Goal: Task Accomplishment & Management: Use online tool/utility

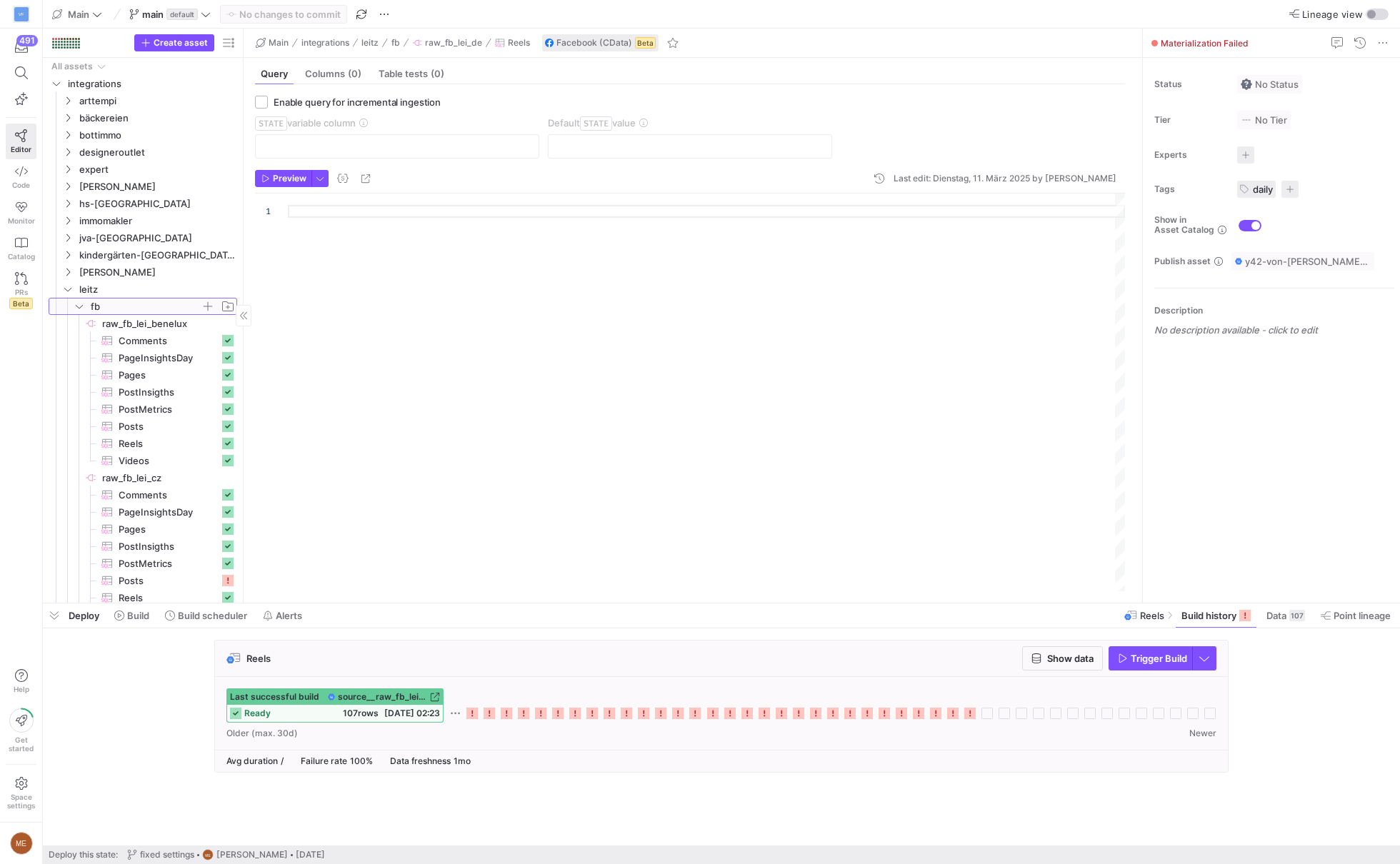
click at [75, 303] on icon "Press SPACE to select this row." at bounding box center [79, 307] width 10 height 9
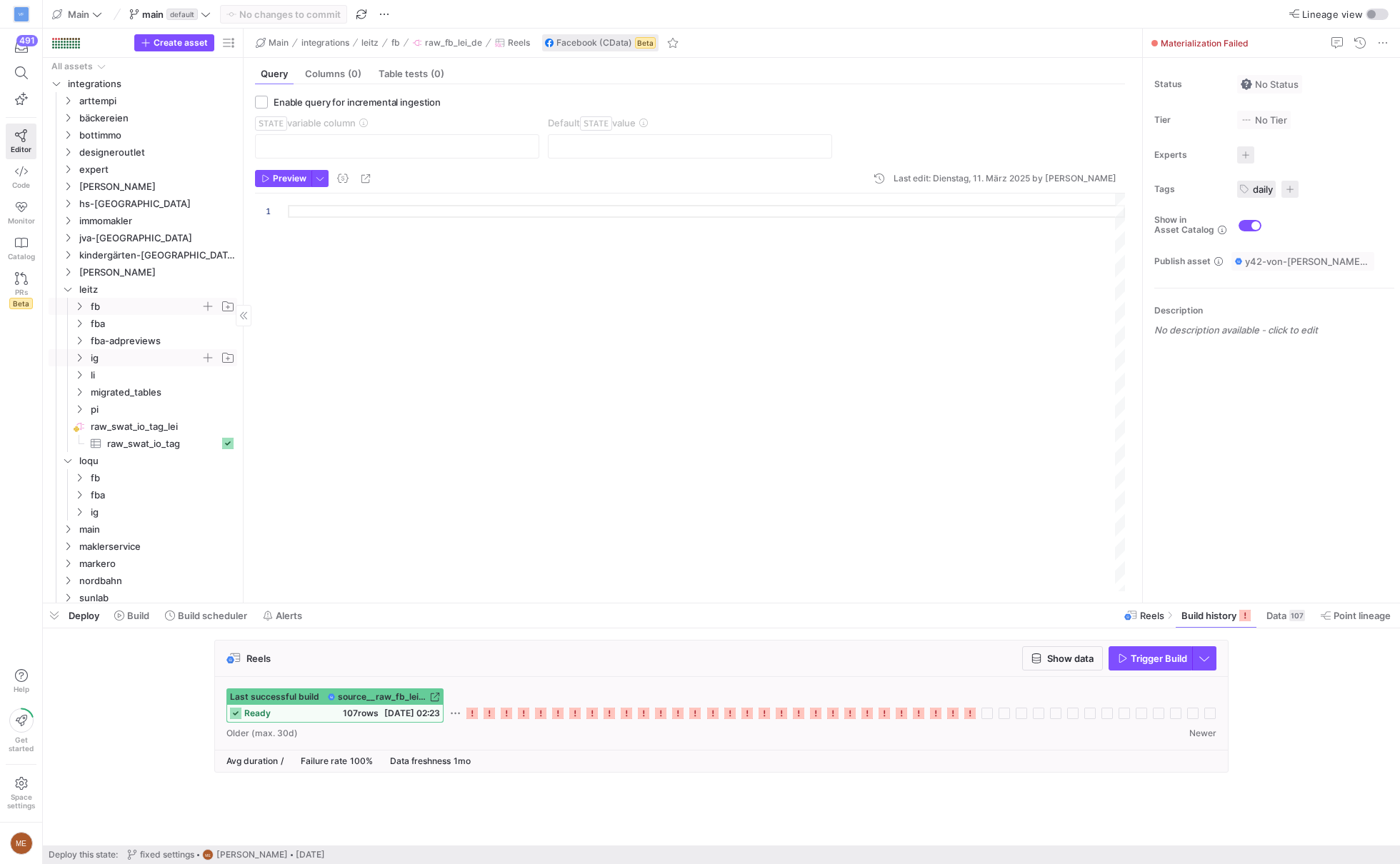
click at [80, 352] on y42-icon "Press SPACE to select this row." at bounding box center [79, 358] width 11 height 11
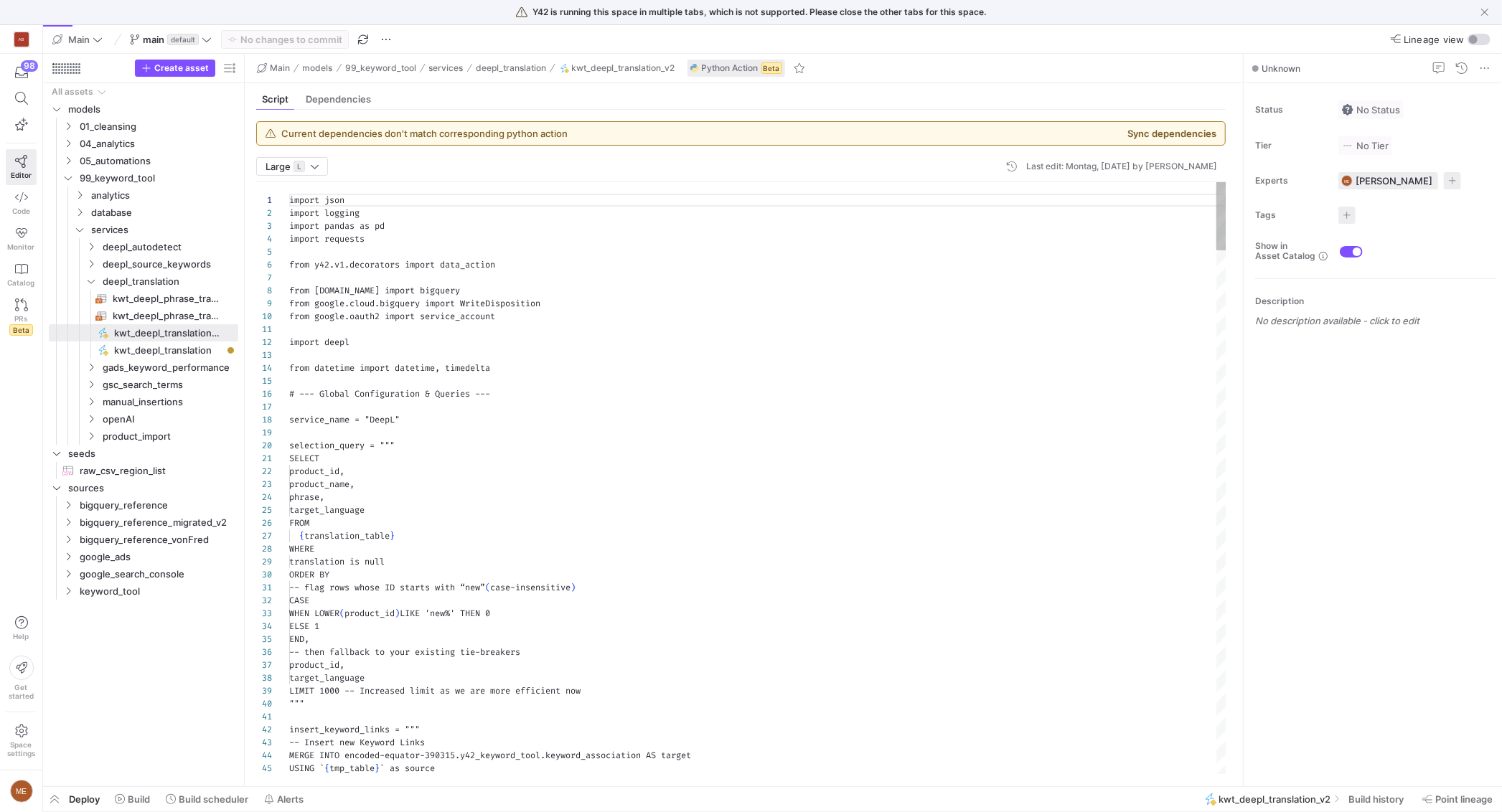
scroll to position [129, 0]
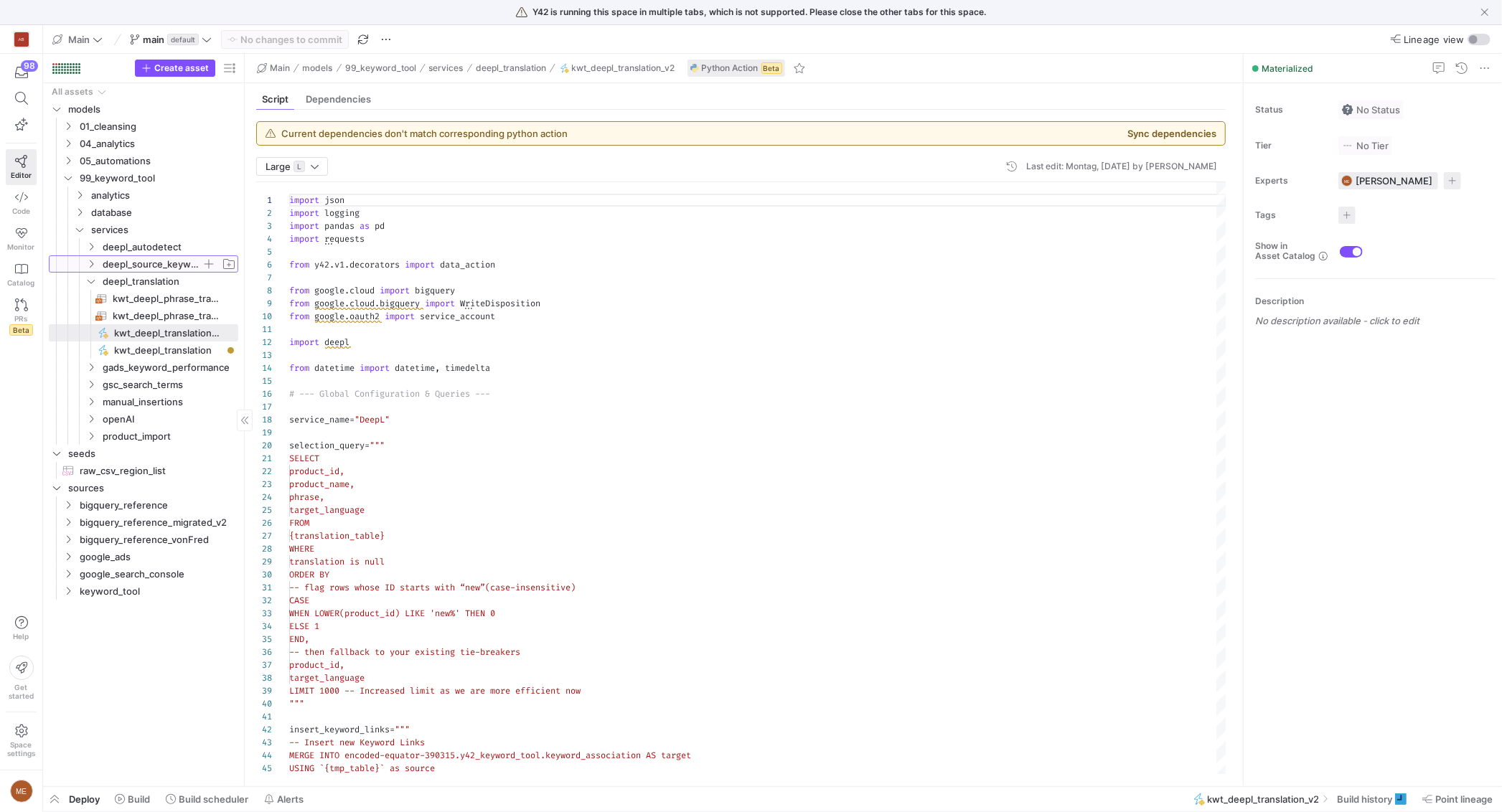
click at [174, 266] on span "deepl_source_keywords" at bounding box center [152, 264] width 99 height 17
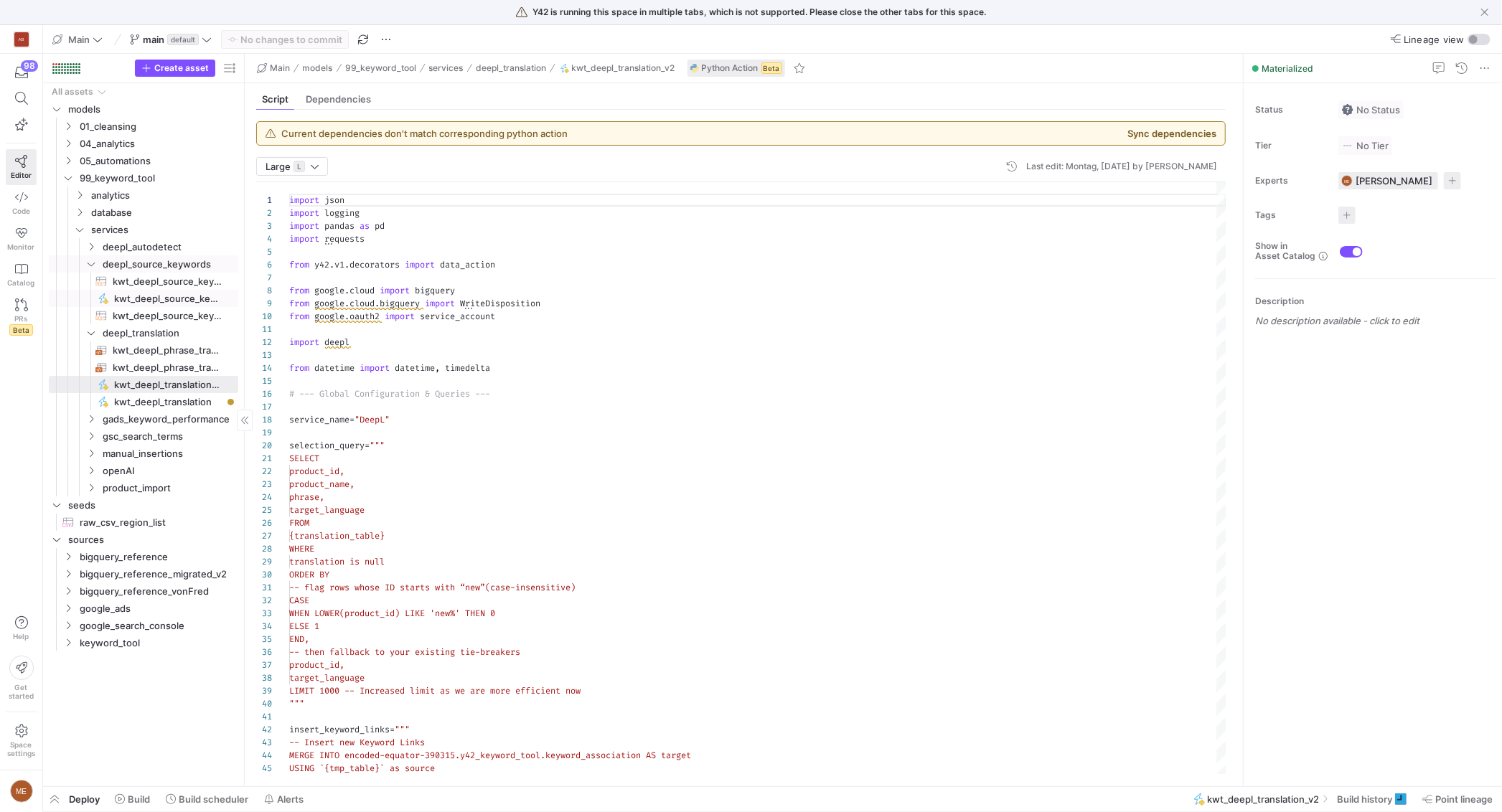
click at [175, 296] on span "kwt_deepl_source_keywords​​​​​" at bounding box center [168, 298] width 108 height 17
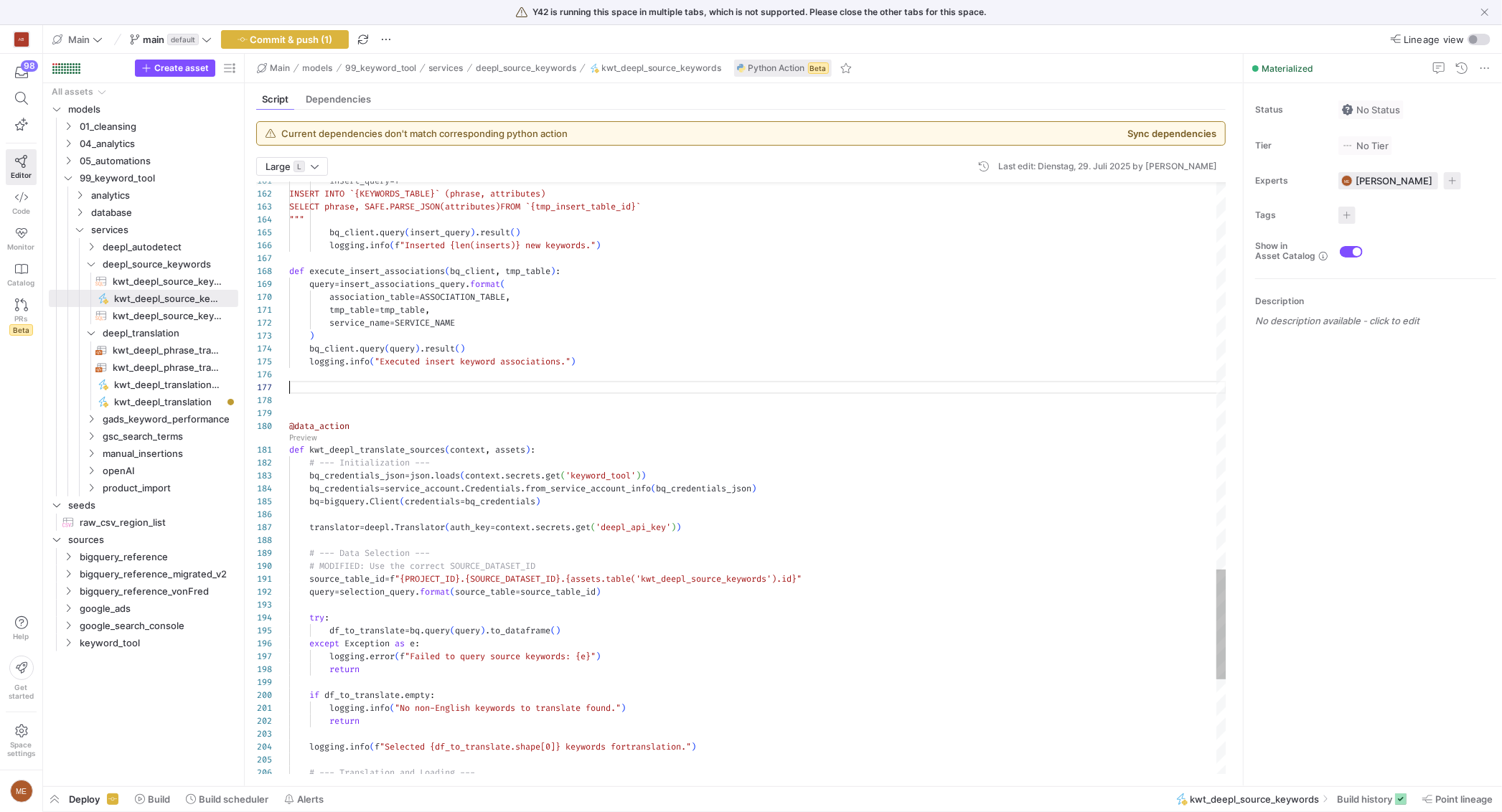
scroll to position [90, 371]
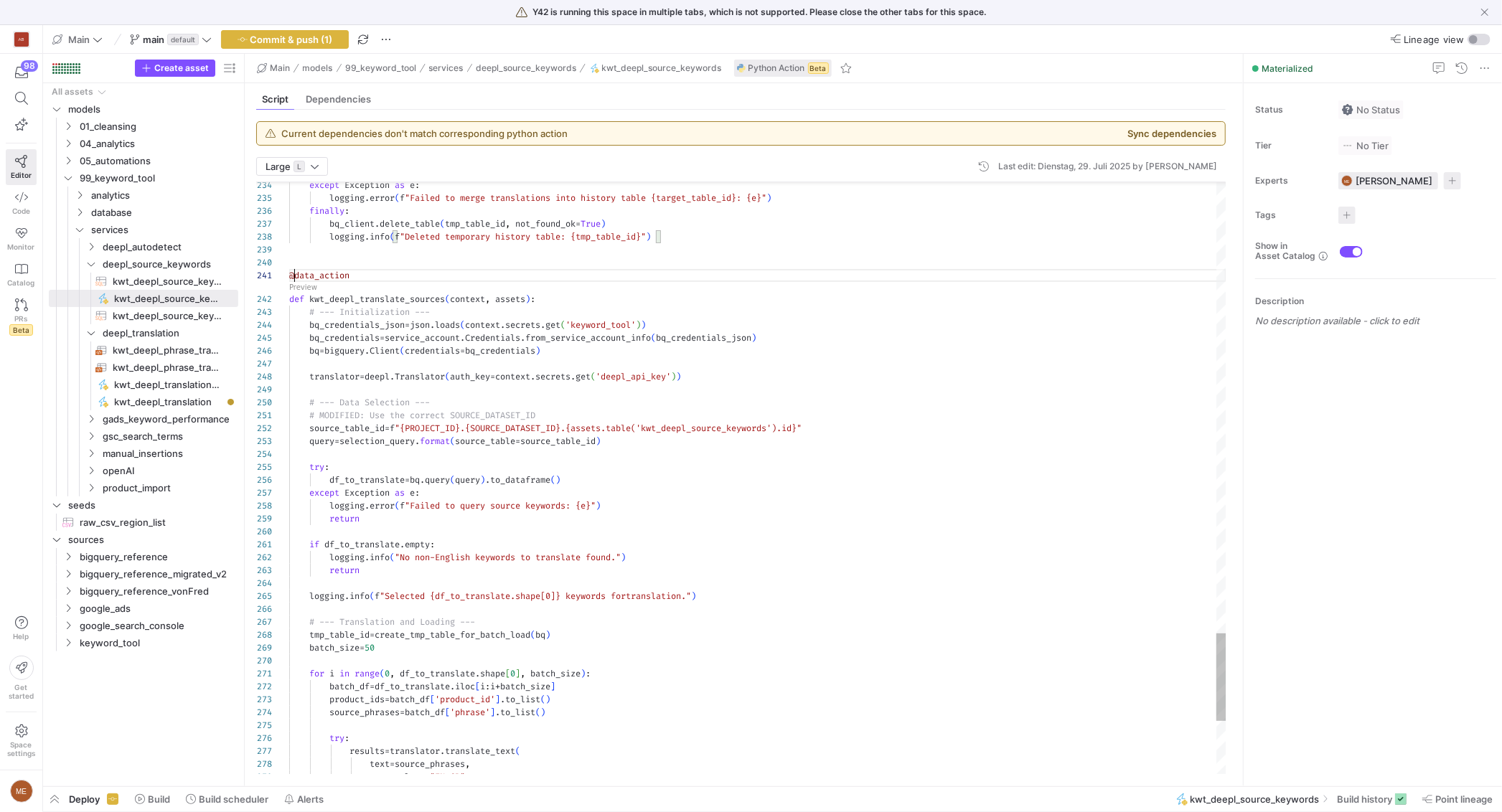
drag, startPoint x: 292, startPoint y: 269, endPoint x: 352, endPoint y: 260, distance: 60.7
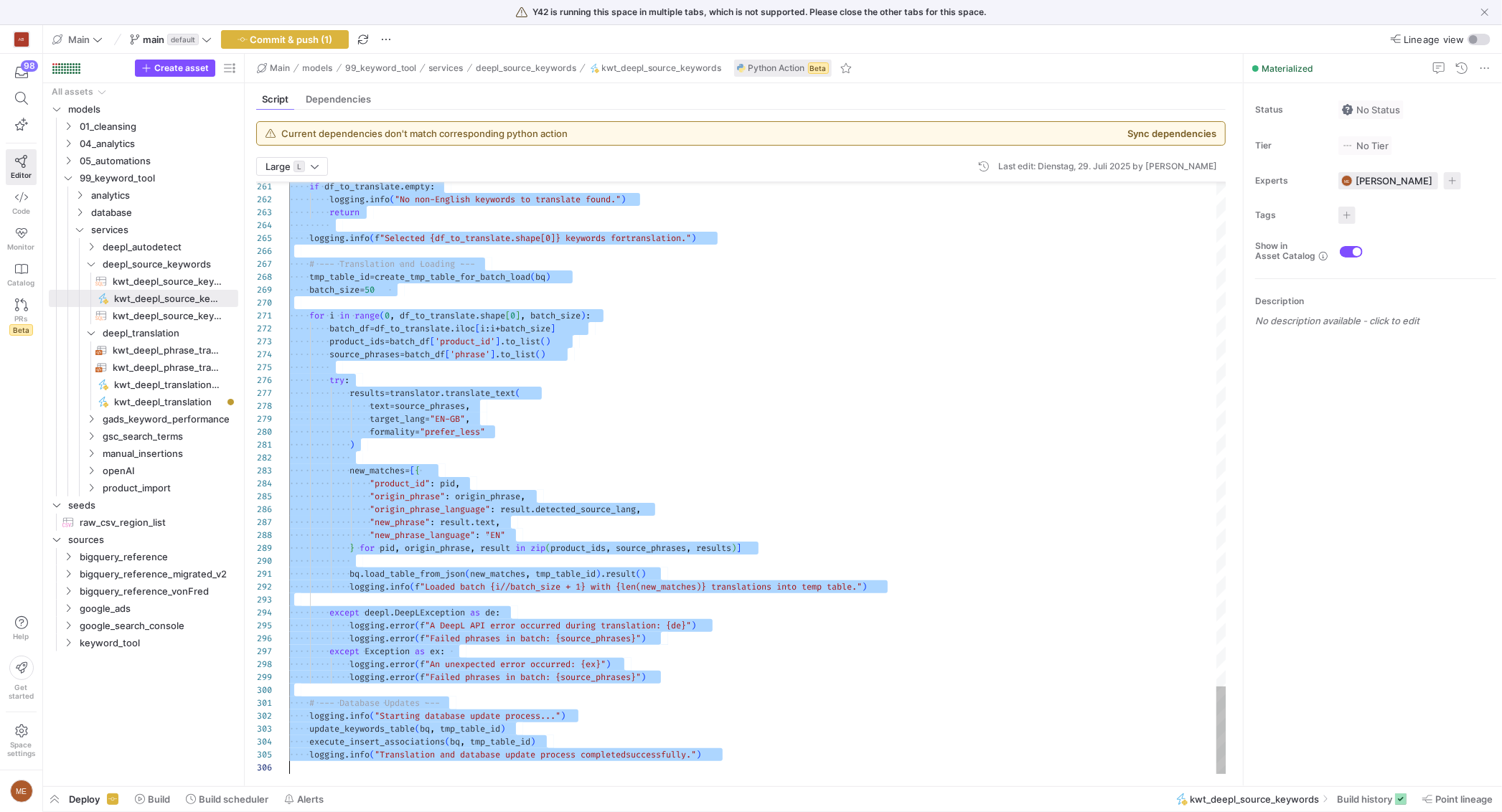
type textarea "# --- Database Updates --- logging.info("Starting database update process for a…"
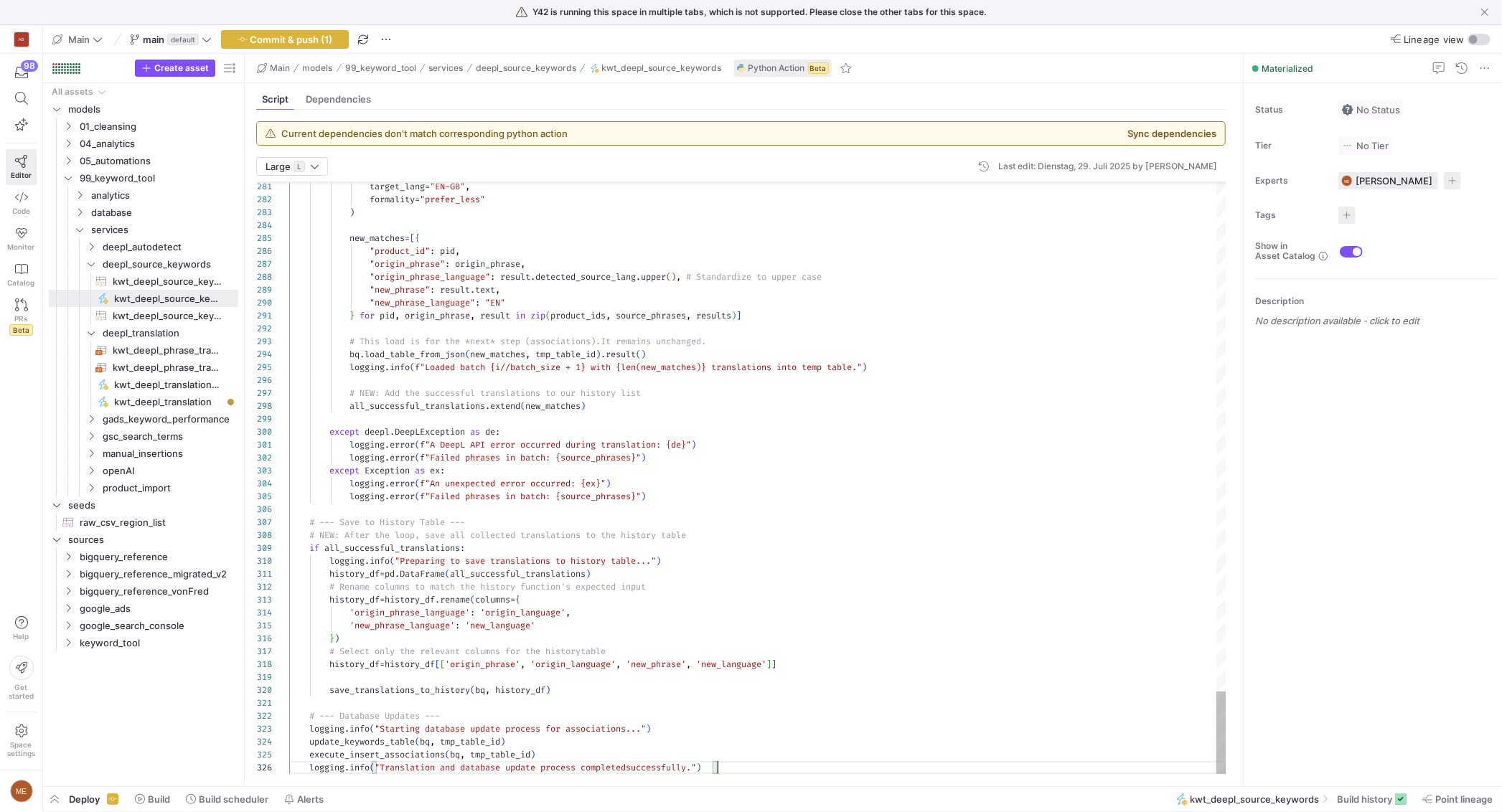
scroll to position [65, 427]
click at [288, 34] on span "Commit & push (1)" at bounding box center [292, 39] width 83 height 11
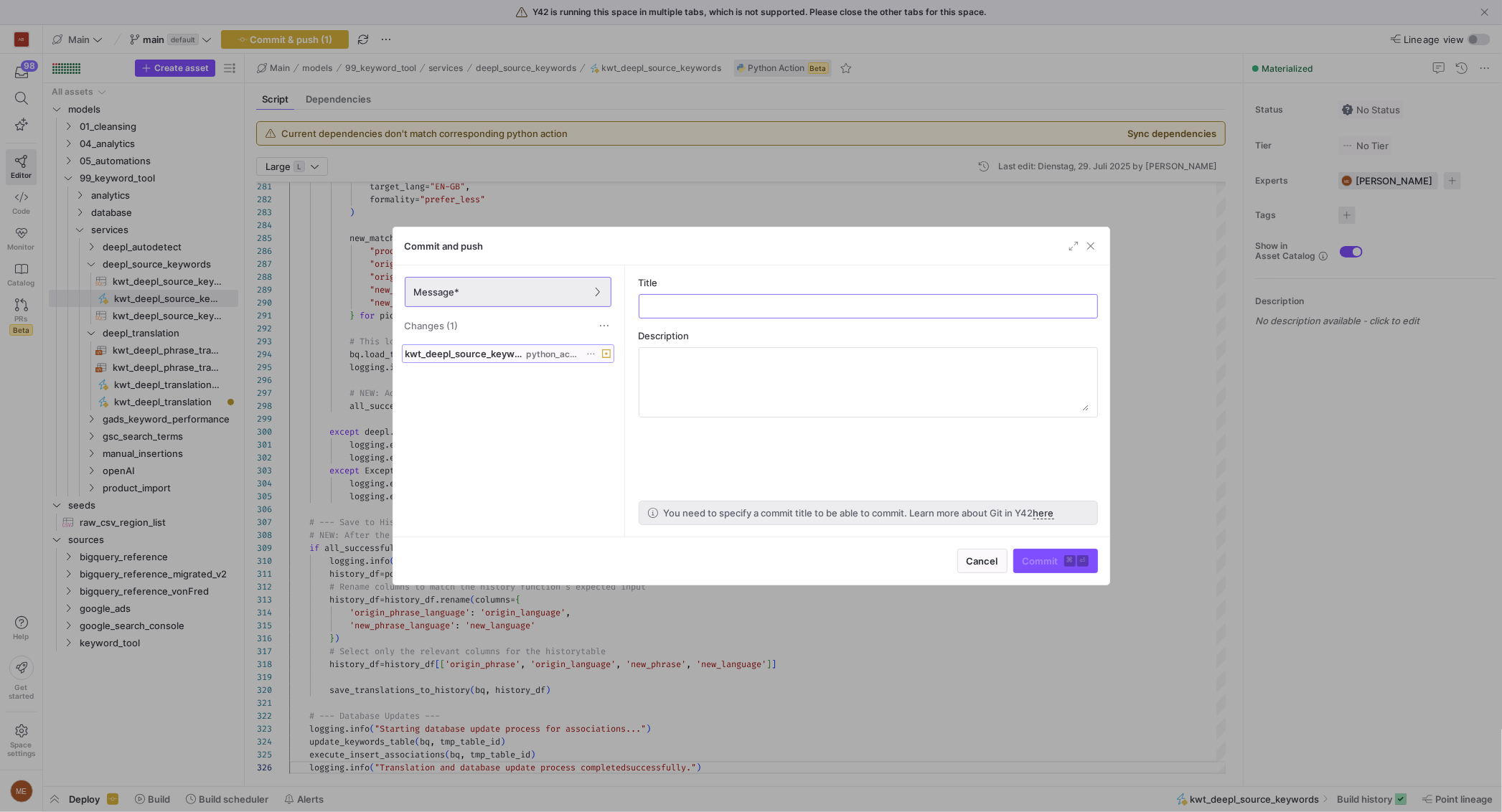
click at [506, 356] on span "kwt_deepl_source_keywords.py" at bounding box center [465, 353] width 118 height 11
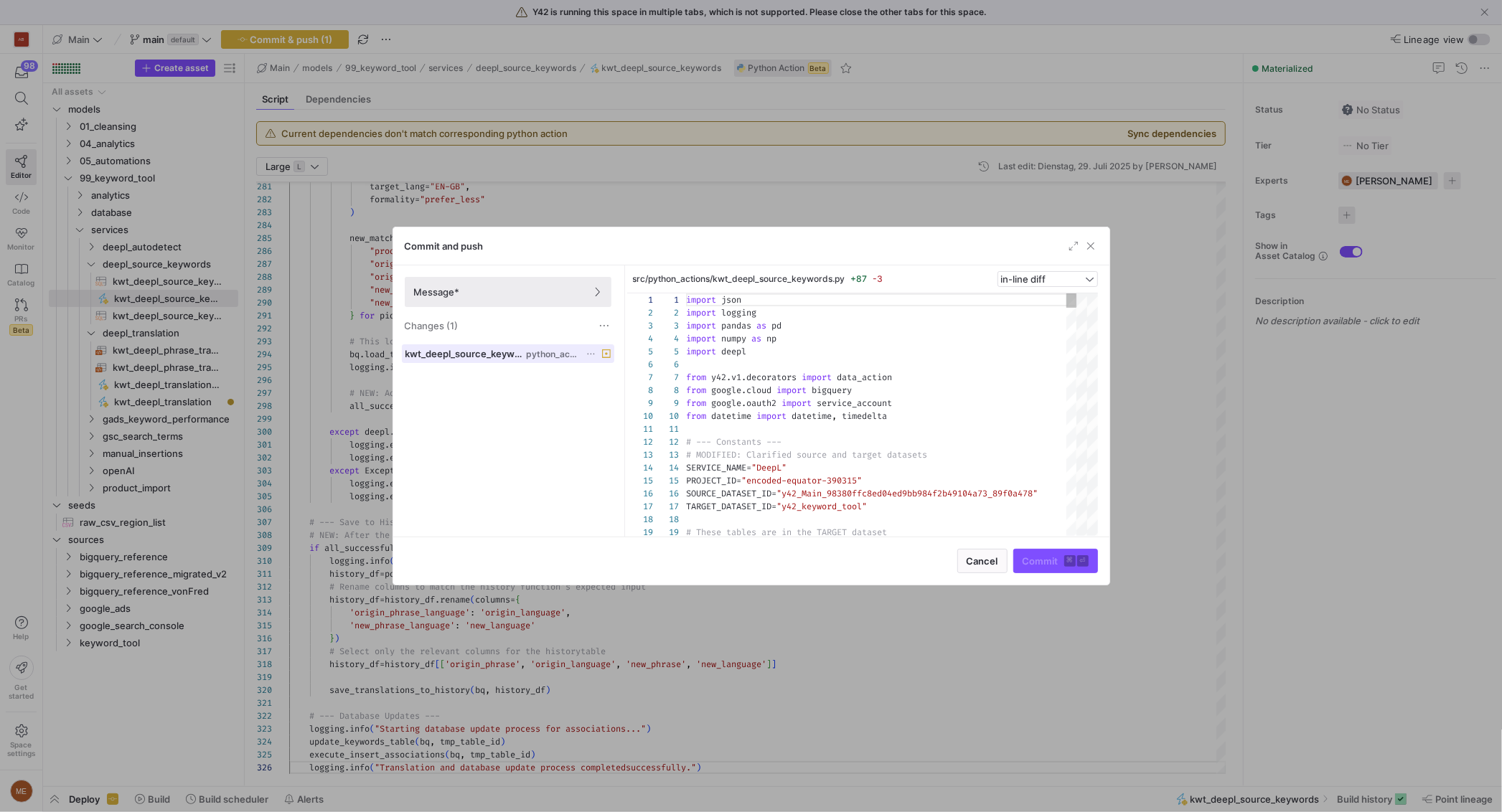
scroll to position [129, 0]
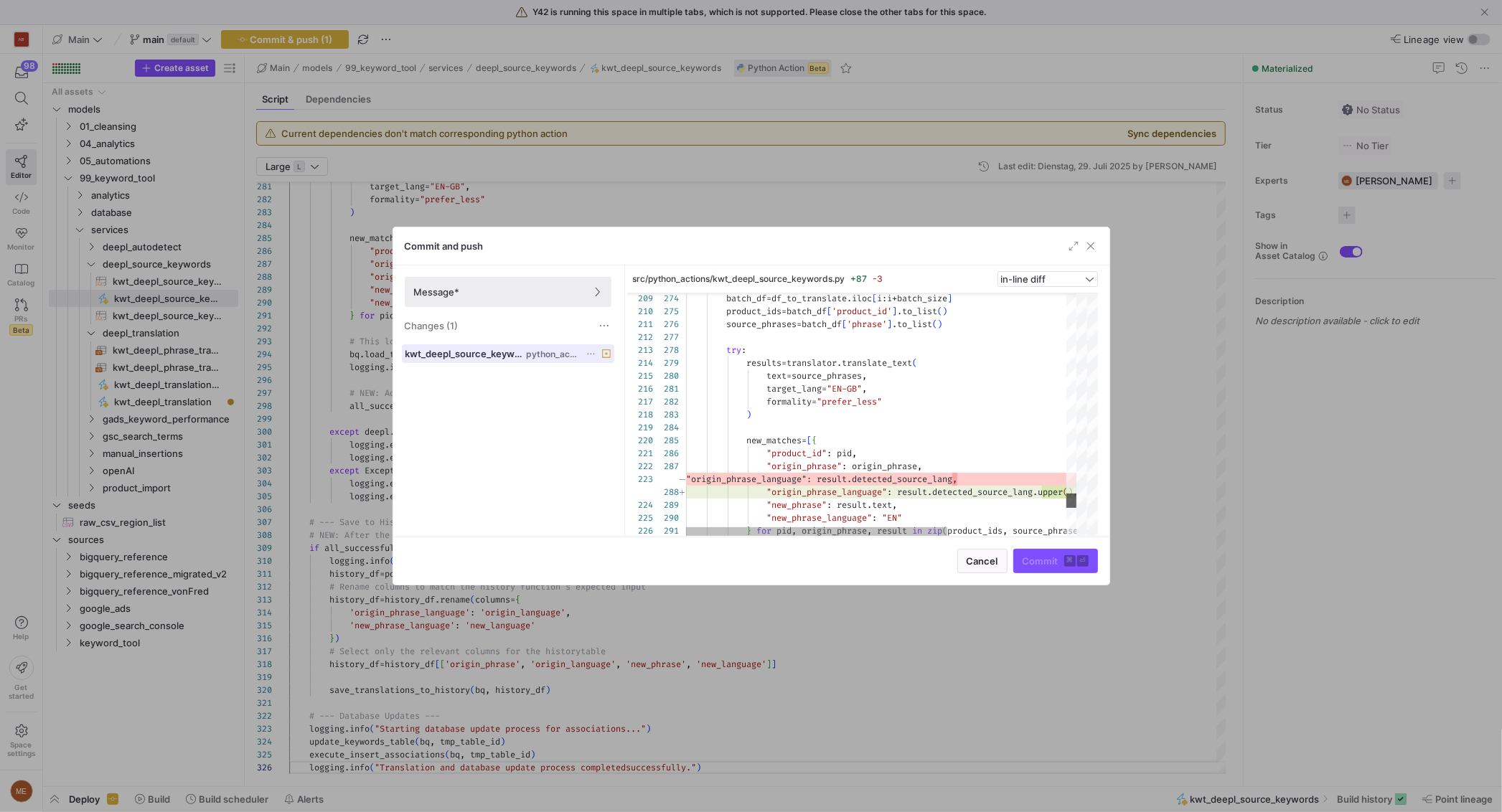
click at [1086, 501] on div at bounding box center [1087, 414] width 22 height 242
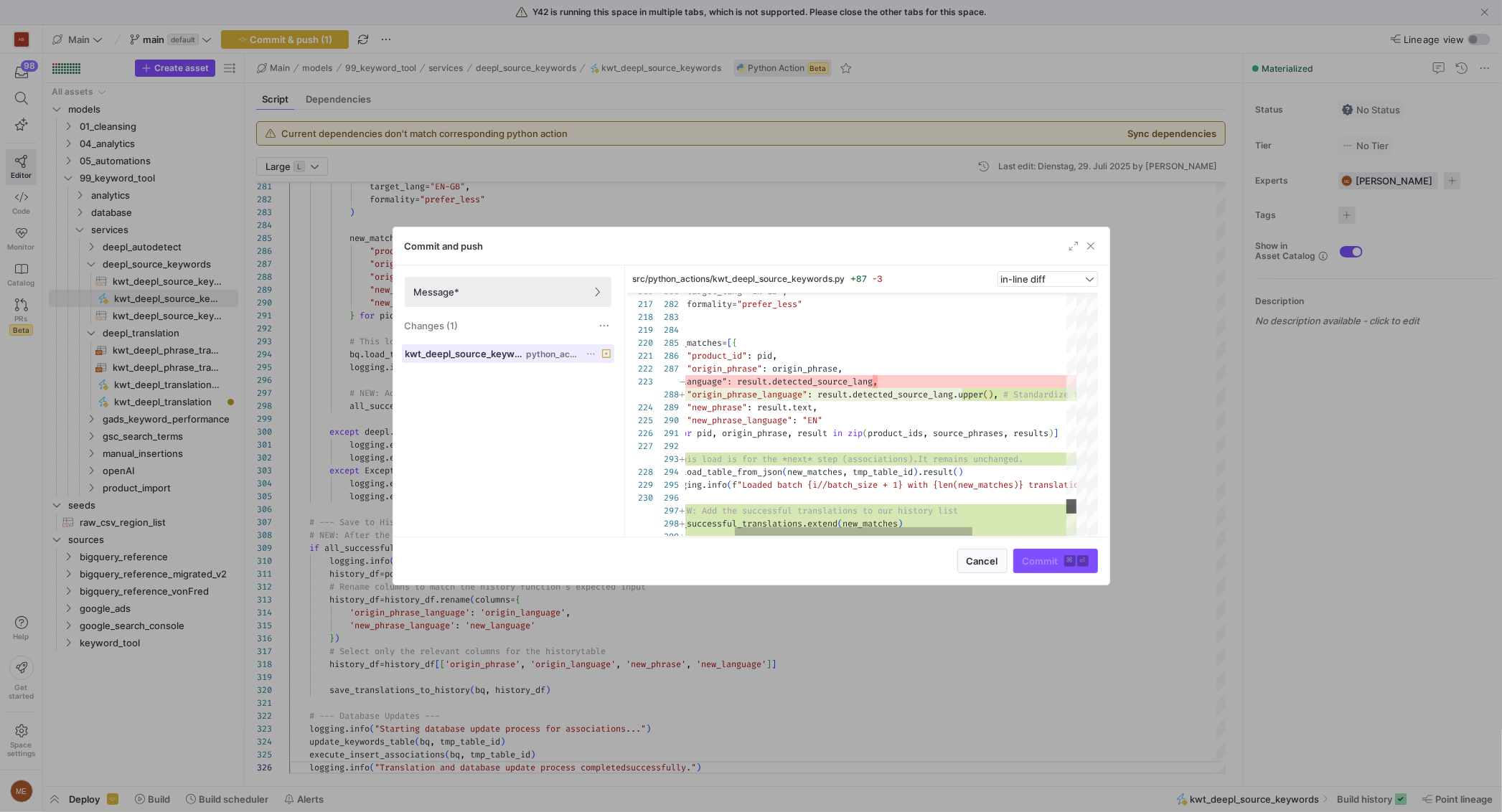
click at [1087, 506] on div at bounding box center [1087, 507] width 22 height 14
click at [1087, 503] on div at bounding box center [1087, 507] width 22 height 14
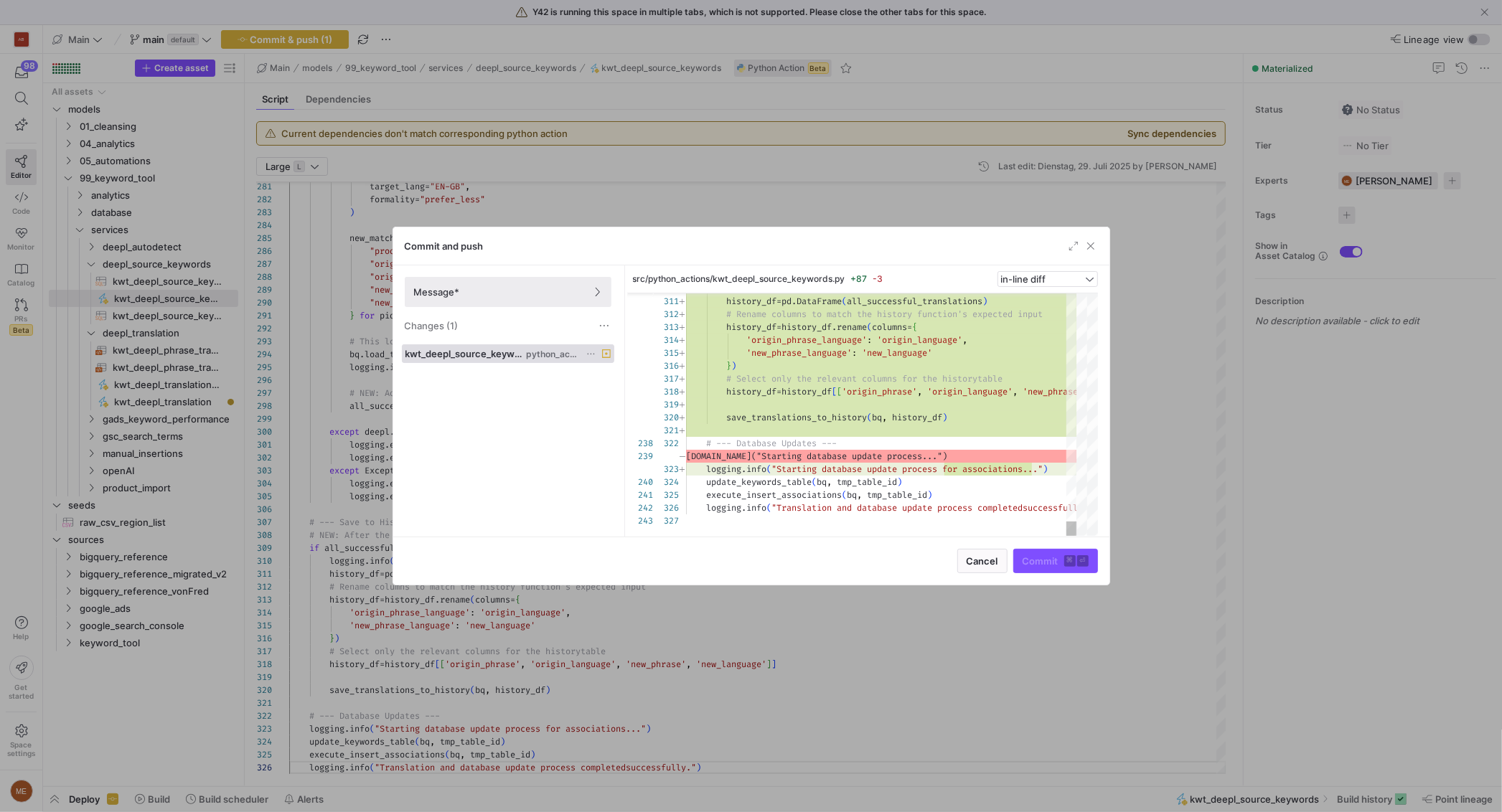
click at [1157, 582] on div at bounding box center [751, 406] width 1502 height 812
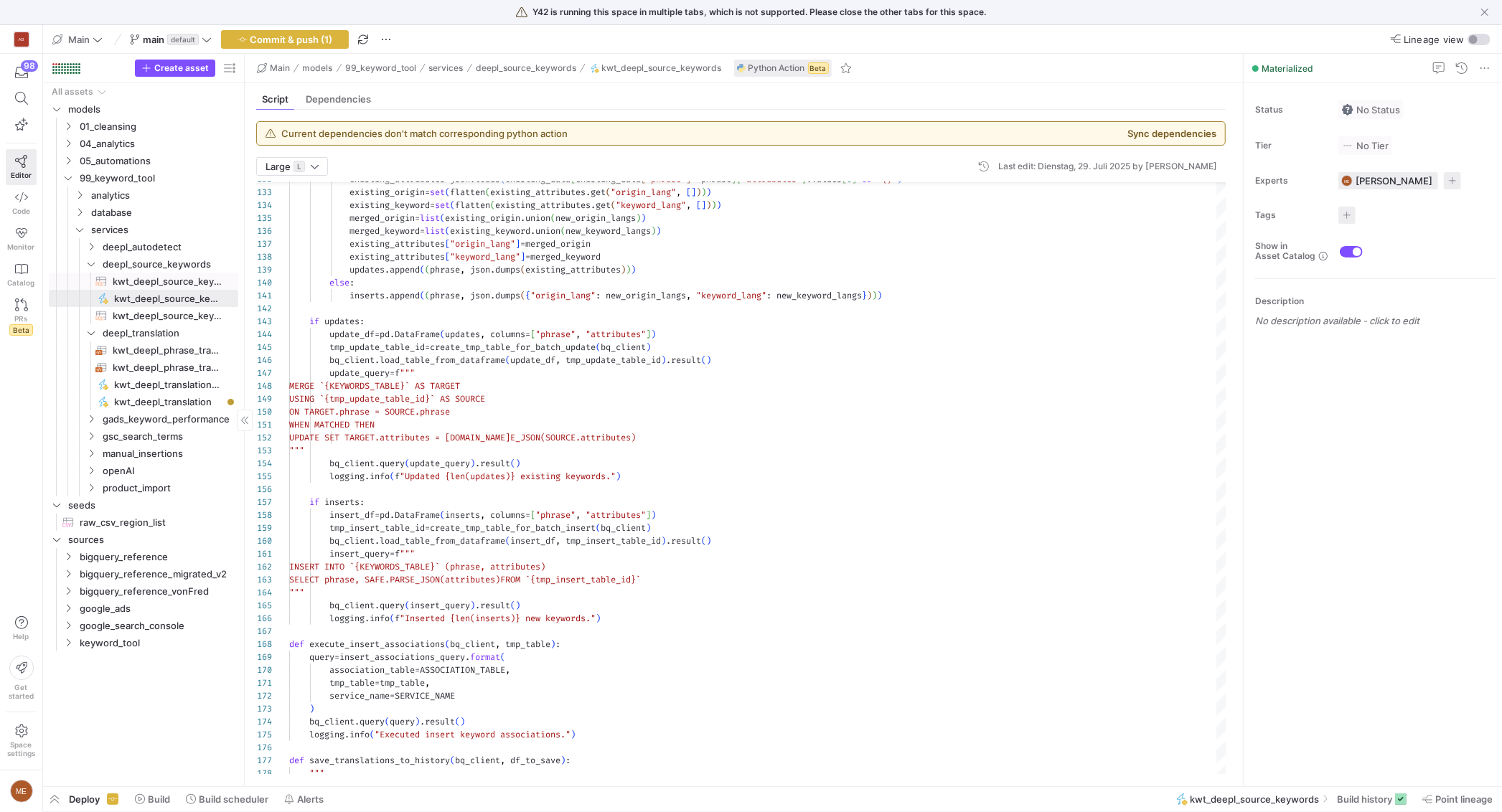
click at [185, 283] on span "kwt_deepl_source_keywords_to_process​​​​​​​​​​" at bounding box center [167, 281] width 109 height 17
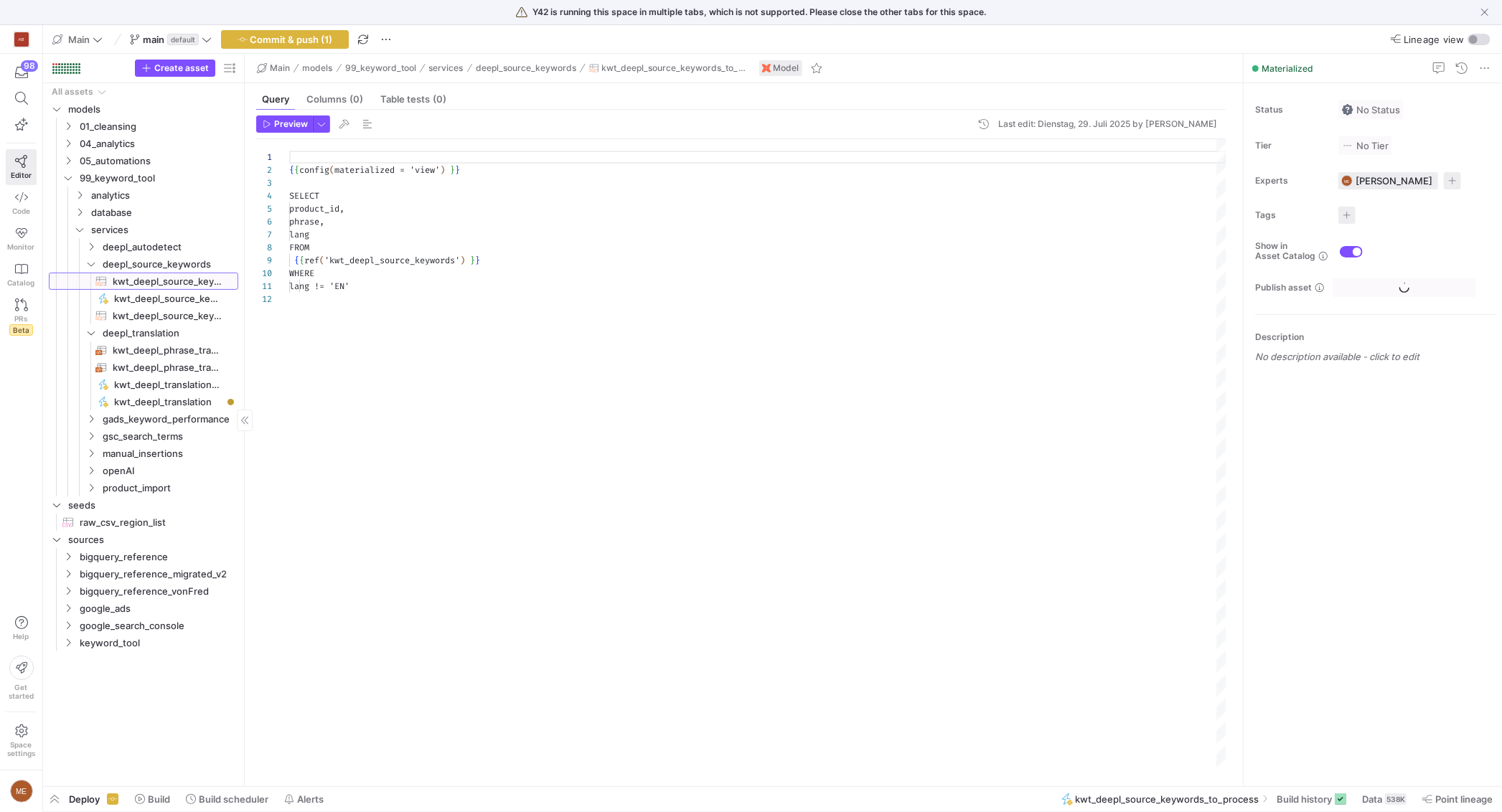
scroll to position [129, 0]
click at [193, 317] on span "kwt_deepl_source_keywords​​​​​​​​​​" at bounding box center [167, 315] width 109 height 17
type textarea "/* This model is an inverted copy of the keywords_associations model, switching…"
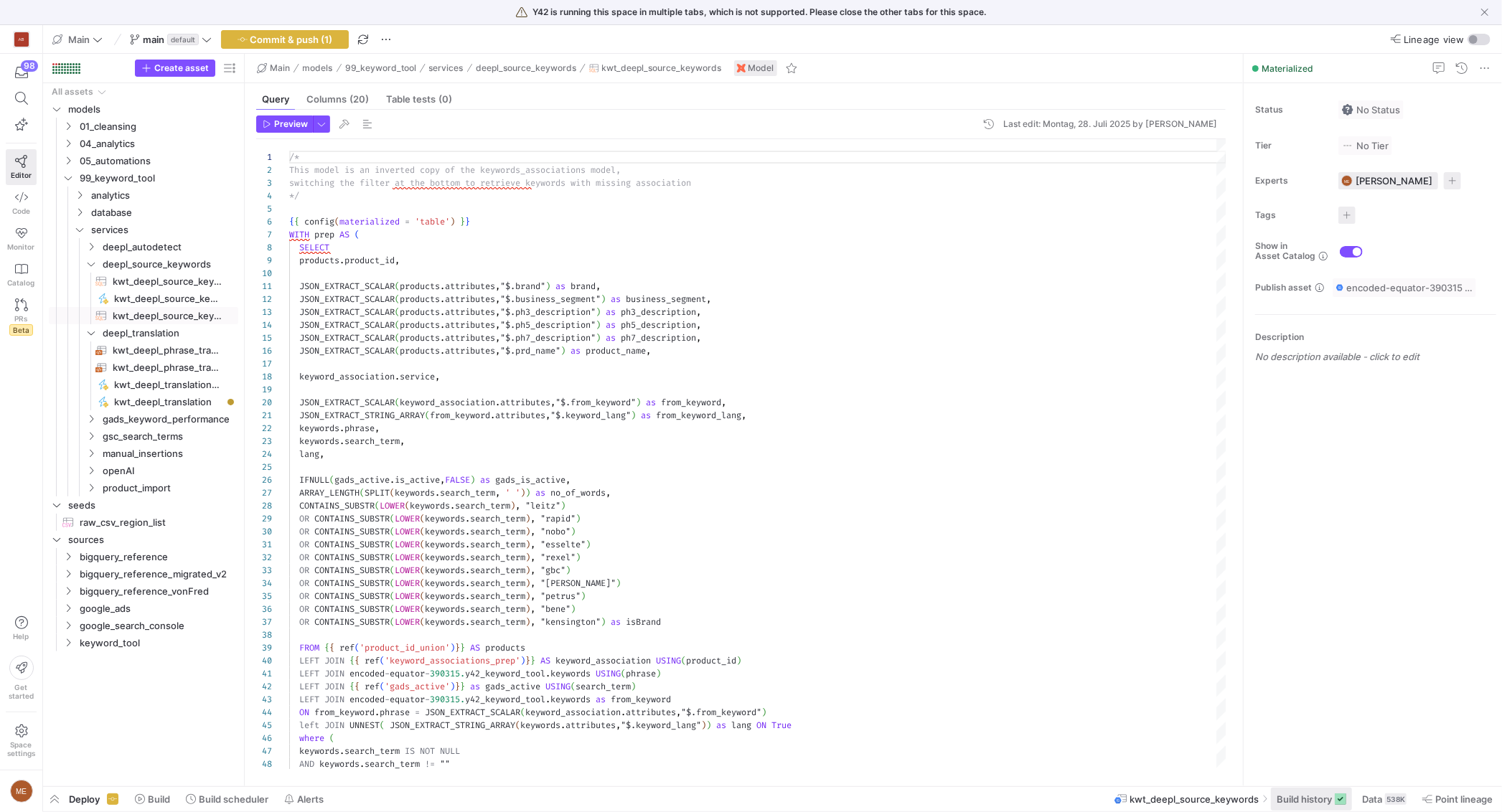
click at [1322, 794] on span "Build history" at bounding box center [1303, 798] width 55 height 11
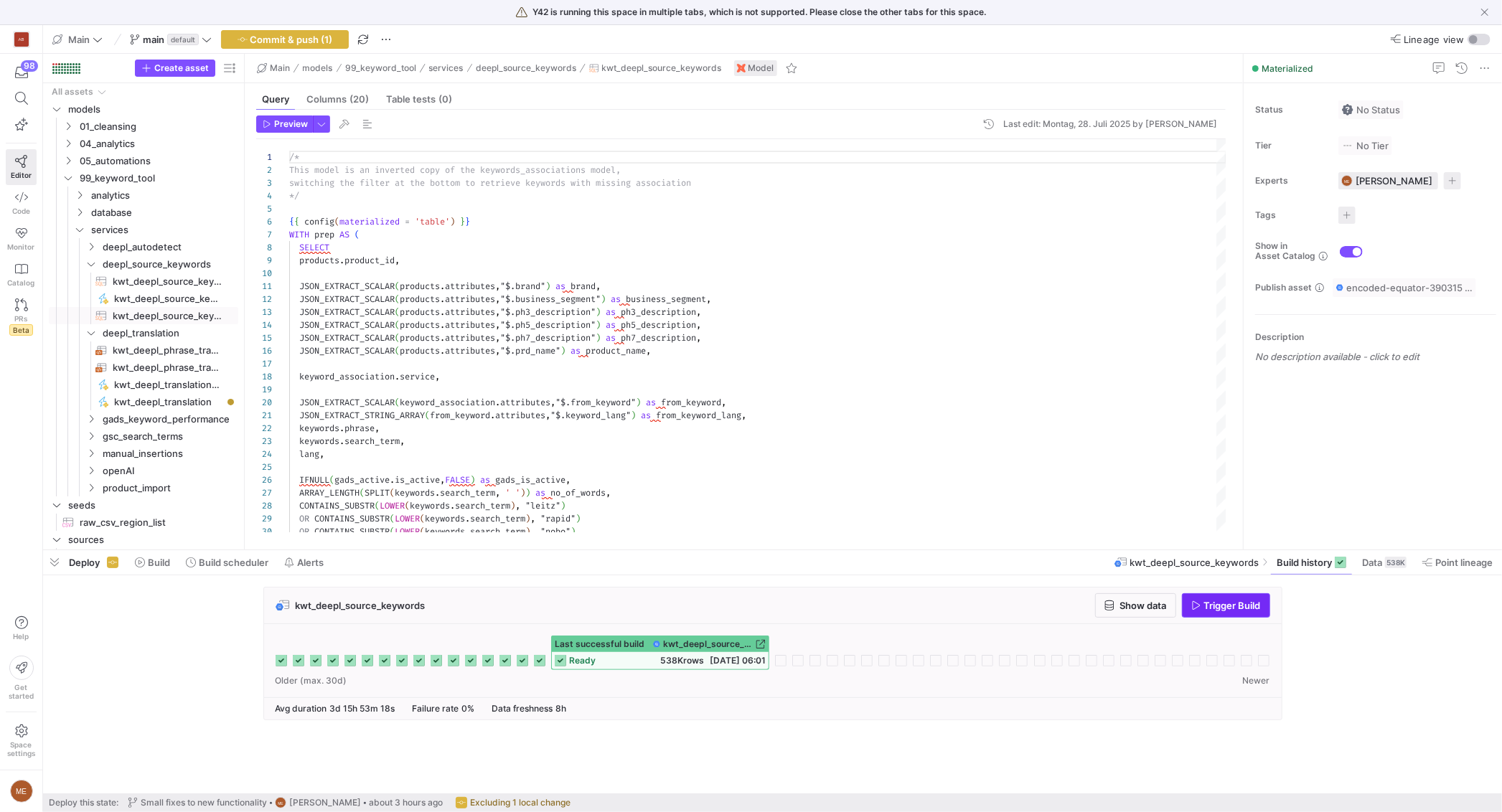
click at [1228, 605] on span "Trigger Build" at bounding box center [1232, 605] width 57 height 11
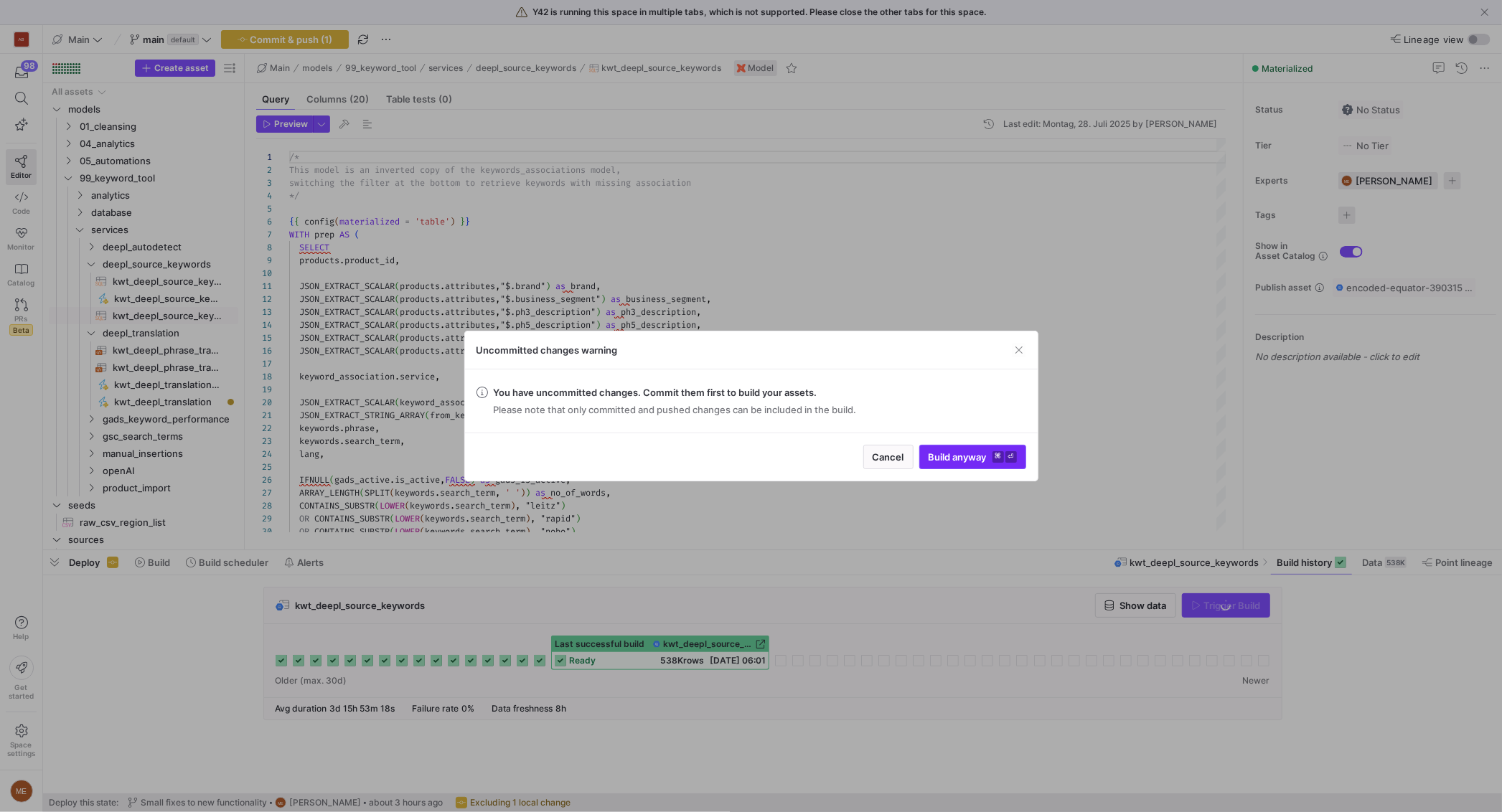
click at [965, 456] on span "Build anyway ⌘ ⏎" at bounding box center [972, 456] width 88 height 11
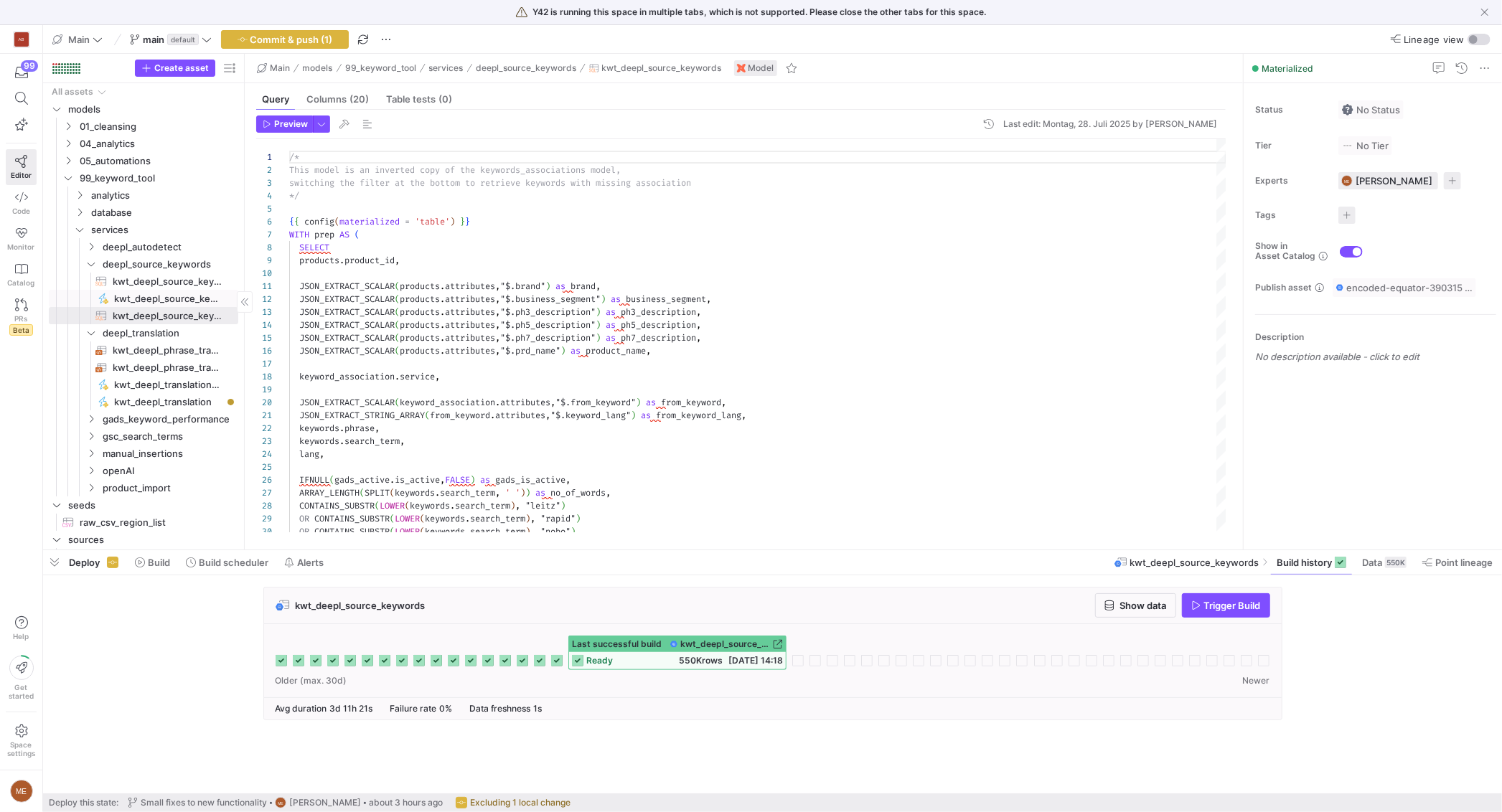
click at [138, 297] on span "kwt_deepl_source_keywords​​​​​" at bounding box center [168, 298] width 108 height 17
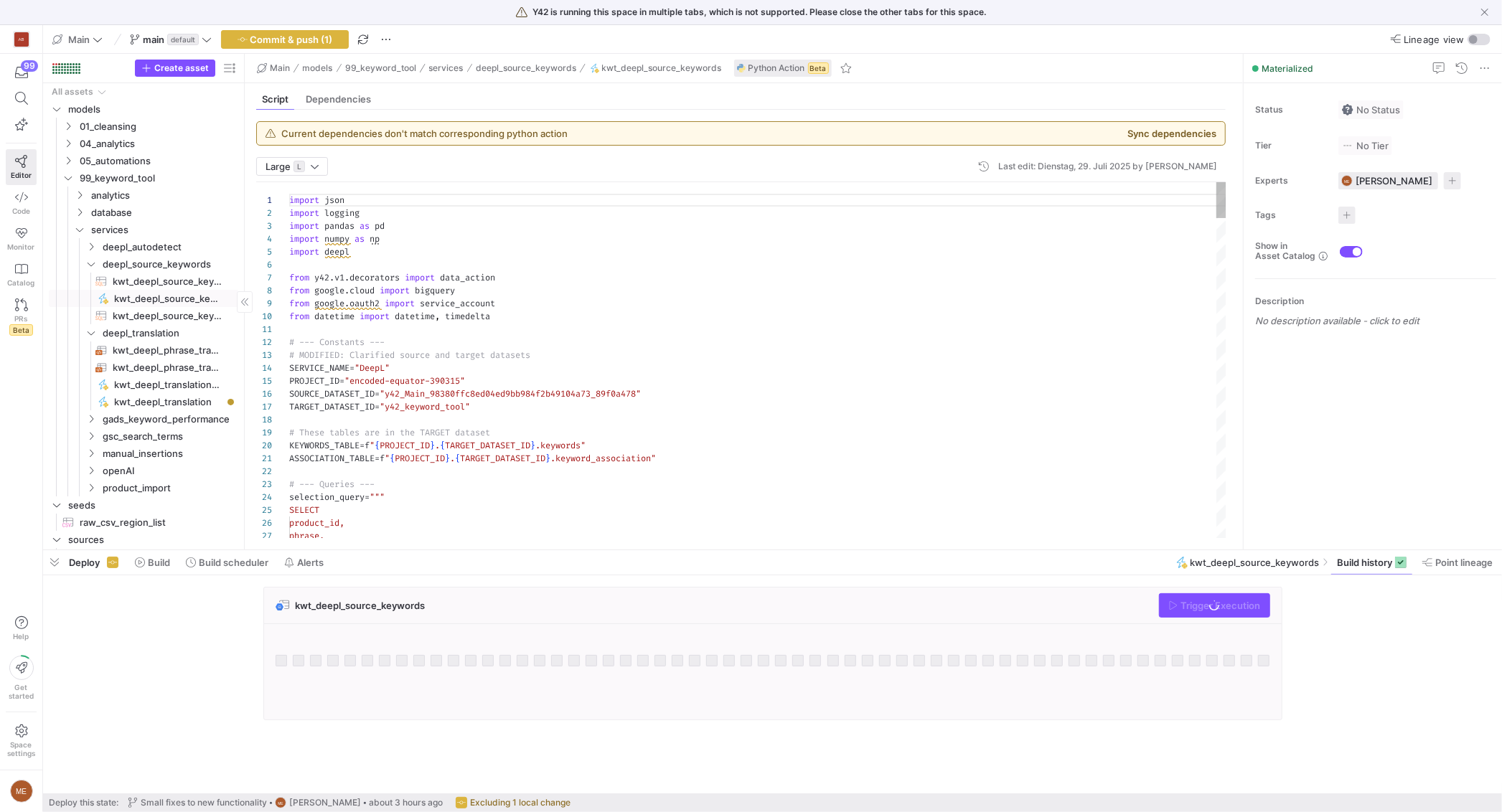
scroll to position [129, 0]
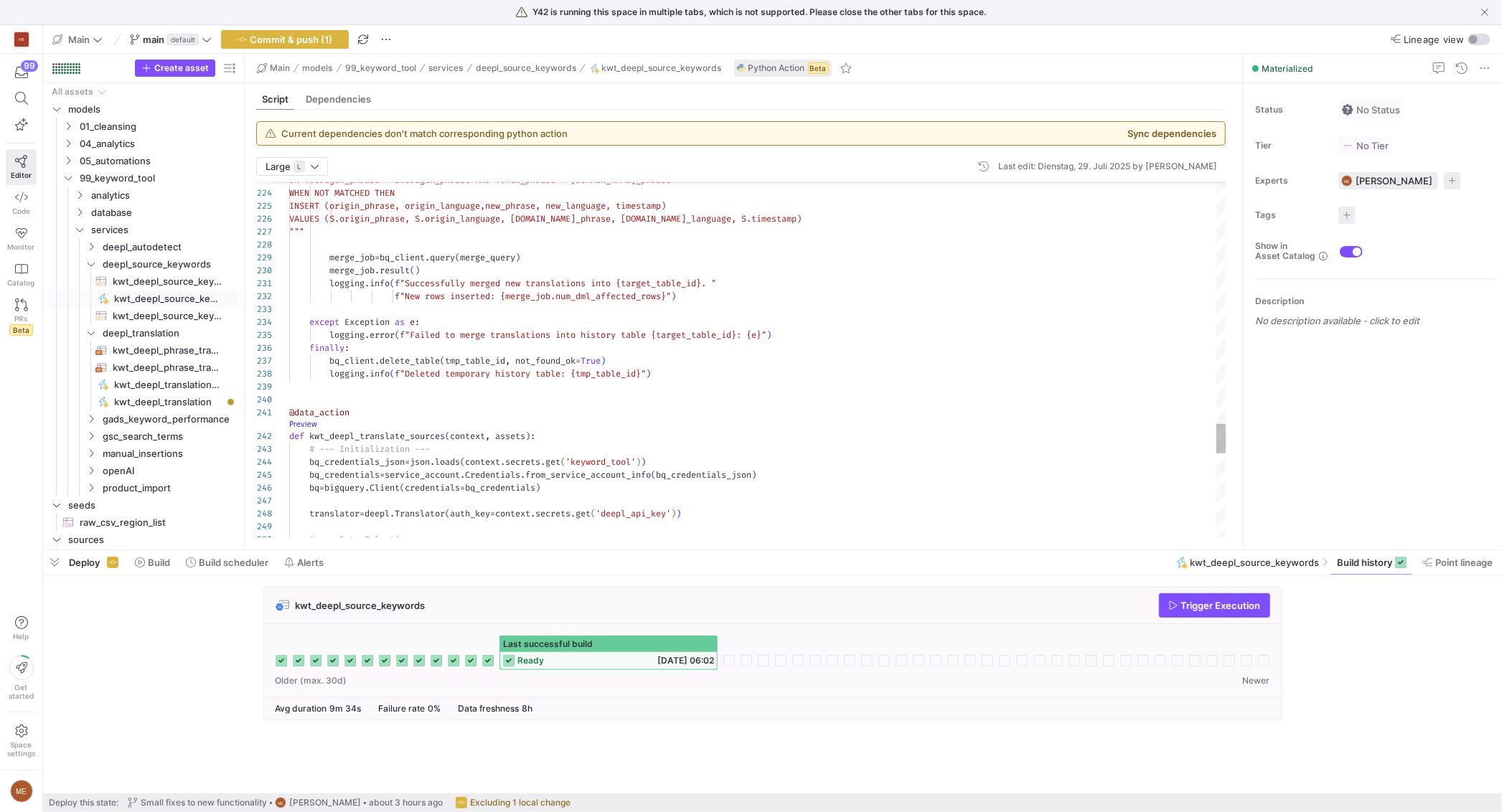
click at [298, 424] on link "Preview" at bounding box center [303, 424] width 28 height 8
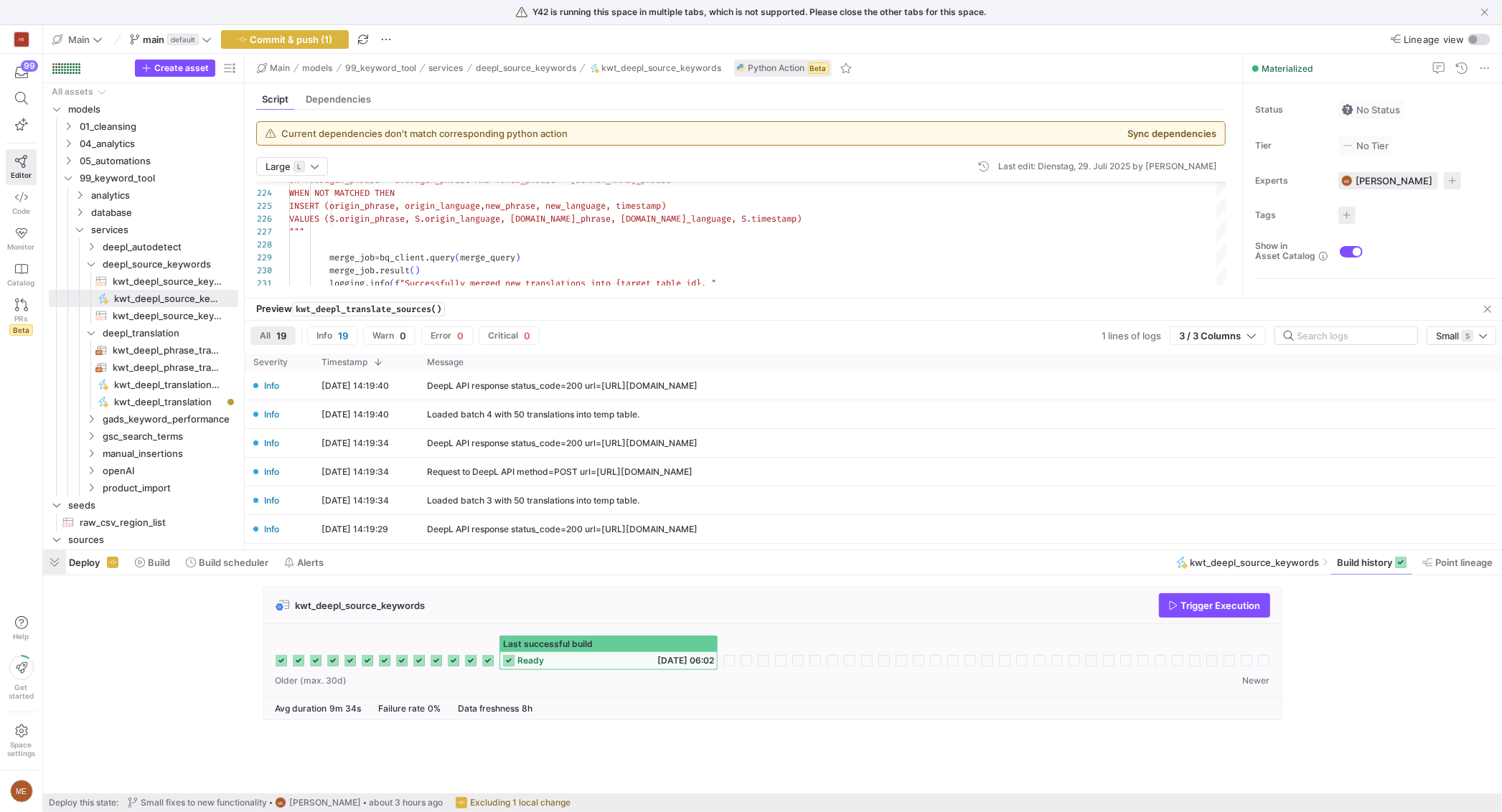
click at [54, 565] on span "button" at bounding box center [54, 563] width 23 height 25
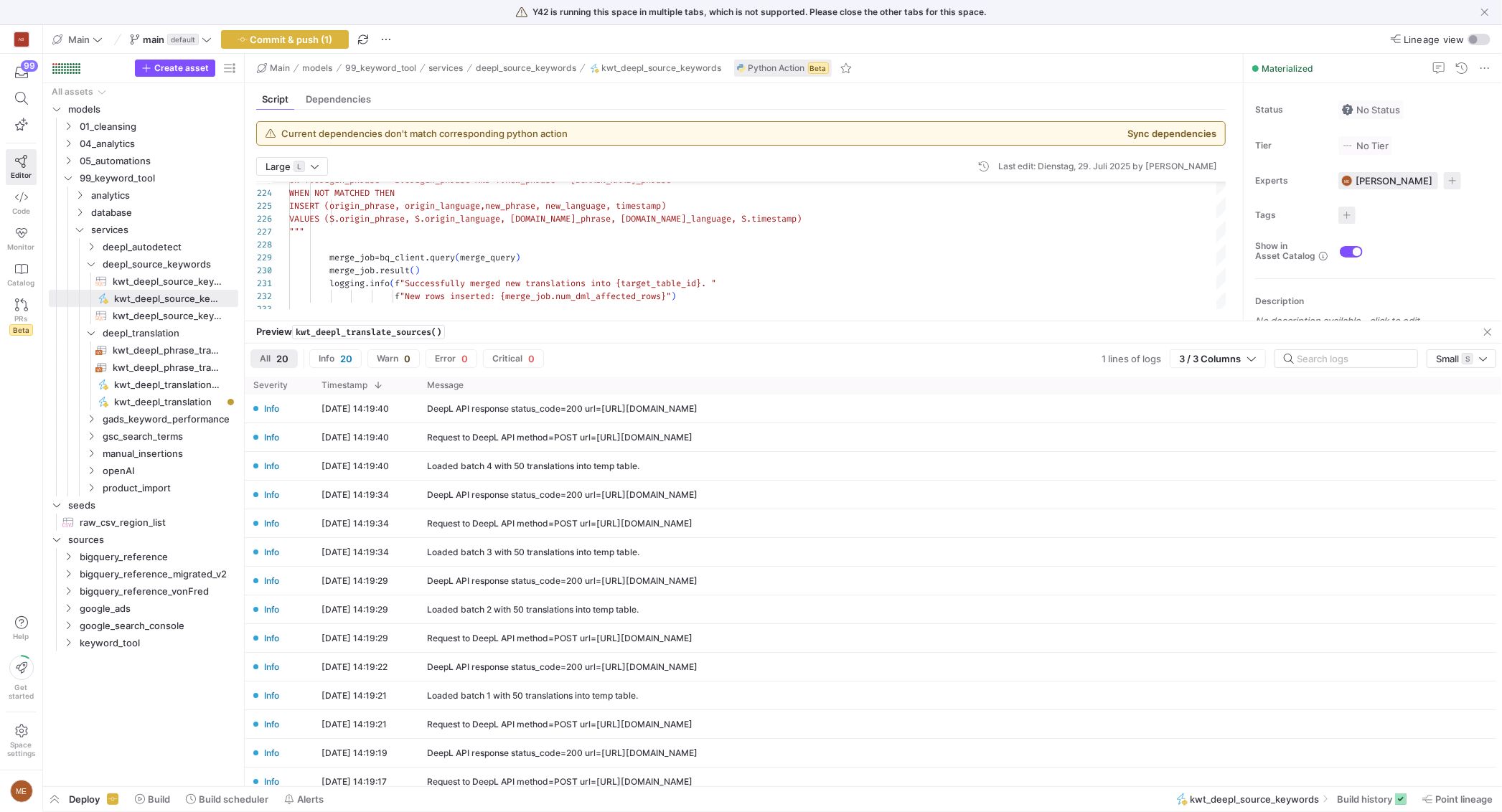
drag, startPoint x: 646, startPoint y: 532, endPoint x: 648, endPoint y: 319, distance: 213.0
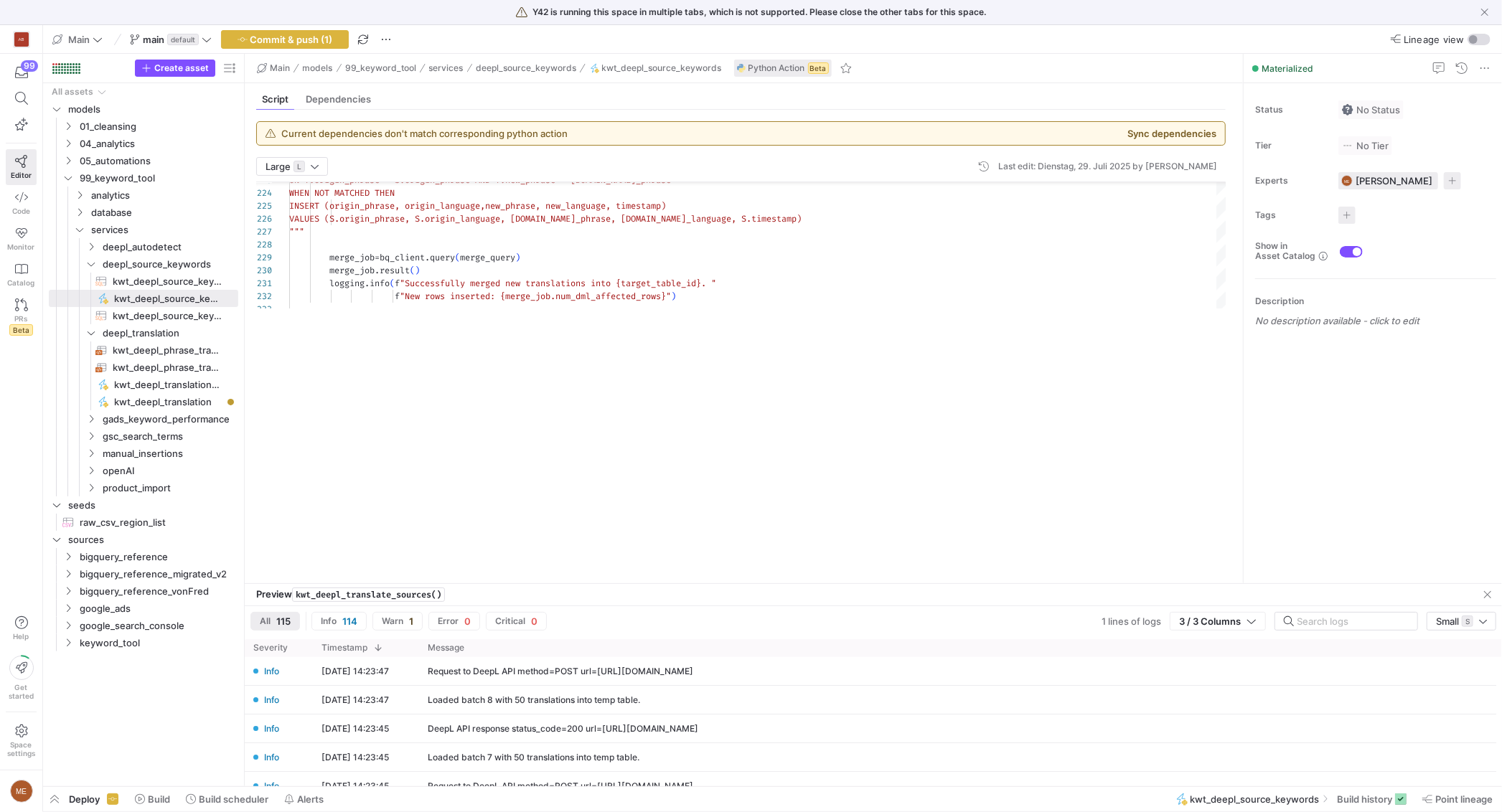
drag, startPoint x: 675, startPoint y: 320, endPoint x: 342, endPoint y: 323, distance: 333.0
click at [709, 583] on div at bounding box center [873, 583] width 1257 height 1
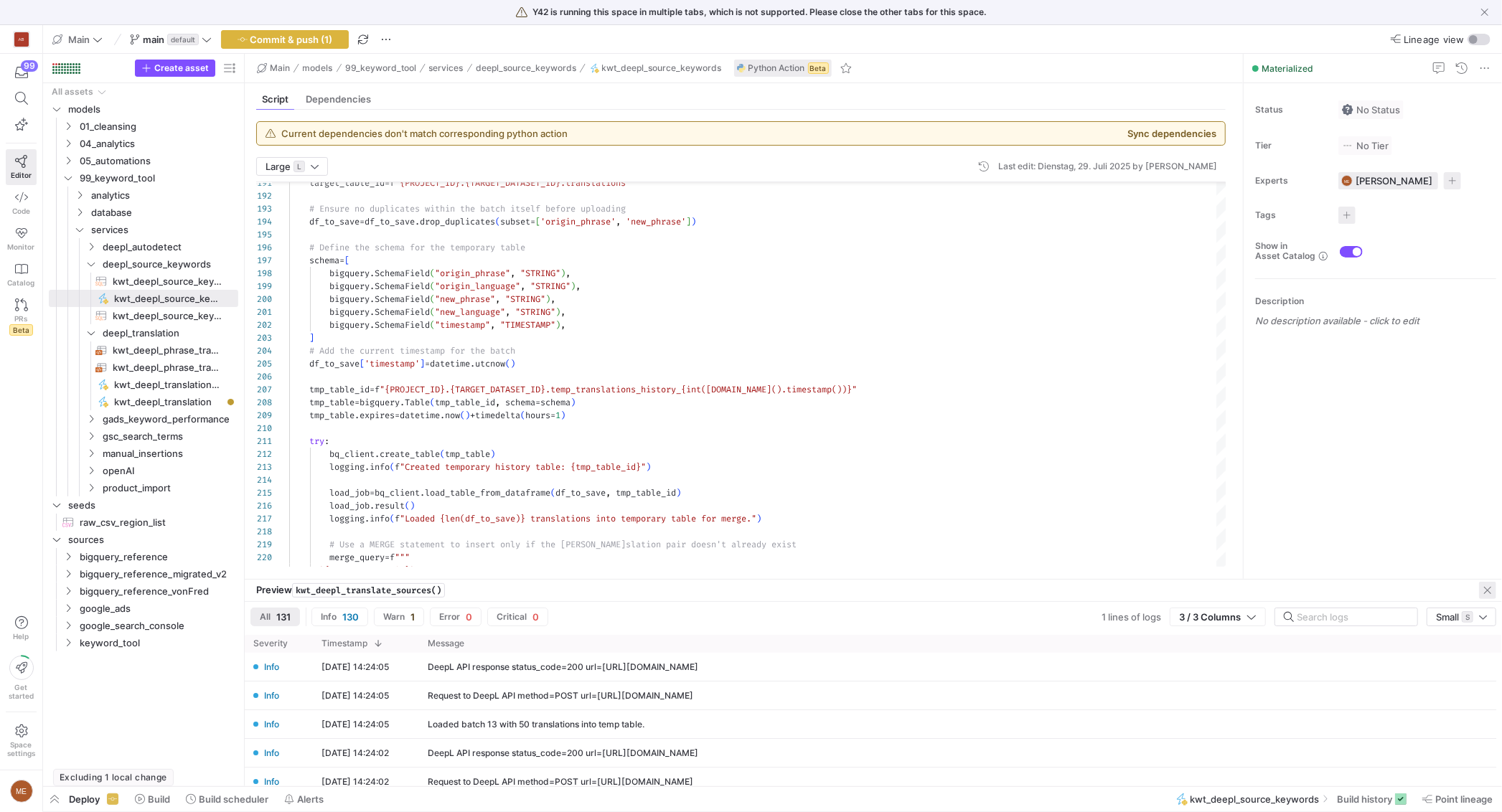
click at [1489, 586] on span "button" at bounding box center [1487, 590] width 18 height 18
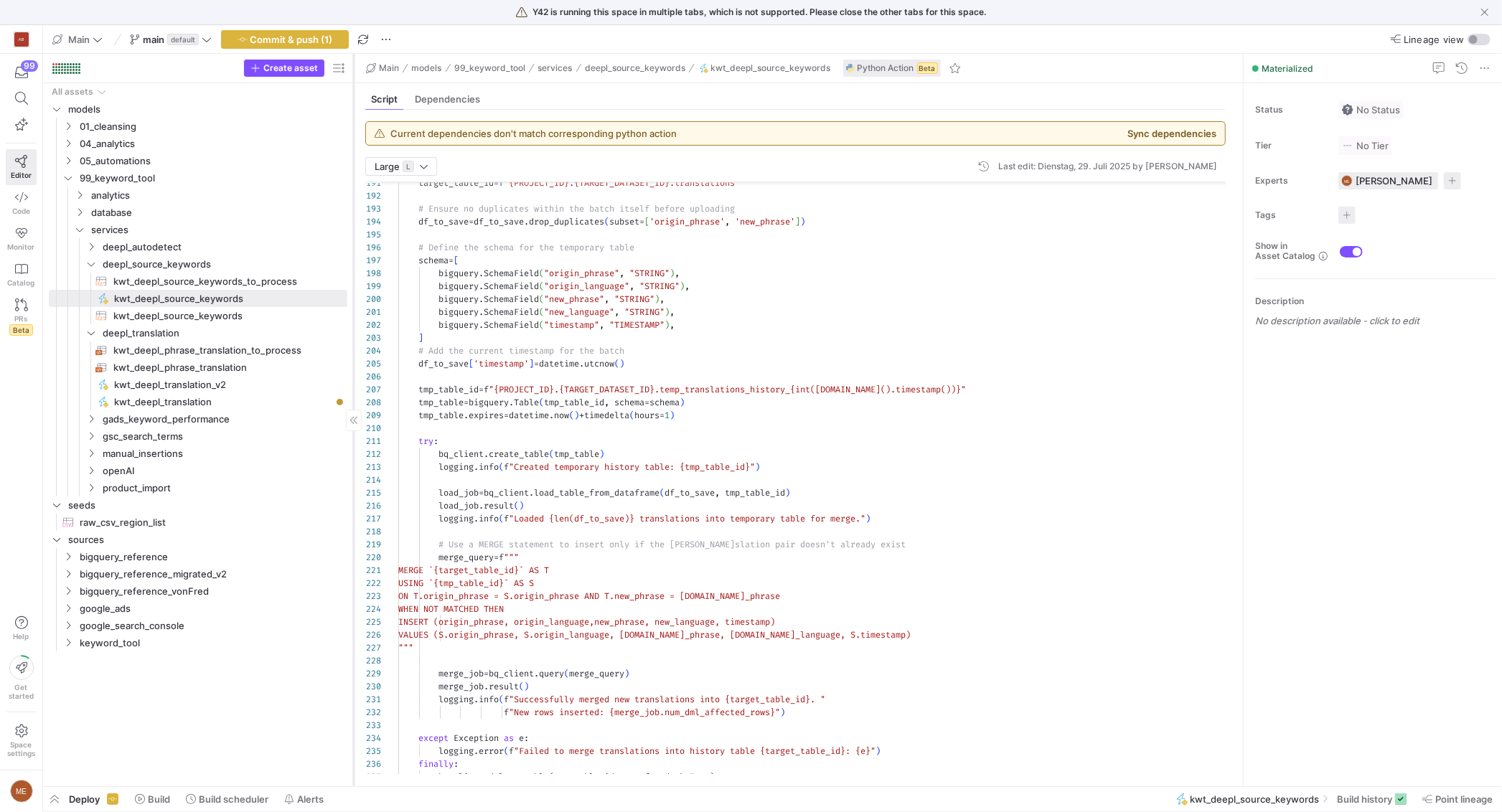
drag, startPoint x: 278, startPoint y: 325, endPoint x: 355, endPoint y: 332, distance: 77.3
click at [354, 332] on div at bounding box center [353, 420] width 1 height 732
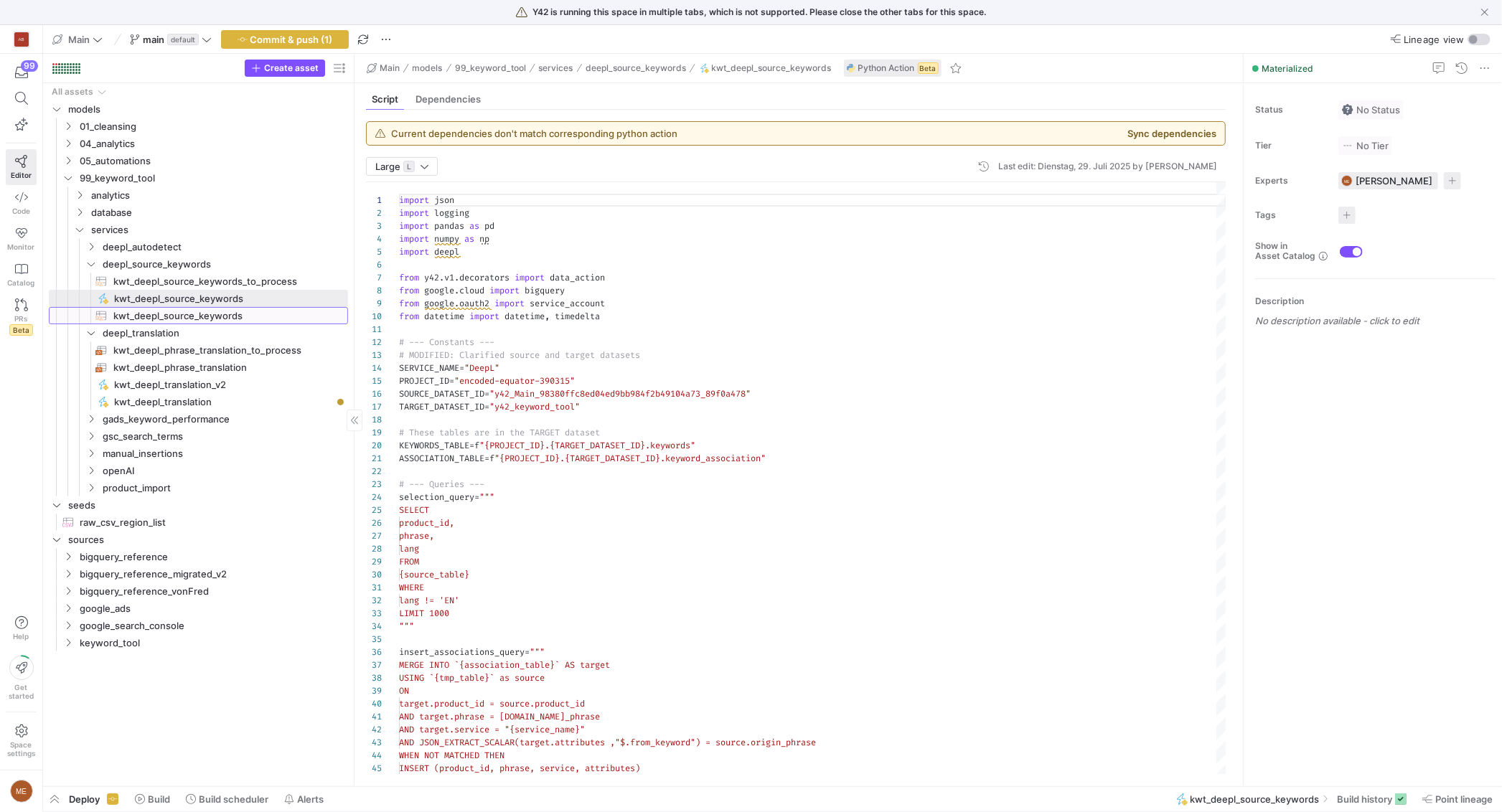
click at [290, 315] on span "kwt_deepl_source_keywords​​​​​​​​​​" at bounding box center [222, 315] width 218 height 17
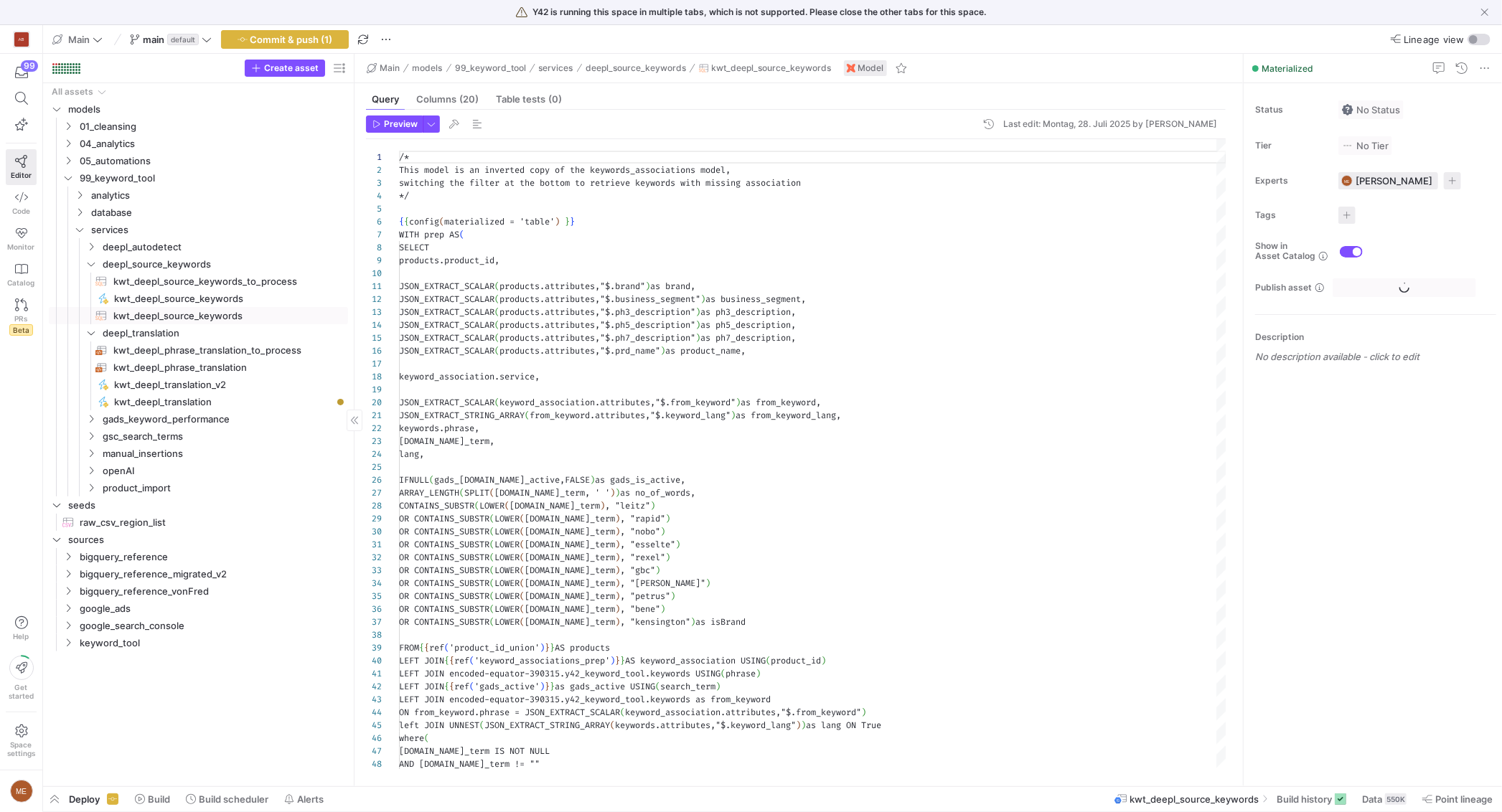
scroll to position [129, 0]
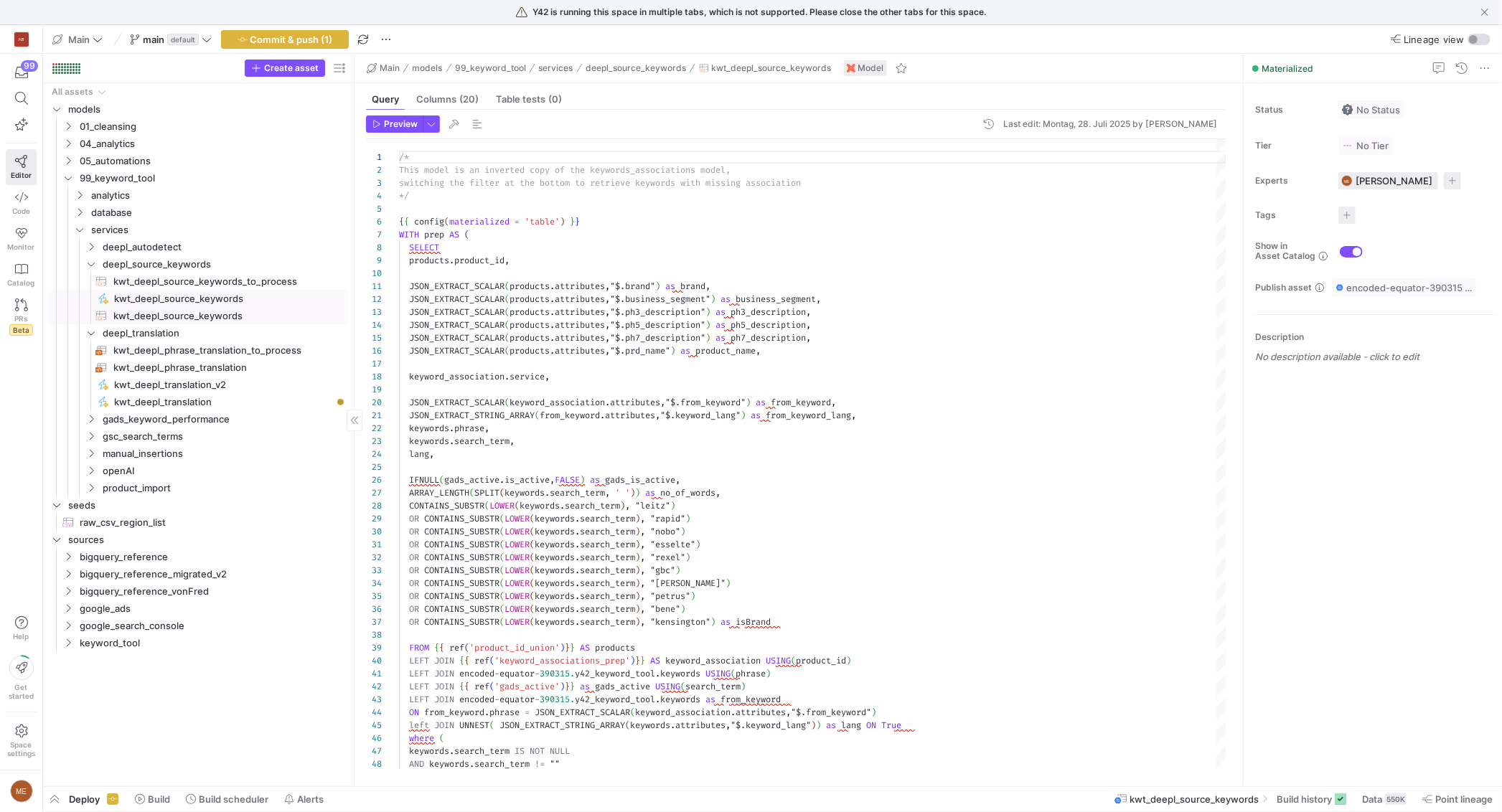
click at [245, 295] on span "kwt_deepl_source_keywords​​​​​" at bounding box center [223, 298] width 218 height 17
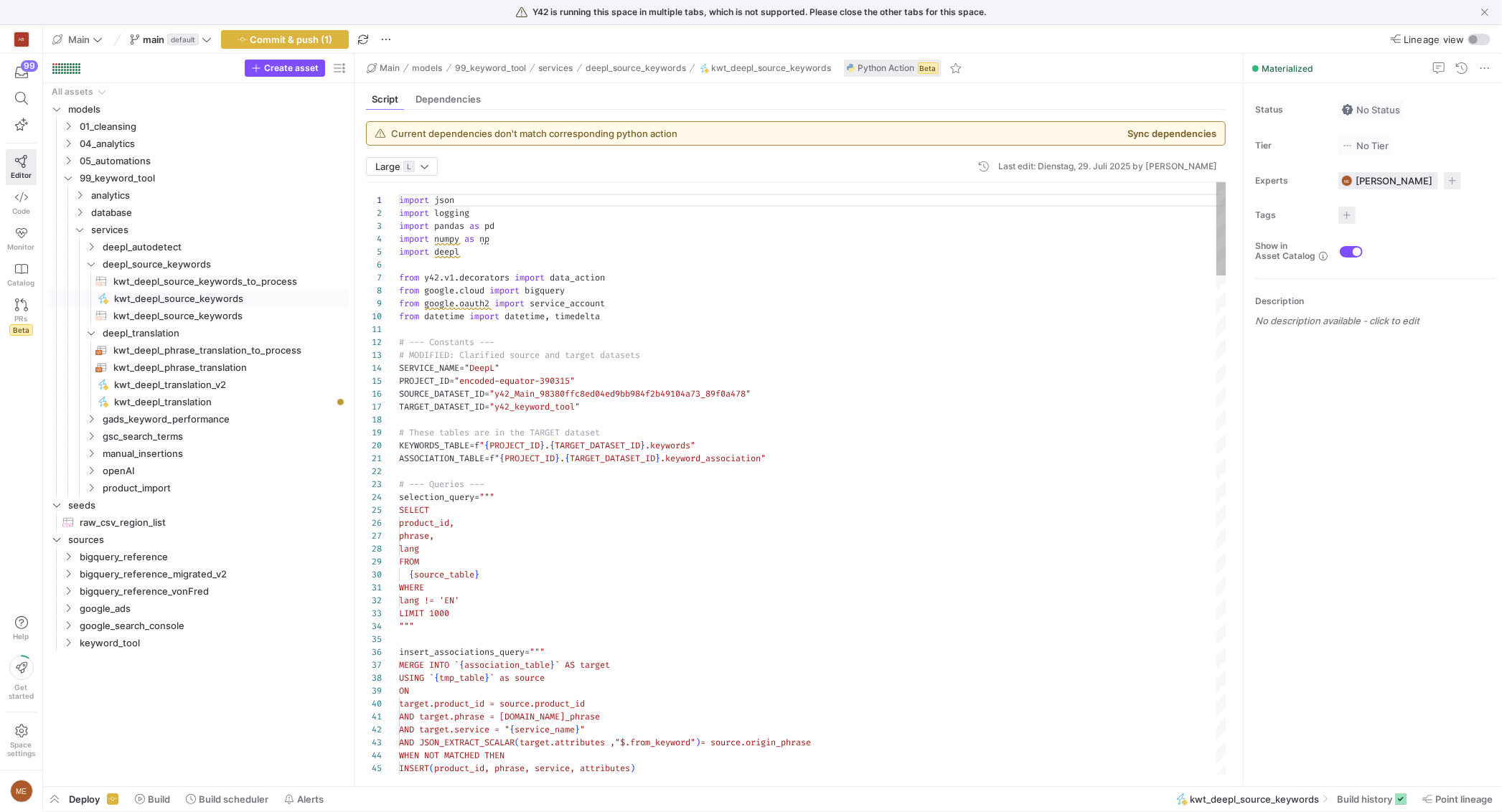
scroll to position [129, 0]
click at [255, 313] on span "kwt_deepl_source_keywords​​​​​​​​​​" at bounding box center [222, 315] width 218 height 17
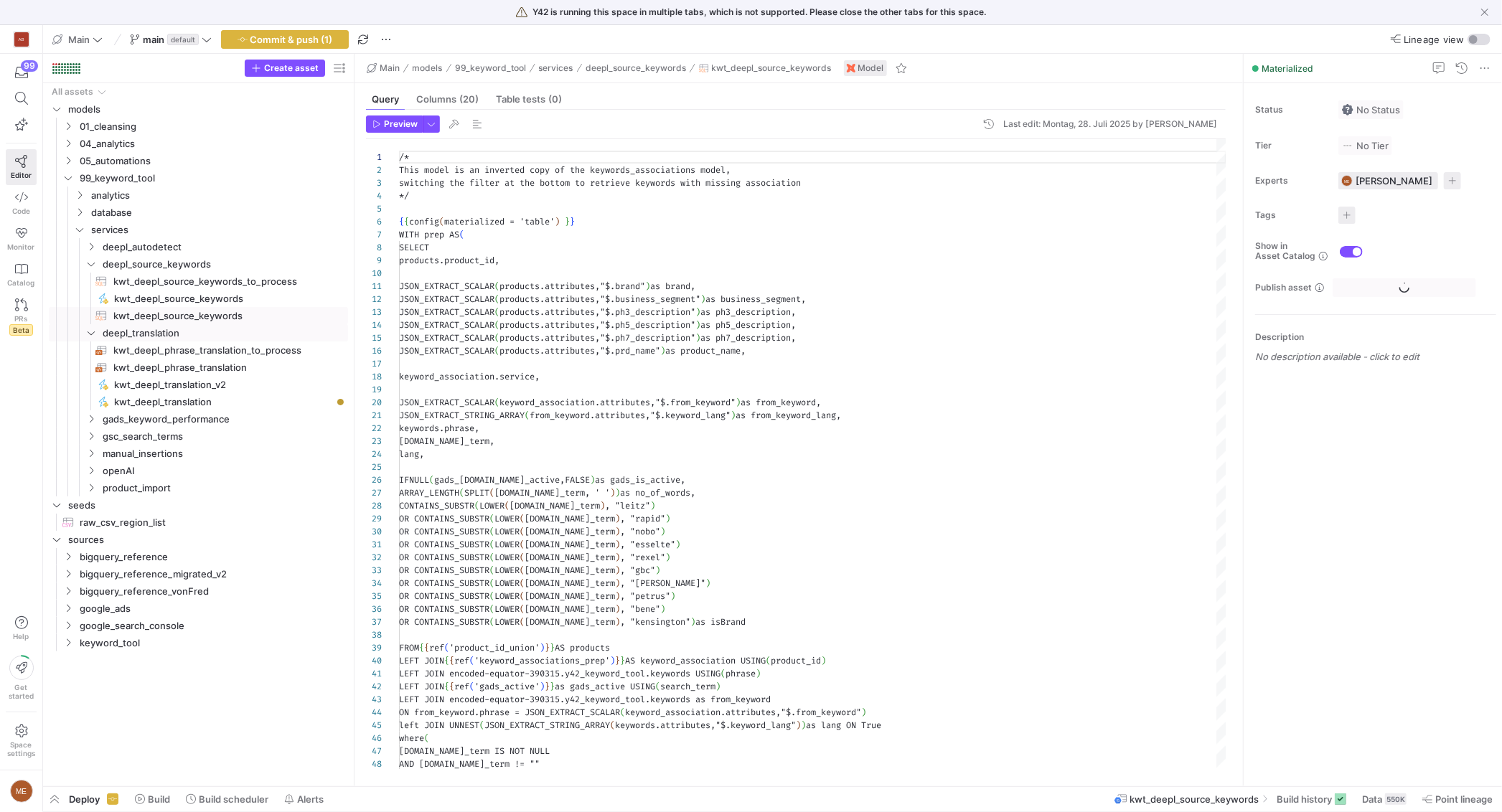
scroll to position [129, 0]
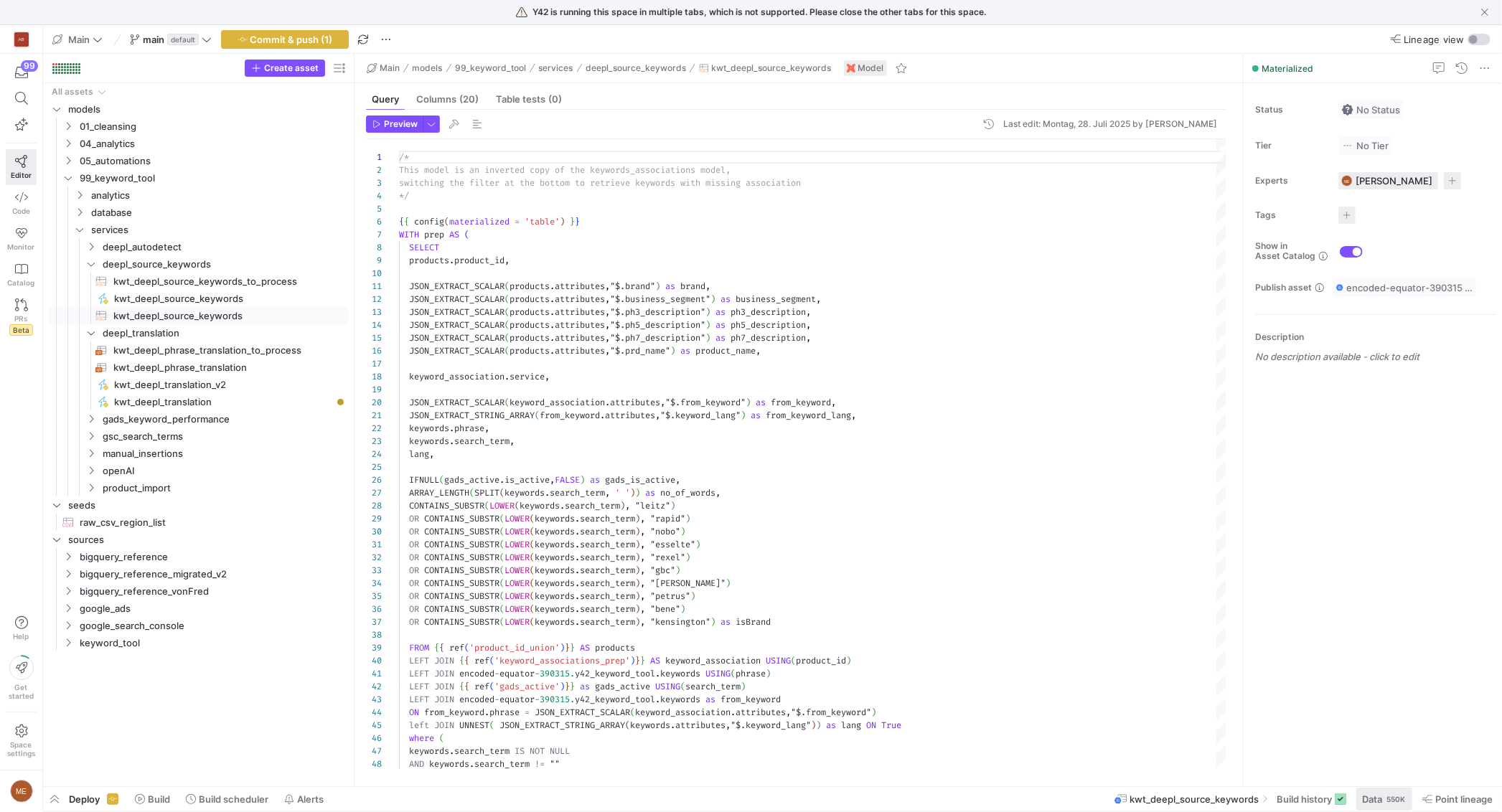
click at [1389, 795] on div "550K" at bounding box center [1395, 798] width 22 height 11
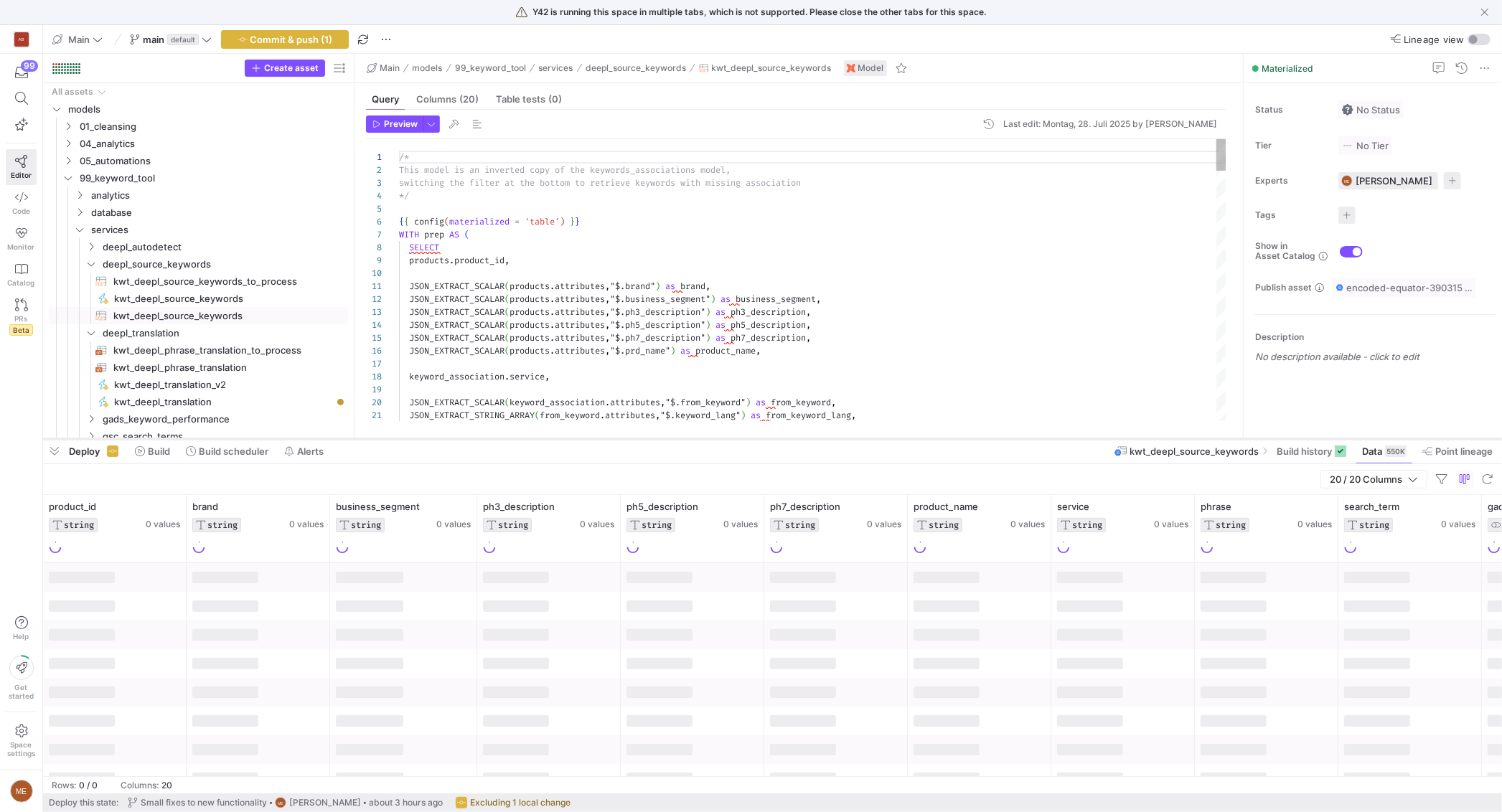
drag, startPoint x: 540, startPoint y: 549, endPoint x: 540, endPoint y: 437, distance: 112.0
click at [540, 437] on div at bounding box center [772, 439] width 1459 height 6
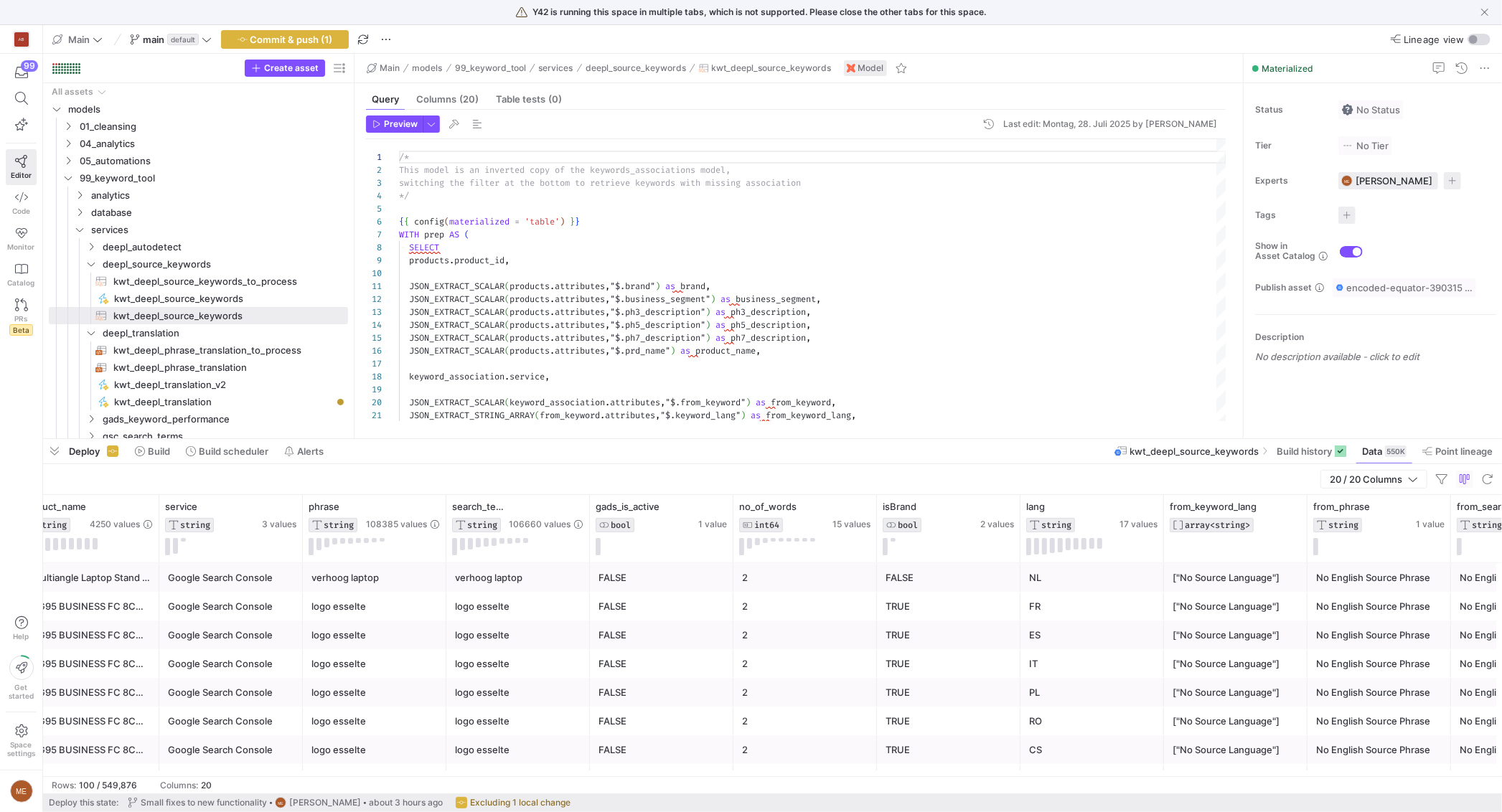
scroll to position [0, 1071]
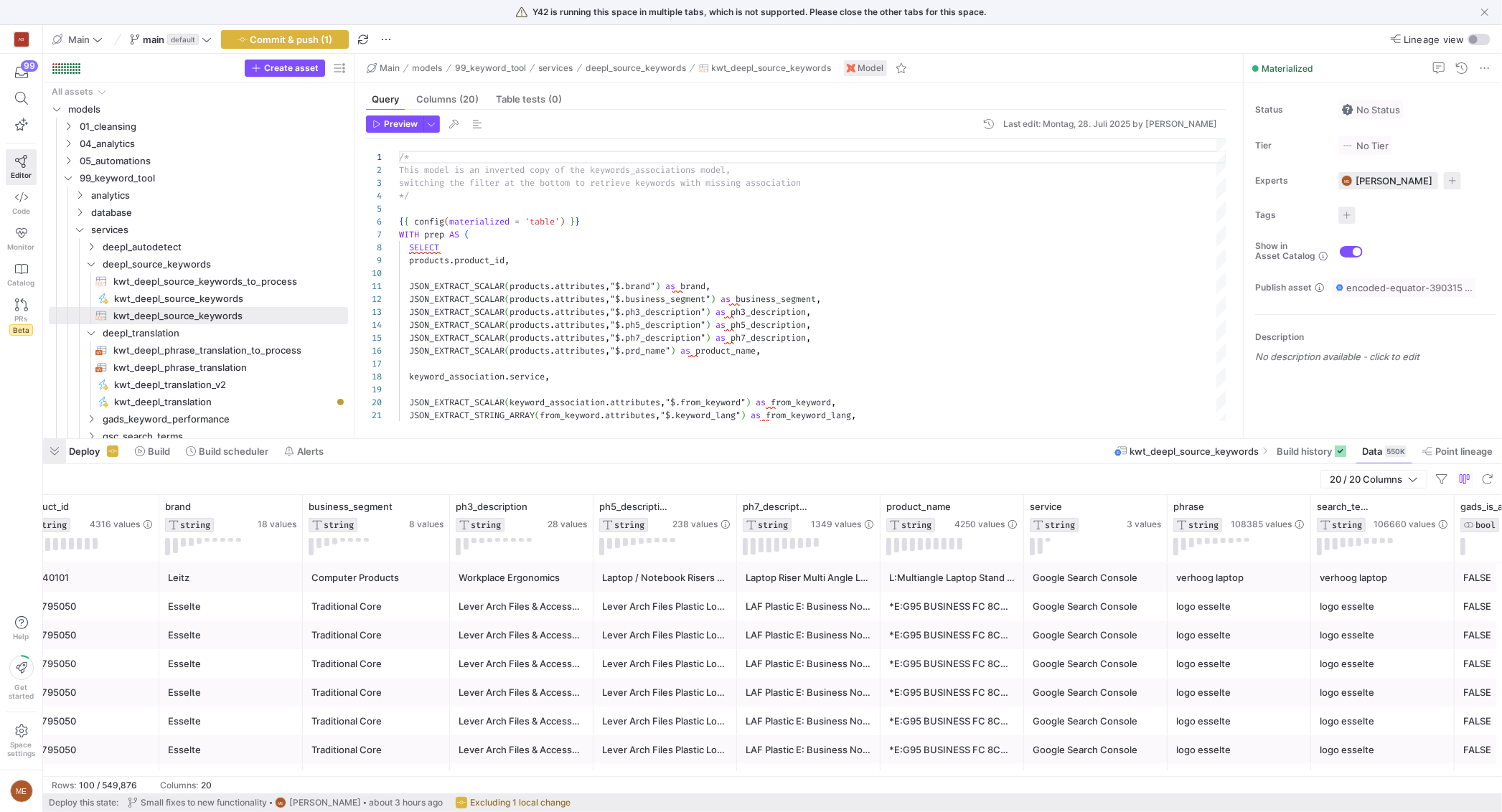
click at [48, 456] on span "button" at bounding box center [54, 451] width 23 height 25
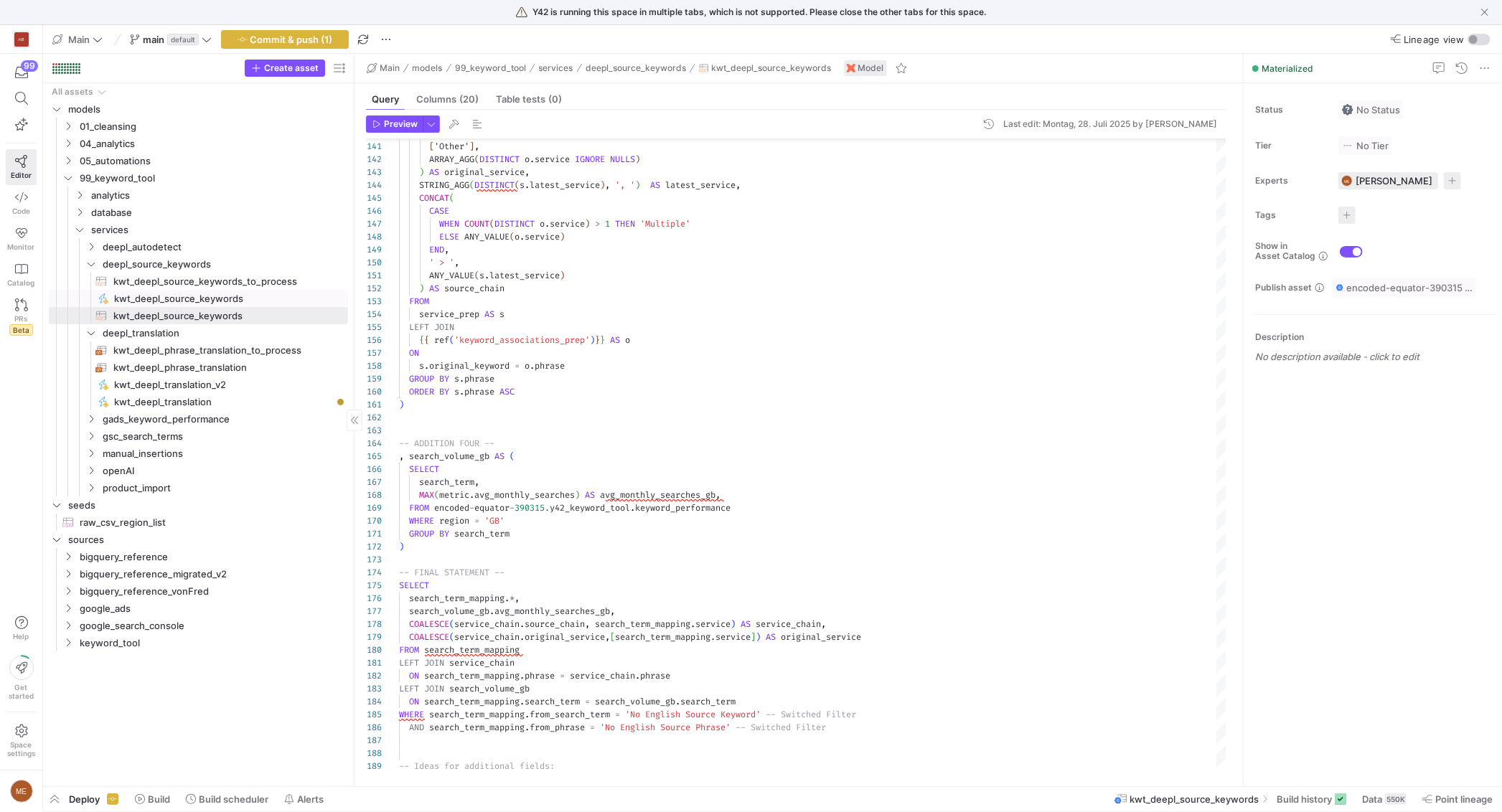
click at [297, 293] on span "kwt_deepl_source_keywords​​​​​" at bounding box center [223, 298] width 218 height 17
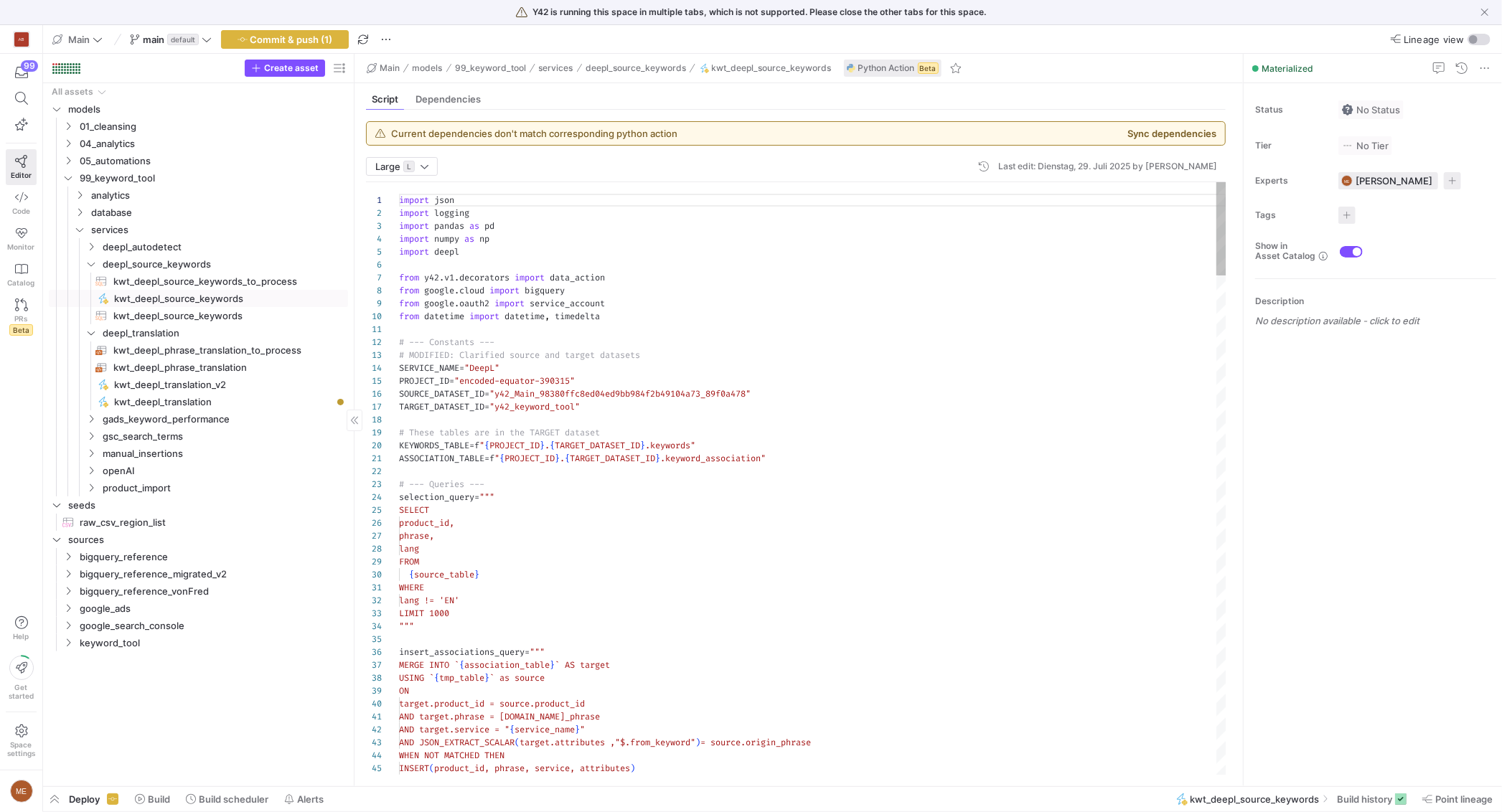
scroll to position [129, 0]
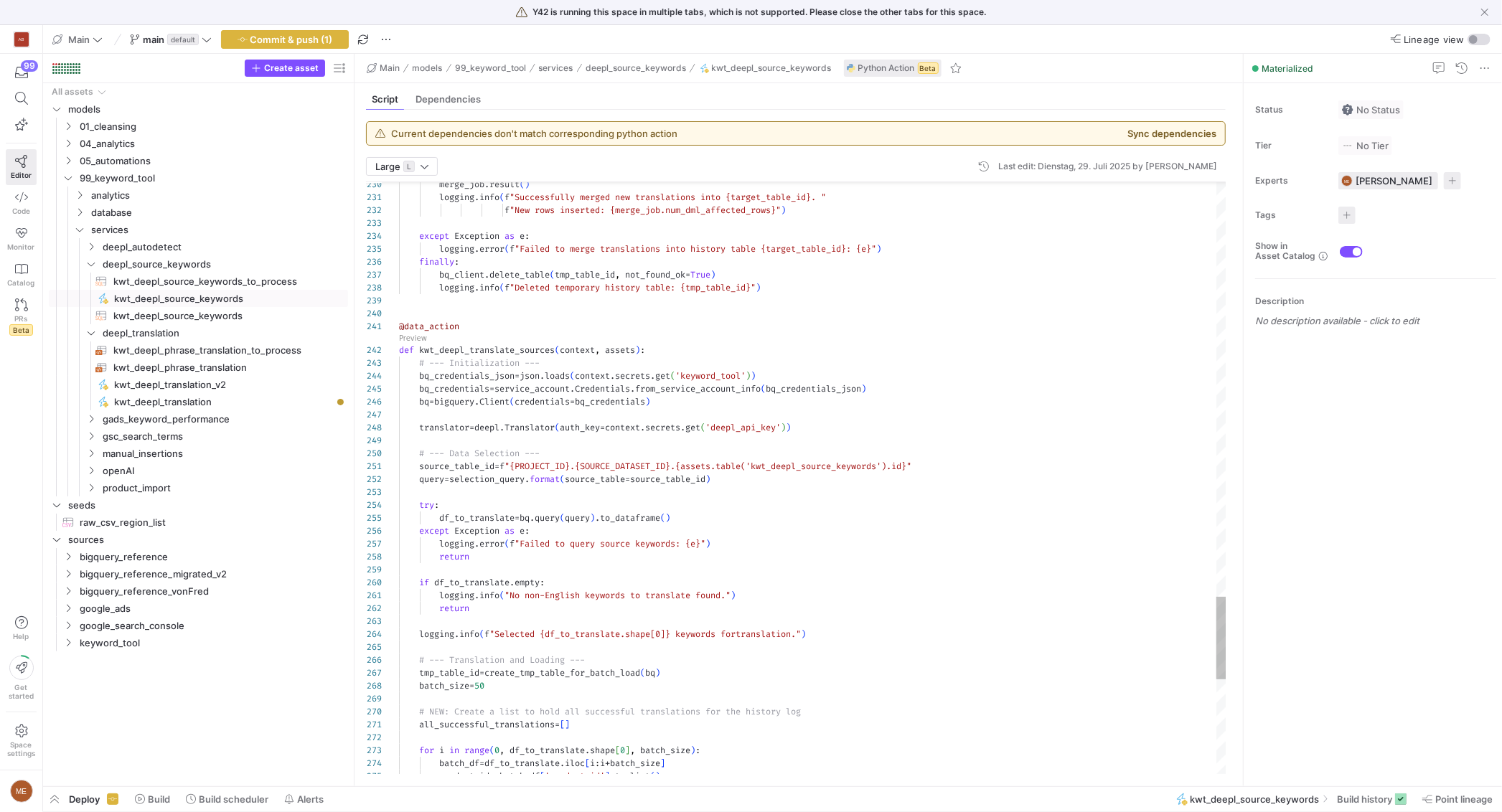
click at [406, 314] on div at bounding box center [812, 313] width 827 height 13
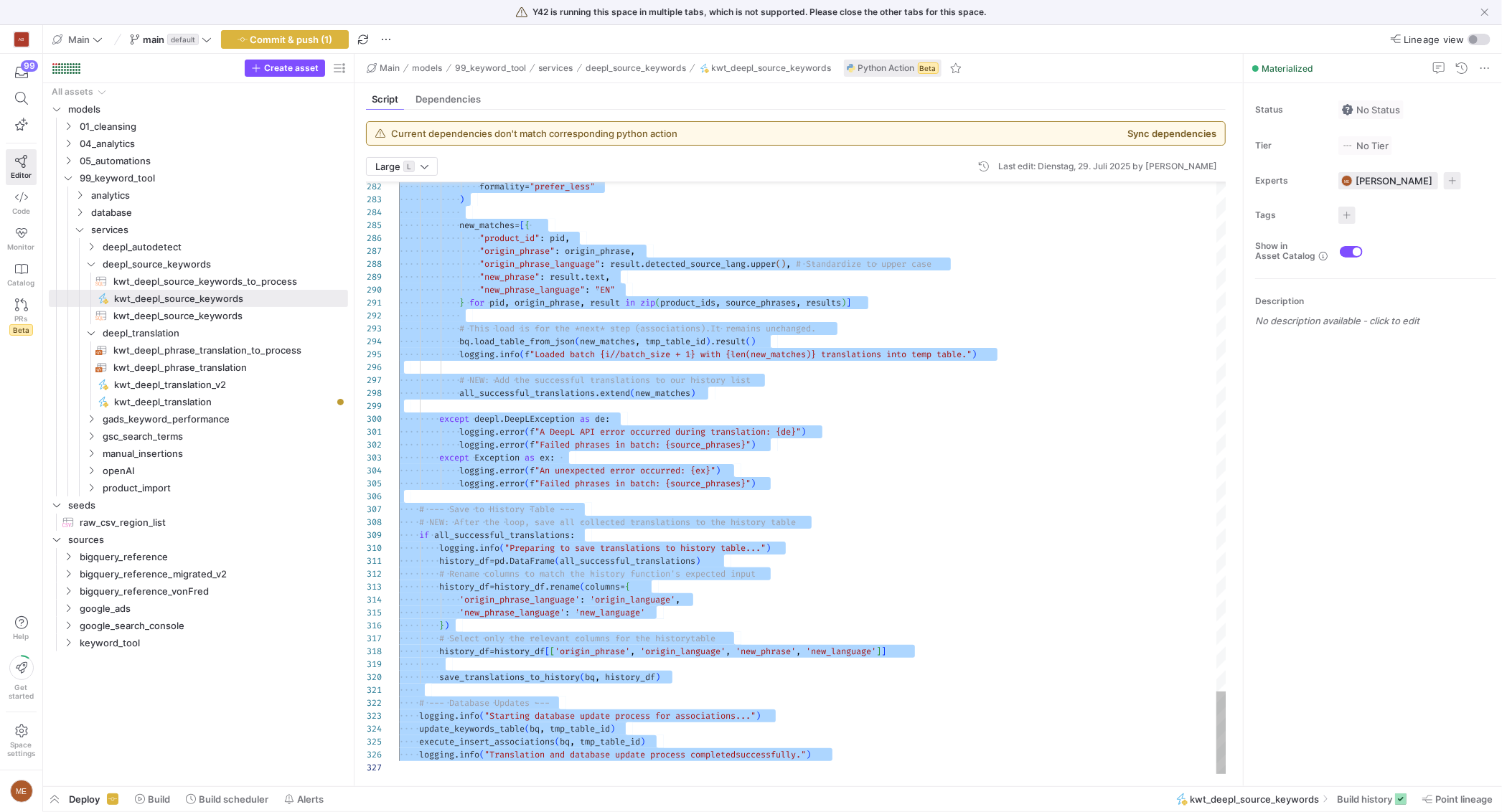
type textarea "logging.info("Translation and database update process completed successfully.")"
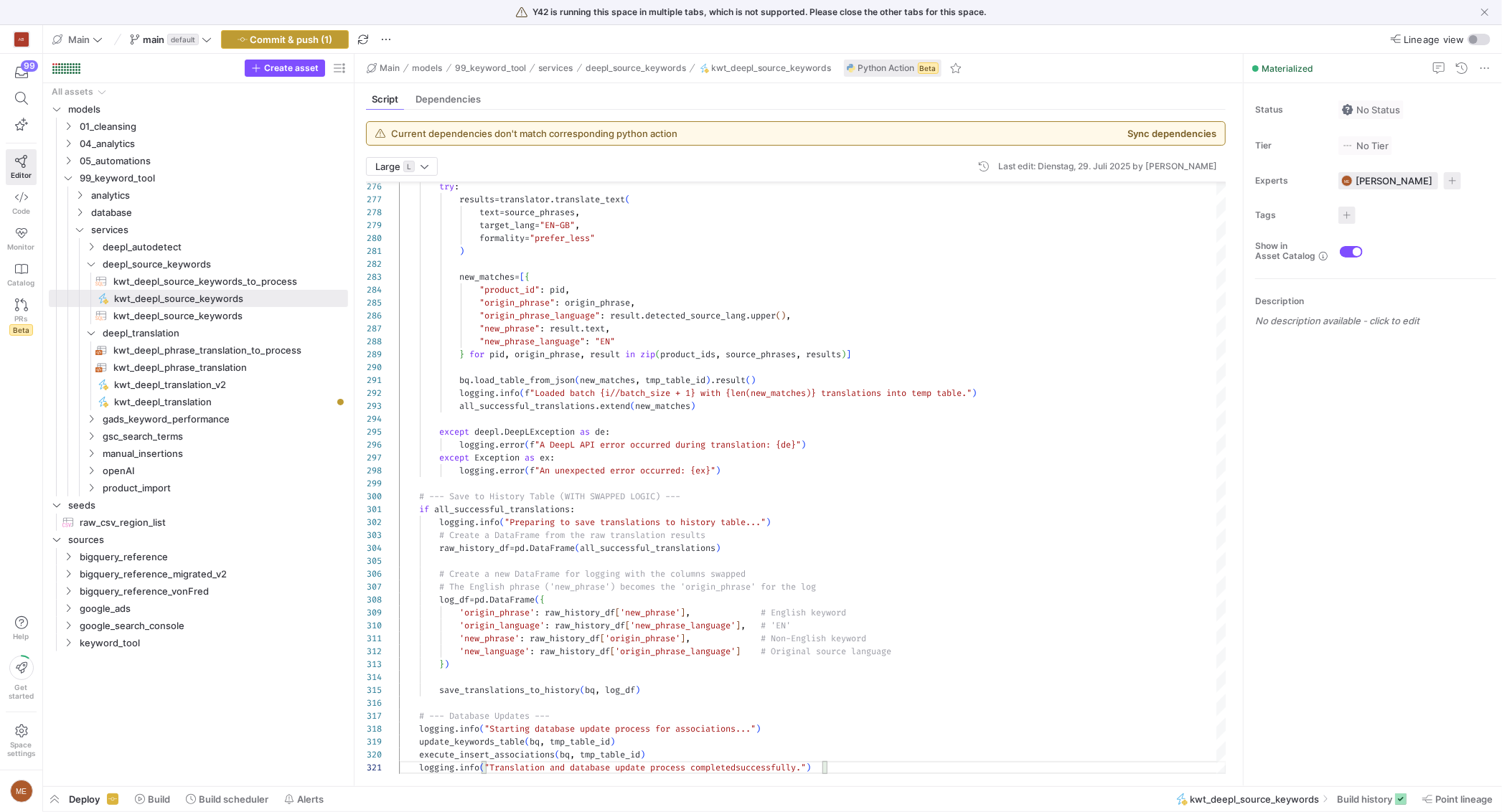
click at [332, 40] on span "Commit & push (1)" at bounding box center [292, 39] width 83 height 11
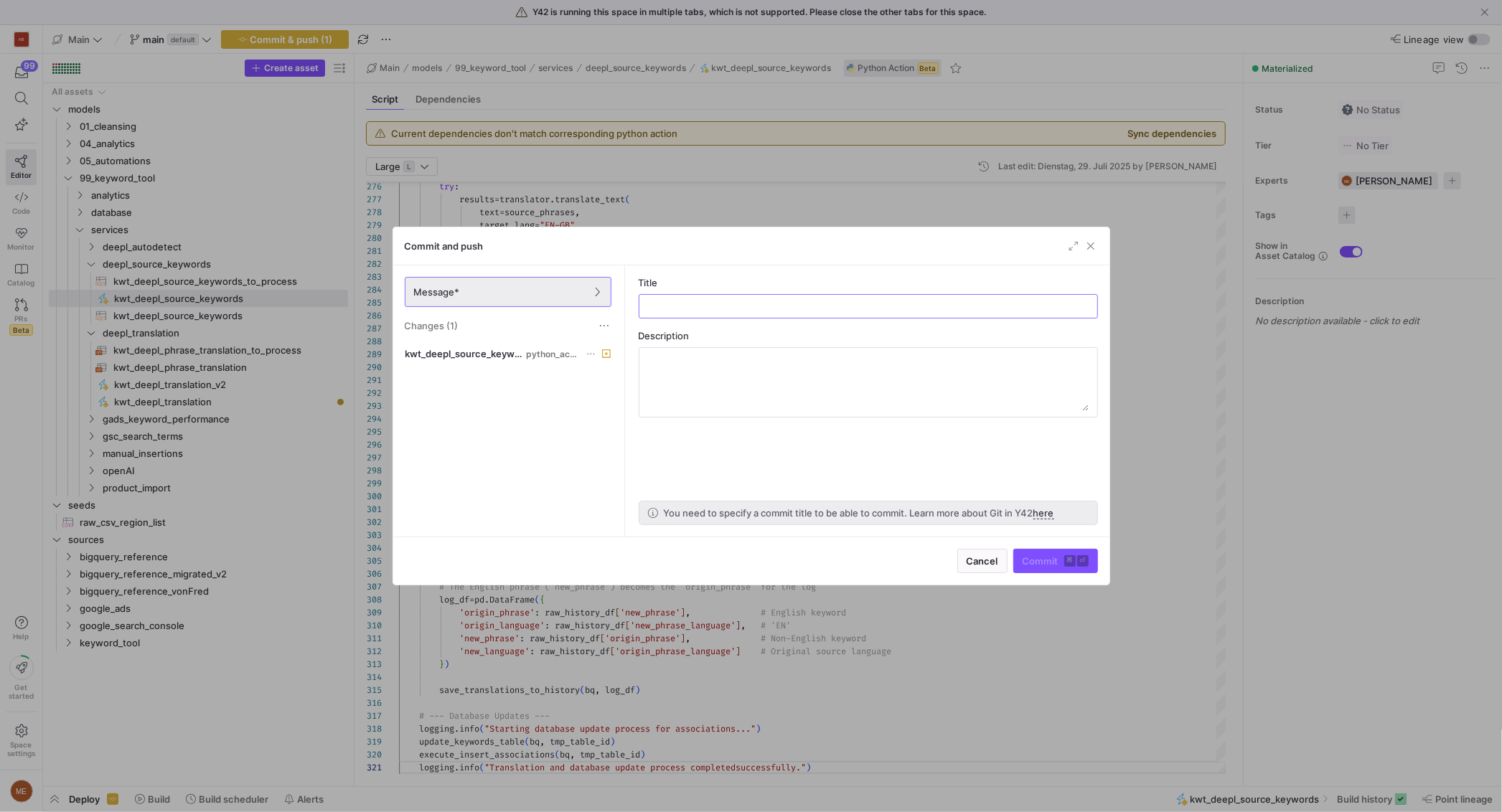
click at [572, 342] on div "Message* Changes (1)" at bounding box center [508, 305] width 229 height 79
click at [565, 348] on div "kwt_deepl_source_keywords.py python_actions" at bounding box center [493, 353] width 174 height 11
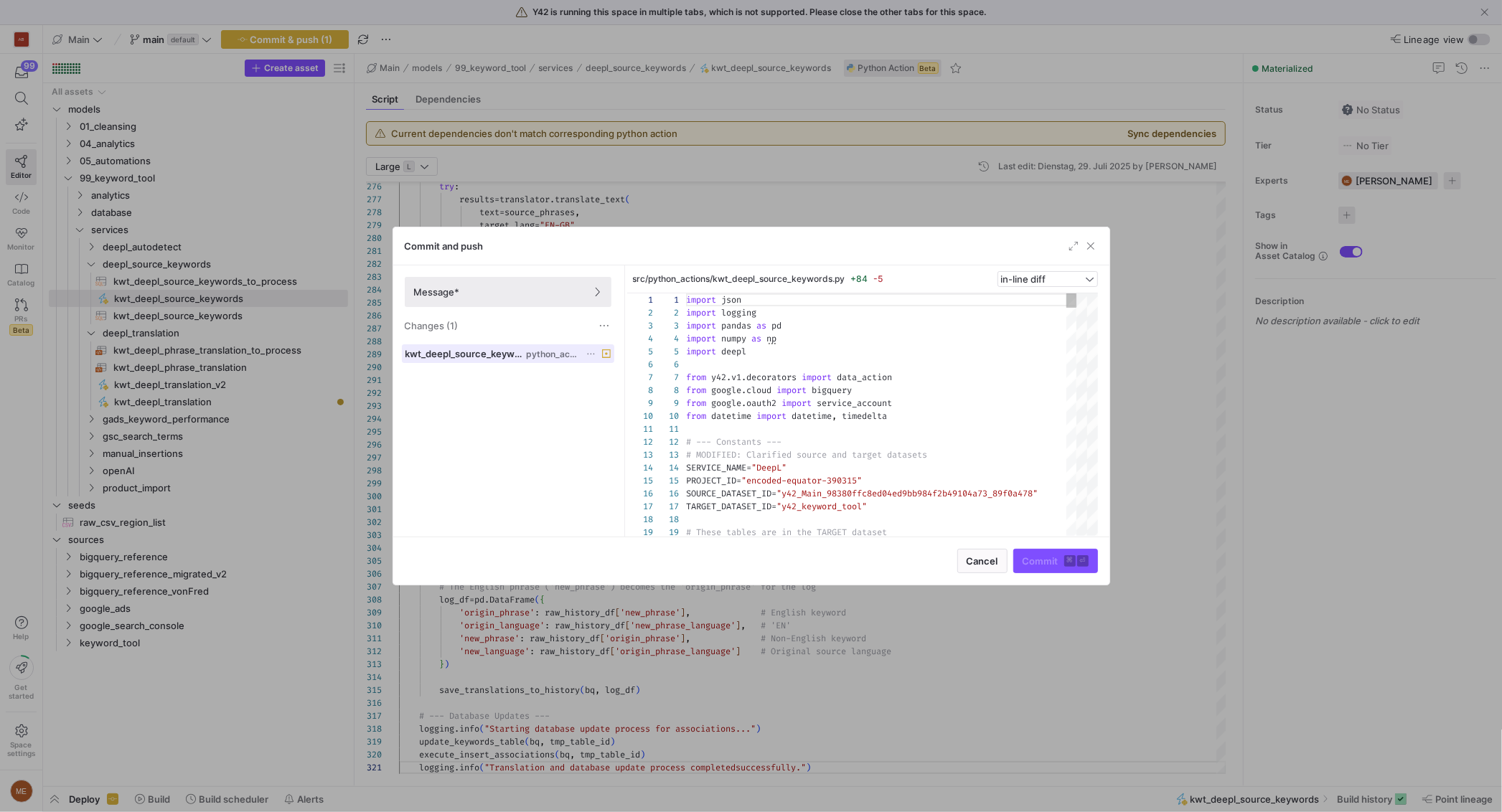
scroll to position [129, 0]
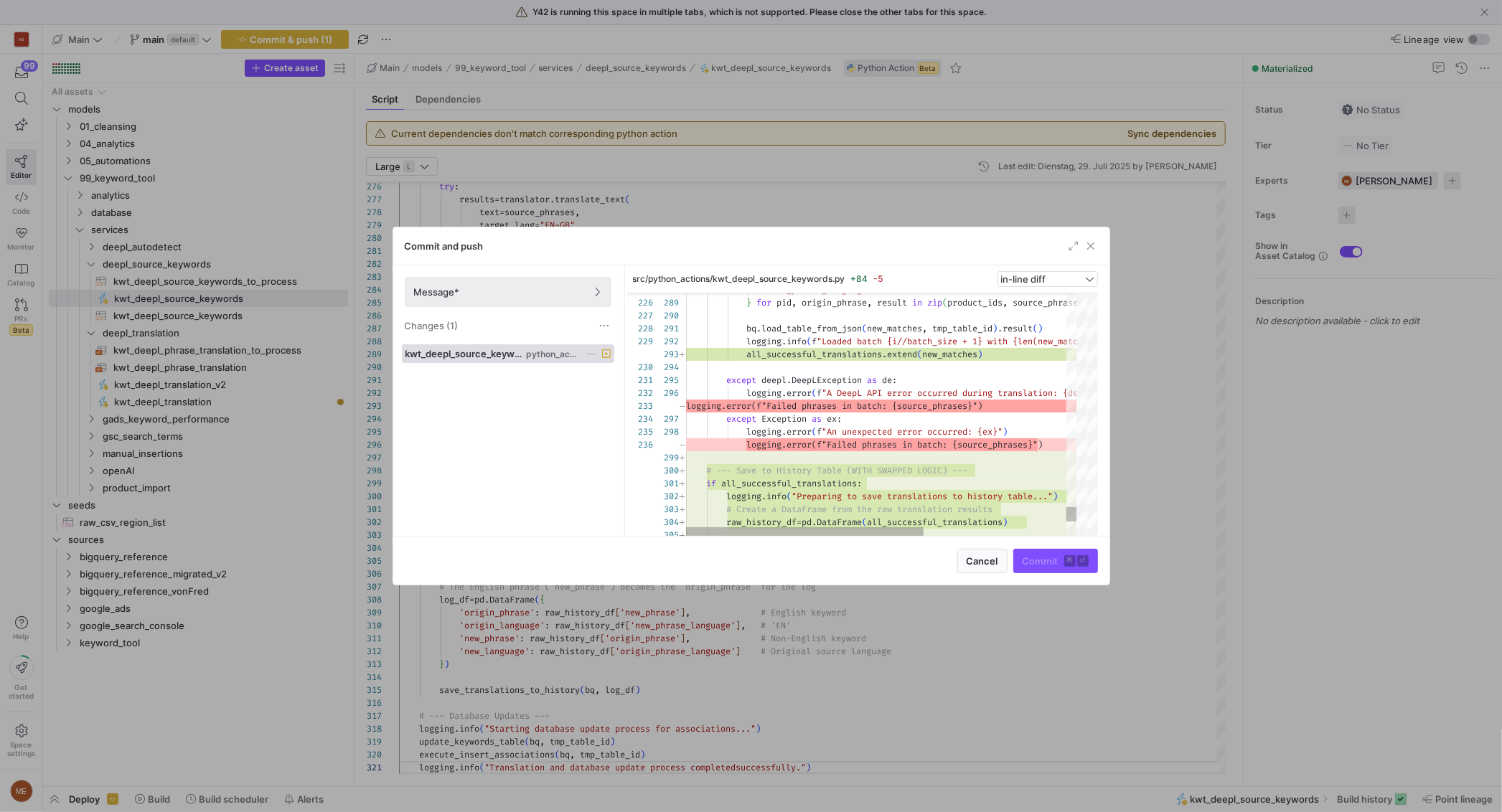
drag, startPoint x: 1056, startPoint y: 444, endPoint x: 726, endPoint y: 382, distance: 335.8
type textarea "bq.load_table_from_json(new_matches, tmp_table_id).result() logging.info(f"Load…"
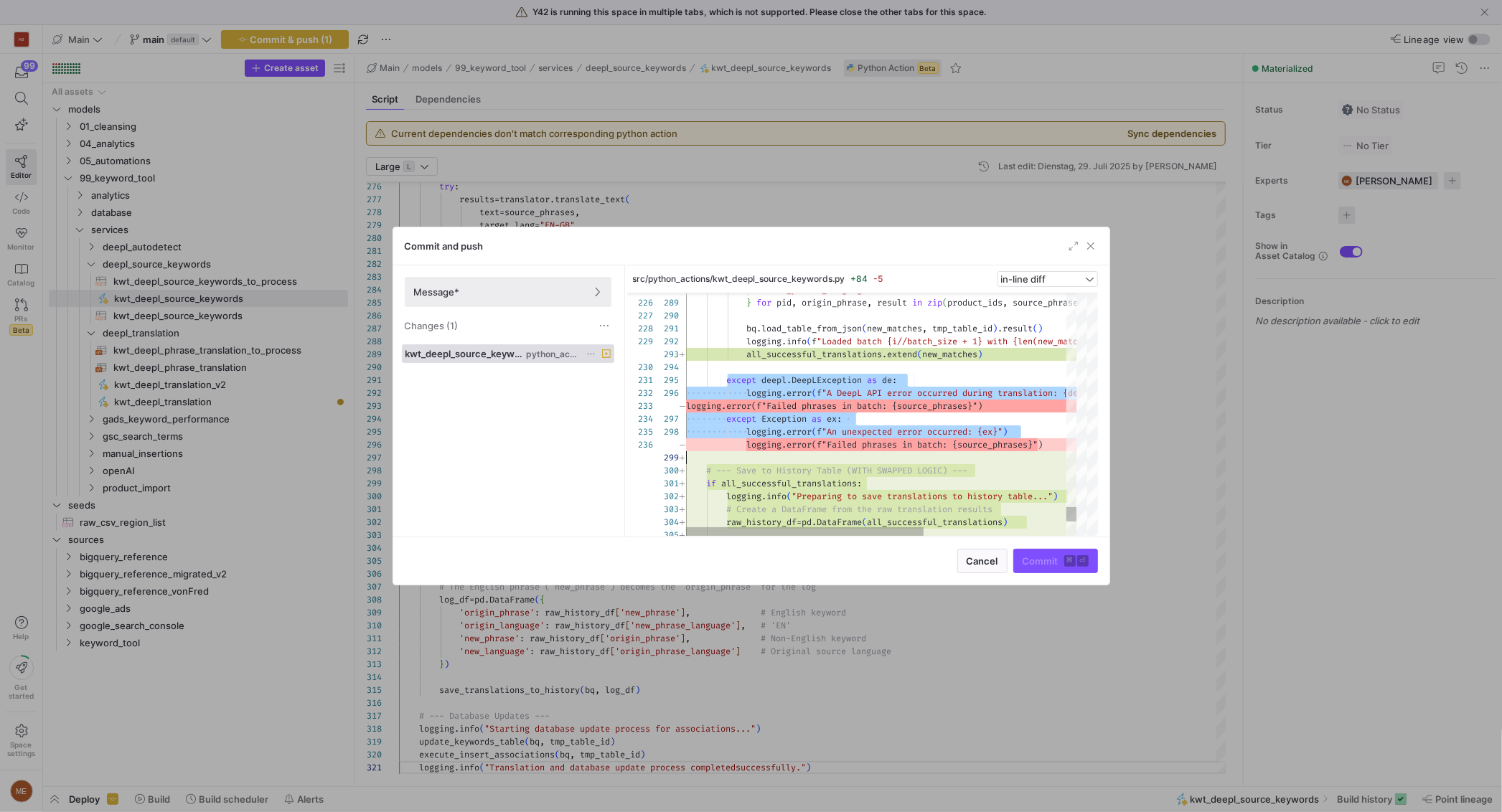
scroll to position [52, 0]
drag, startPoint x: 725, startPoint y: 383, endPoint x: 1062, endPoint y: 445, distance: 342.7
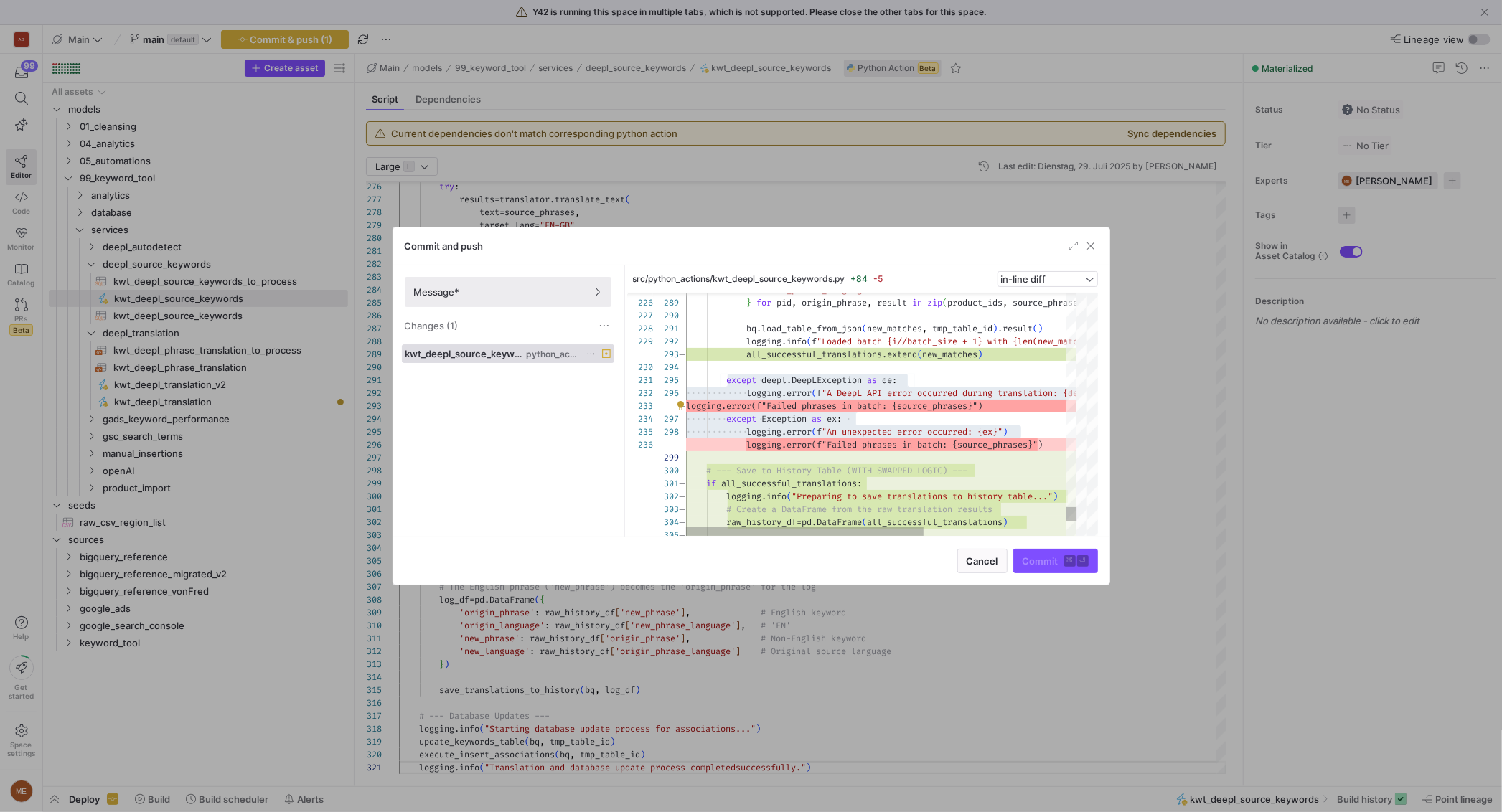
drag, startPoint x: 1058, startPoint y: 406, endPoint x: 793, endPoint y: 405, distance: 265.0
drag, startPoint x: 747, startPoint y: 405, endPoint x: 922, endPoint y: 406, distance: 175.0
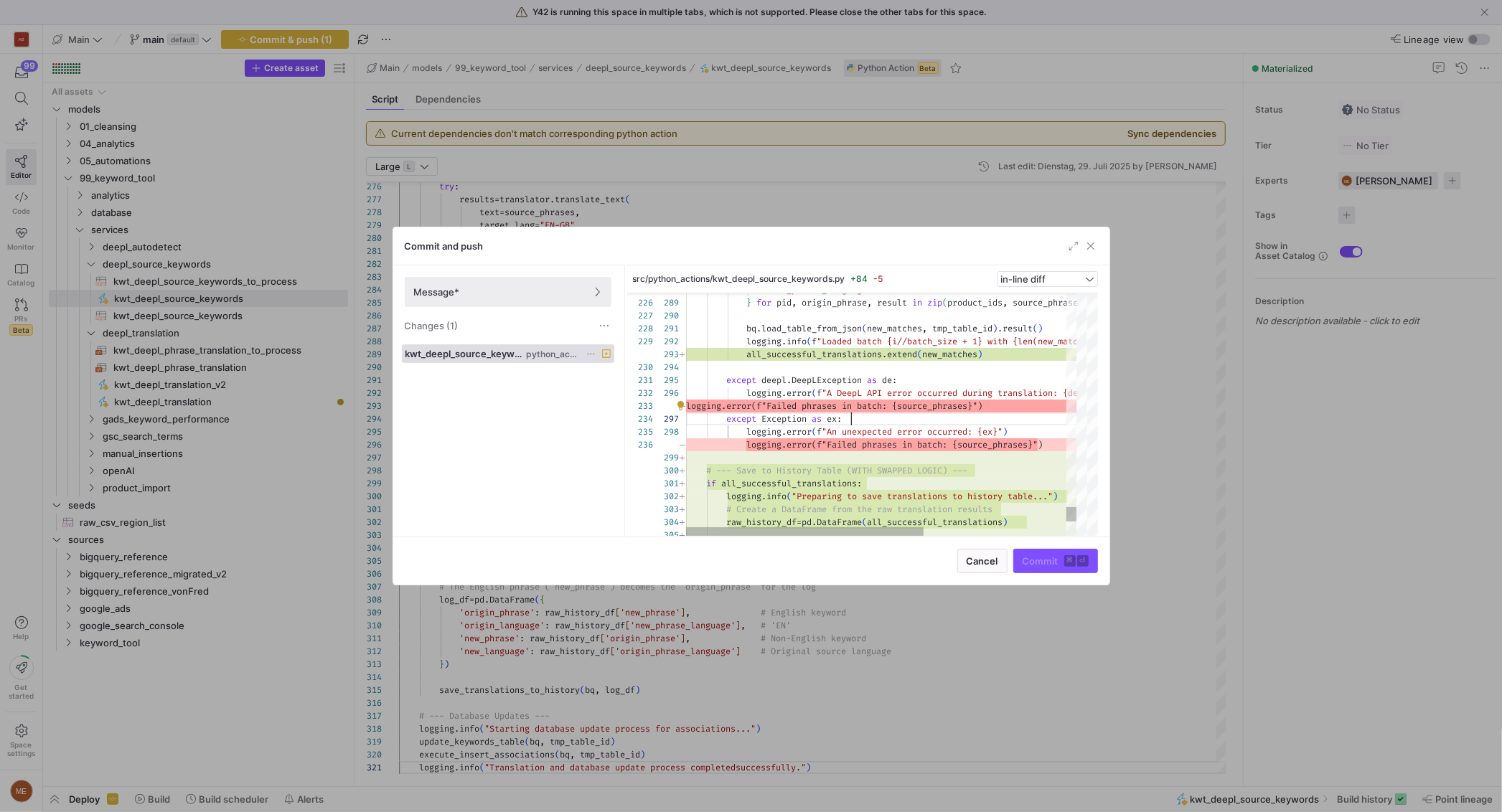
click at [1017, 272] on div "in-line diff" at bounding box center [1047, 279] width 93 height 14
click at [1021, 323] on span "side-by-side diff" at bounding box center [1047, 324] width 88 height 11
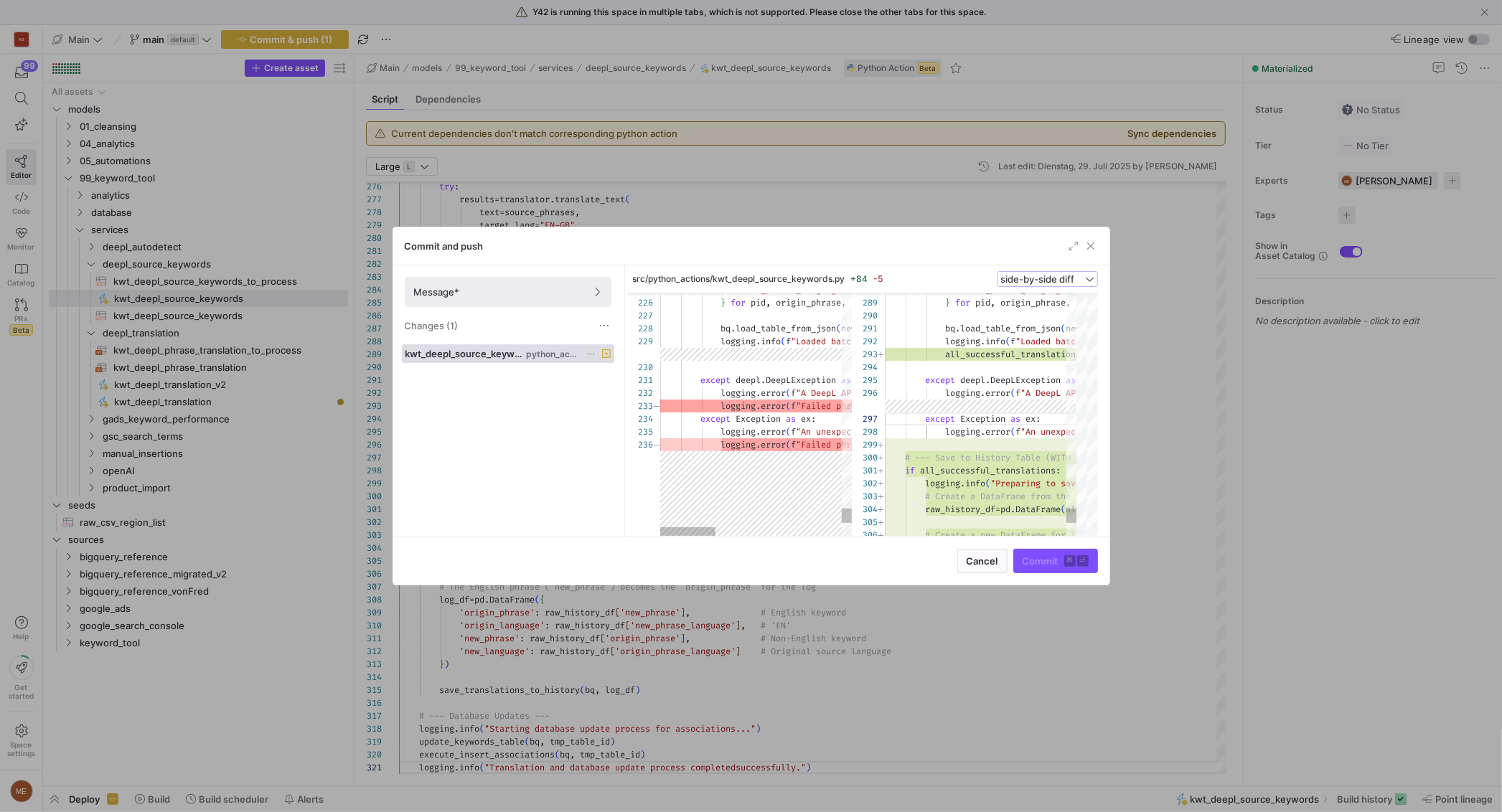
type textarea "except deepl.DeepLException as de: logging.error(f"A DeepL API error occurred d…"
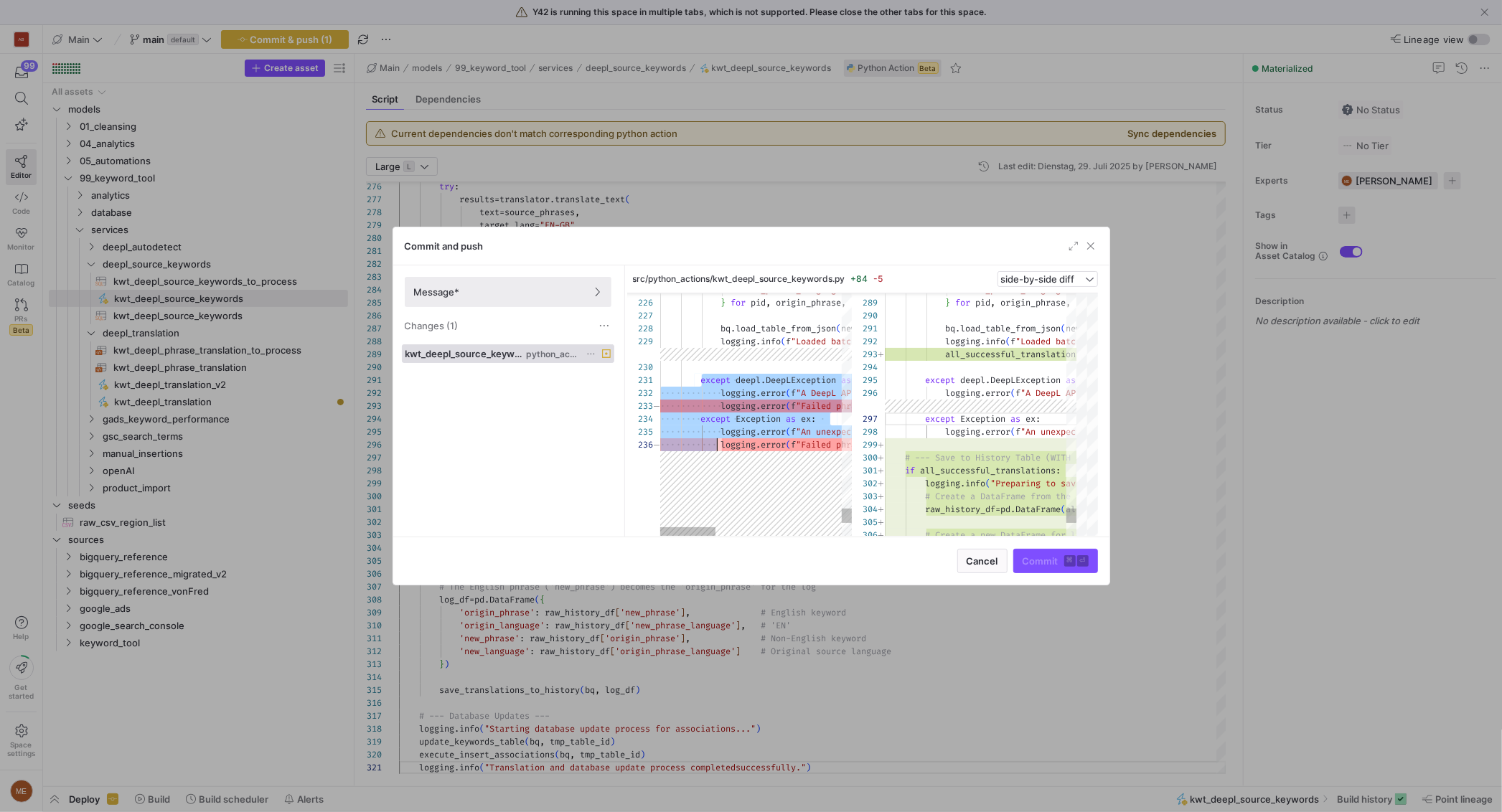
scroll to position [0, 0]
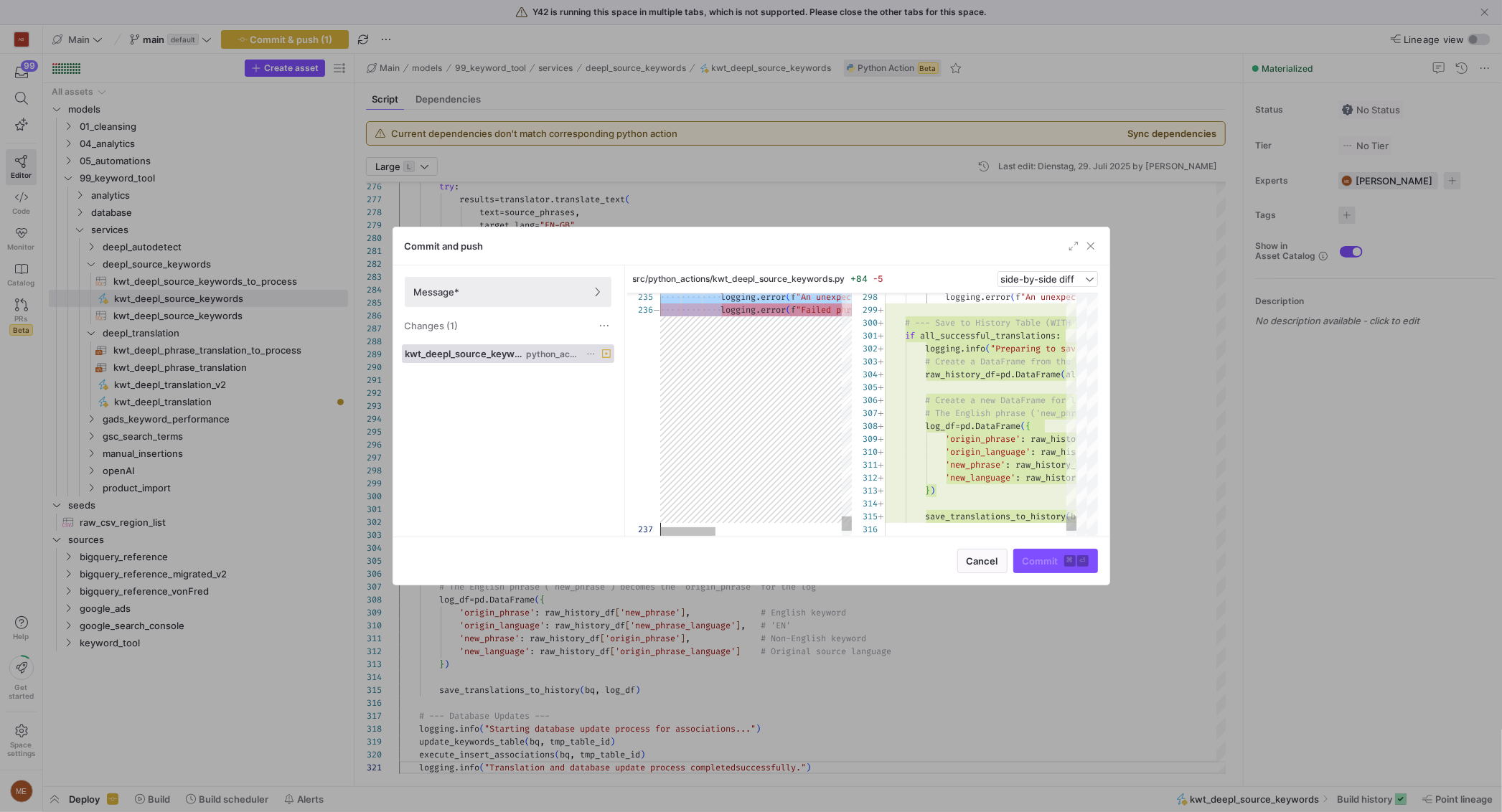
drag, startPoint x: 700, startPoint y: 381, endPoint x: 698, endPoint y: 433, distance: 52.0
click at [1175, 443] on div at bounding box center [751, 406] width 1502 height 812
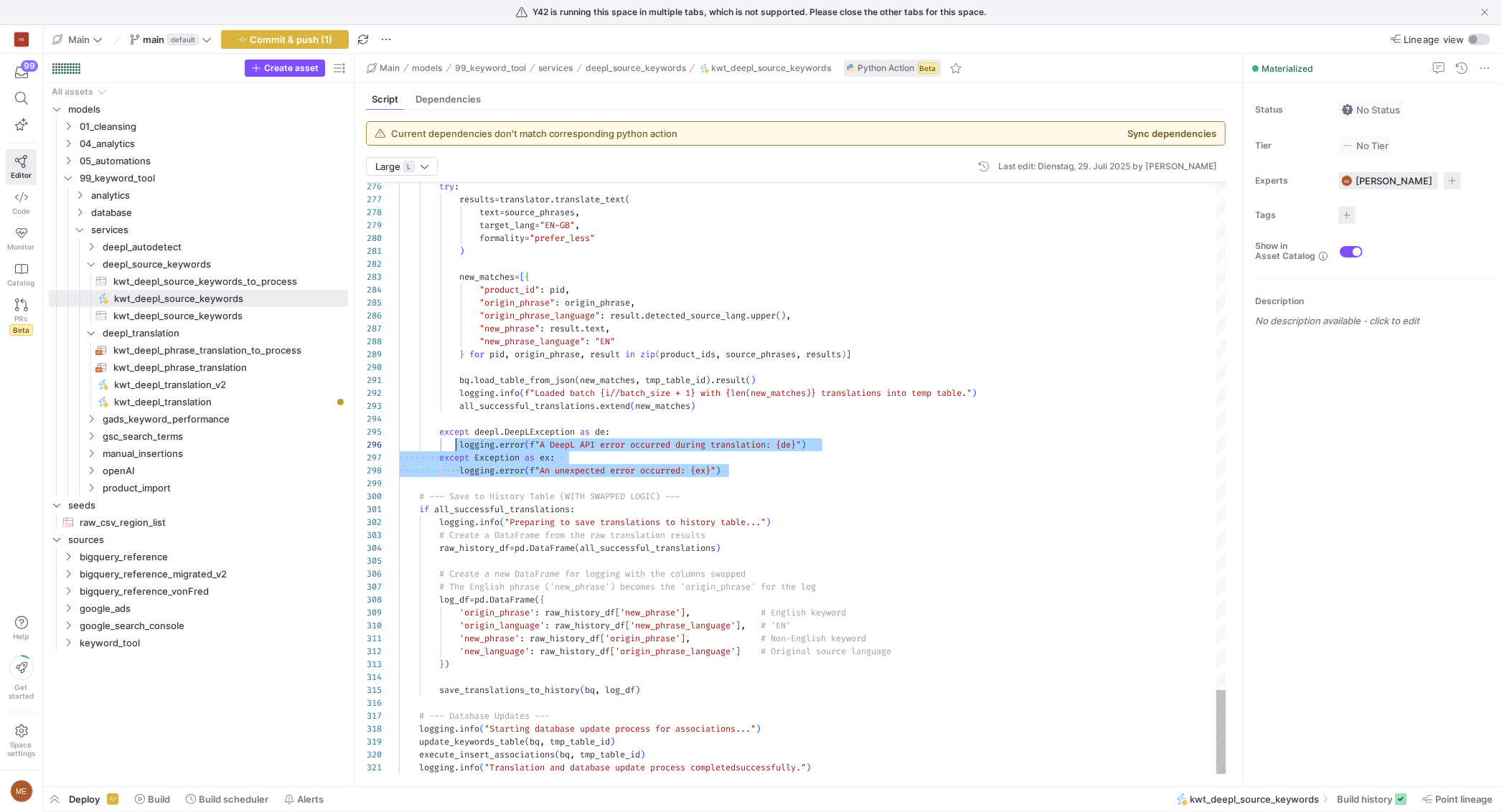
drag, startPoint x: 703, startPoint y: 471, endPoint x: 449, endPoint y: 457, distance: 254.4
type textarea "# --- Save to History Table (WITH SWAPPED LOGIC) --- if all_successful_translat…"
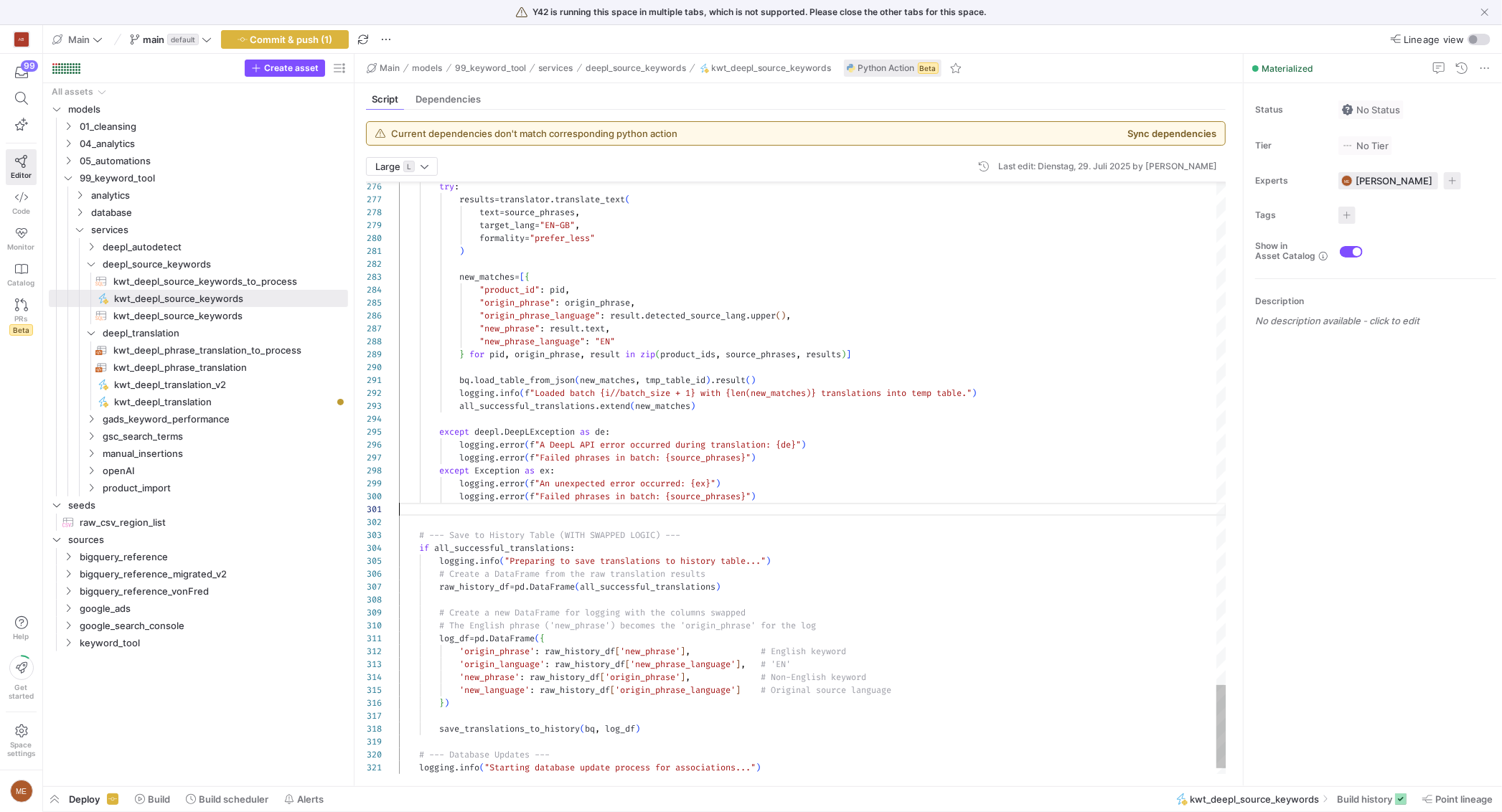
scroll to position [0, 0]
click at [272, 38] on span "Commit & push (1)" at bounding box center [292, 39] width 83 height 11
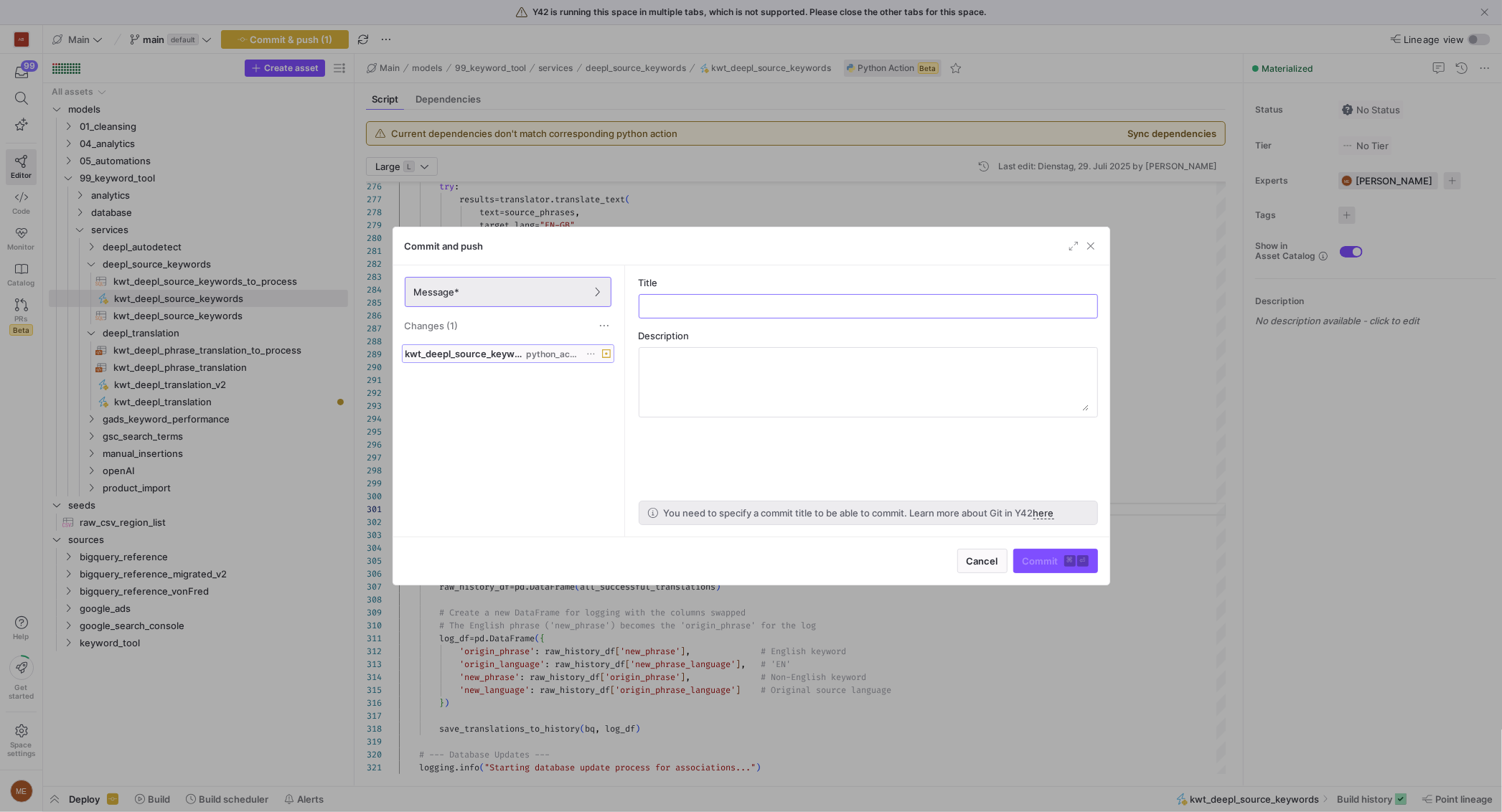
click at [527, 348] on div "kwt_deepl_source_keywords.py python_actions" at bounding box center [493, 353] width 174 height 11
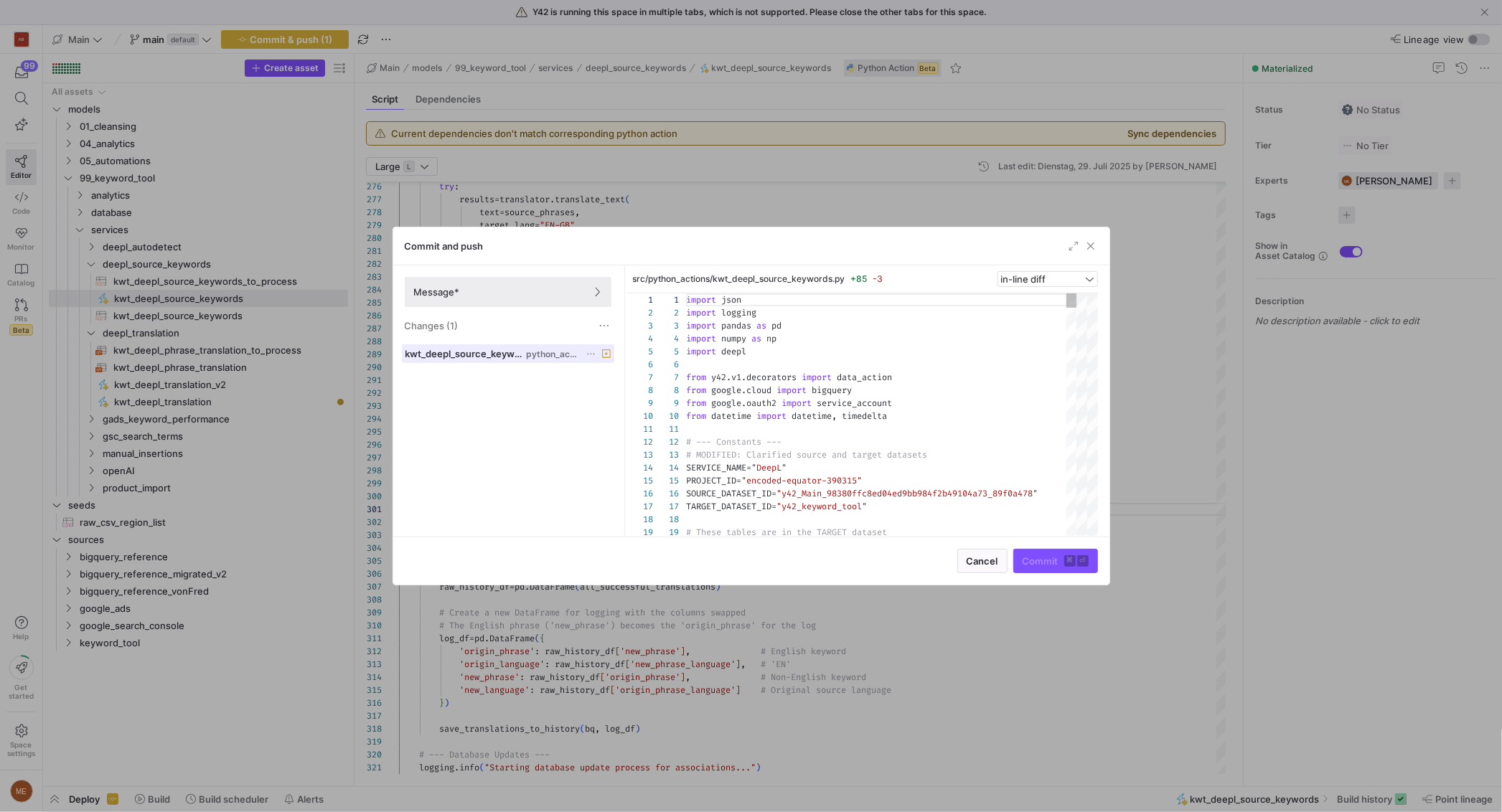
scroll to position [129, 0]
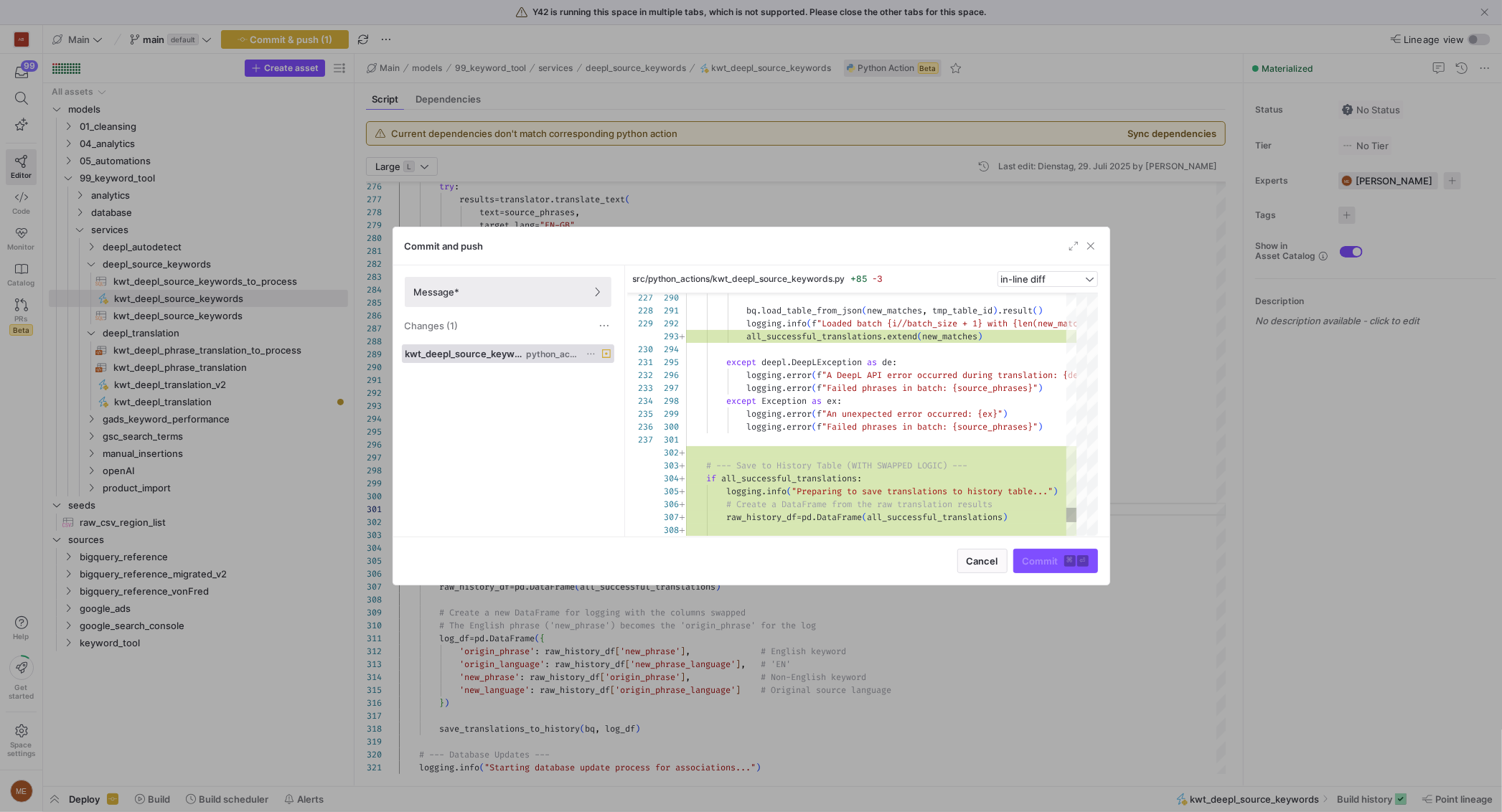
click at [1173, 500] on div at bounding box center [751, 406] width 1502 height 812
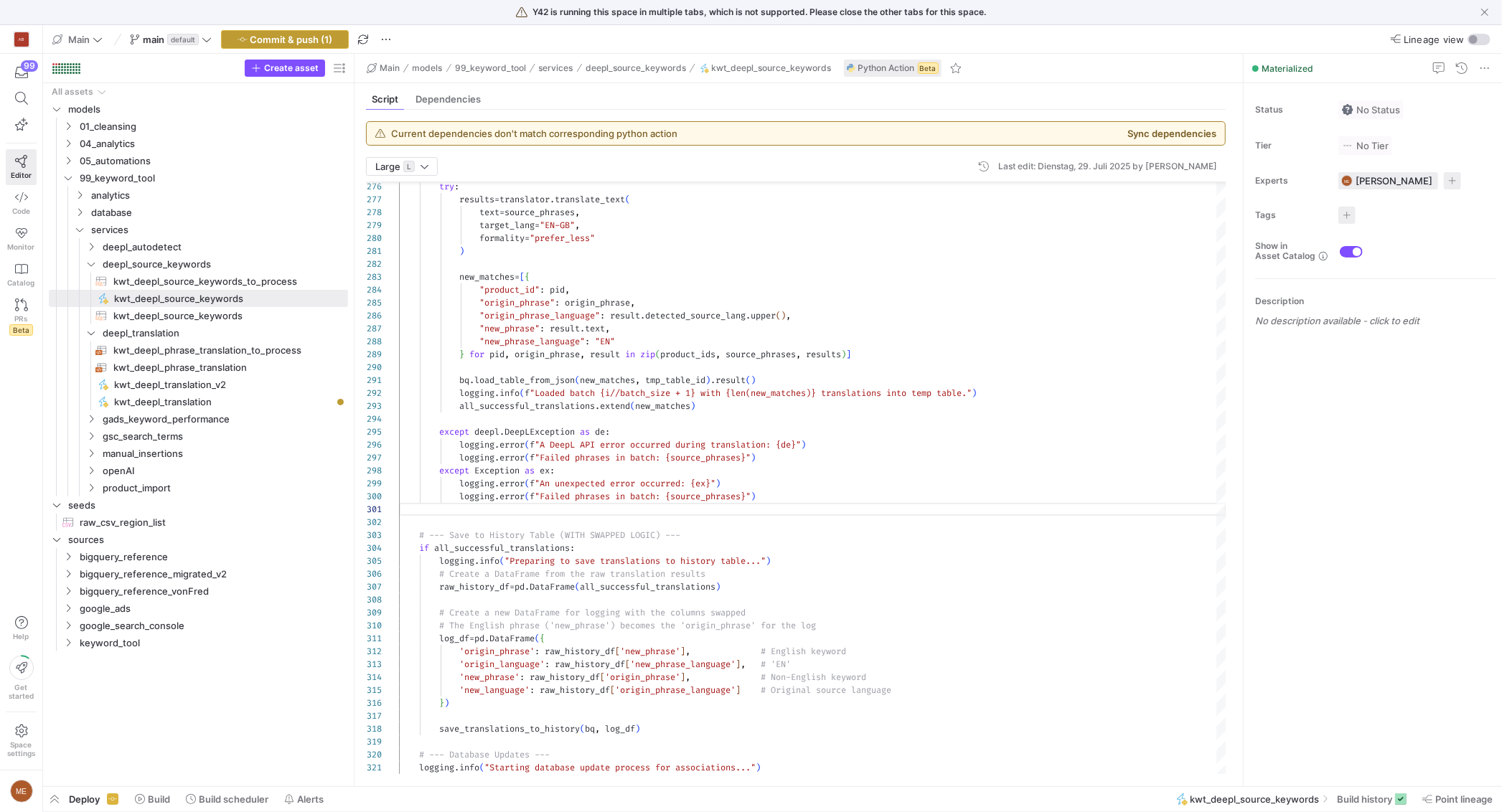
click at [292, 37] on span "Commit & push (1)" at bounding box center [292, 39] width 83 height 11
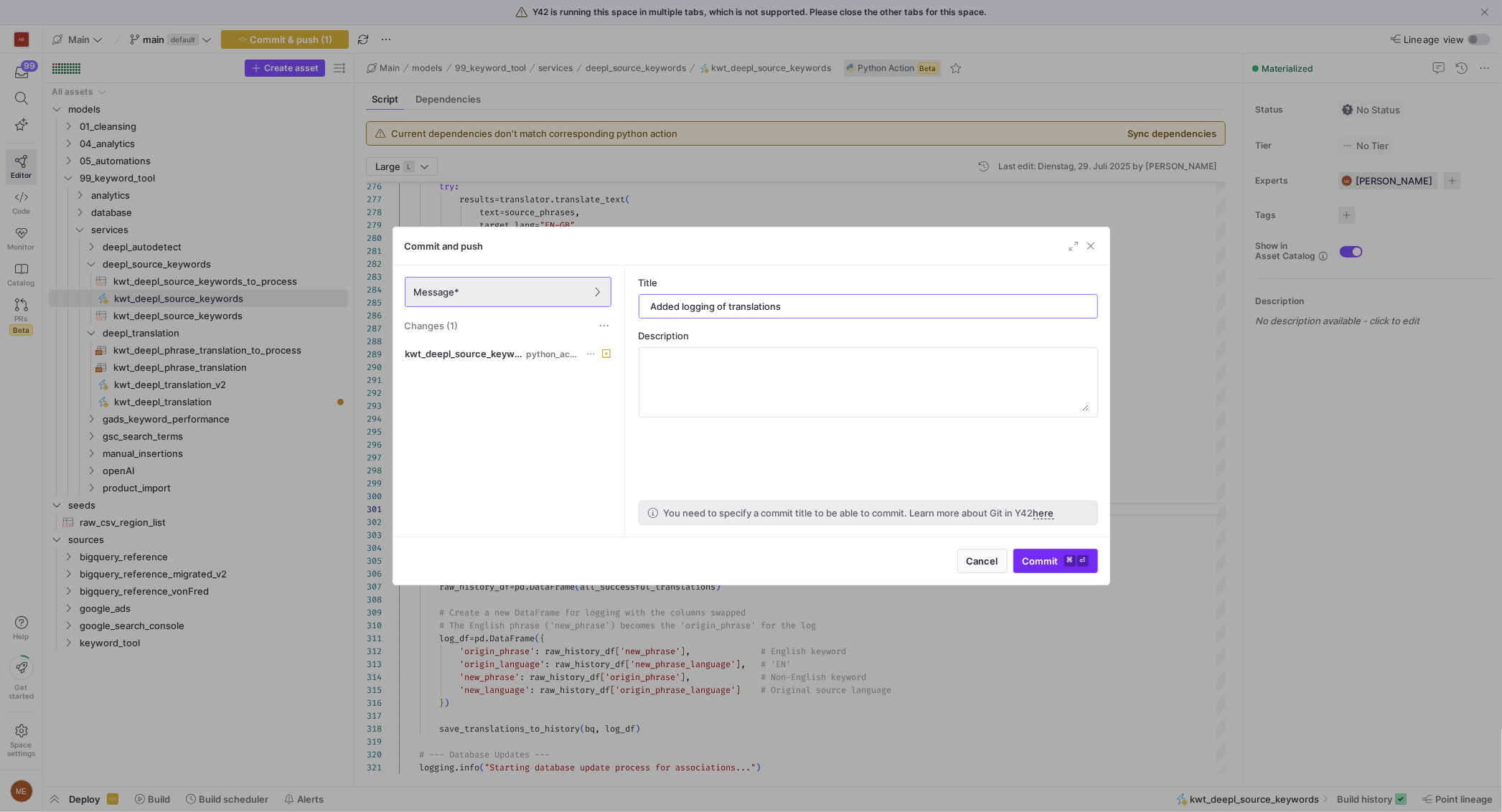
type input "Added logging of translations"
click at [797, 372] on textarea at bounding box center [869, 382] width 441 height 57
paste textarea "Aligns the historical logging in the kwt_deepl_translate_sources script with th…"
type textarea "Aligns the historical logging in the kwt_deepl_translate_sources script with th…"
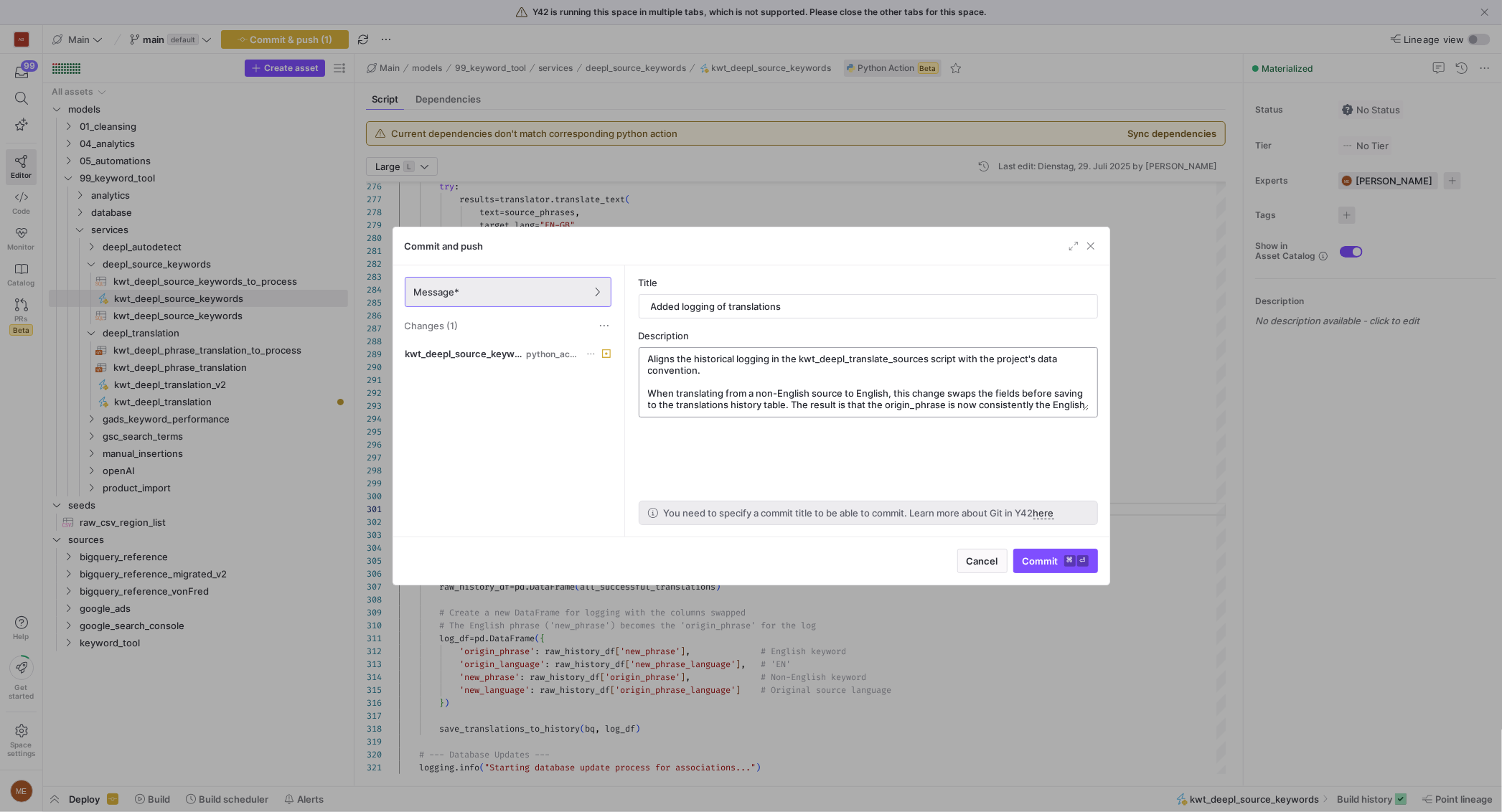
scroll to position [0, 0]
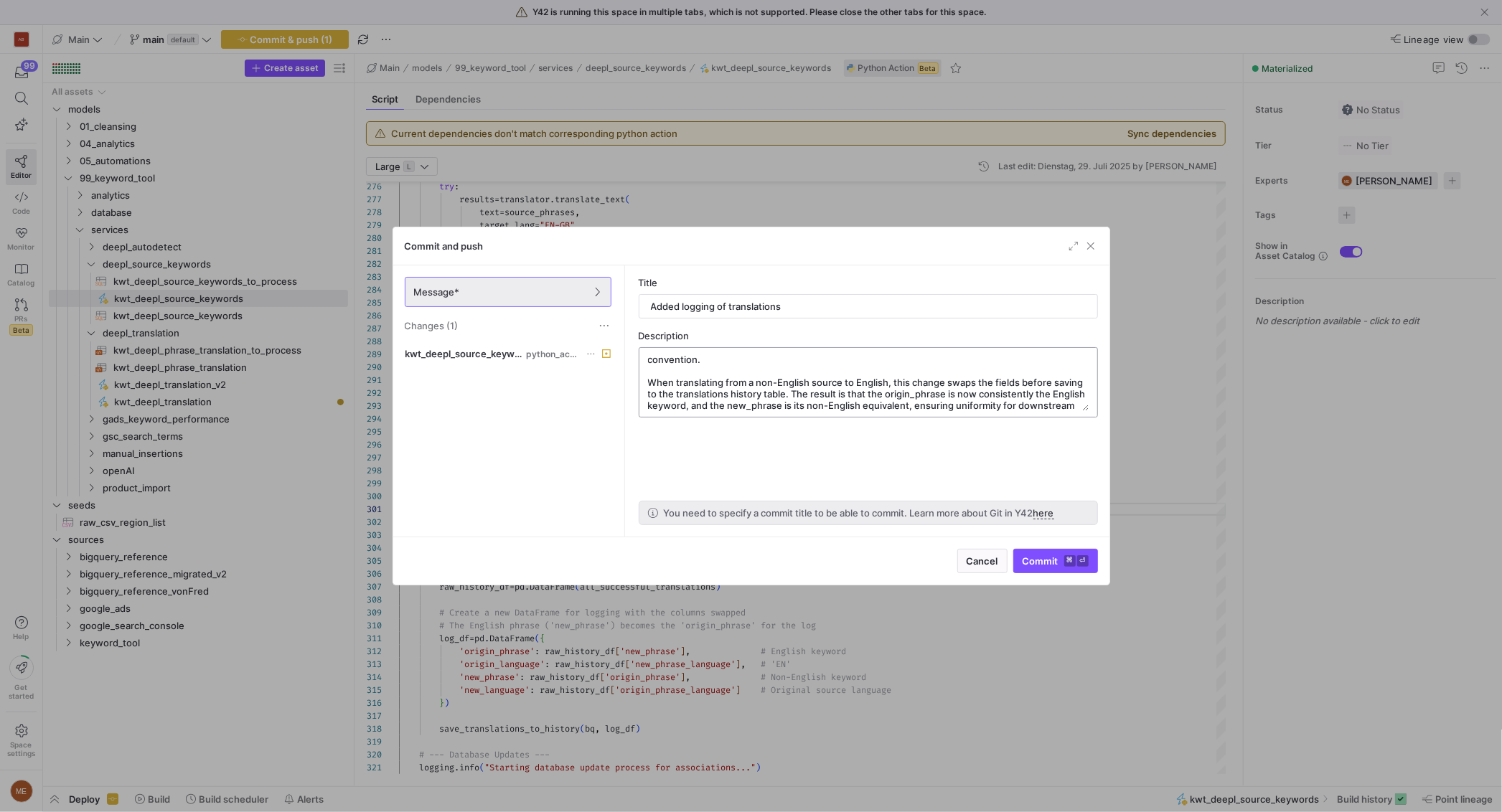
click at [836, 373] on textarea "Aligns the historical logging in the kwt_deepl_translate_sources script with th…" at bounding box center [869, 382] width 441 height 57
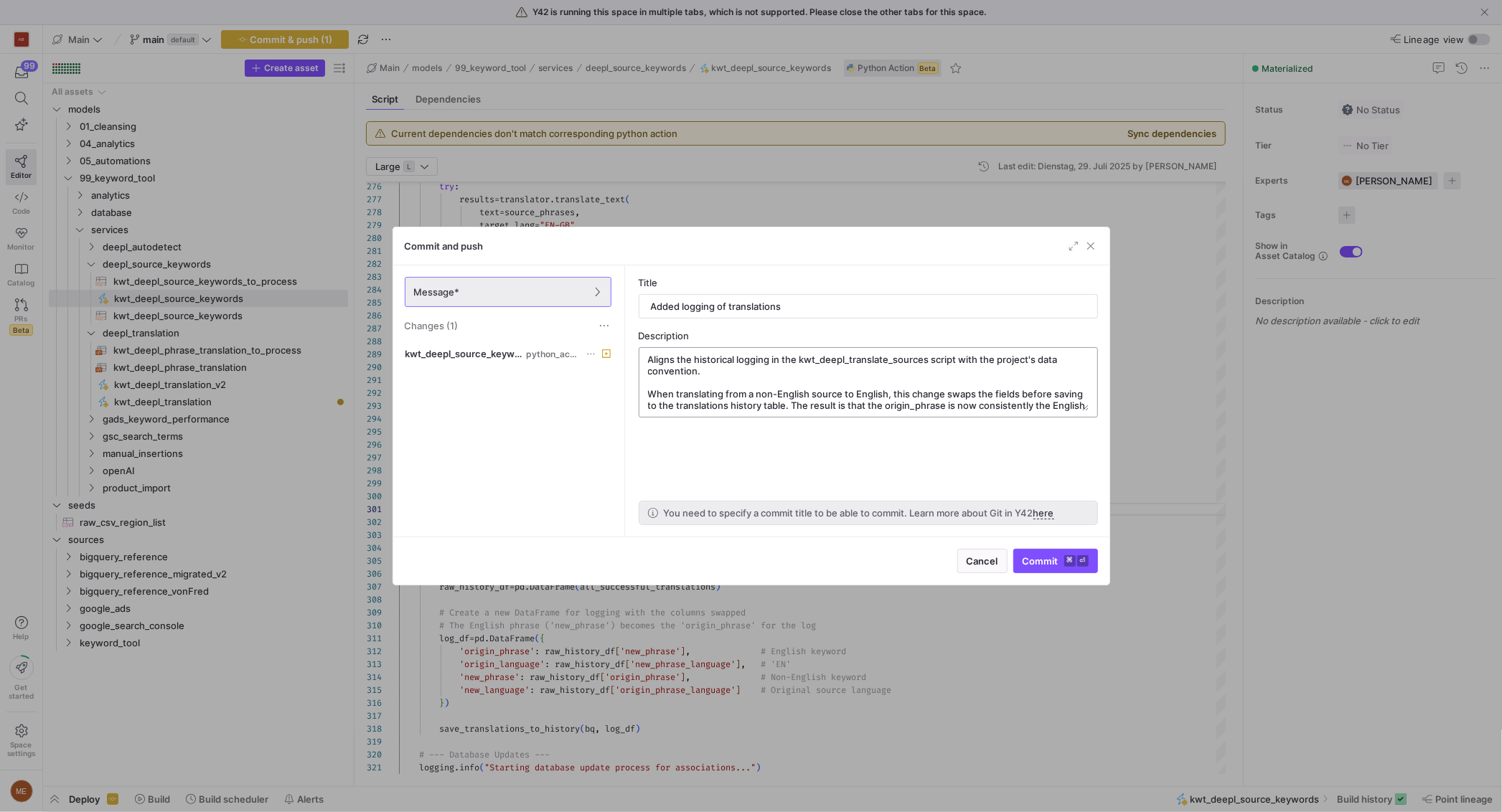
click at [834, 377] on textarea "Aligns the historical logging in the kwt_deepl_translate_sources script with th…" at bounding box center [869, 382] width 441 height 57
click at [768, 380] on textarea "Aligns the historical logging in the kwt_deepl_translate_sources script with th…" at bounding box center [869, 382] width 441 height 57
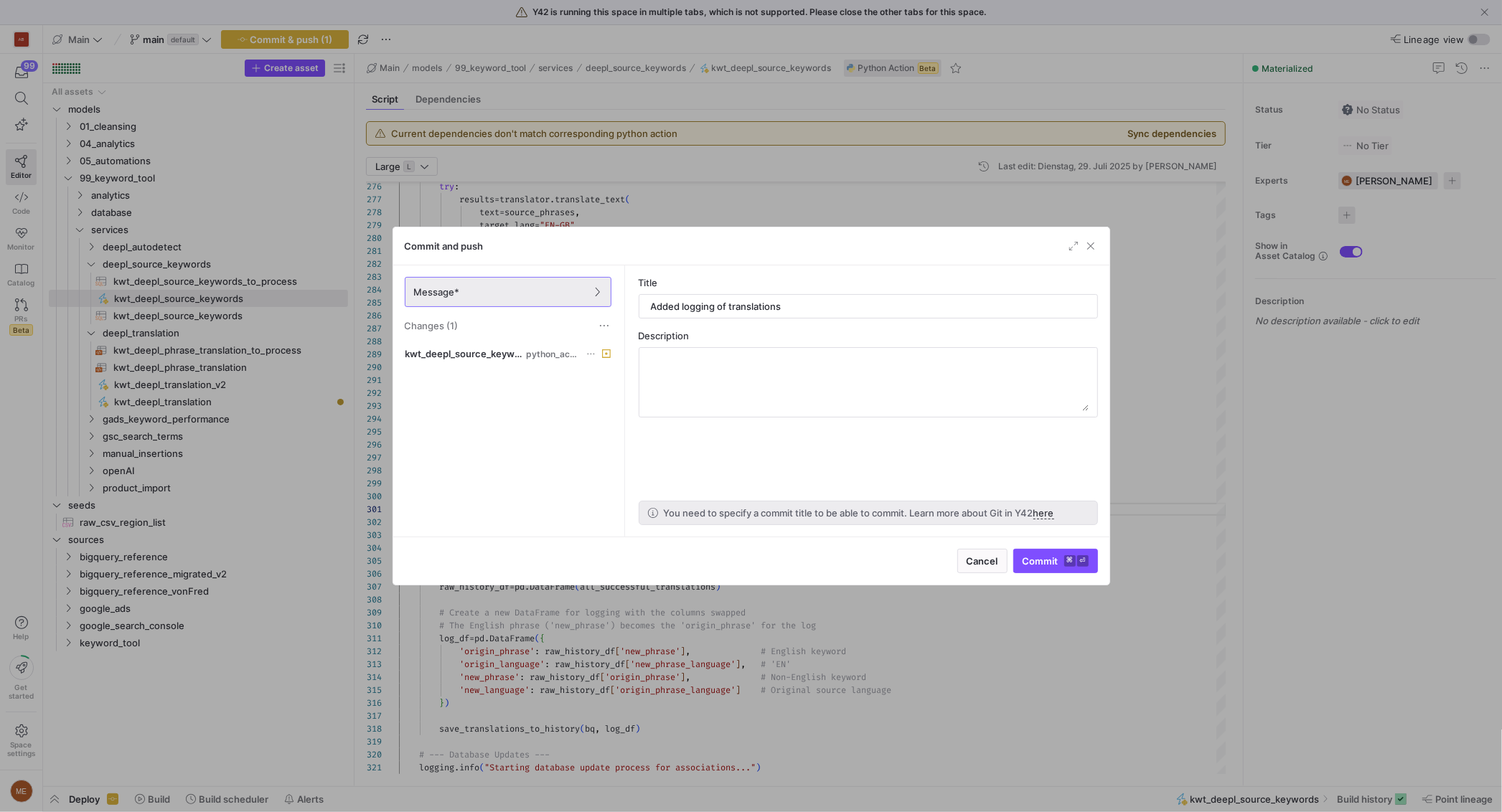
click at [672, 468] on as-split-area "Title Added logging of translations Description You need to specify a commit ti…" at bounding box center [868, 400] width 482 height 271
click at [872, 307] on input "Added logging of translations" at bounding box center [868, 305] width 435 height 11
click at [840, 366] on textarea at bounding box center [869, 382] width 441 height 57
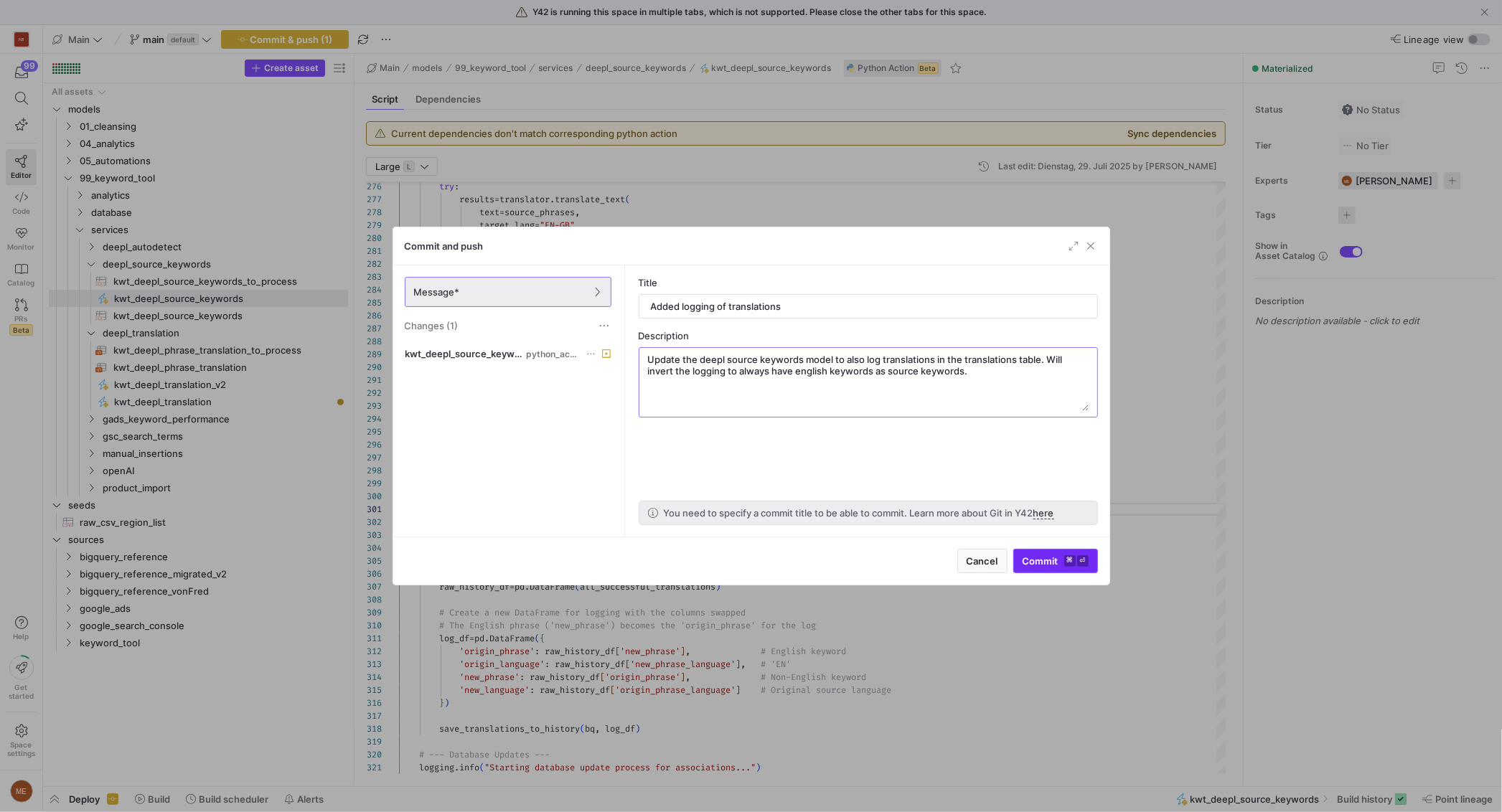
type textarea "Update the deepl source keywords model to also log translations in the translat…"
click at [1059, 565] on div "Commit ⌘ ⏎" at bounding box center [1055, 561] width 84 height 25
click at [1040, 555] on span "Commit ⌘ ⏎" at bounding box center [1055, 560] width 66 height 11
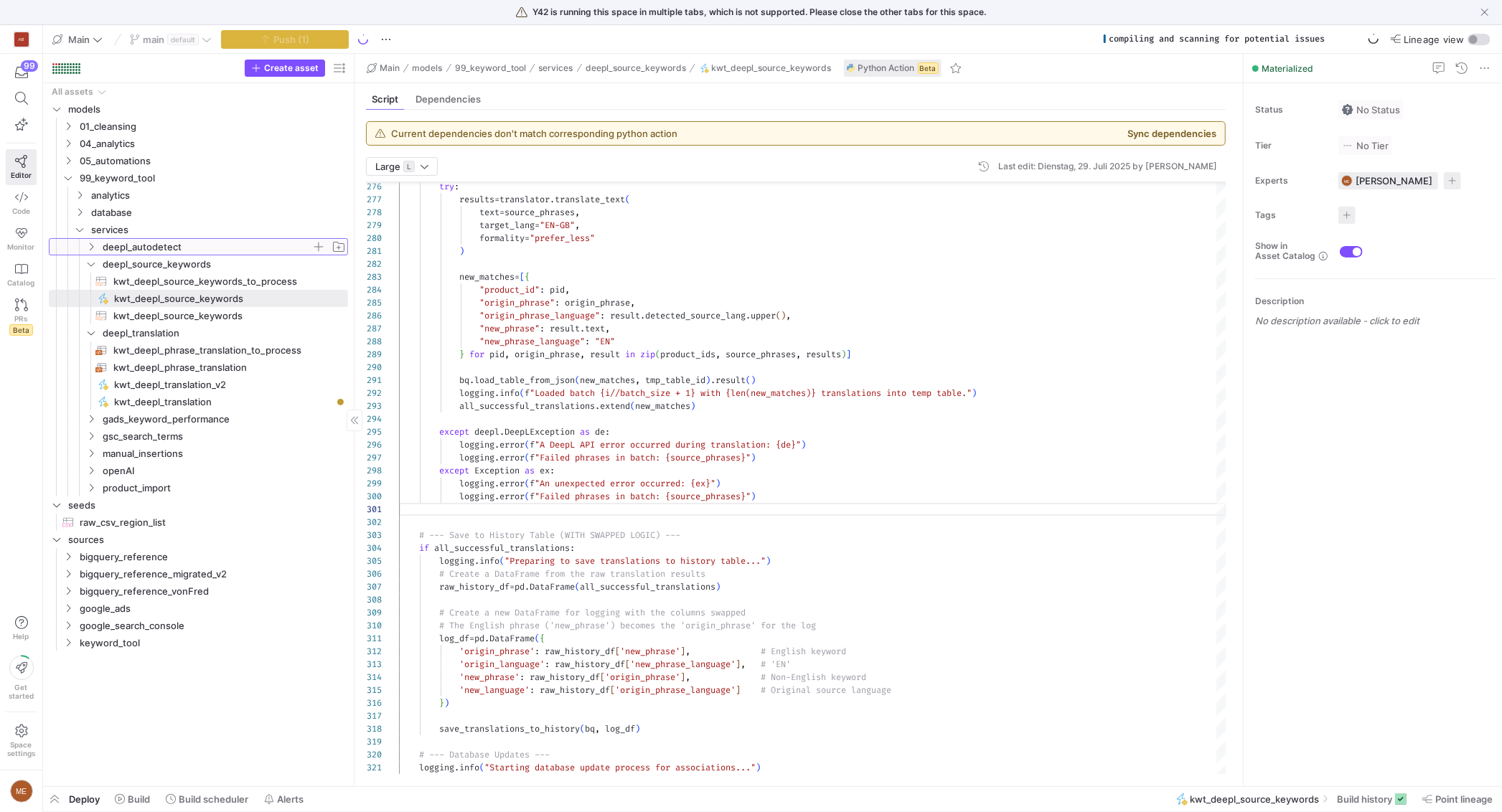
click at [88, 244] on icon "Press SPACE to select this row." at bounding box center [90, 247] width 10 height 9
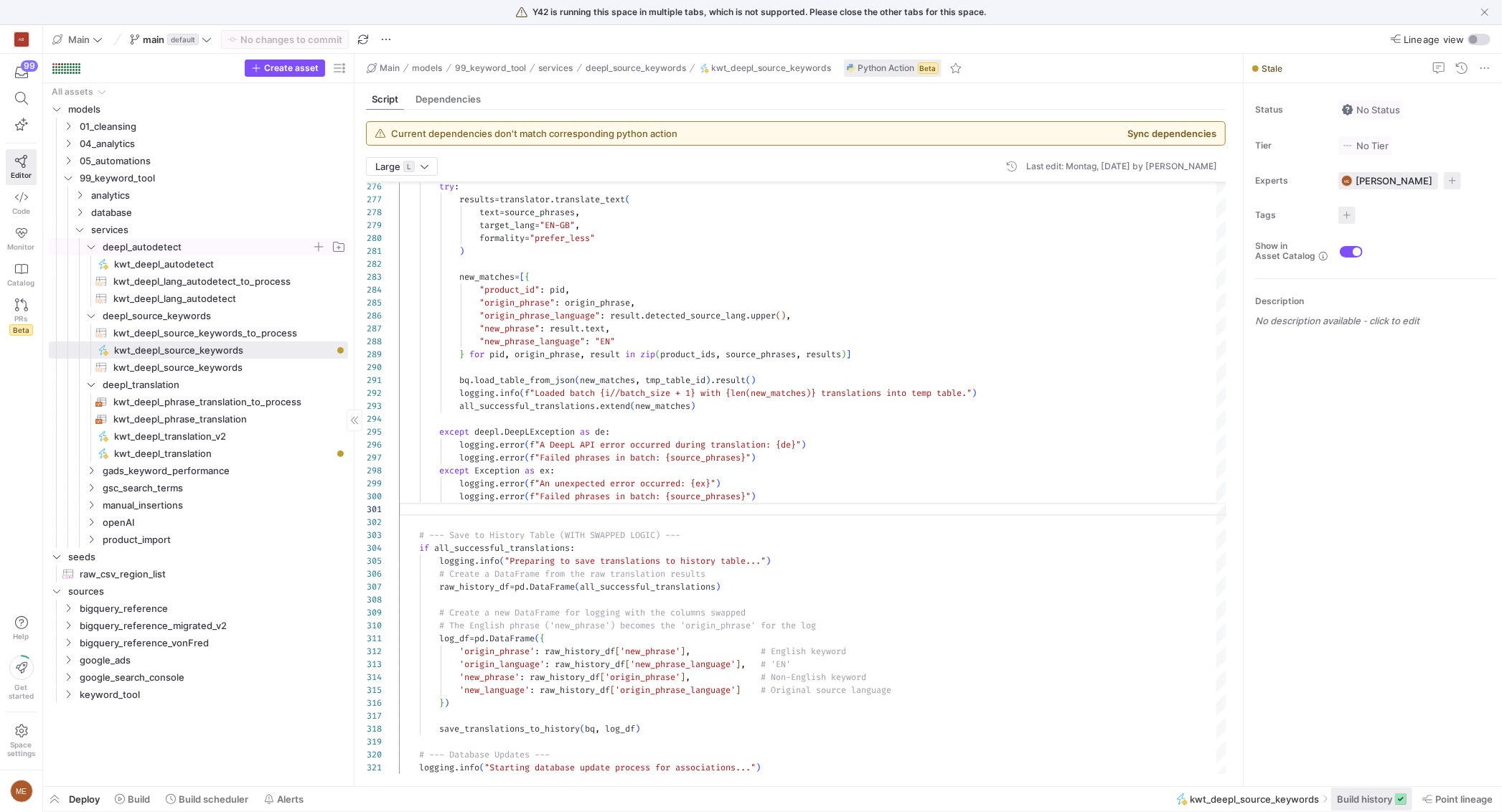
click at [1350, 801] on span "Build history" at bounding box center [1364, 798] width 55 height 11
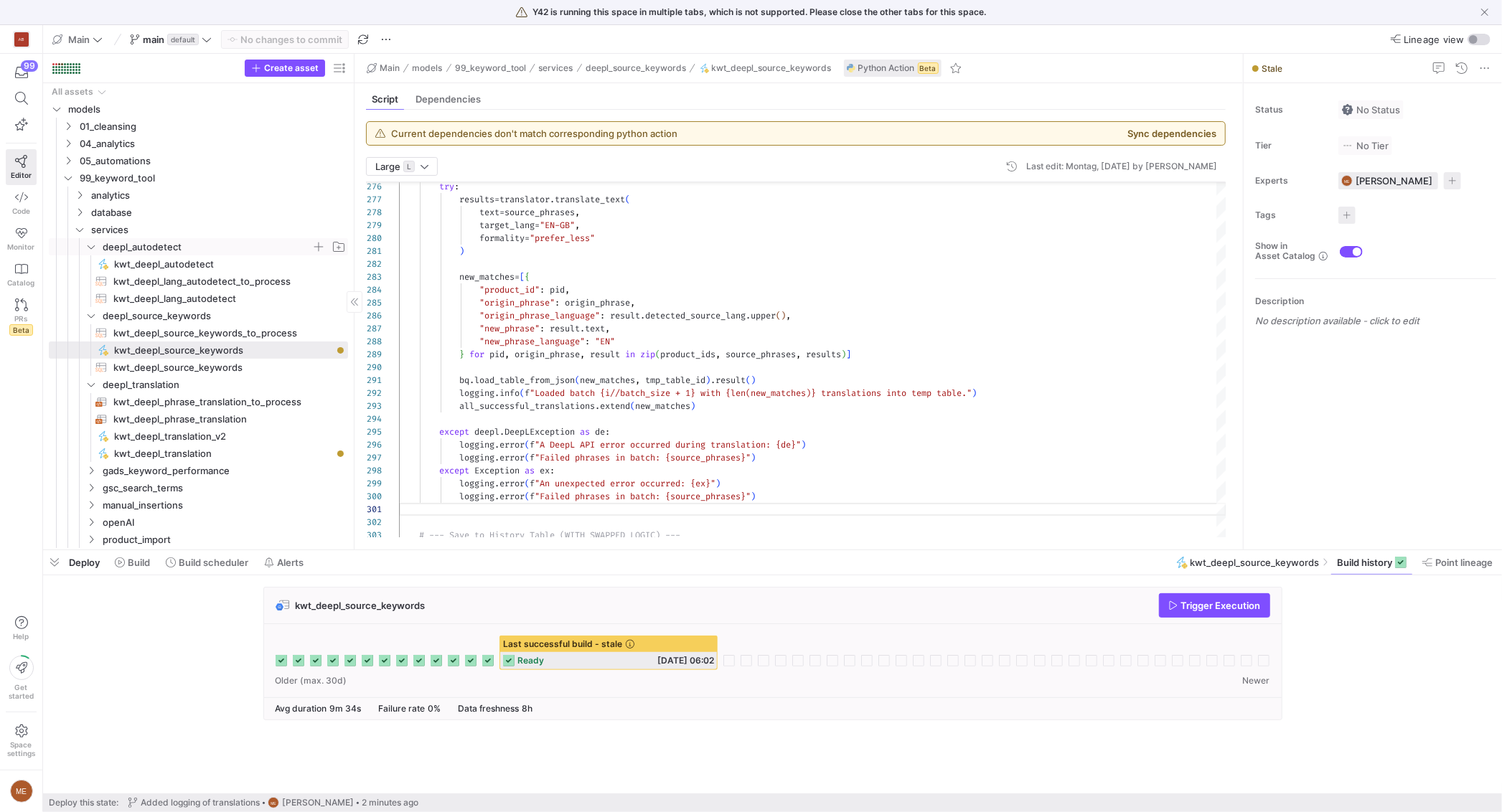
click at [1255, 600] on span "Trigger Execution" at bounding box center [1221, 605] width 80 height 11
click at [208, 284] on span "kwt_deepl_lang_autodetect_to_process​​​​​​​​​​" at bounding box center [222, 281] width 218 height 17
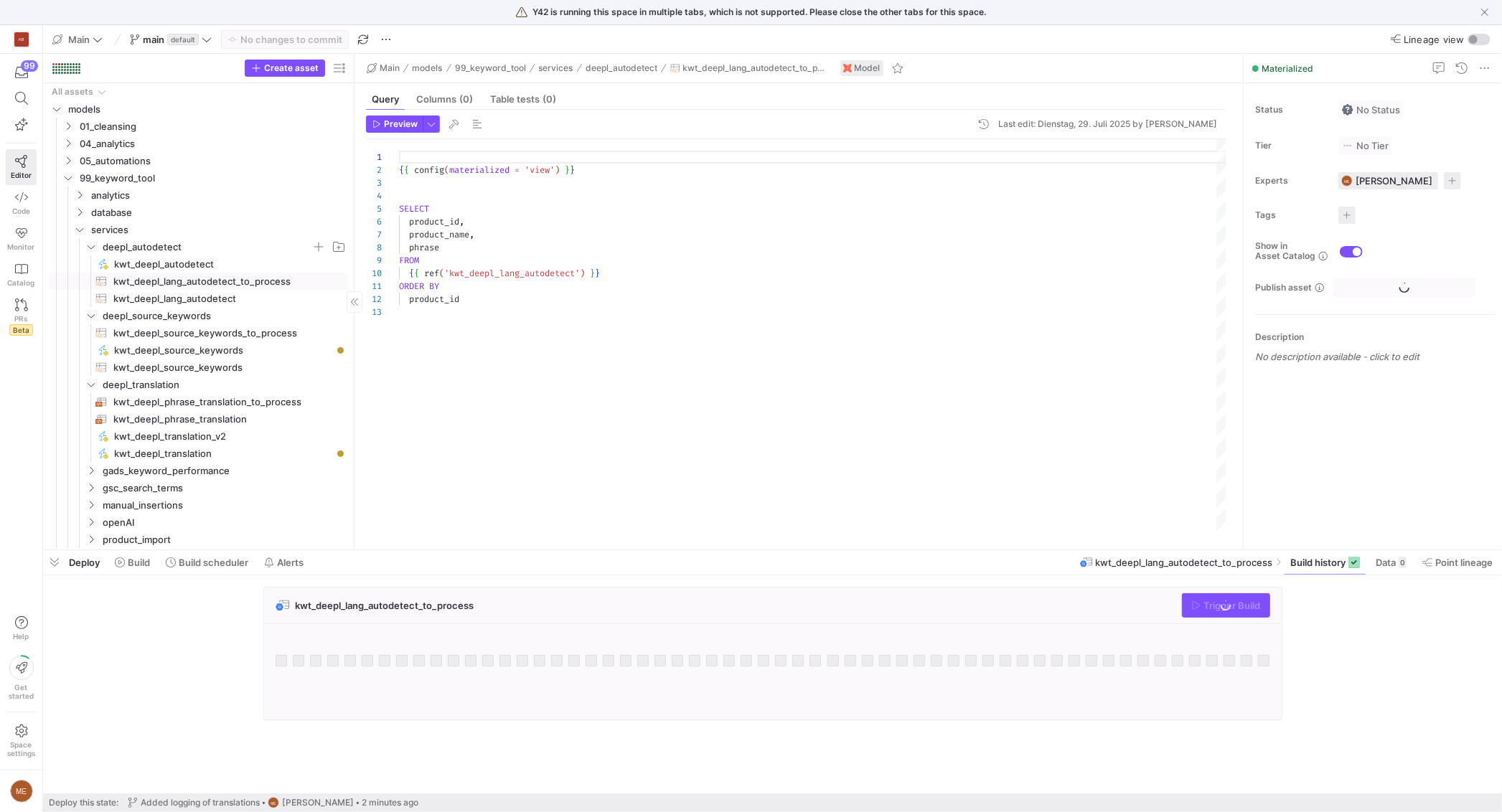
scroll to position [129, 0]
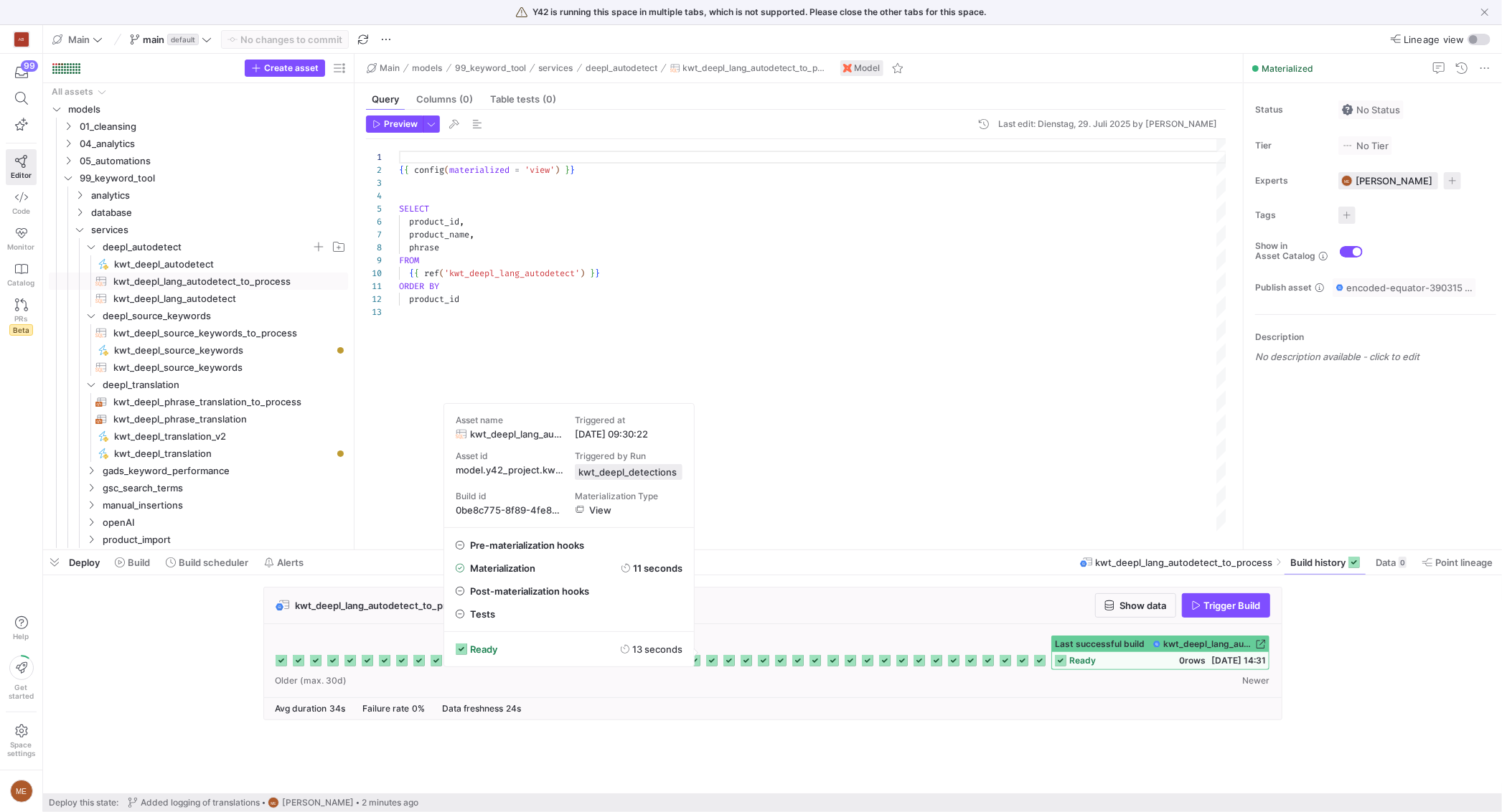
click at [718, 659] on icon at bounding box center [711, 660] width 11 height 11
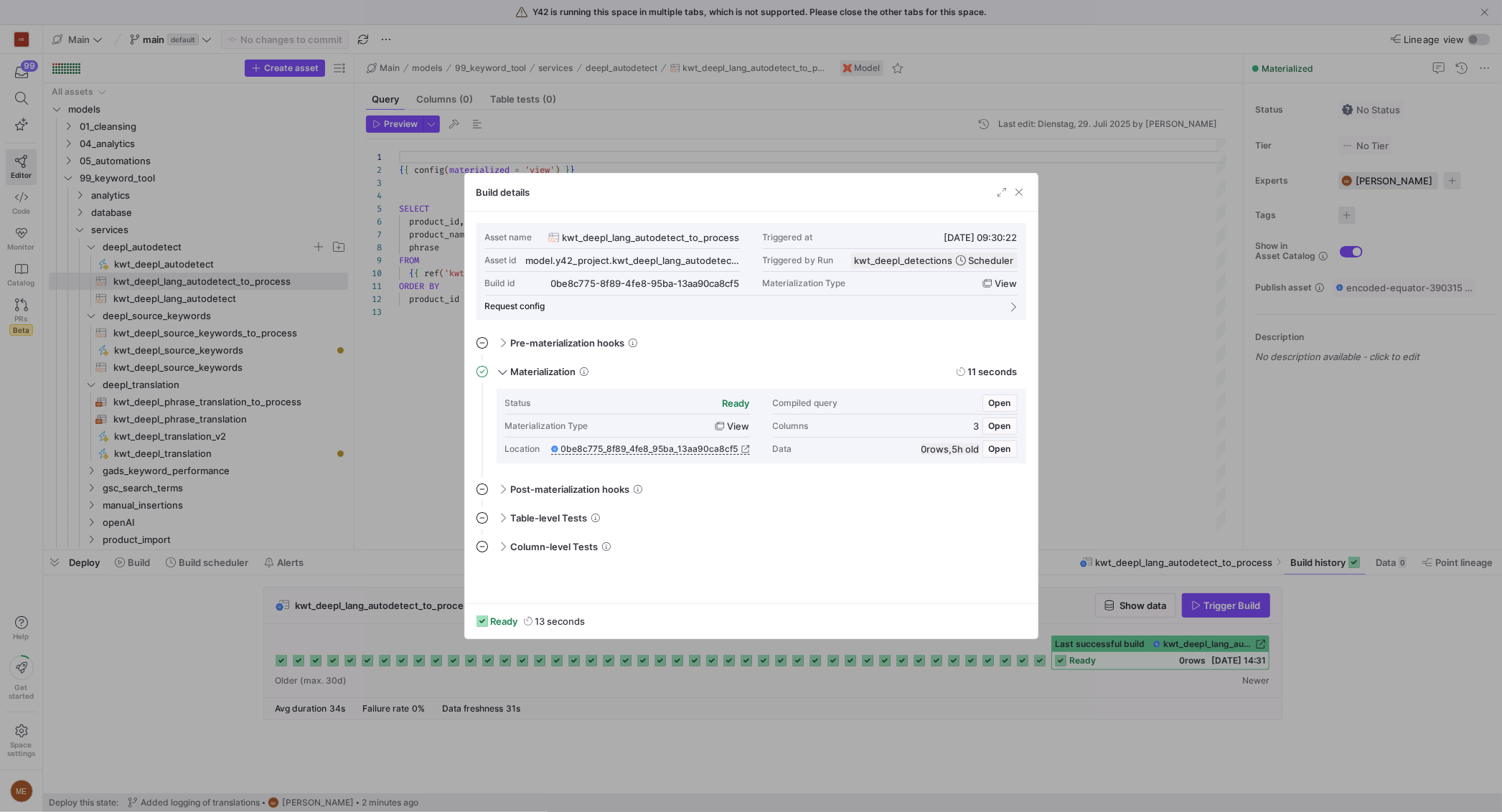
click at [782, 720] on div at bounding box center [751, 406] width 1502 height 812
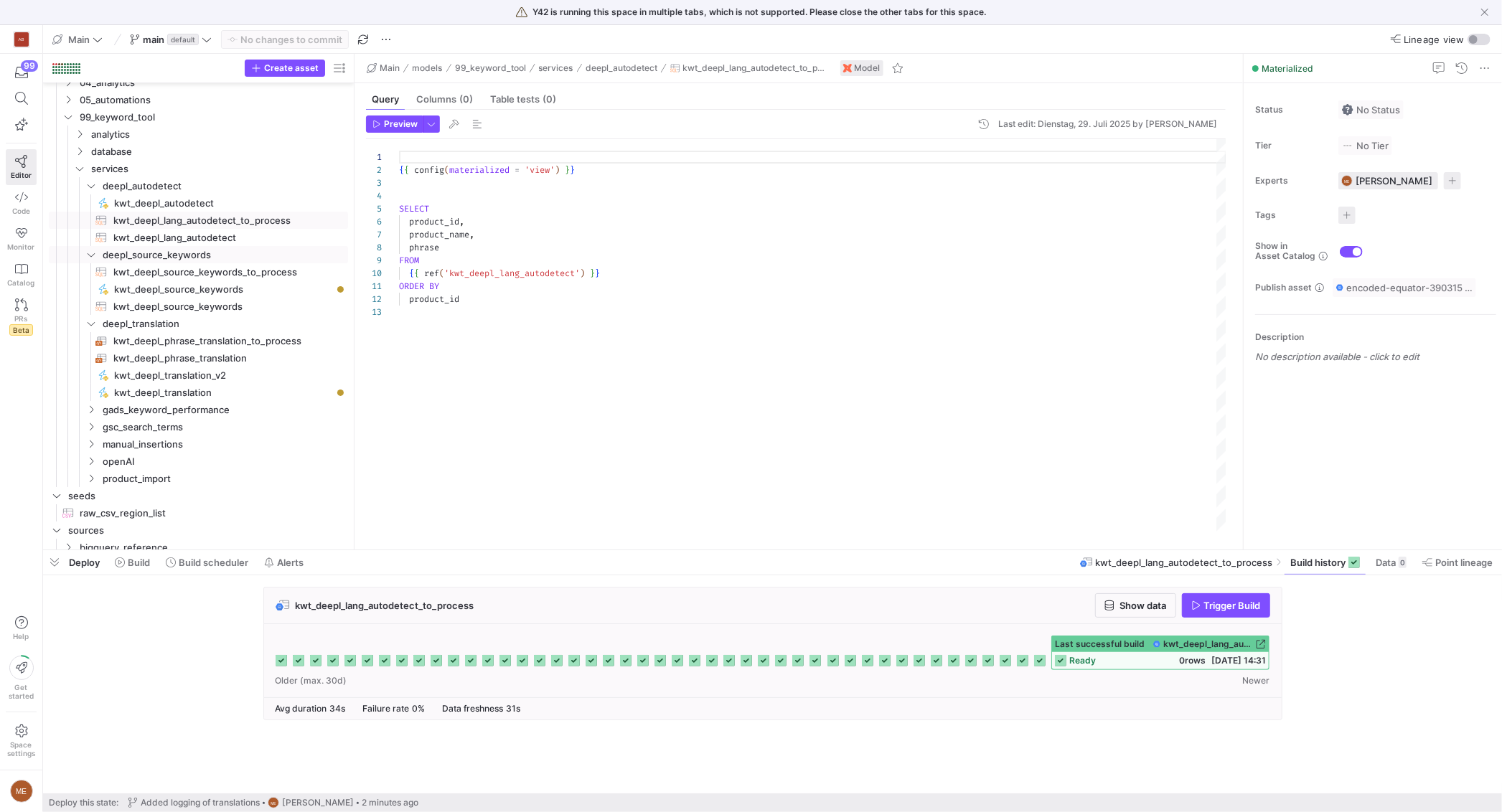
scroll to position [62, 0]
click at [253, 205] on span "kwt_deepl_autodetect​​​​​" at bounding box center [223, 202] width 218 height 17
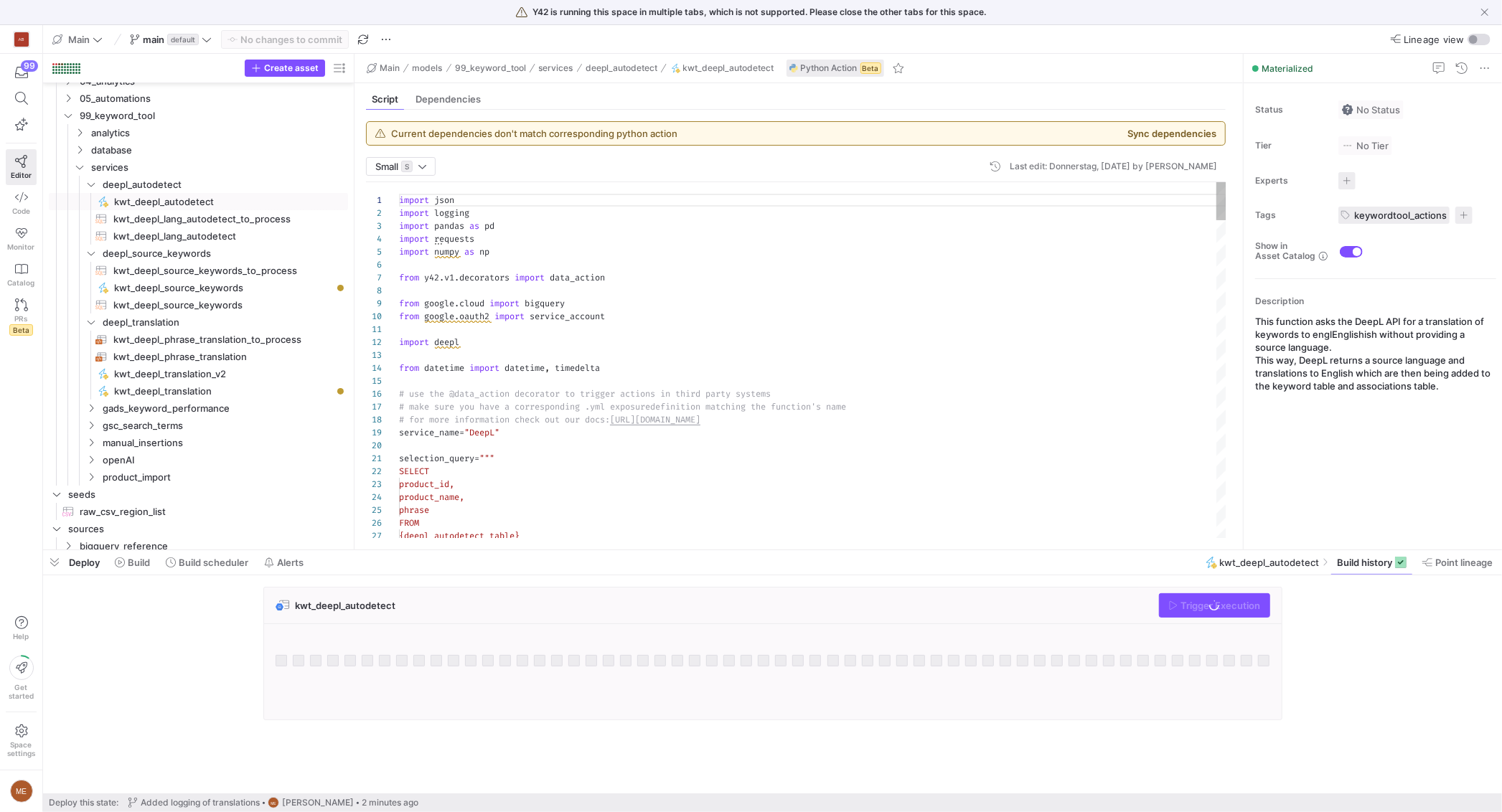
scroll to position [129, 0]
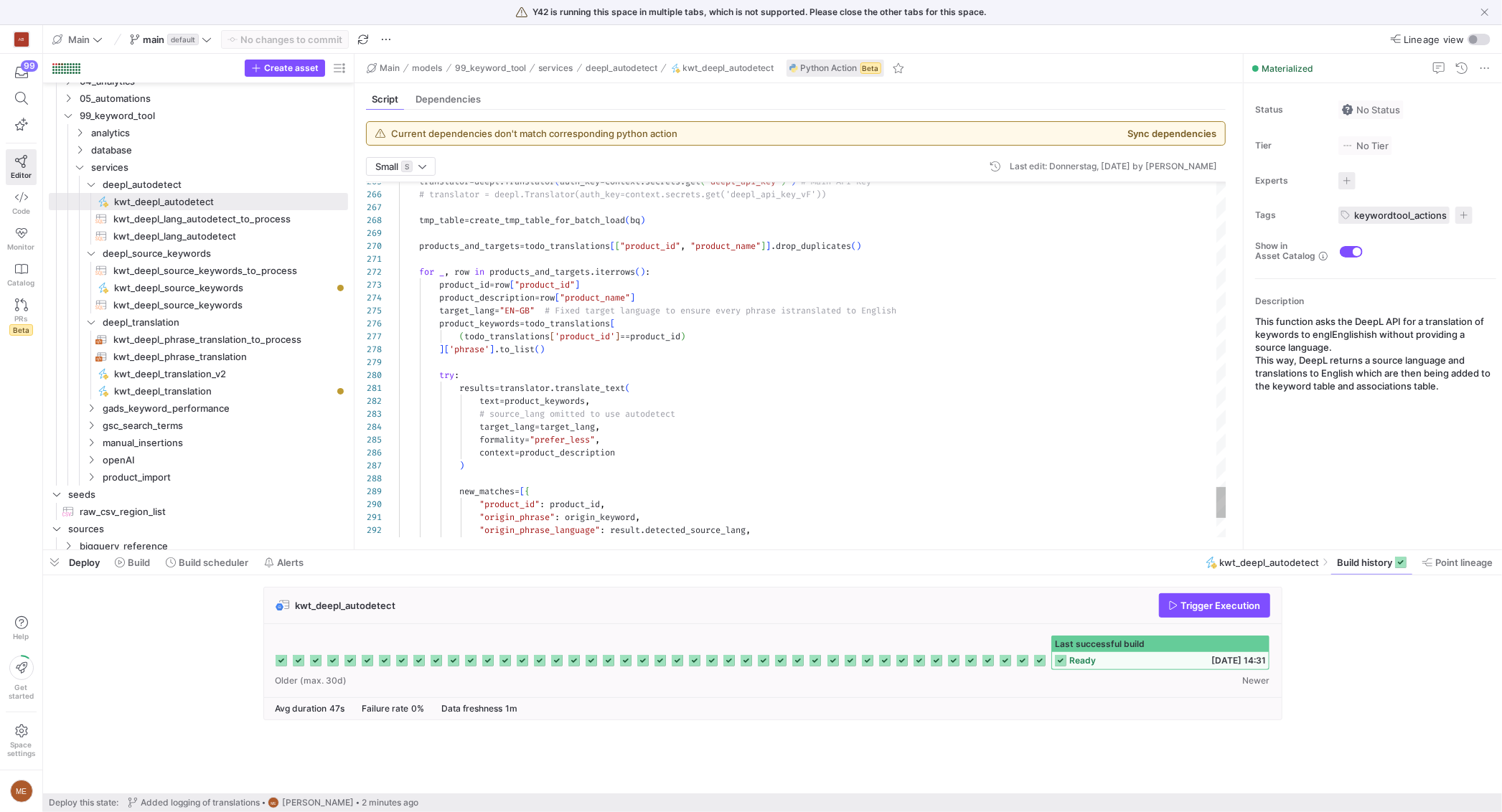
scroll to position [65, 233]
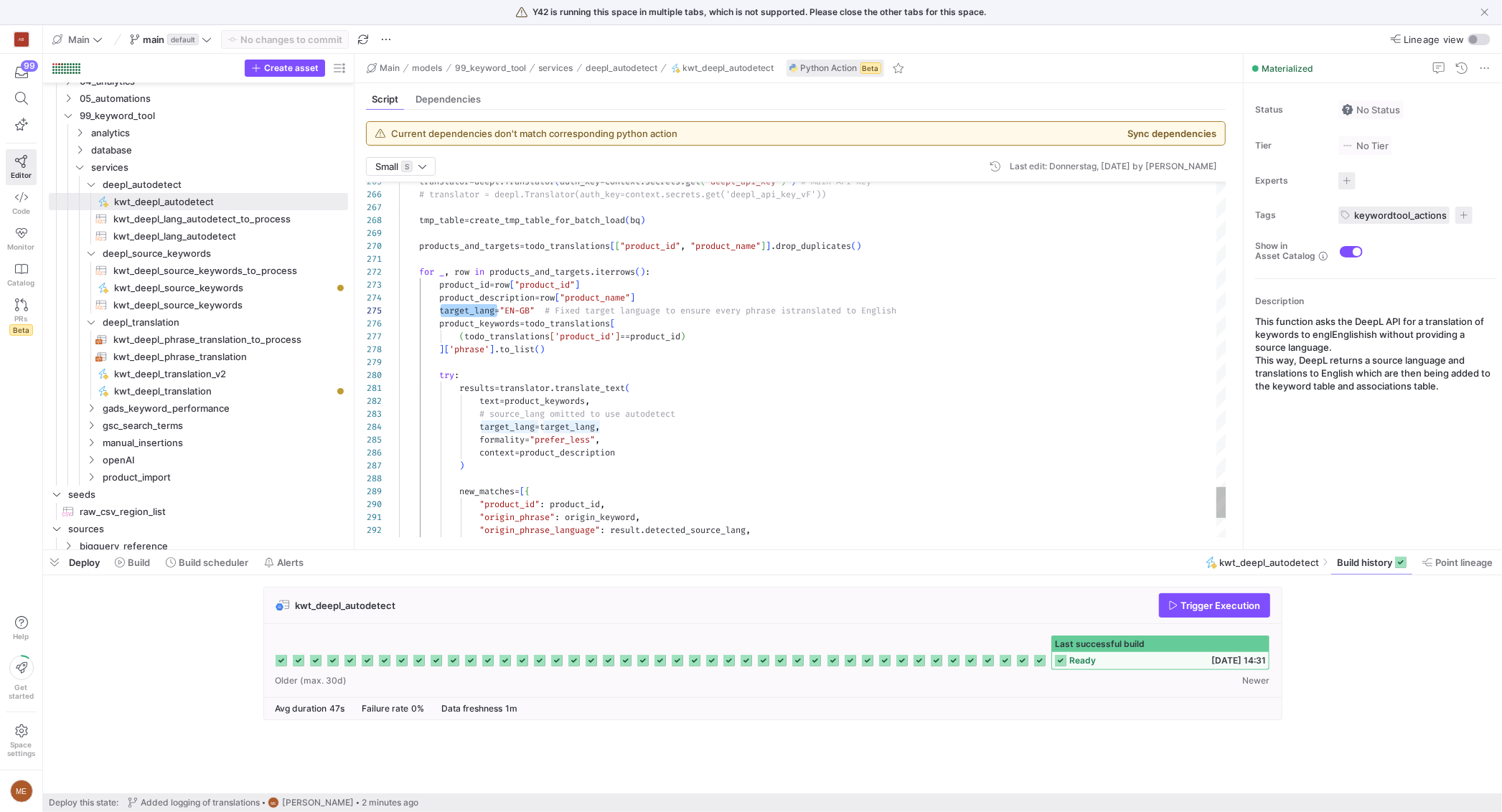
scroll to position [52, 155]
click at [278, 372] on span "kwt_deepl_translation_v2​​​​​" at bounding box center [223, 374] width 218 height 17
type textarea "import json import logging import pandas as pd import requests from y42.v1.deco…"
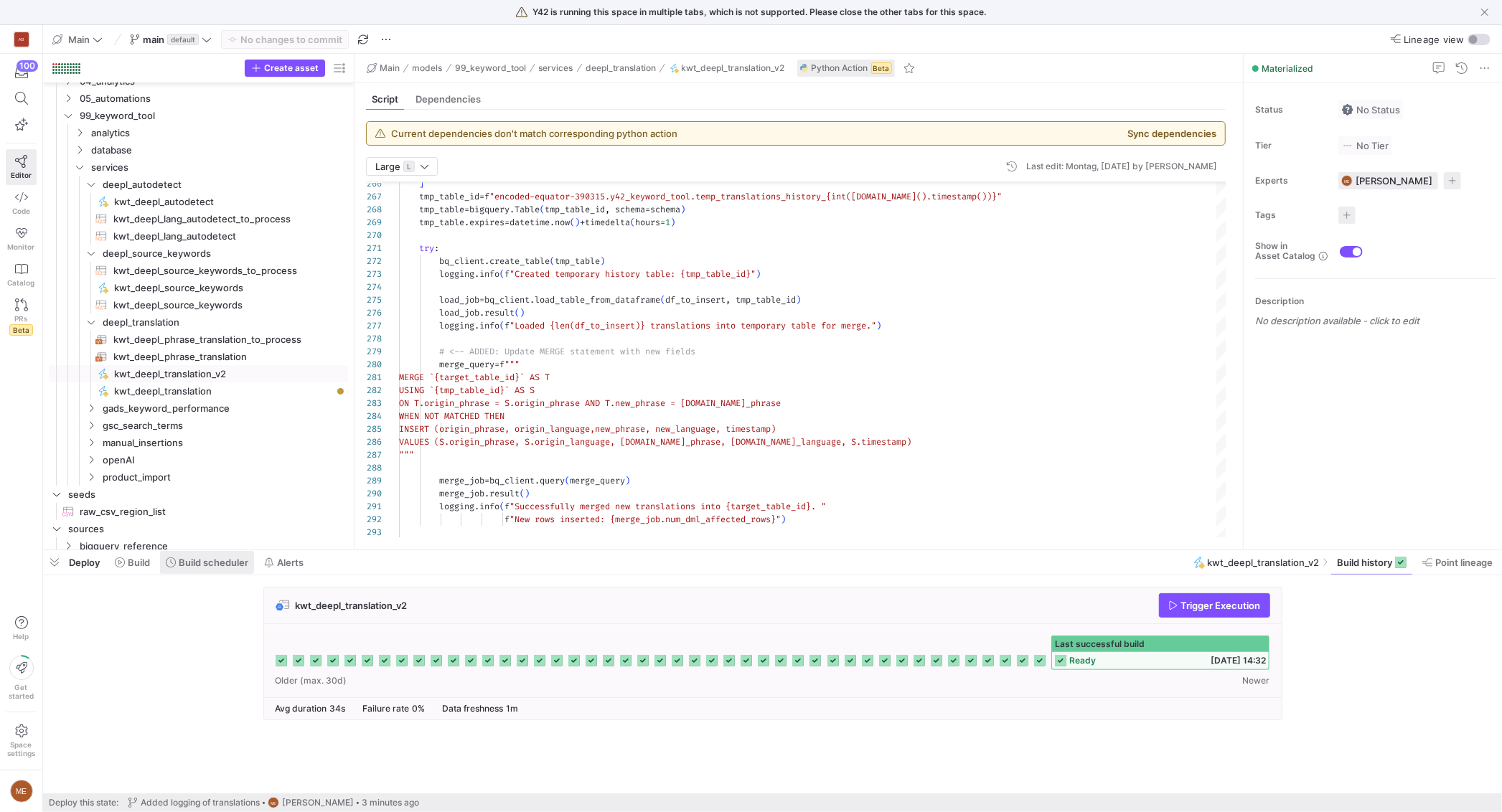
click at [184, 570] on span at bounding box center [206, 562] width 94 height 23
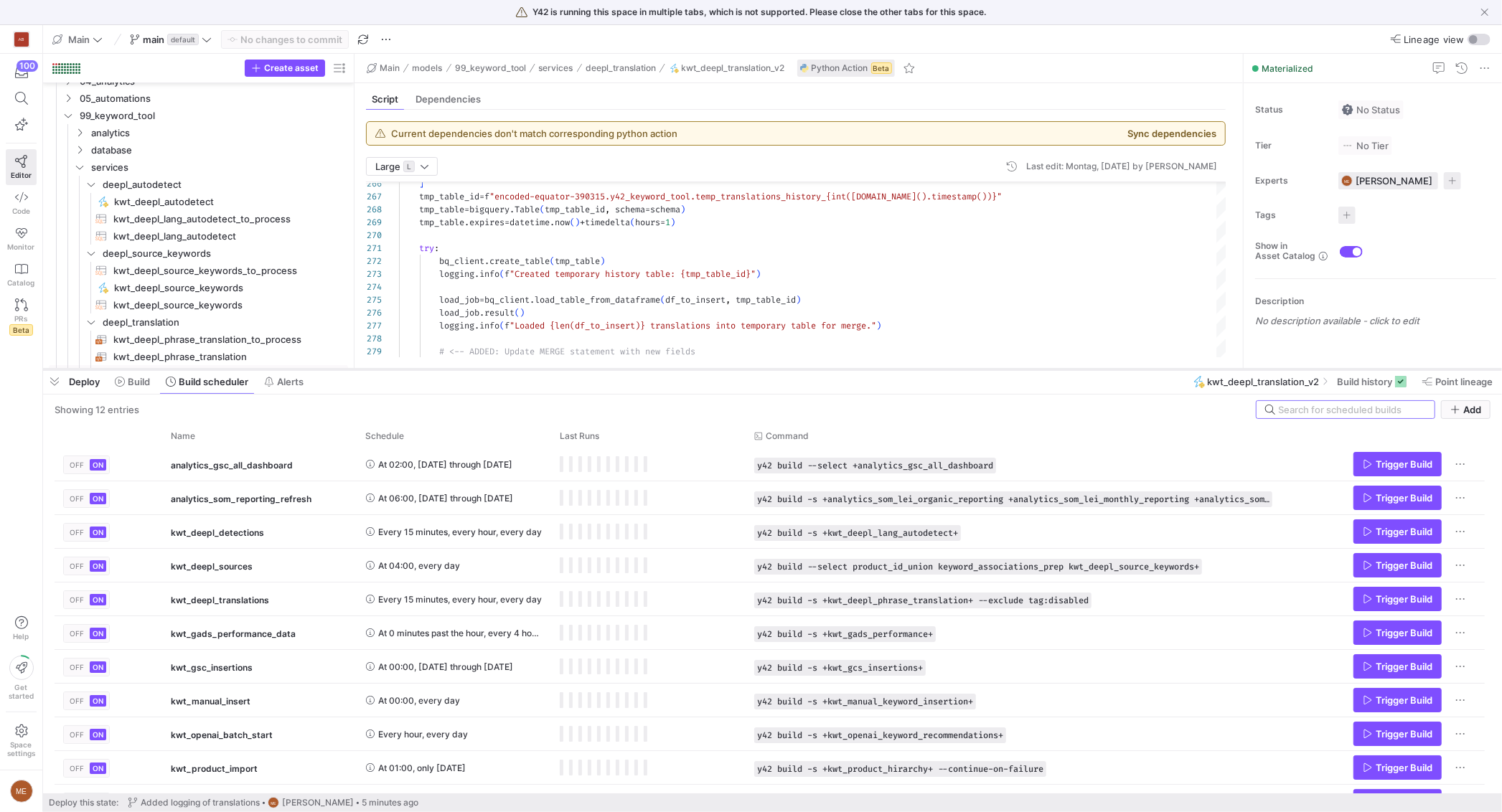
drag, startPoint x: 509, startPoint y: 551, endPoint x: 538, endPoint y: 370, distance: 183.3
click at [538, 370] on div at bounding box center [772, 369] width 1459 height 6
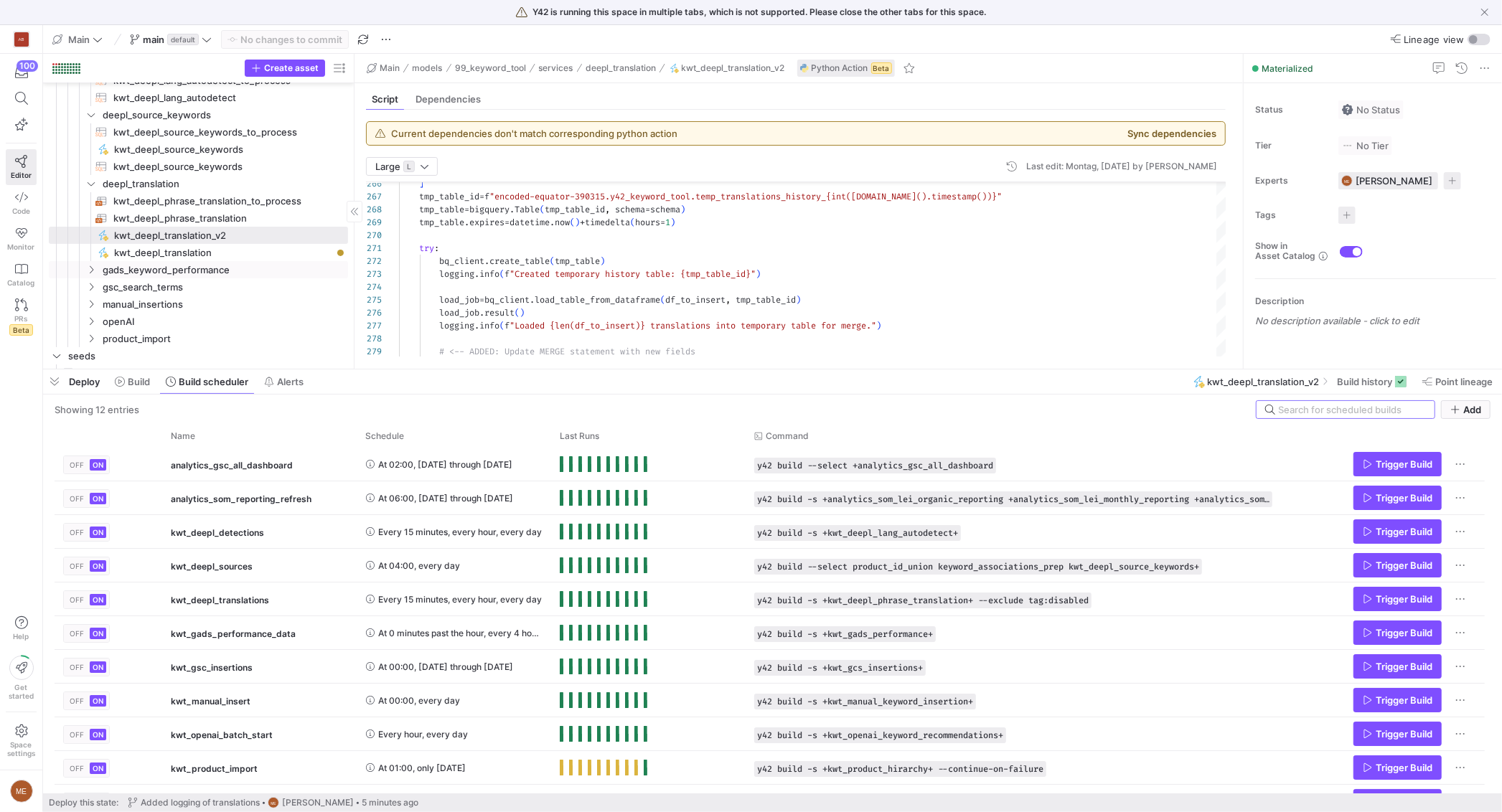
scroll to position [203, 0]
click at [412, 564] on span "At 04:00, every day" at bounding box center [418, 565] width 82 height 33
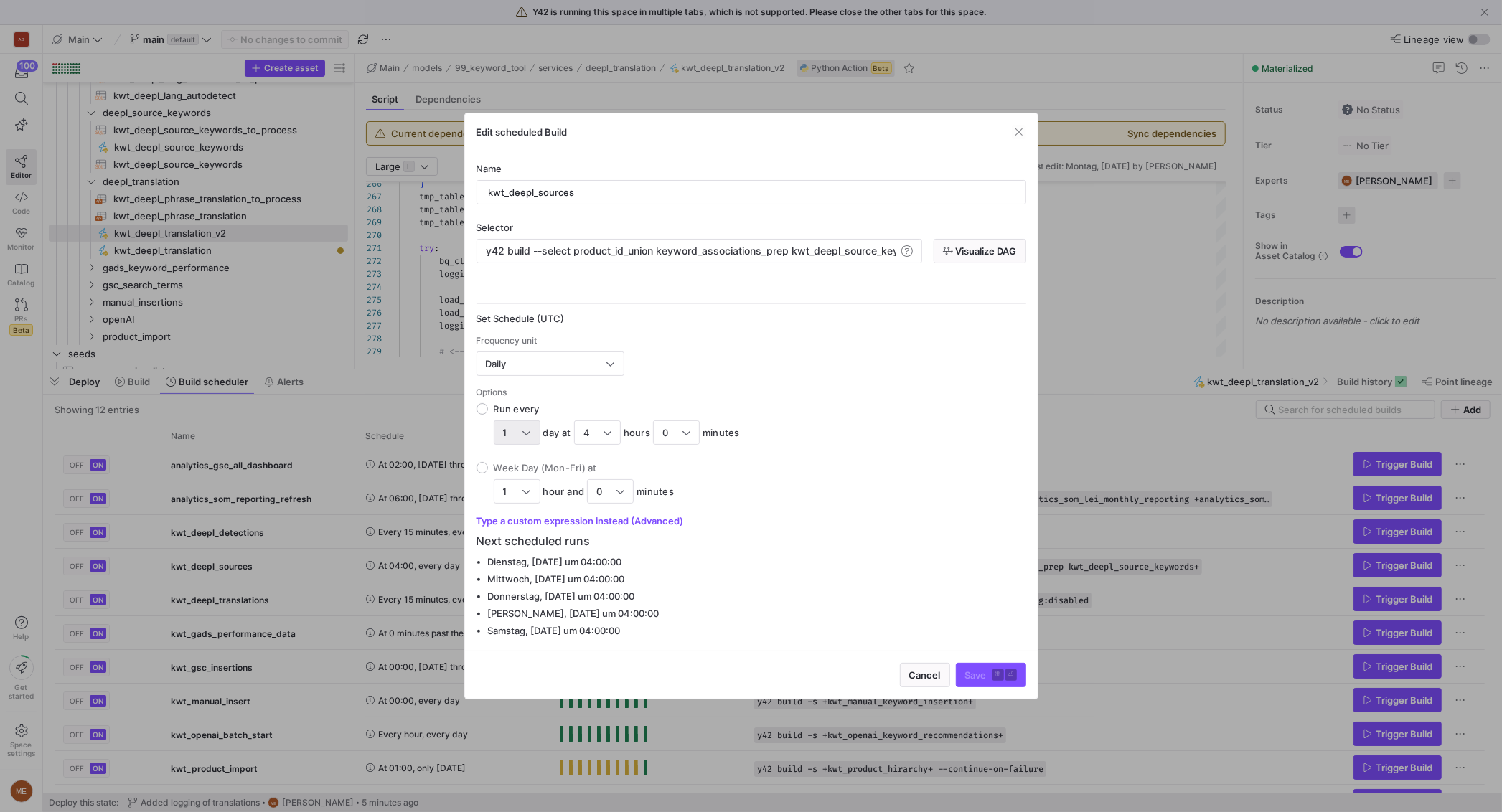
click at [538, 428] on div "1" at bounding box center [516, 433] width 47 height 25
click at [487, 414] on input "Run every 1 day at 4 hours 0 minutes" at bounding box center [481, 408] width 11 height 11
click at [769, 433] on div at bounding box center [751, 406] width 1502 height 812
click at [549, 358] on div "Daily" at bounding box center [546, 363] width 121 height 11
click at [533, 407] on span "Hourly" at bounding box center [551, 413] width 135 height 11
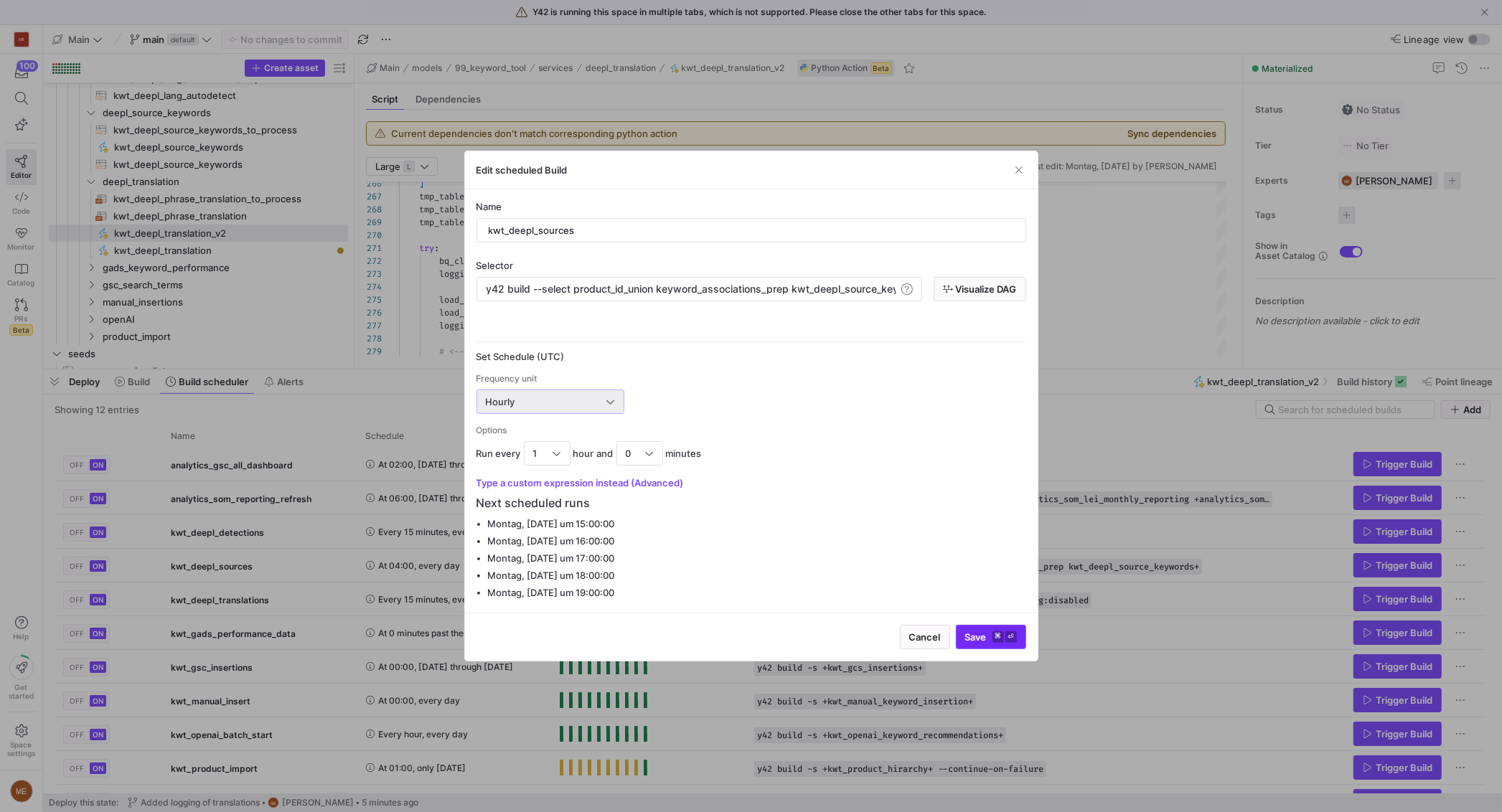
click at [977, 632] on span "Save ⌘ ⏎" at bounding box center [991, 636] width 52 height 11
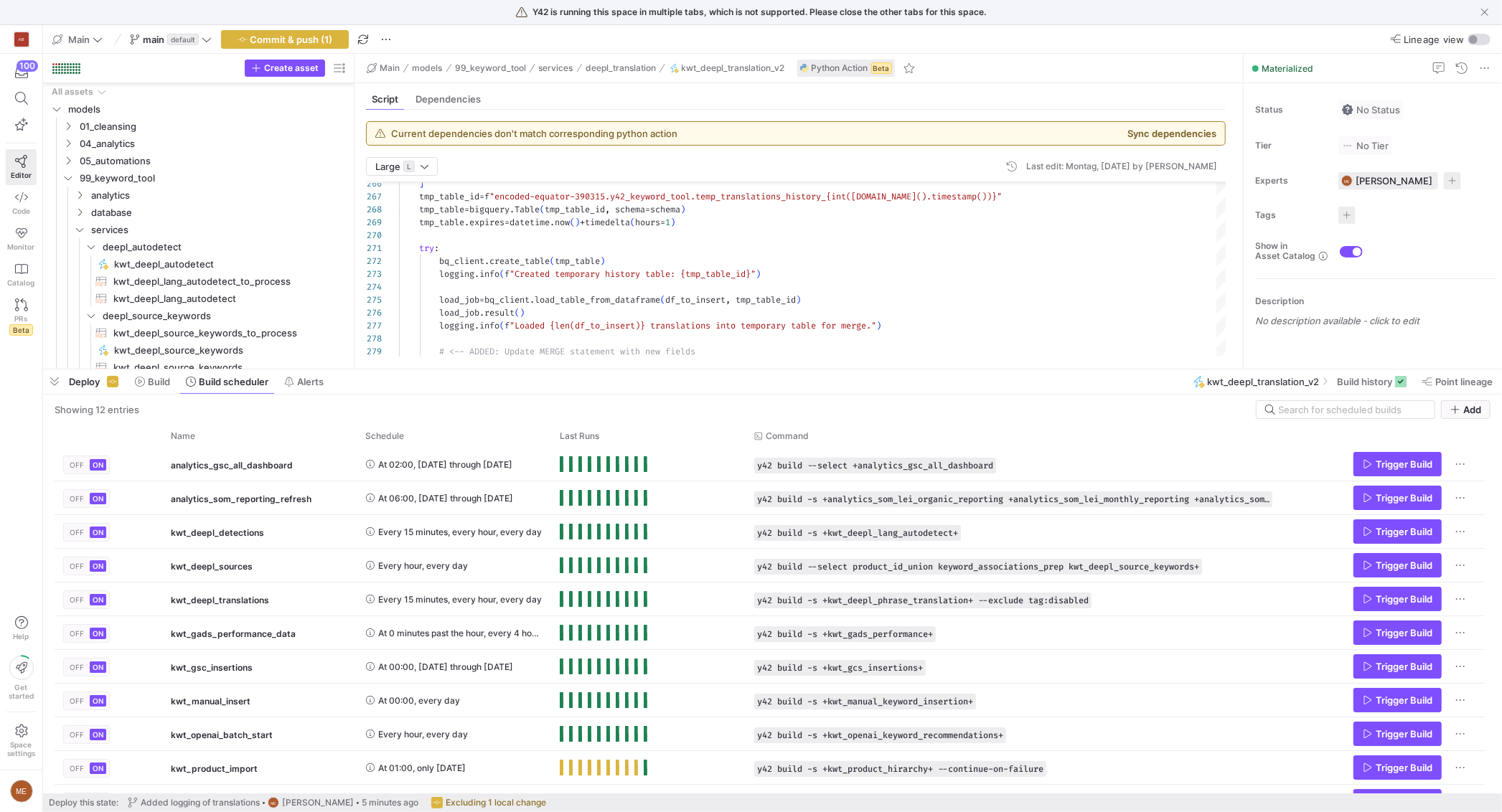
scroll to position [52, 155]
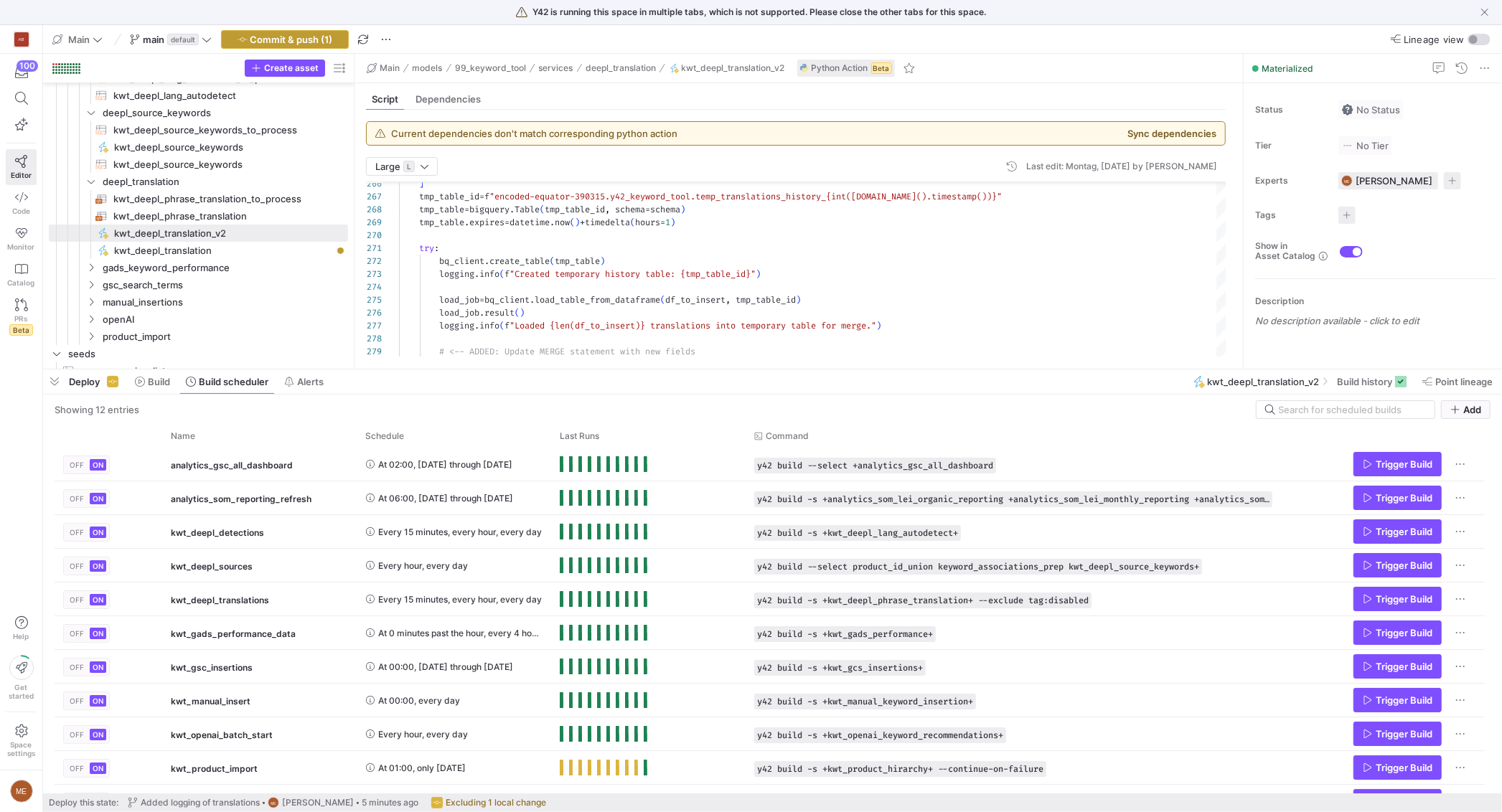
click at [330, 38] on span "Commit & push (1)" at bounding box center [292, 39] width 83 height 11
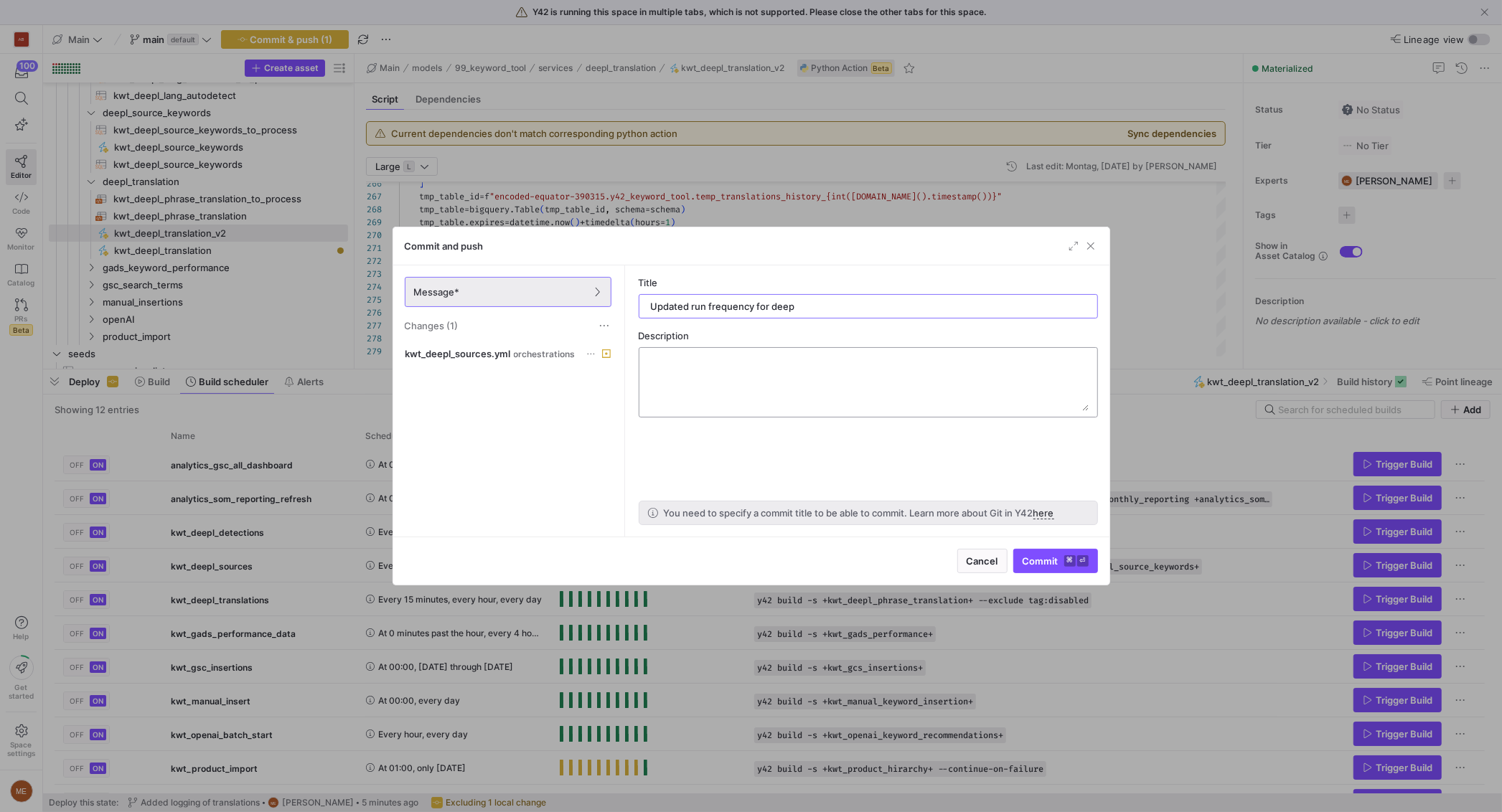
type input "Updated run frequency for deepl"
drag, startPoint x: 582, startPoint y: 635, endPoint x: 556, endPoint y: 630, distance: 26.5
click at [580, 634] on div at bounding box center [751, 406] width 1502 height 812
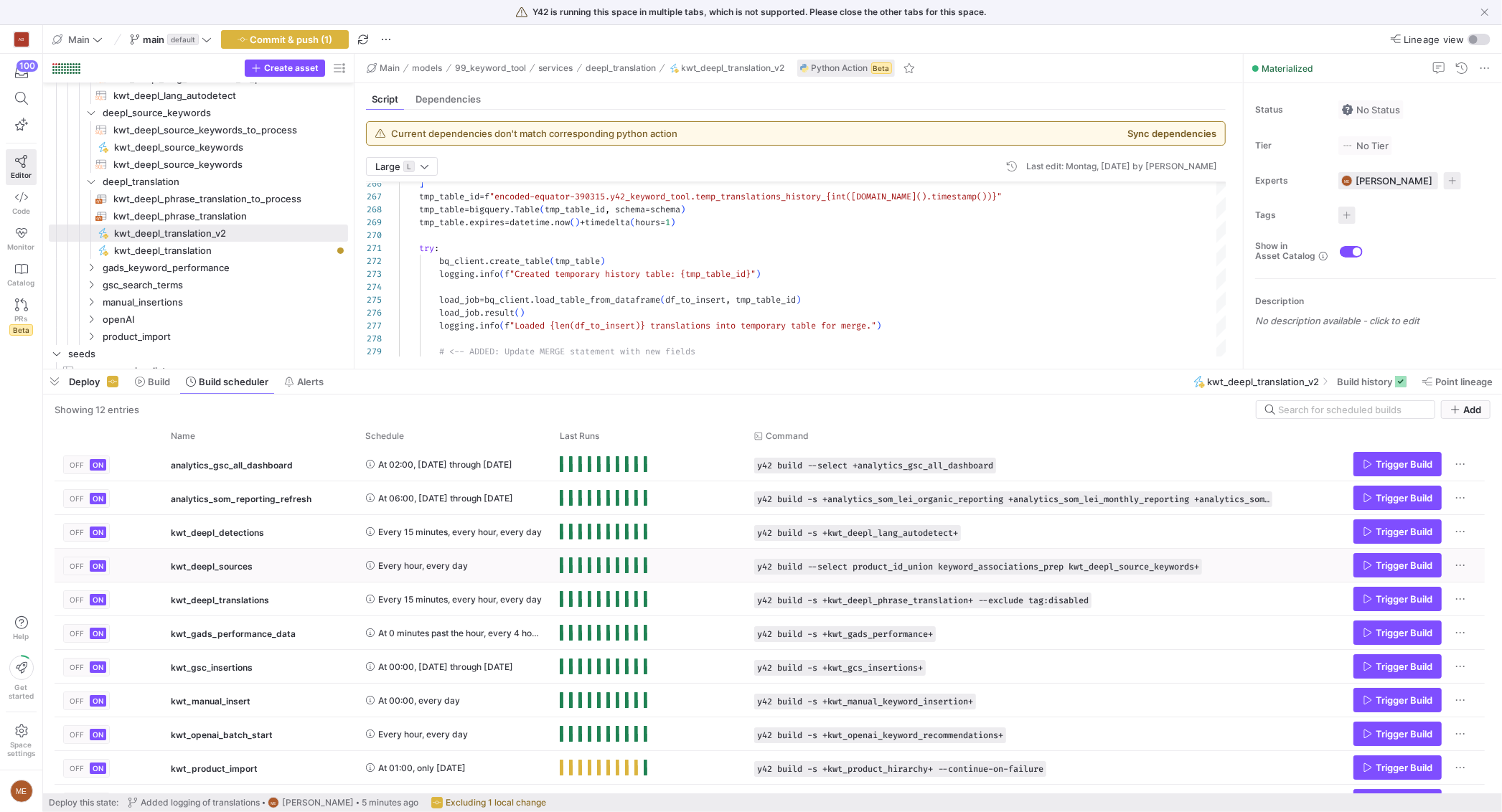
click at [443, 562] on span "Every hour, every day" at bounding box center [422, 565] width 90 height 33
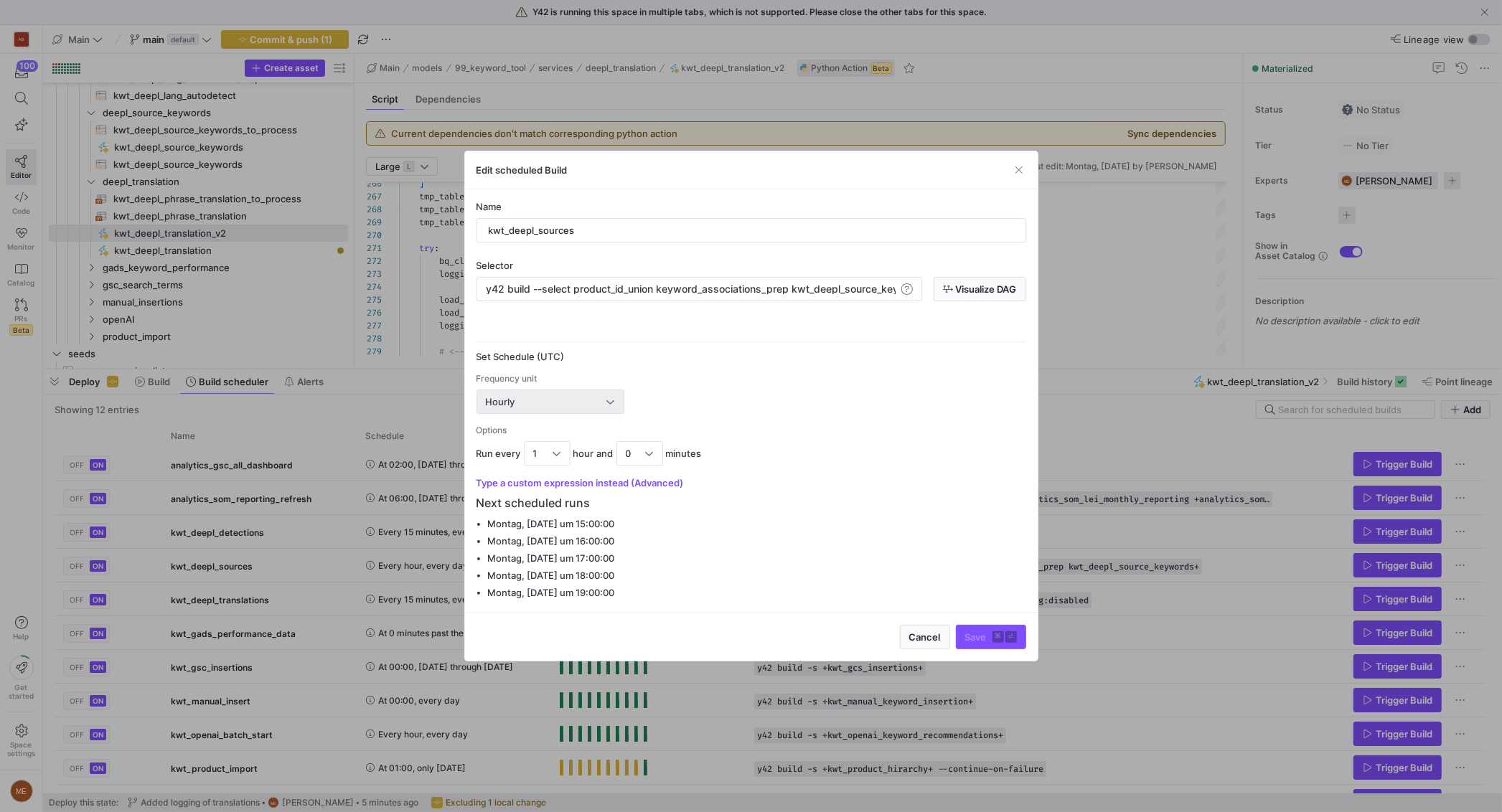
click at [548, 398] on div "Hourly" at bounding box center [546, 401] width 121 height 11
click at [538, 424] on span "Minute(s)" at bounding box center [551, 428] width 135 height 11
click at [540, 458] on span "30" at bounding box center [538, 453] width 11 height 11
click at [546, 484] on span "15" at bounding box center [547, 480] width 33 height 11
click at [1000, 626] on span "submit" at bounding box center [991, 636] width 69 height 23
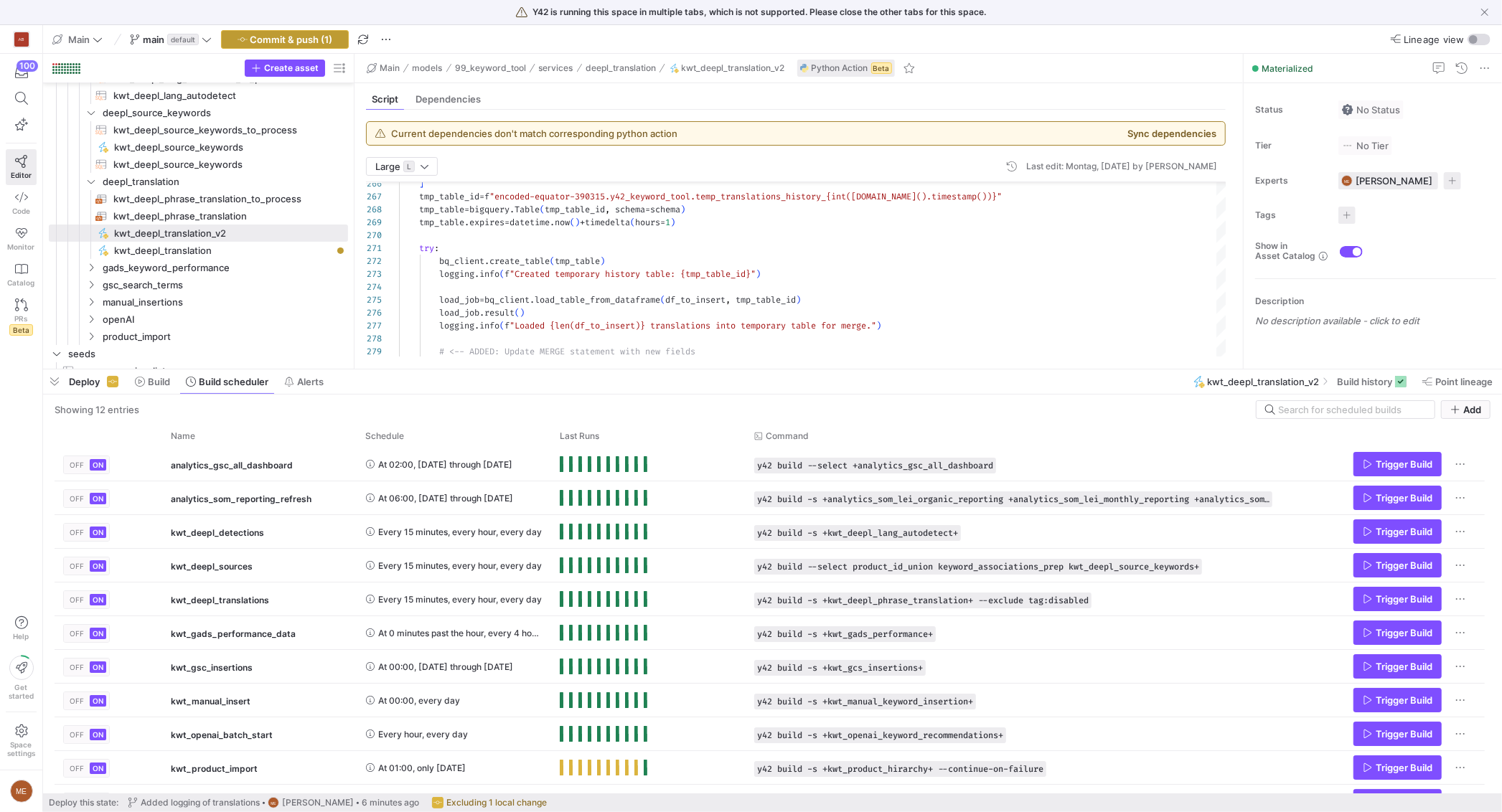
click at [282, 34] on span "Commit & push (1)" at bounding box center [292, 39] width 83 height 11
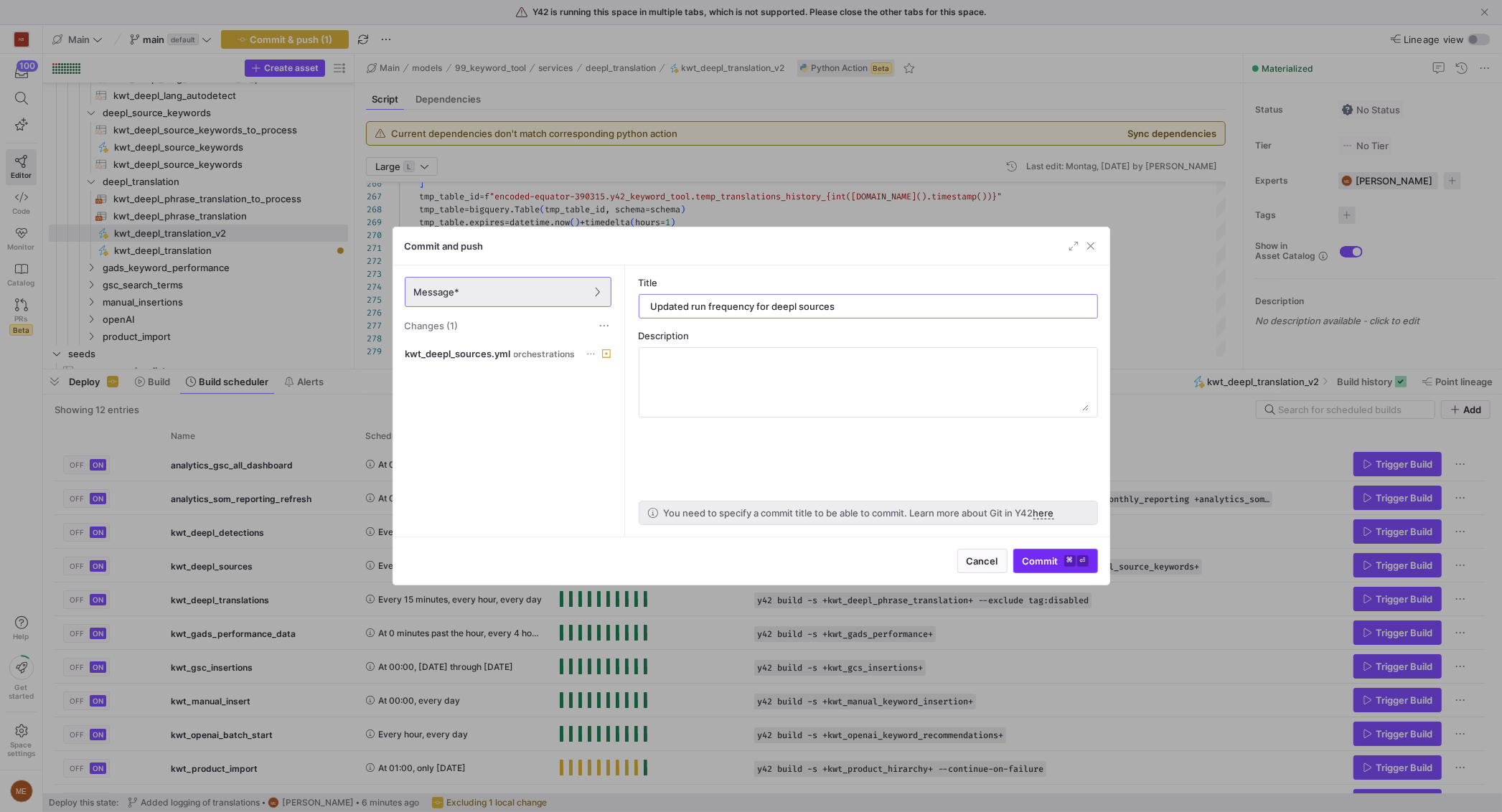
type input "Updated run frequency for deepl sources"
click at [1065, 555] on kbd "⌘" at bounding box center [1069, 560] width 11 height 11
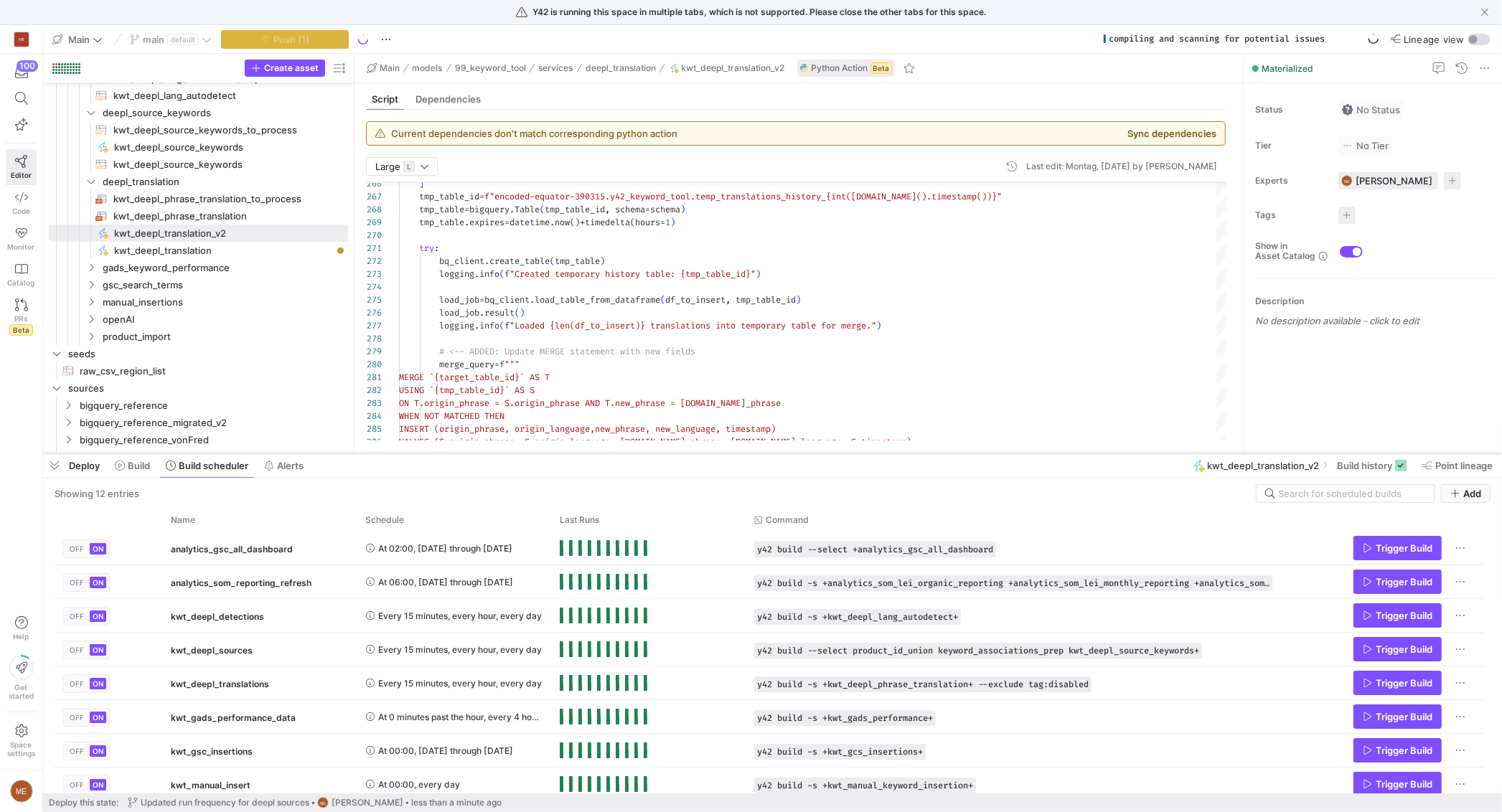
drag, startPoint x: 343, startPoint y: 370, endPoint x: 344, endPoint y: 454, distance: 84.0
click at [344, 454] on div at bounding box center [772, 453] width 1459 height 6
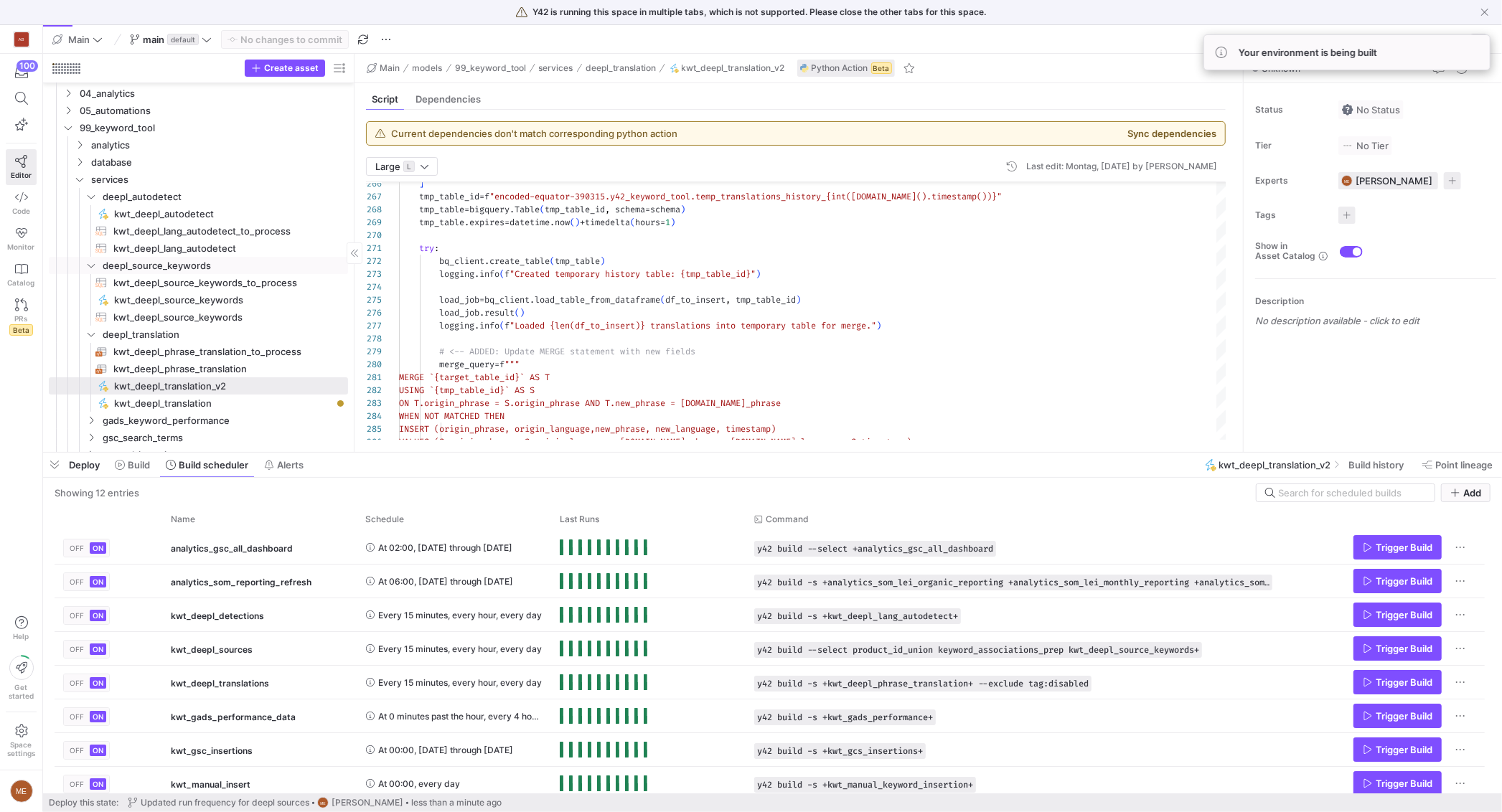
scroll to position [96, 0]
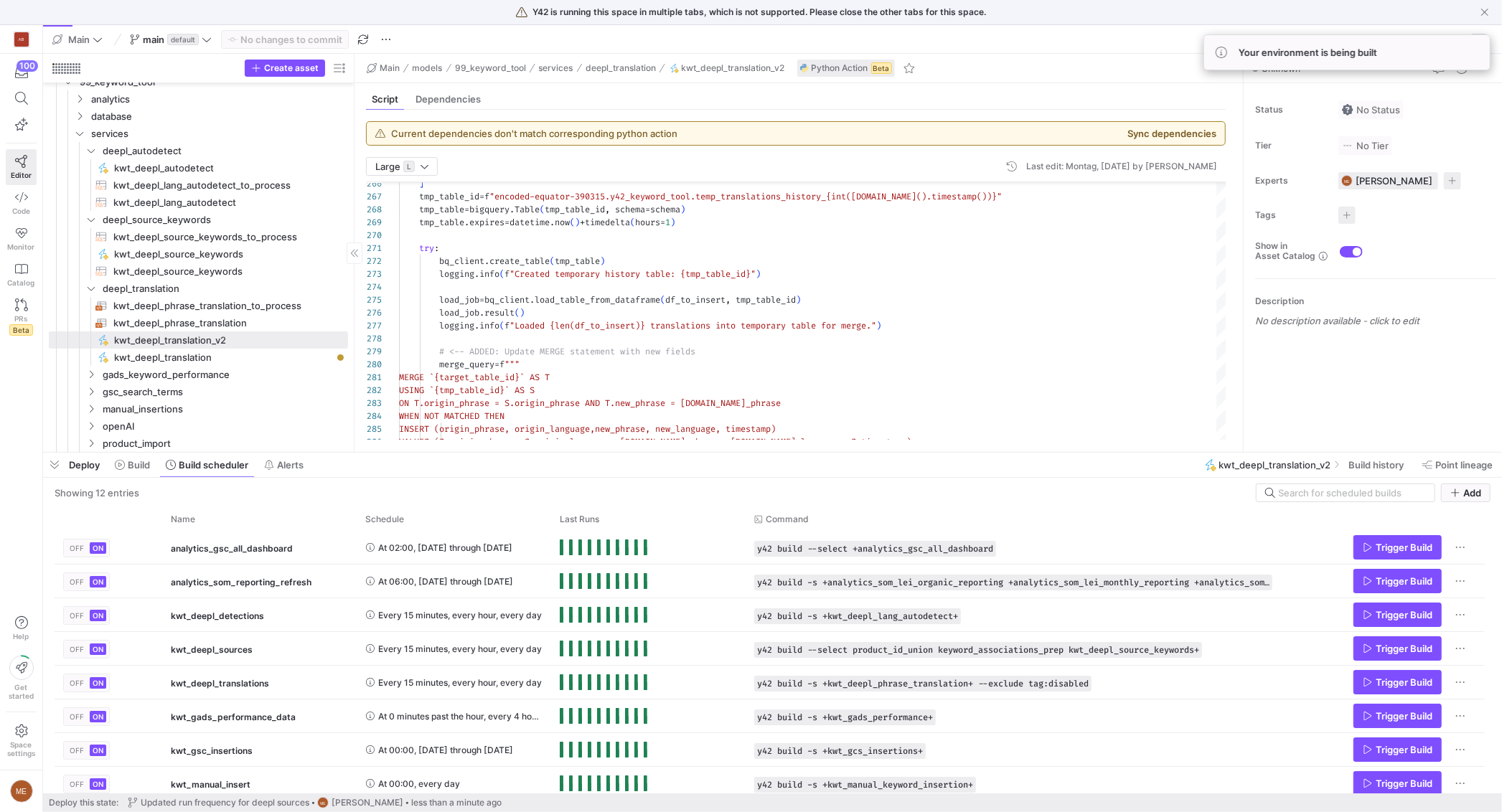
click at [55, 461] on span "button" at bounding box center [54, 464] width 23 height 25
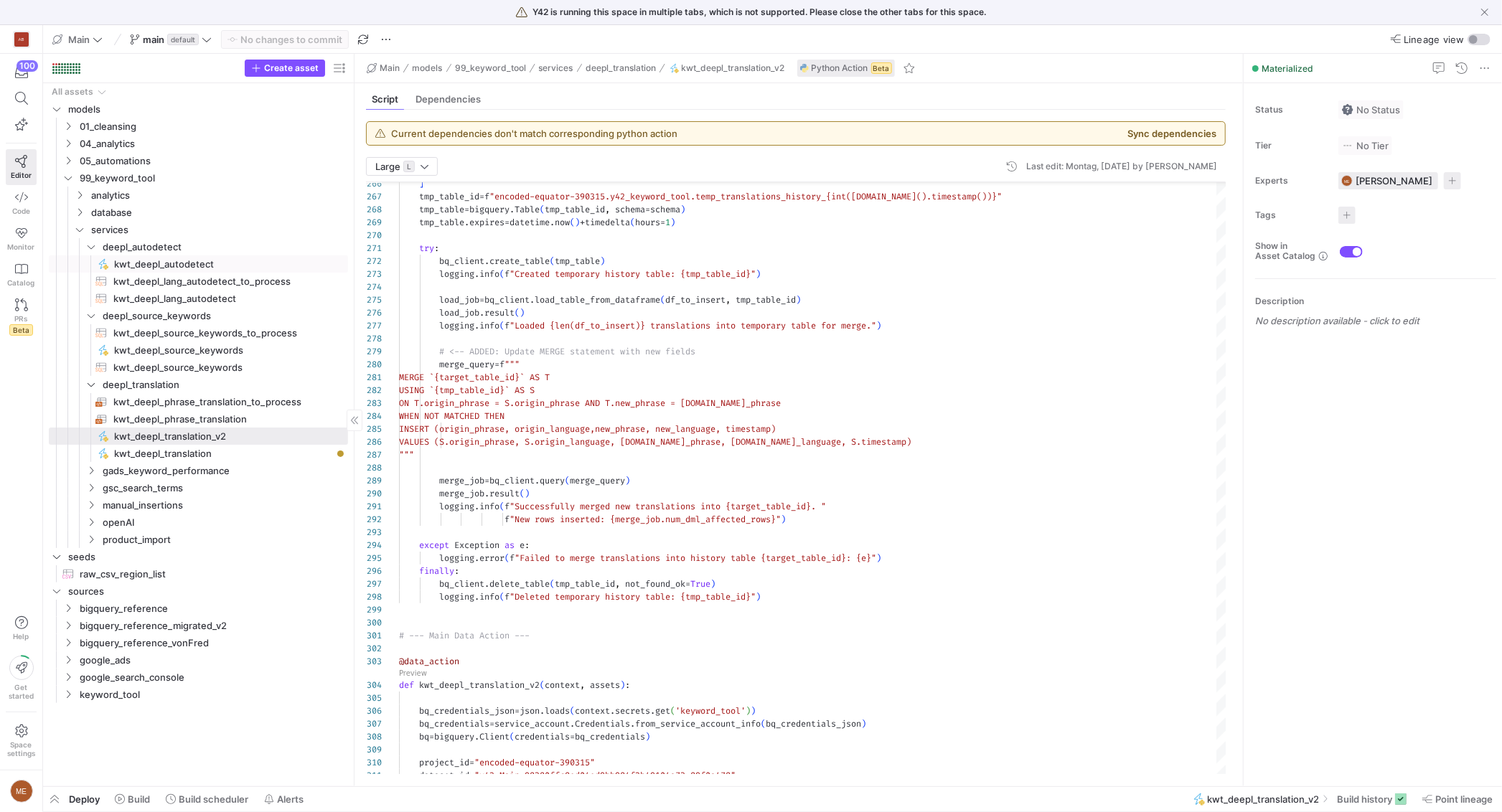
click at [227, 264] on span "kwt_deepl_autodetect​​​​​" at bounding box center [223, 264] width 218 height 17
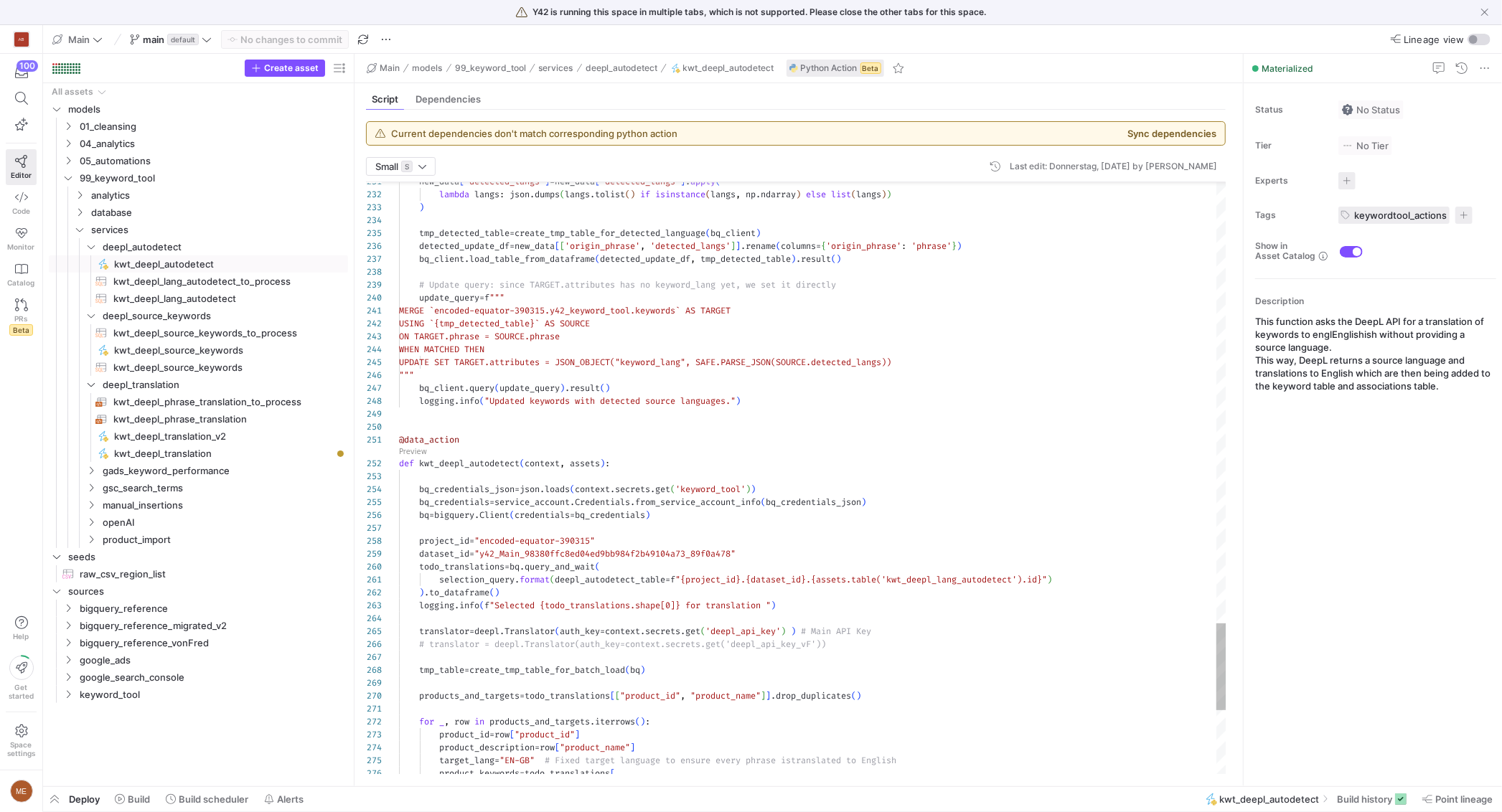
scroll to position [104, 0]
click at [433, 416] on div at bounding box center [812, 413] width 827 height 13
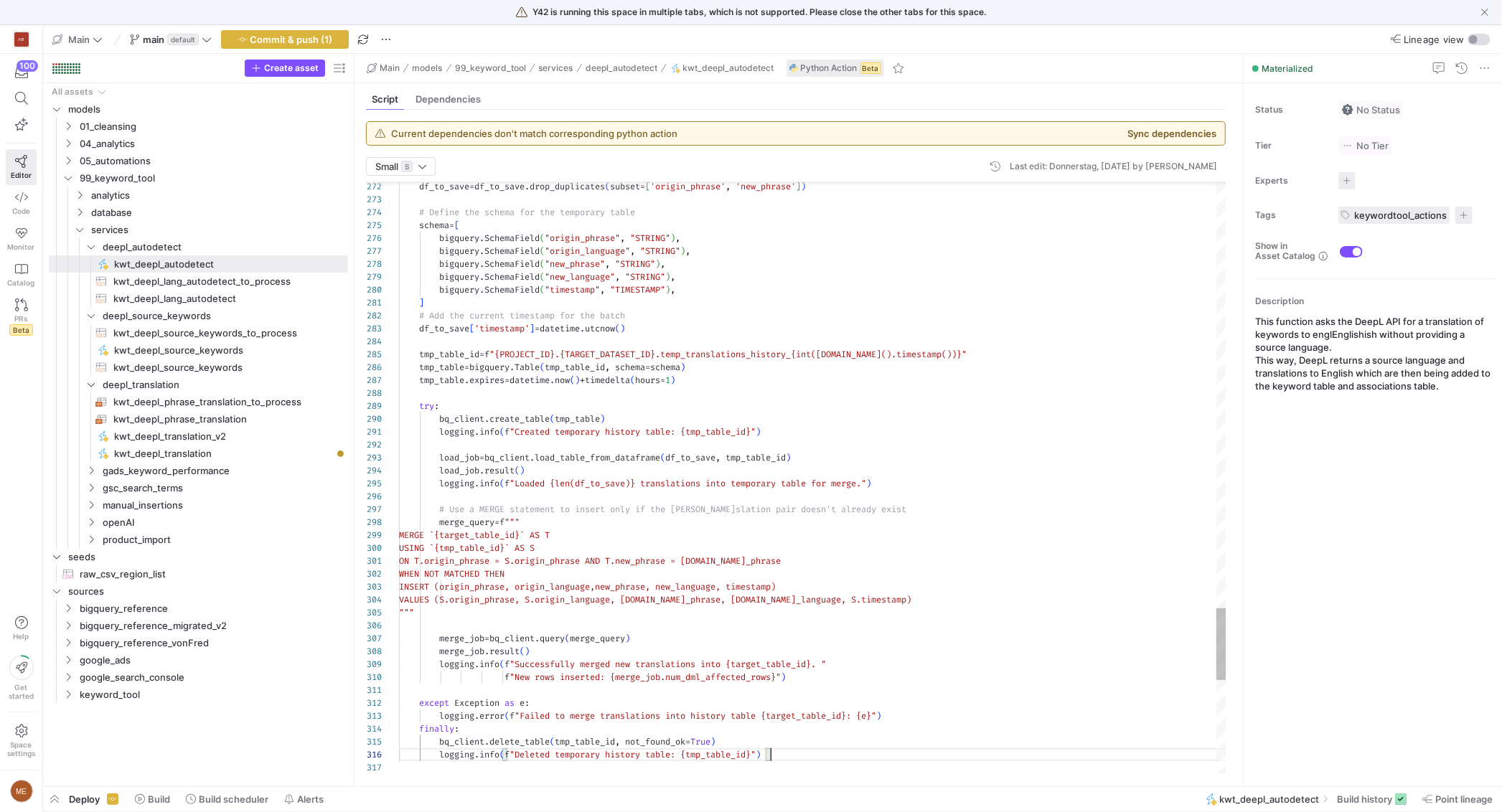
scroll to position [65, 371]
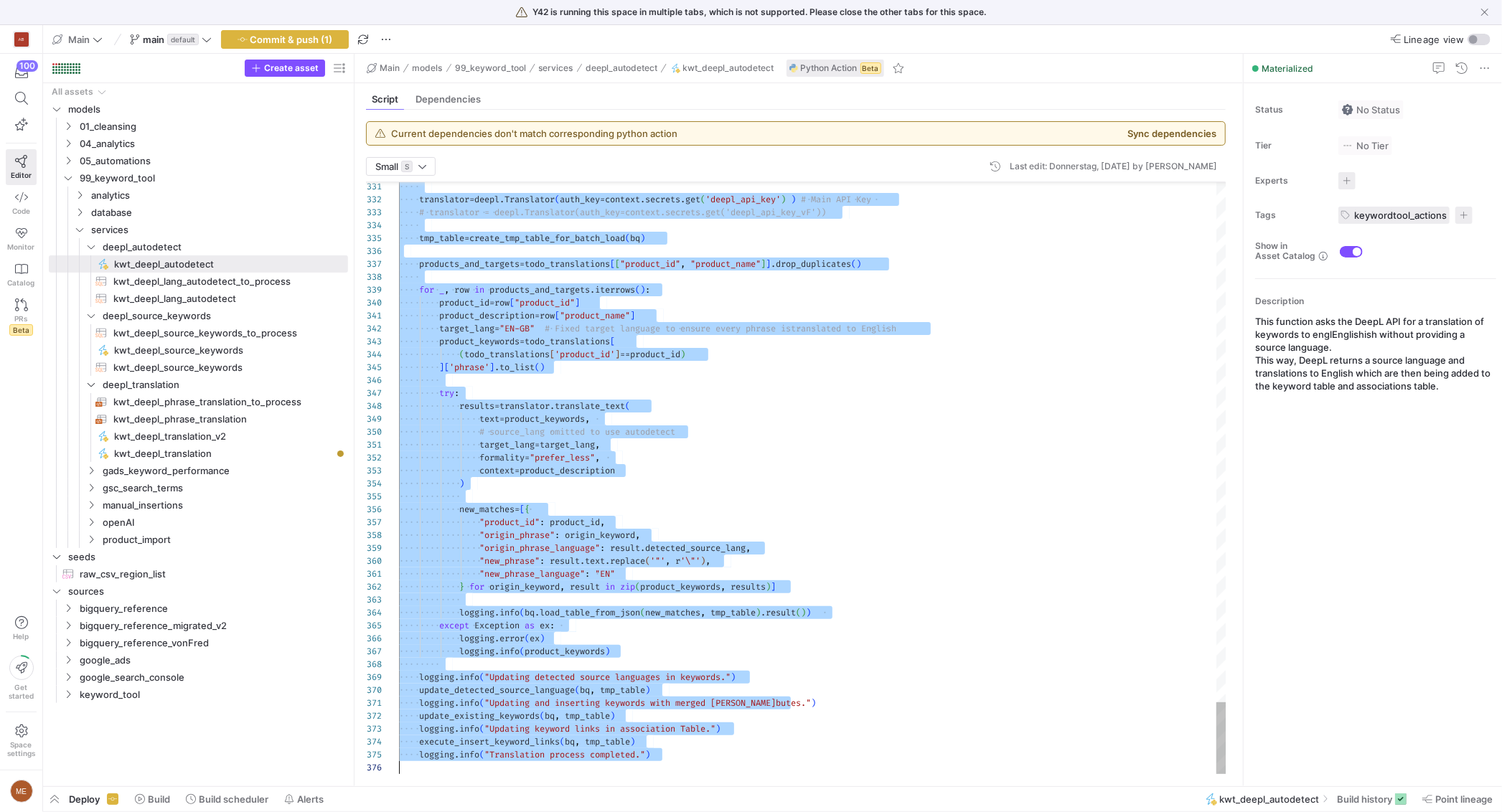
type textarea "update_detected_source_language(bq, tmp_table) logging.info("Updating and inser…"
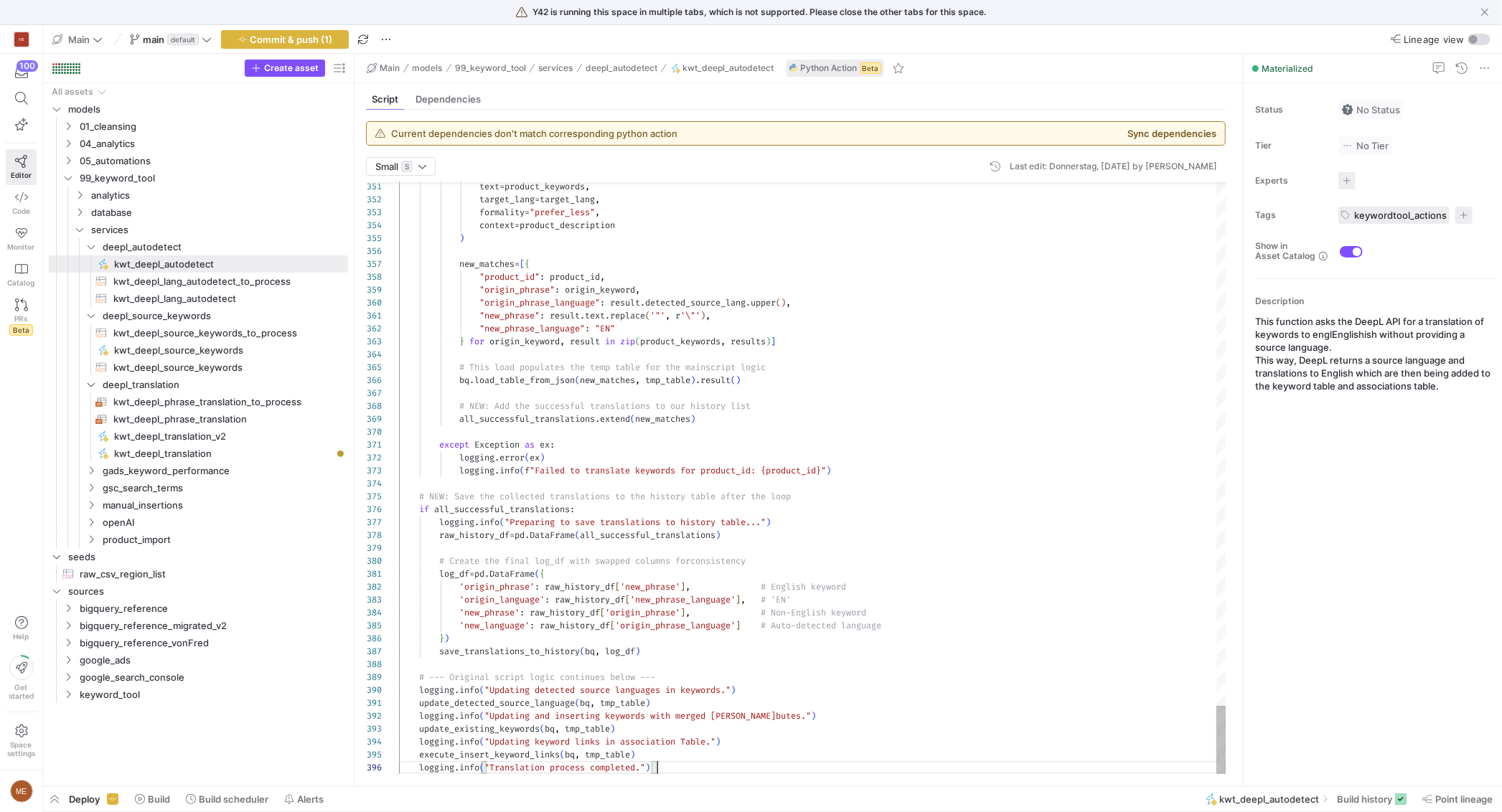
scroll to position [65, 258]
click at [341, 45] on span "button" at bounding box center [285, 40] width 126 height 18
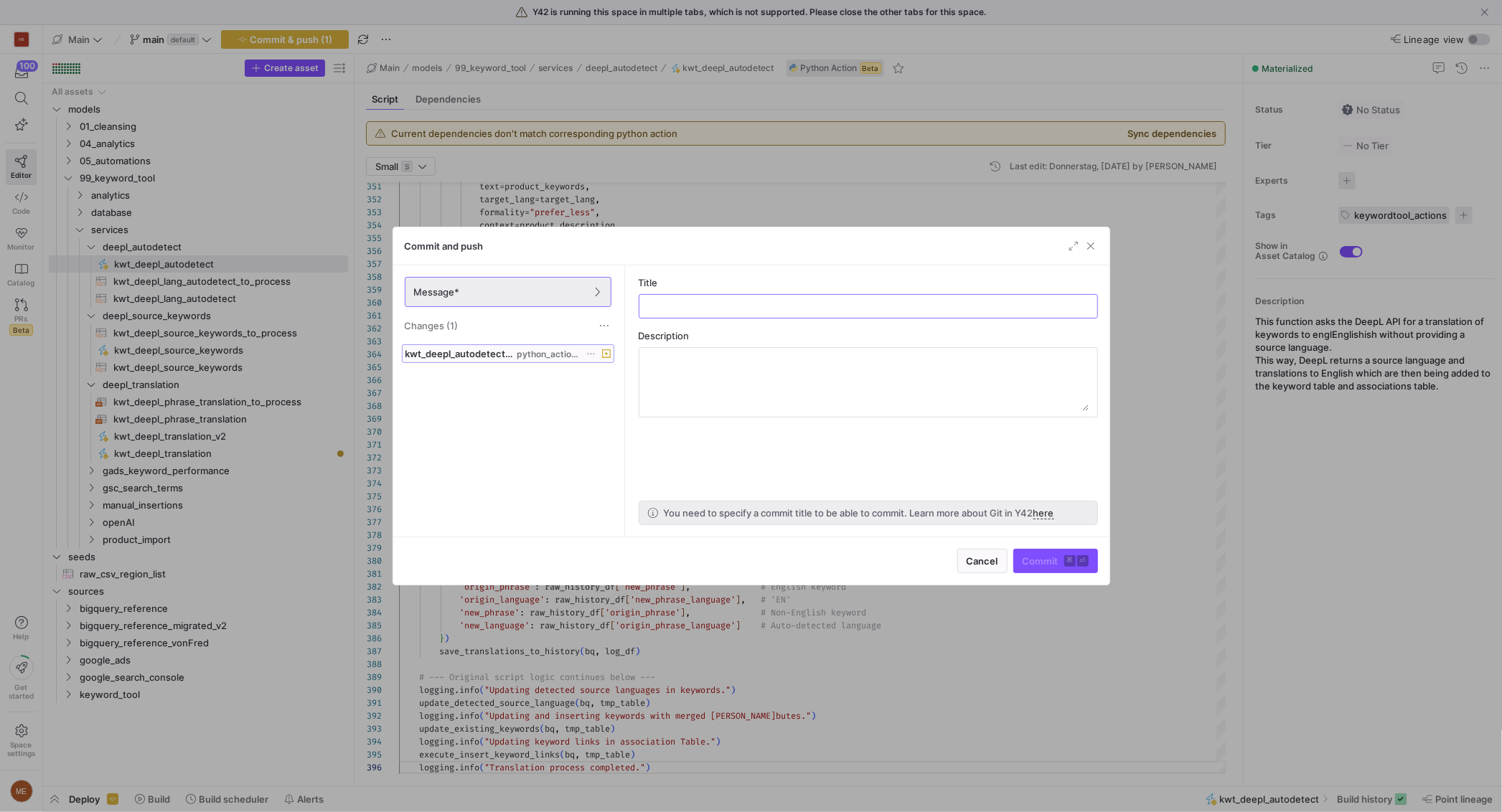
click at [455, 363] on button "kwt_deepl_autodetect.py python_actions" at bounding box center [508, 353] width 213 height 18
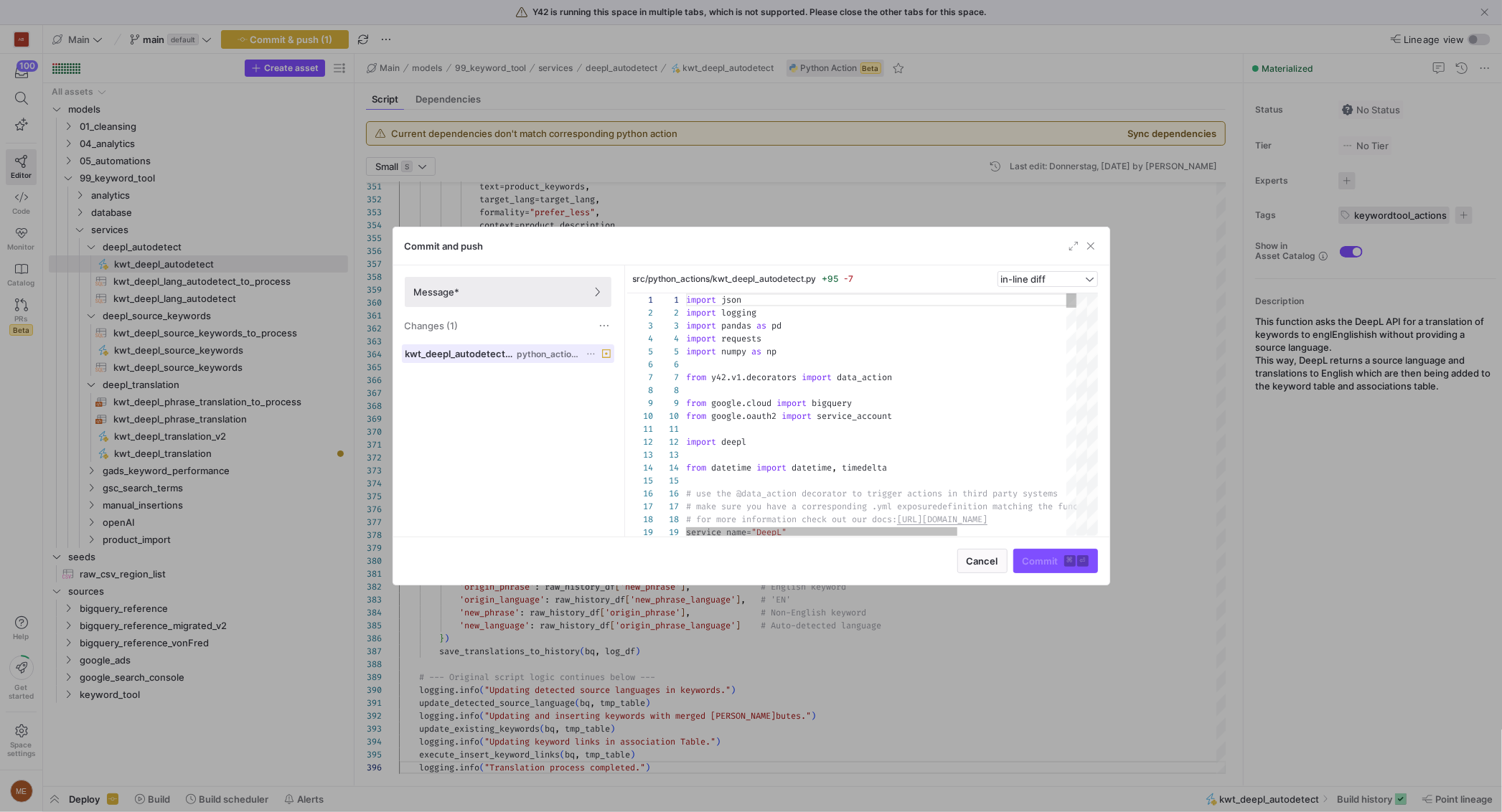
scroll to position [129, 0]
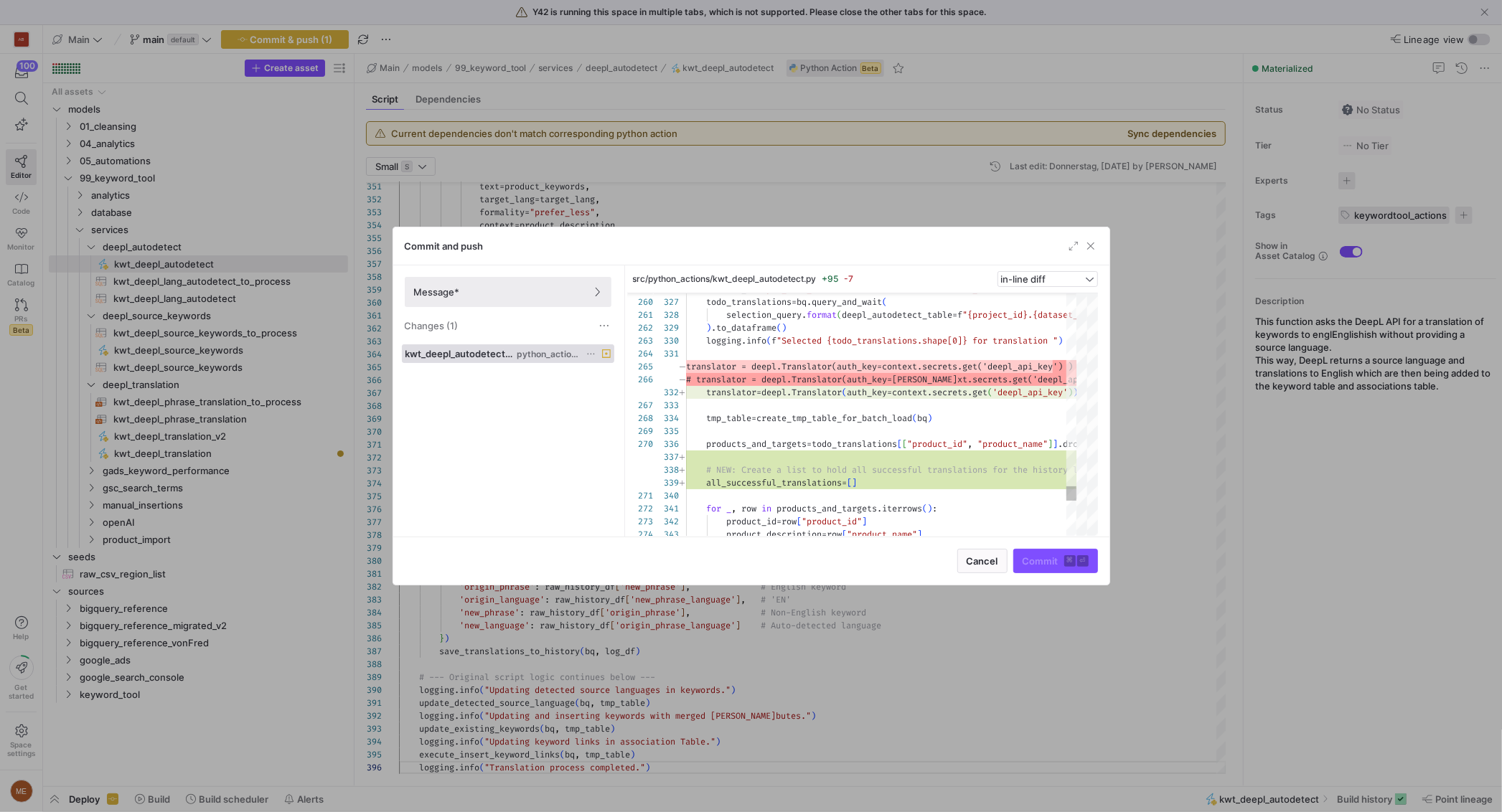
click at [1029, 284] on div "in-line diff" at bounding box center [1047, 279] width 93 height 14
click at [1029, 322] on span "side-by-side diff" at bounding box center [1047, 324] width 88 height 11
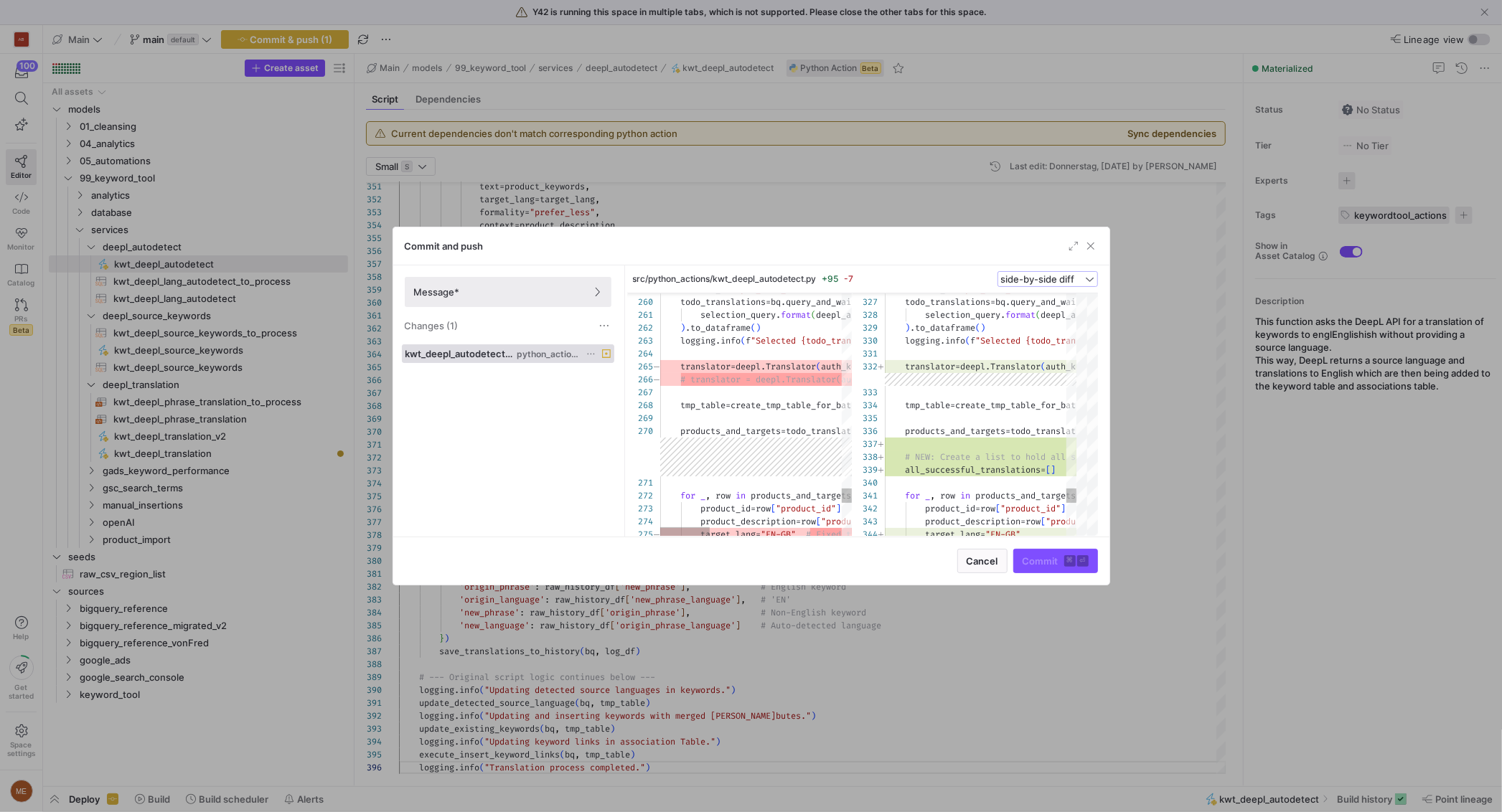
type textarea "selection_query.format(deepl_autodetect_table=f"{project_id}.{dataset_id}.{asse…"
drag, startPoint x: 680, startPoint y: 366, endPoint x: 654, endPoint y: 393, distance: 37.5
click at [1016, 284] on div "side-by-side diff" at bounding box center [1042, 278] width 83 height 11
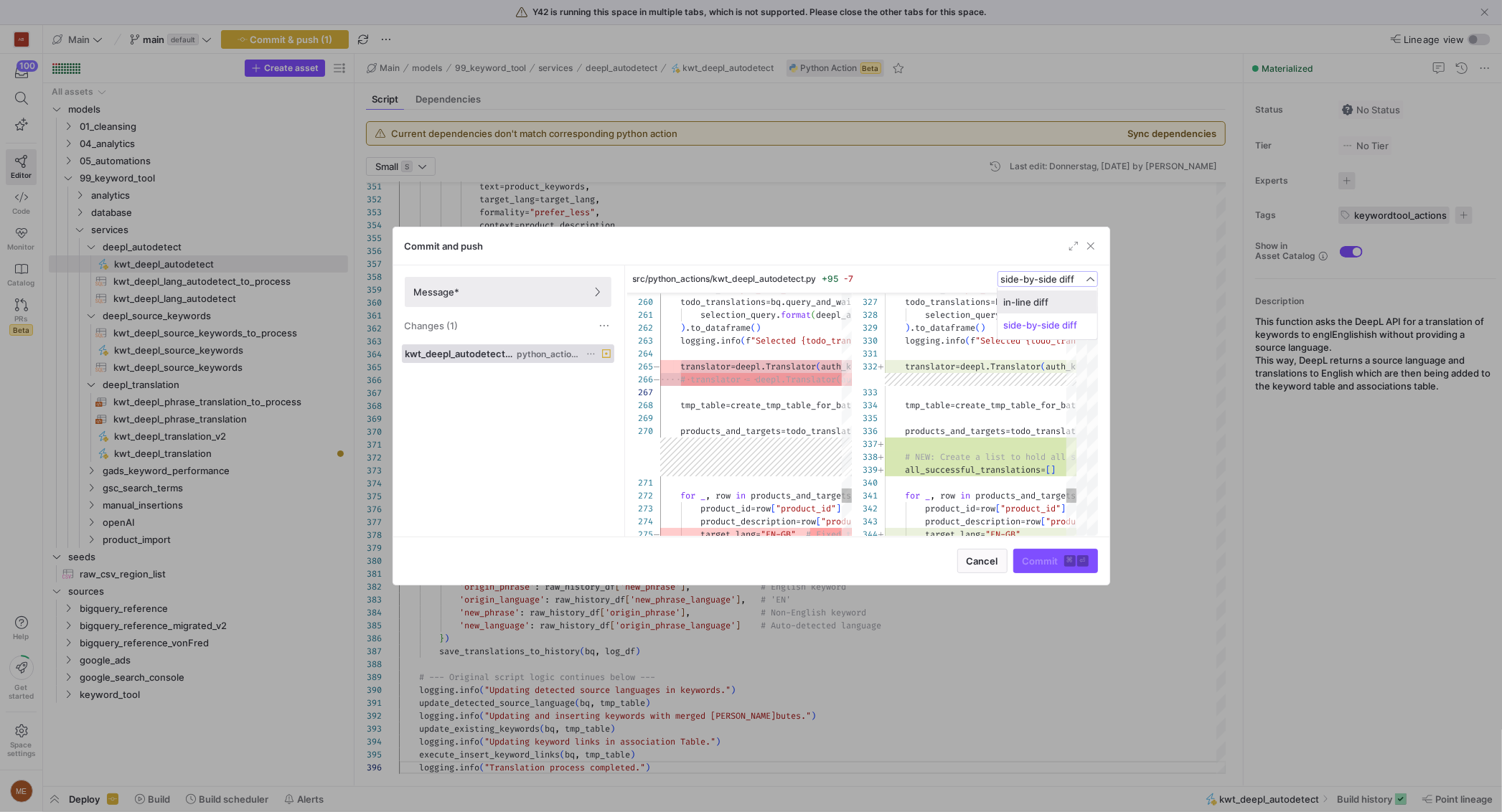
click at [1033, 300] on span "in-line diff" at bounding box center [1047, 301] width 88 height 11
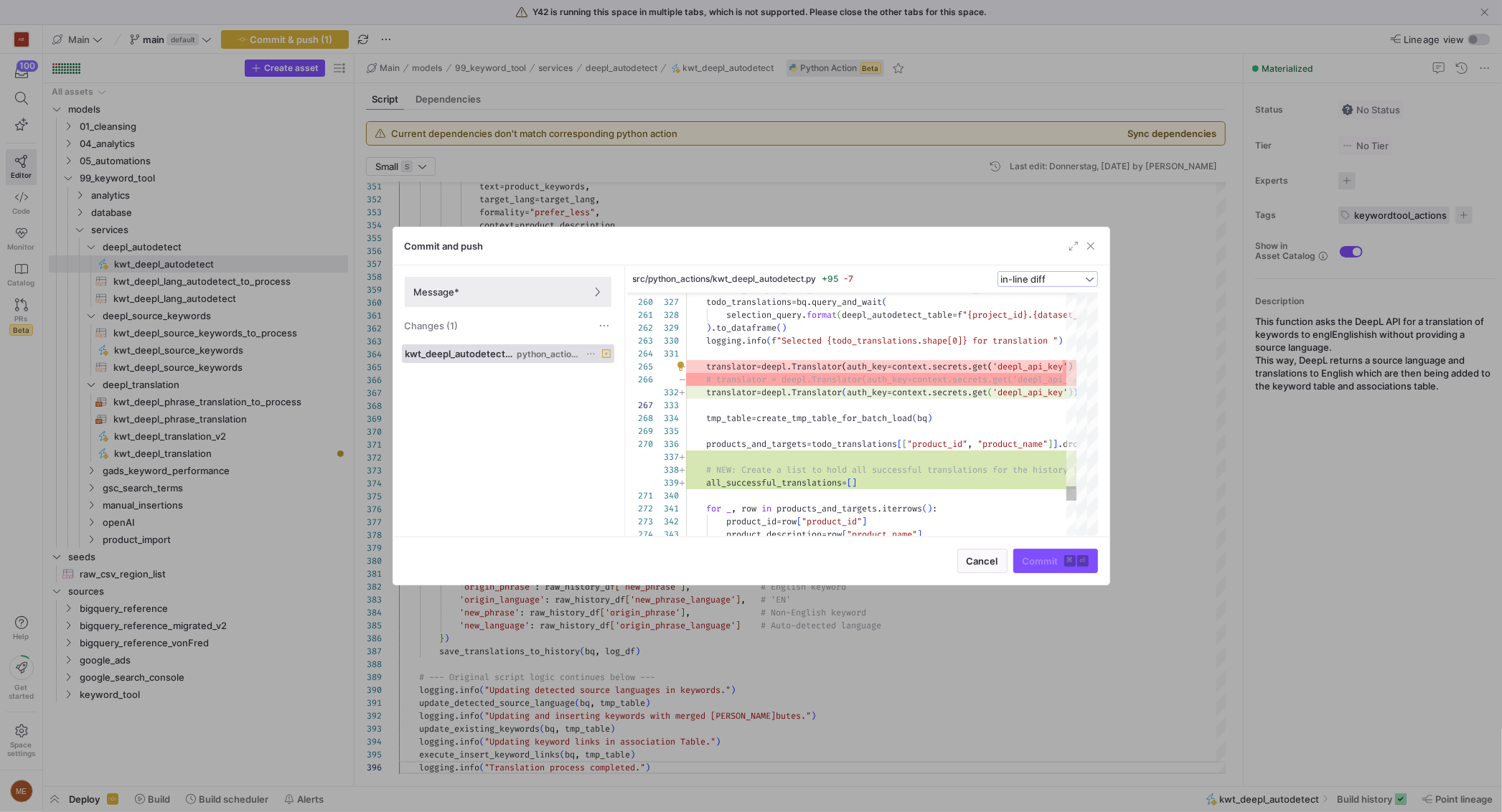
click at [1329, 377] on div at bounding box center [751, 406] width 1502 height 812
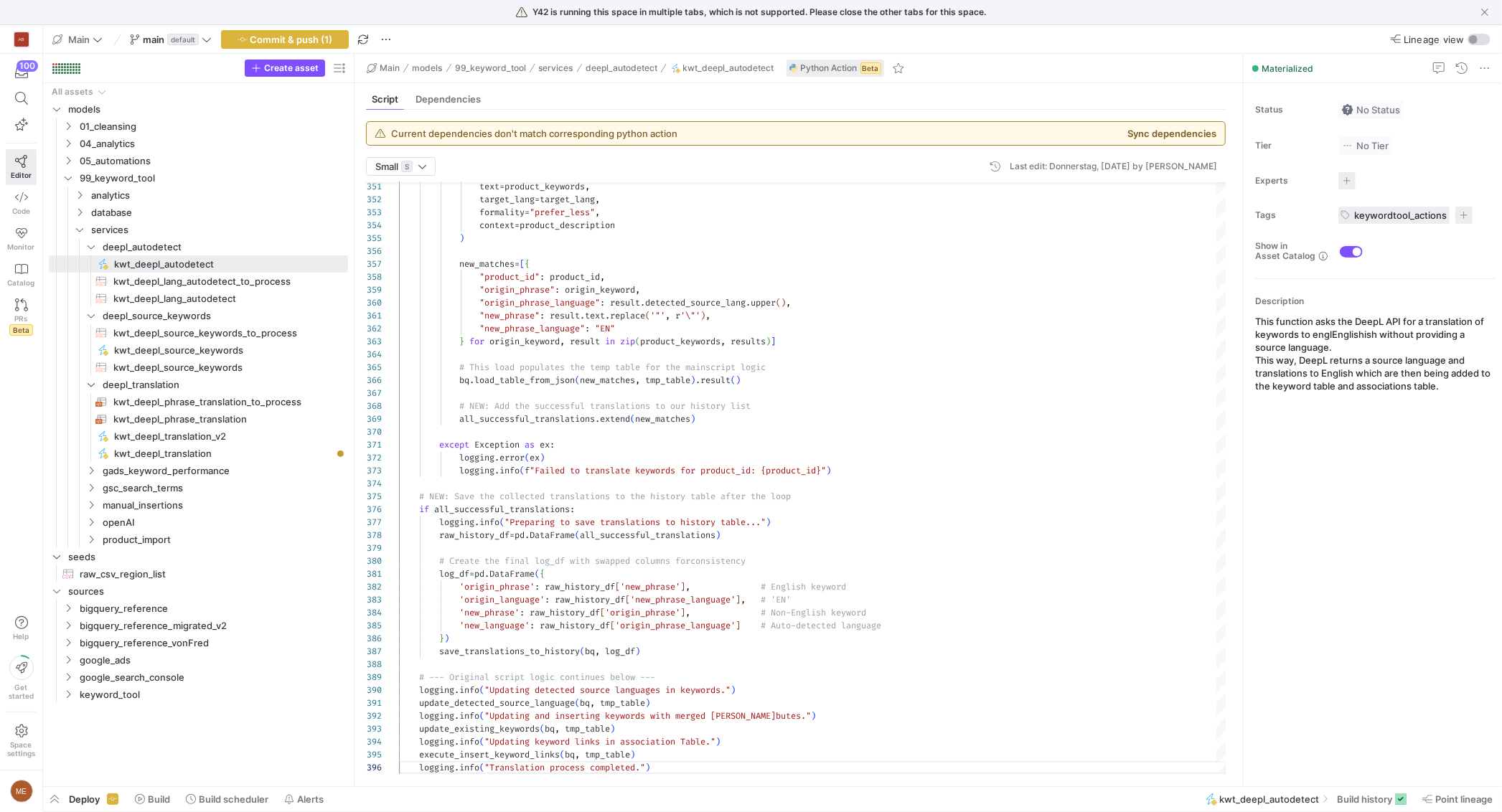
click at [1159, 428] on div at bounding box center [812, 431] width 827 height 13
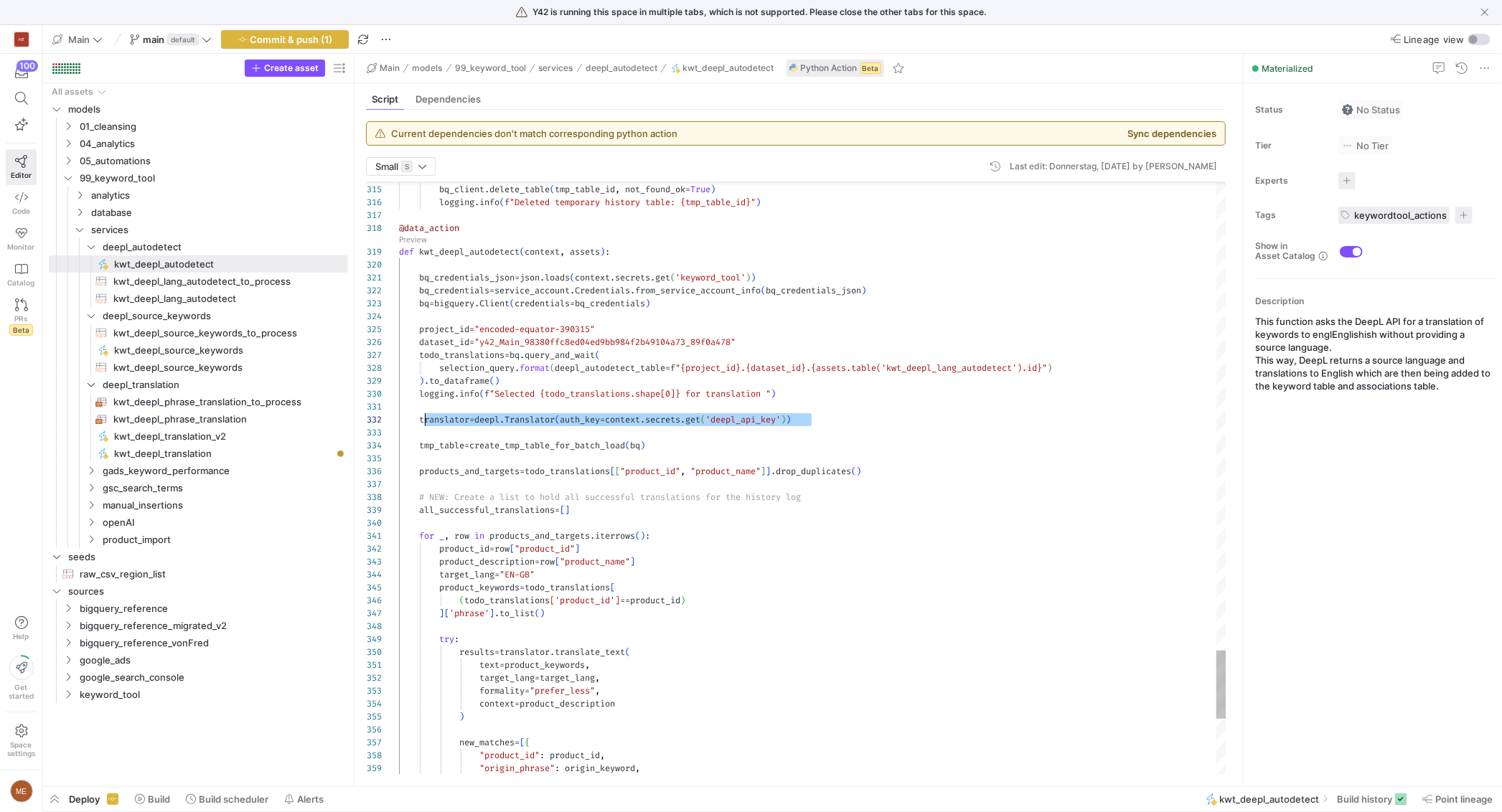
scroll to position [12, 20]
drag, startPoint x: 820, startPoint y: 421, endPoint x: 421, endPoint y: 420, distance: 399.0
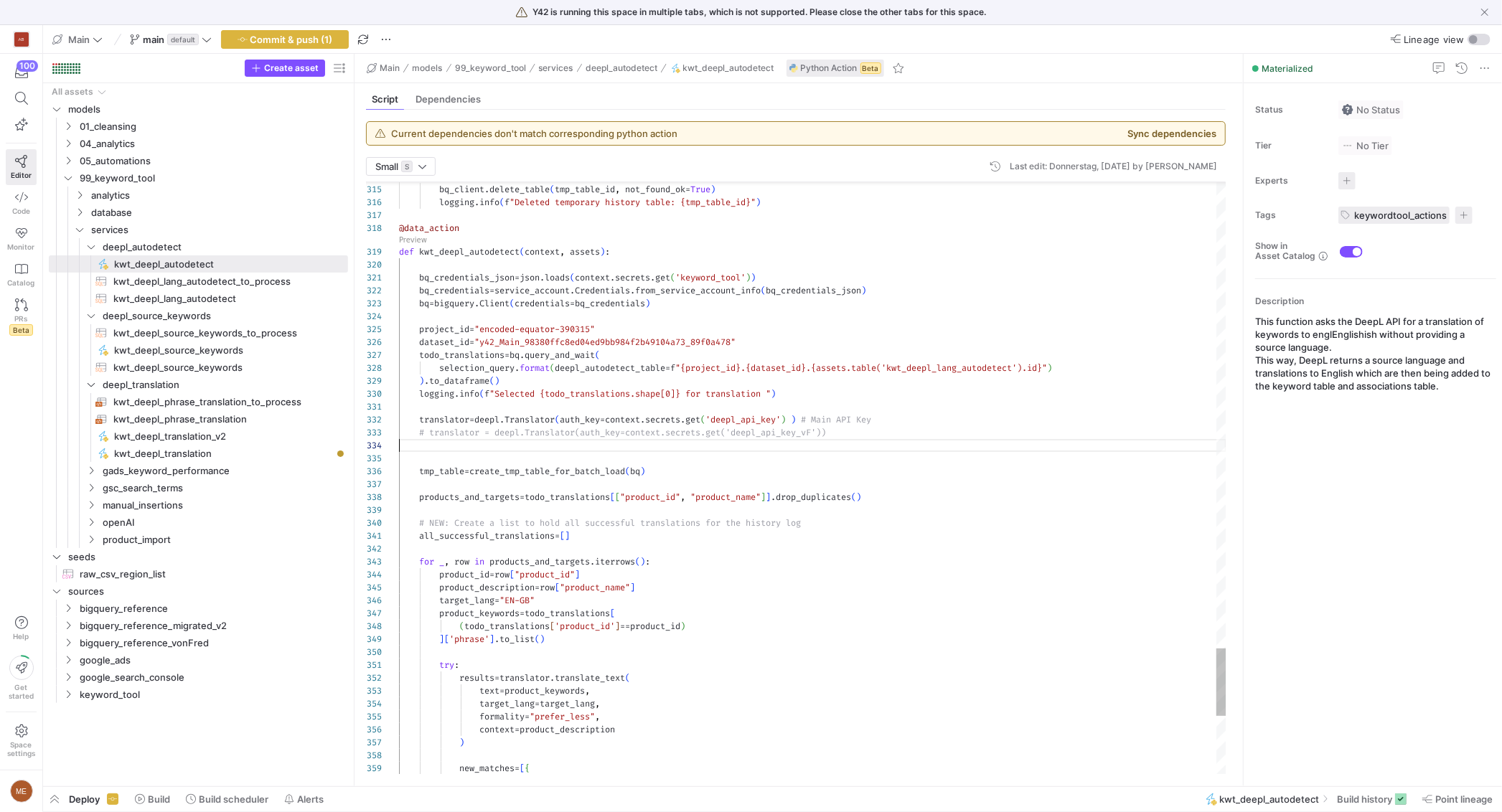
scroll to position [25, 438]
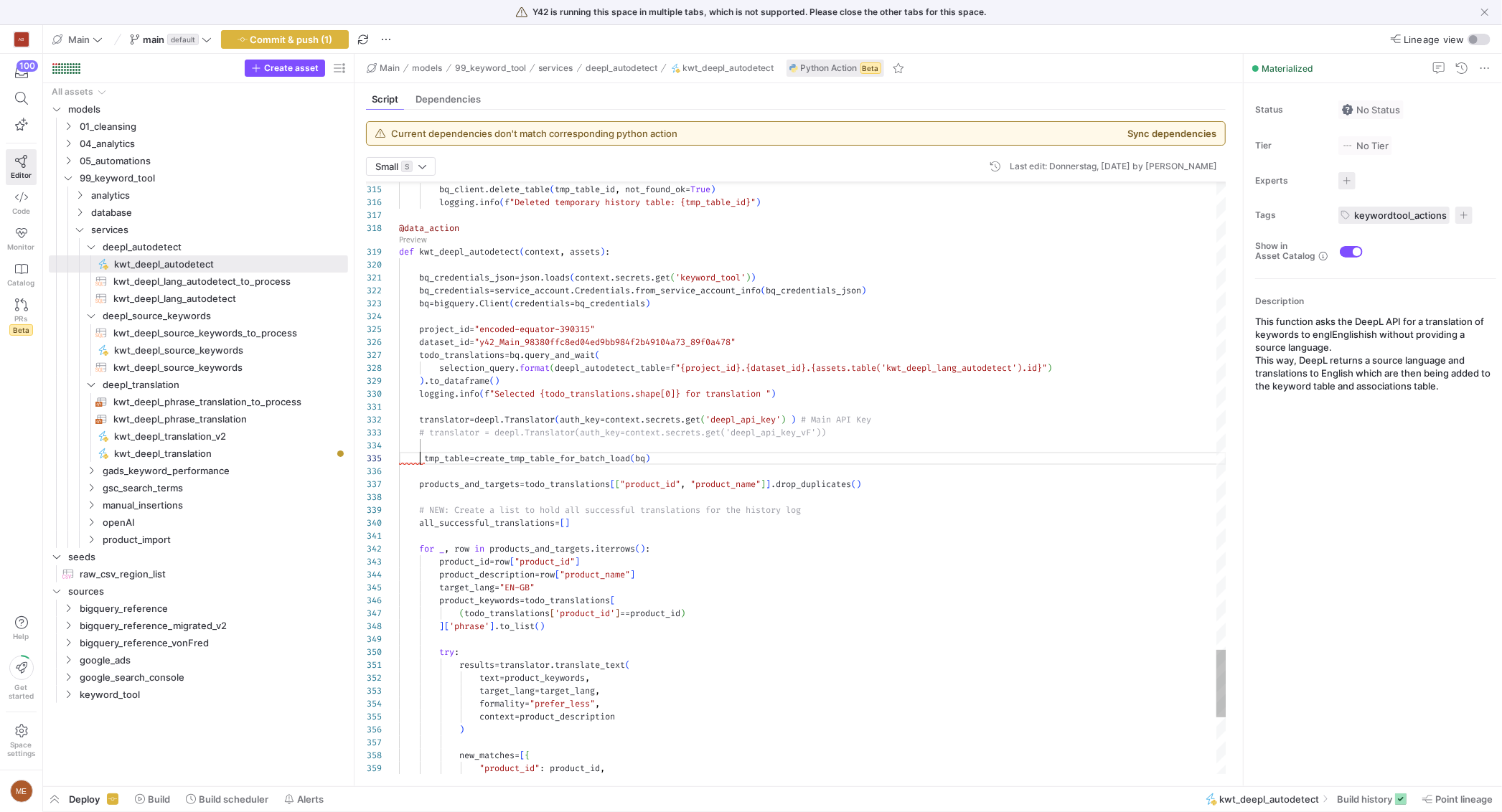
type textarea "translator = deepl.Translator(auth_key=context.secrets.get('deepl_api_key') ) #…"
click at [335, 37] on span "button" at bounding box center [285, 40] width 126 height 18
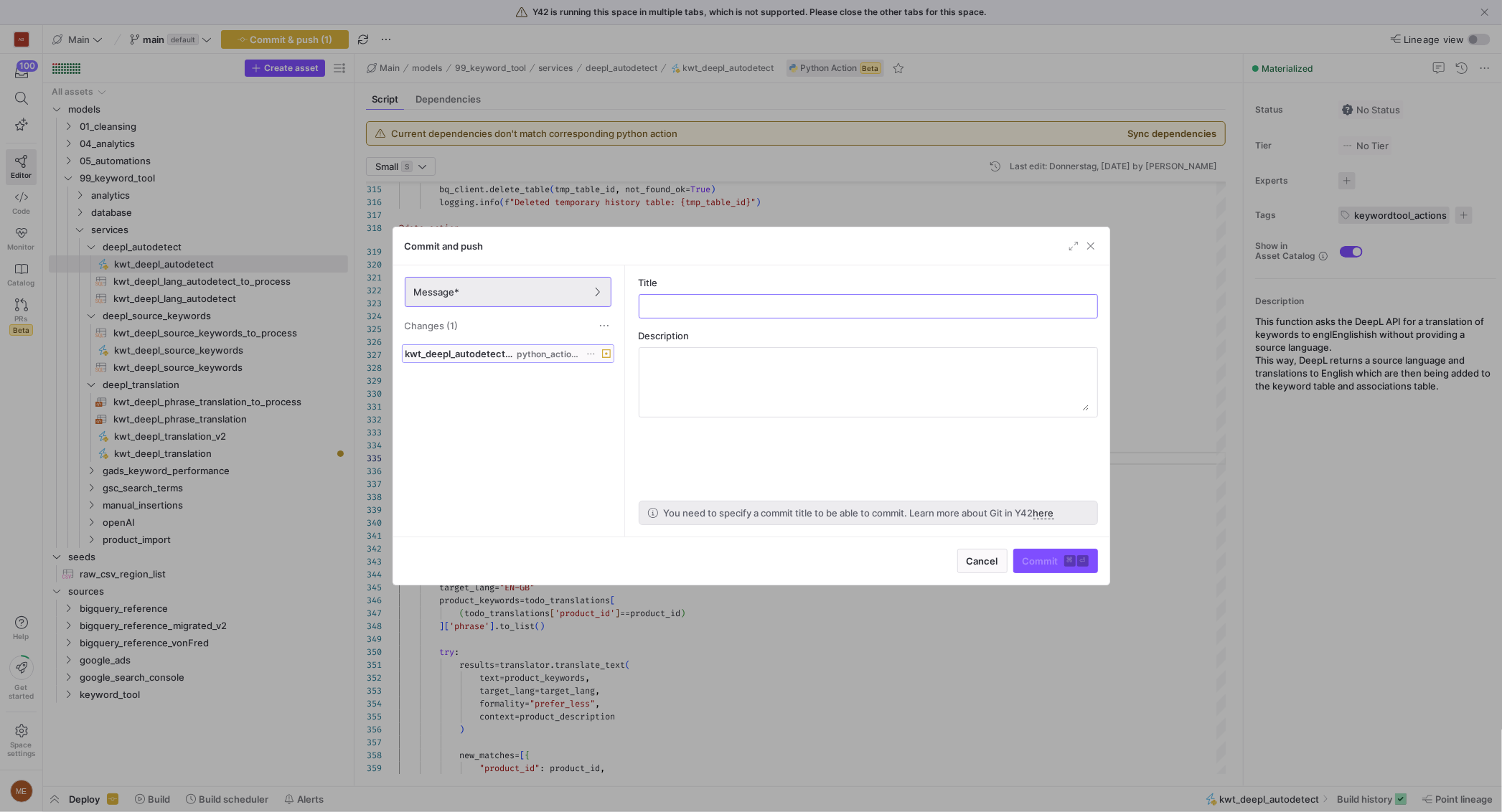
click at [476, 356] on span "kwt_deepl_autodetect.py" at bounding box center [460, 353] width 109 height 11
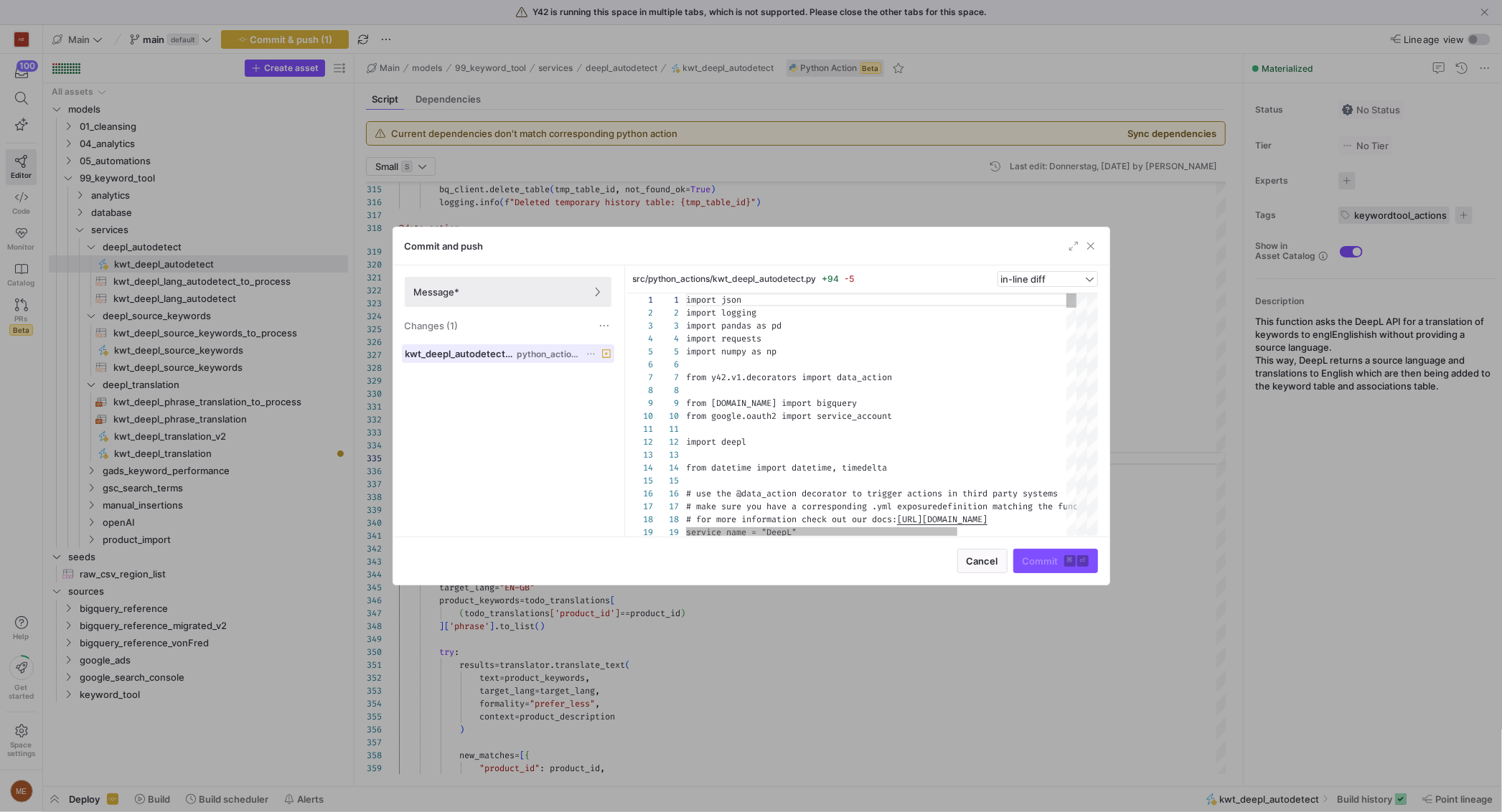
scroll to position [129, 0]
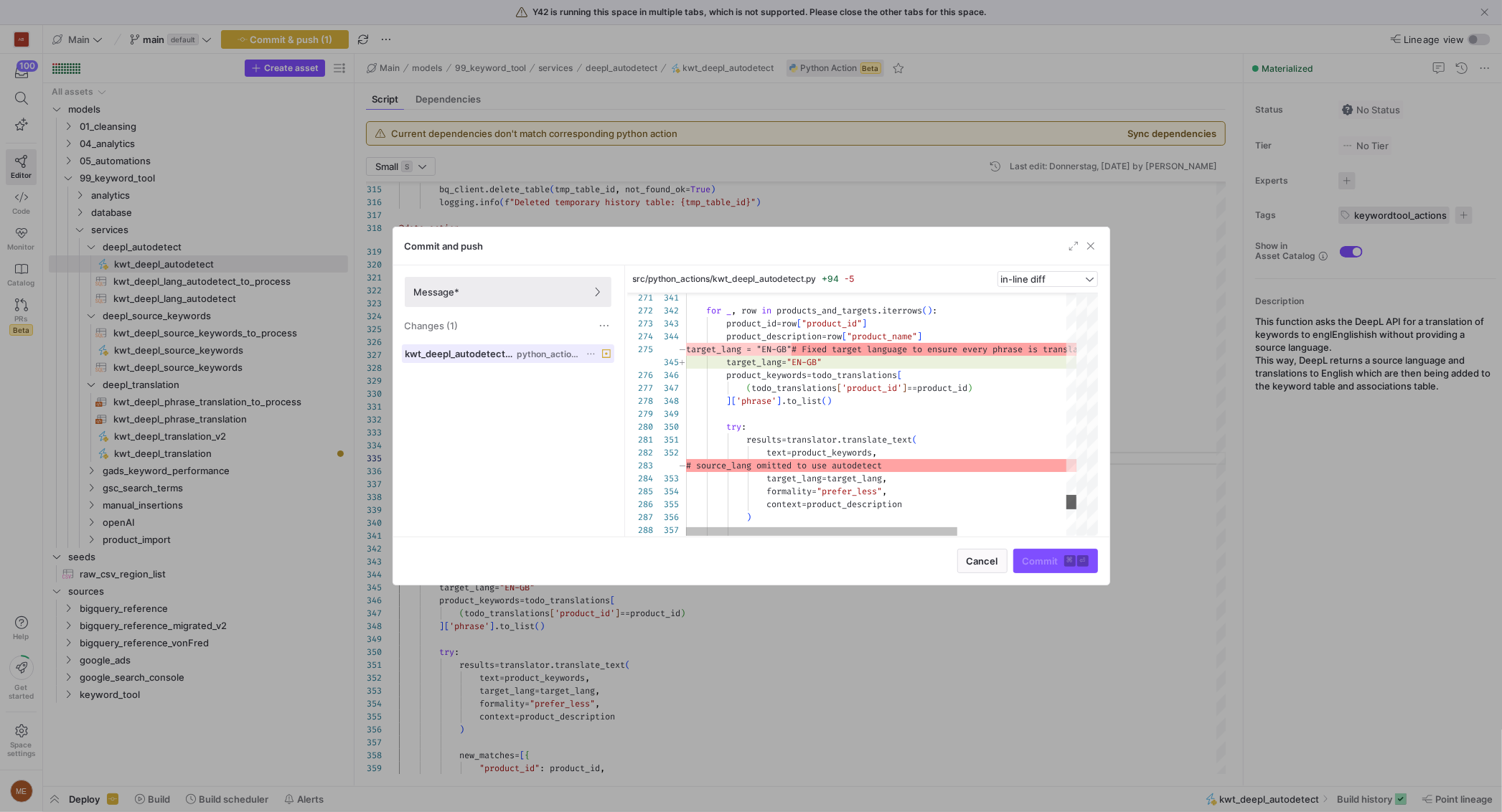
click at [1083, 501] on div at bounding box center [1087, 414] width 22 height 242
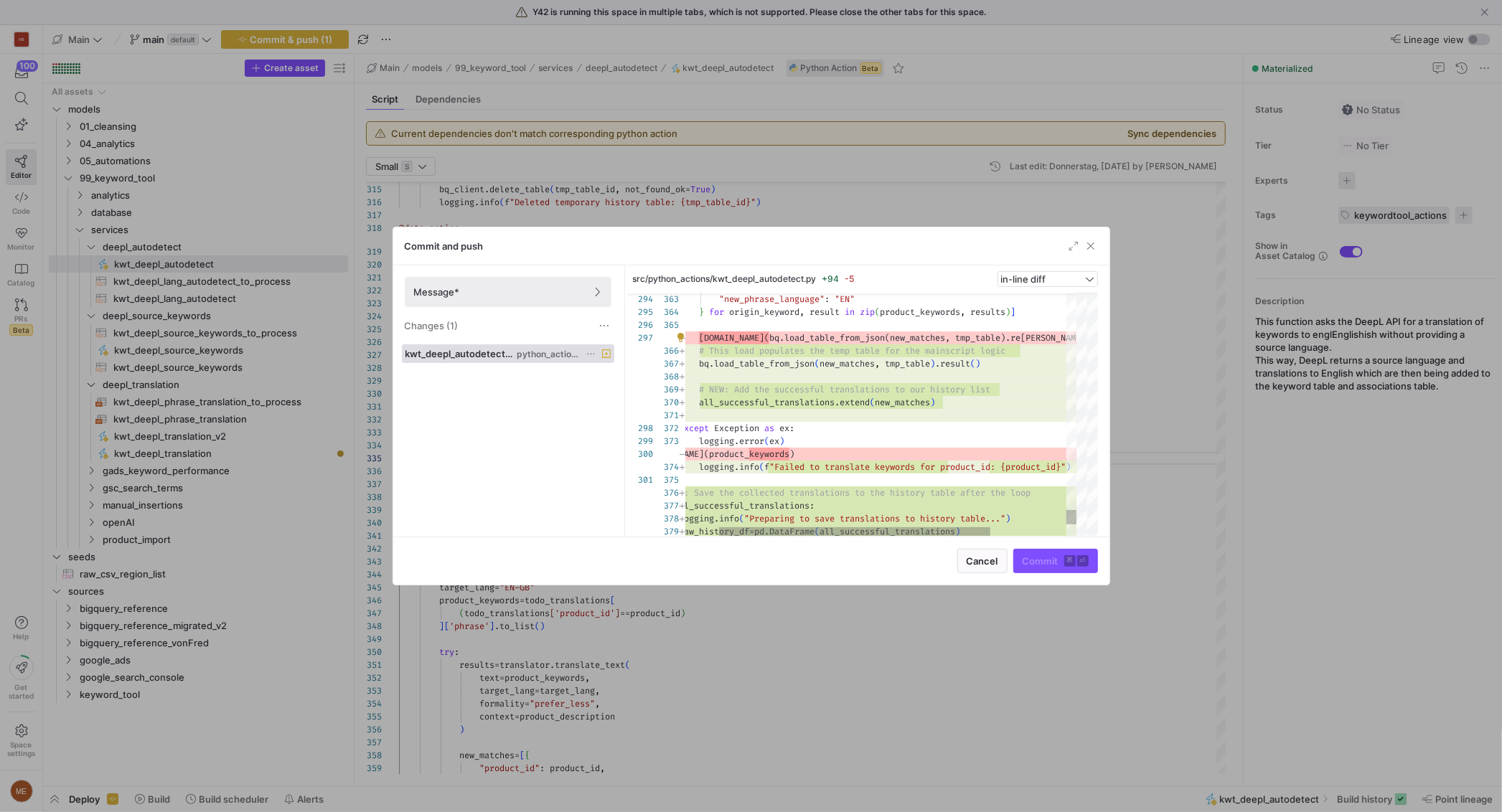
drag, startPoint x: 700, startPoint y: 337, endPoint x: 783, endPoint y: 341, distance: 83.1
drag, startPoint x: 979, startPoint y: 335, endPoint x: 1027, endPoint y: 318, distance: 50.9
click at [1087, 281] on div at bounding box center [1090, 278] width 8 height 11
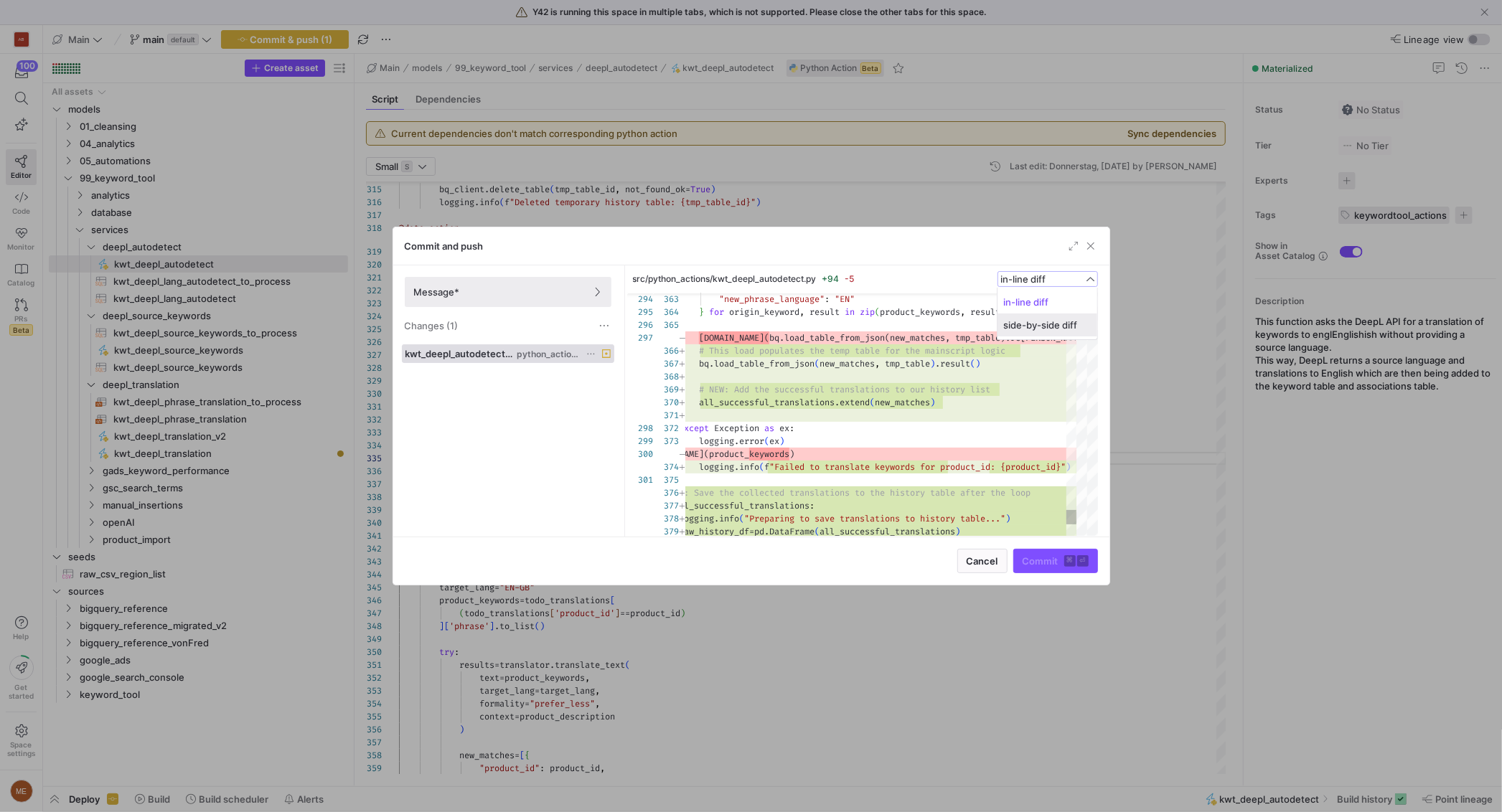
click at [1058, 319] on span "side-by-side diff" at bounding box center [1047, 324] width 88 height 11
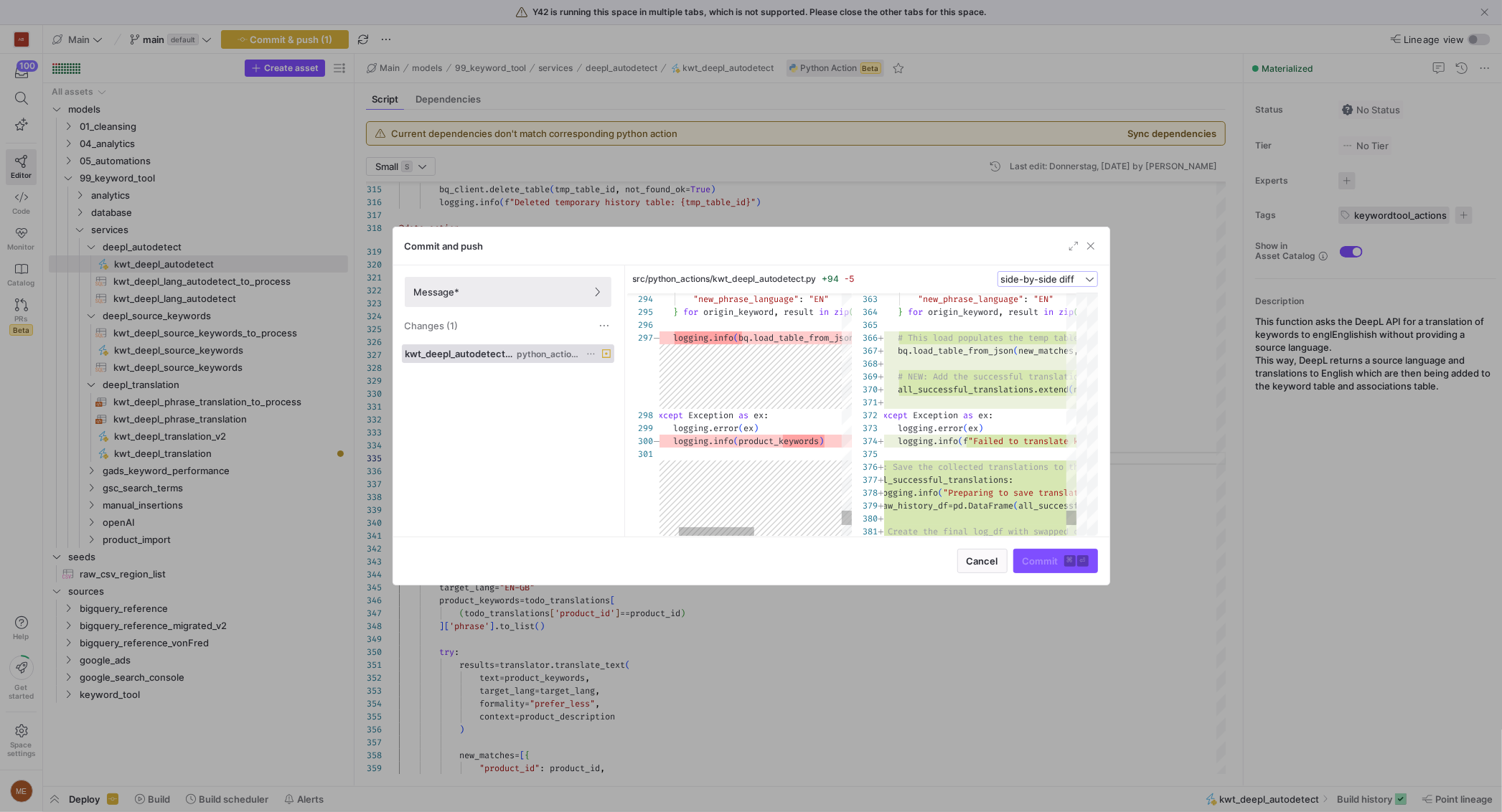
type textarea ""origin_phrase": origin_keyword, "origin_phrase_language": result.detected_sour…"
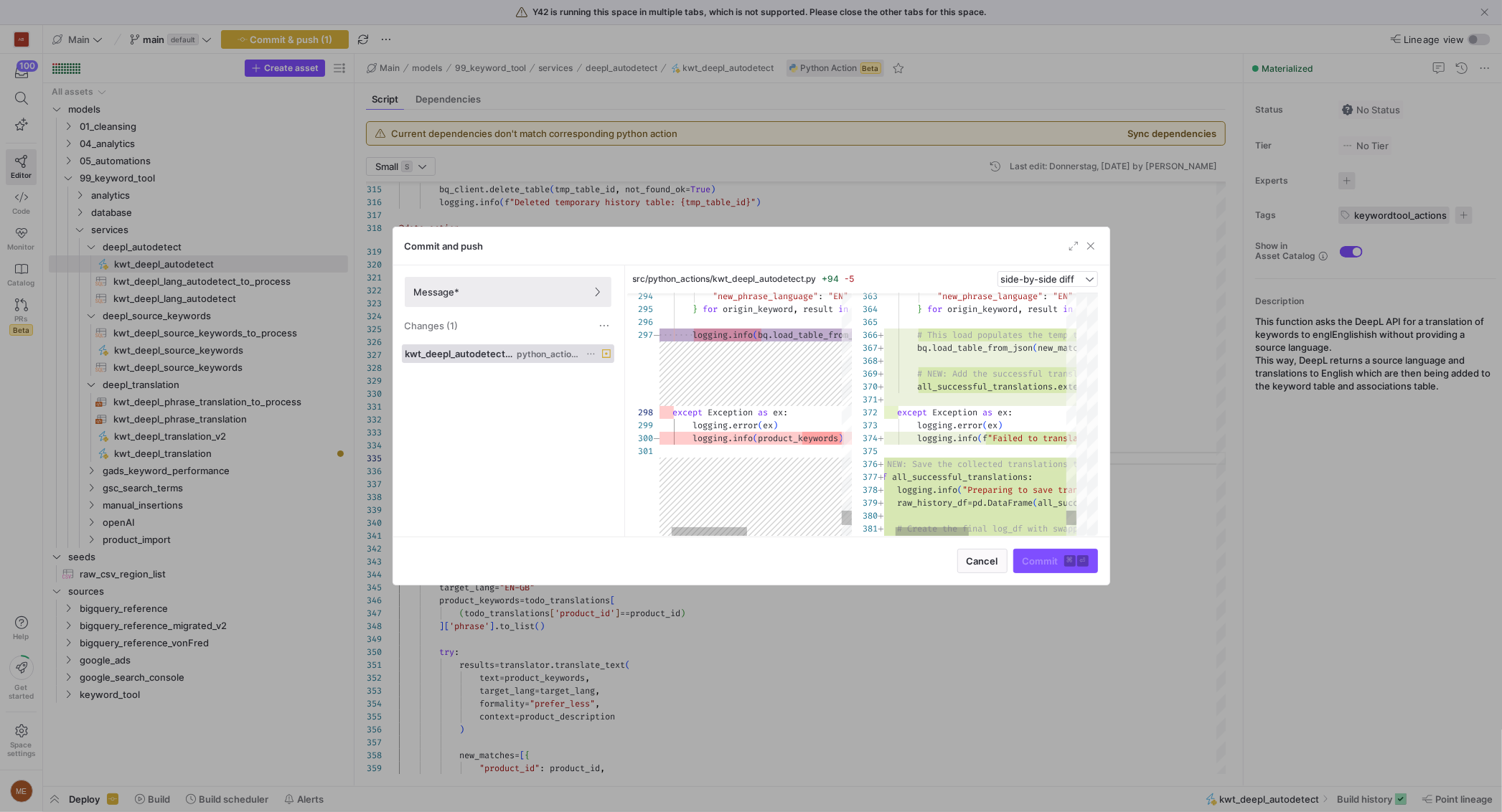
scroll to position [76, 0]
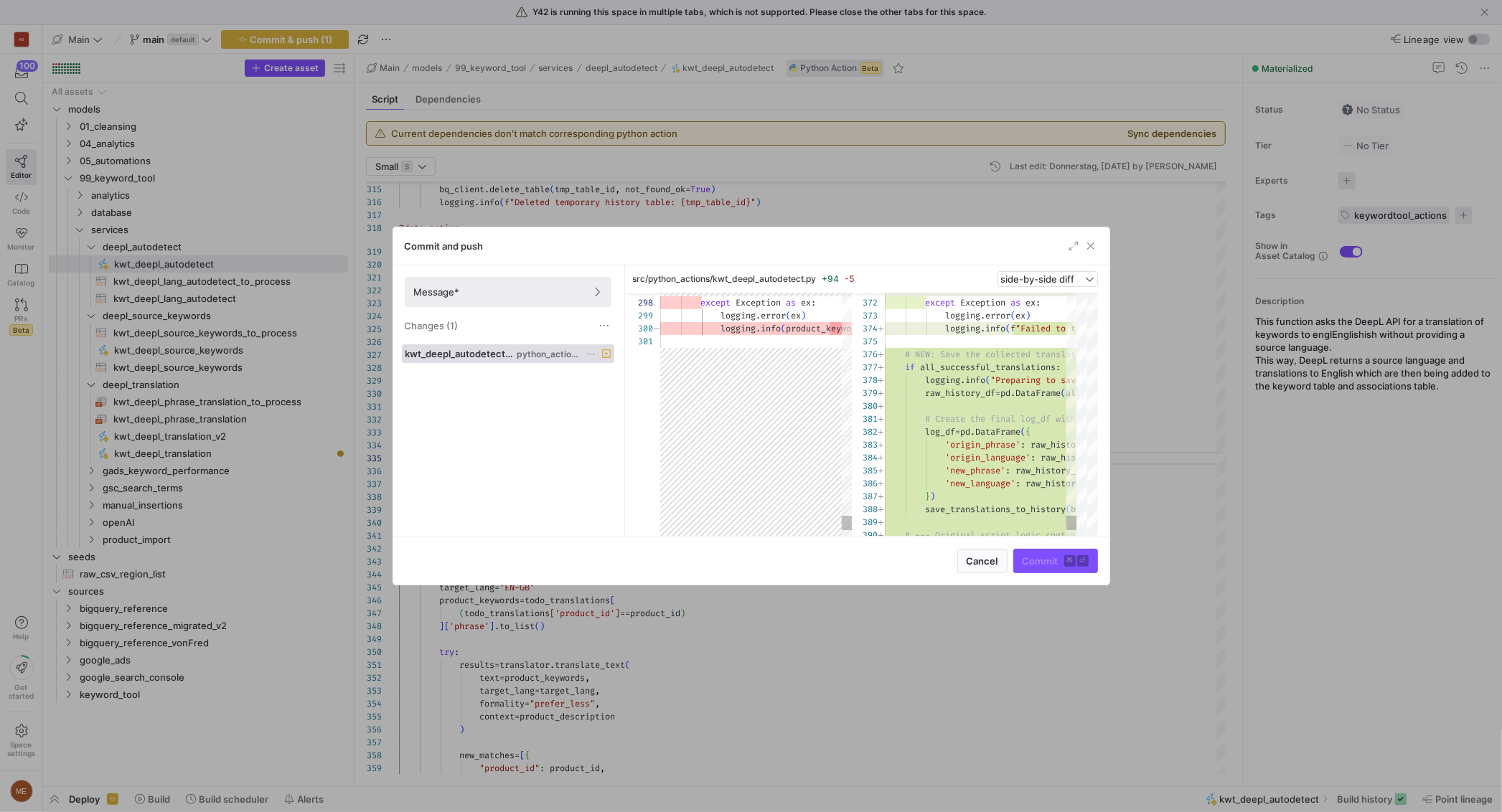
click at [1153, 320] on div at bounding box center [751, 406] width 1502 height 812
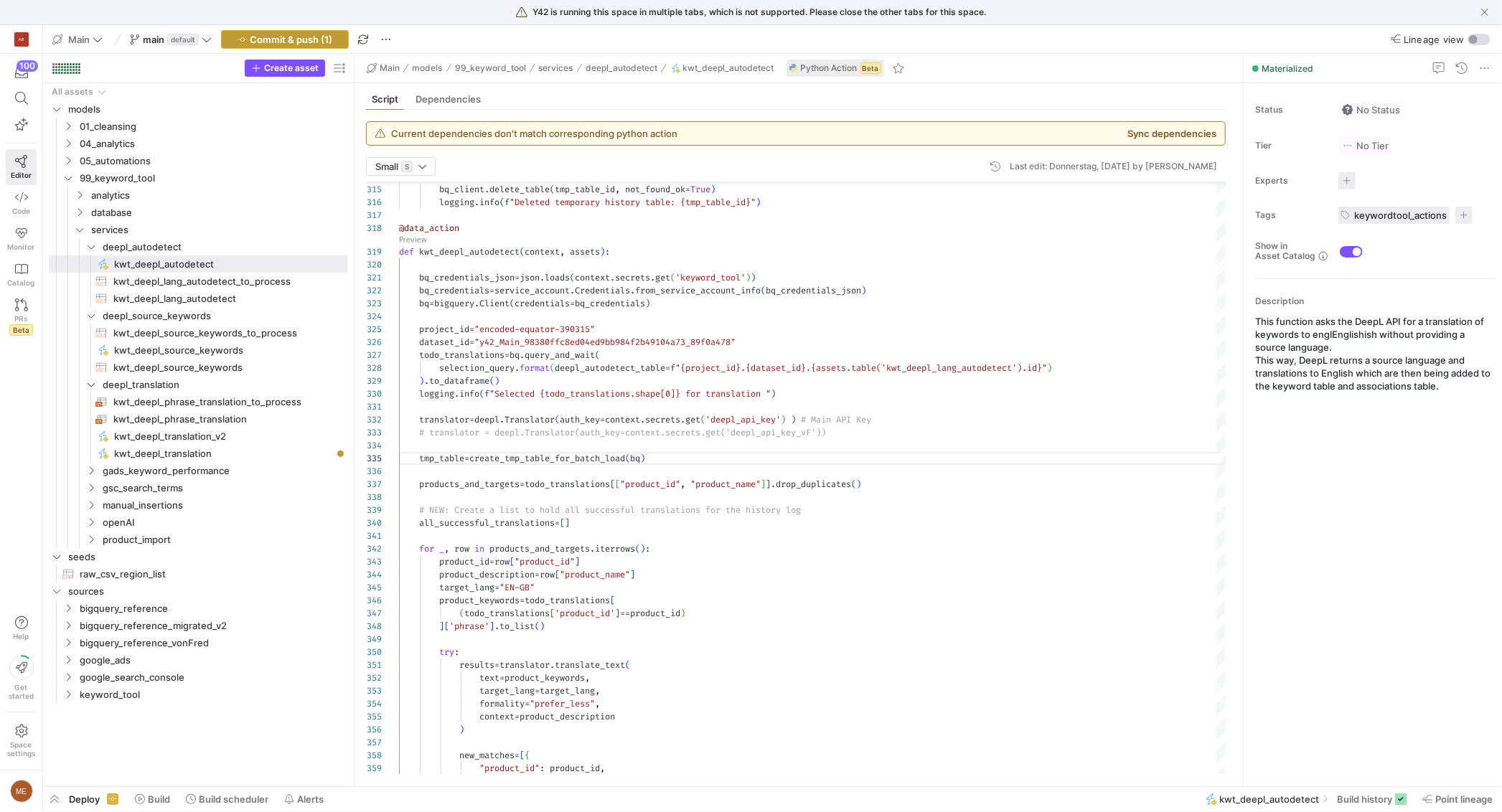
click at [276, 35] on span "Commit & push (1)" at bounding box center [292, 39] width 83 height 11
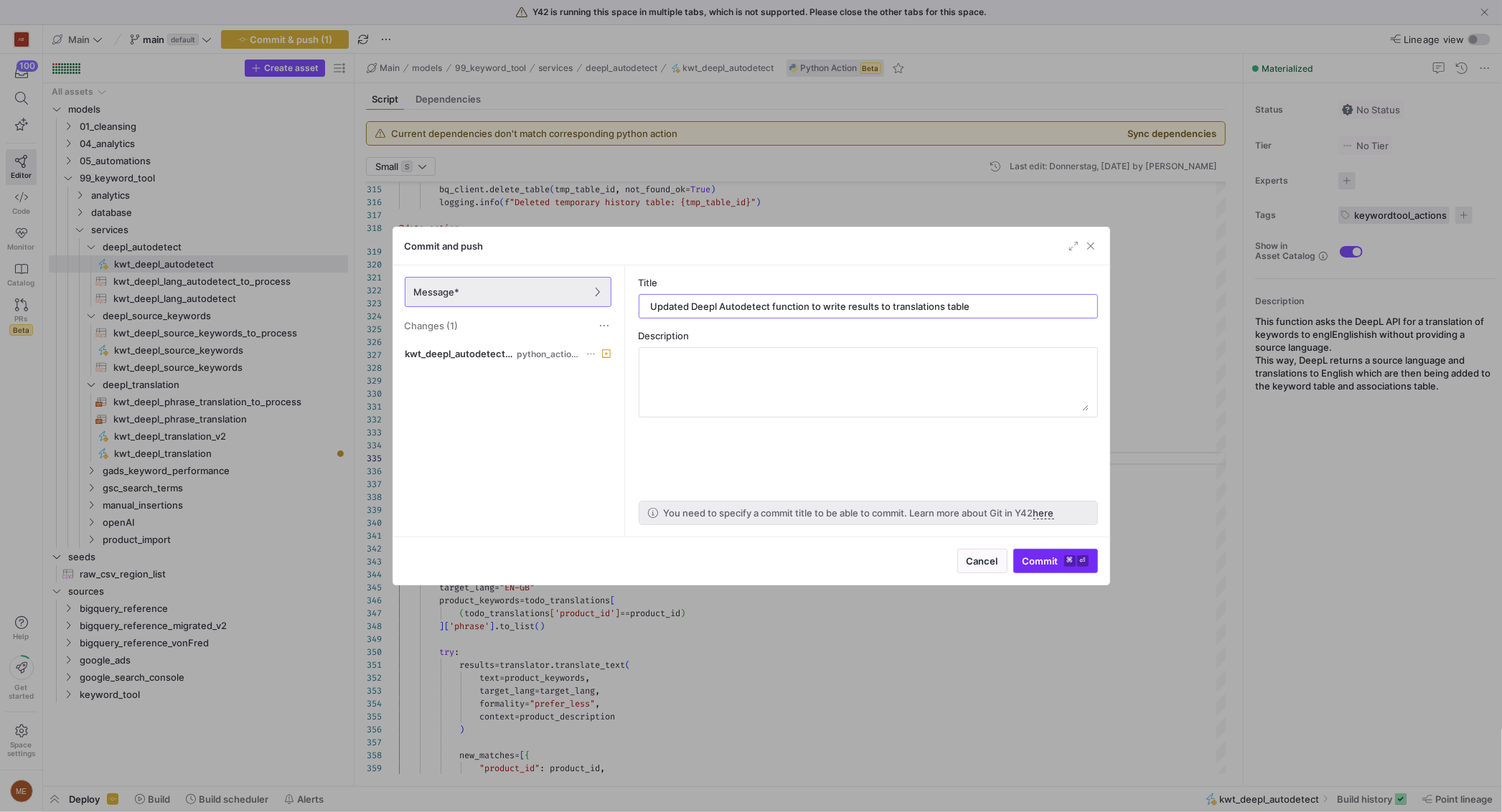
type input "Updated Deepl Autodetect function to write results to translations table"
click at [1056, 564] on span "Commit ⌘ ⏎" at bounding box center [1055, 560] width 66 height 11
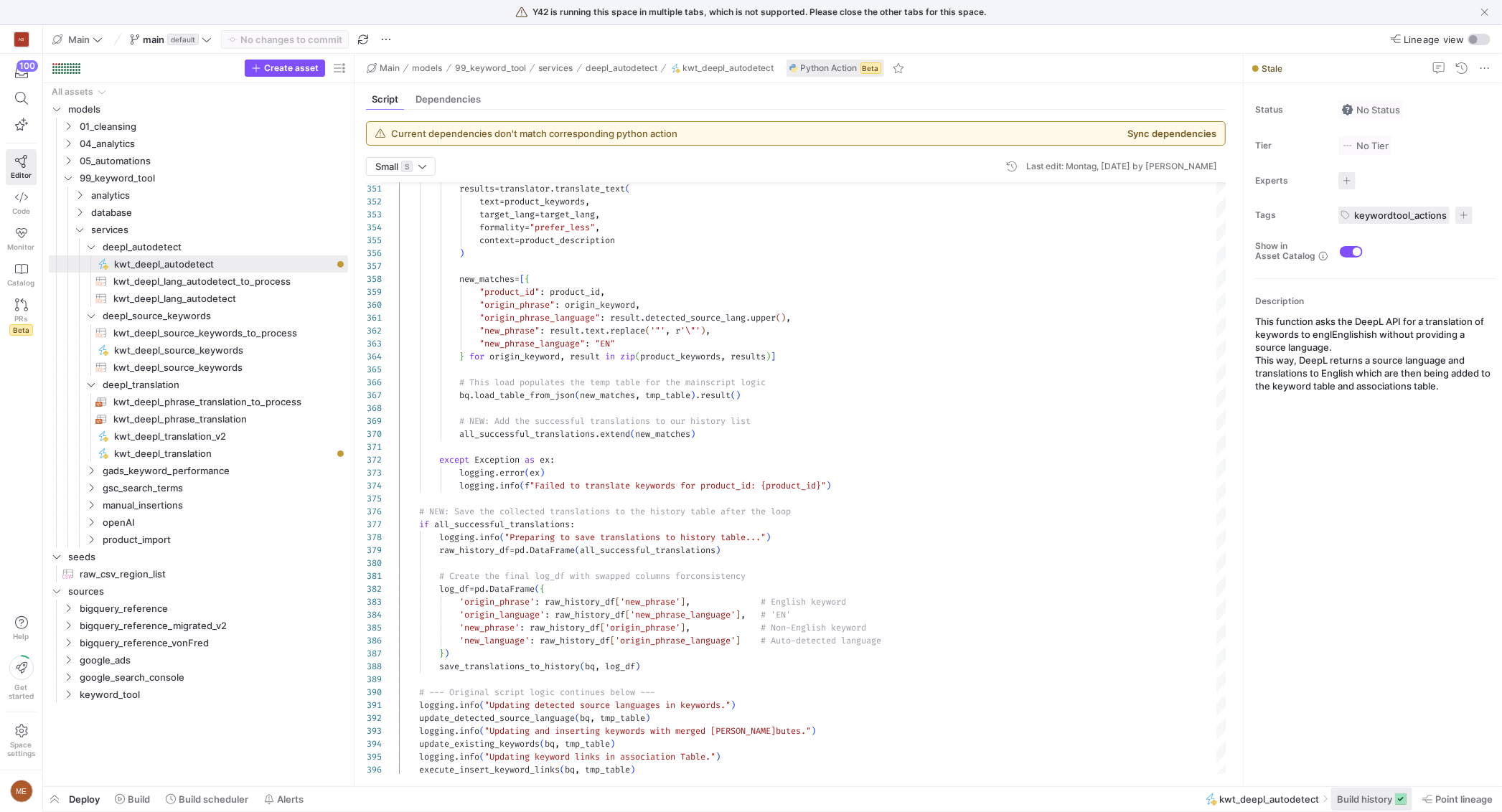
click at [1357, 799] on span "Build history" at bounding box center [1364, 798] width 55 height 11
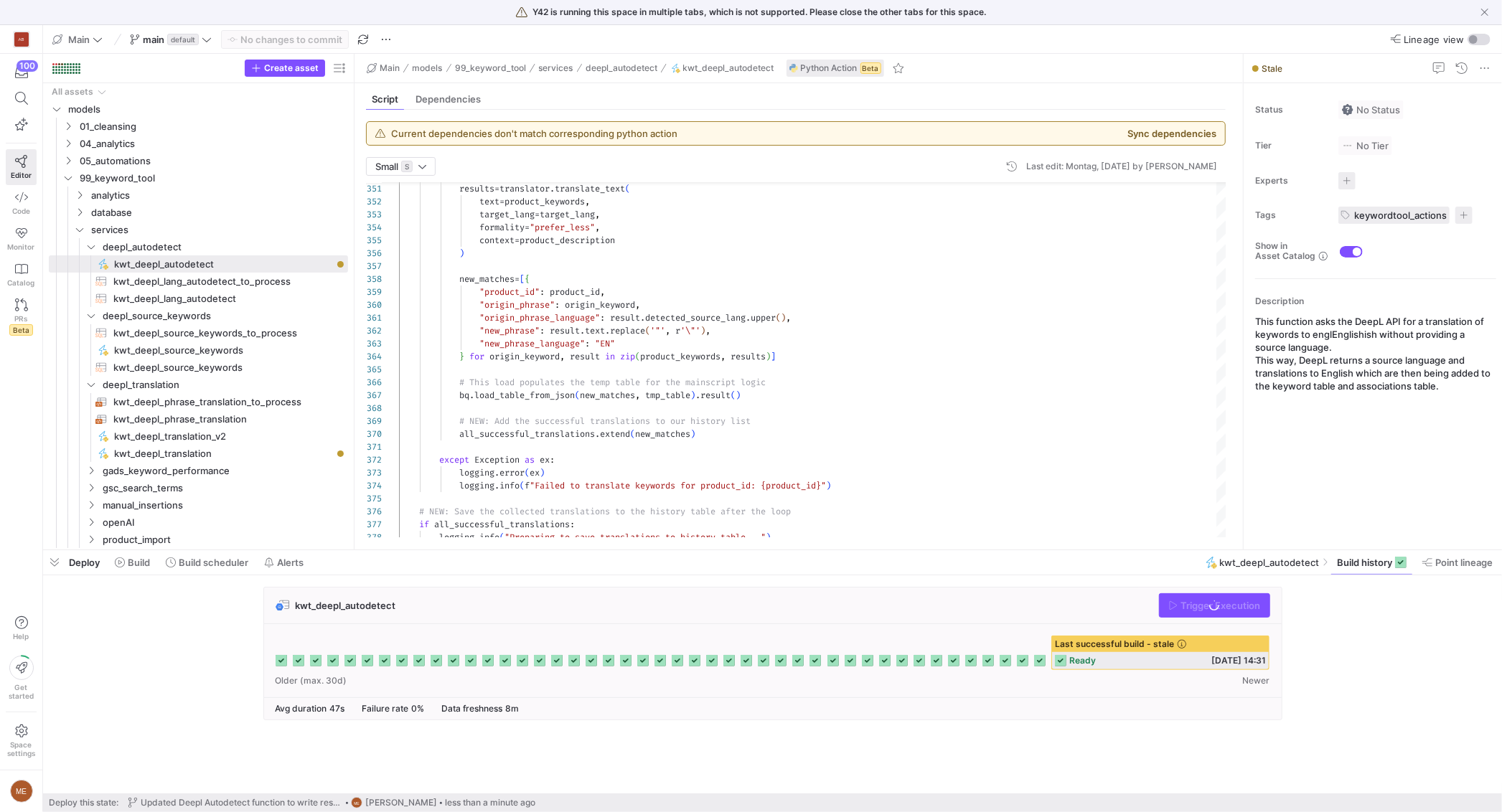
click at [1239, 597] on div "Trigger Execution" at bounding box center [1214, 606] width 112 height 25
click at [1240, 602] on span "Trigger Execution" at bounding box center [1221, 605] width 80 height 11
click at [1409, 642] on div "kwt_deepl_autodetect Trigger Execution Last successful build - stale ready" at bounding box center [769, 658] width 1453 height 142
click at [1147, 646] on div "Last successful build" at bounding box center [1159, 644] width 217 height 16
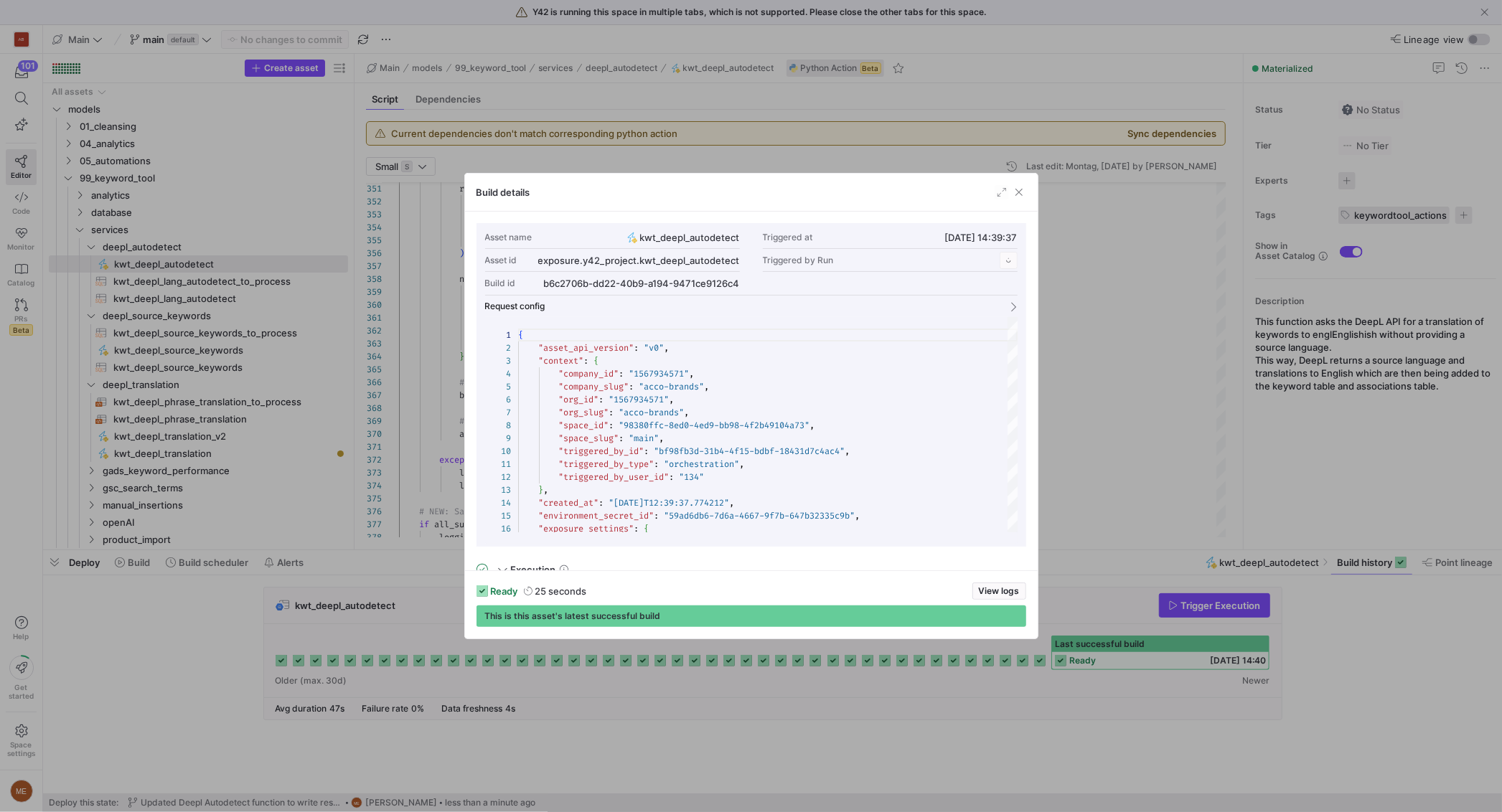
scroll to position [129, 0]
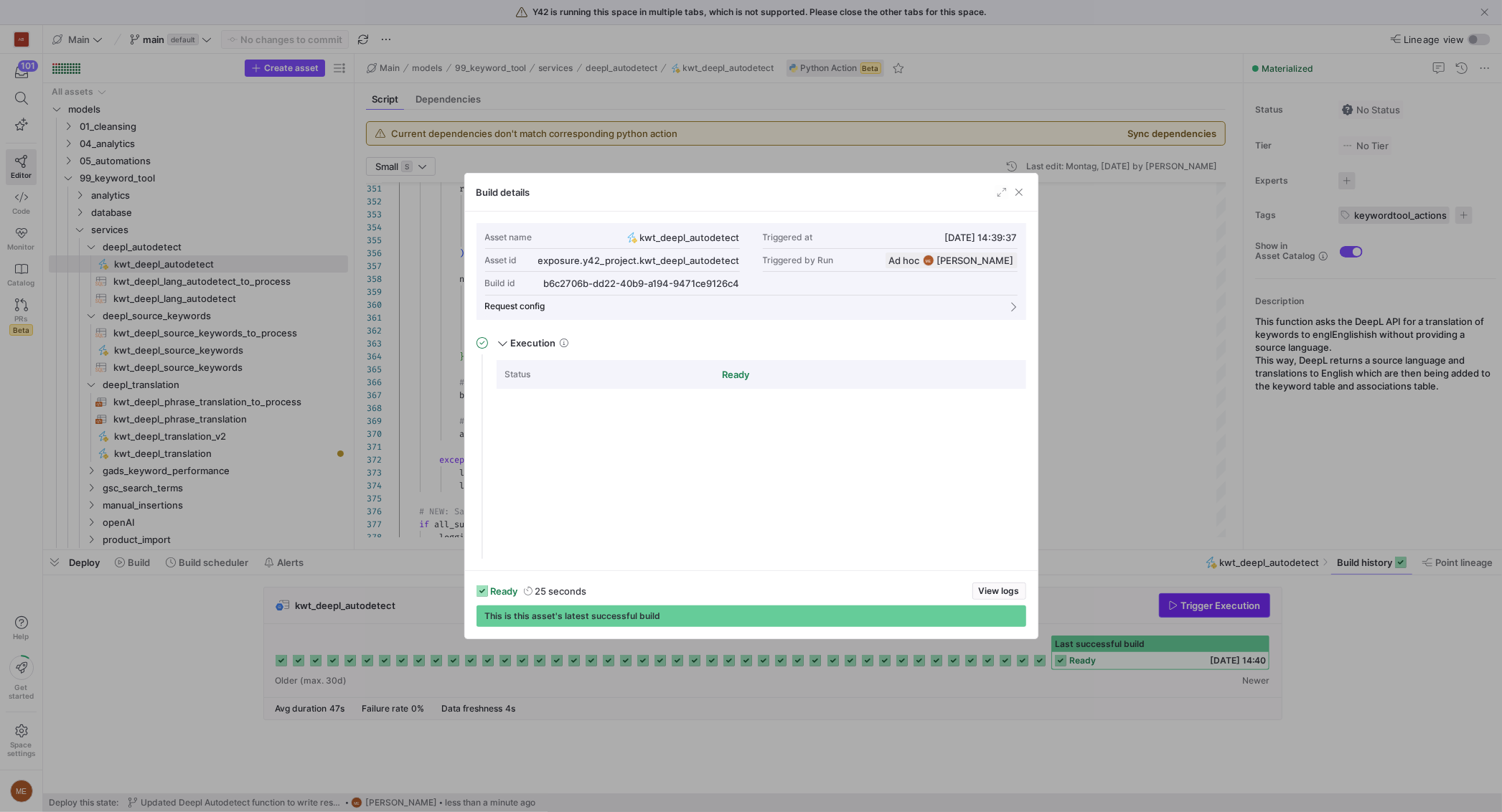
drag, startPoint x: 1257, startPoint y: 607, endPoint x: 1267, endPoint y: 607, distance: 10.0
click at [1259, 607] on div at bounding box center [751, 406] width 1502 height 812
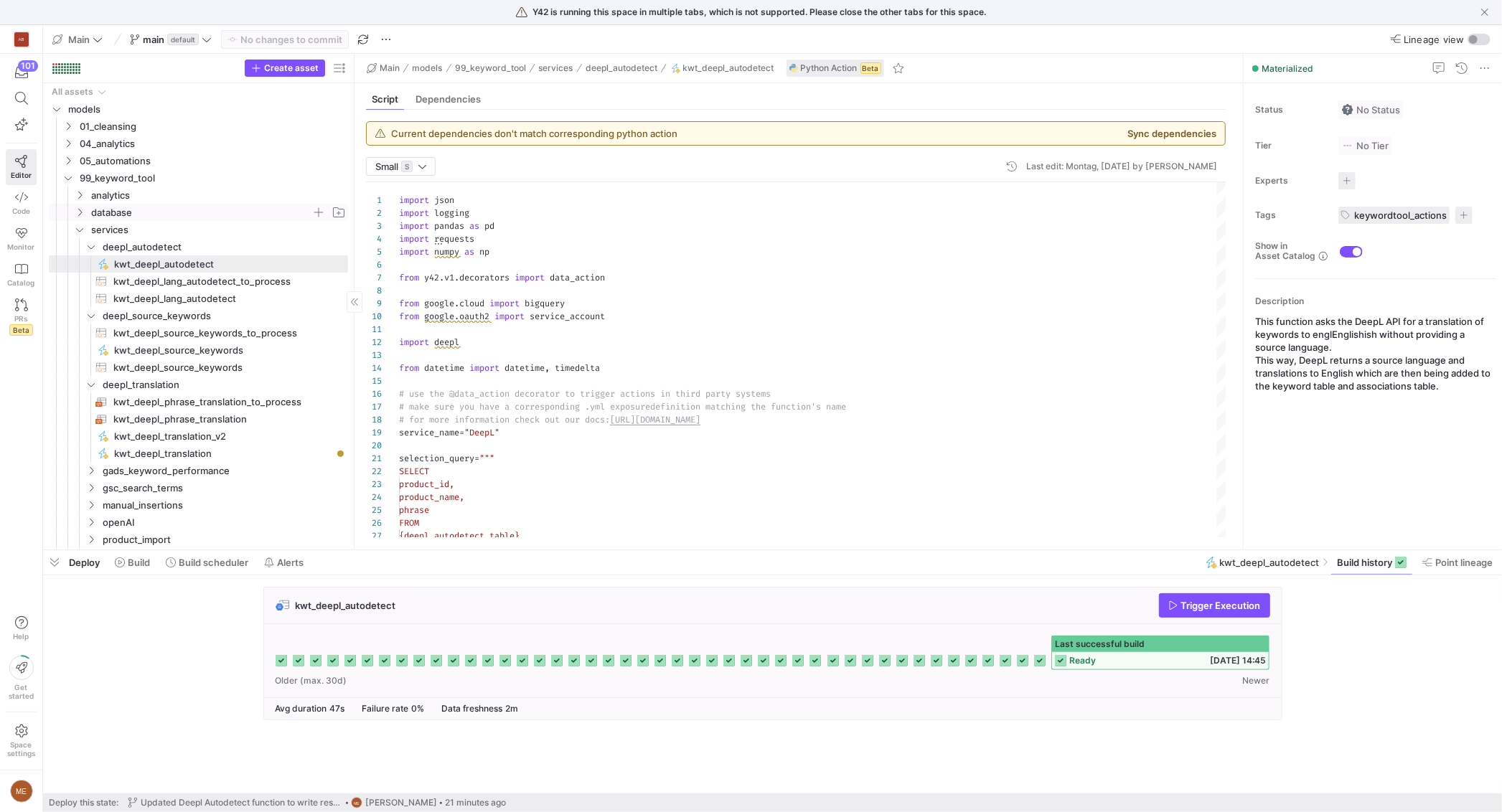
click at [185, 206] on span "database" at bounding box center [201, 212] width 220 height 17
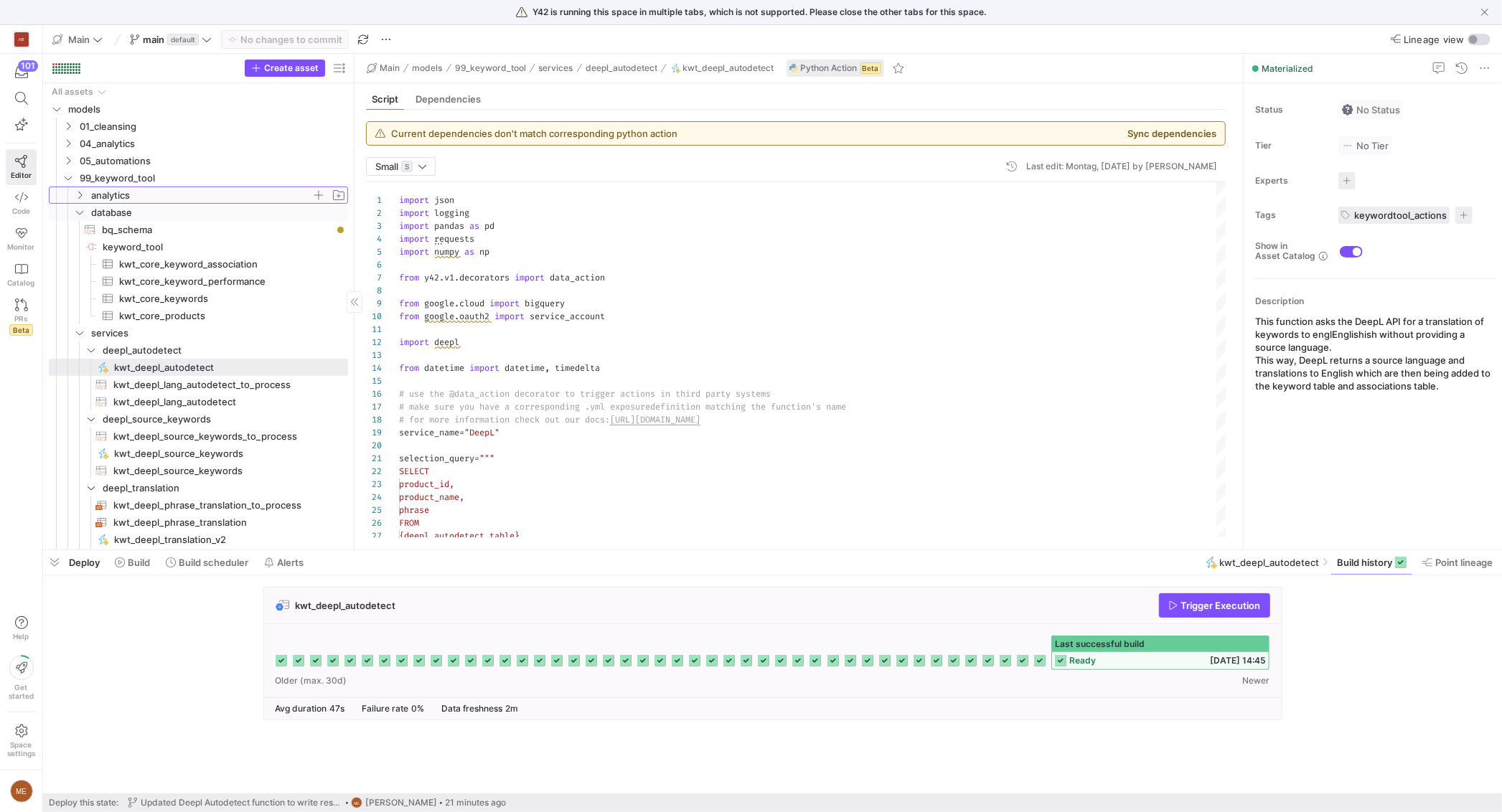
click at [185, 194] on span "analytics" at bounding box center [201, 195] width 220 height 17
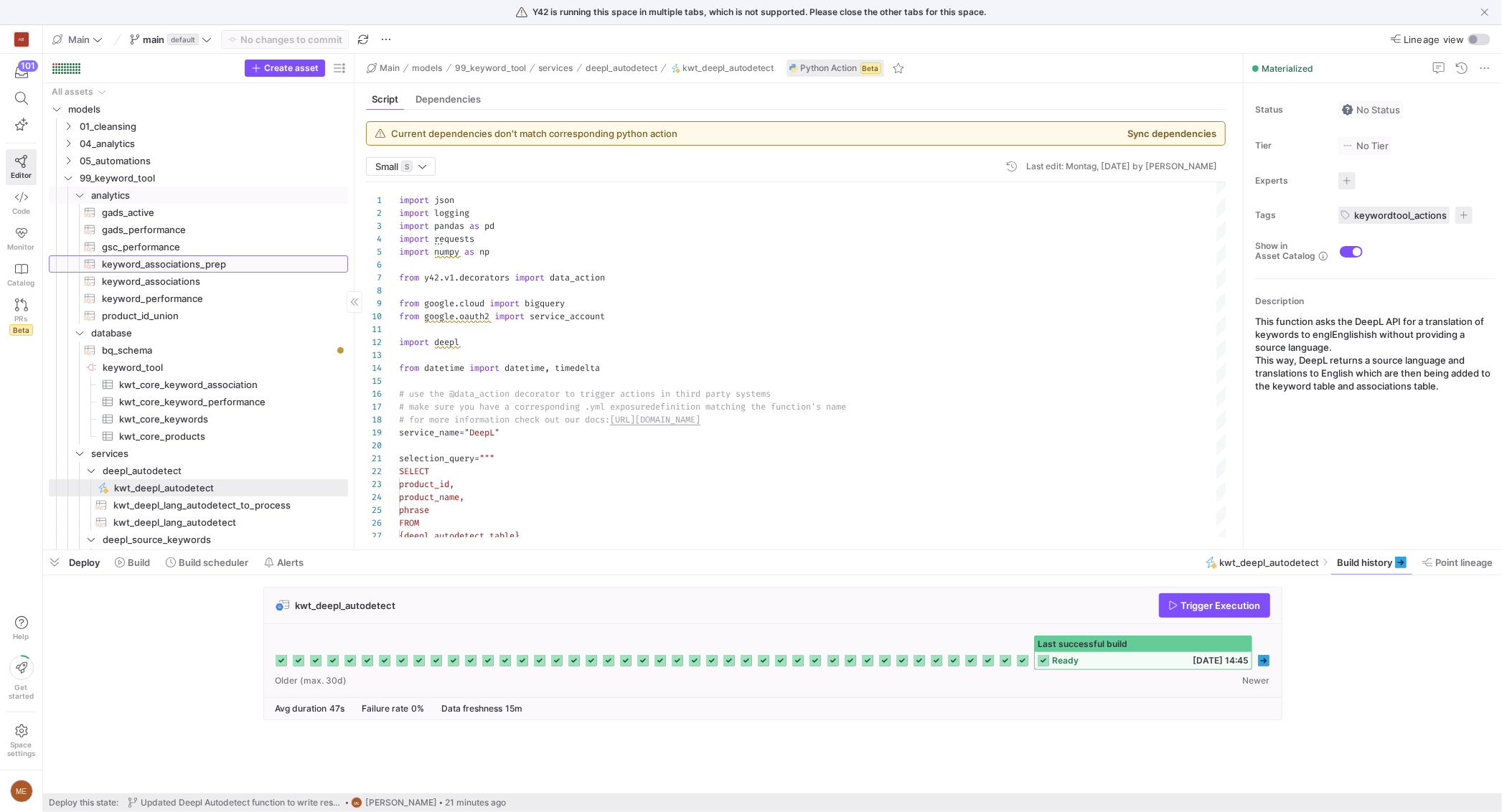
click at [208, 262] on span "keyword_associations_prep​​​​​​​​​​" at bounding box center [216, 264] width 229 height 17
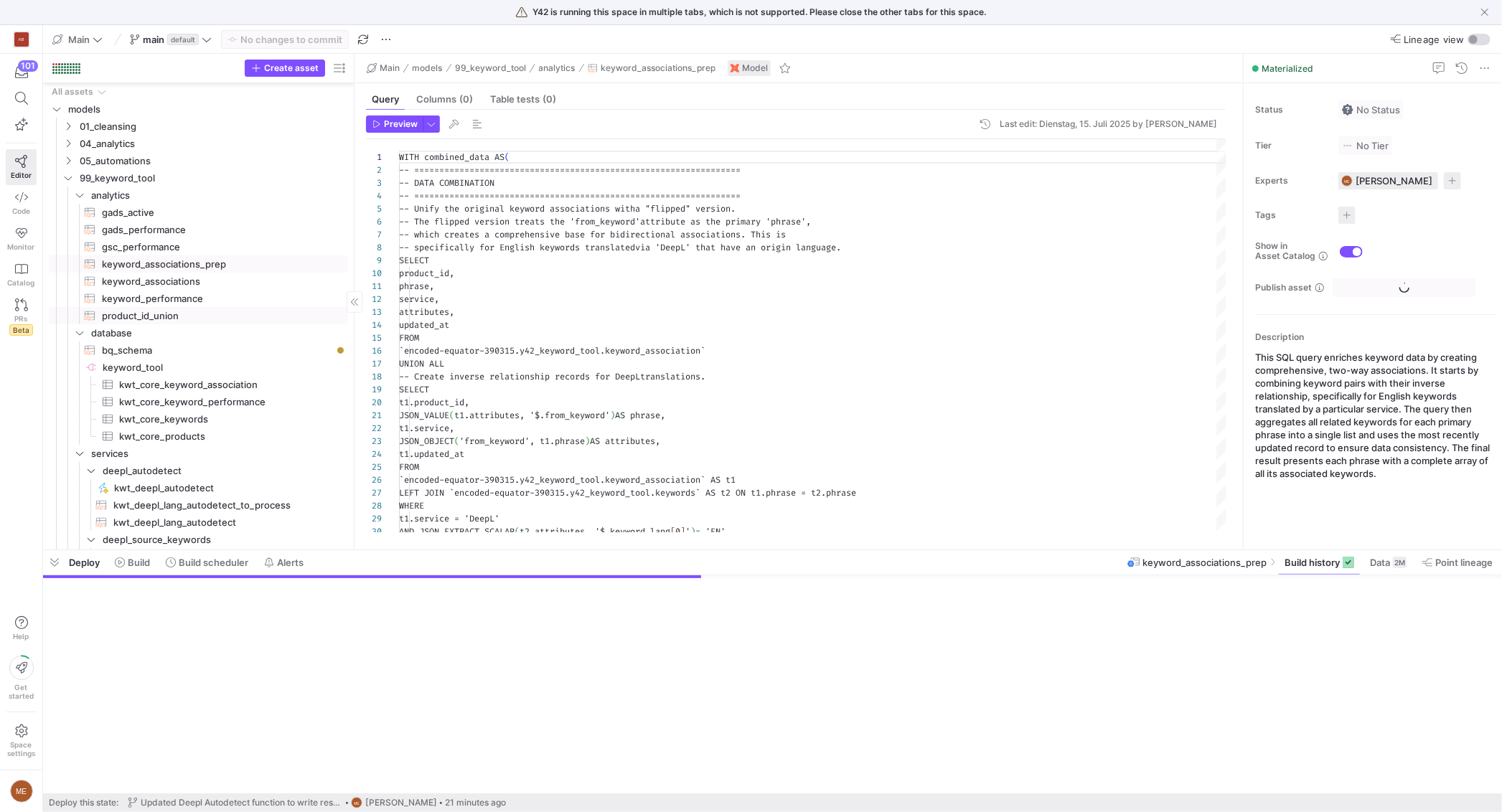
scroll to position [16, 0]
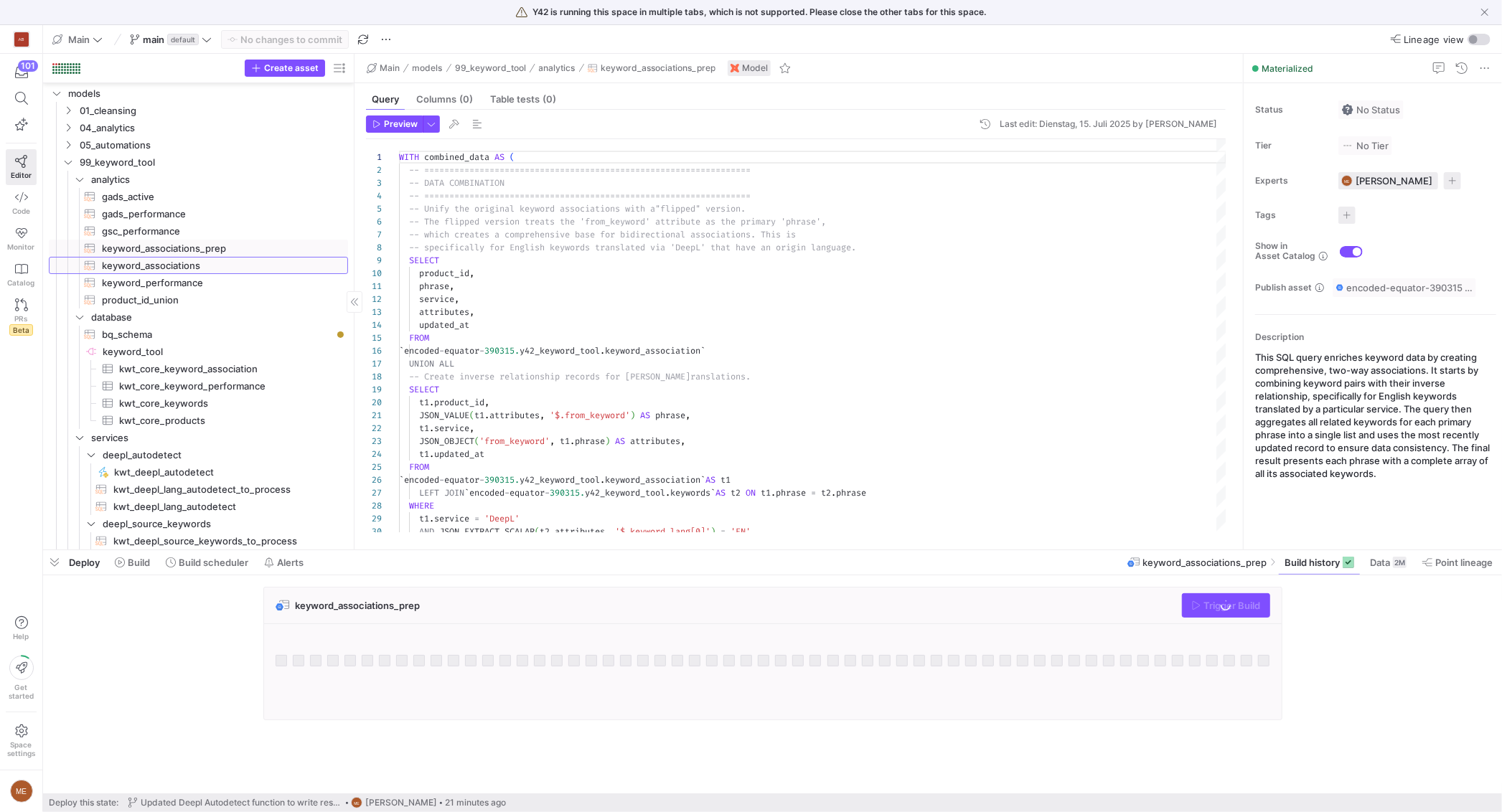
click at [216, 258] on span "keyword_associations​​​​​​​​​​" at bounding box center [216, 265] width 229 height 17
type textarea "/* This table assosiates search terms with properties. This has a lot of many t…"
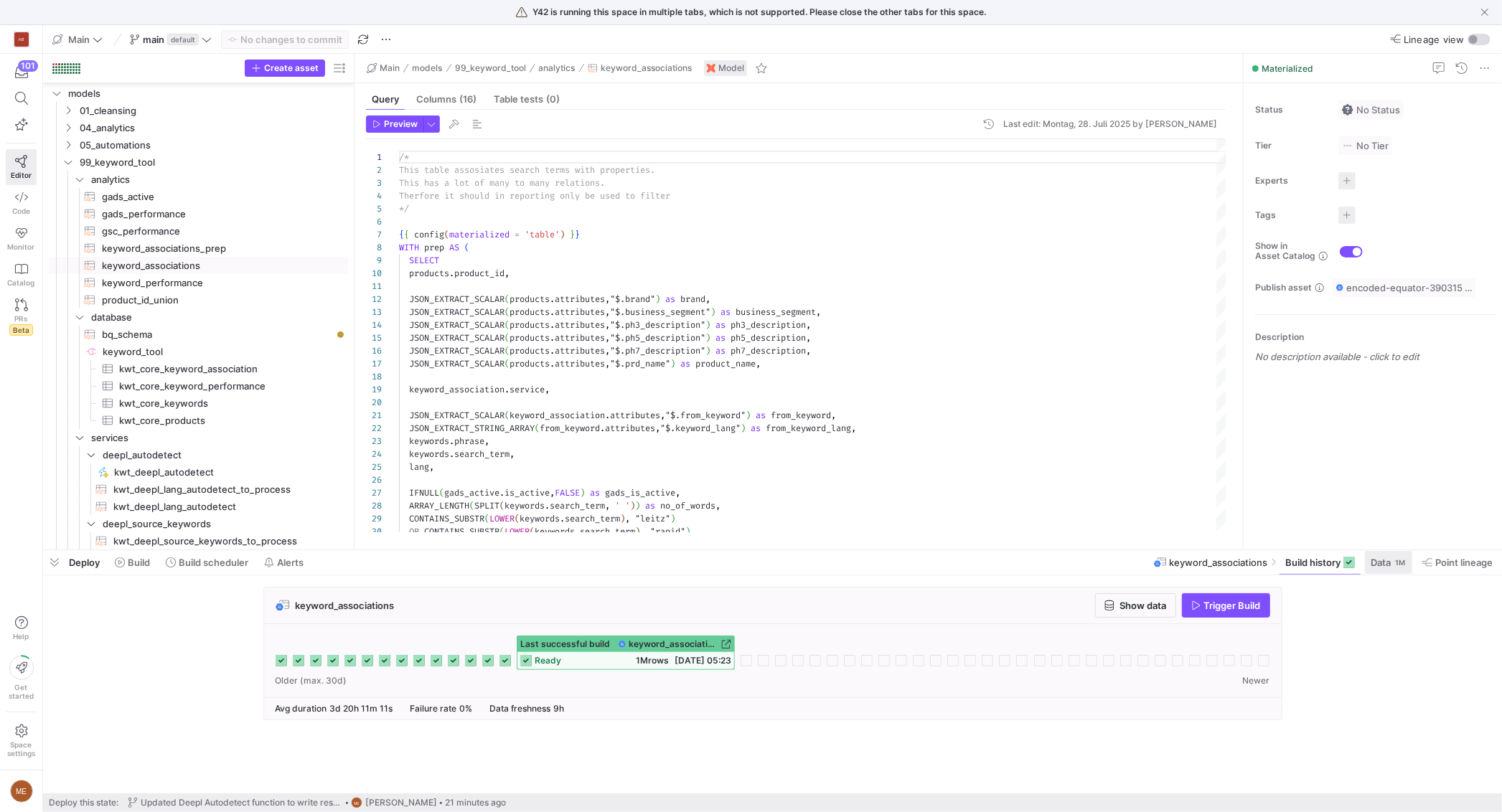
click at [1376, 565] on span "Data" at bounding box center [1380, 562] width 20 height 11
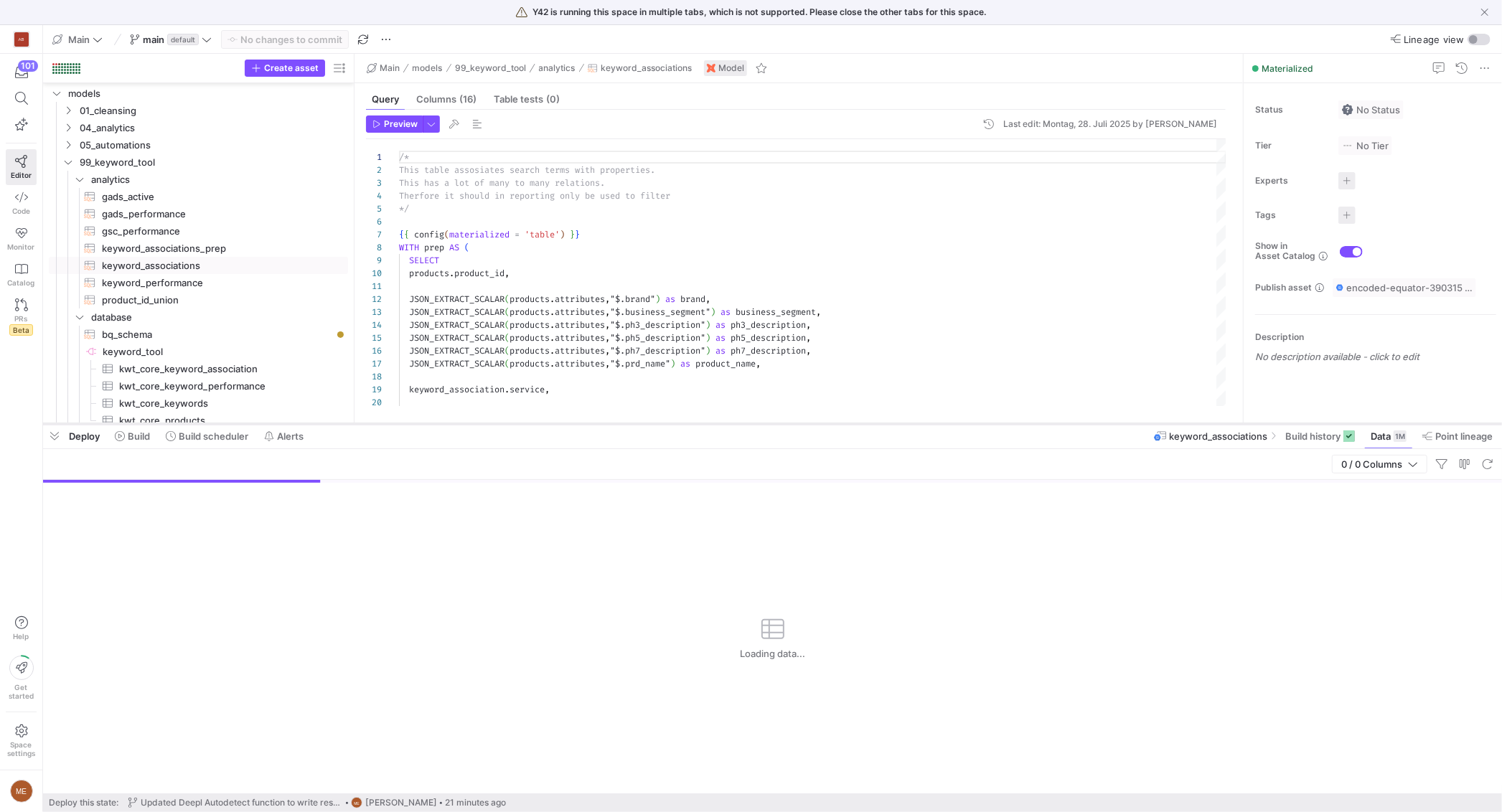
drag, startPoint x: 912, startPoint y: 550, endPoint x: 919, endPoint y: 424, distance: 126.2
click at [919, 424] on div at bounding box center [772, 423] width 1459 height 6
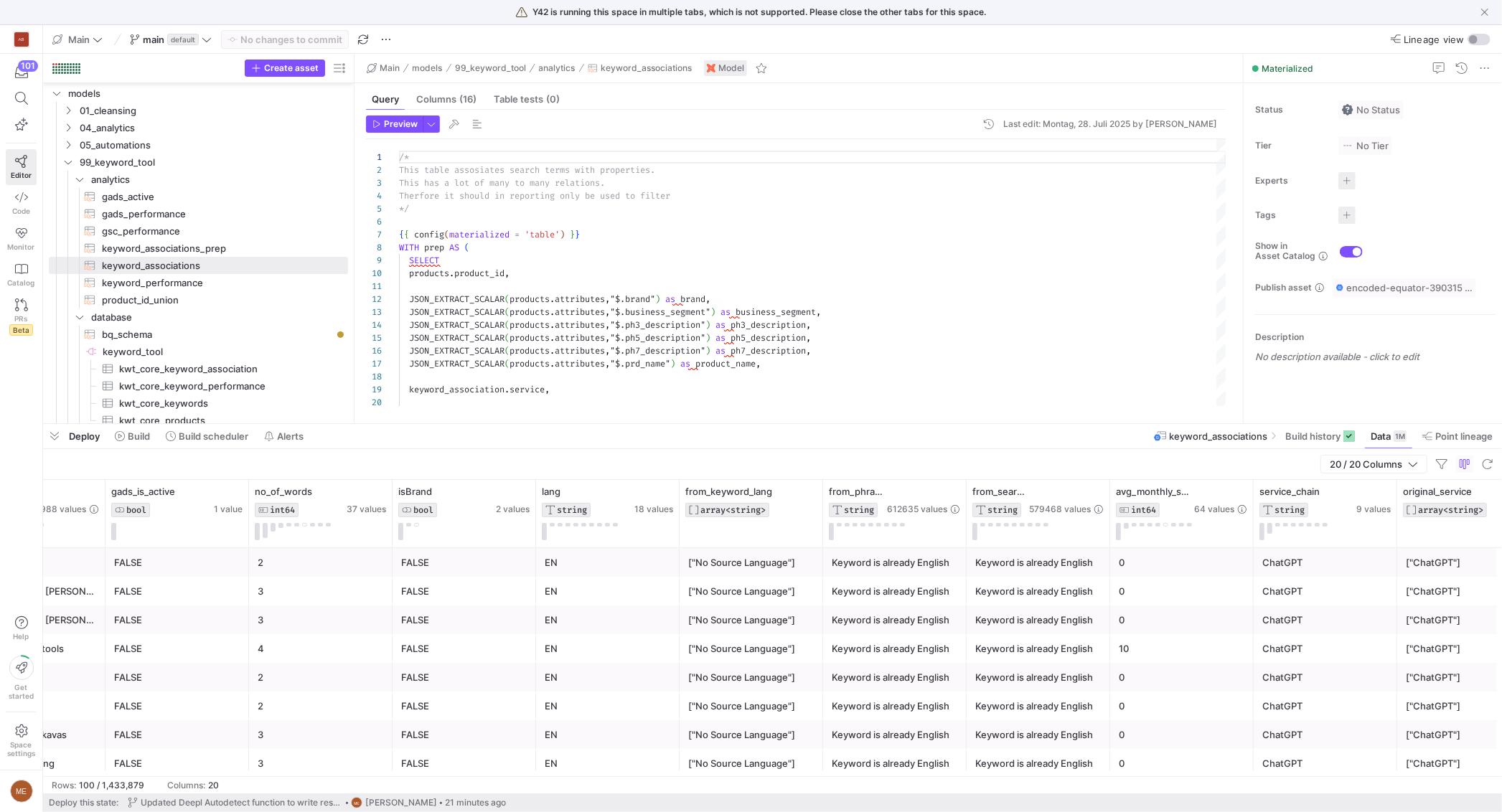
scroll to position [0, 1420]
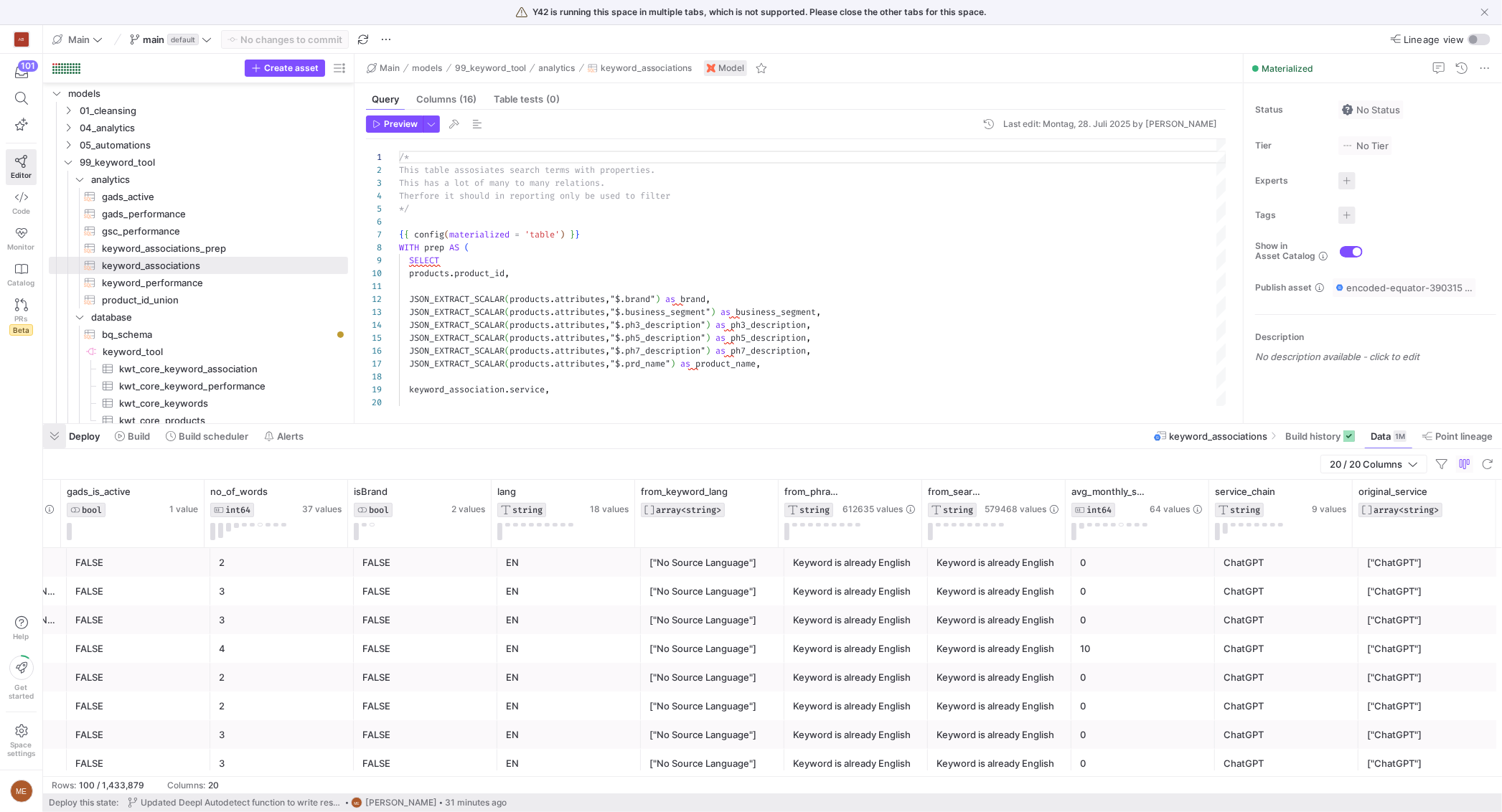
click at [49, 431] on span "button" at bounding box center [54, 436] width 23 height 25
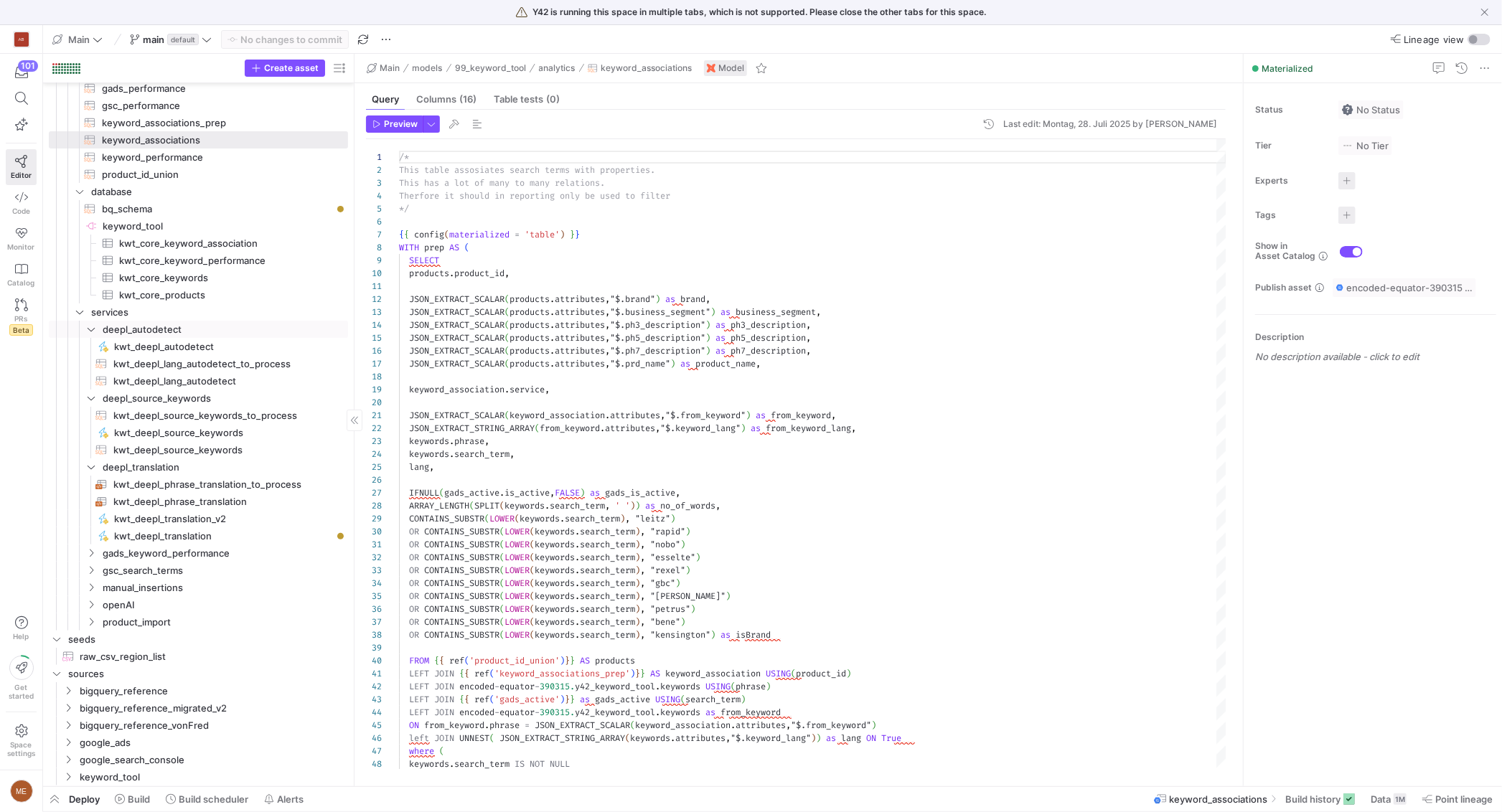
scroll to position [146, 0]
click at [155, 613] on span "product_import" at bounding box center [207, 617] width 209 height 17
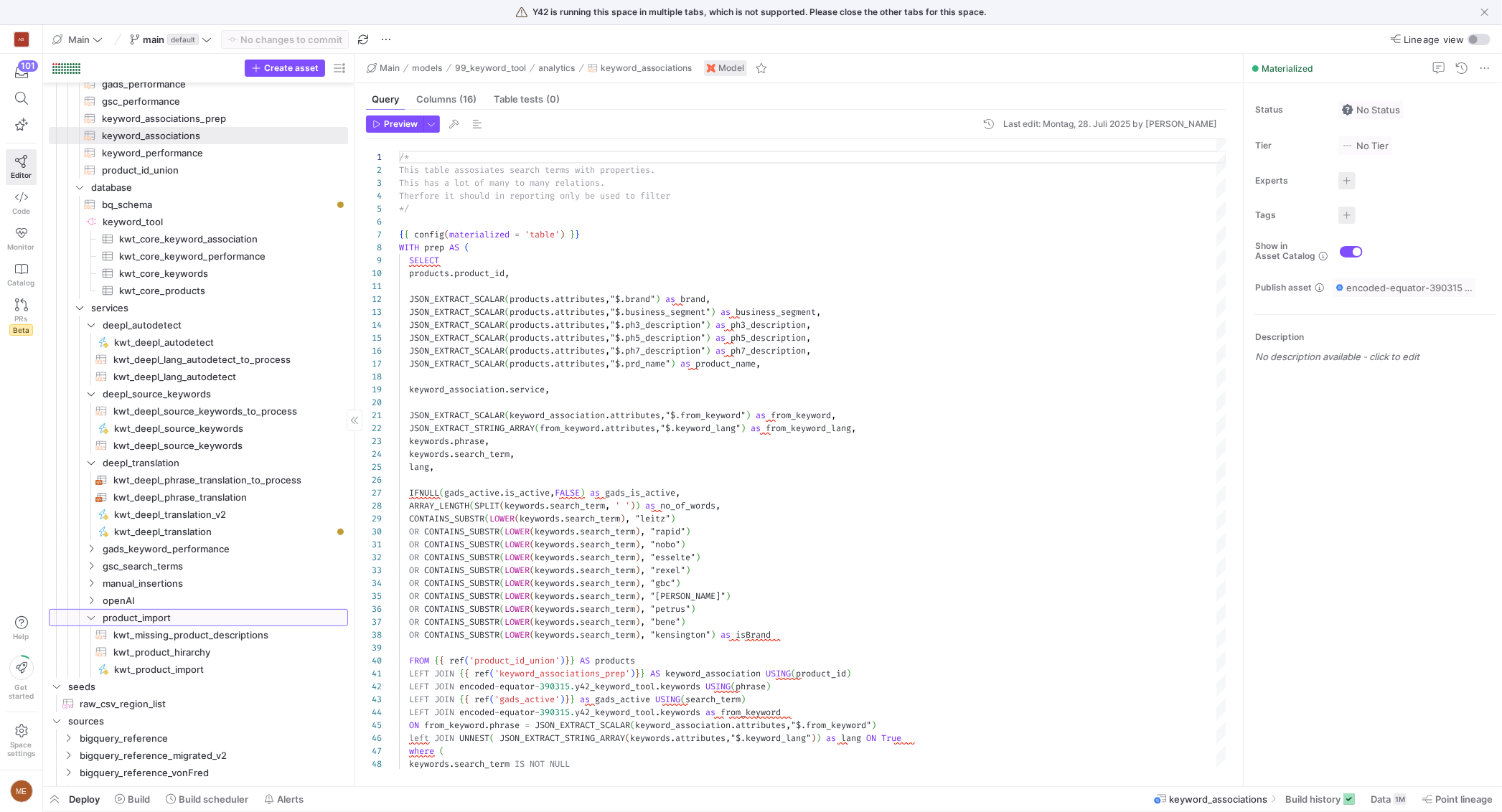
scroll to position [191, 0]
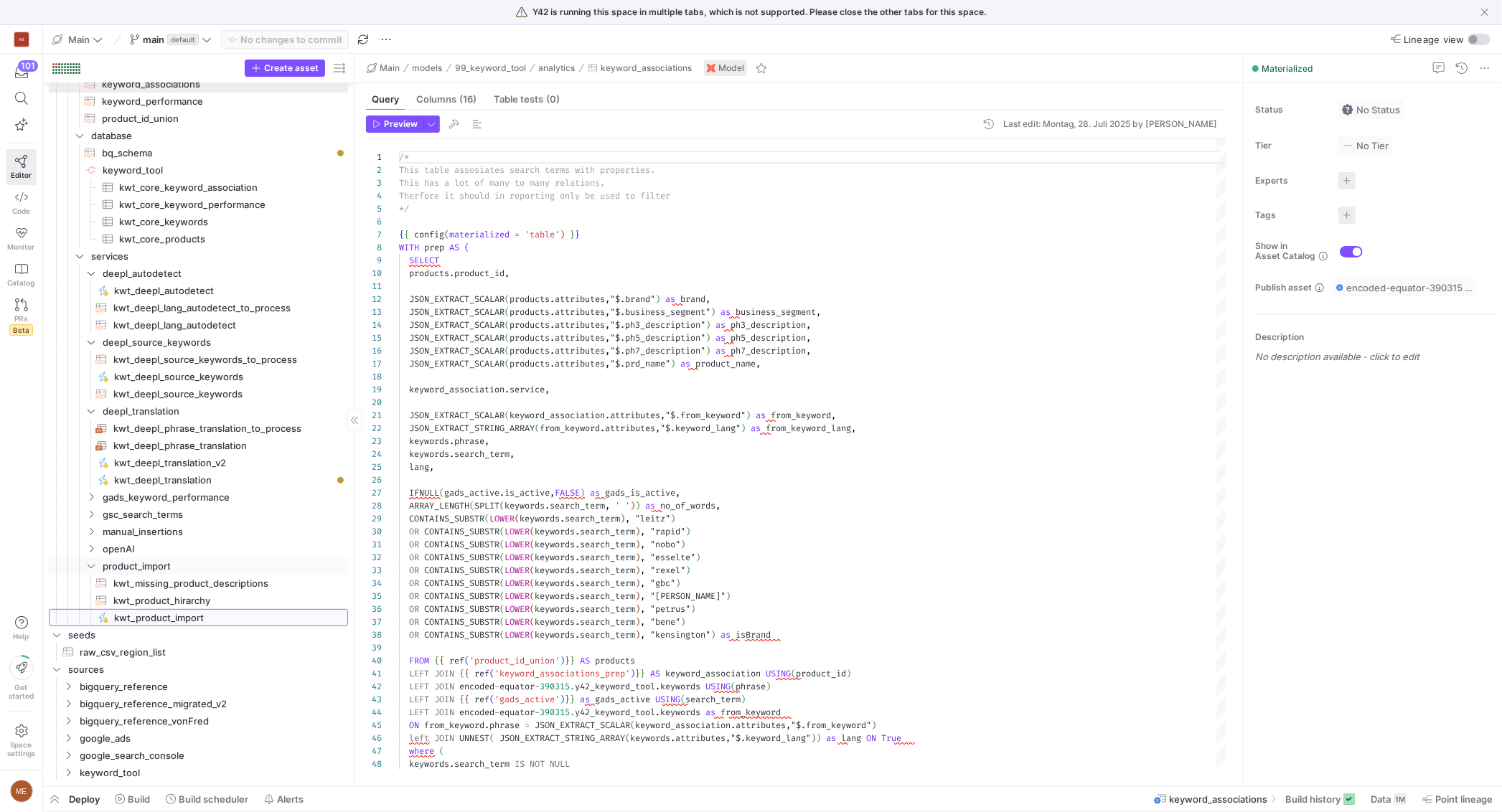
click at [198, 621] on span "kwt_product_import​​​​​" at bounding box center [223, 617] width 218 height 17
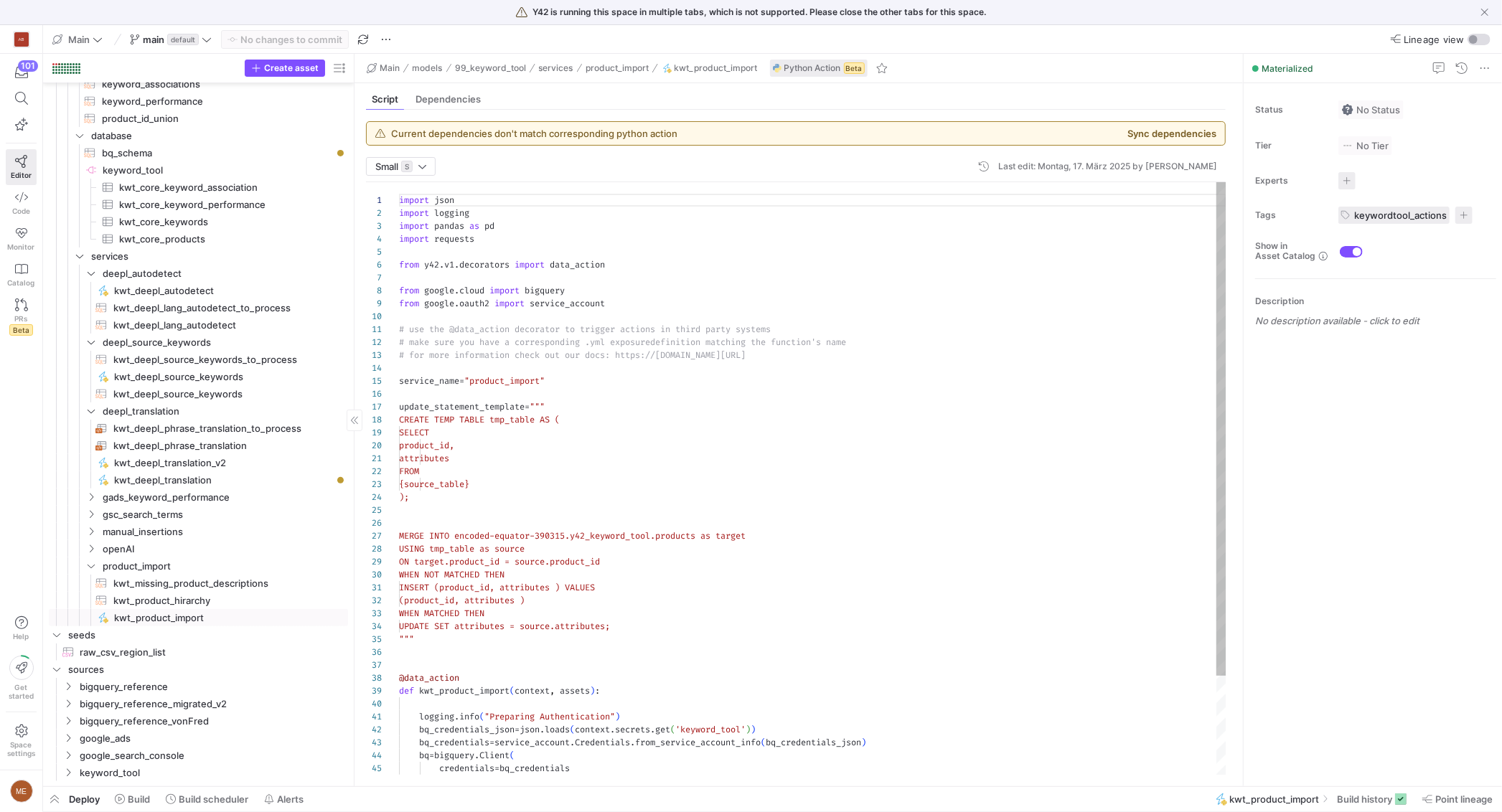
scroll to position [129, 0]
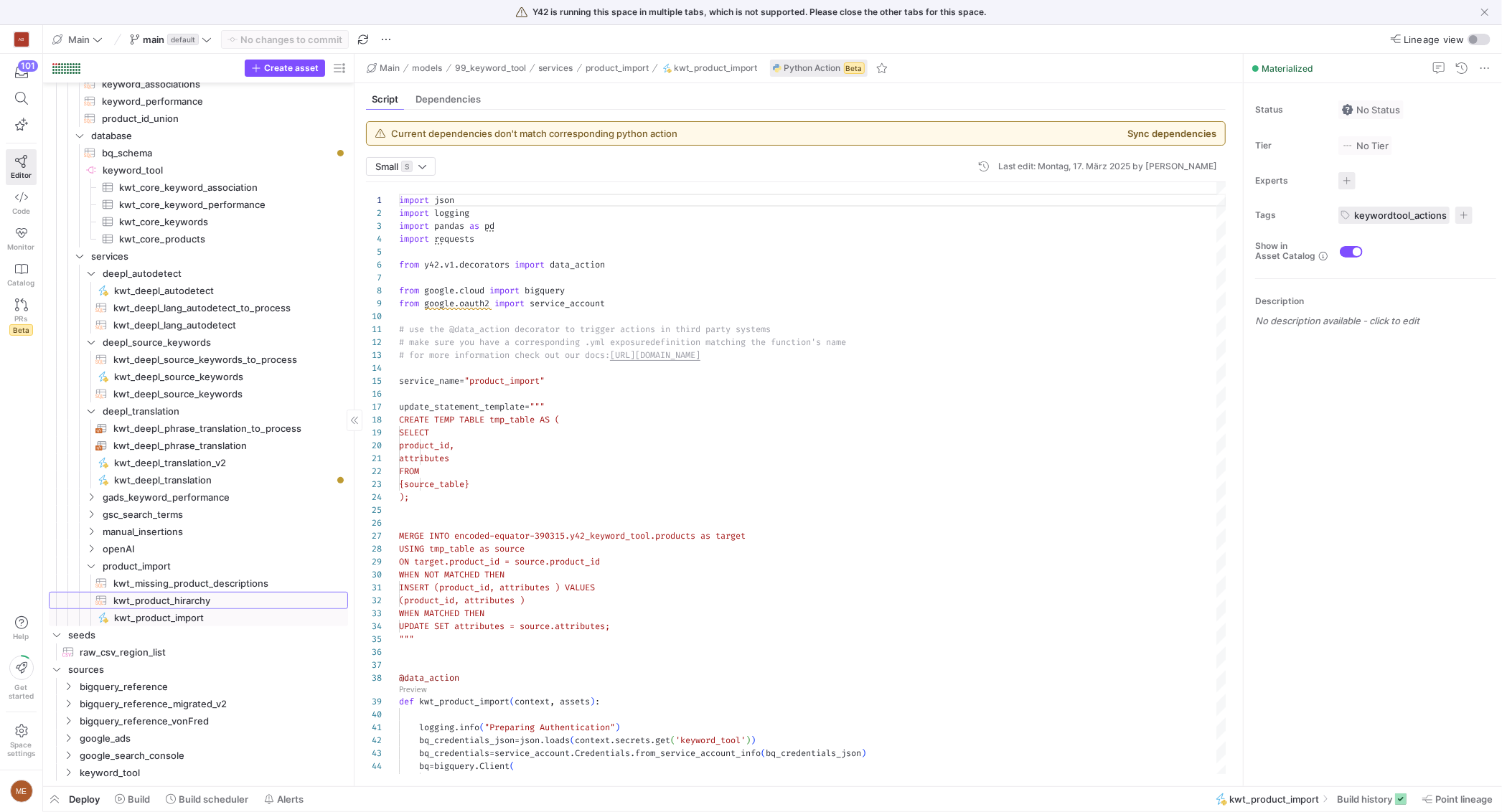
click at [235, 602] on span "kwt_product_hirarchy​​​​​​​​​​" at bounding box center [222, 600] width 218 height 17
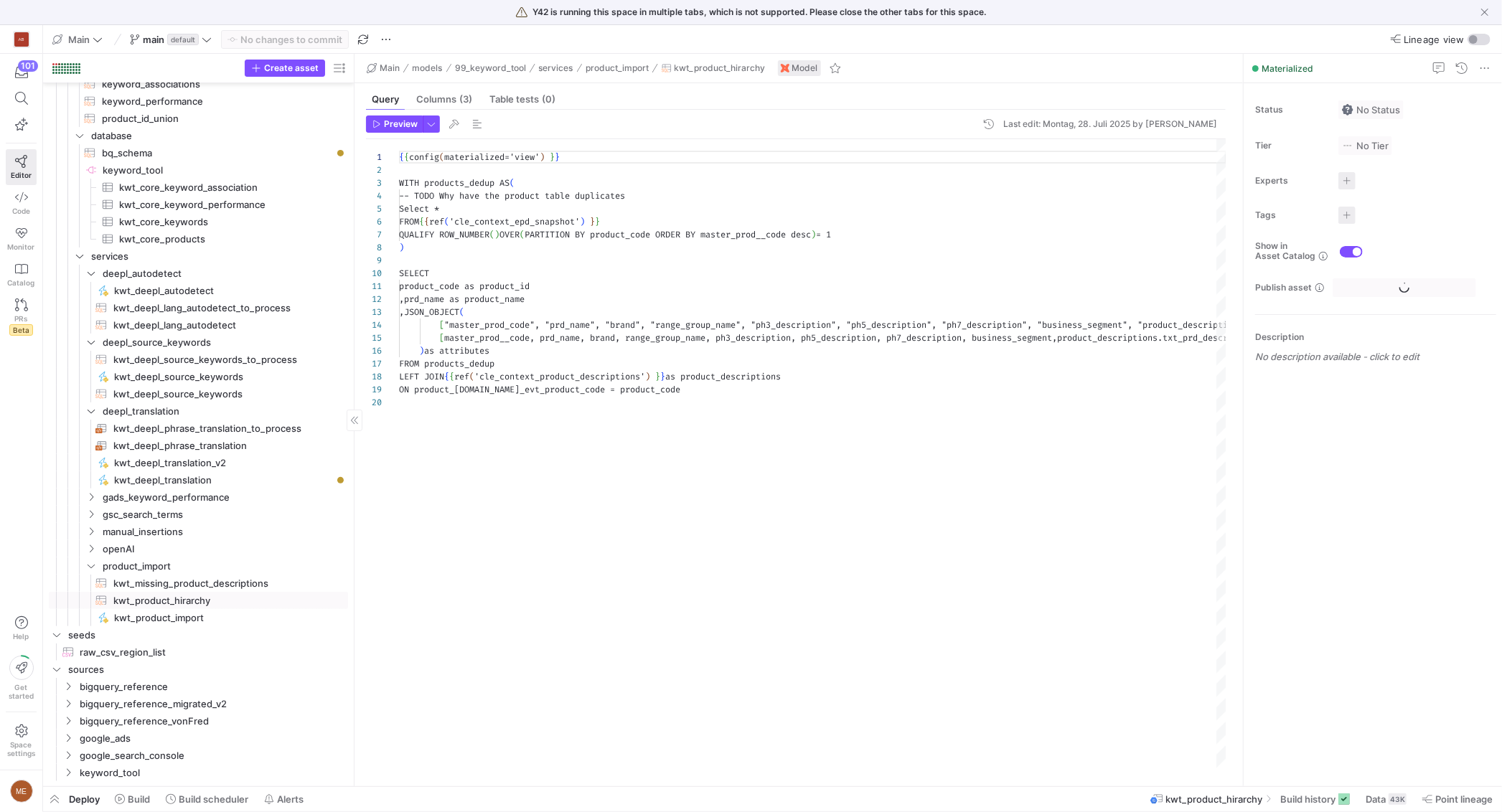
scroll to position [129, 0]
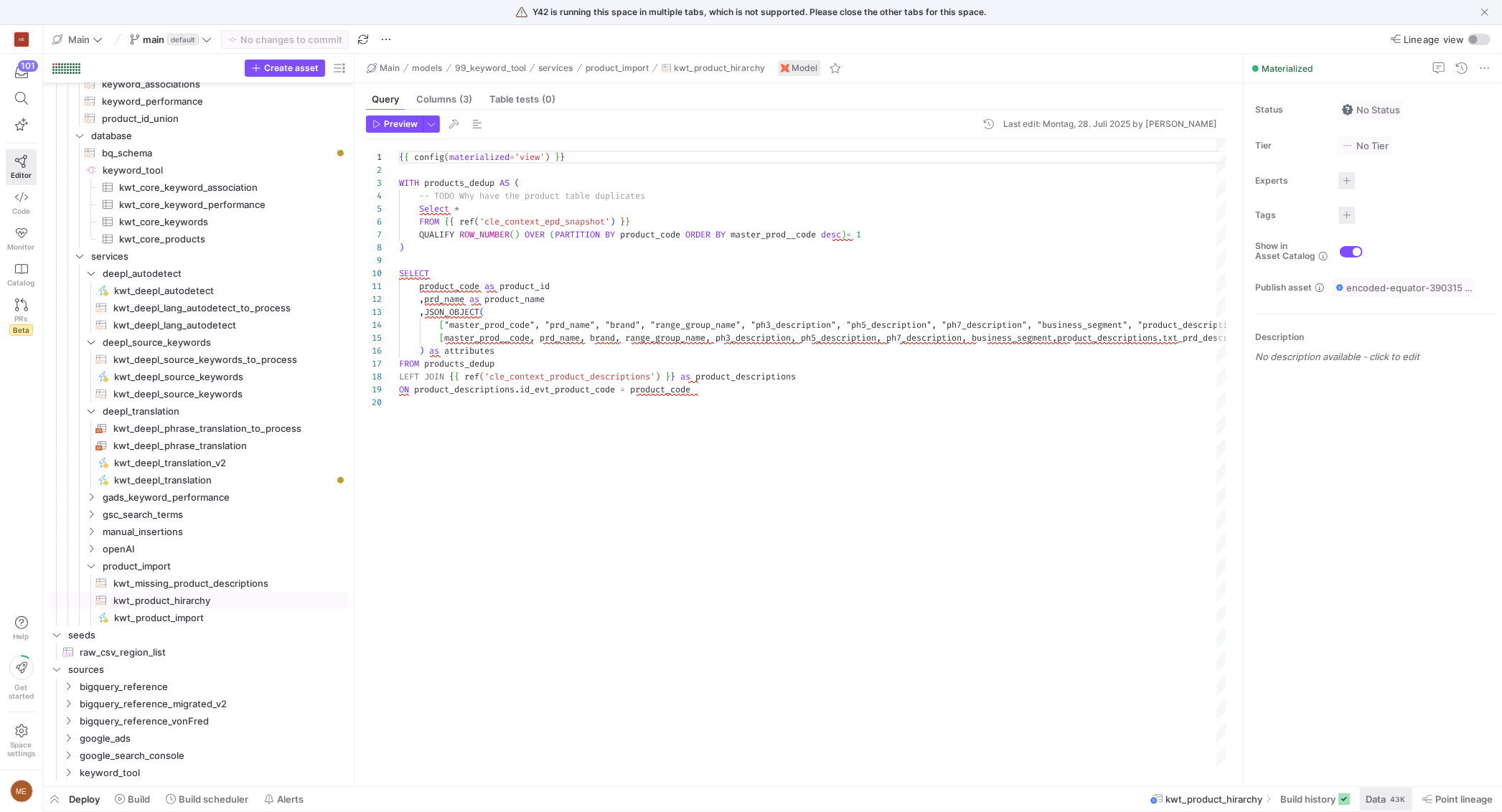
click at [1383, 798] on span "Data" at bounding box center [1375, 798] width 20 height 11
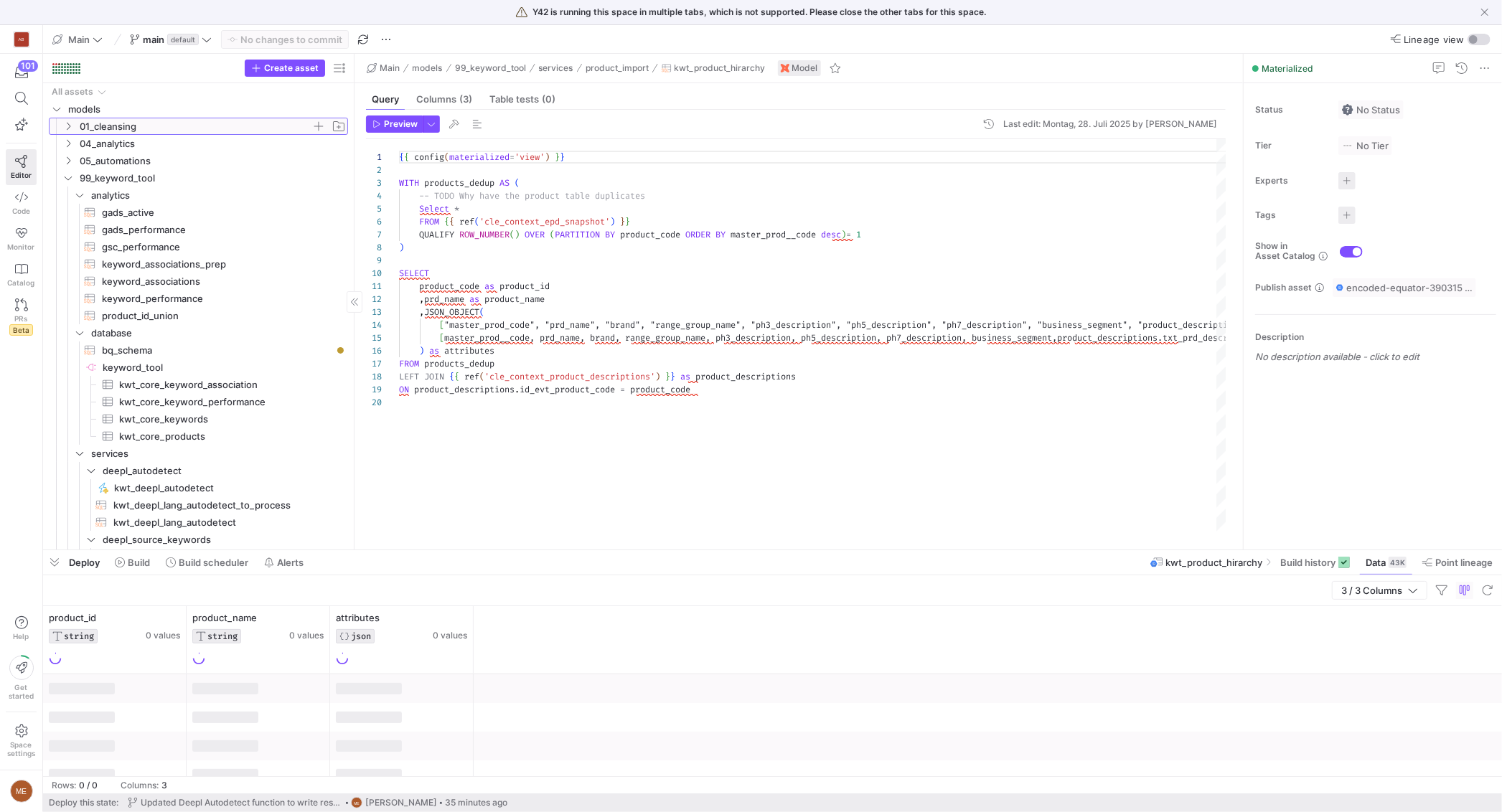
click at [112, 126] on span "01_cleansing" at bounding box center [196, 126] width 232 height 17
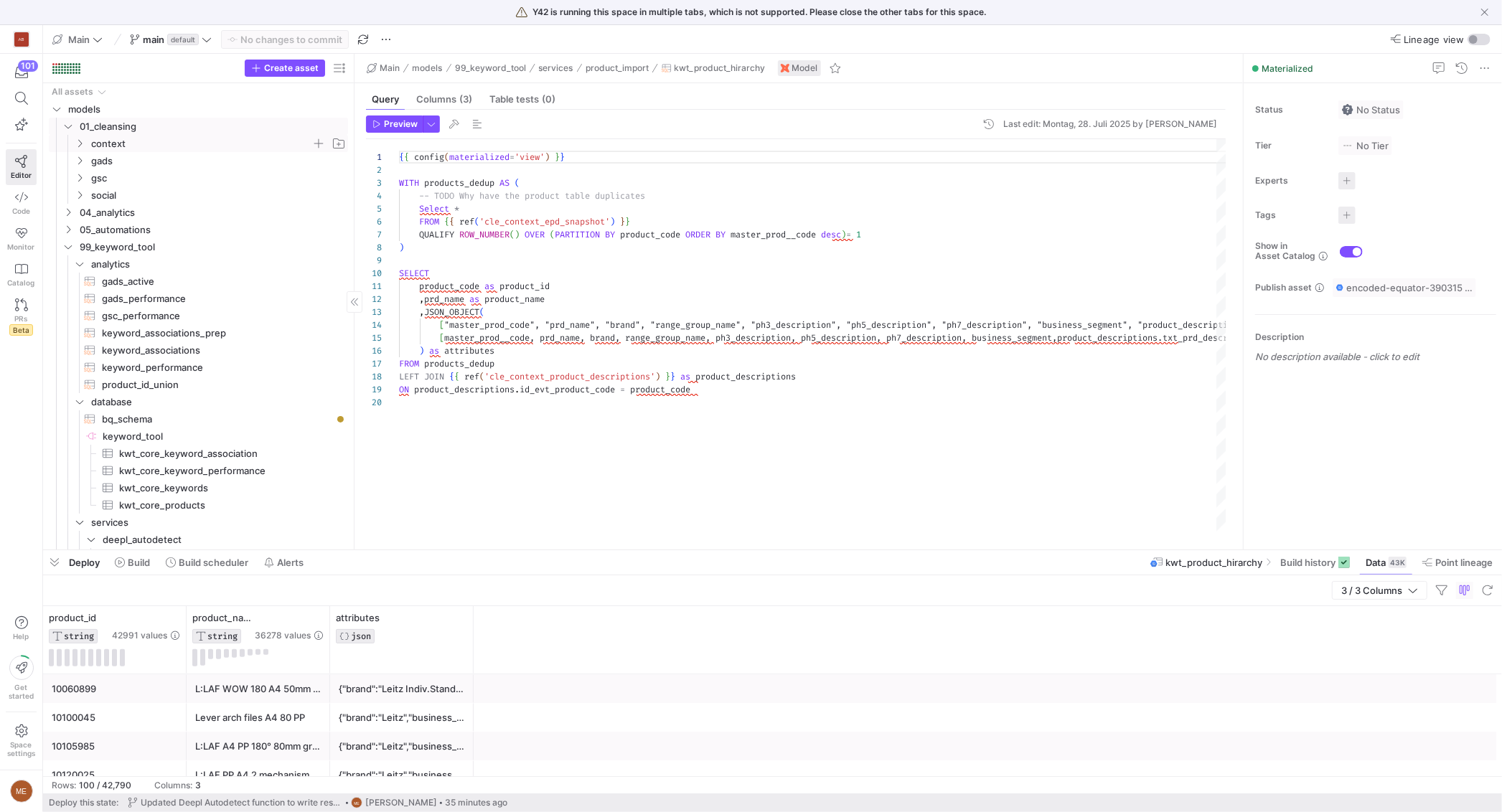
click at [151, 141] on span "context" at bounding box center [201, 143] width 220 height 17
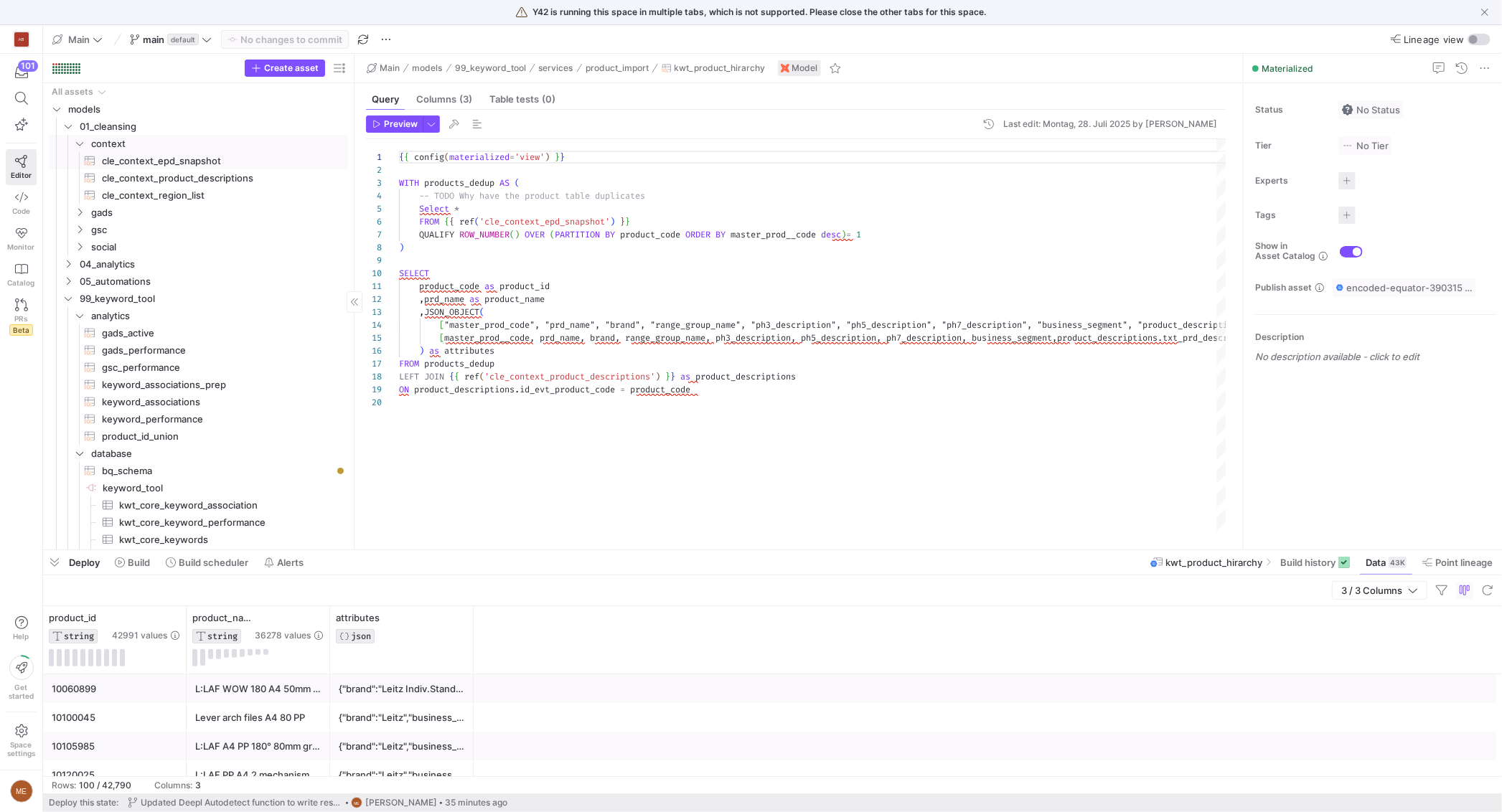
click at [205, 159] on span "cle_context_epd_snapshot​​​​​​​​​​" at bounding box center [216, 161] width 229 height 17
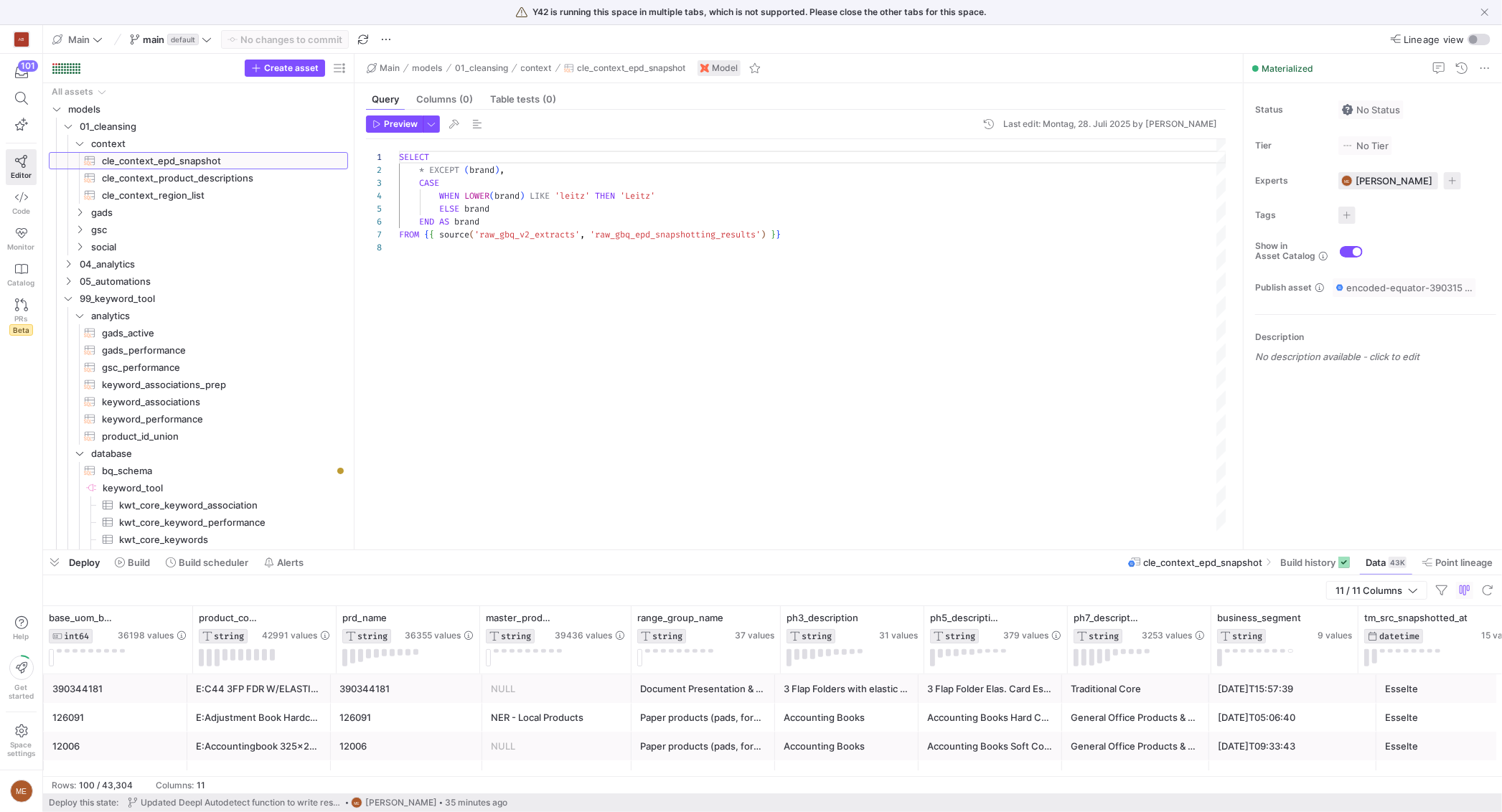
scroll to position [0, 172]
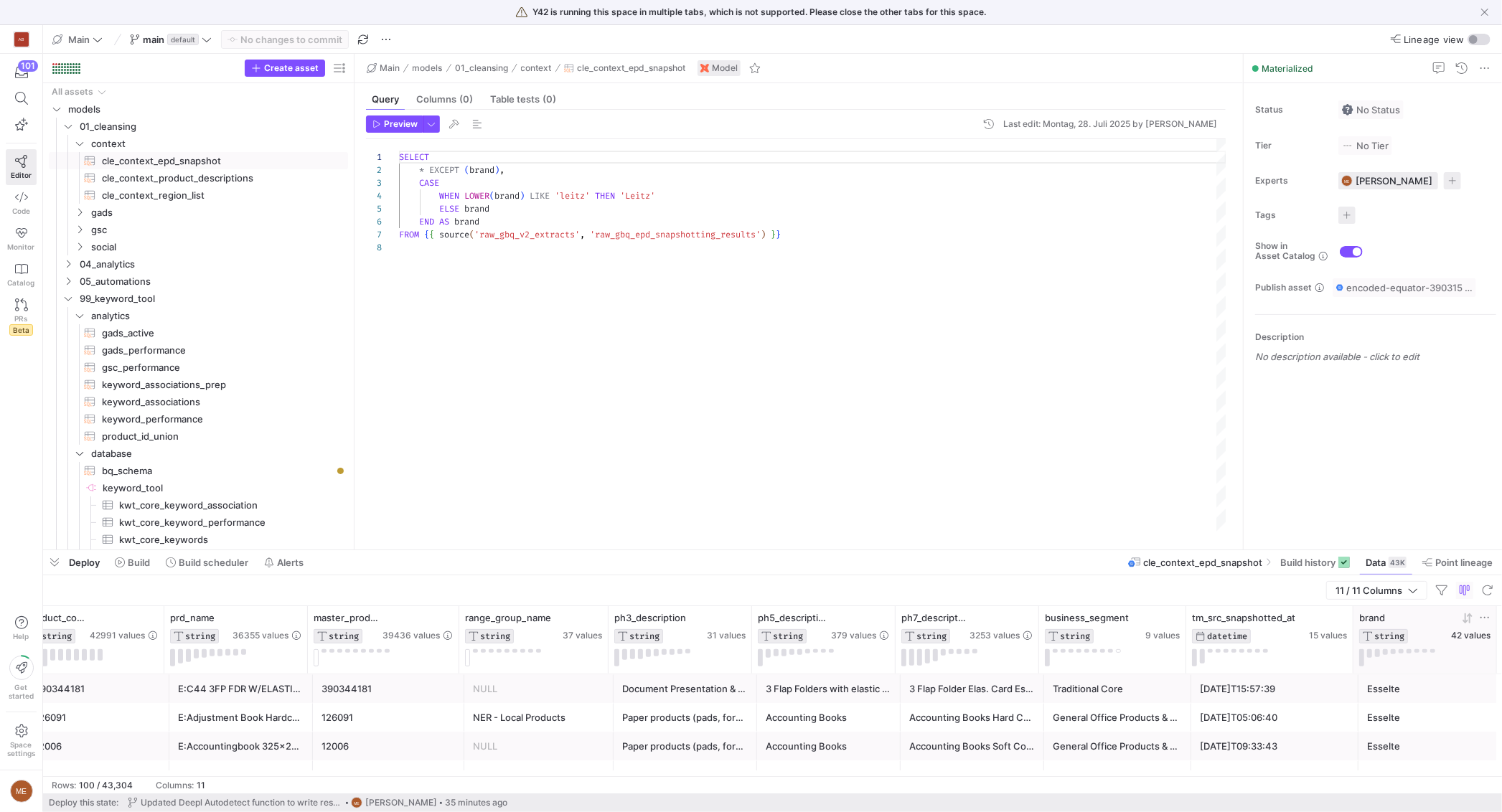
click at [1466, 635] on span "42 values" at bounding box center [1470, 635] width 40 height 10
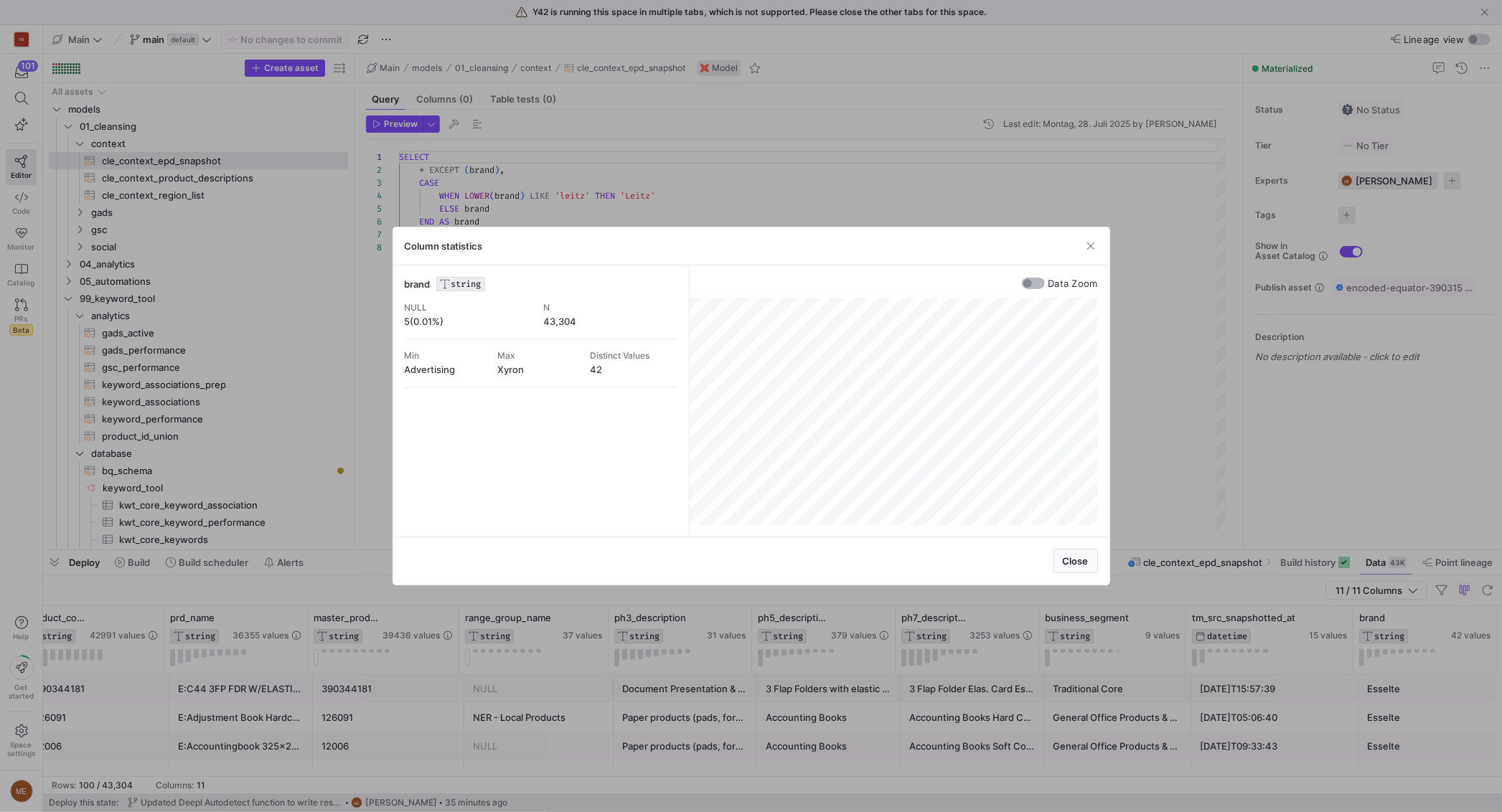
click at [1039, 280] on div "button" at bounding box center [1033, 283] width 23 height 11
click at [1210, 312] on div at bounding box center [751, 406] width 1502 height 812
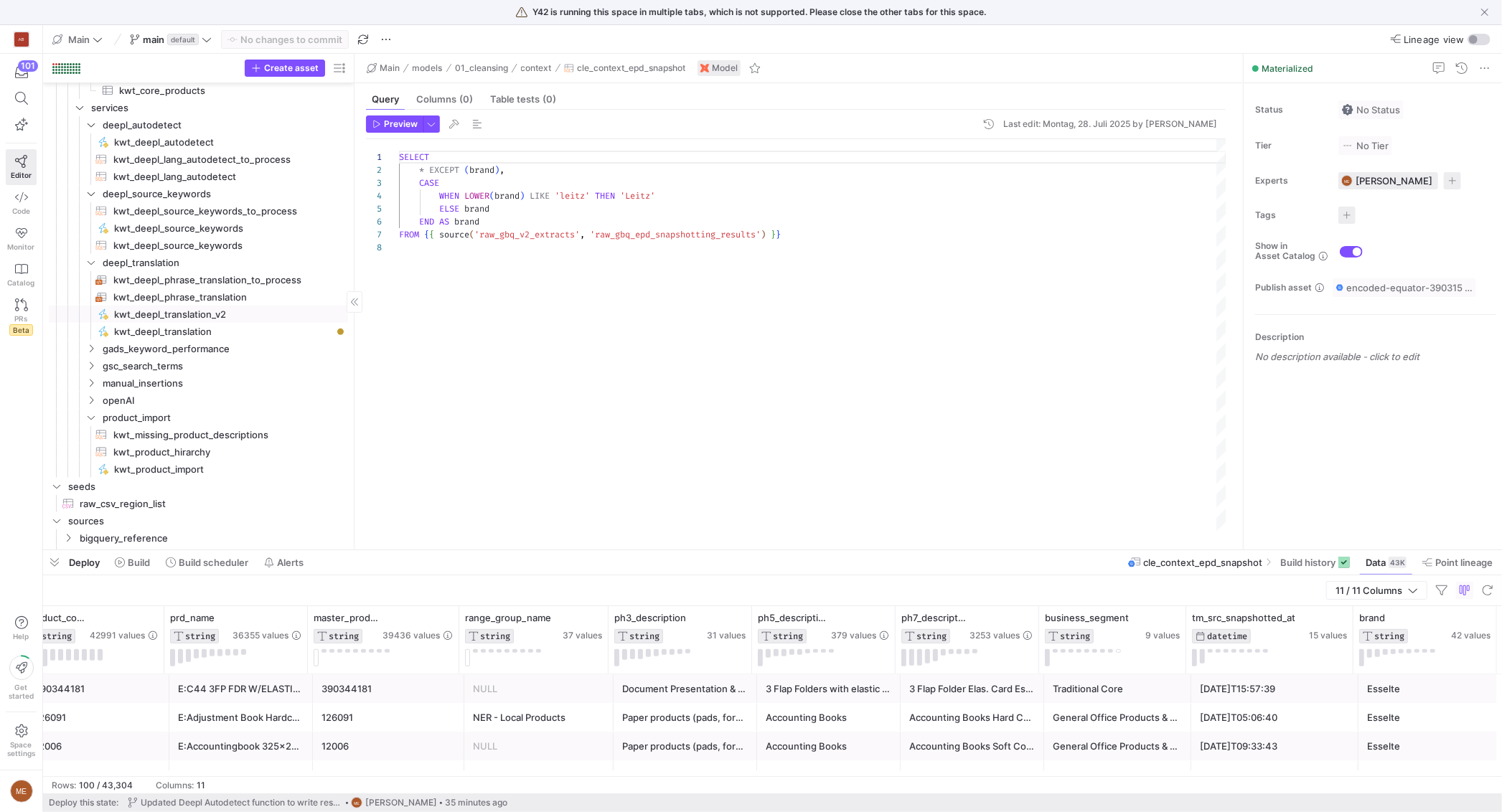
scroll to position [500, 0]
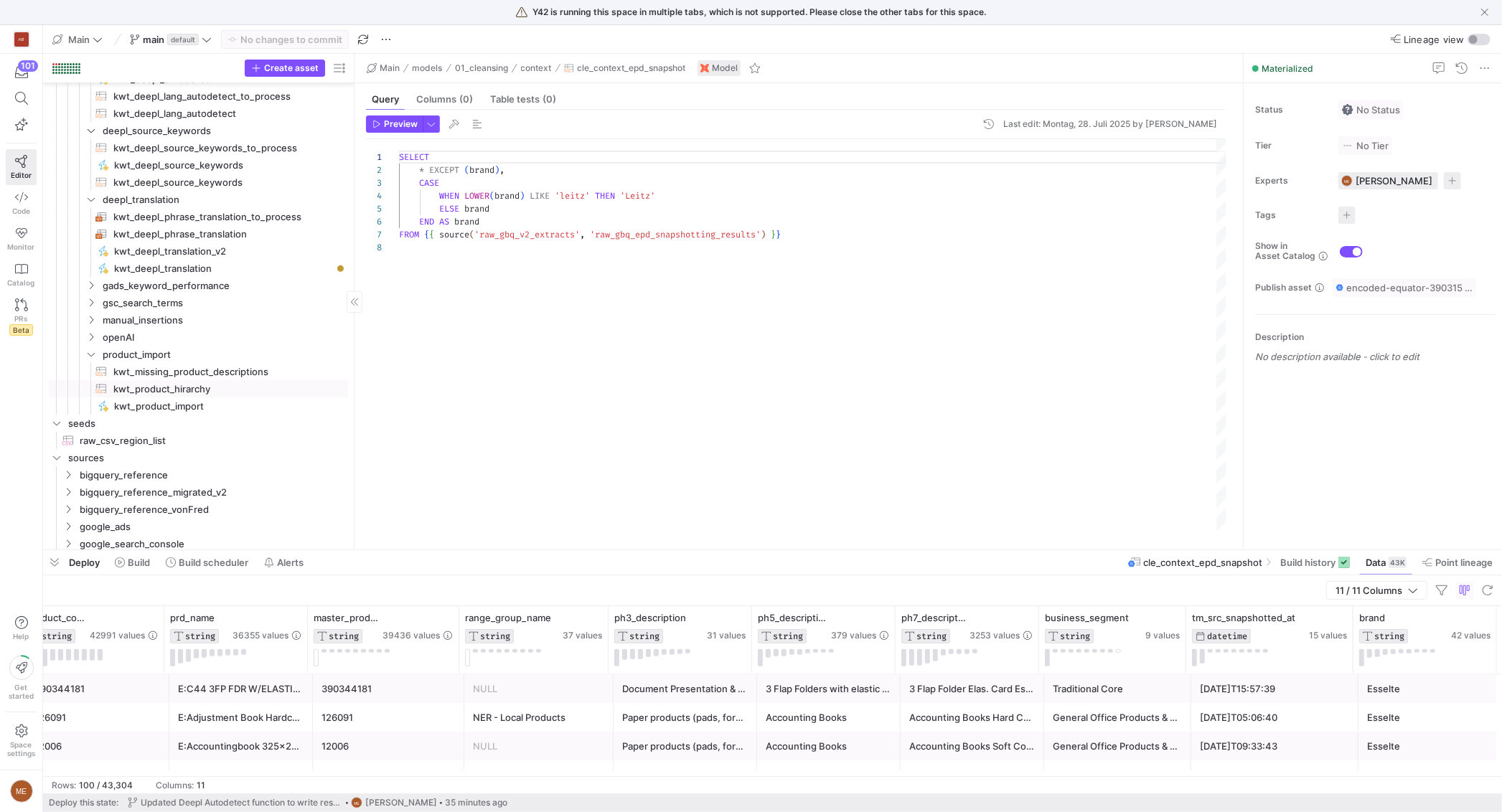
click at [251, 390] on span "kwt_product_hirarchy​​​​​​​​​​" at bounding box center [222, 389] width 218 height 17
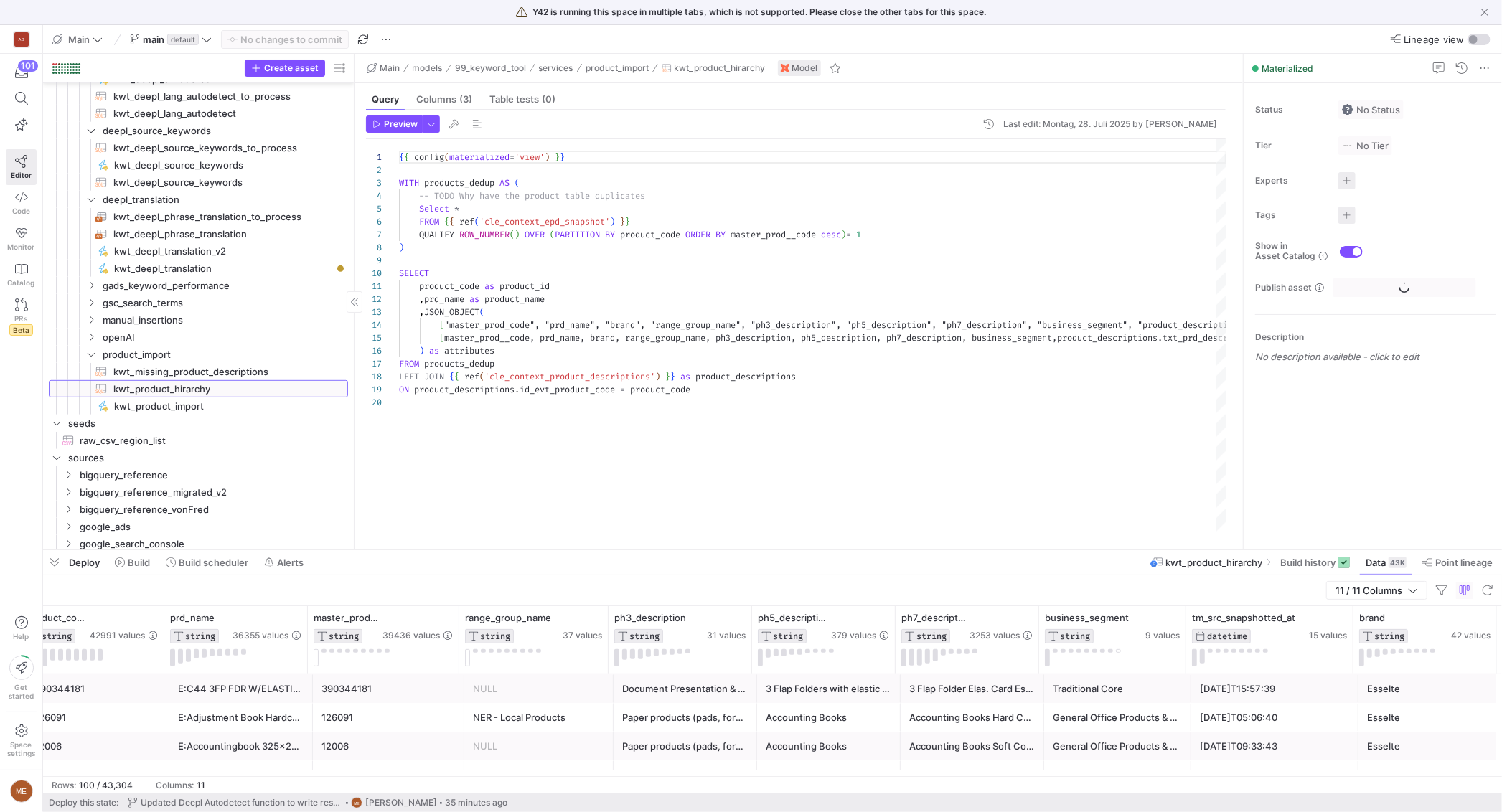
scroll to position [129, 0]
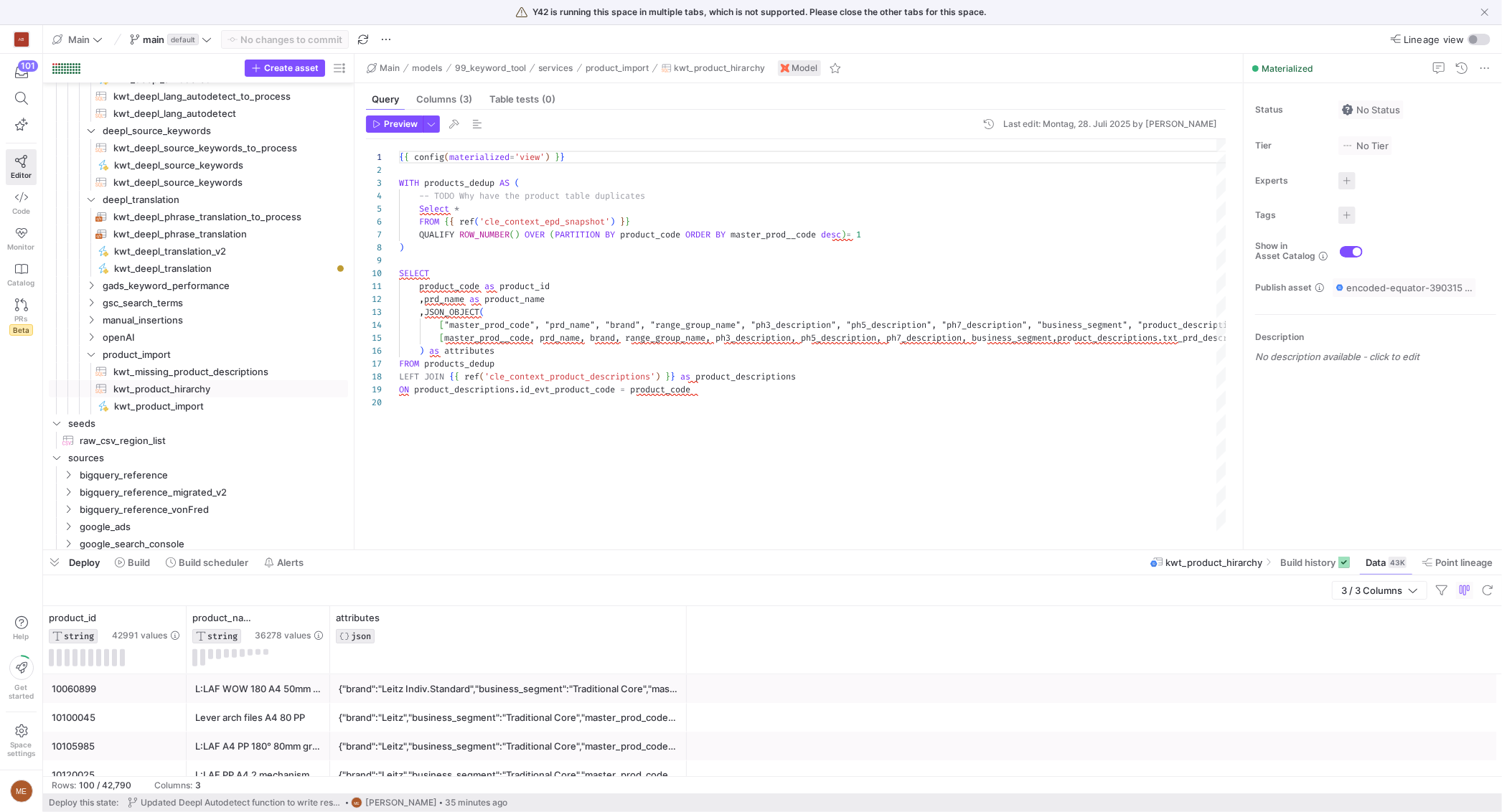
drag, startPoint x: 472, startPoint y: 654, endPoint x: 814, endPoint y: 647, distance: 342.1
click at [814, 647] on div "product_id STRING 42991 values product_name STRING 36278 values attributes JSON" at bounding box center [772, 640] width 1459 height 68
drag, startPoint x: 469, startPoint y: 691, endPoint x: 457, endPoint y: 691, distance: 12.0
click at [457, 691] on div "{"brand":"Leitz Indiv.Standard","business_segment":"Traditional Core","master_p…" at bounding box center [509, 689] width 339 height 28
click at [396, 686] on div "{"brand":"Leitz Indiv.Standard","business_segment":"Traditional Core","master_p…" at bounding box center [509, 689] width 339 height 28
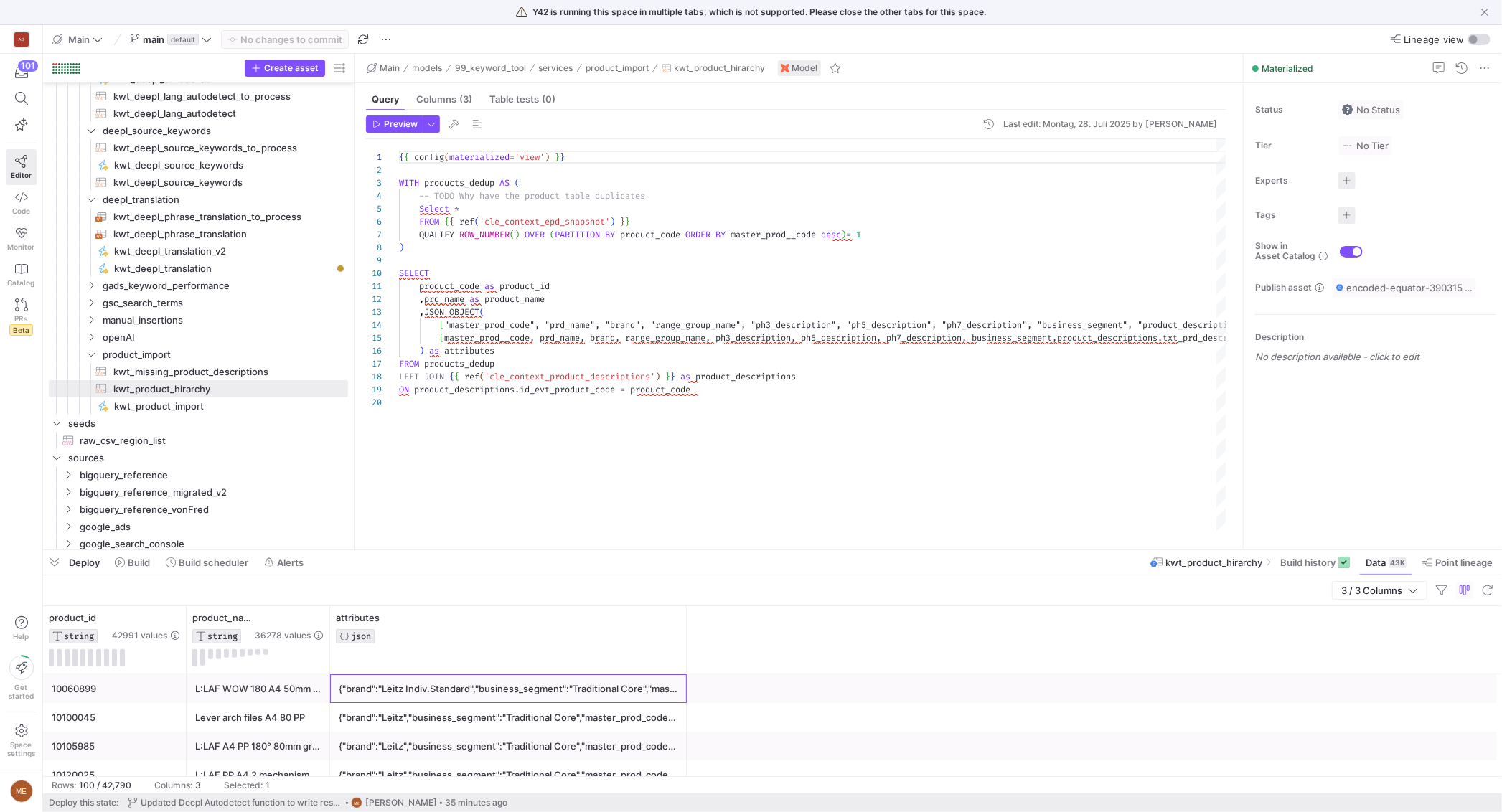
click at [394, 686] on div "{"brand":"Leitz Indiv.Standard","business_segment":"Traditional Core","master_p…" at bounding box center [509, 689] width 339 height 28
click at [384, 687] on div "{"brand":"Leitz Indiv.Standard","business_segment":"Traditional Core","master_p…" at bounding box center [509, 689] width 339 height 28
click at [388, 687] on div "{"brand":"Leitz Indiv.Standard","business_segment":"Traditional Core","master_p…" at bounding box center [509, 689] width 339 height 28
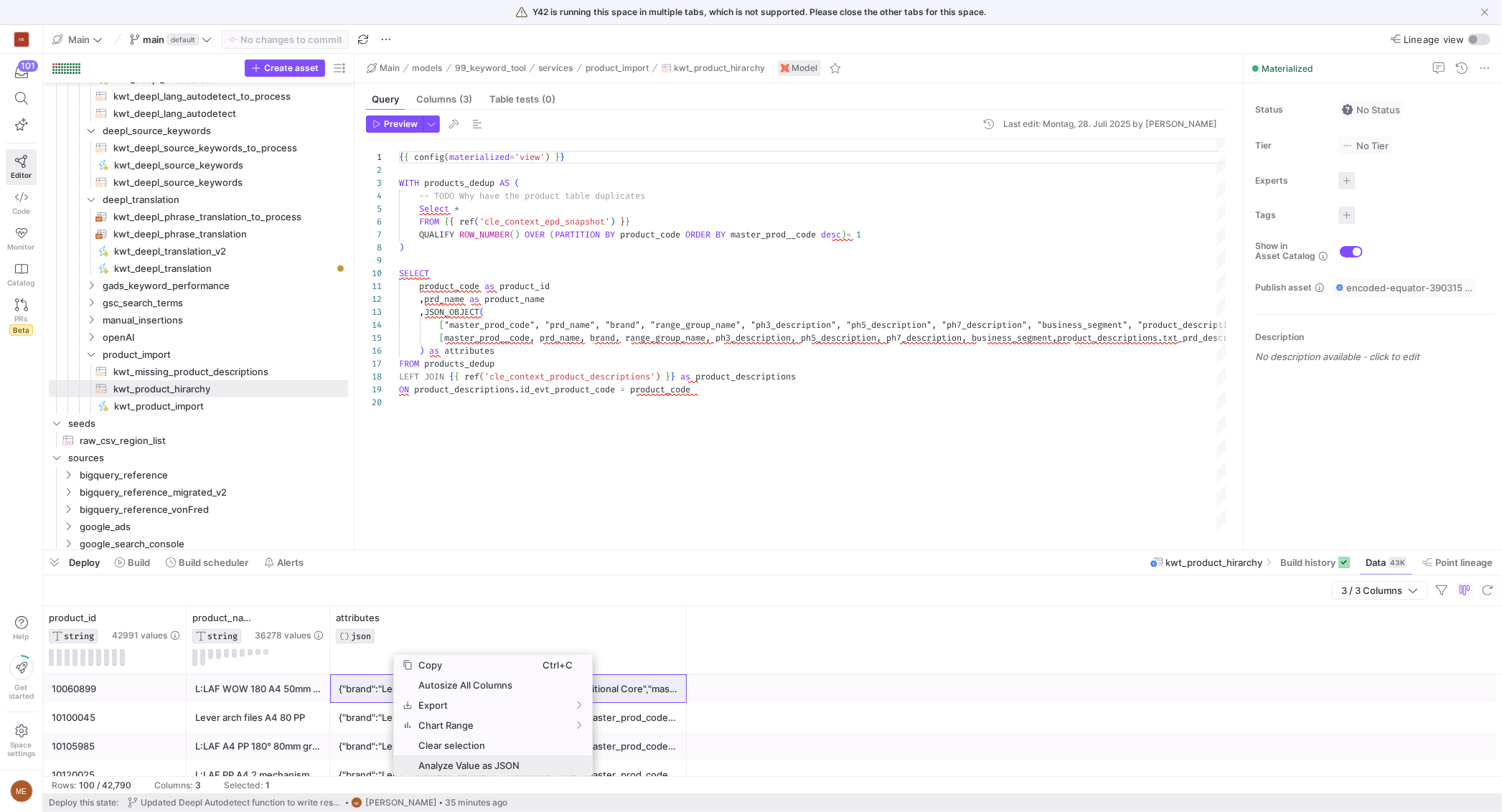
click at [442, 758] on span "Analyze Value as JSON" at bounding box center [478, 765] width 130 height 20
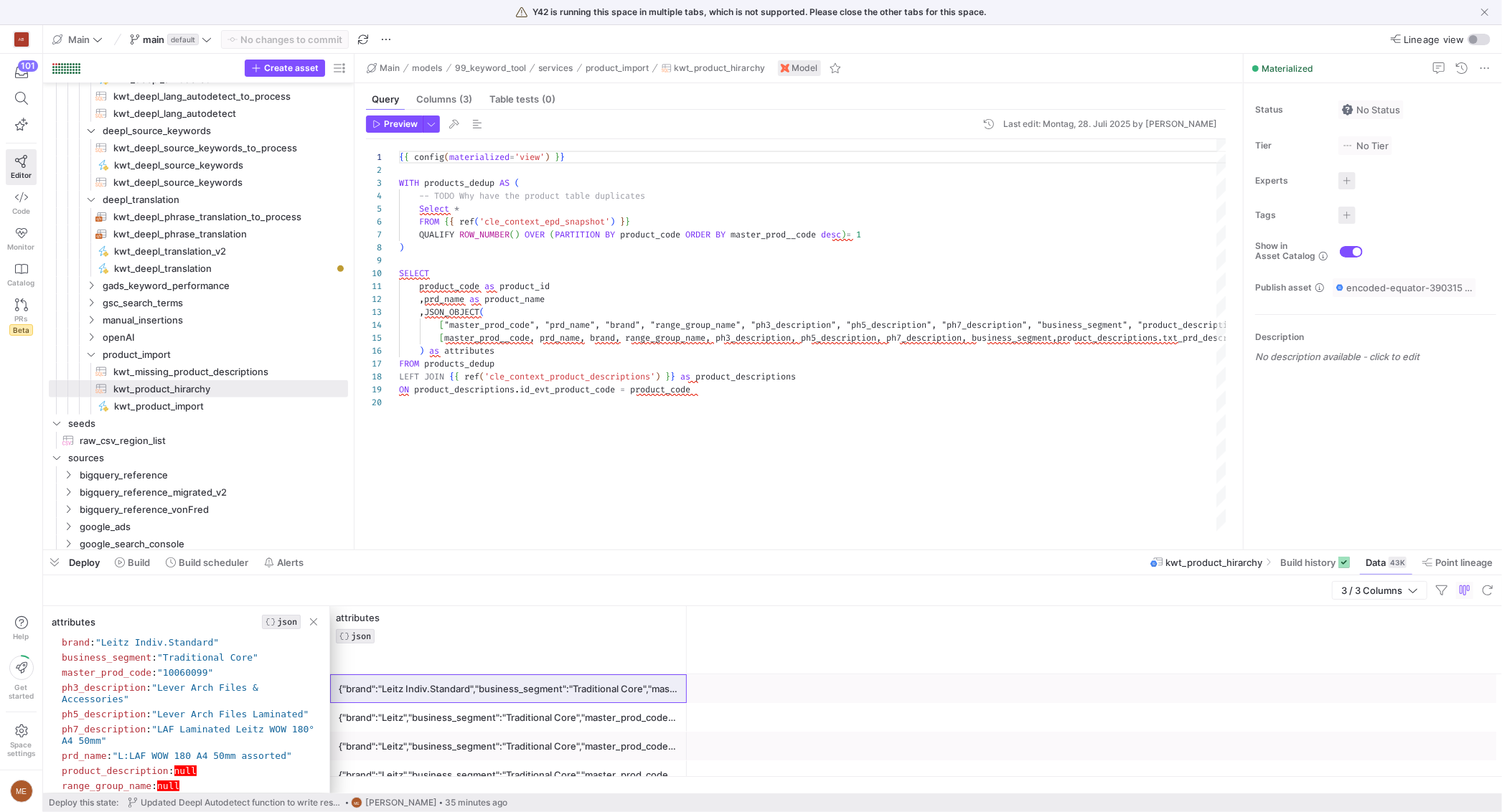
drag, startPoint x: 107, startPoint y: 644, endPoint x: 241, endPoint y: 660, distance: 135.0
click at [219, 646] on span ""Leitz Indiv.Standard"" at bounding box center [157, 642] width 123 height 11
copy span "Leitz Indiv.Standard"
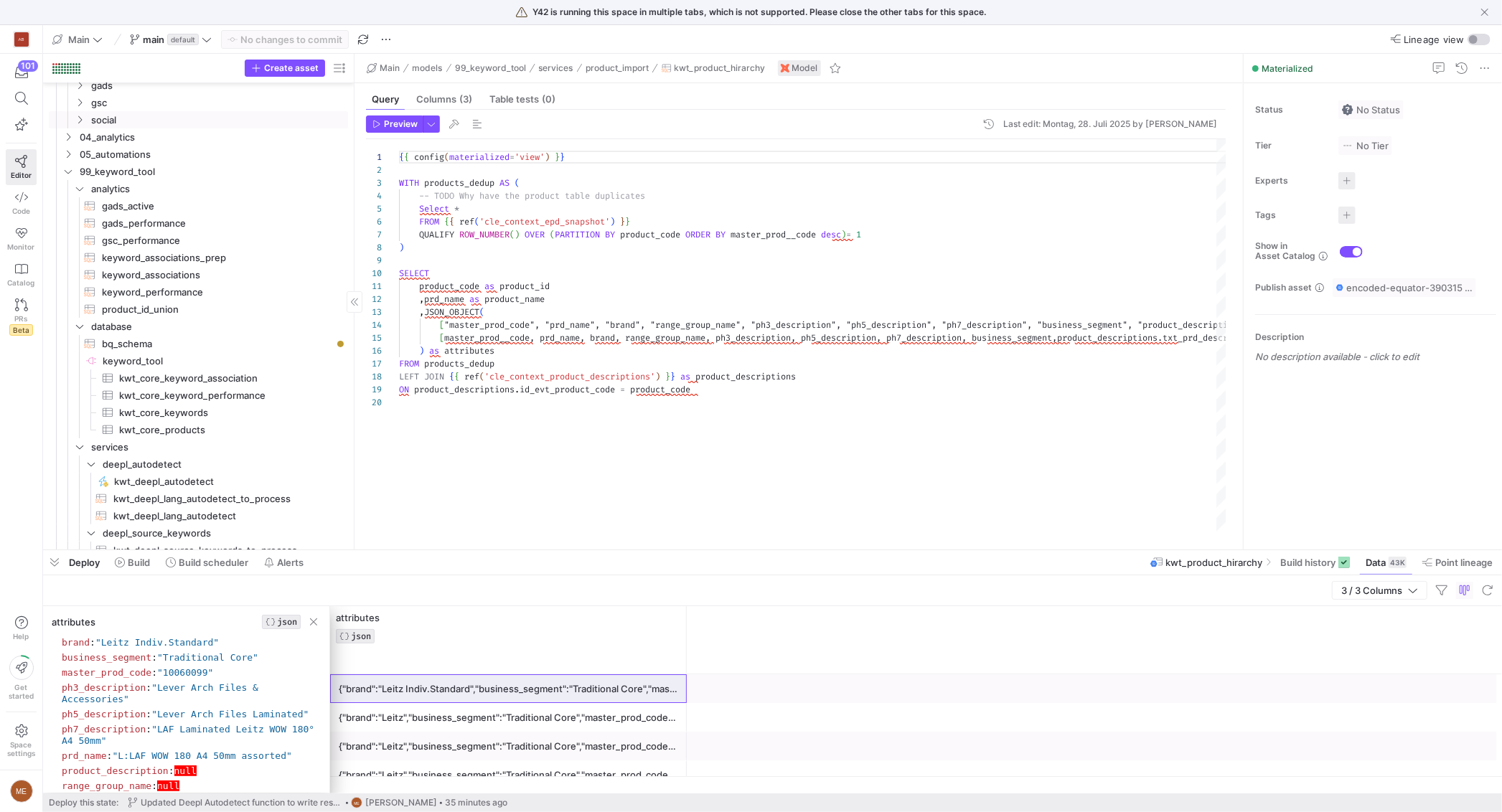
scroll to position [0, 0]
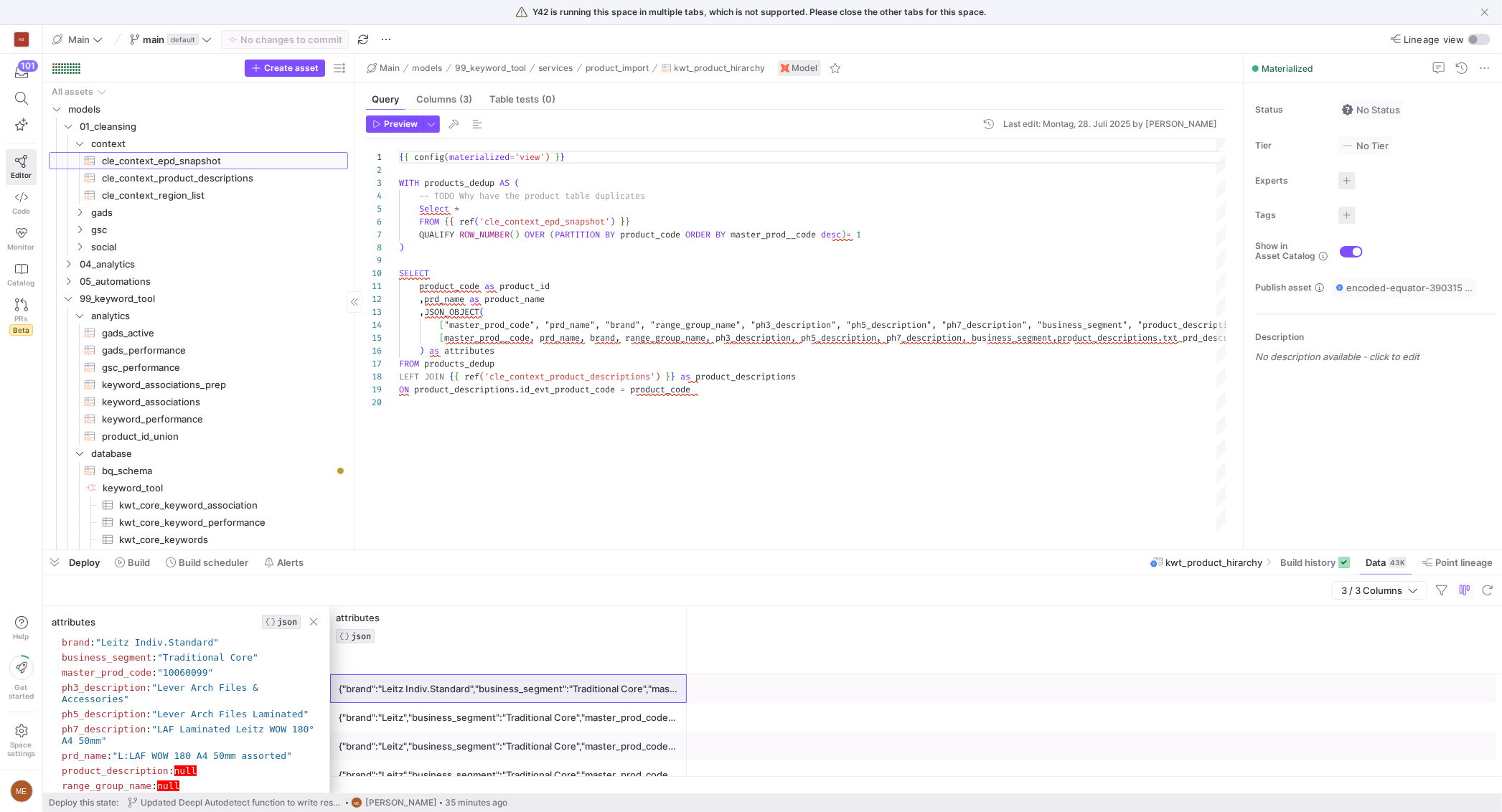
click at [243, 162] on span "cle_context_epd_snapshot​​​​​​​​​​" at bounding box center [216, 161] width 229 height 17
type textarea "SELECT * EXCEPT (brand), CASE WHEN LOWER(brand) LIKE 'leitz' THEN 'Leitz' ELSE …"
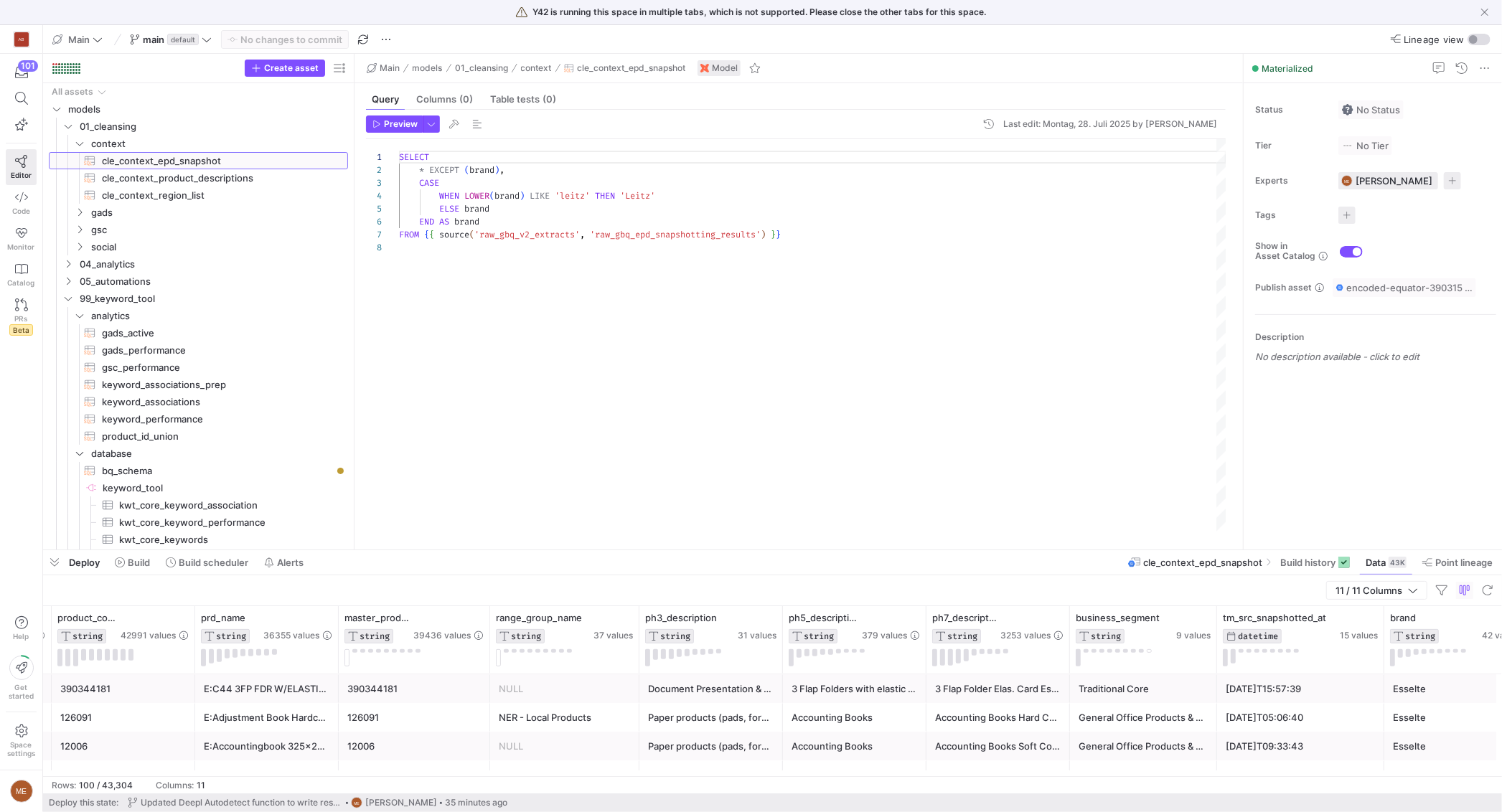
scroll to position [0, 172]
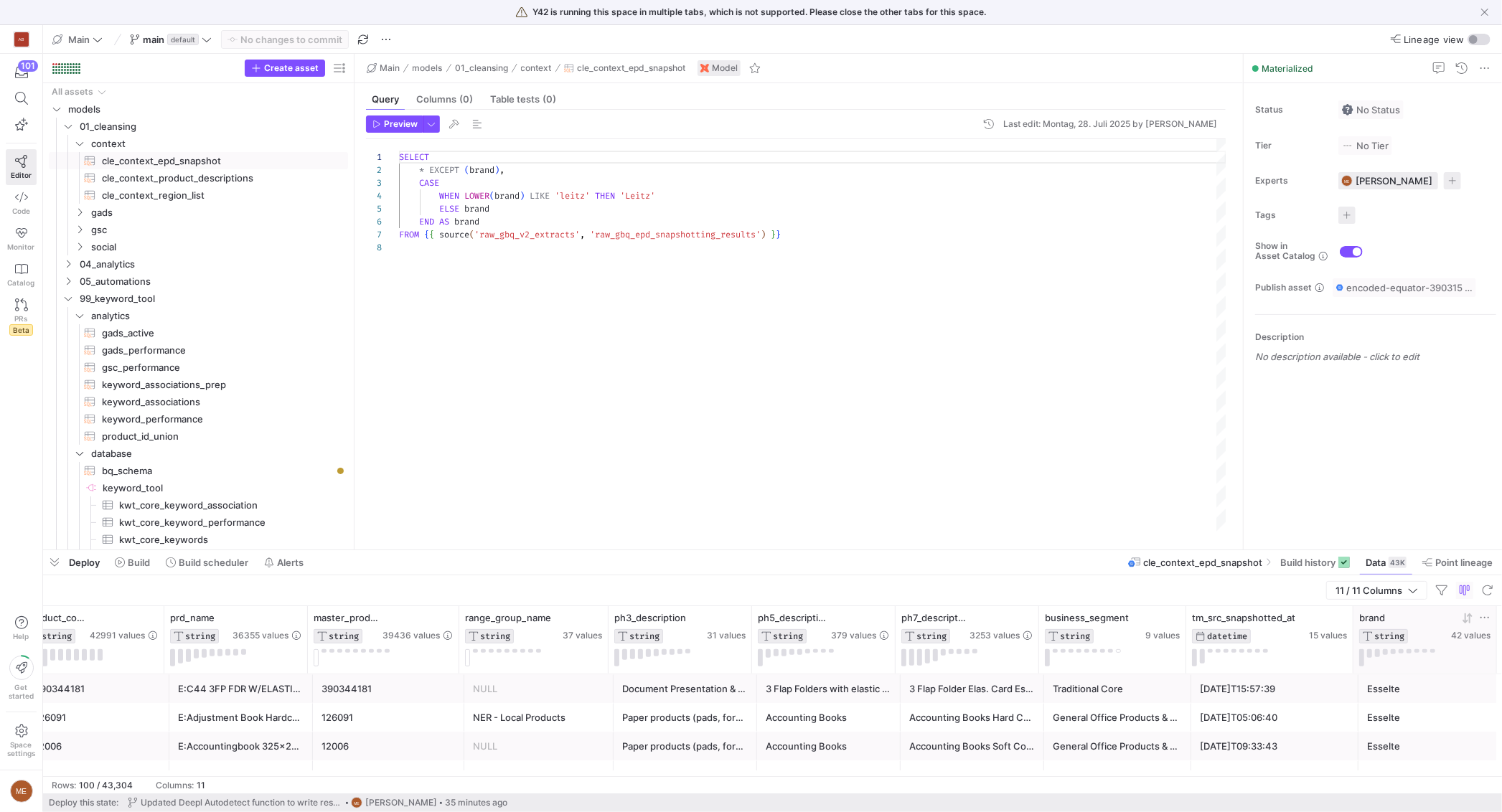
click at [1486, 619] on icon at bounding box center [1484, 617] width 11 height 11
type input "Leitz Indiv.Standard"
click at [1464, 761] on button "Apply" at bounding box center [1473, 760] width 44 height 18
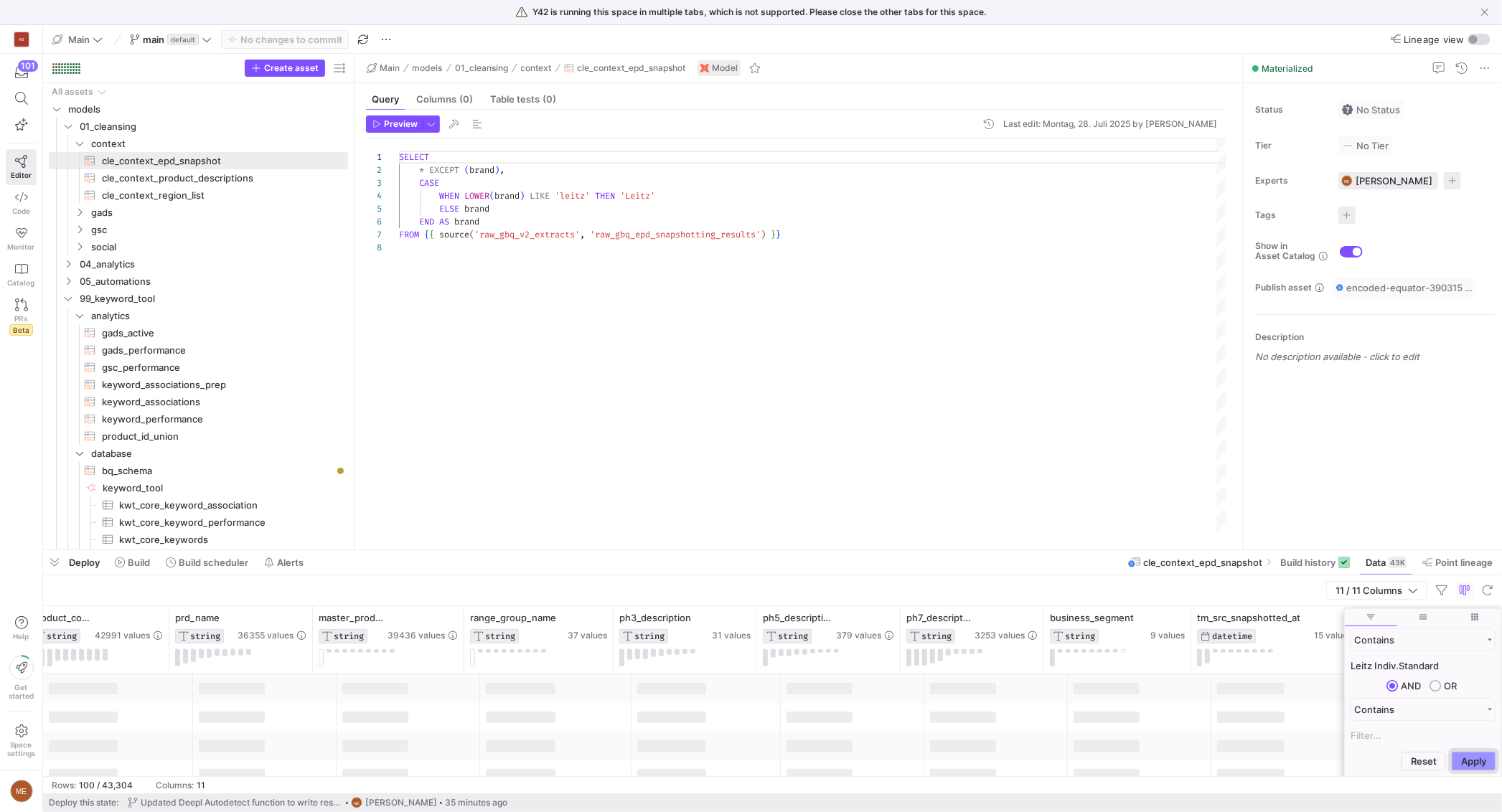
scroll to position [0, 167]
click at [1254, 716] on div at bounding box center [1250, 716] width 68 height 11
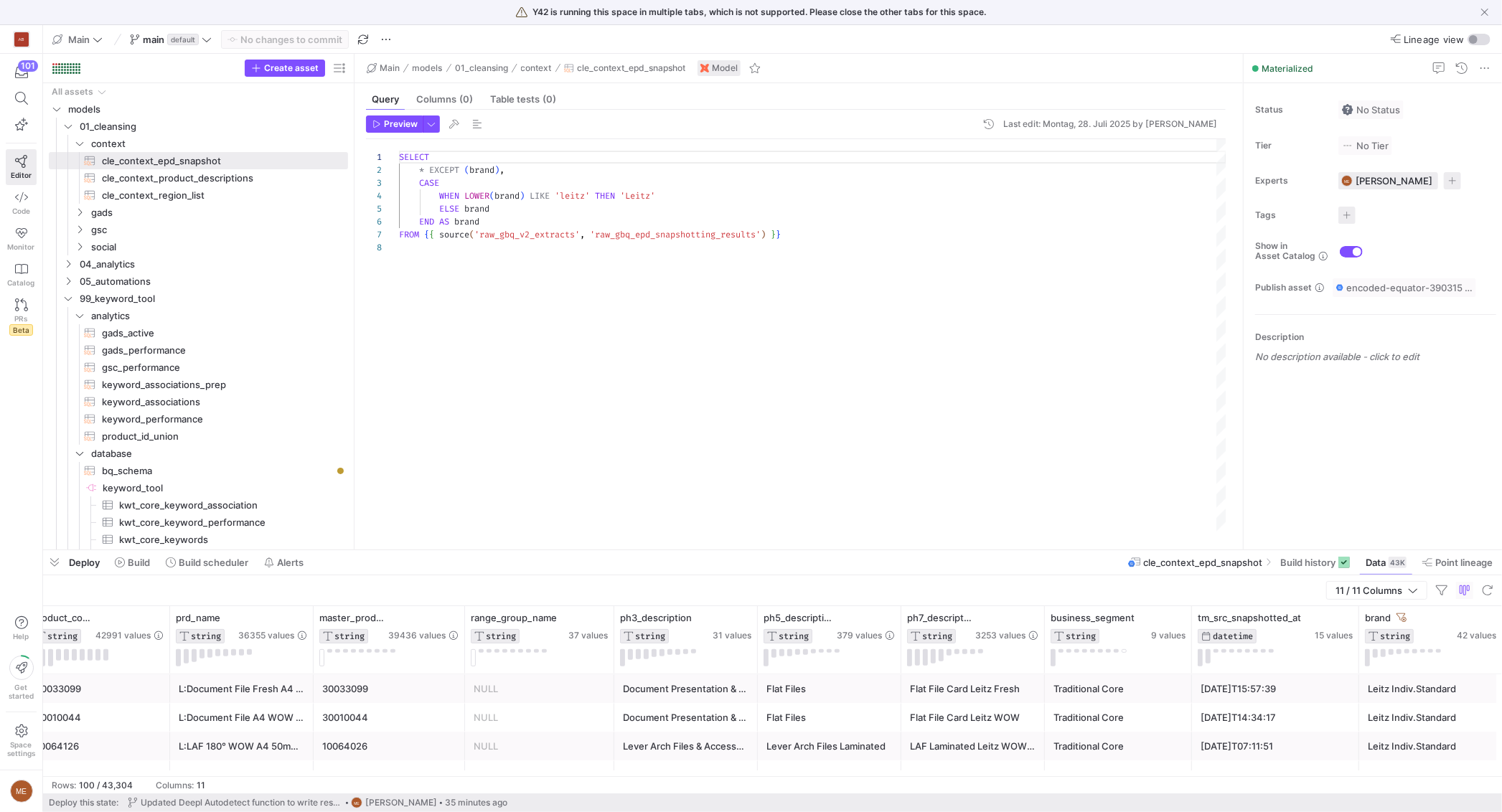
scroll to position [39, 190]
click at [589, 194] on span "'leitz'" at bounding box center [572, 195] width 35 height 11
click at [664, 341] on div "SELECT * EXCEPT ( brand ) , CASE WHEN LOWER ( brand ) LIKE 'leitz%' THEN 'Leitz…" at bounding box center [812, 335] width 827 height 393
click at [366, 126] on button "Preview" at bounding box center [394, 125] width 57 height 18
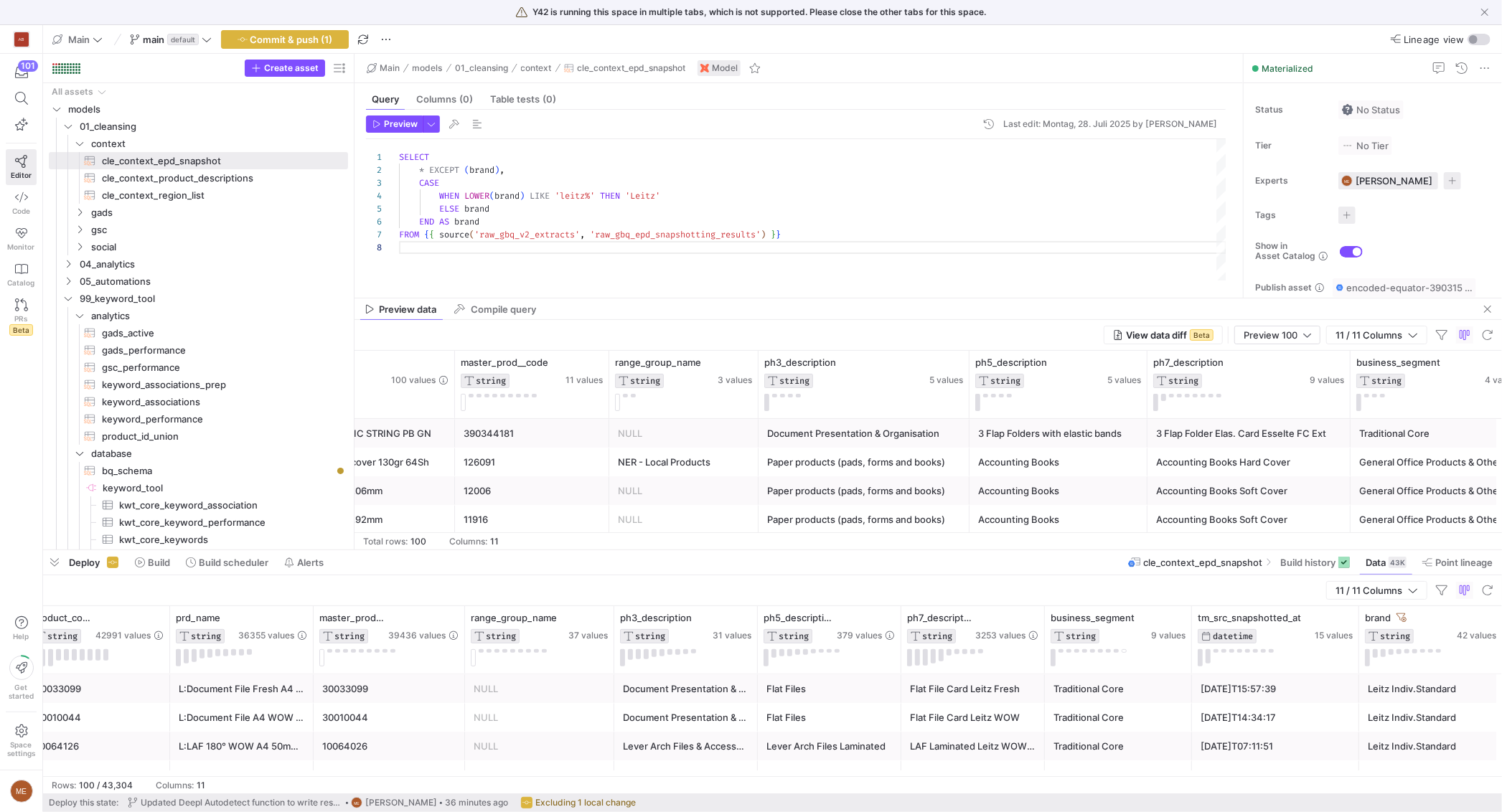
scroll to position [0, 758]
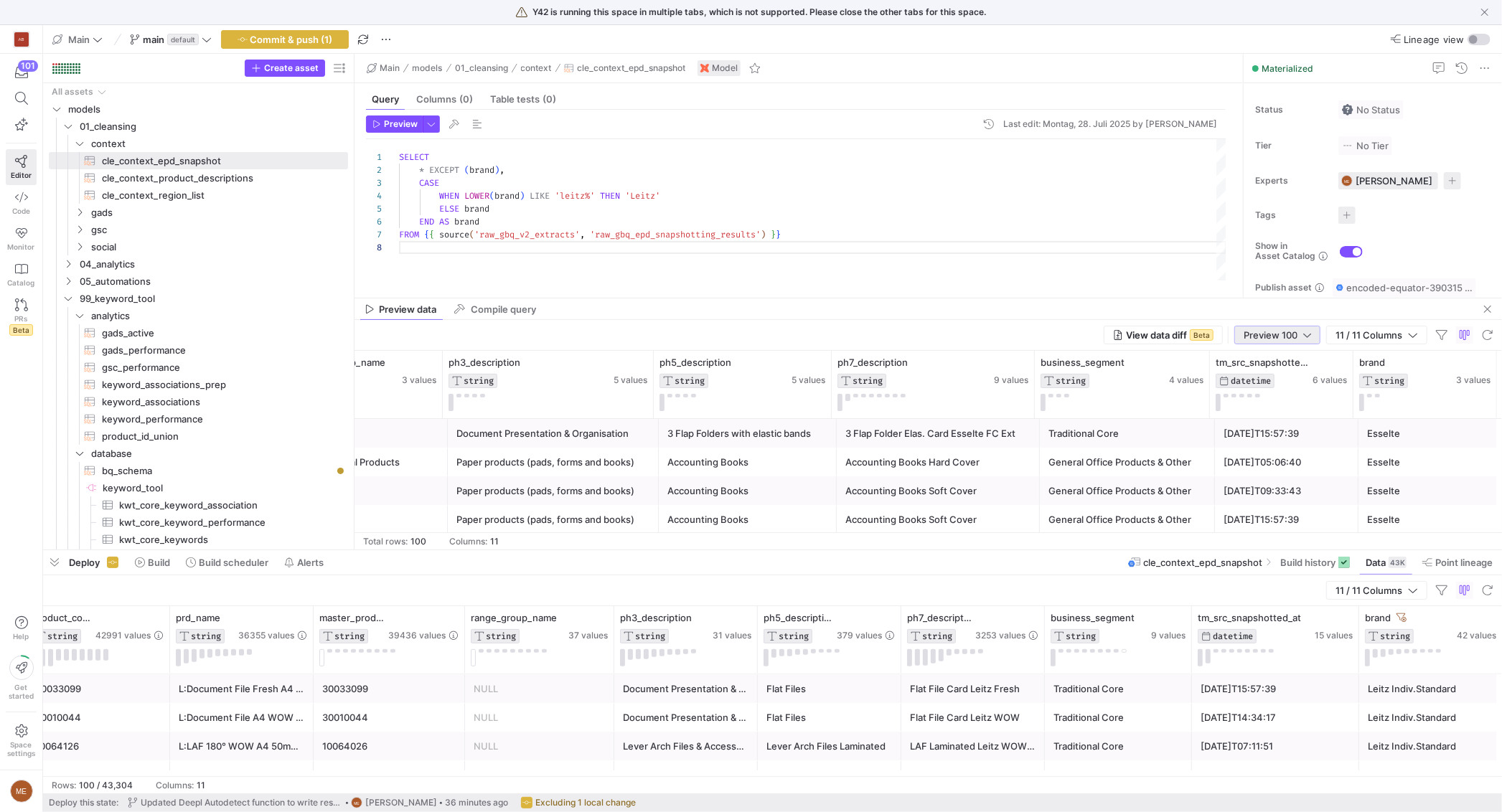
click at [1255, 334] on span "Preview 100" at bounding box center [1270, 334] width 54 height 11
click at [1269, 383] on span "Full Preview" at bounding box center [1276, 381] width 74 height 11
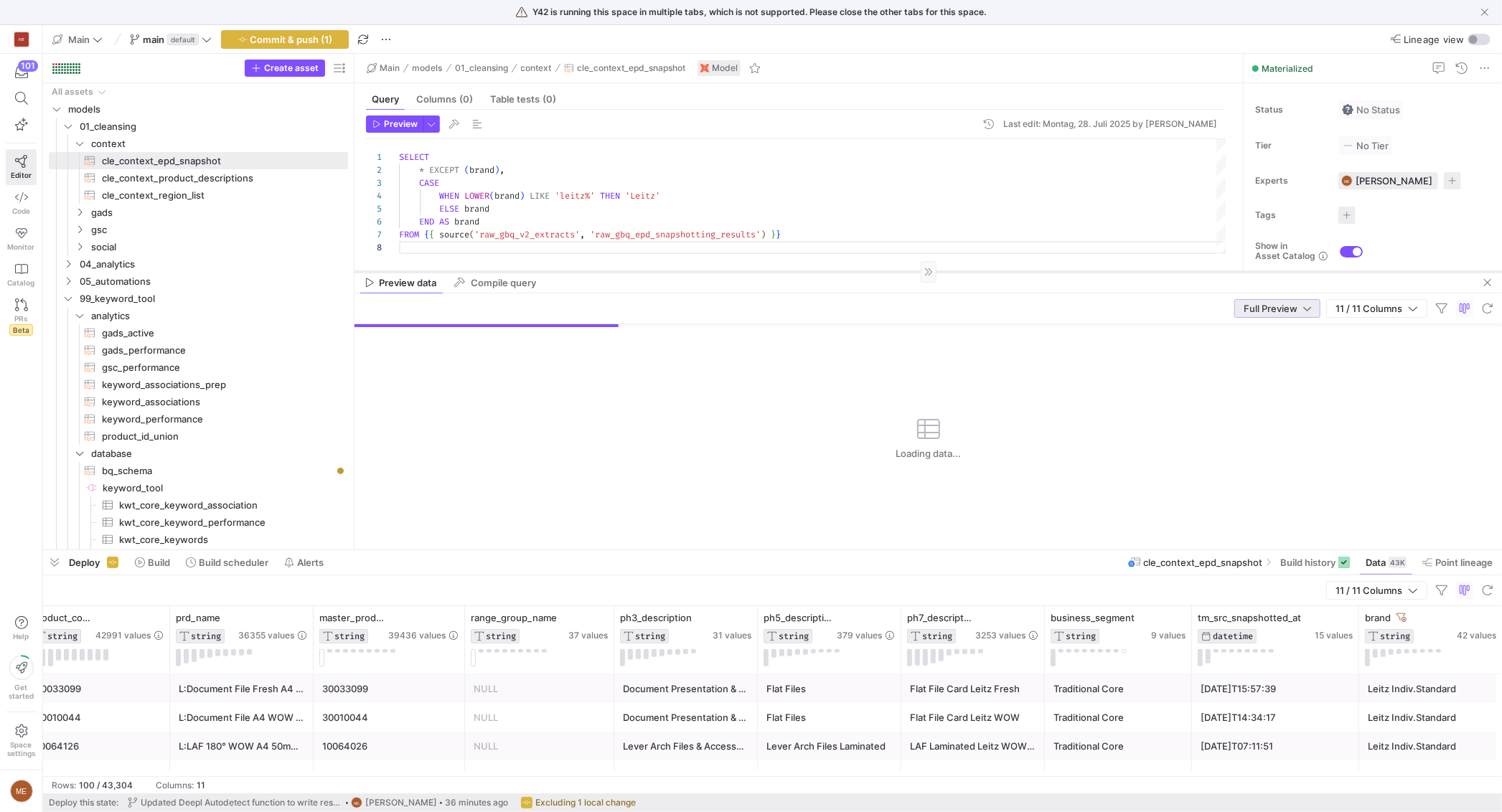
drag, startPoint x: 1142, startPoint y: 298, endPoint x: 1142, endPoint y: 271, distance: 27.0
click at [1142, 271] on div at bounding box center [928, 271] width 1147 height 1
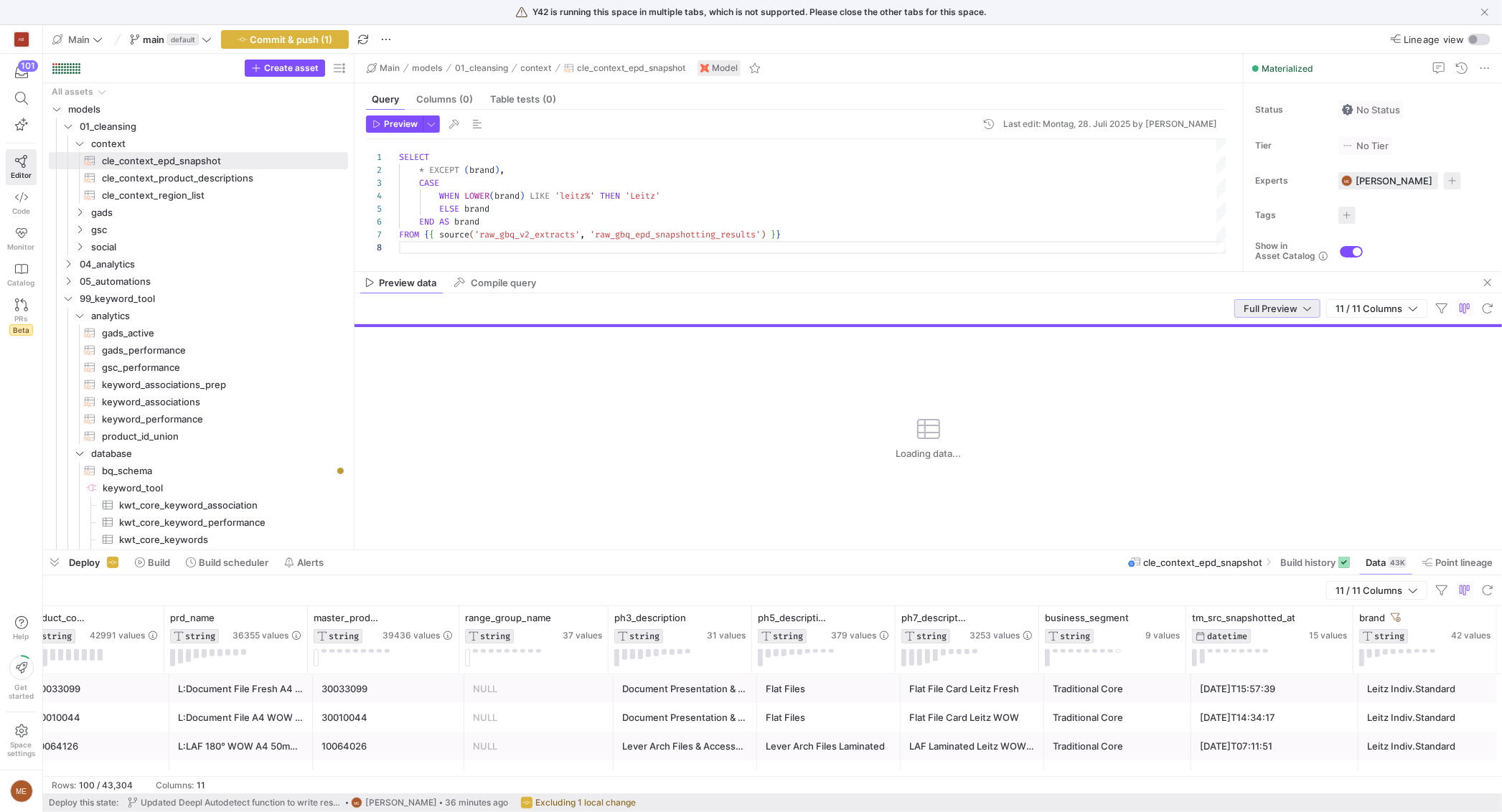
scroll to position [0, 172]
click at [1491, 284] on span "button" at bounding box center [1487, 283] width 18 height 18
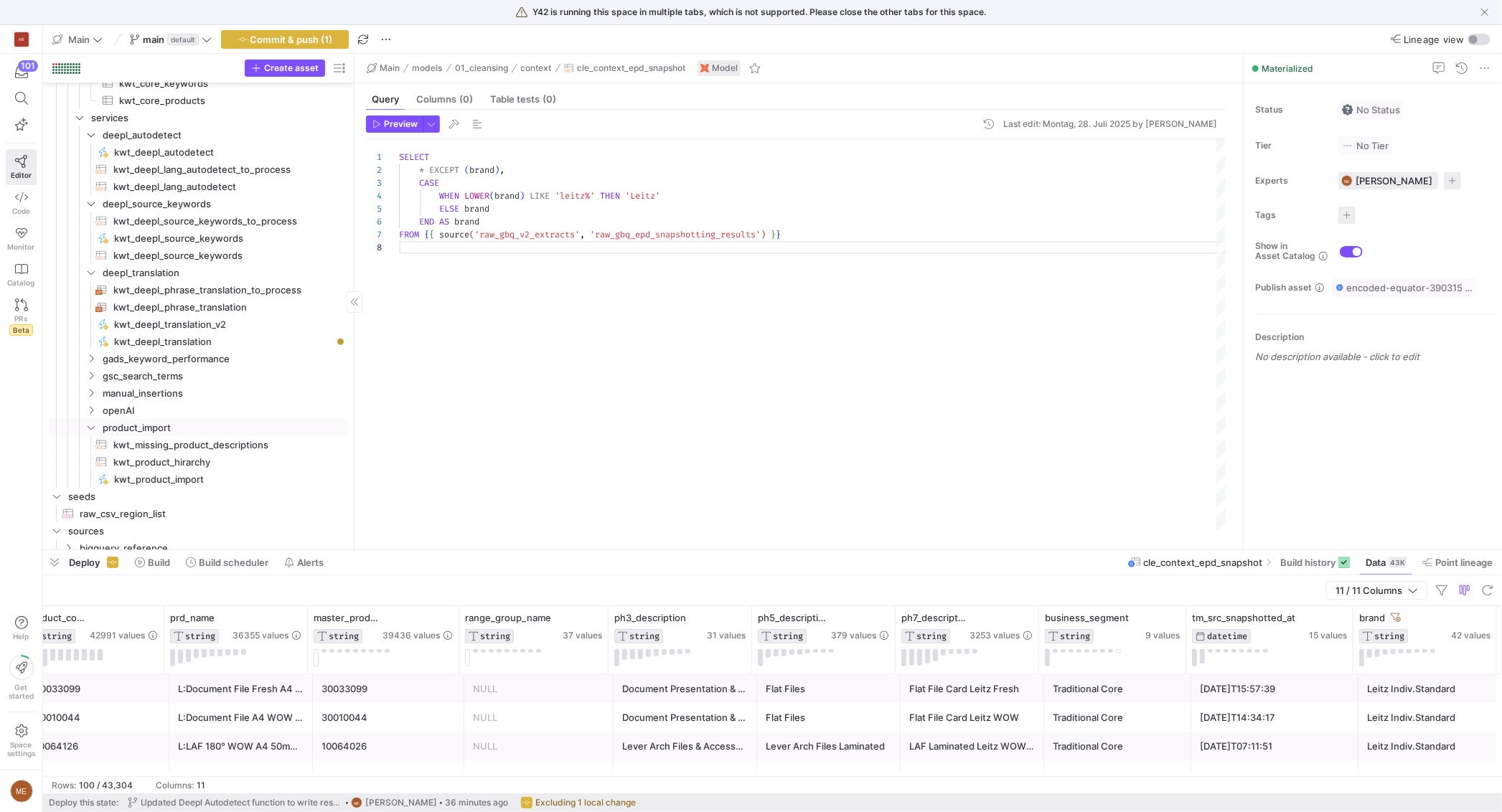
scroll to position [549, 0]
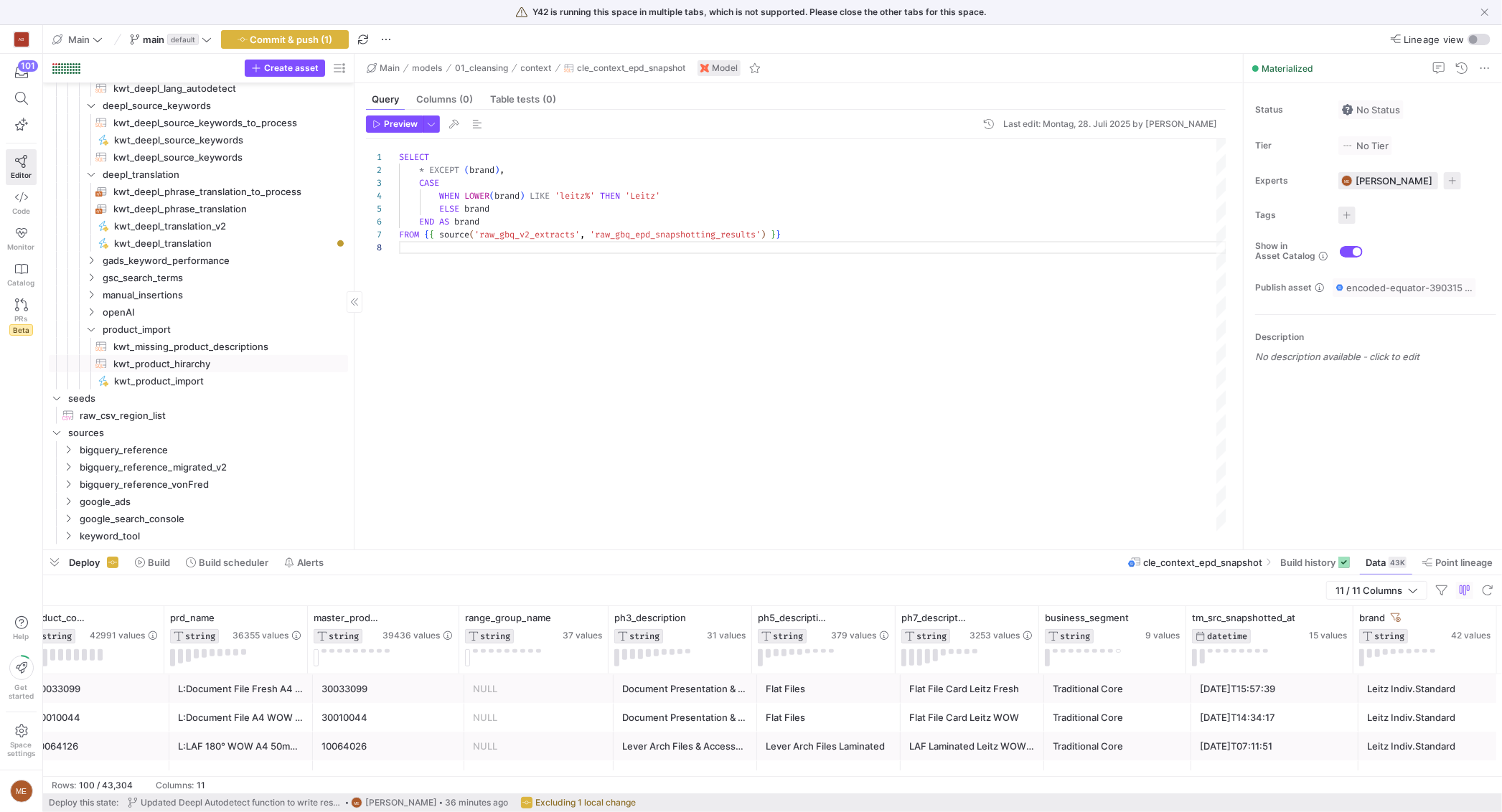
click at [205, 357] on span "kwt_product_hirarchy​​​​​​​​​​" at bounding box center [222, 363] width 218 height 17
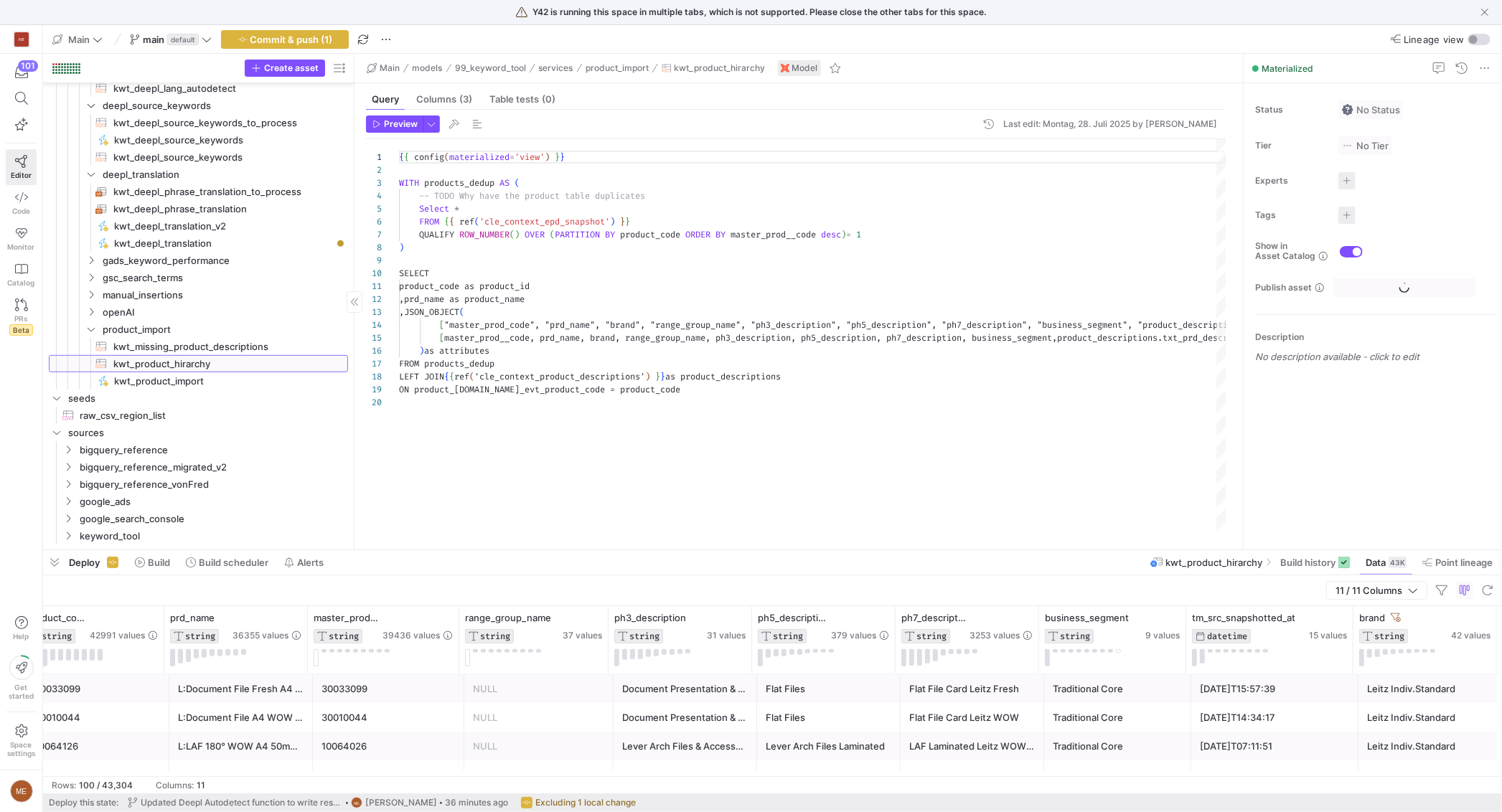
scroll to position [129, 0]
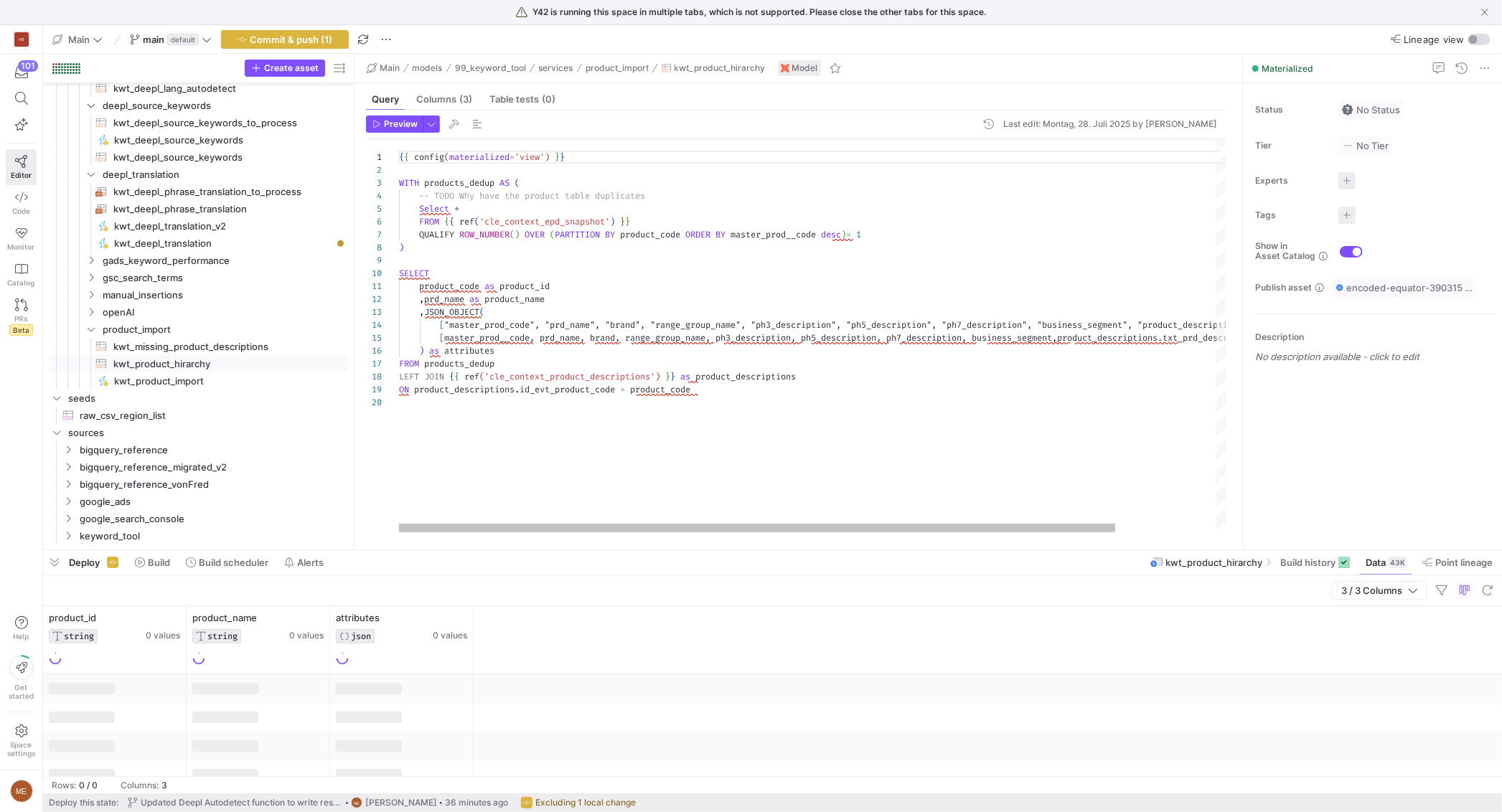
type textarea "product_code as product_id ,prd_name as product_name ,JSON_OBJECT( ["master_pro…"
click at [617, 326] on span ""master_prod_code", "prd_name", "brand", "range_gr" at bounding box center [570, 324] width 251 height 11
click at [617, 326] on div "{ { config ( materialized = 'view' ) } } WITH products_dedup AS ( -- TODO Why h…" at bounding box center [870, 335] width 943 height 393
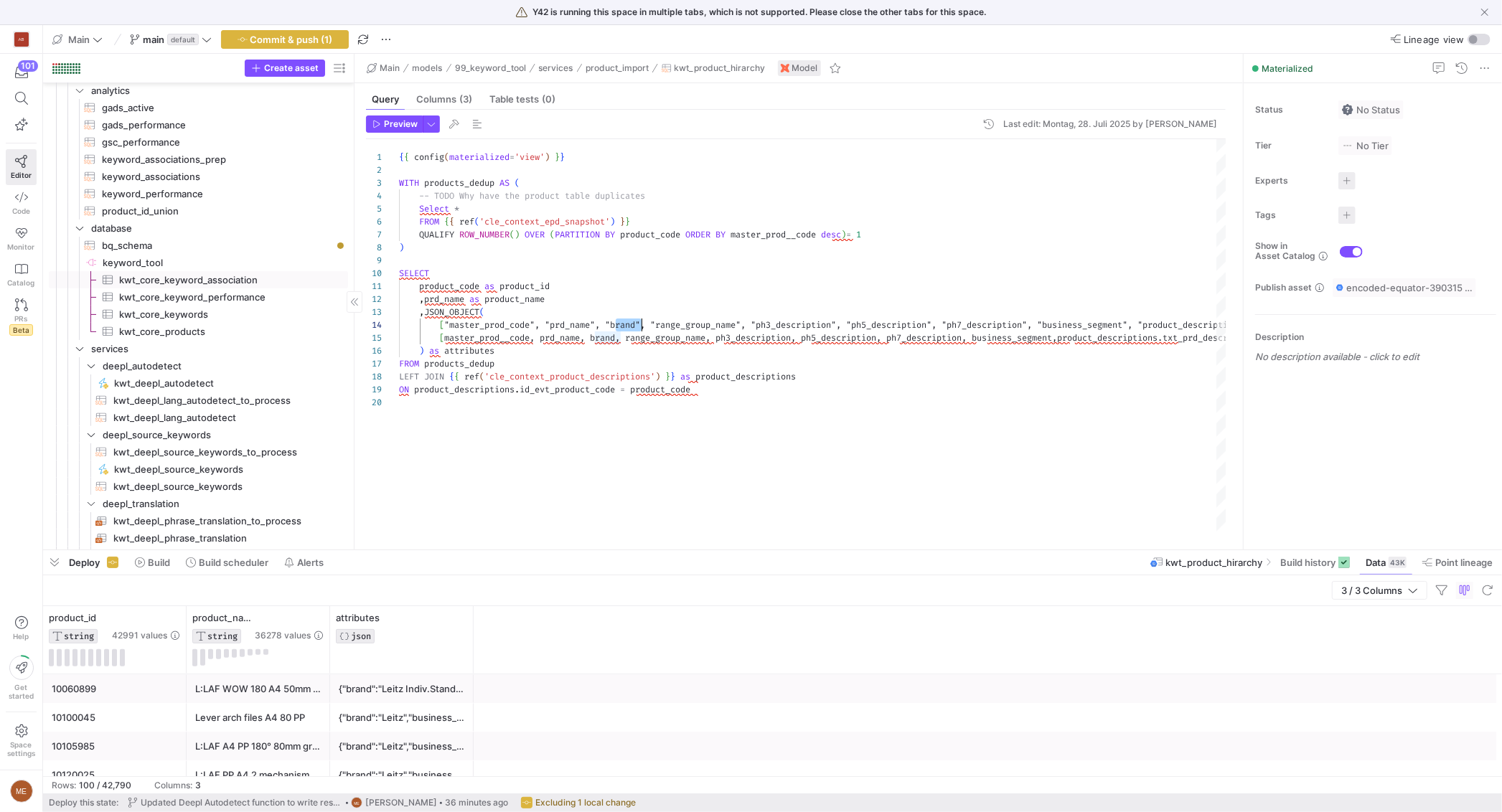
scroll to position [0, 0]
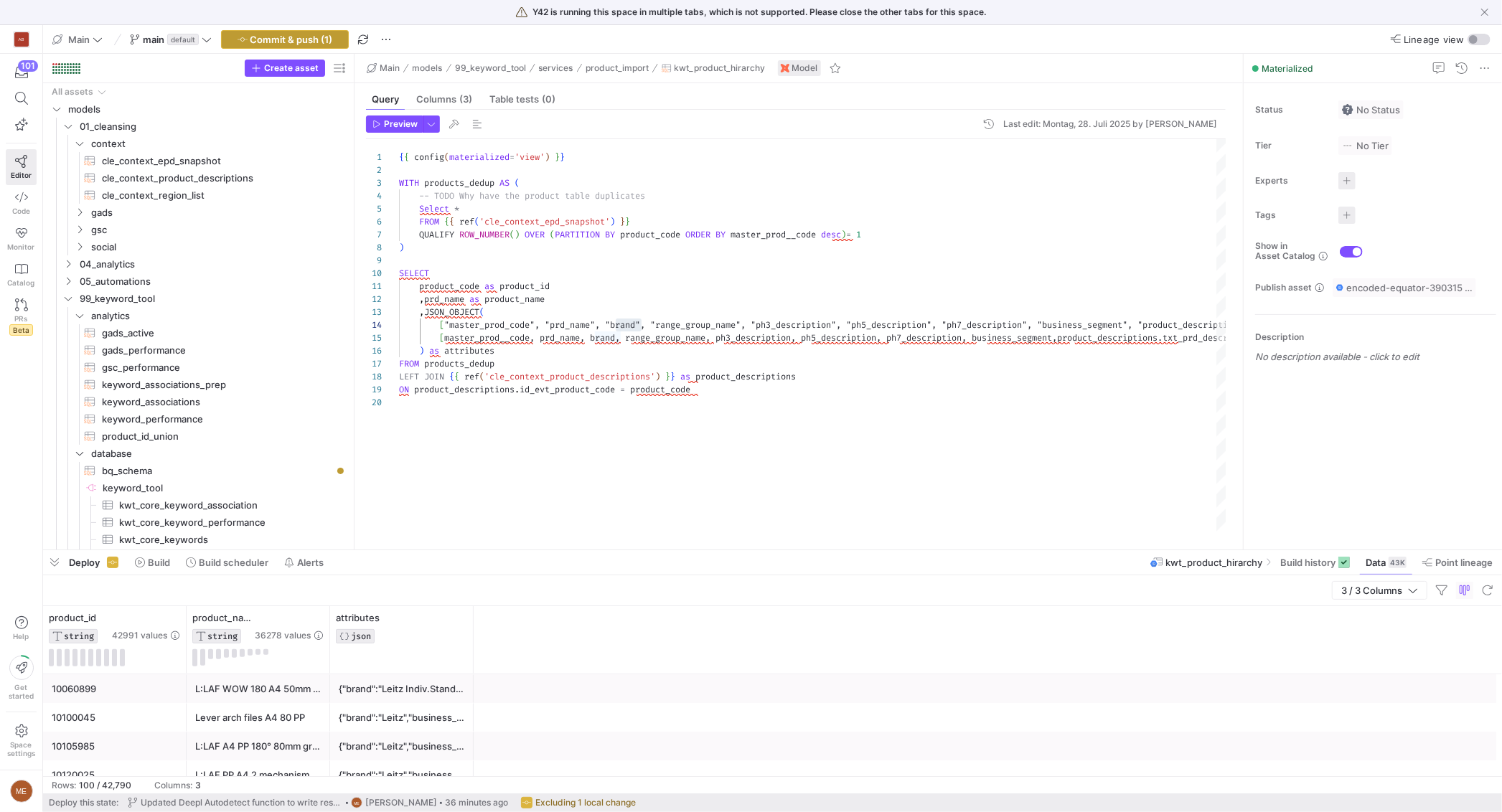
click at [330, 40] on span "Commit & push (1)" at bounding box center [292, 39] width 83 height 11
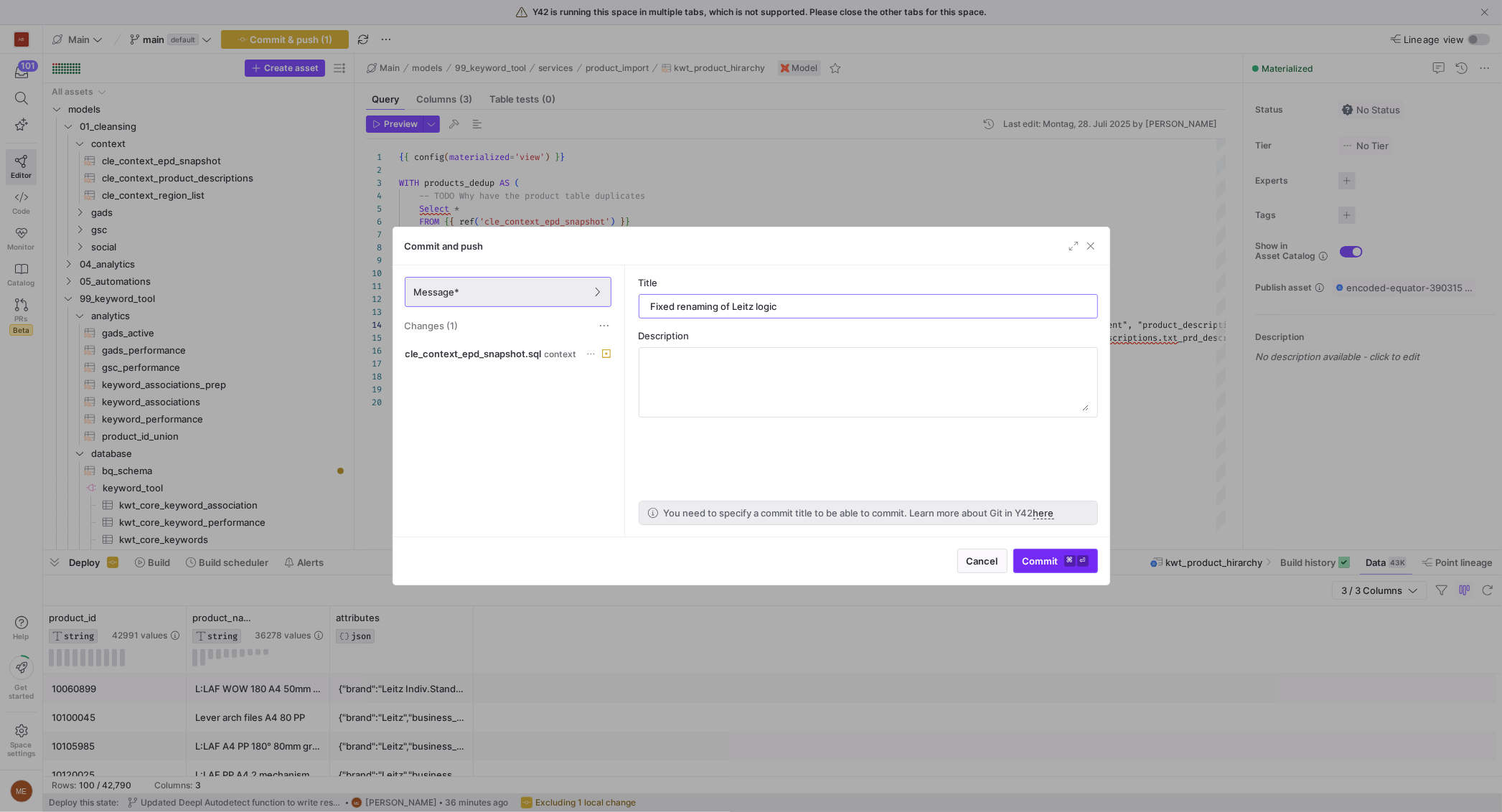
type input "Fixed renaming of Leitz logic"
click at [1083, 570] on span "submit" at bounding box center [1055, 561] width 83 height 23
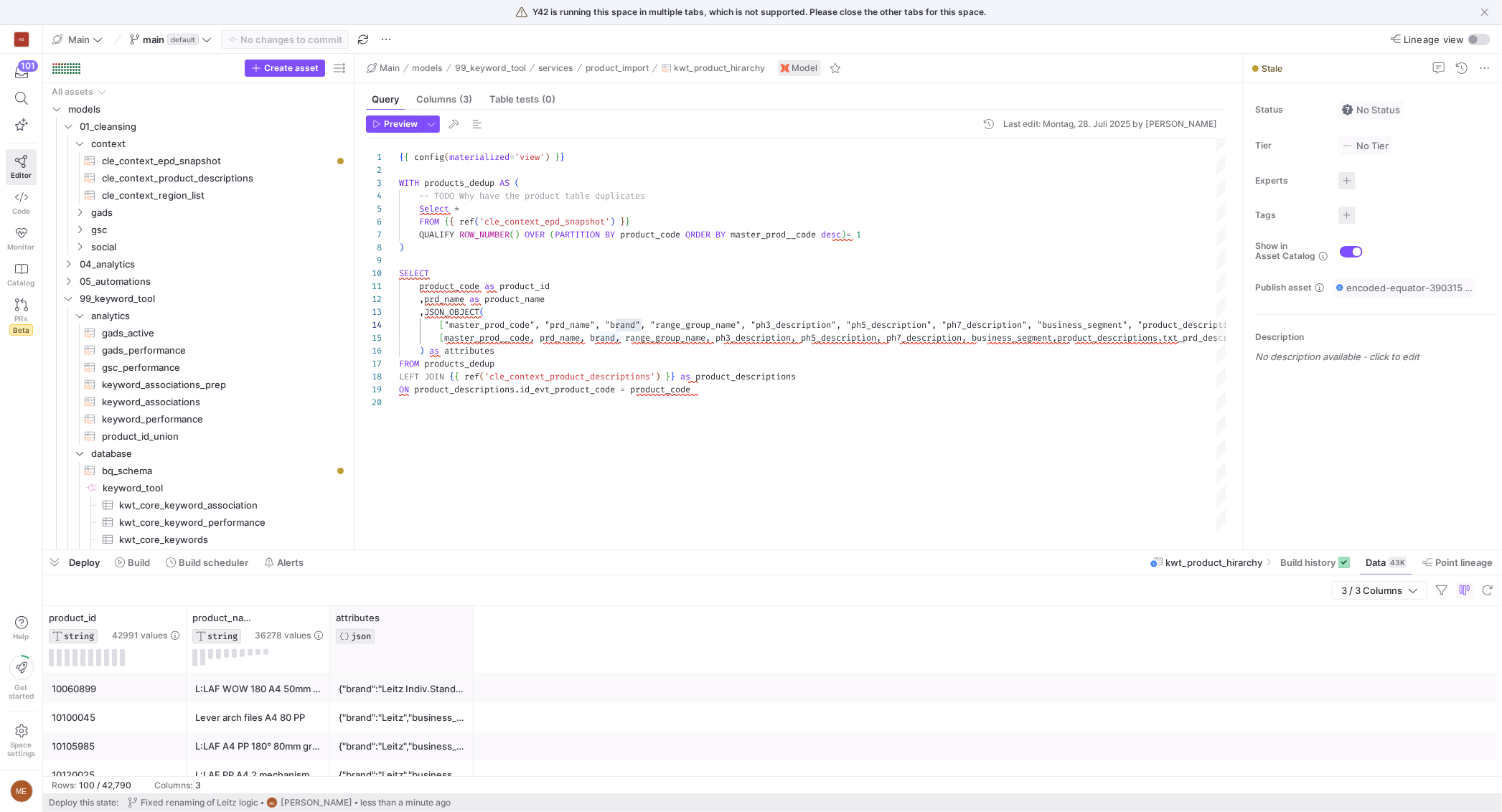
click at [470, 647] on div at bounding box center [473, 639] width 6 height 68
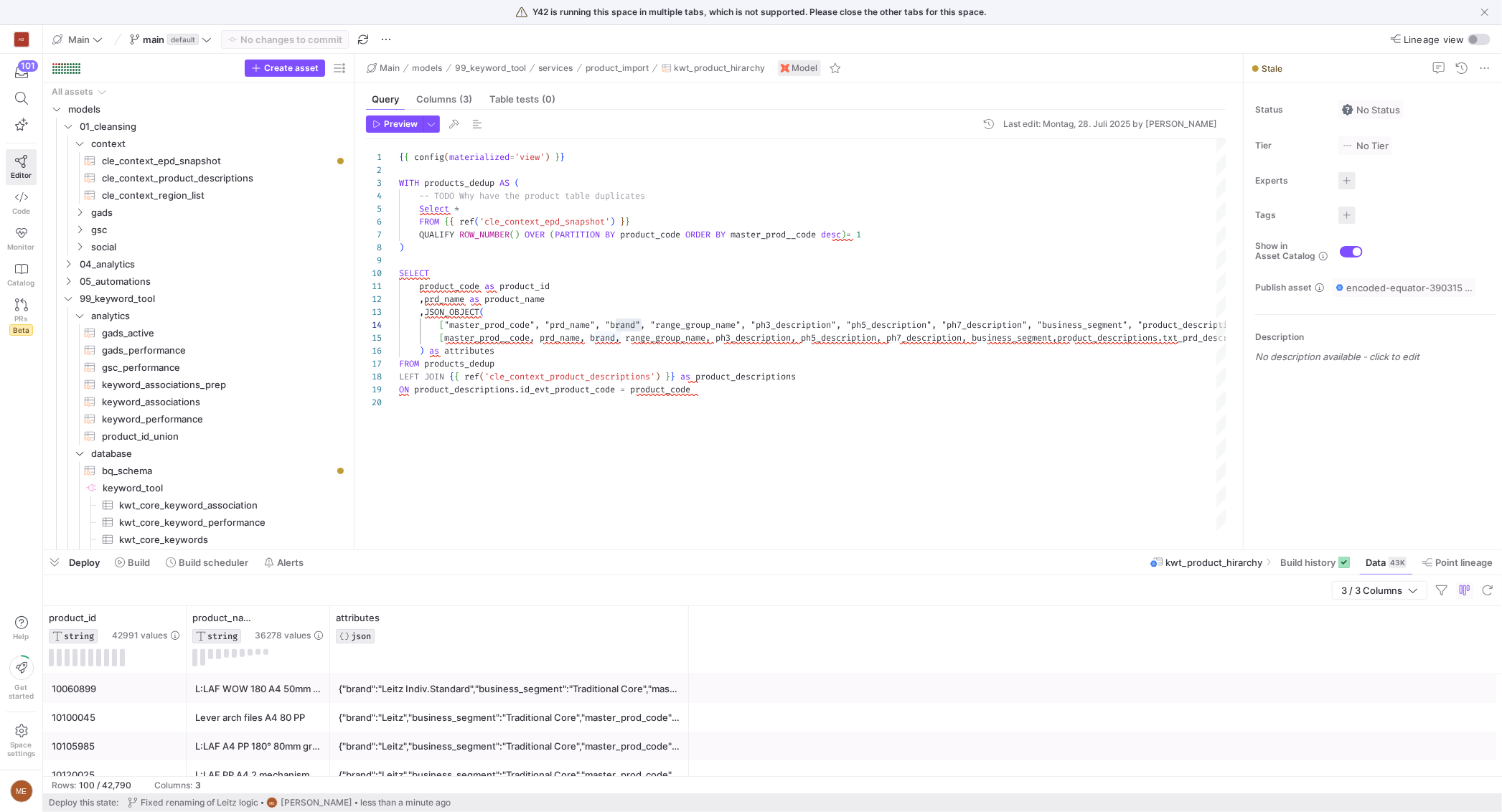
click at [1330, 579] on div "3 / 3 Columns" at bounding box center [772, 590] width 1459 height 31
click at [1299, 553] on span at bounding box center [1315, 562] width 81 height 23
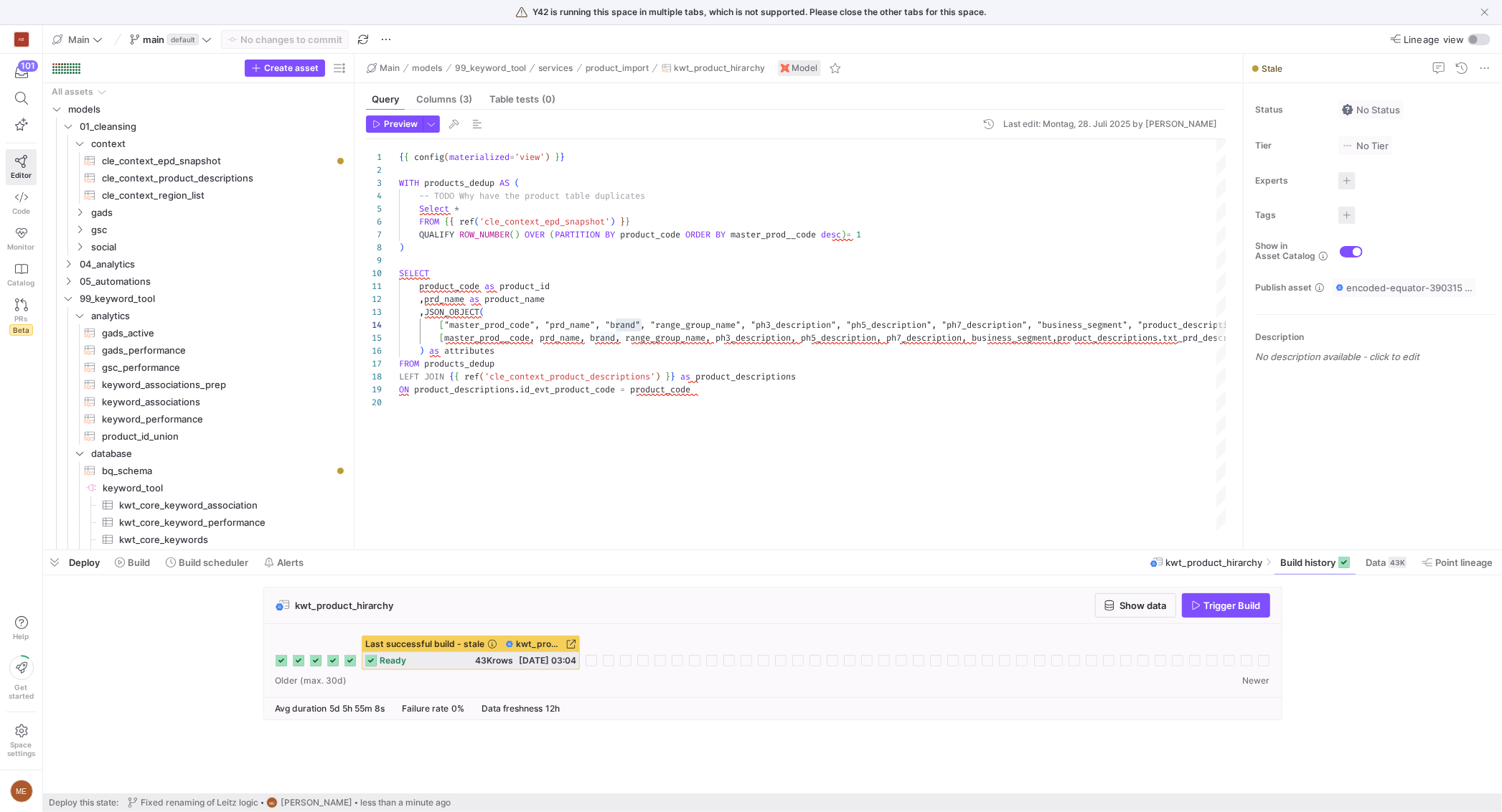
click at [1204, 607] on span "Trigger Build" at bounding box center [1232, 605] width 57 height 11
click at [227, 166] on span "cle_context_epd_snapshot​​​​​​​​​​" at bounding box center [216, 161] width 229 height 17
type textarea "SELECT * EXCEPT (brand), CASE WHEN LOWER(brand) LIKE 'leitz%' THEN 'Leitz' ELSE…"
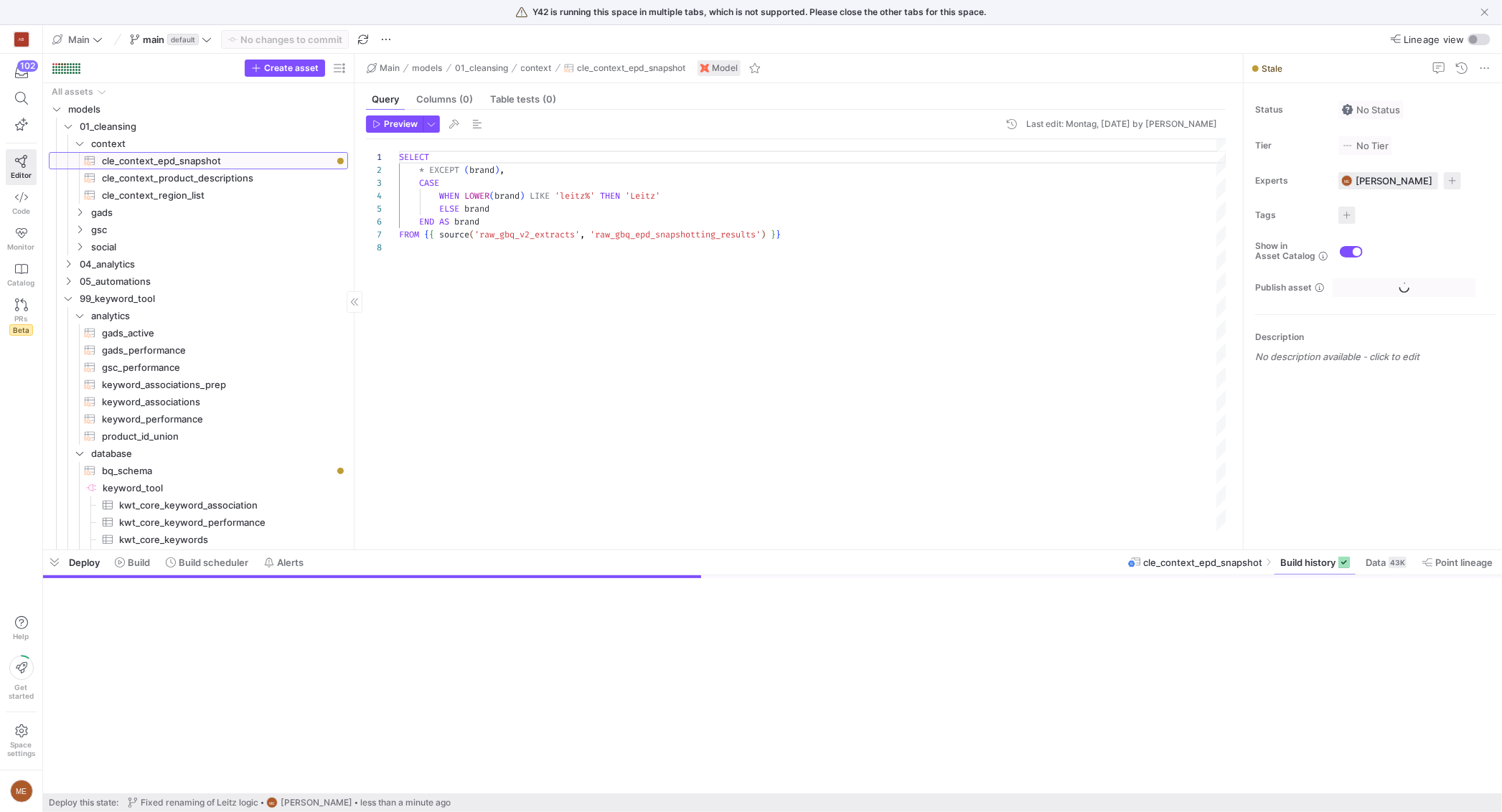
scroll to position [90, 0]
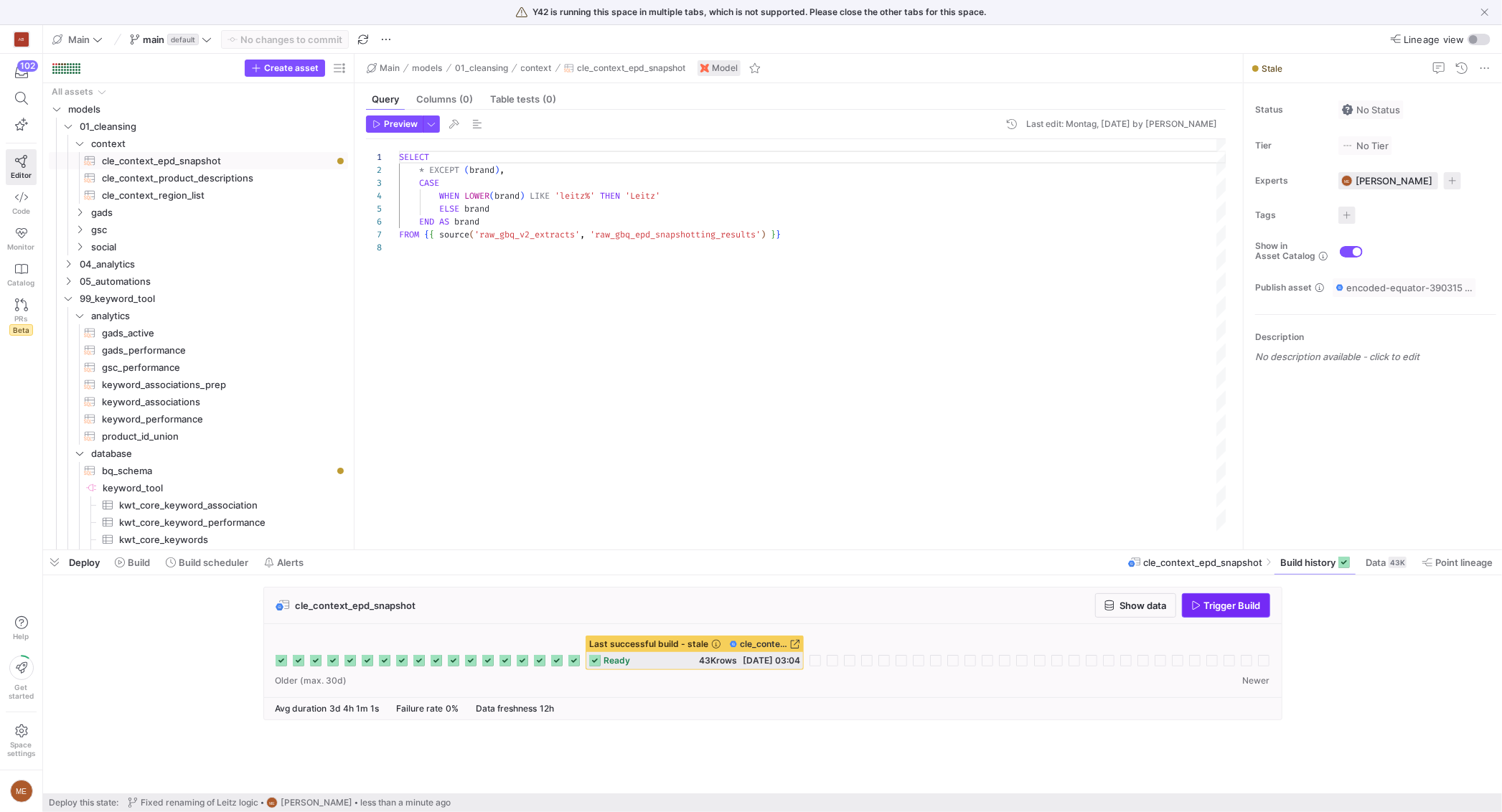
click at [1229, 597] on span "button" at bounding box center [1225, 605] width 87 height 23
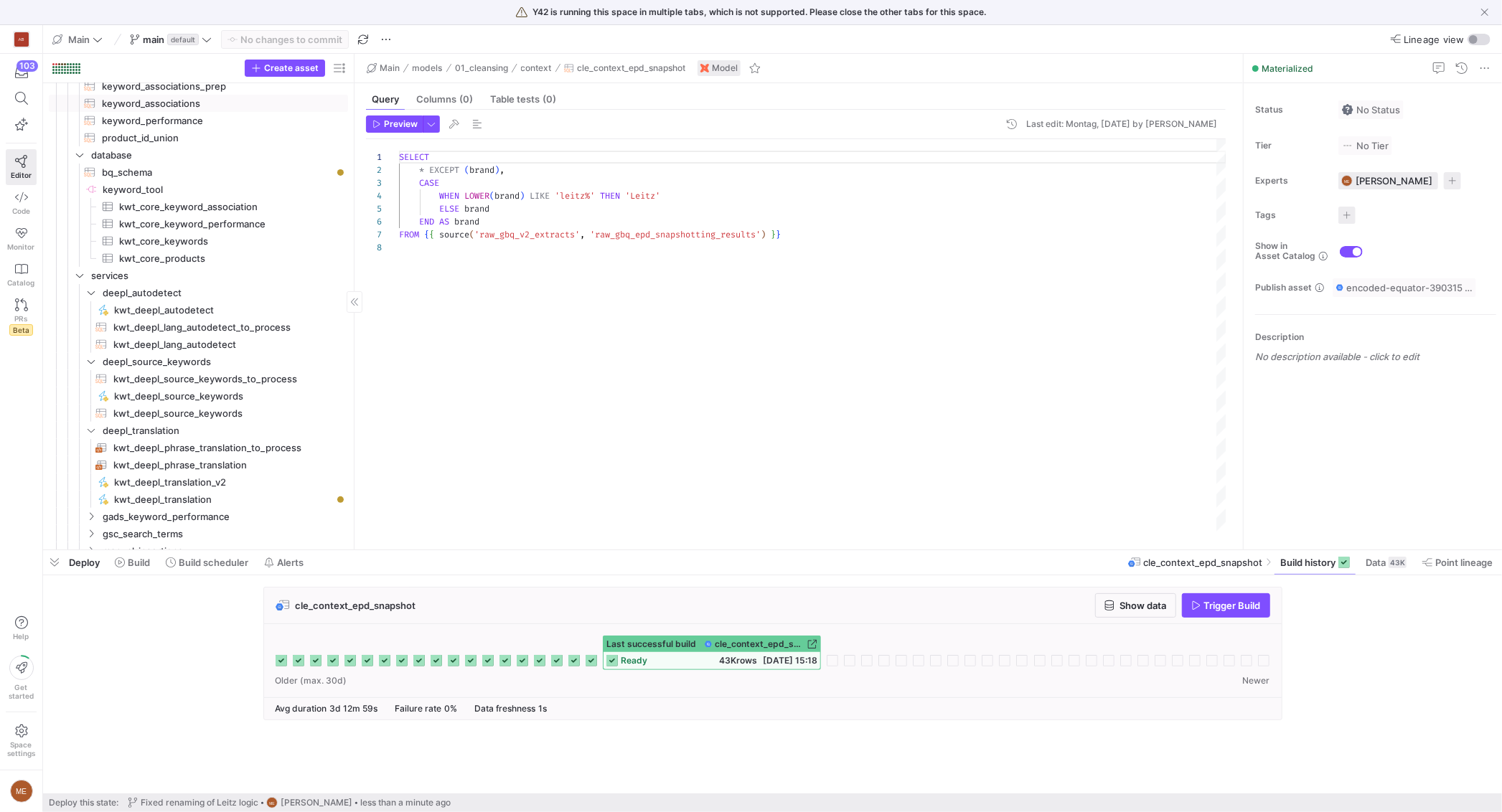
scroll to position [549, 0]
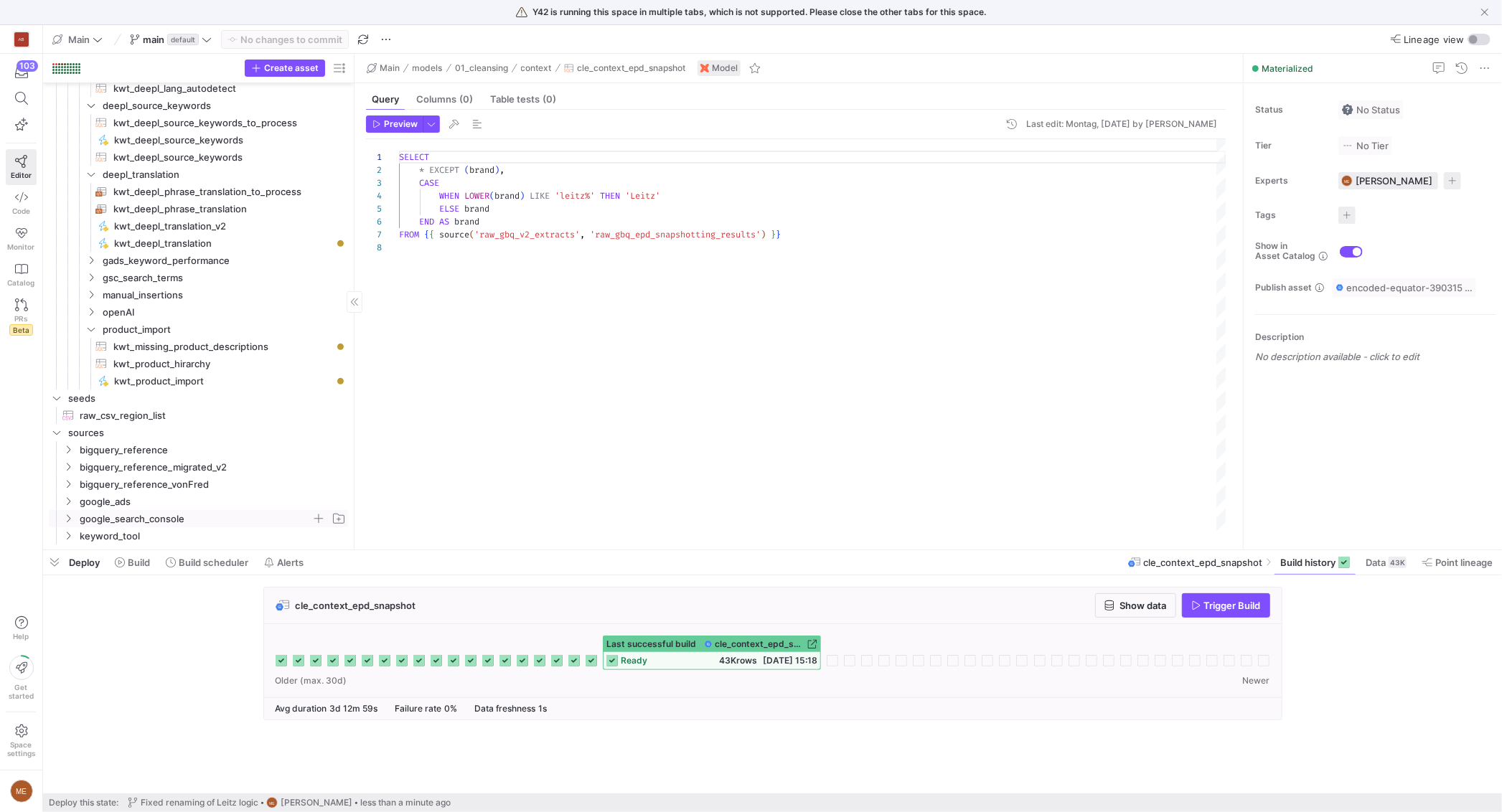
click at [173, 520] on span "google_search_console" at bounding box center [196, 519] width 232 height 17
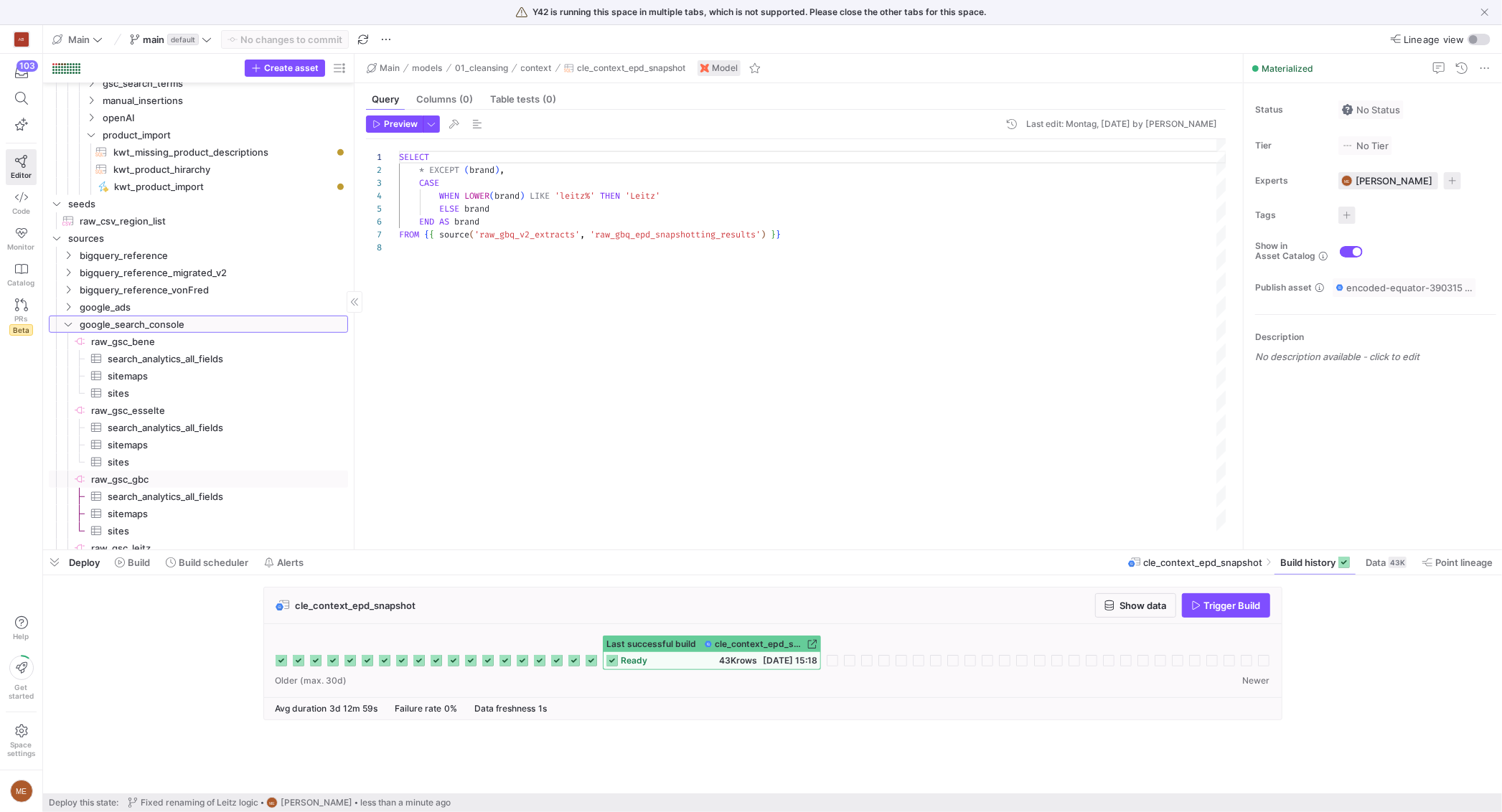
scroll to position [1031, 0]
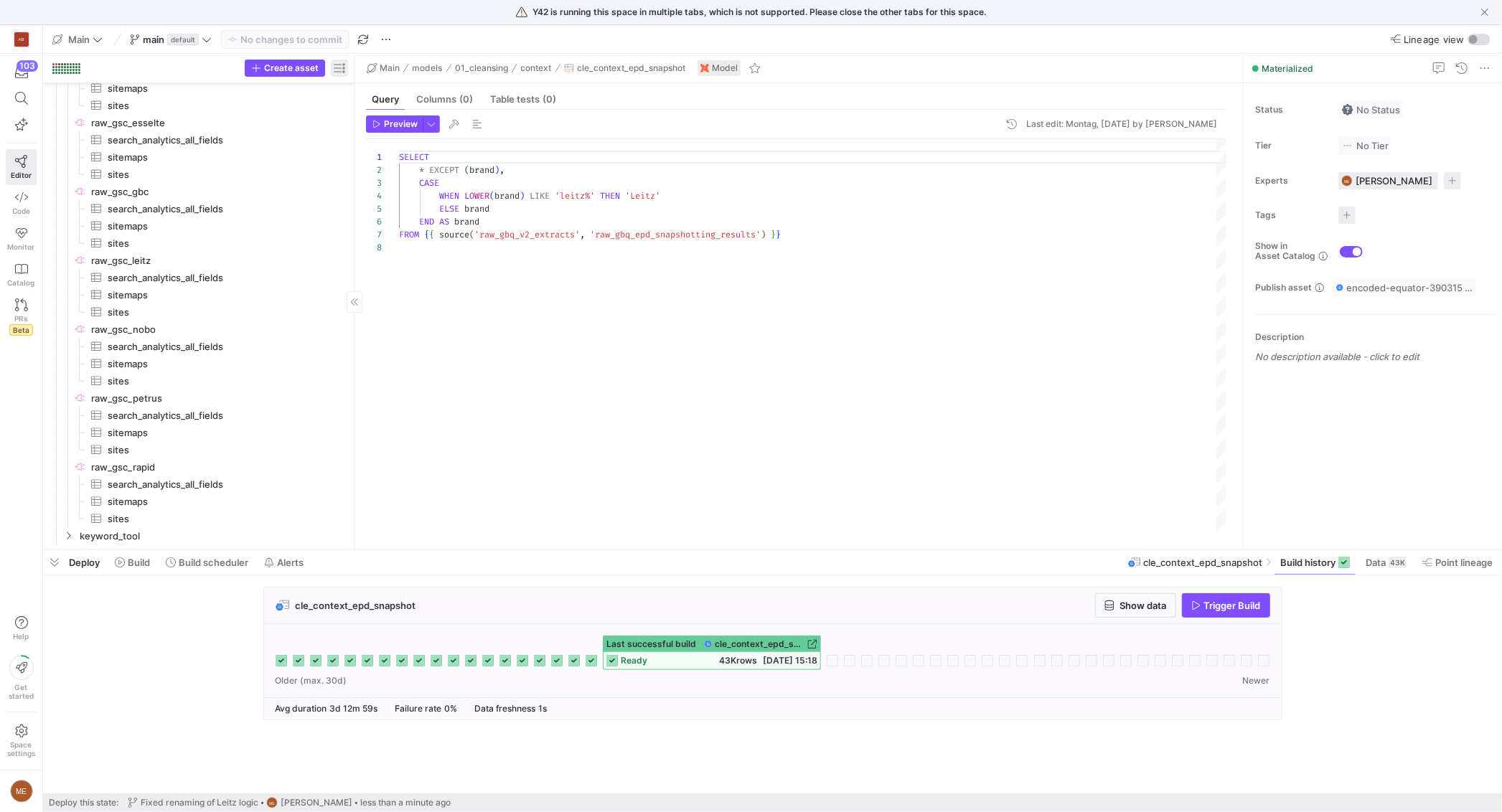
click at [339, 65] on span "button" at bounding box center [340, 68] width 18 height 18
click at [378, 124] on label "Last build status" at bounding box center [415, 128] width 81 height 11
click at [375, 124] on input "Last build status" at bounding box center [369, 128] width 11 height 11
radio input "false"
radio input "true"
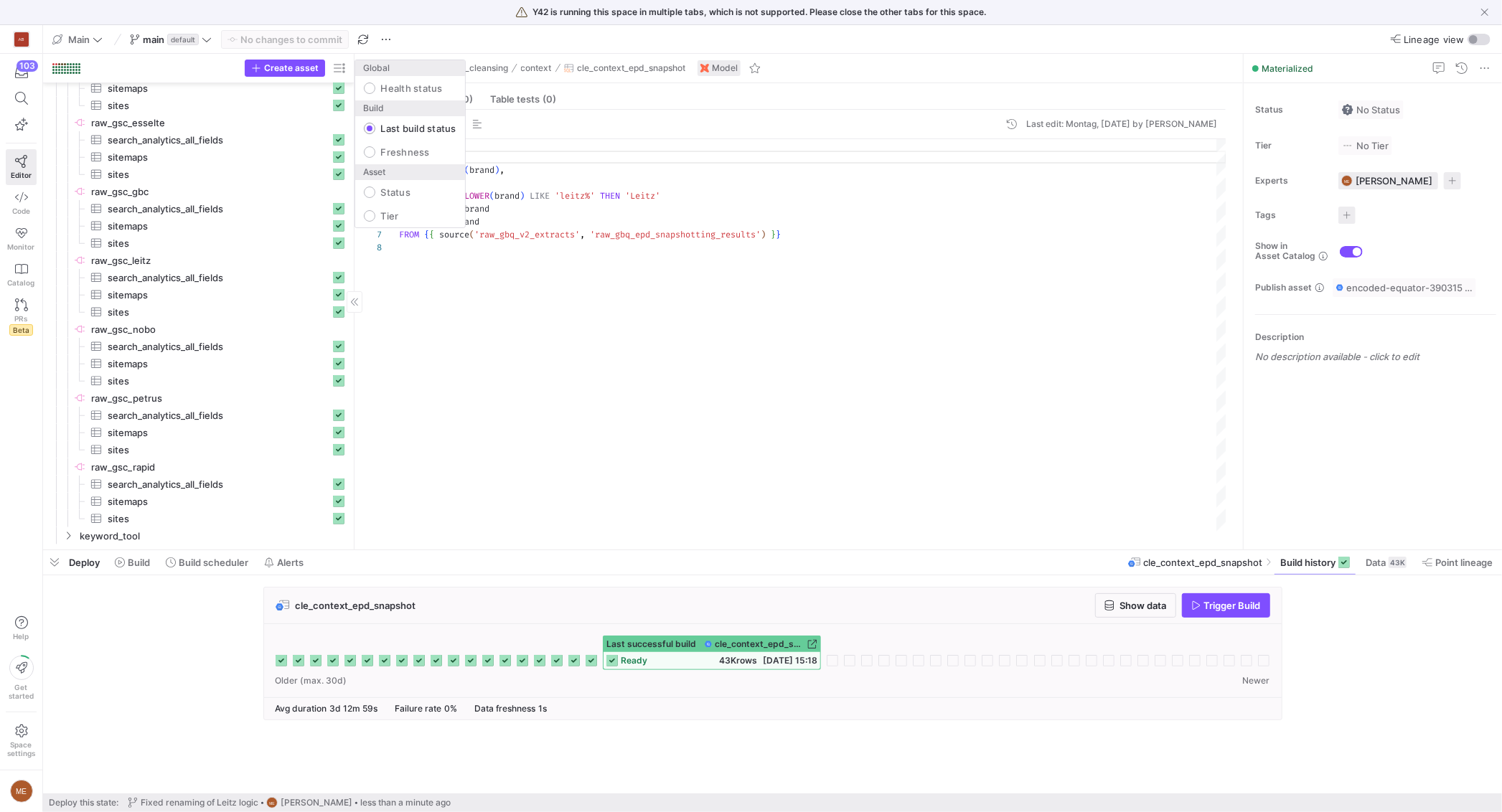
drag, startPoint x: 455, startPoint y: 362, endPoint x: 143, endPoint y: 269, distance: 325.6
click at [443, 356] on div at bounding box center [751, 406] width 1502 height 812
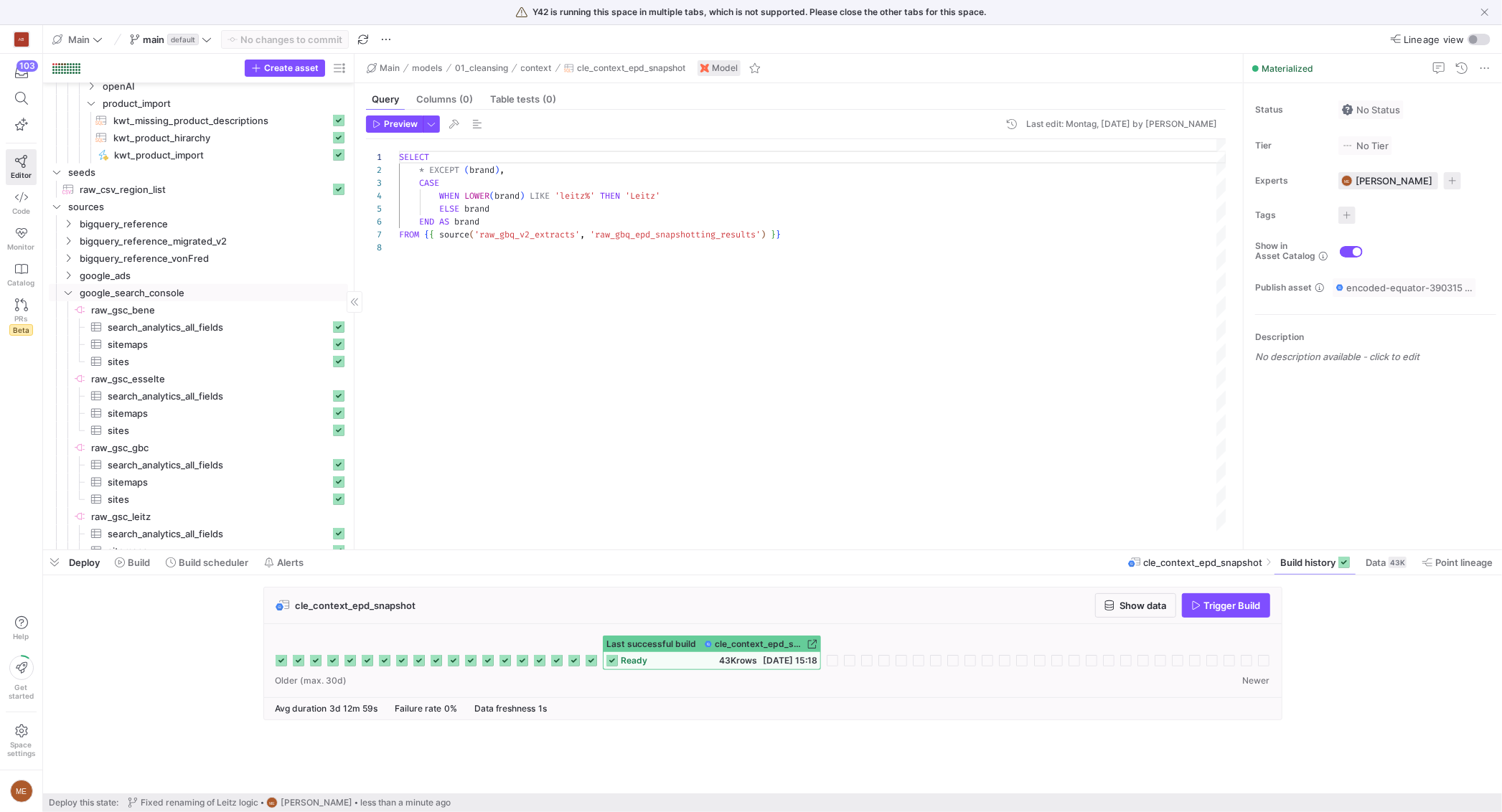
scroll to position [367, 0]
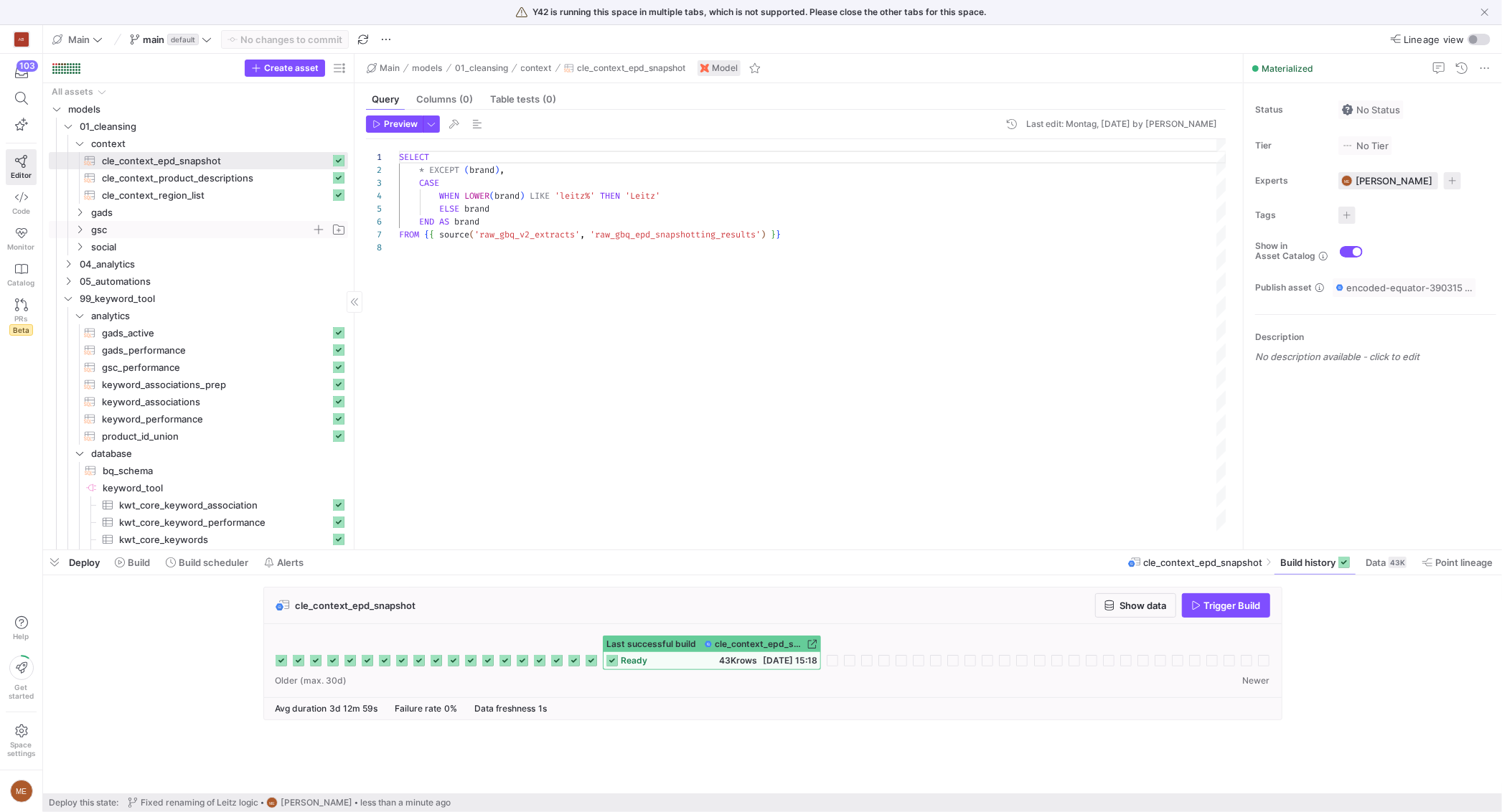
click at [174, 223] on span "gsc" at bounding box center [201, 229] width 220 height 17
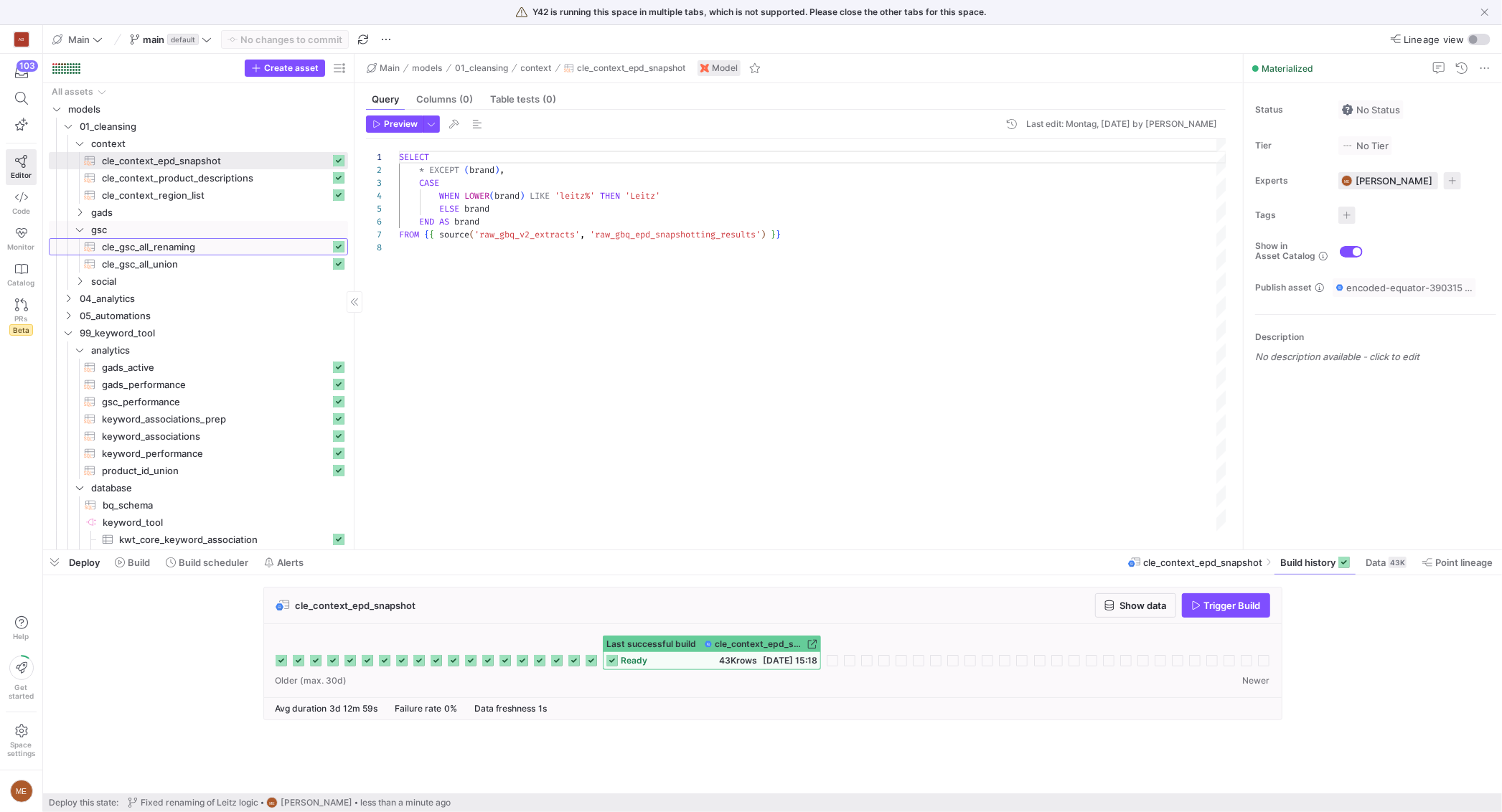
click at [208, 248] on span "cle_gsc_all_renaming​​​​​​​​​​" at bounding box center [216, 247] width 228 height 17
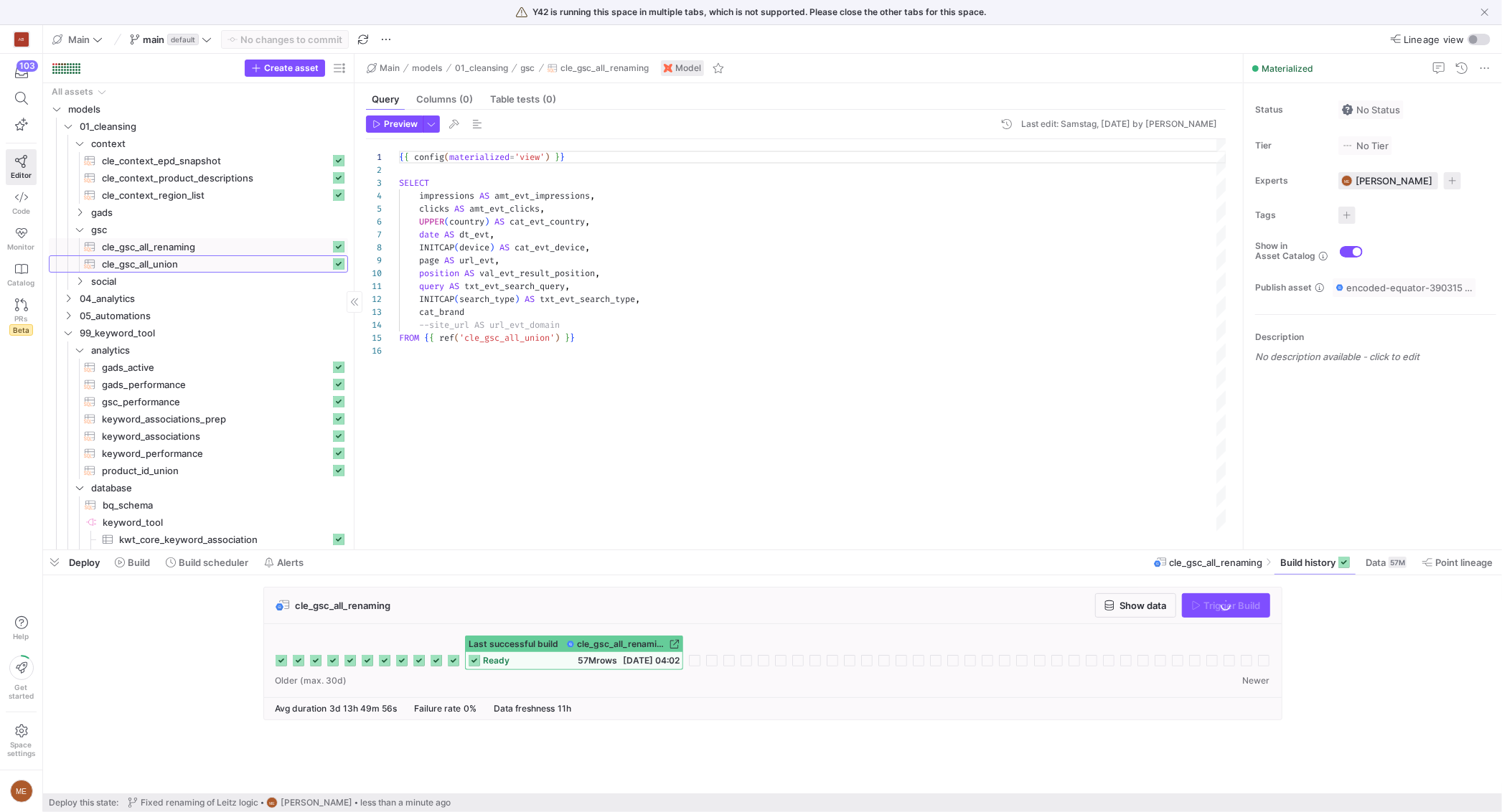
click at [218, 258] on span "cle_gsc_all_union​​​​​​​​​​" at bounding box center [216, 264] width 228 height 17
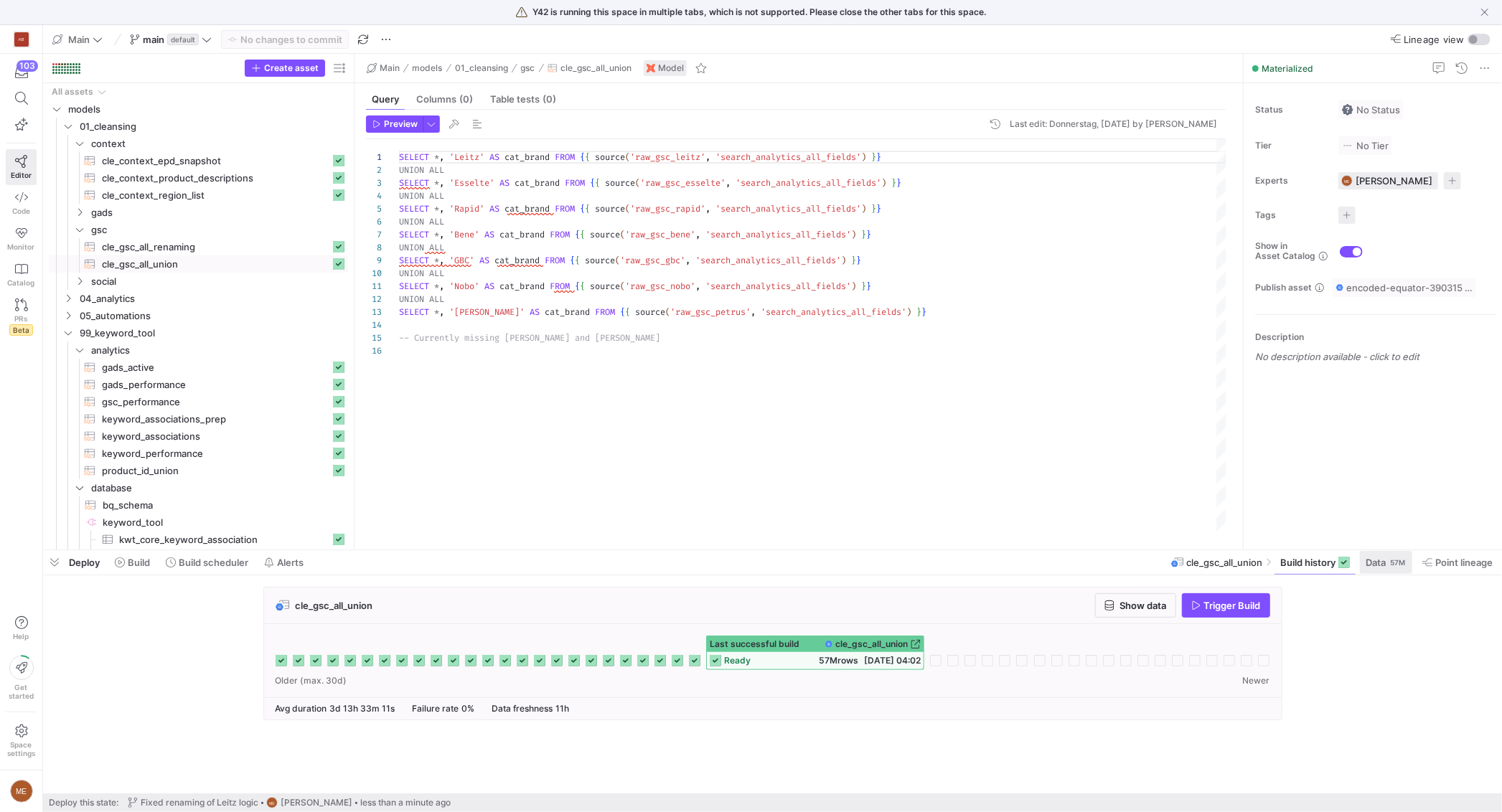
click at [1389, 566] on div "57M" at bounding box center [1397, 562] width 18 height 11
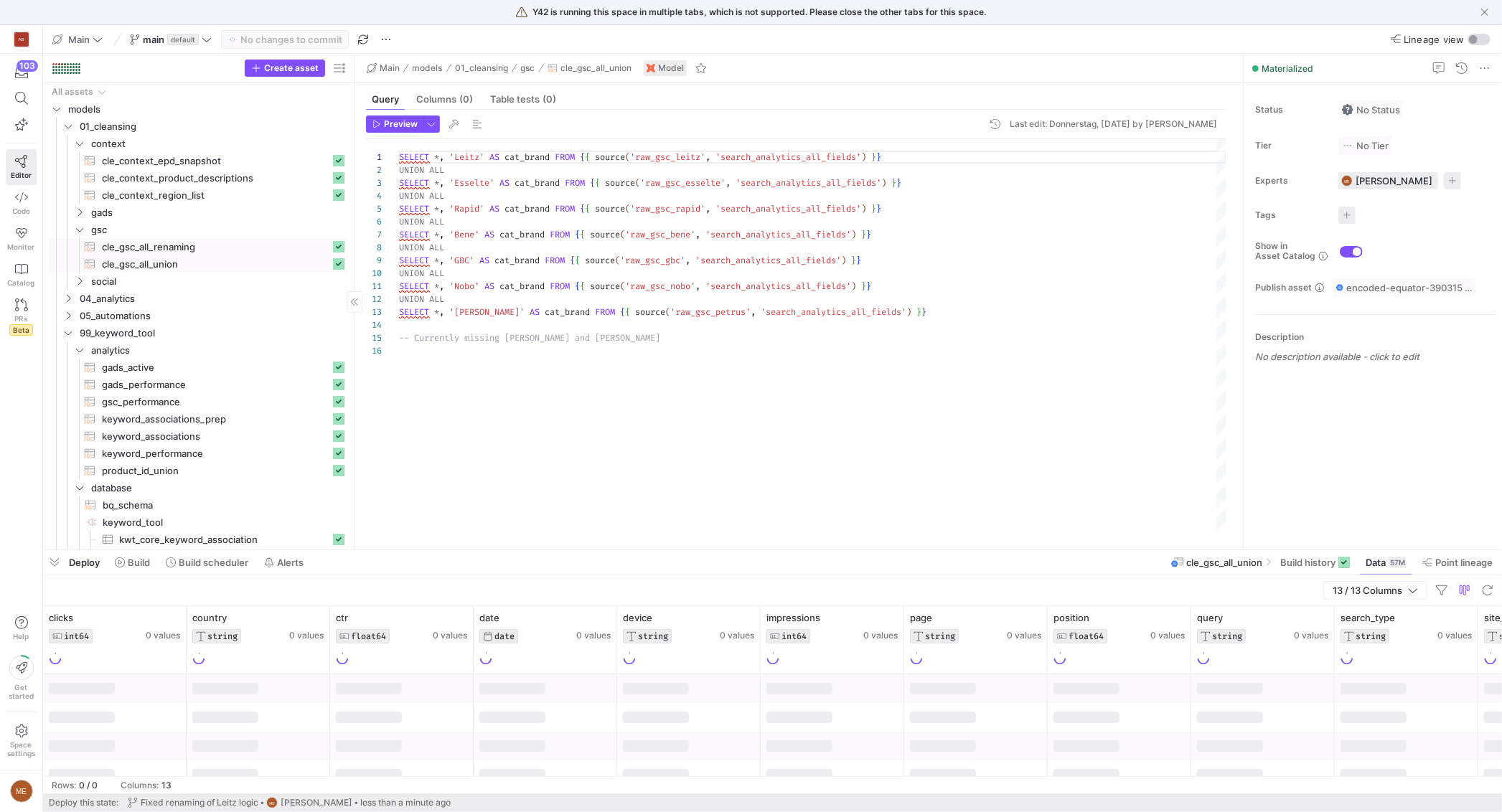
click at [203, 248] on span "cle_gsc_all_renaming​​​​​​​​​​" at bounding box center [216, 247] width 228 height 17
type textarea "{{ config(materialized='view') }} SELECT impressions AS amt_evt_impressions, cl…"
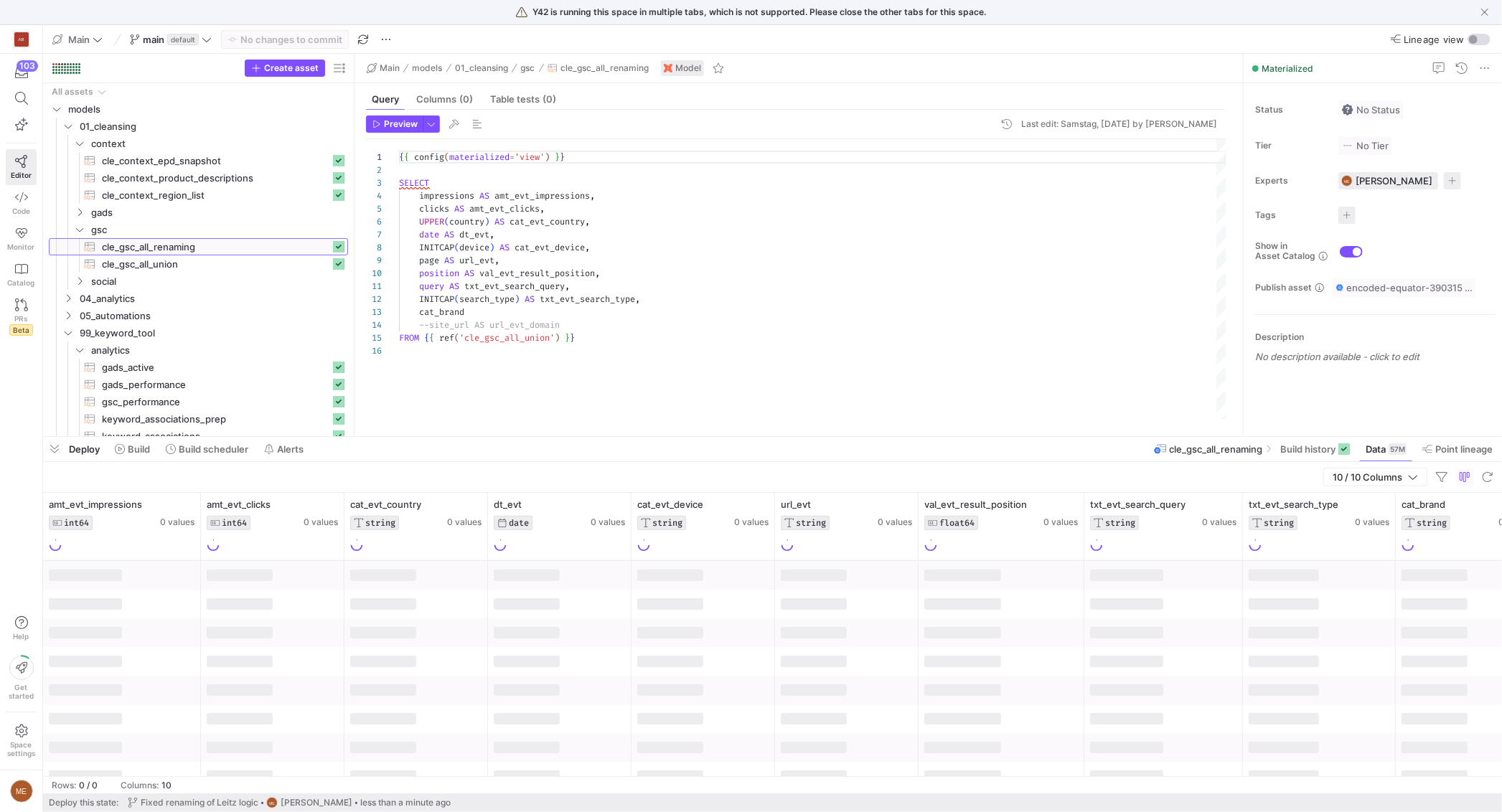
drag, startPoint x: 812, startPoint y: 548, endPoint x: 800, endPoint y: 439, distance: 109.7
click at [793, 434] on div at bounding box center [772, 436] width 1459 height 6
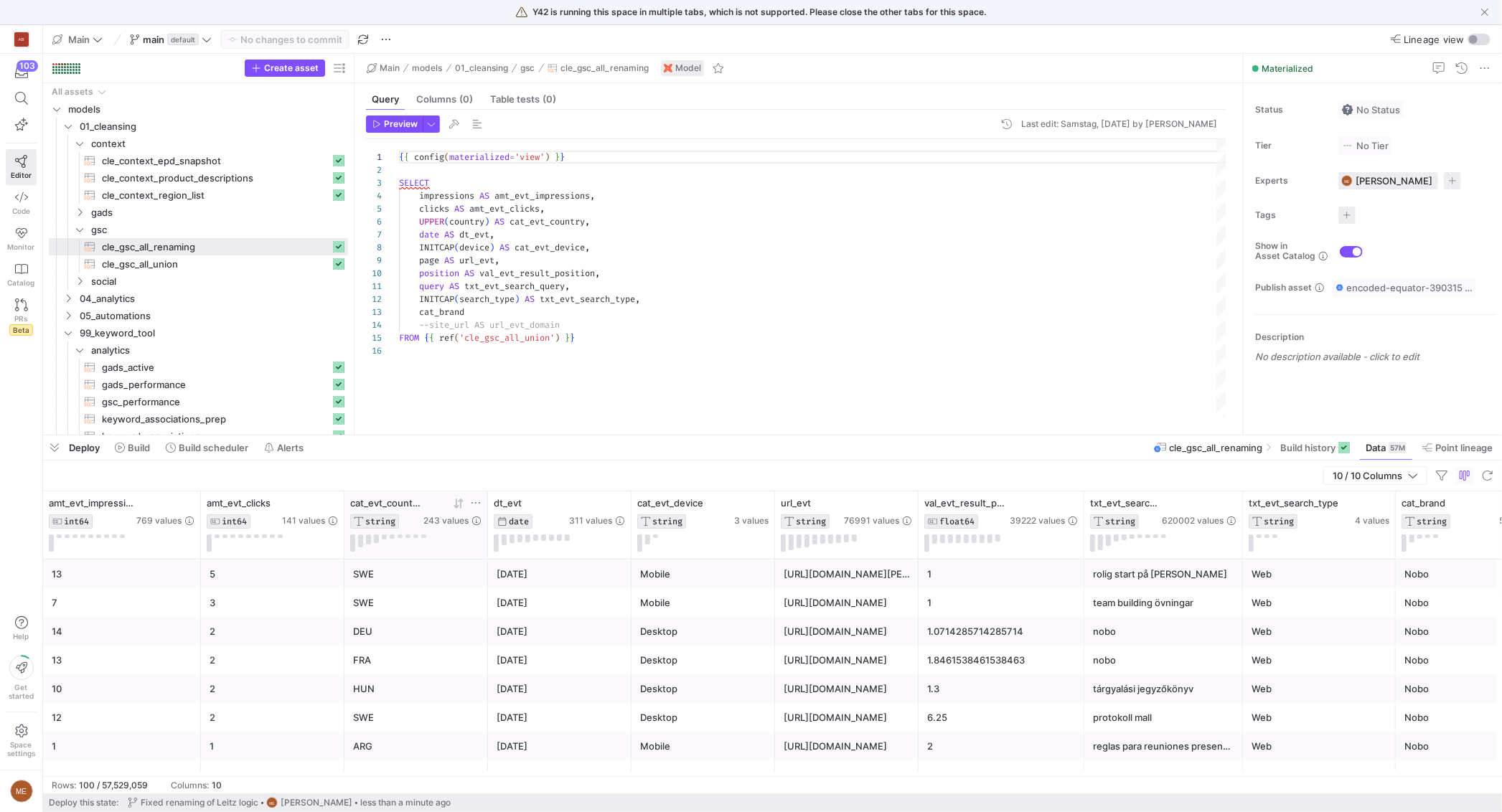
click at [480, 503] on icon at bounding box center [475, 502] width 11 height 11
click at [571, 640] on button "Apply" at bounding box center [593, 649] width 44 height 18
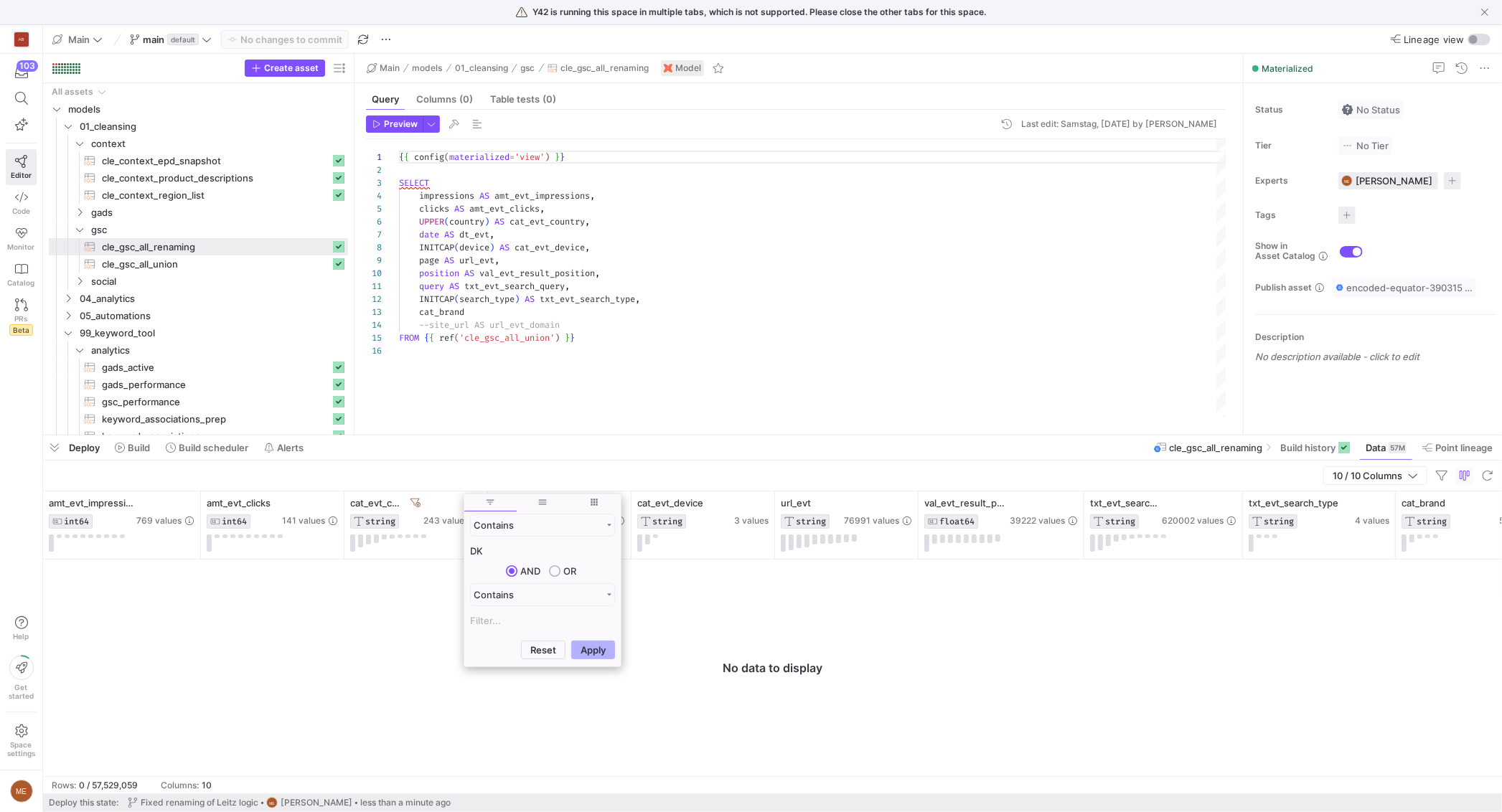
click at [563, 552] on input "DK" at bounding box center [542, 551] width 145 height 18
click at [562, 548] on input "DK" at bounding box center [542, 551] width 145 height 18
type input "DAN"
click at [571, 640] on button "Apply" at bounding box center [593, 649] width 44 height 18
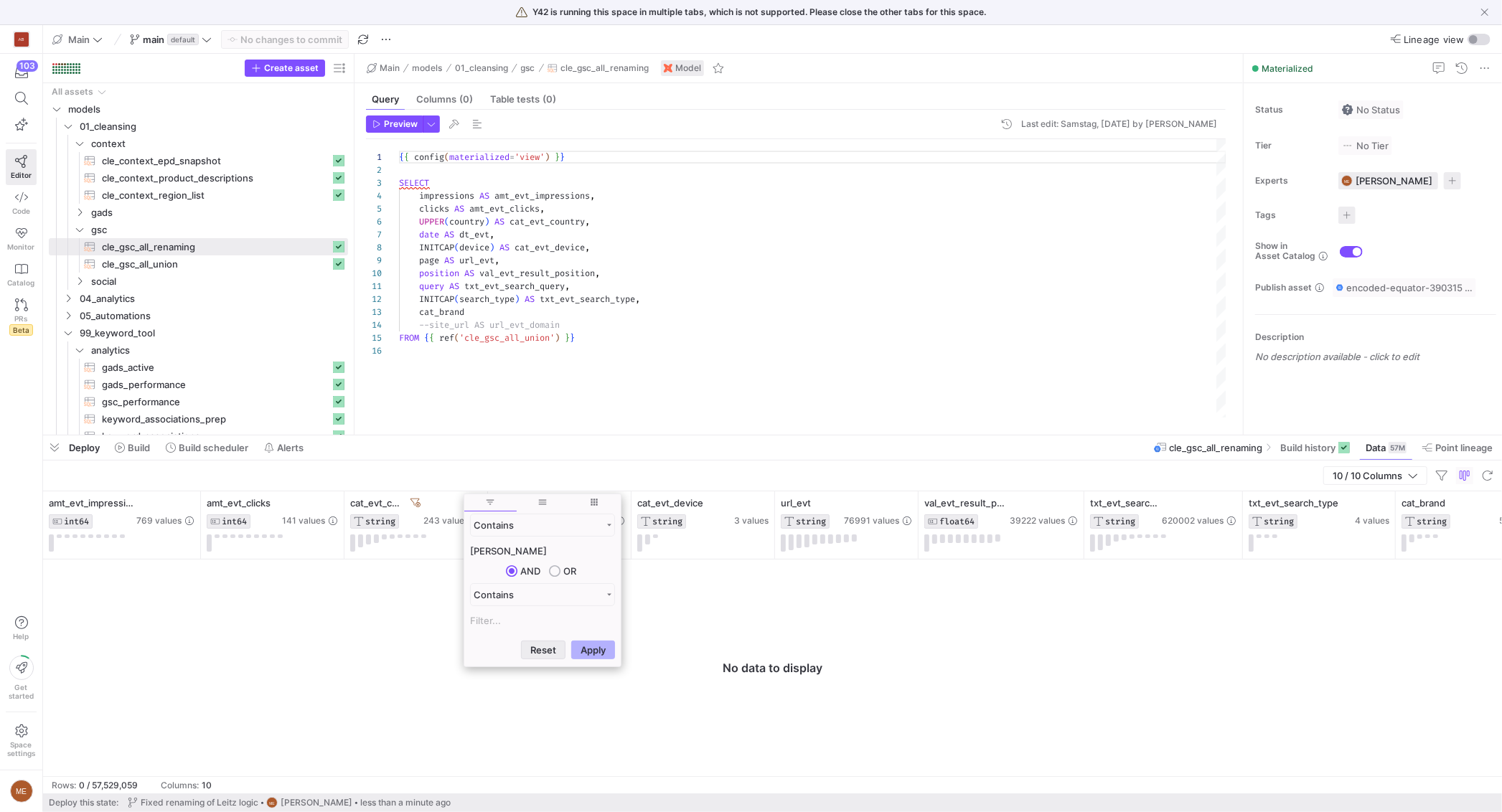
scroll to position [129, 0]
click at [548, 650] on button "Reset" at bounding box center [543, 649] width 45 height 18
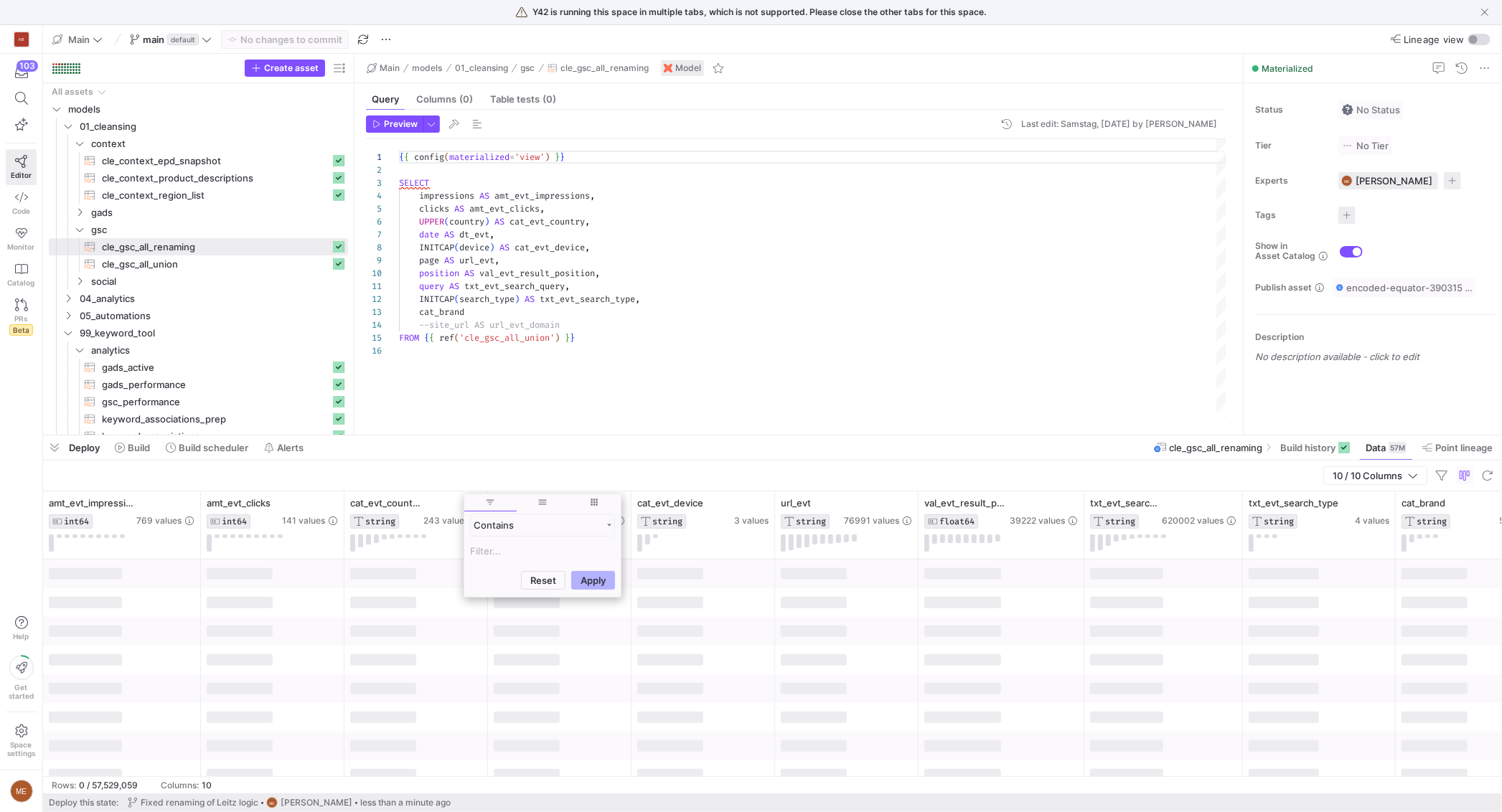
click at [739, 612] on div at bounding box center [703, 602] width 143 height 29
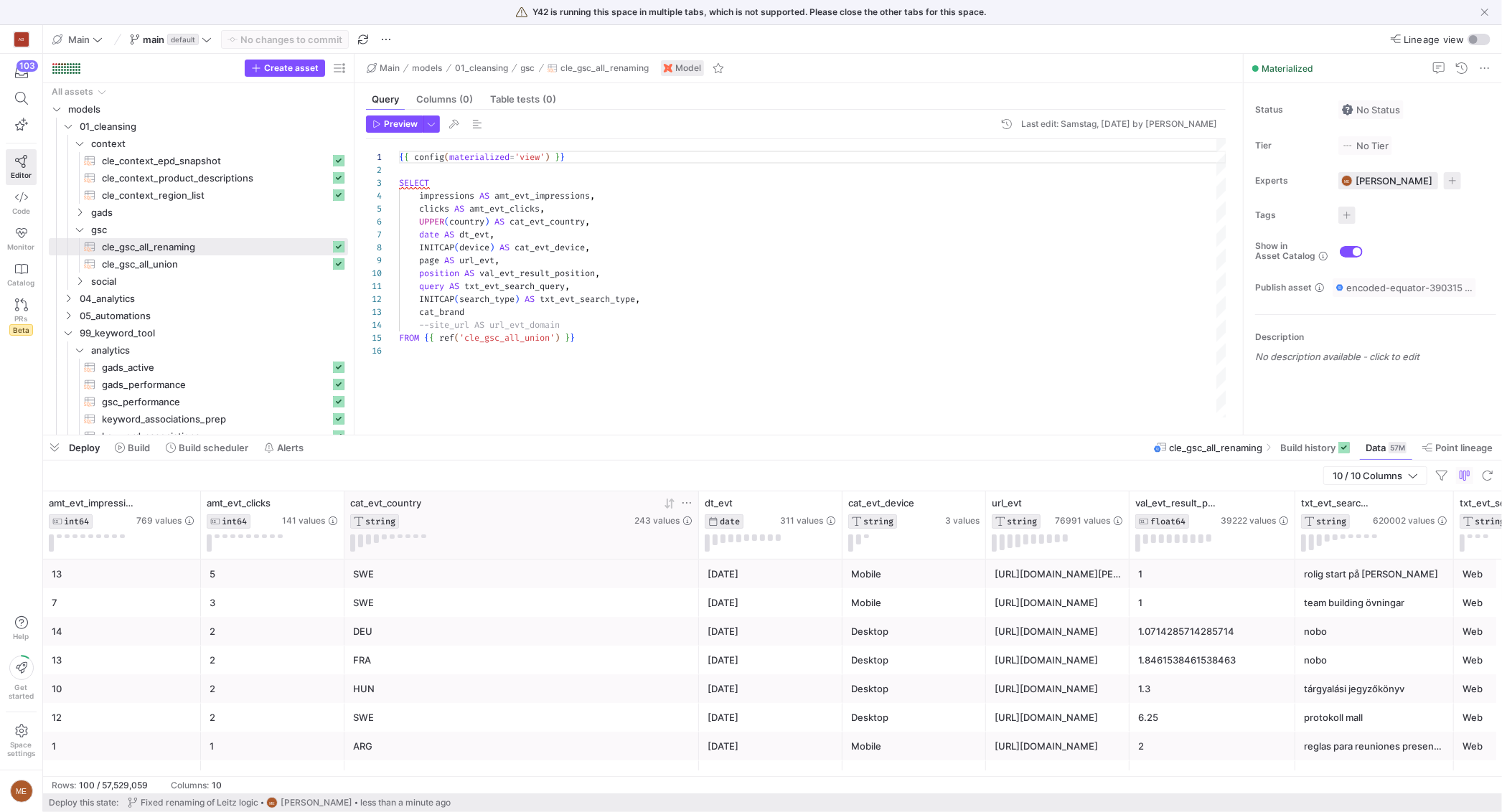
drag, startPoint x: 487, startPoint y: 511, endPoint x: 626, endPoint y: 537, distance: 141.4
click at [696, 514] on div at bounding box center [698, 525] width 6 height 68
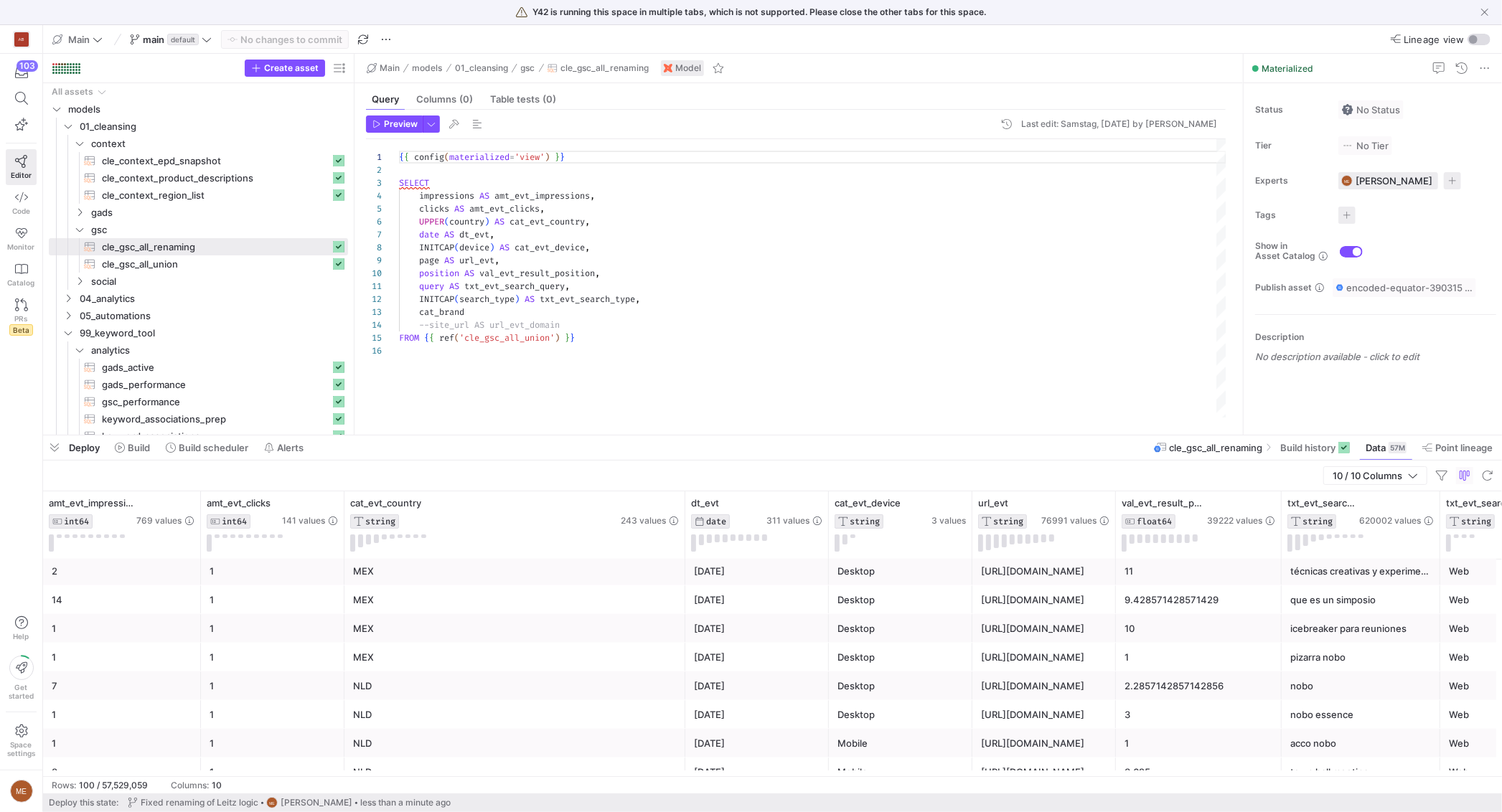
scroll to position [1356, 0]
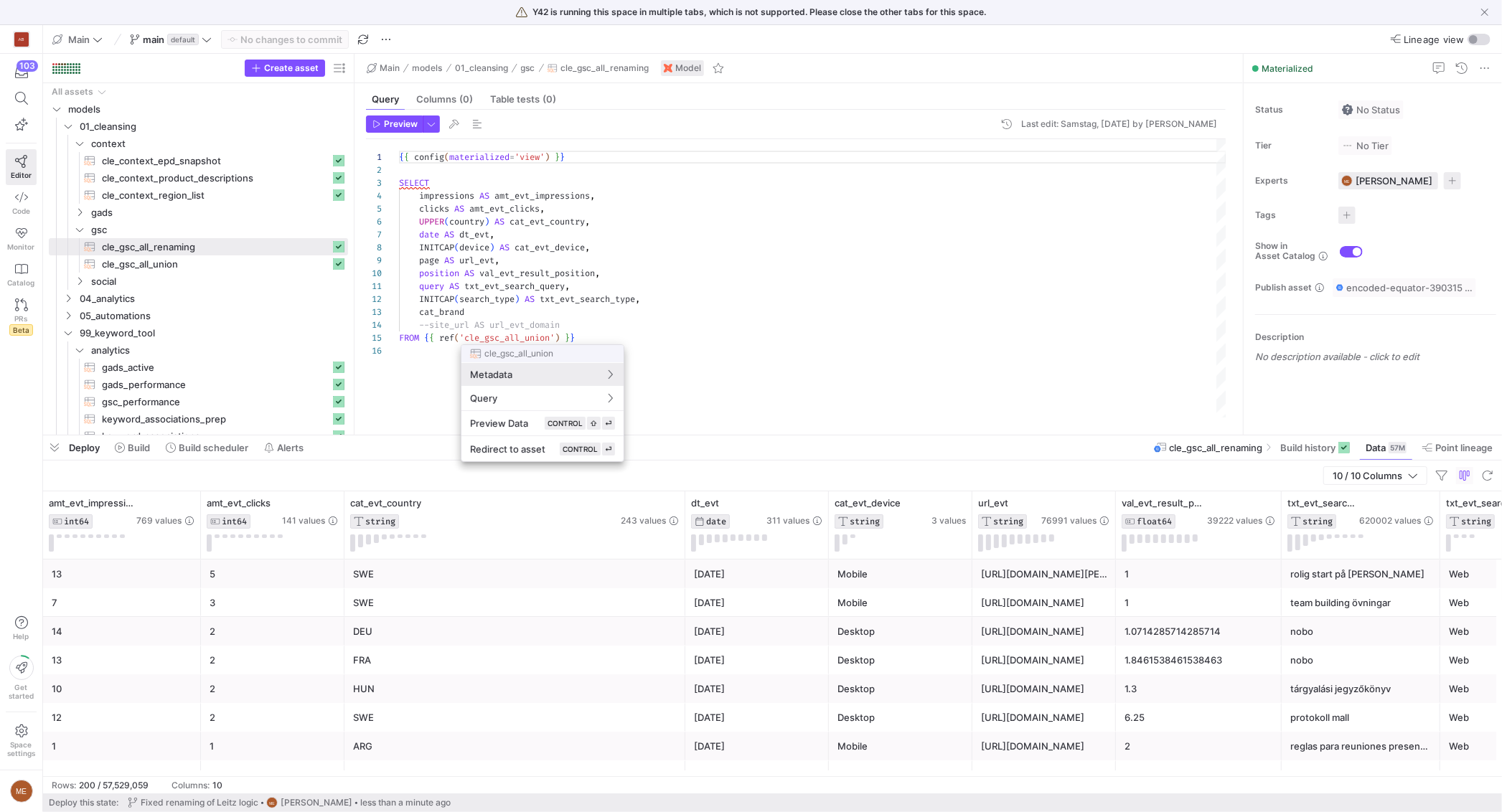
click at [836, 334] on div at bounding box center [751, 406] width 1502 height 812
click at [740, 243] on div "{ { config ( materialized = 'view' ) } } SELECT impressions AS amt_evt_impressi…" at bounding box center [812, 277] width 827 height 278
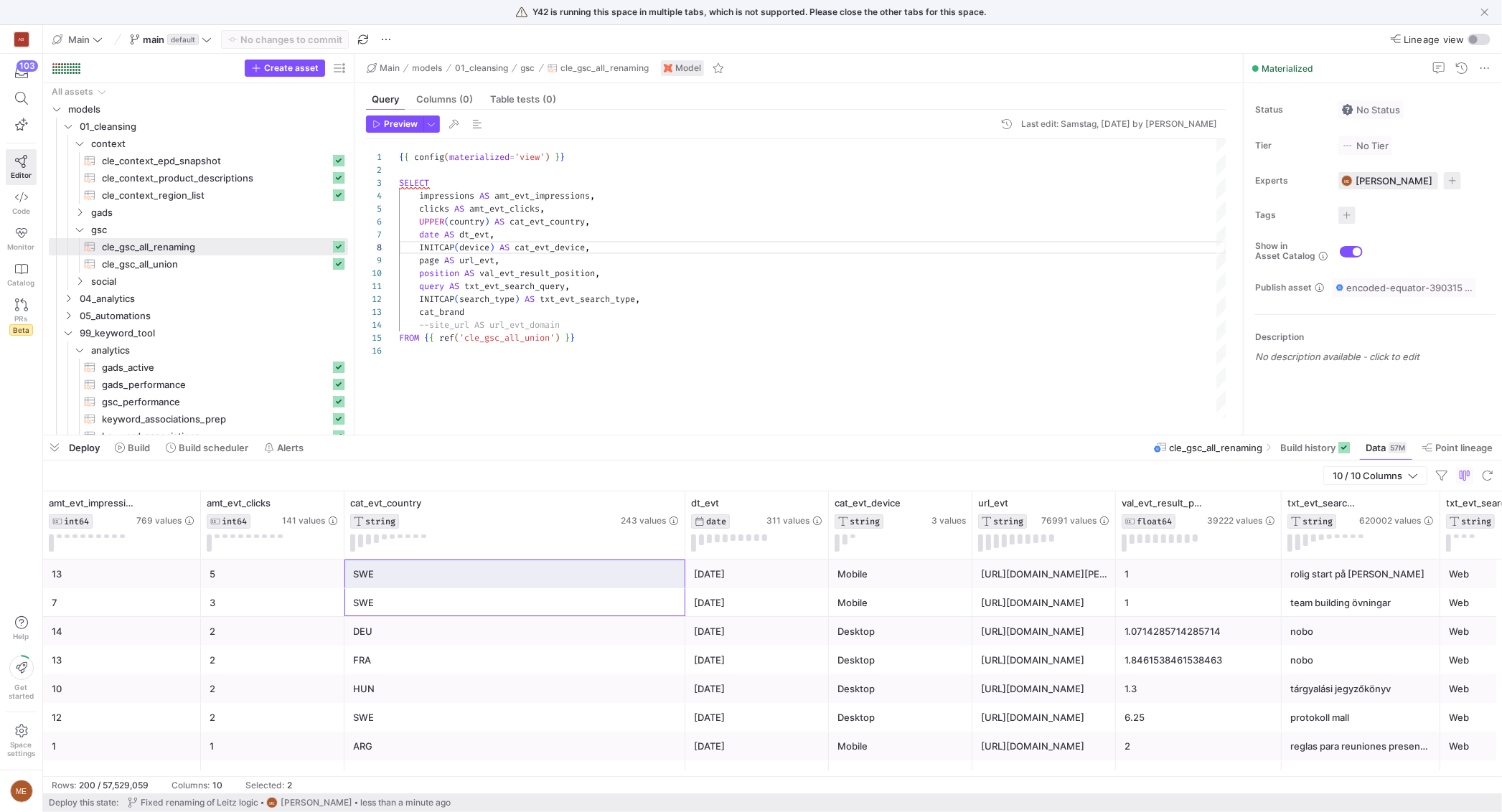
drag, startPoint x: 491, startPoint y: 589, endPoint x: 394, endPoint y: 584, distance: 97.1
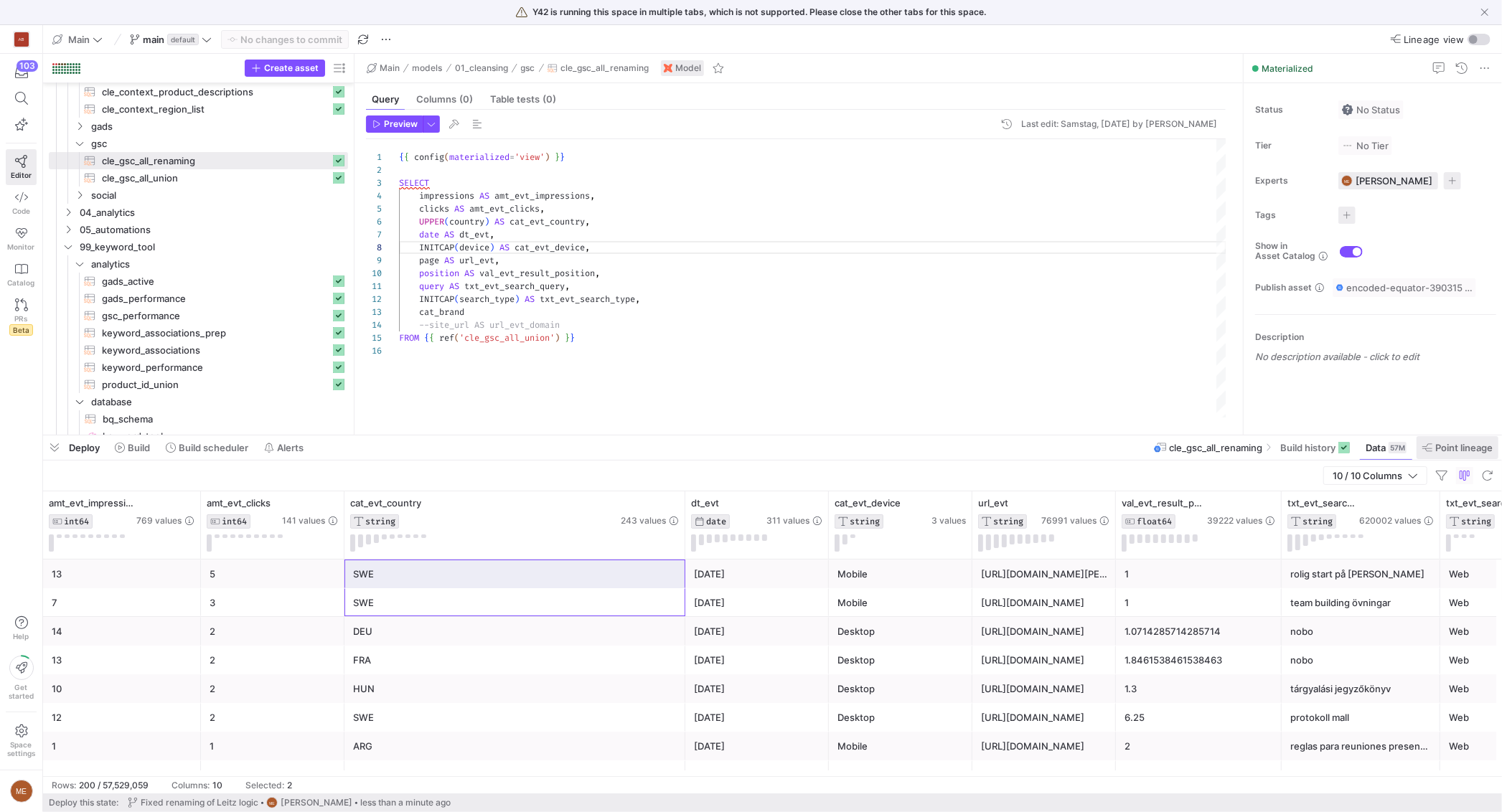
click at [1448, 447] on span "Point lineage" at bounding box center [1463, 447] width 57 height 11
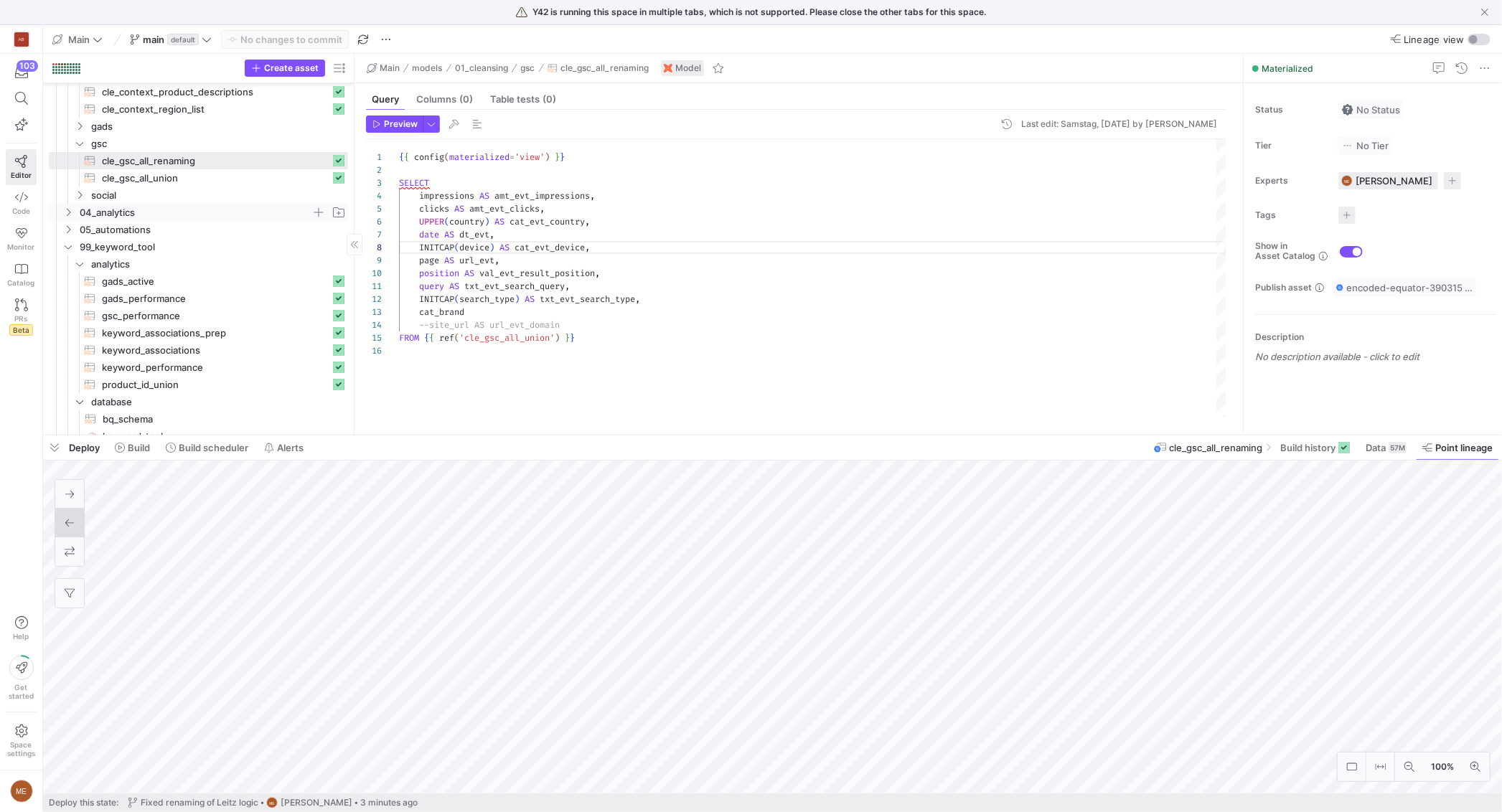
click at [159, 211] on span "04_analytics" at bounding box center [196, 212] width 232 height 17
click at [162, 226] on span "gsc" at bounding box center [201, 229] width 220 height 17
click at [175, 246] on span "analytics_gsc_all_dashboard​​​​​​​​​​" at bounding box center [216, 247] width 228 height 17
type textarea "{{ config(materialized='table') }} WITH regions AS ( SELECT `cat_country`, `id_…"
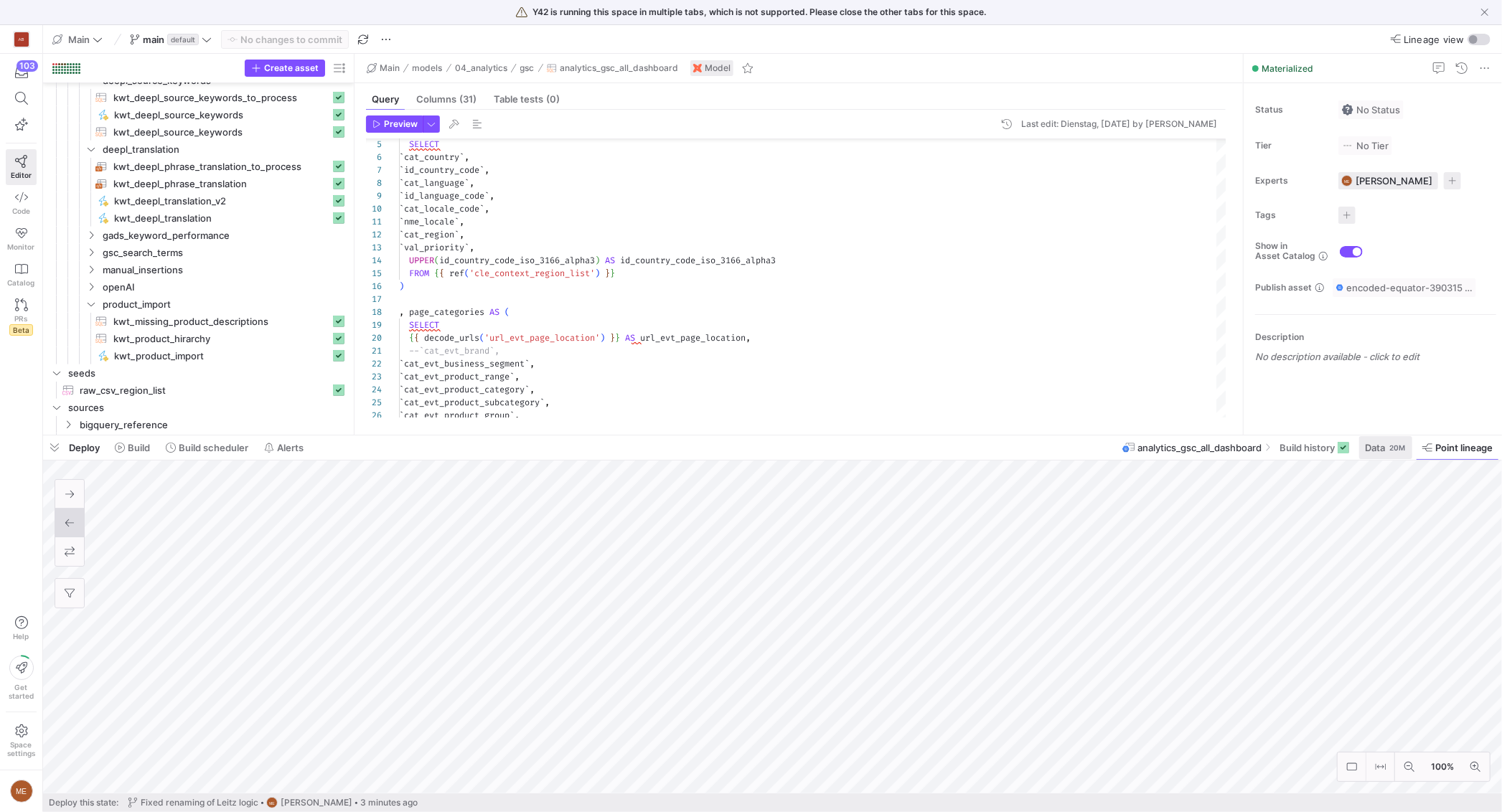
click at [1371, 451] on span "Data" at bounding box center [1375, 447] width 20 height 11
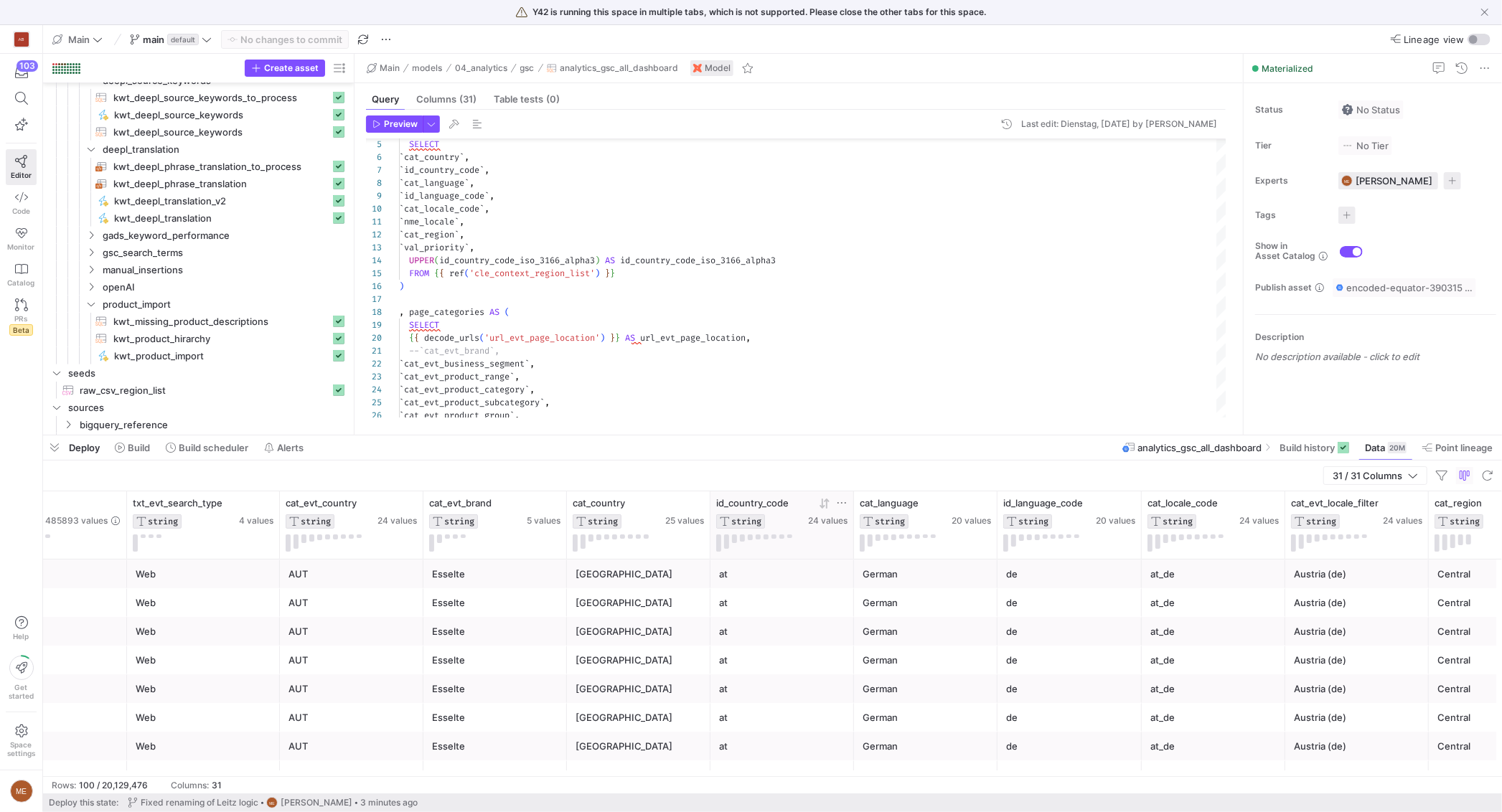
click at [842, 502] on icon at bounding box center [841, 502] width 11 height 11
type input "dk"
click at [936, 640] on button "Apply" at bounding box center [958, 649] width 44 height 18
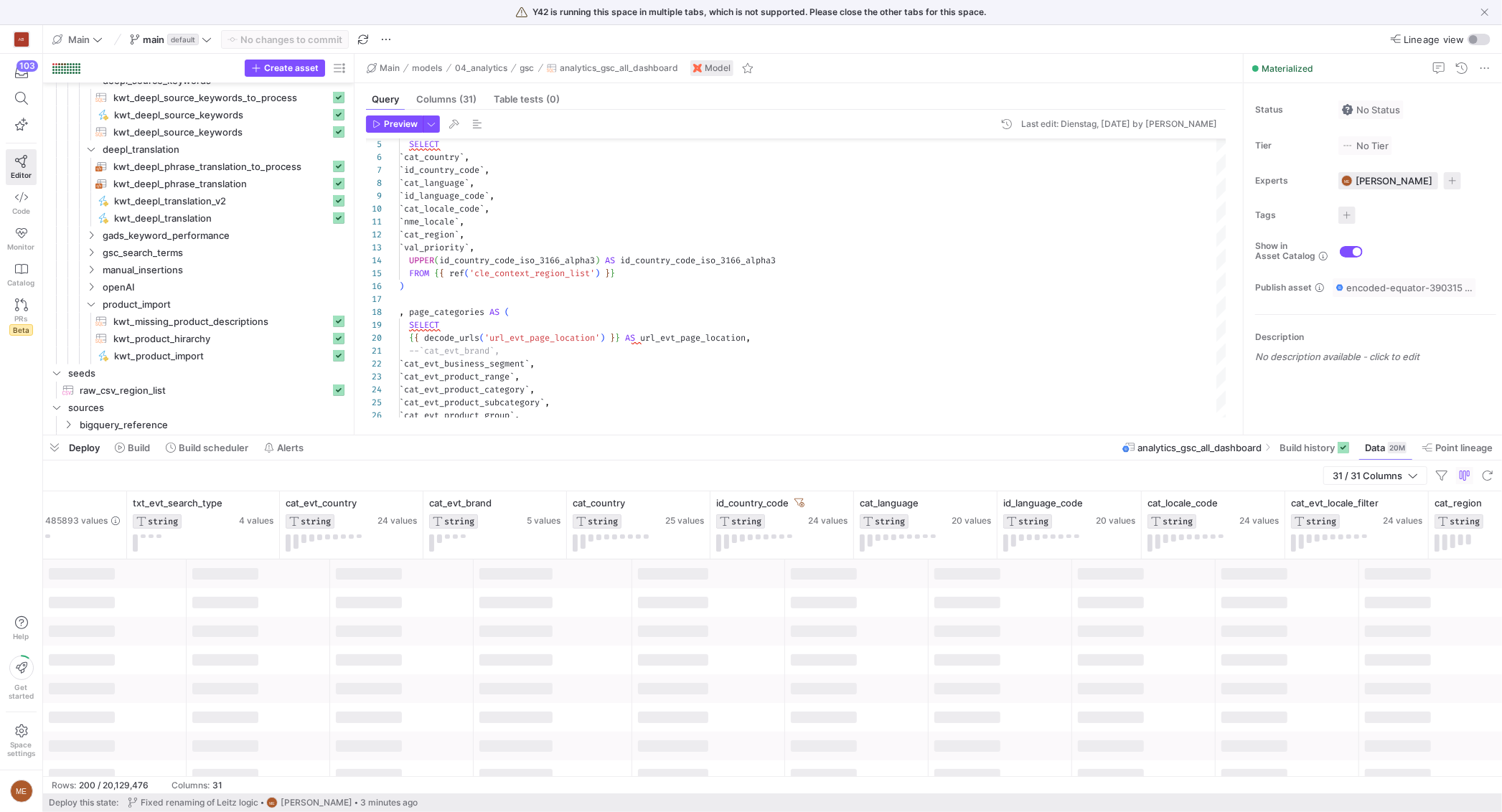
click at [706, 644] on div at bounding box center [709, 630] width 153 height 29
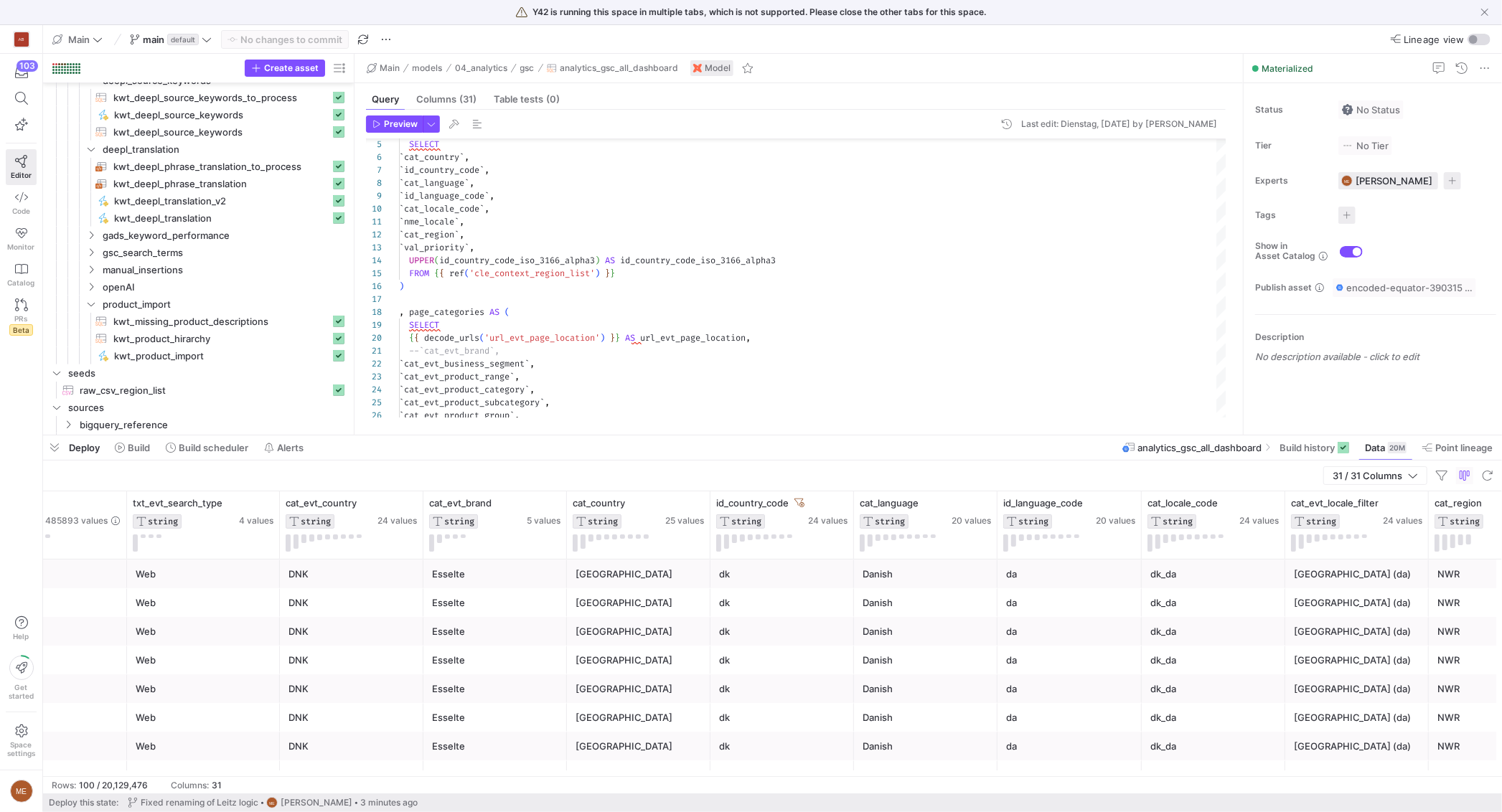
click at [331, 582] on div "DNK" at bounding box center [351, 574] width 126 height 28
click at [856, 578] on div "Danish" at bounding box center [925, 573] width 143 height 29
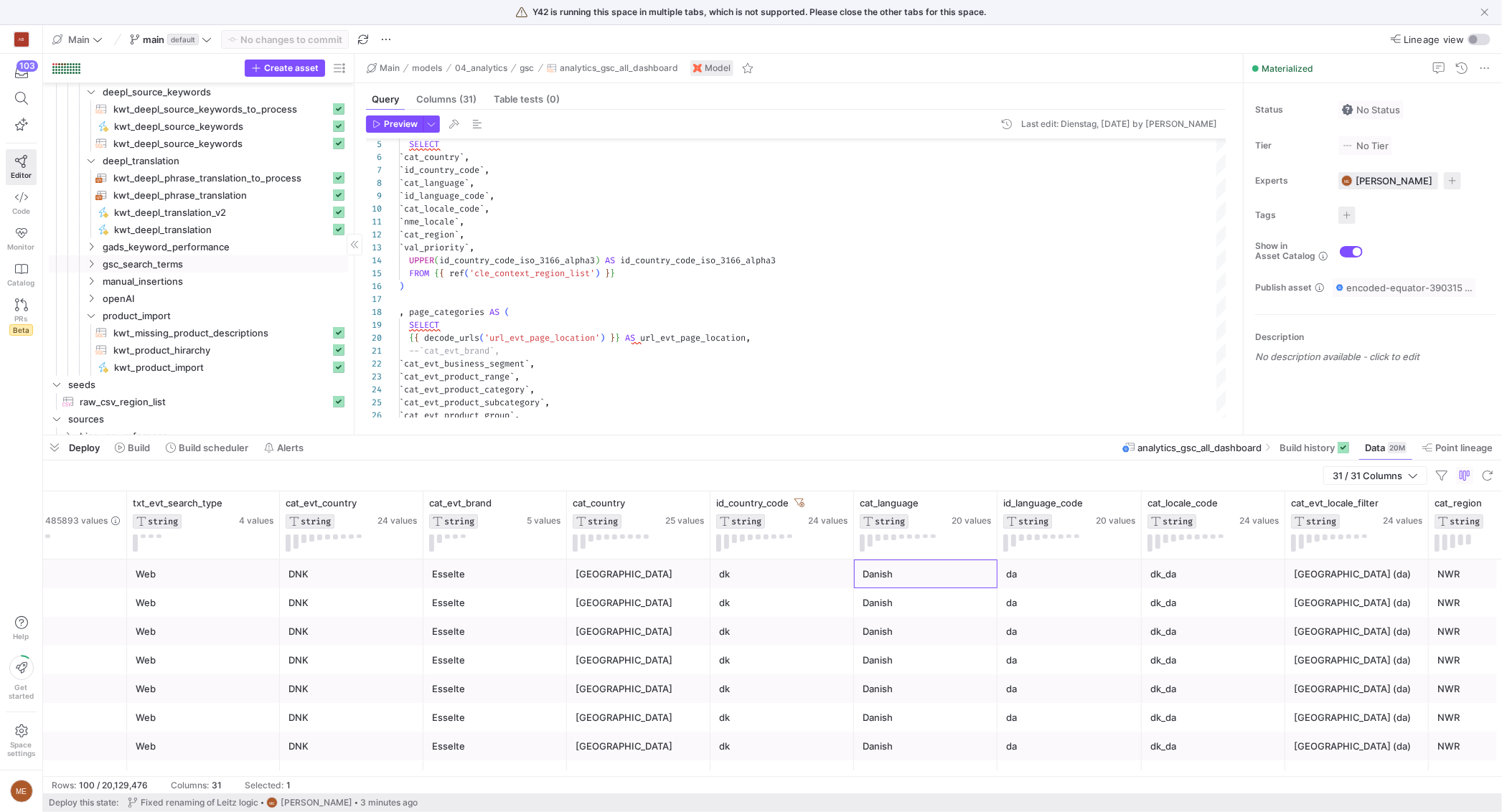
click at [229, 255] on link "gsc_search_terms" at bounding box center [199, 264] width 300 height 18
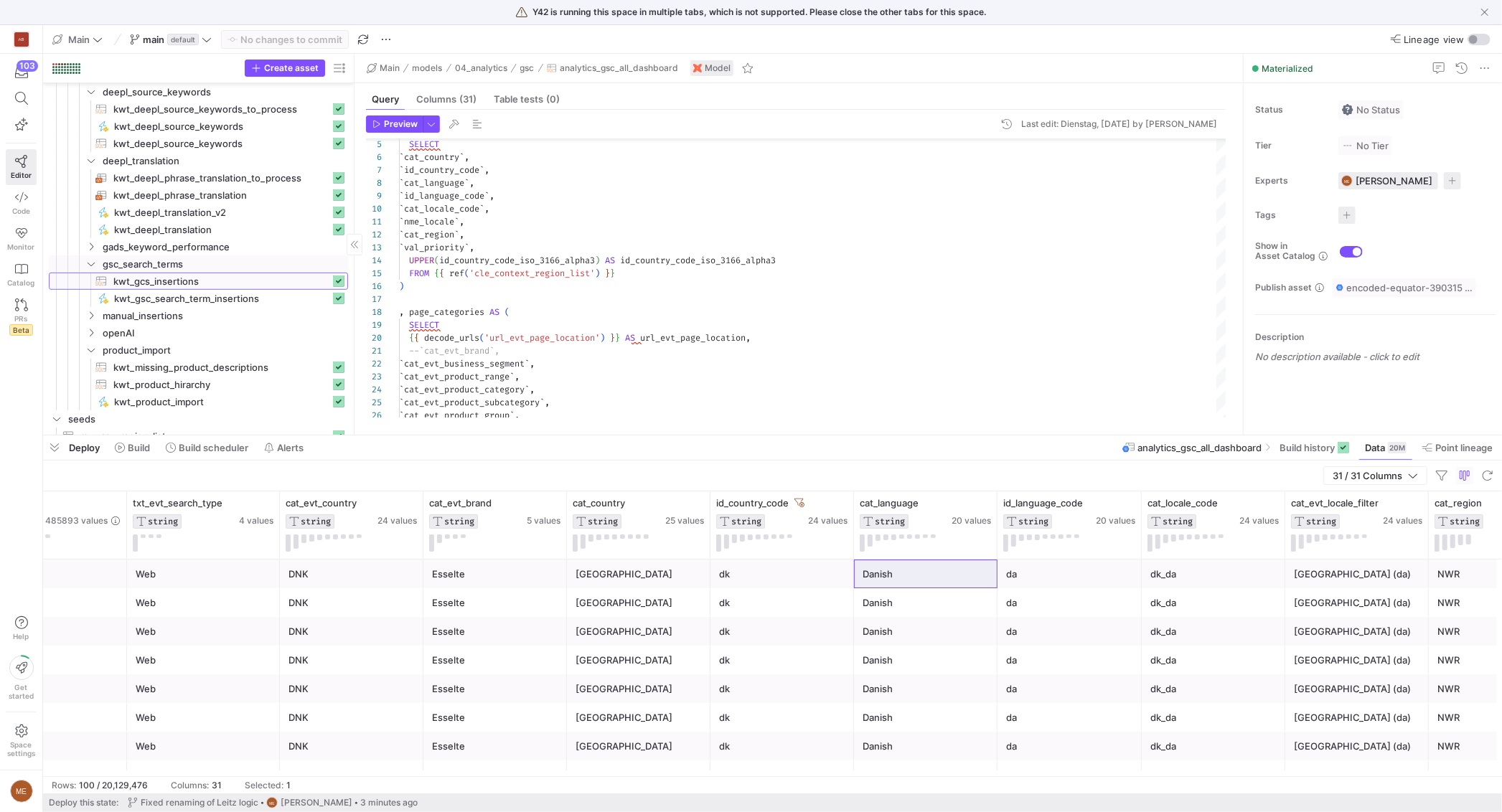
click at [228, 285] on span "kwt_gcs_insertions​​​​​​​​​​" at bounding box center [221, 281] width 217 height 17
type textarea "{{ config(materialized='view') }} SELECT DISTINCT --id_evt_ean_gtin, id_evt_pro…"
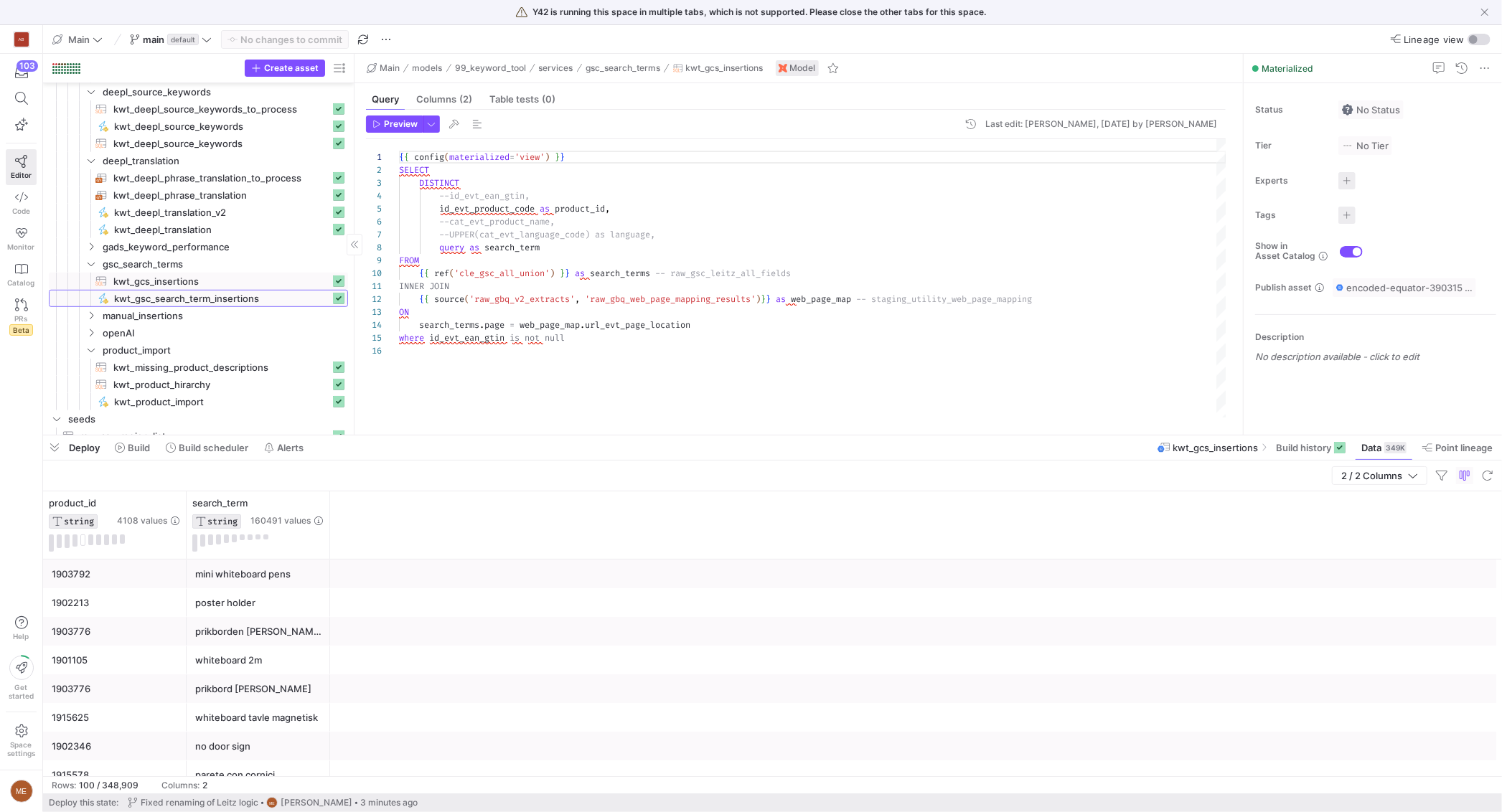
click at [230, 291] on span "kwt_gsc_search_term_insertions​​​​​" at bounding box center [222, 298] width 216 height 17
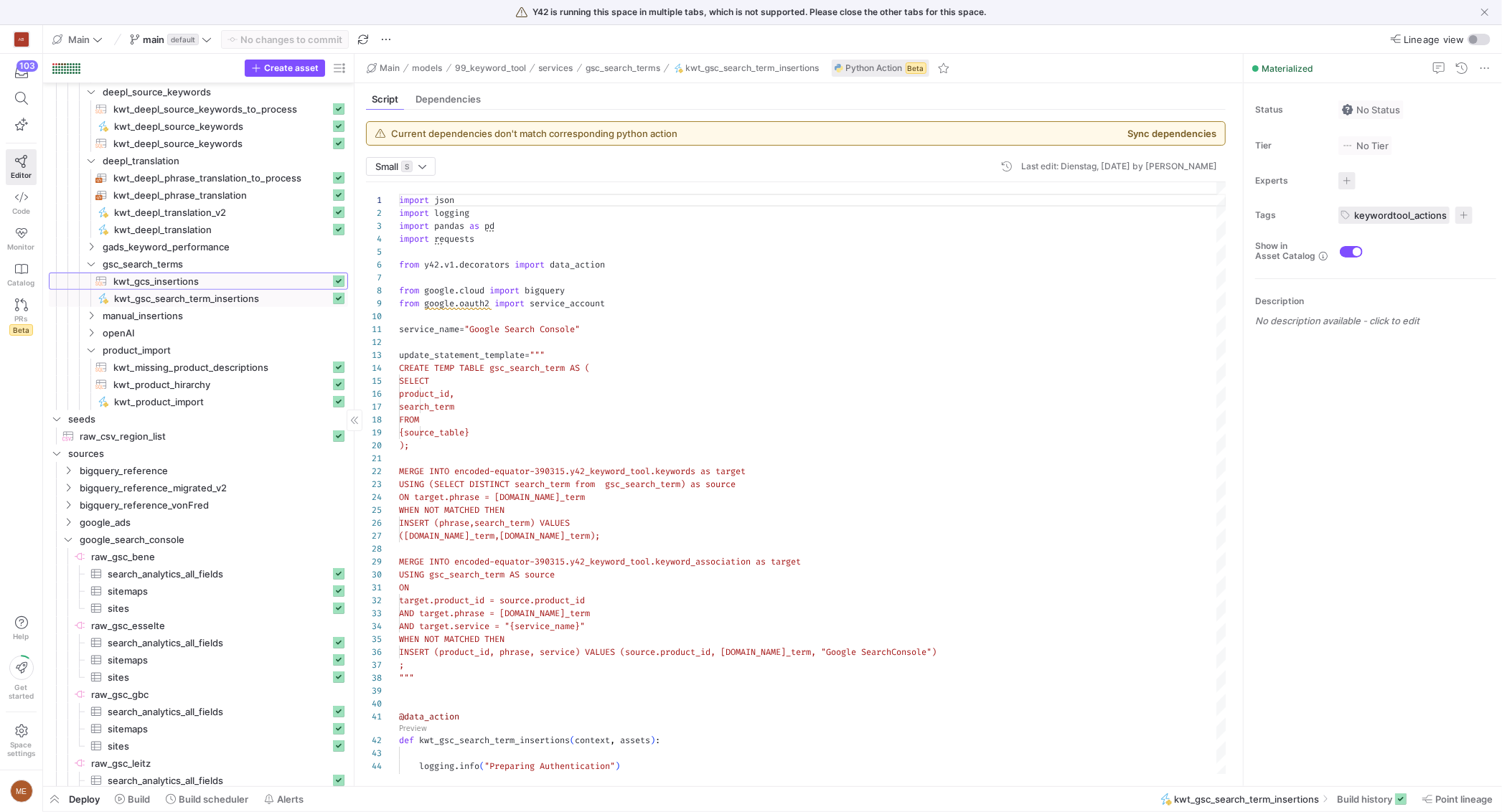
click at [237, 277] on span "kwt_gcs_insertions​​​​​​​​​​" at bounding box center [221, 281] width 217 height 17
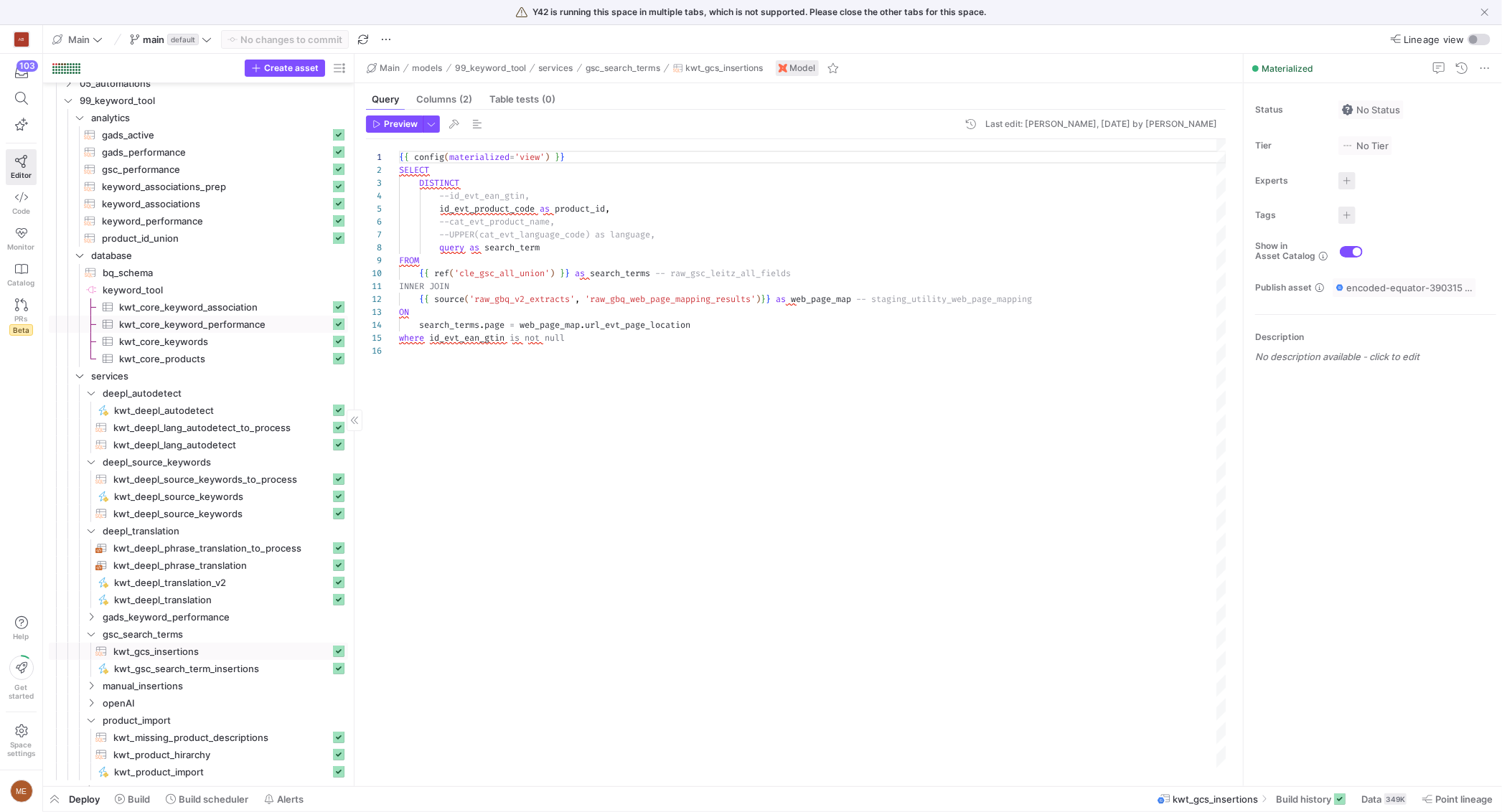
click at [225, 331] on span "kwt_core_keyword_performance​​​​​​​​​" at bounding box center [225, 324] width 211 height 17
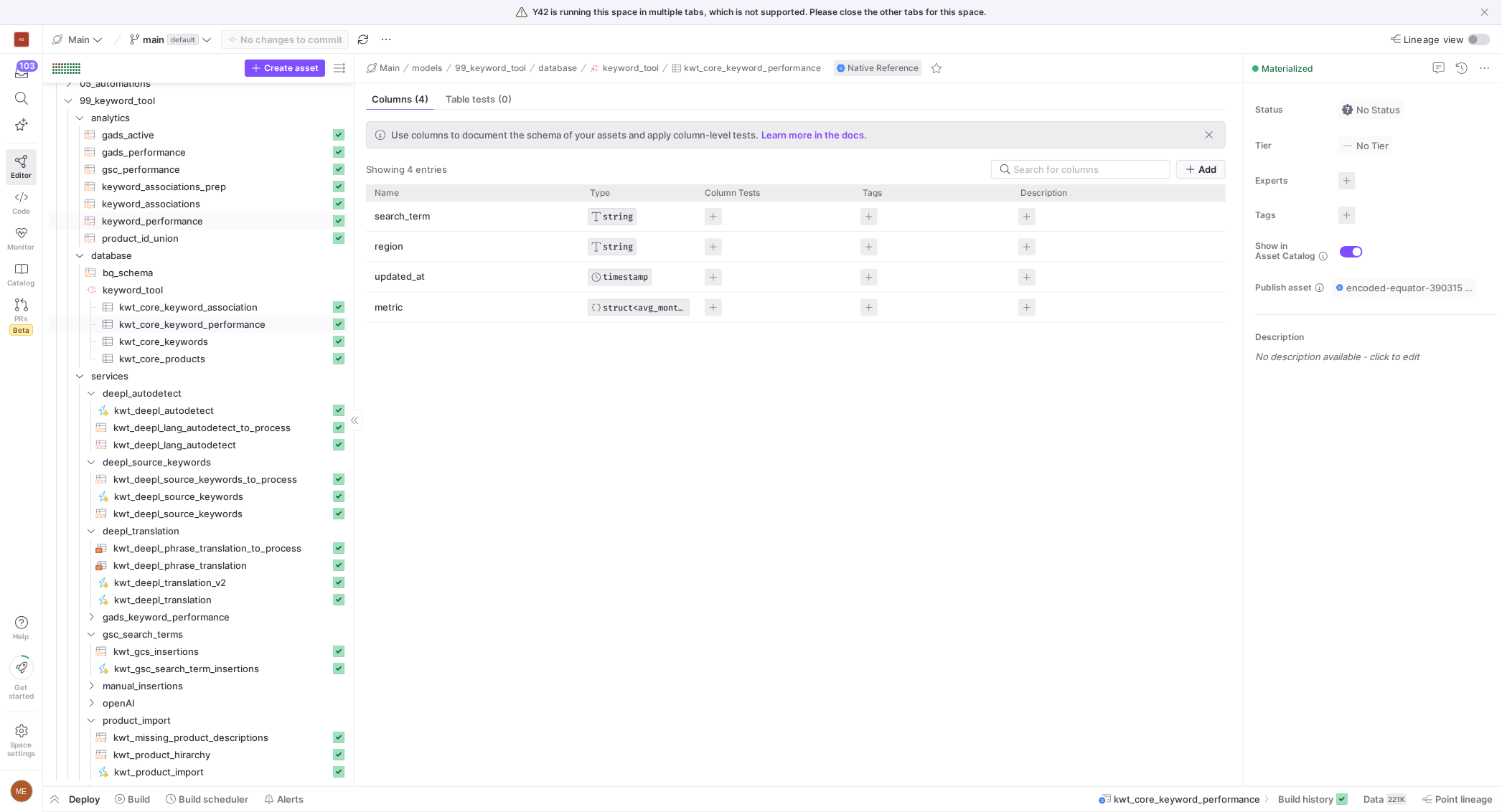
click at [202, 225] on span "keyword_performance​​​​​​​​​​" at bounding box center [216, 221] width 228 height 17
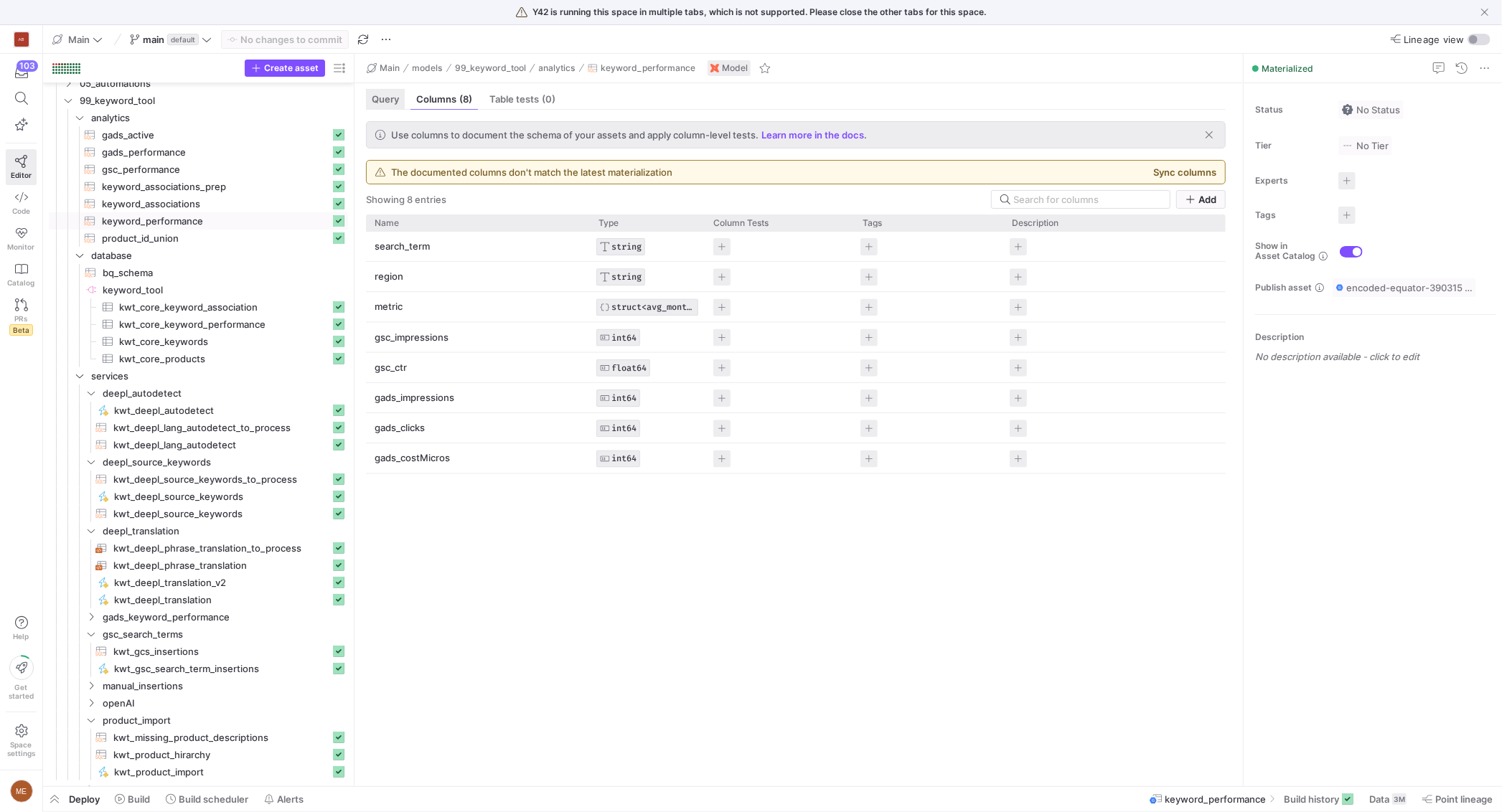
click at [396, 97] on span "Query" at bounding box center [385, 99] width 27 height 10
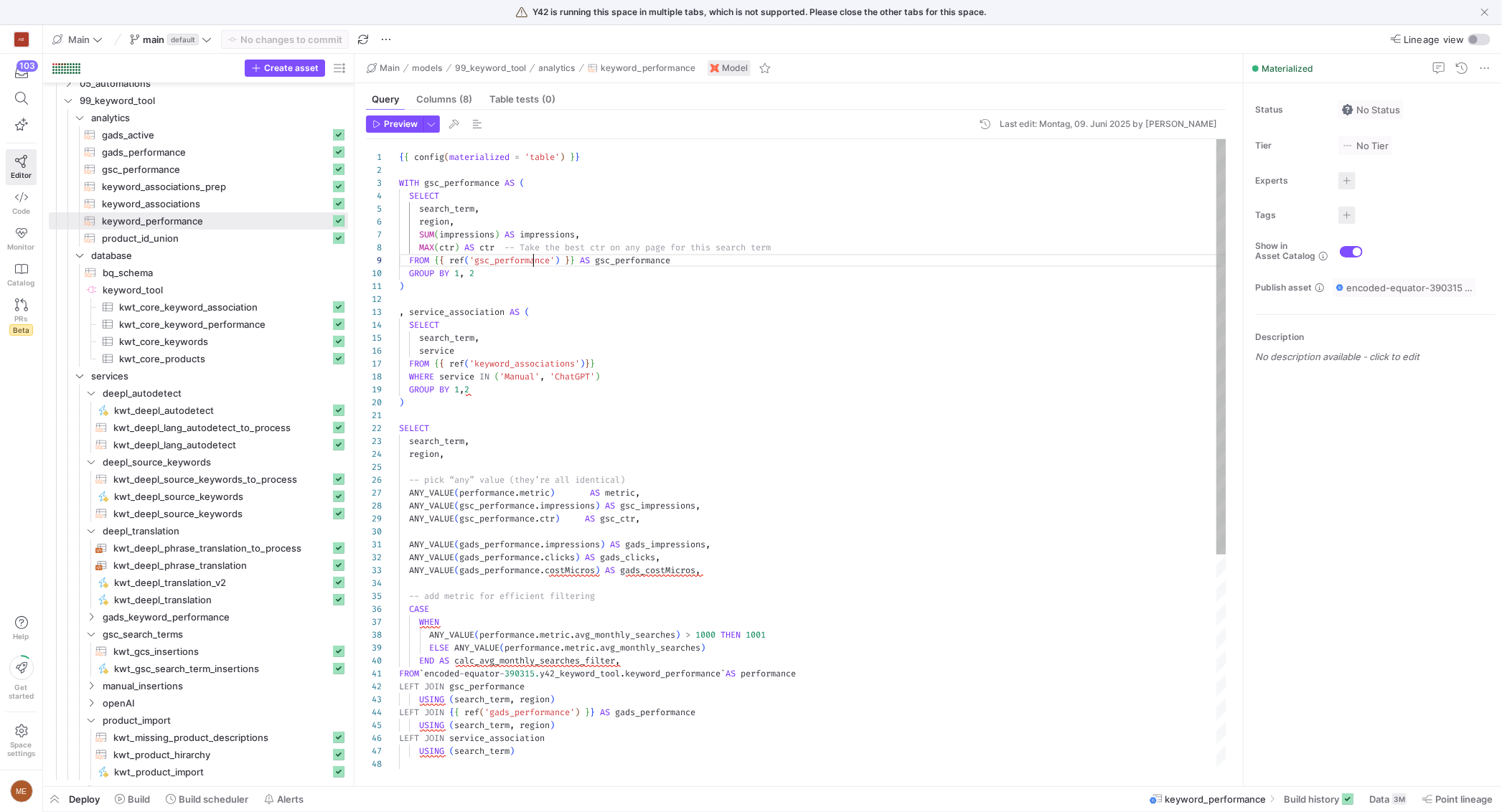
click at [535, 261] on div "{ { config ( materialized = 'table' ) } } WITH gsc_performance AS ( SELECT sear…" at bounding box center [812, 615] width 827 height 953
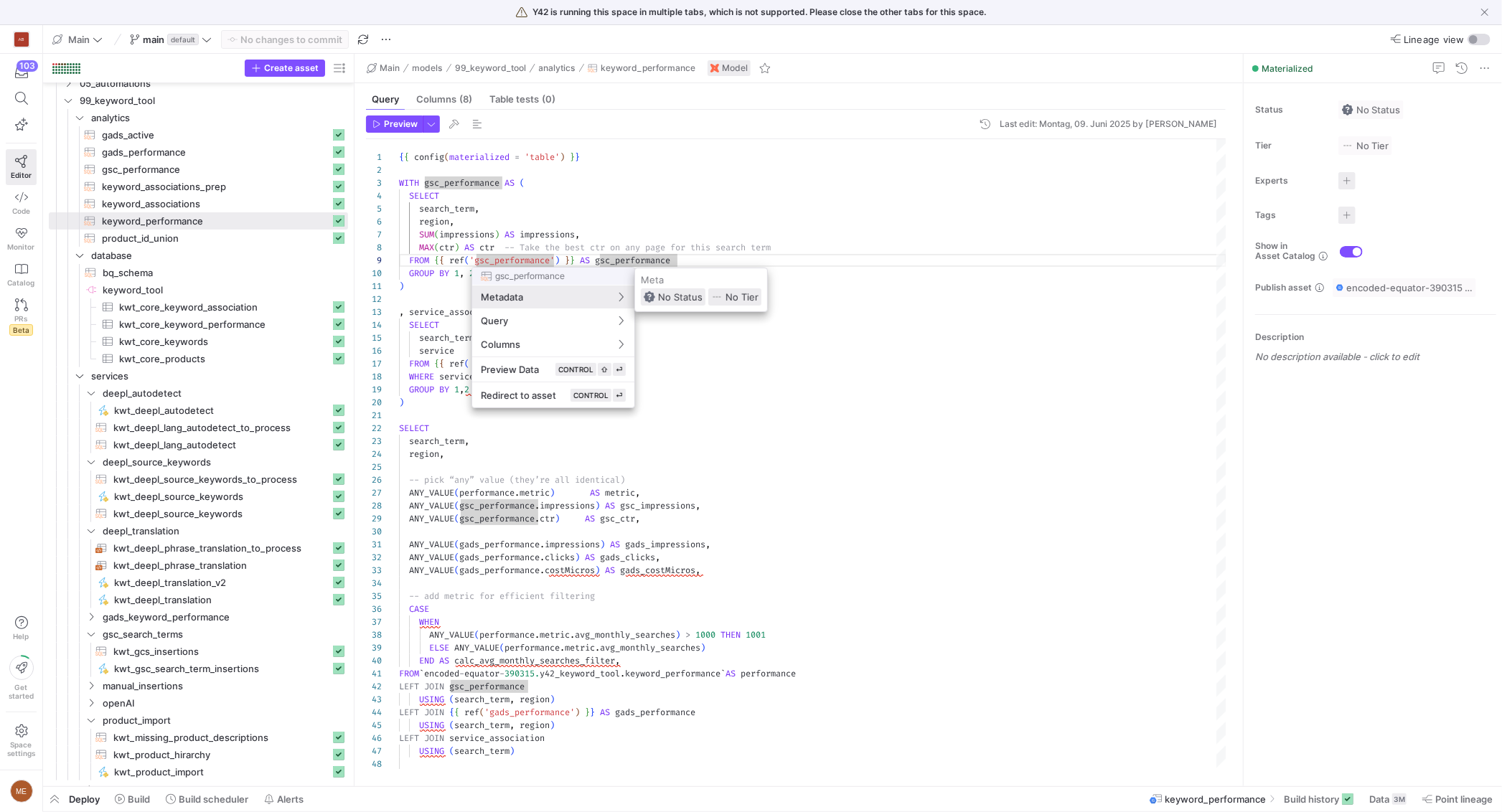
click at [188, 169] on div at bounding box center [751, 406] width 1502 height 812
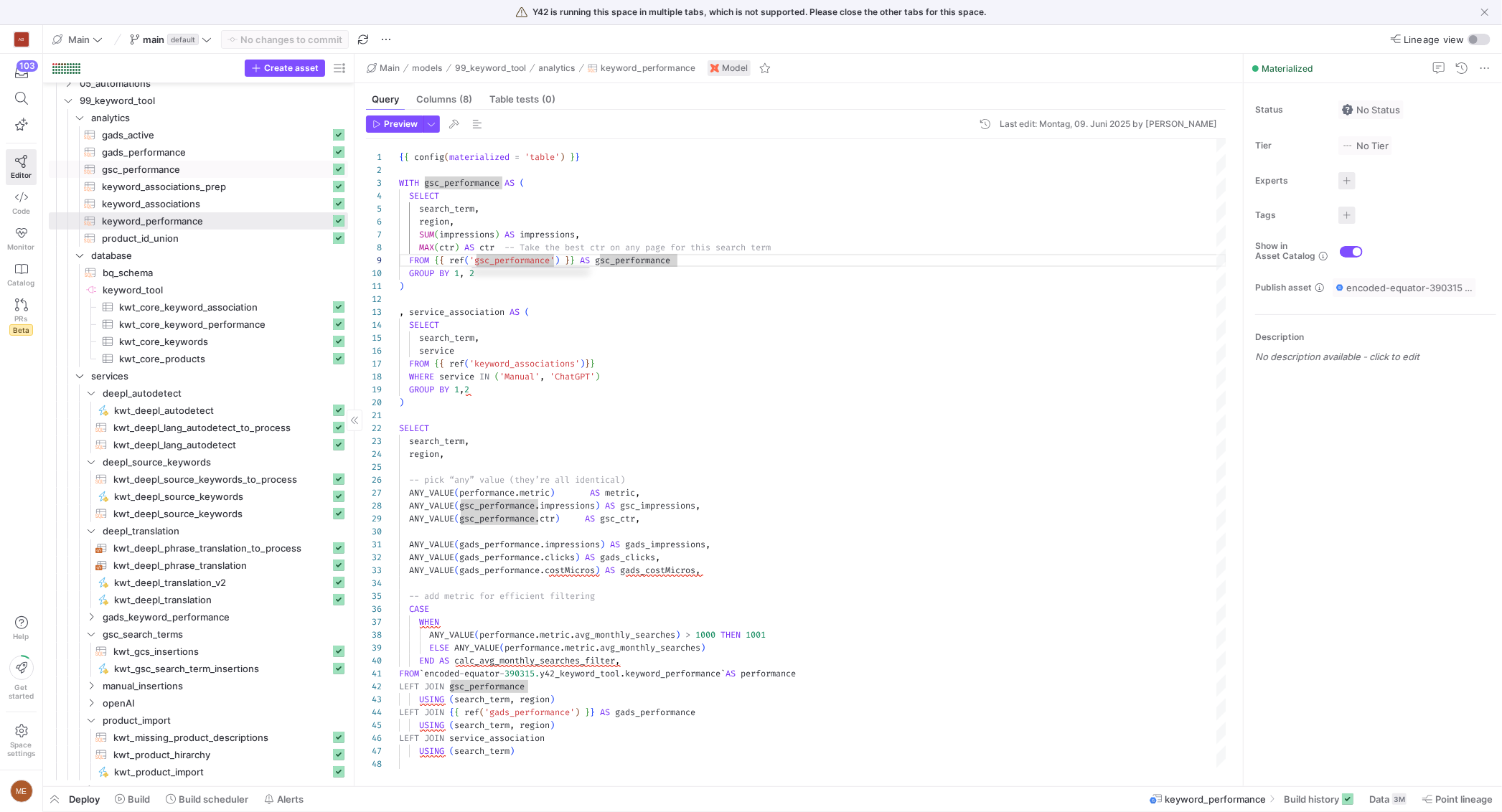
click at [174, 164] on span "gsc_performance​​​​​​​​​​" at bounding box center [216, 169] width 228 height 17
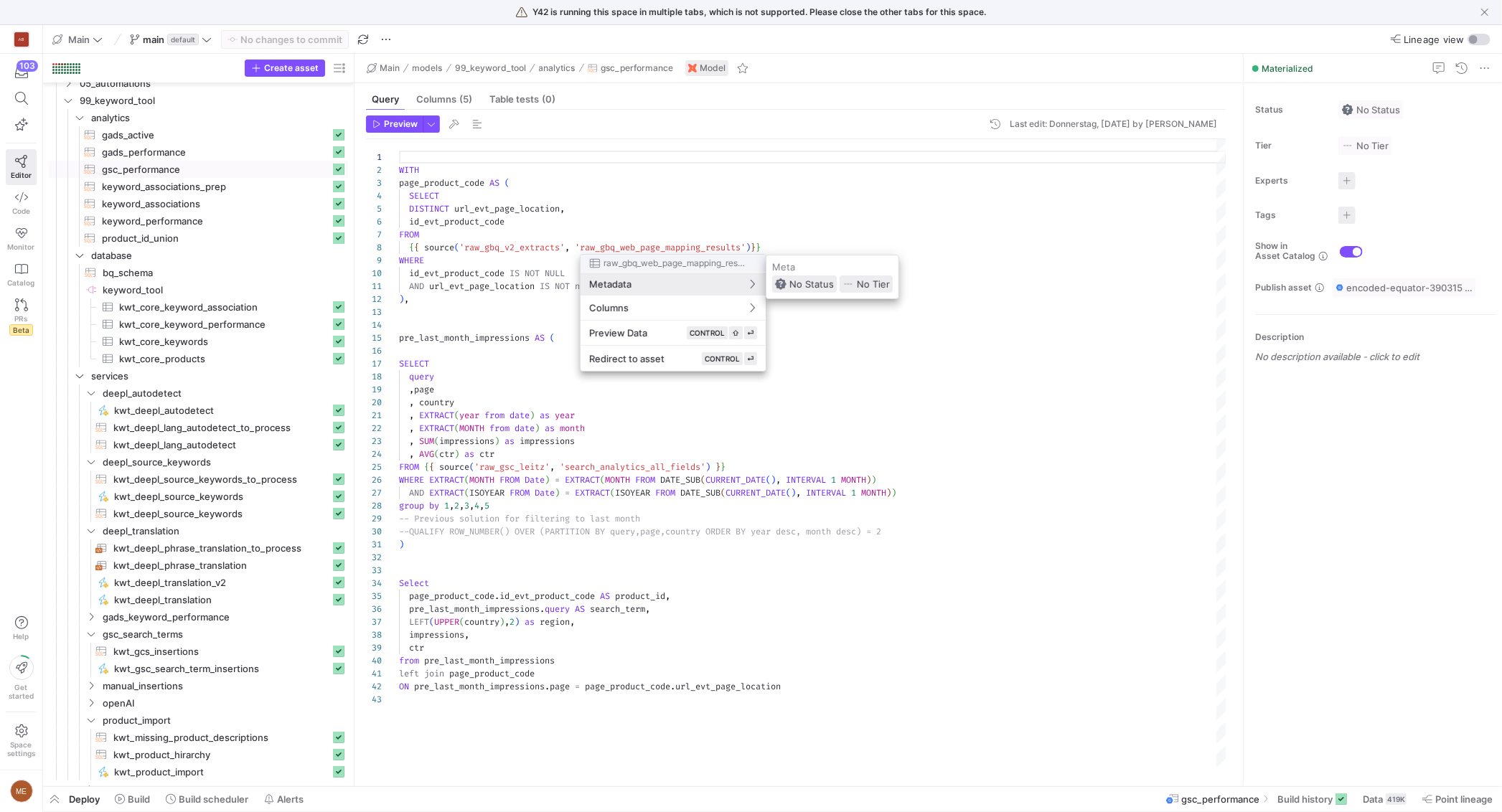
click at [535, 324] on div at bounding box center [751, 406] width 1502 height 812
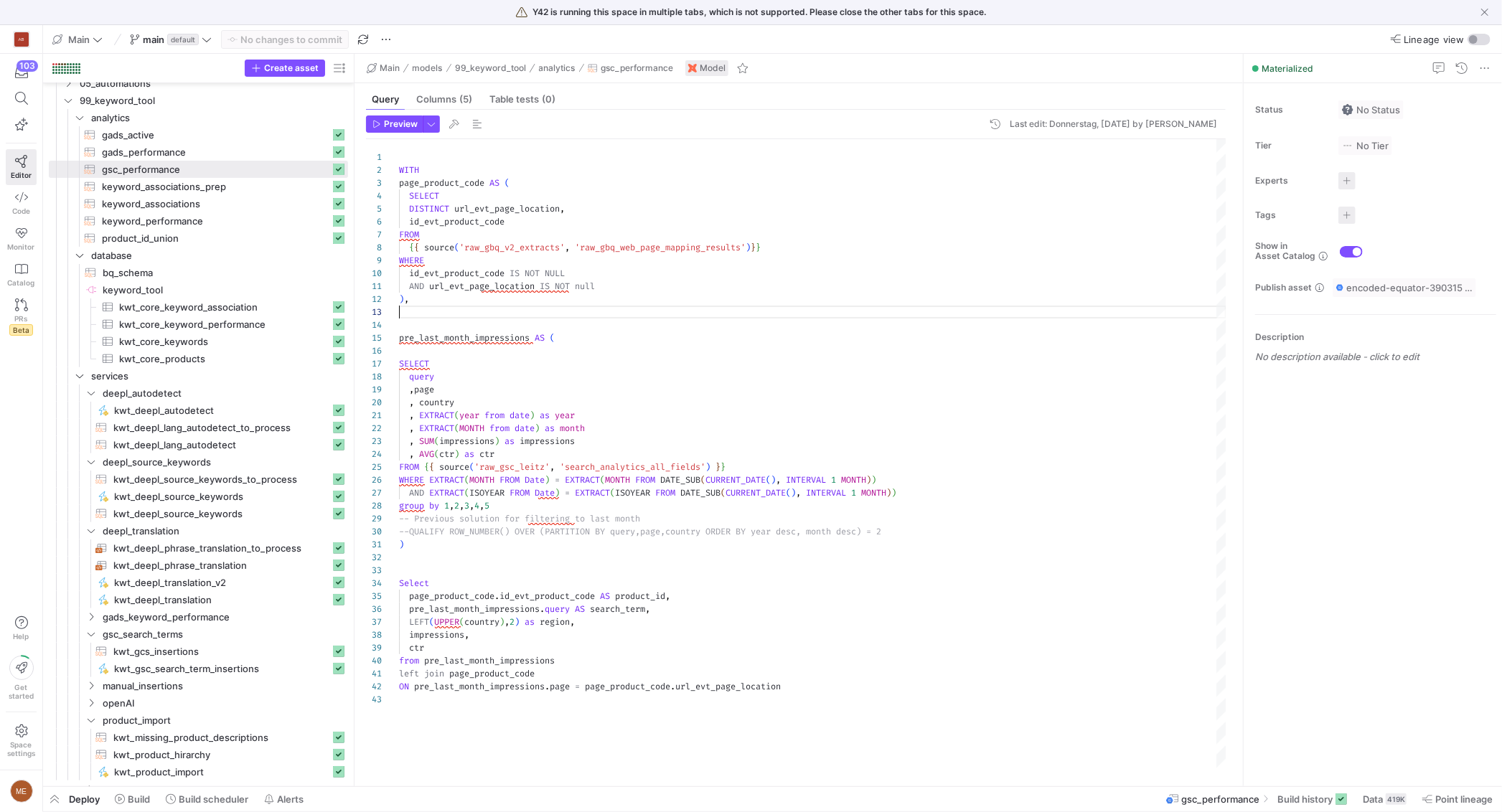
click at [501, 307] on div "WITH page_product_code AS ( SELECT DISTINCT url_evt_page_location , id_evt_prod…" at bounding box center [812, 453] width 827 height 629
click at [640, 459] on div at bounding box center [751, 406] width 1502 height 812
click at [640, 455] on div "WITH page_product_code AS ( SELECT DISTINCT url_evt_page_location , id_evt_prod…" at bounding box center [812, 453] width 827 height 629
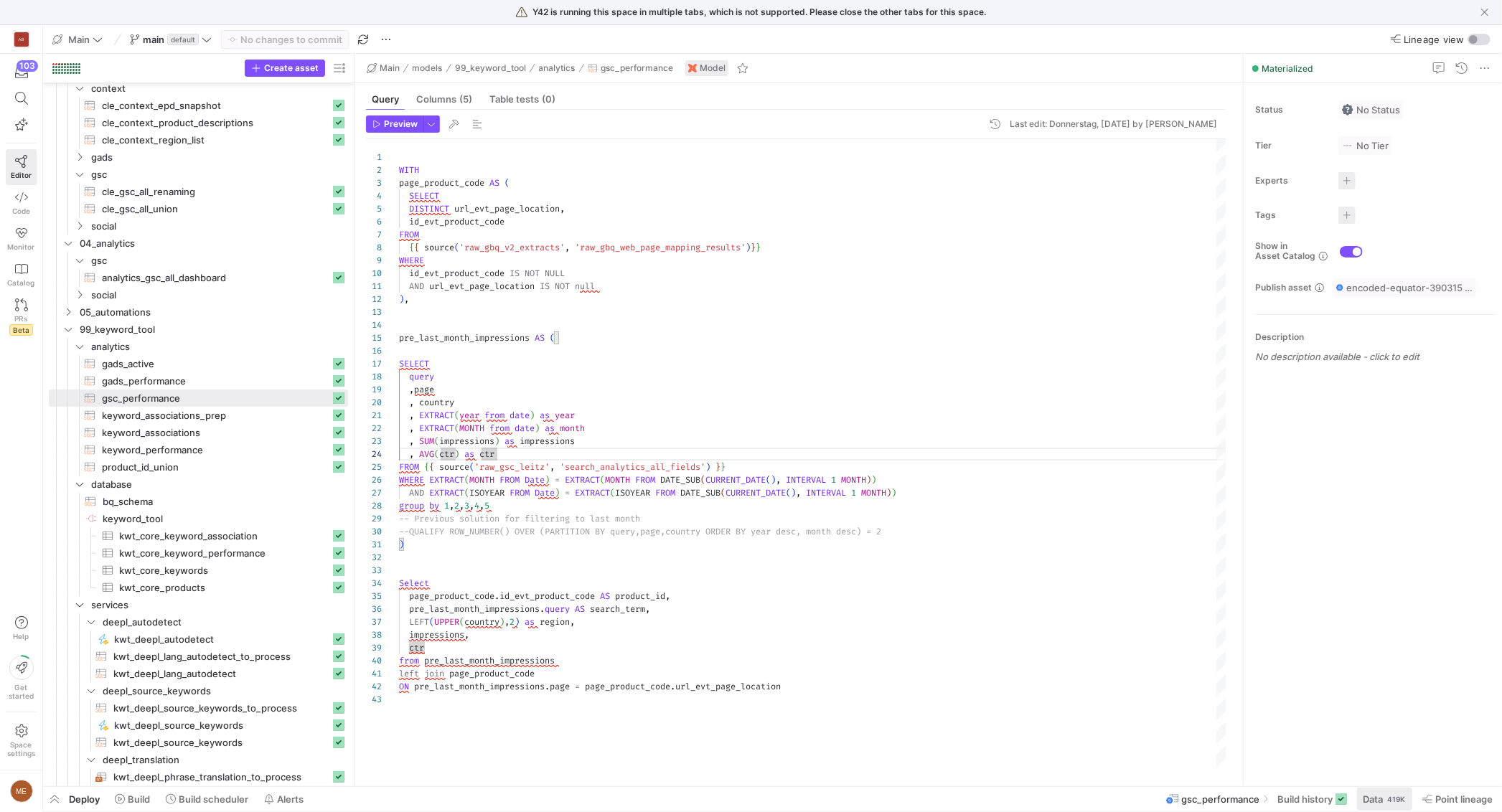
click at [1374, 799] on span "Data" at bounding box center [1372, 798] width 20 height 11
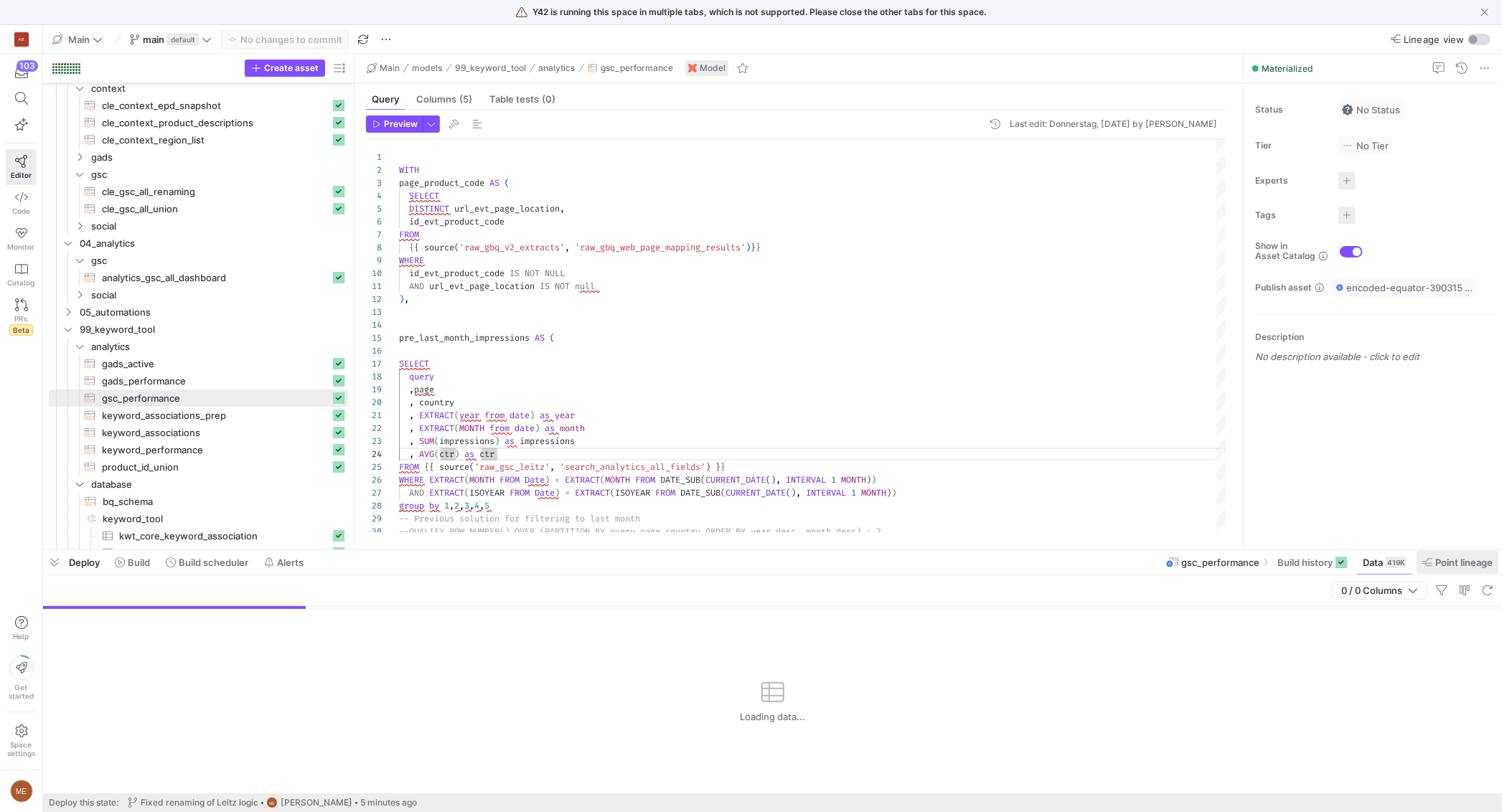
click at [1462, 566] on span "Point lineage" at bounding box center [1463, 562] width 57 height 11
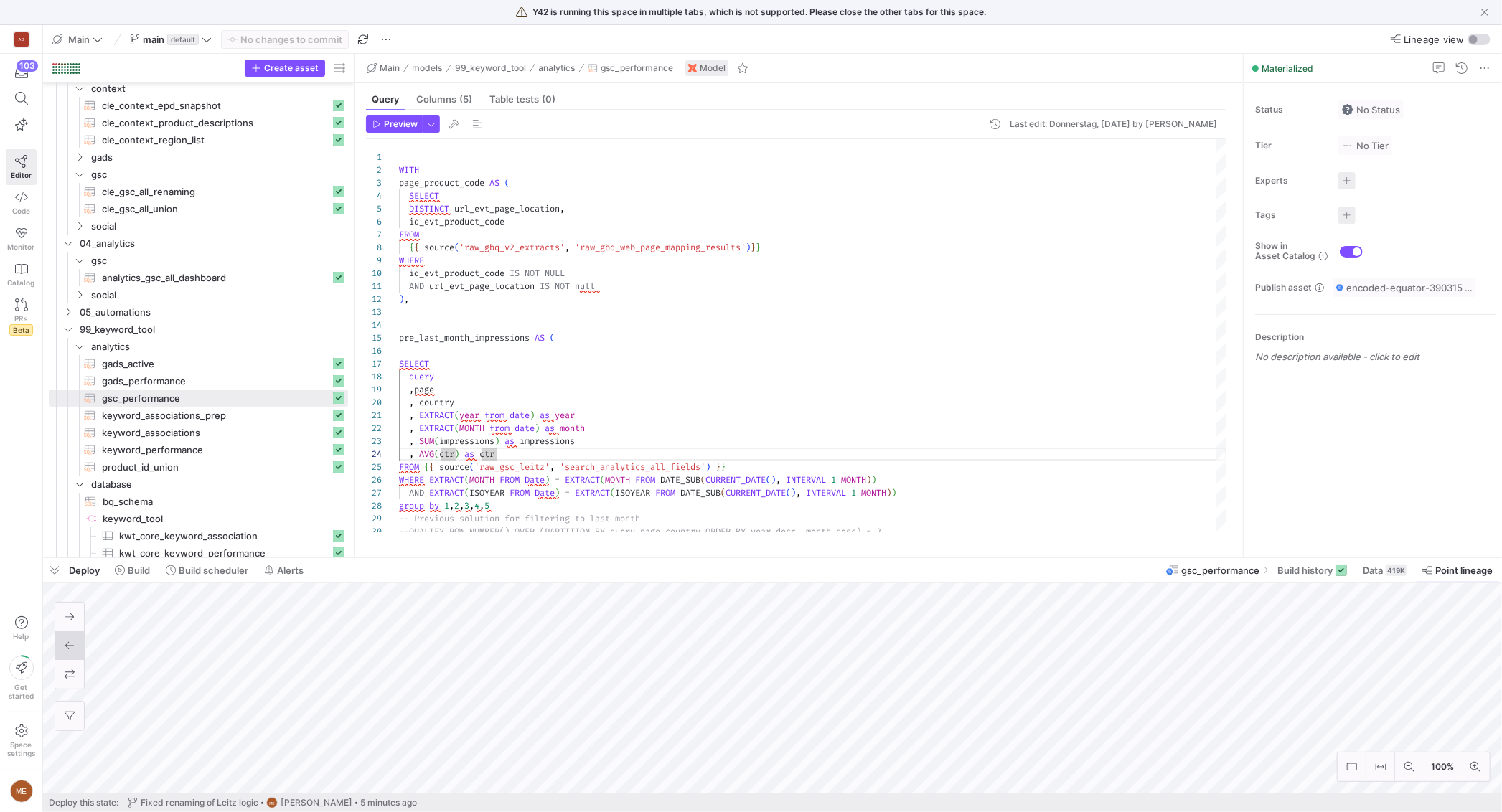
drag, startPoint x: 1067, startPoint y: 546, endPoint x: 1029, endPoint y: 570, distance: 44.9
click at [1067, 555] on div at bounding box center [772, 557] width 1459 height 6
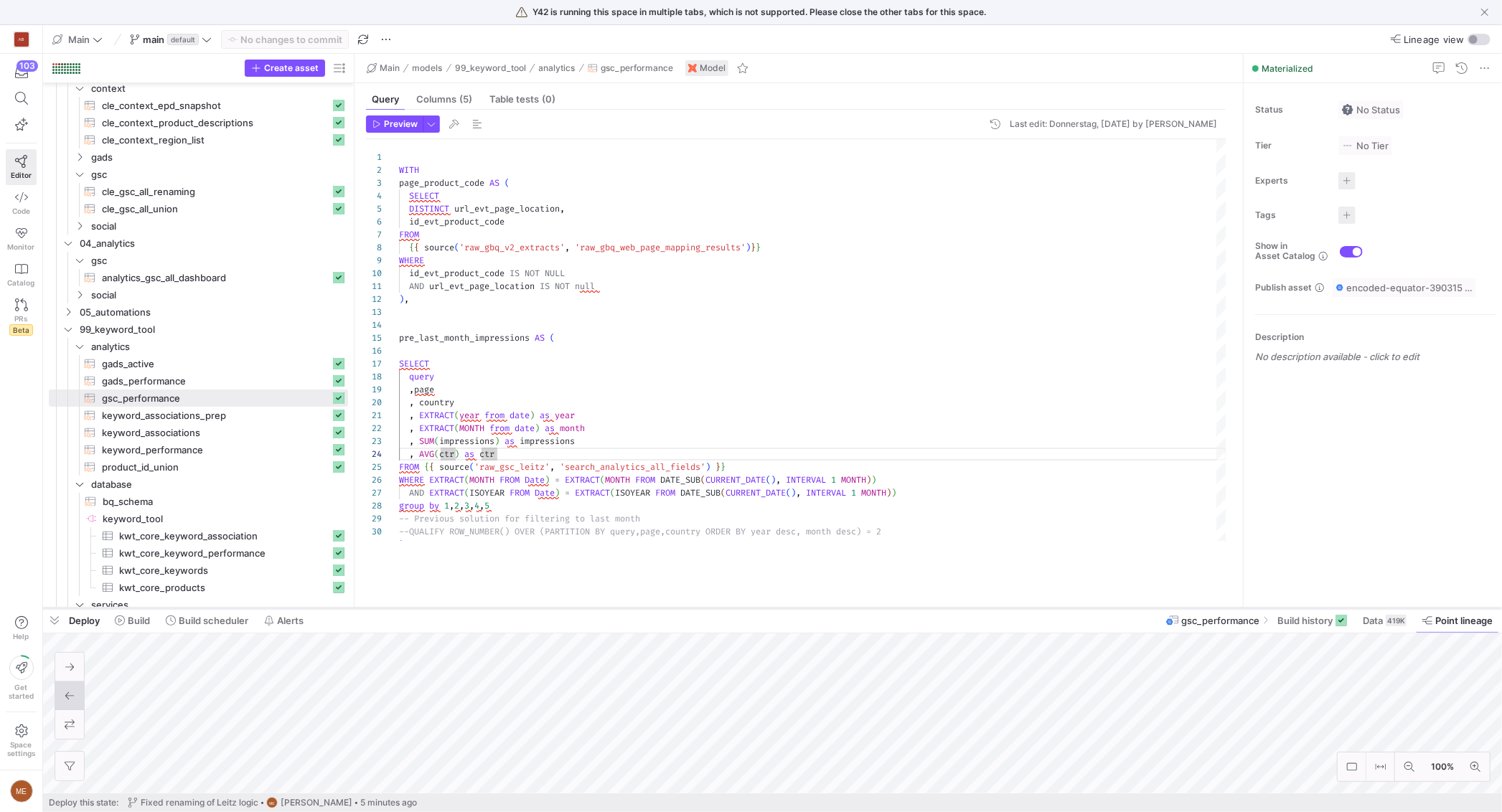
drag, startPoint x: 570, startPoint y: 555, endPoint x: 570, endPoint y: 605, distance: 50.0
click at [570, 605] on div at bounding box center [772, 607] width 1459 height 6
click at [206, 208] on span "cle_gsc_all_union​​​​​​​​​​" at bounding box center [216, 209] width 228 height 17
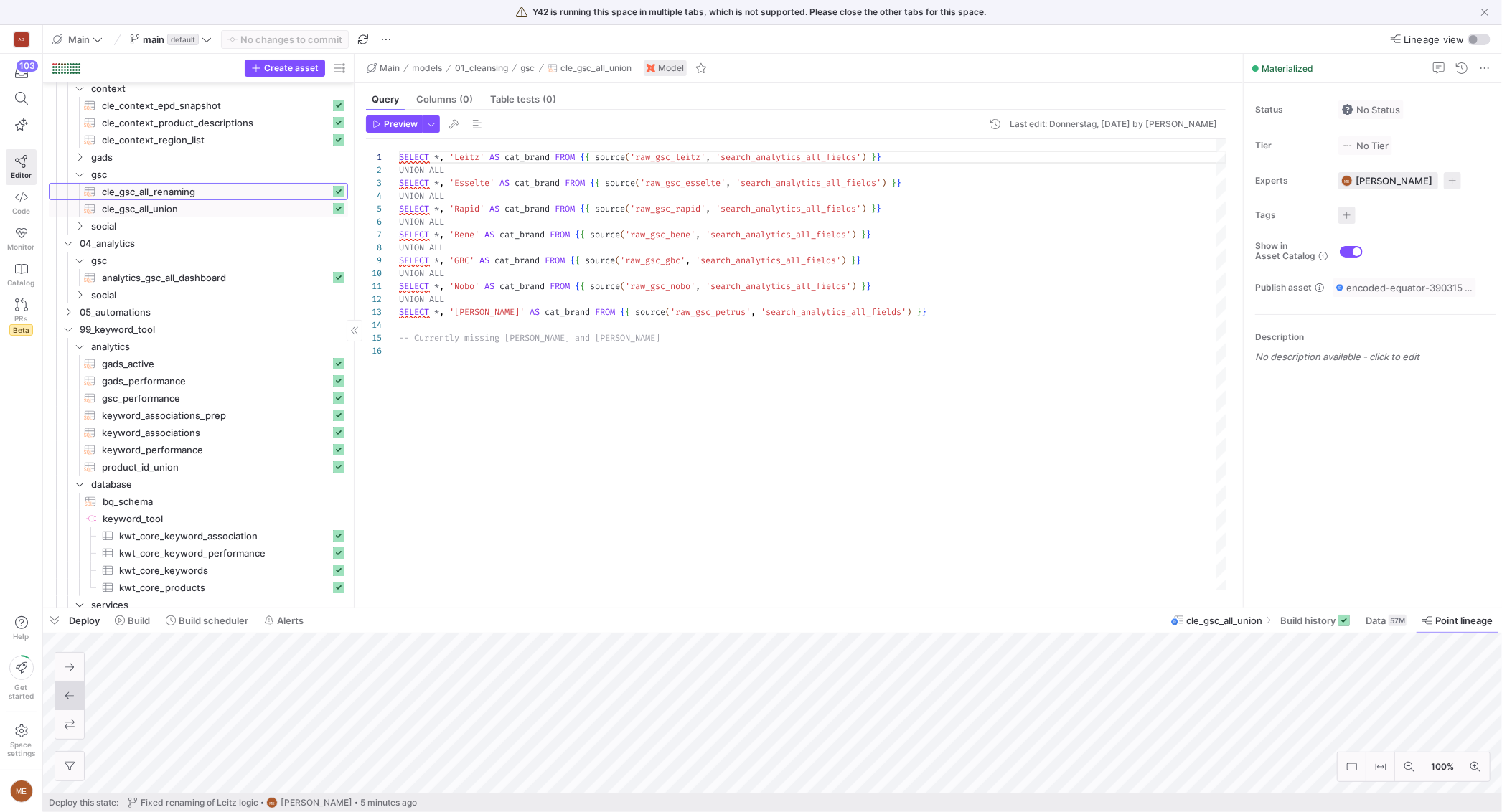
click at [196, 190] on span "cle_gsc_all_renaming​​​​​​​​​​" at bounding box center [216, 191] width 228 height 17
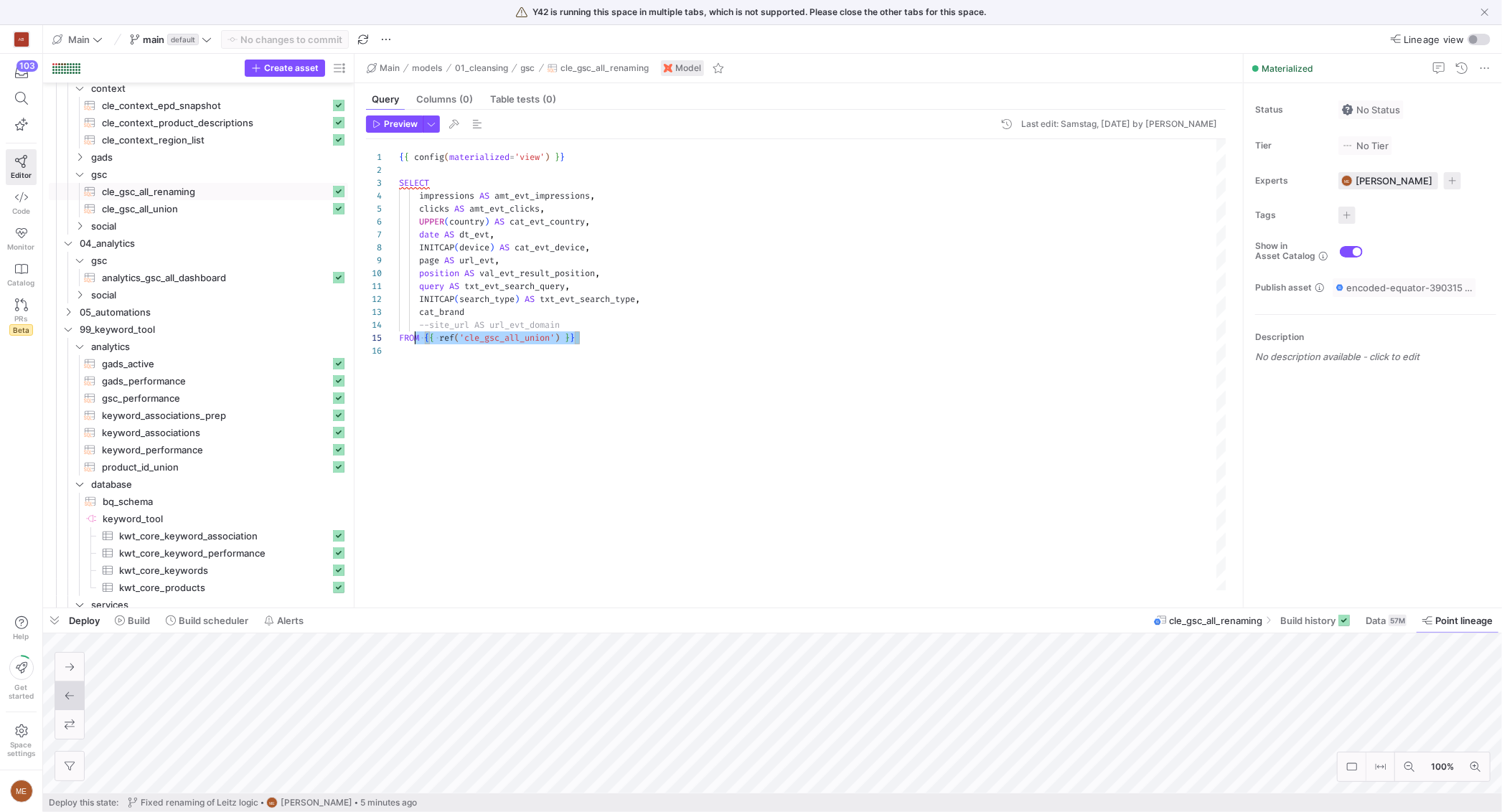
scroll to position [52, 4]
drag, startPoint x: 599, startPoint y: 339, endPoint x: 394, endPoint y: 346, distance: 205.1
click at [394, 338] on div "1 2 3 4 5 6 7 8 9 10 11 12 13 14 15 16 { { config ( materialized = 'view' ) } }…" at bounding box center [796, 364] width 860 height 451
click at [445, 408] on div "{ { config ( materialized = 'view' ) } } SELECT impressions AS amt_evt_impressi…" at bounding box center [812, 364] width 827 height 451
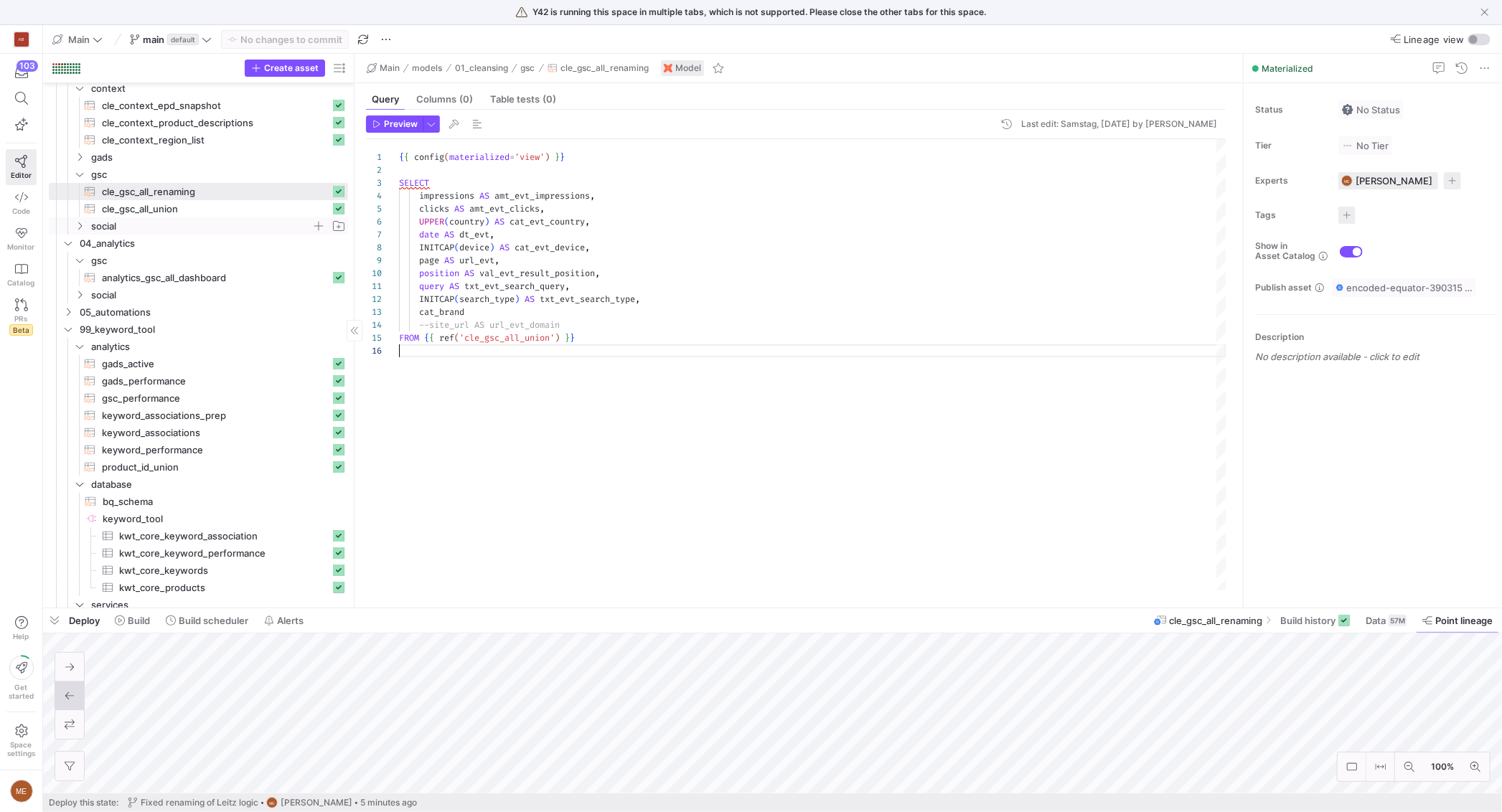
click at [199, 228] on span "social" at bounding box center [201, 226] width 220 height 17
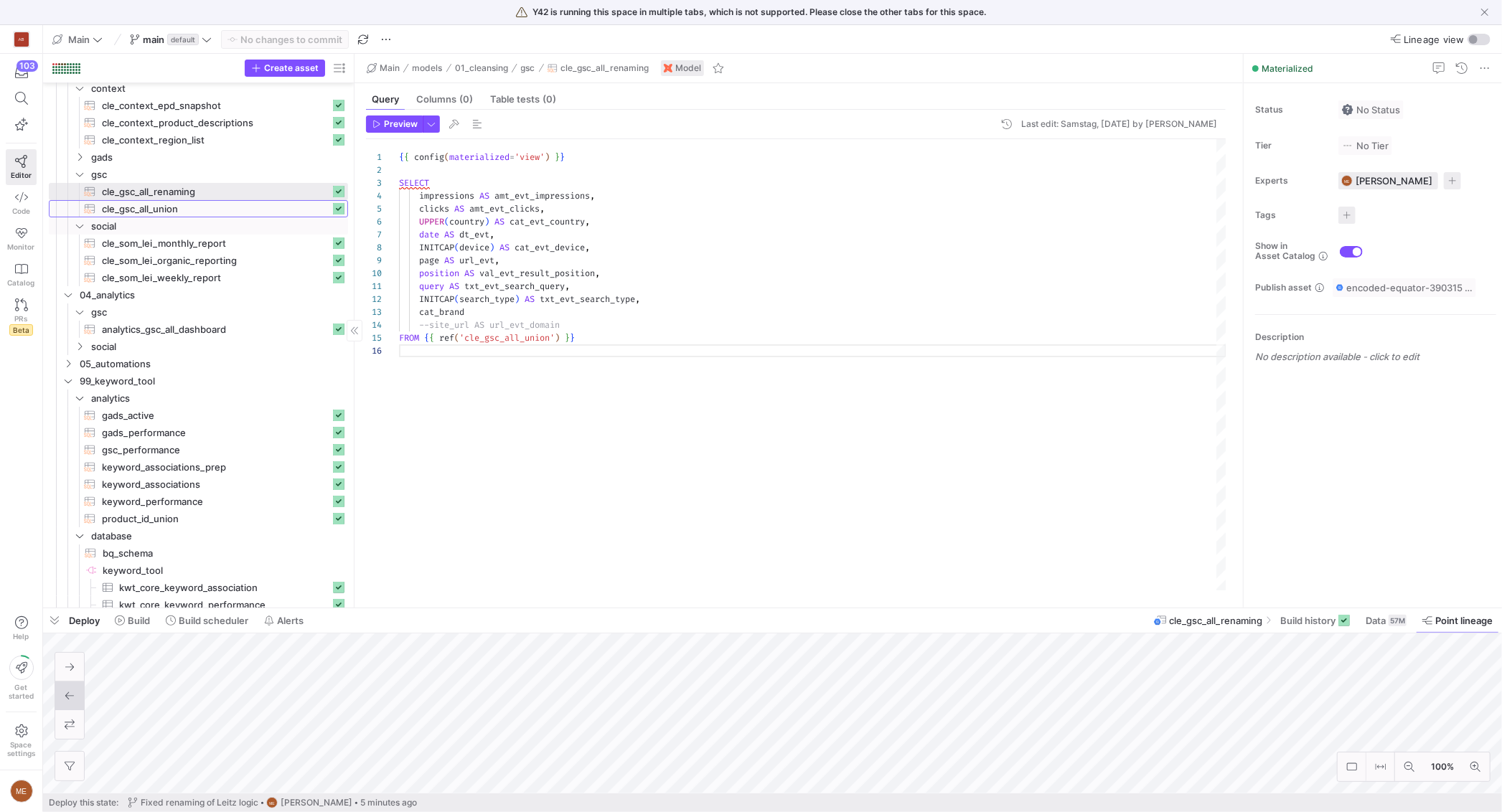
click at [159, 203] on span "cle_gsc_all_union​​​​​​​​​​" at bounding box center [216, 209] width 228 height 17
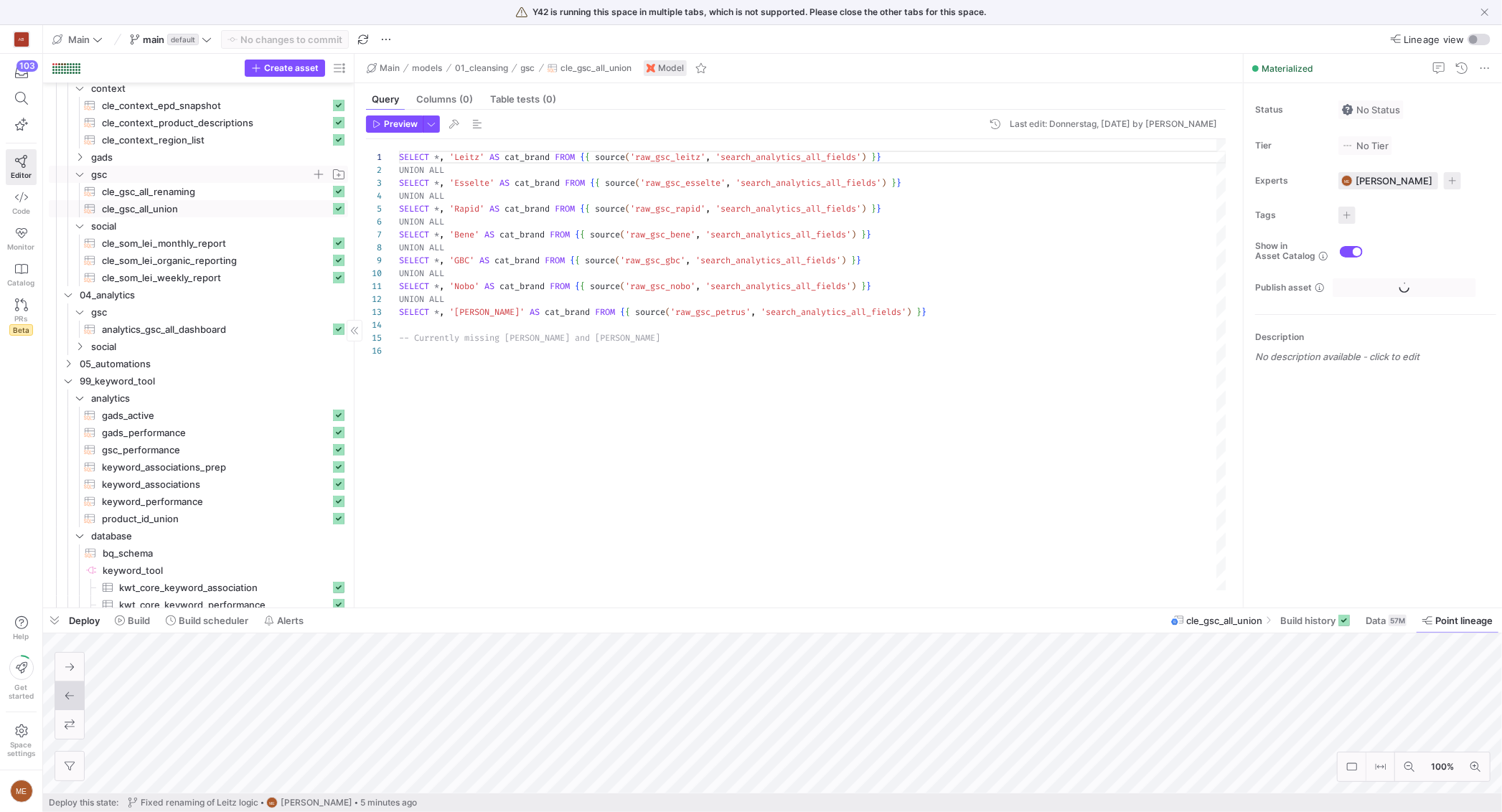
click at [174, 181] on span "gsc" at bounding box center [201, 175] width 220 height 17
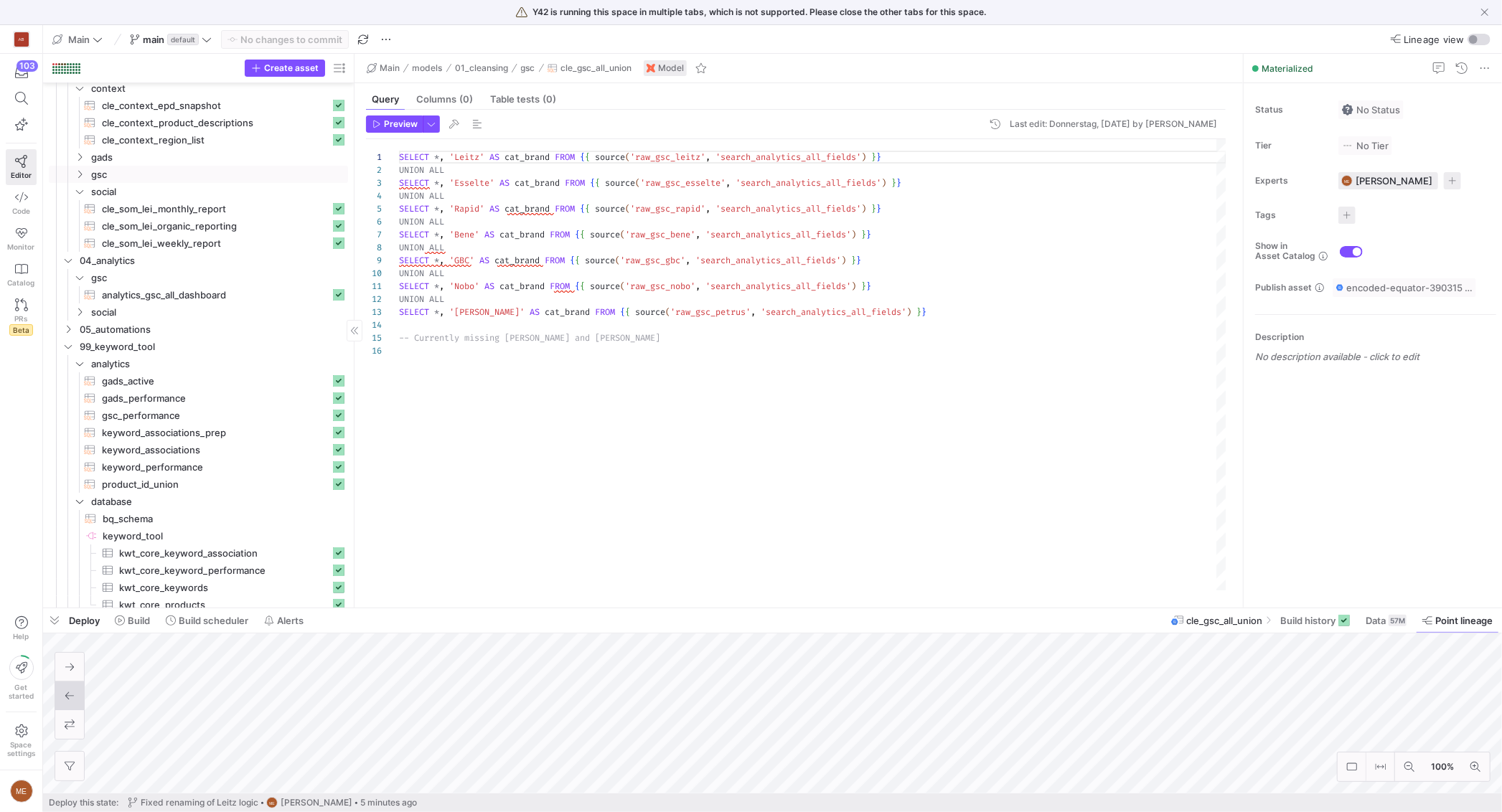
click at [173, 190] on span "cle_gsc_all_renaming​​​​​​​​​​" at bounding box center [216, 191] width 228 height 17
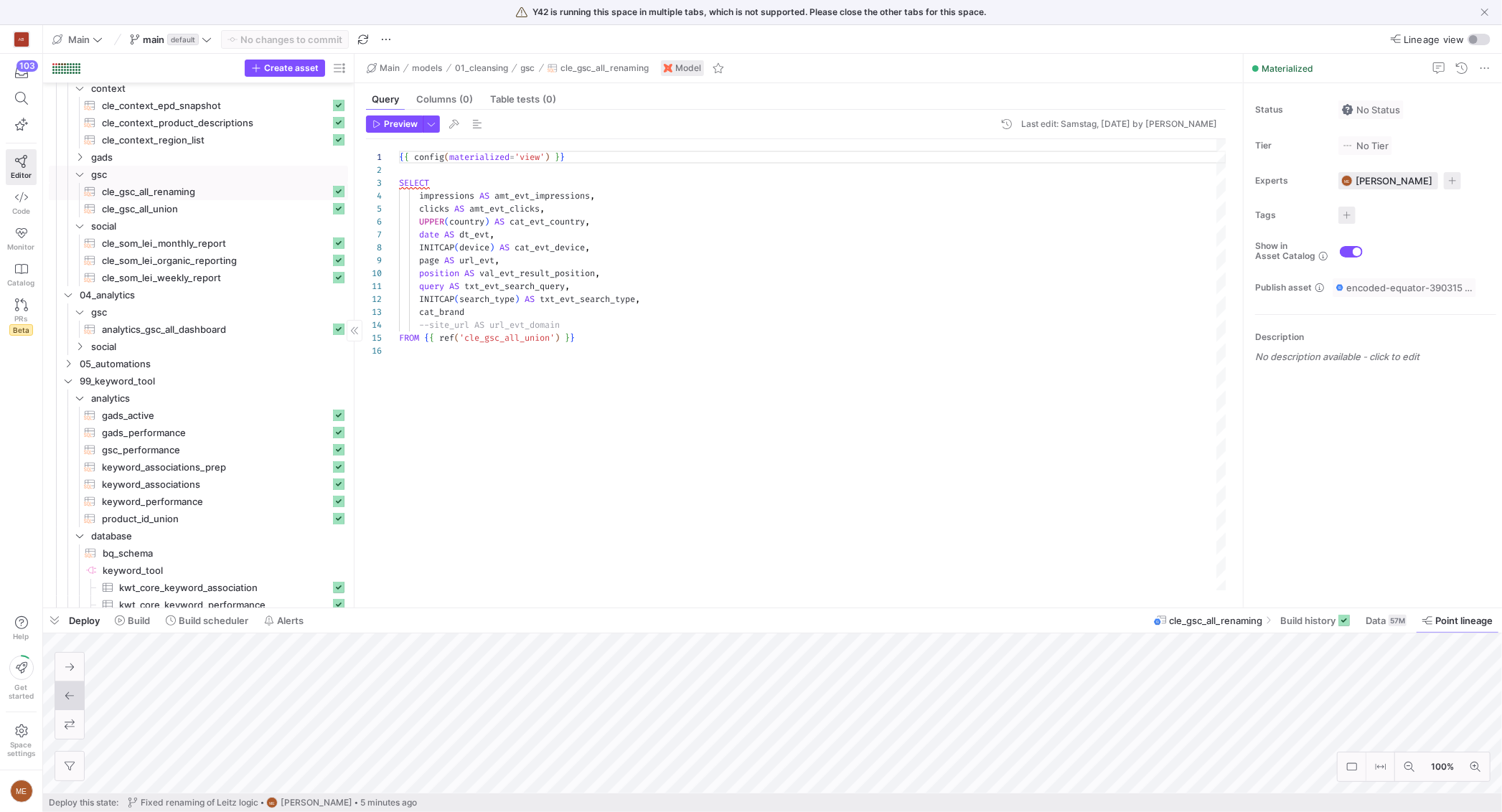
click at [174, 186] on span "cle_gsc_all_renaming​​​​​​​​​​" at bounding box center [216, 191] width 228 height 17
click at [153, 334] on span "analytics_gsc_all_dashboard​​​​​​​​​​" at bounding box center [216, 329] width 228 height 17
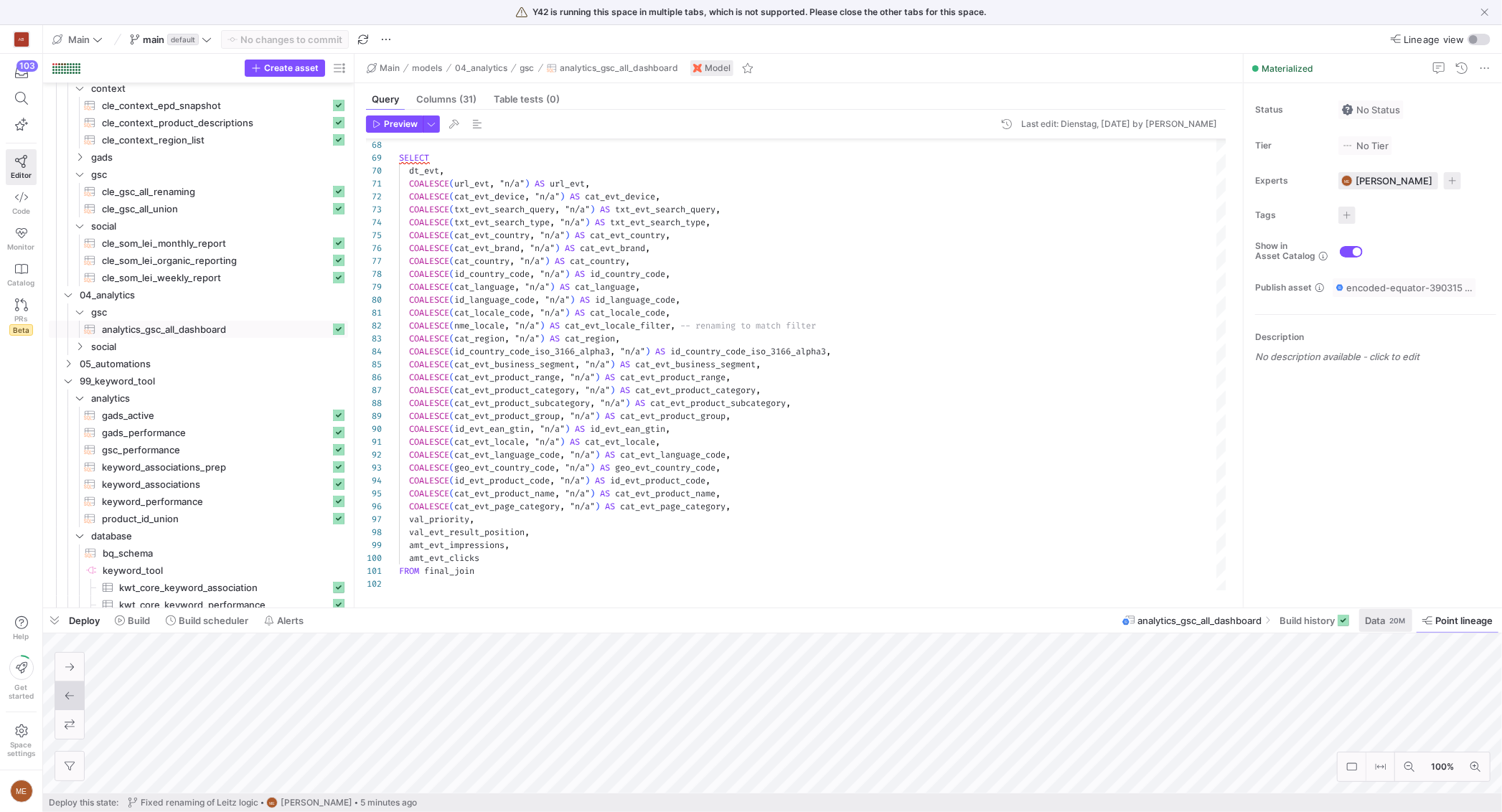
click at [1383, 623] on span "Data" at bounding box center [1375, 620] width 20 height 11
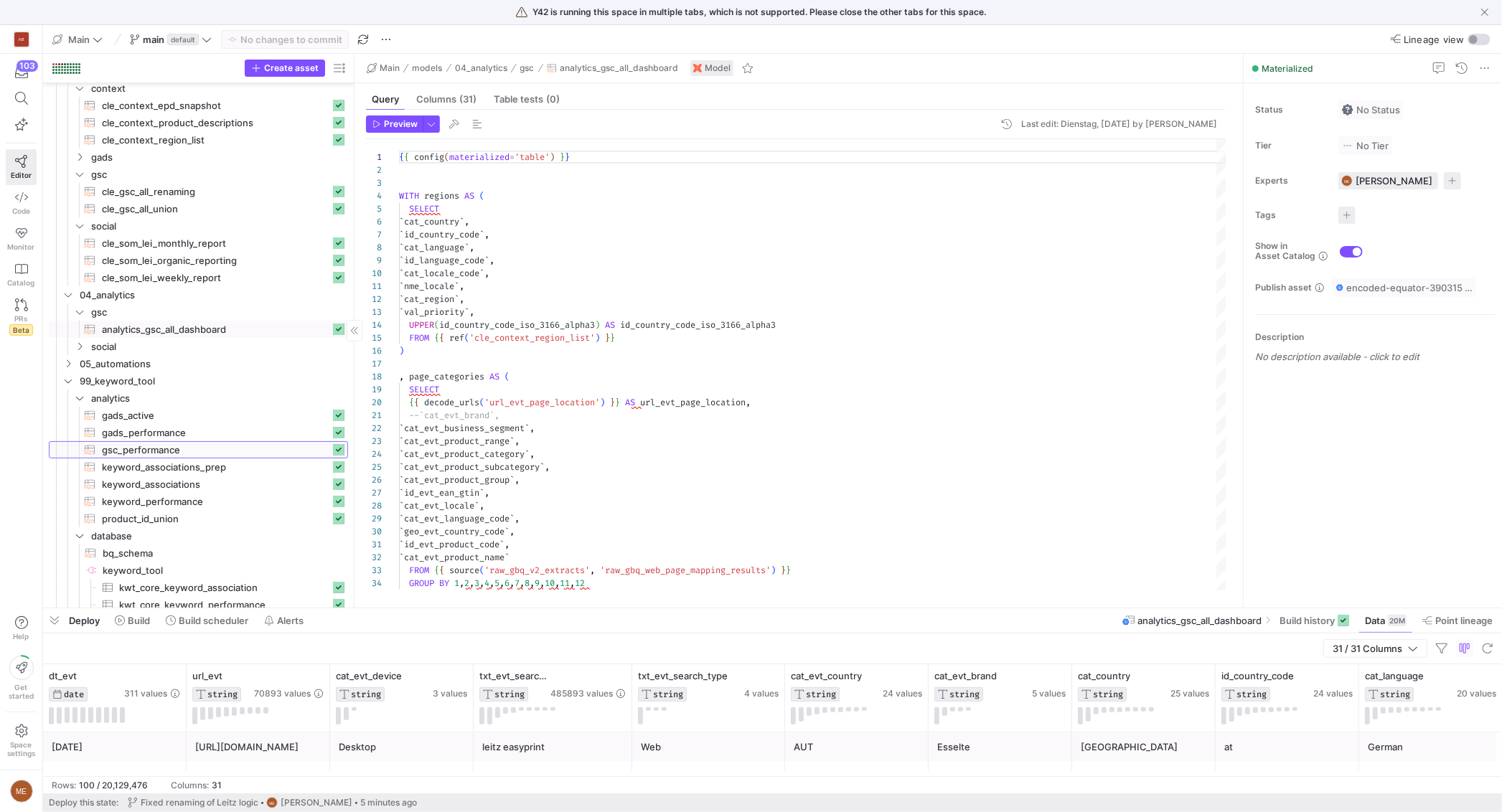
click at [177, 442] on span "gsc_performance​​​​​​​​​​" at bounding box center [216, 449] width 228 height 17
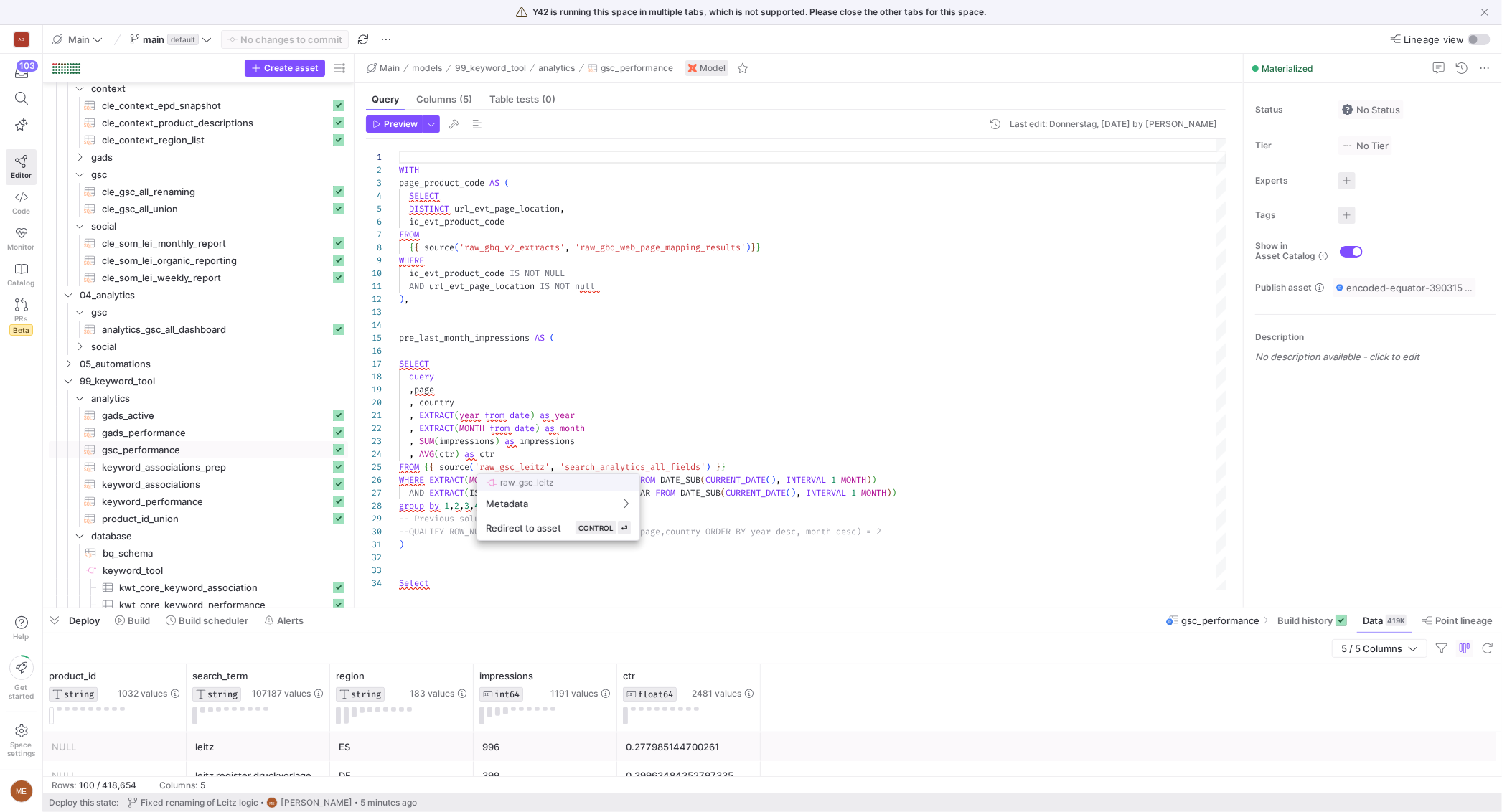
click at [1064, 407] on div at bounding box center [751, 406] width 1502 height 812
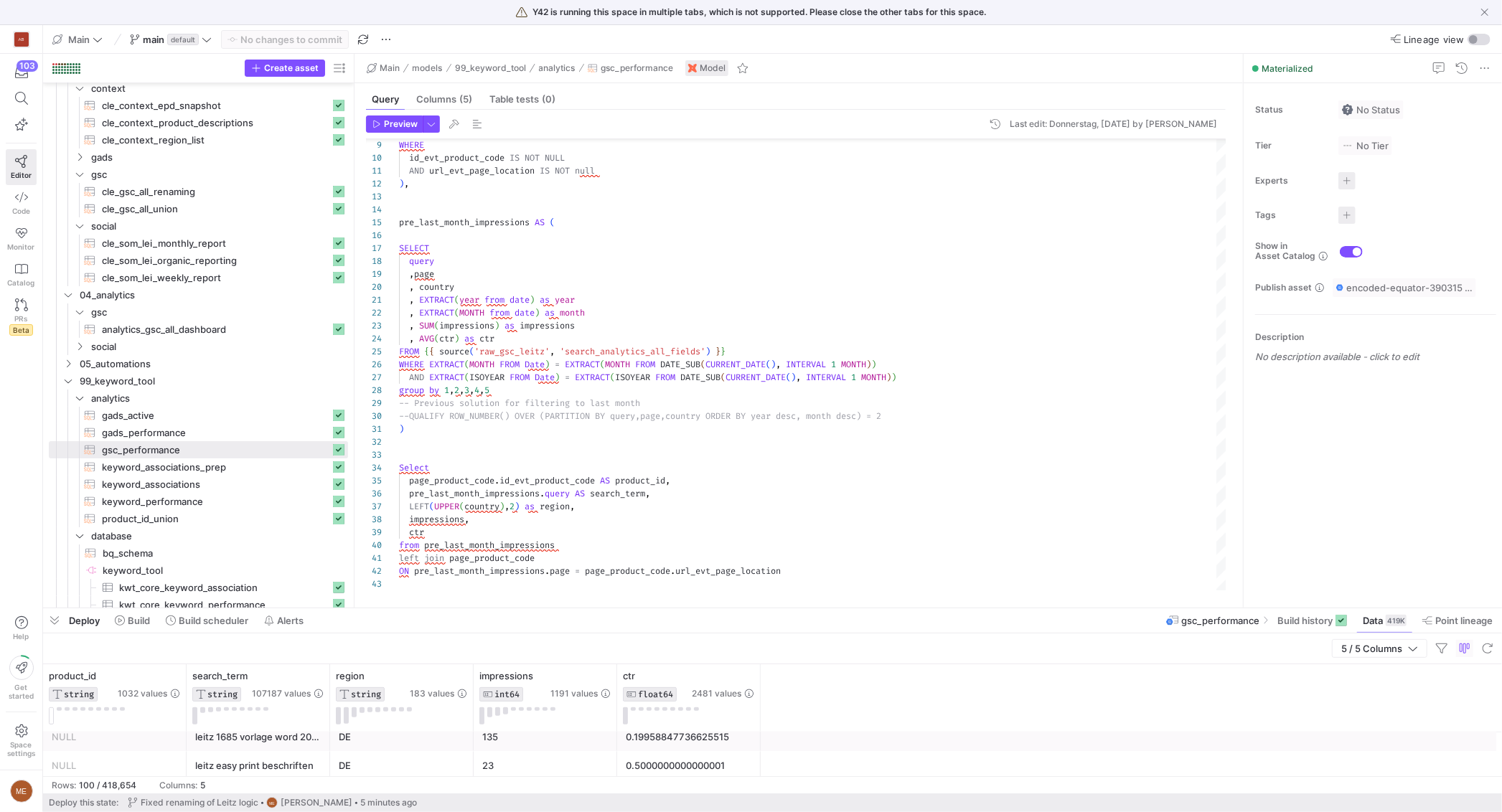
scroll to position [144, 0]
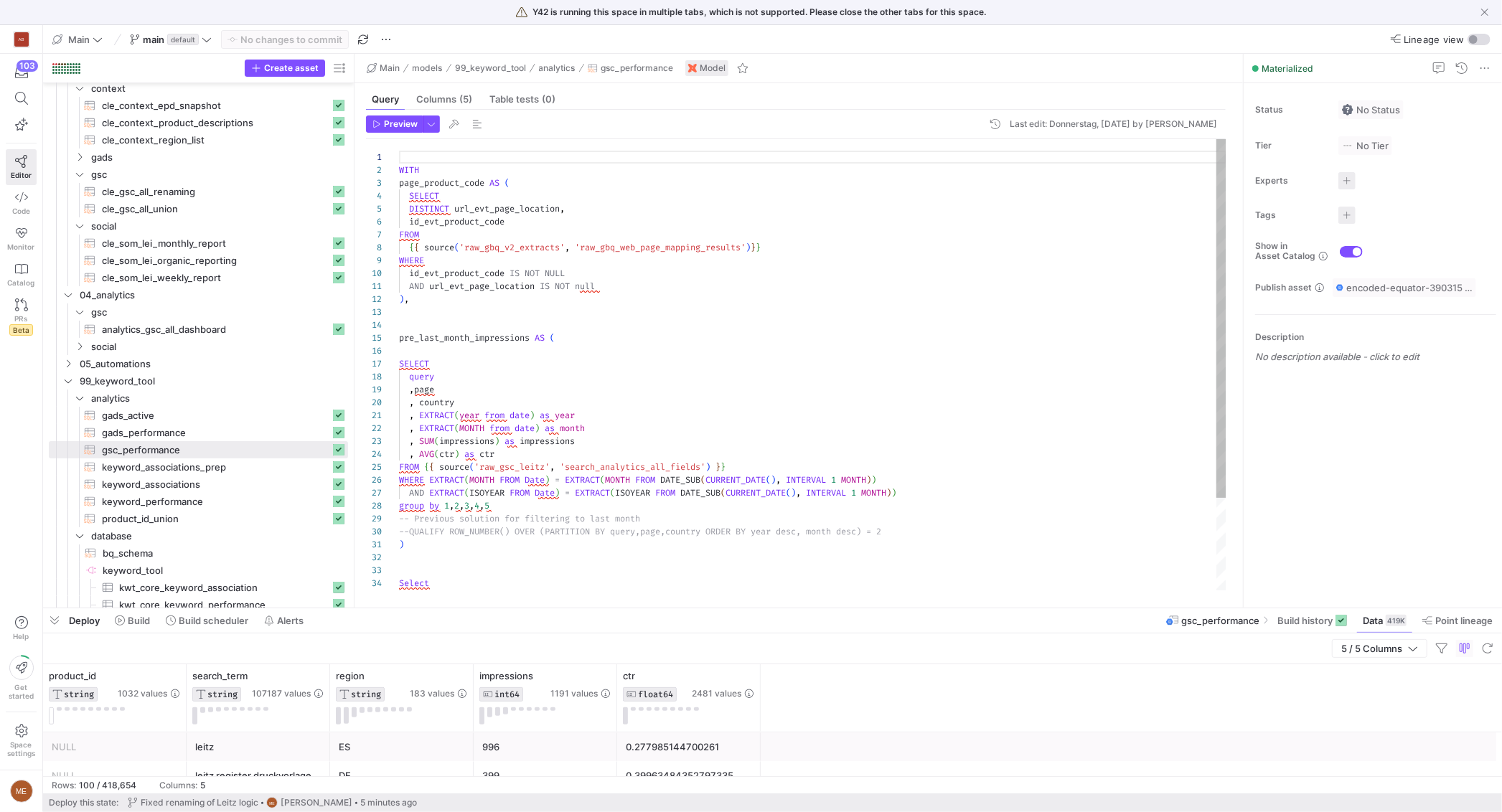
click at [750, 354] on div "WHERE id_evt_product_code IS NOT NULL AND url_evt_page_location IS NOT null ) ,…" at bounding box center [812, 421] width 827 height 566
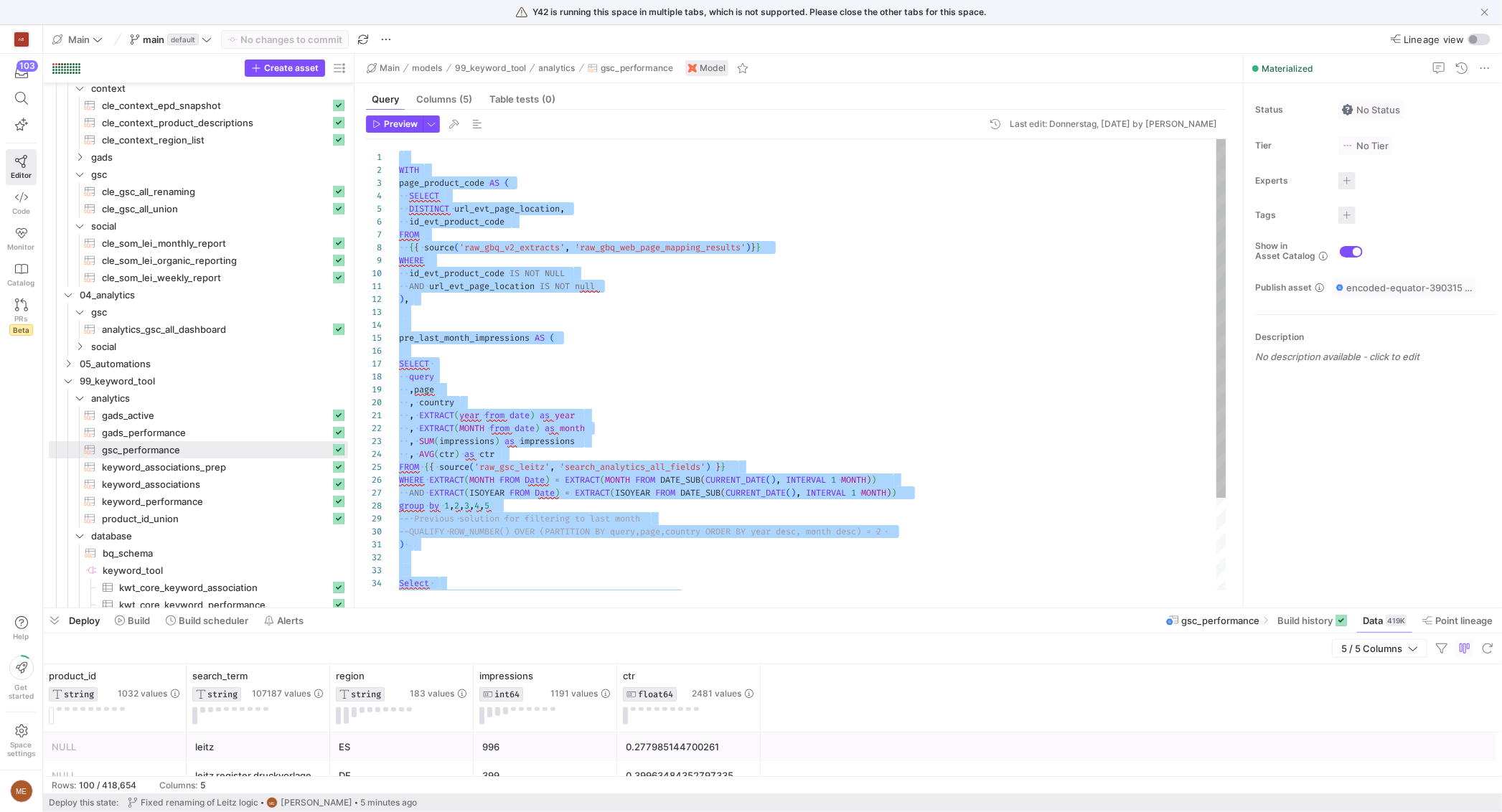
click at [750, 354] on div "WHERE id_evt_product_code IS NOT NULL AND url_evt_page_location IS NOT null ) ,…" at bounding box center [812, 421] width 827 height 566
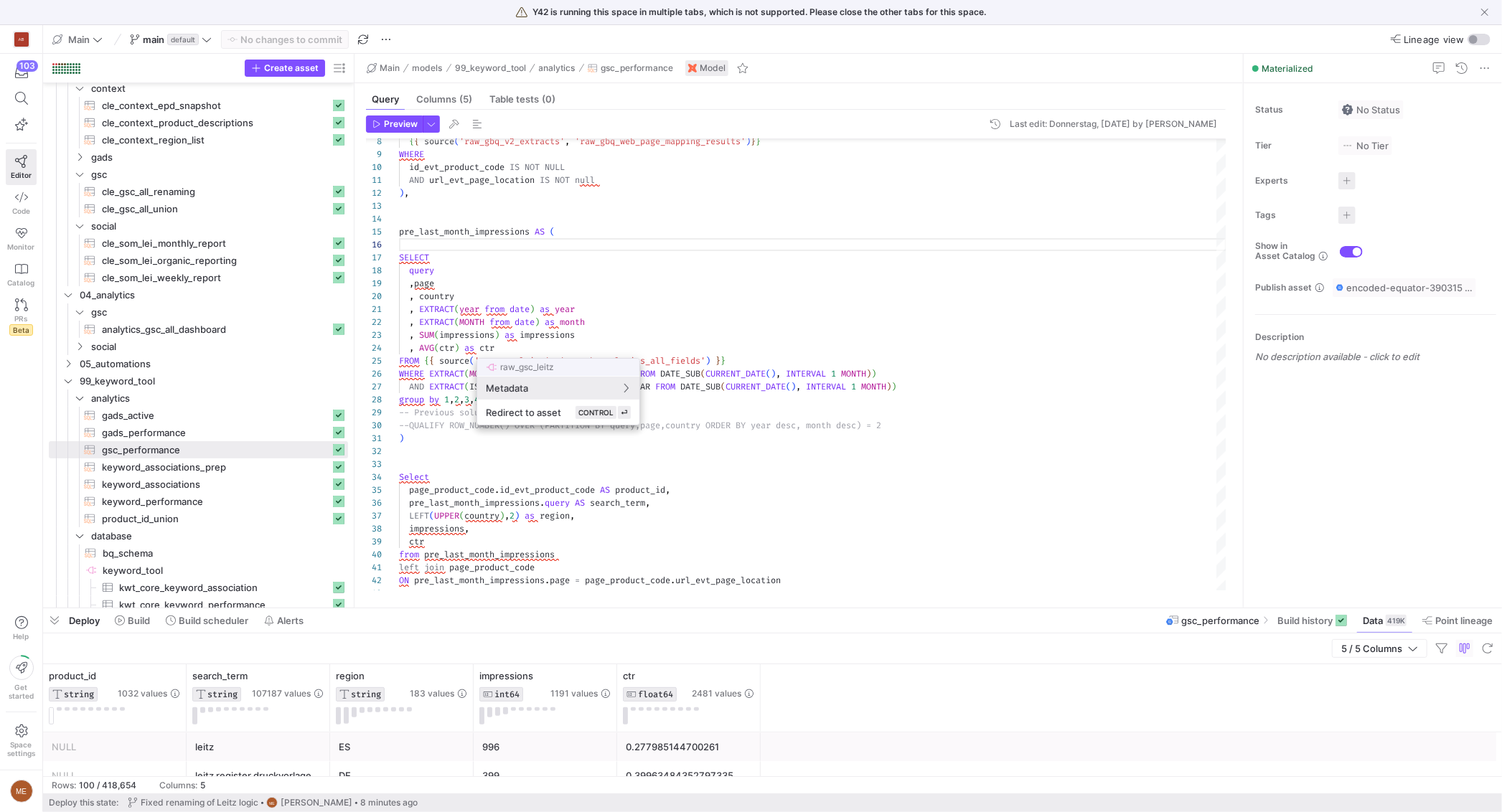
click at [763, 288] on div at bounding box center [751, 406] width 1502 height 812
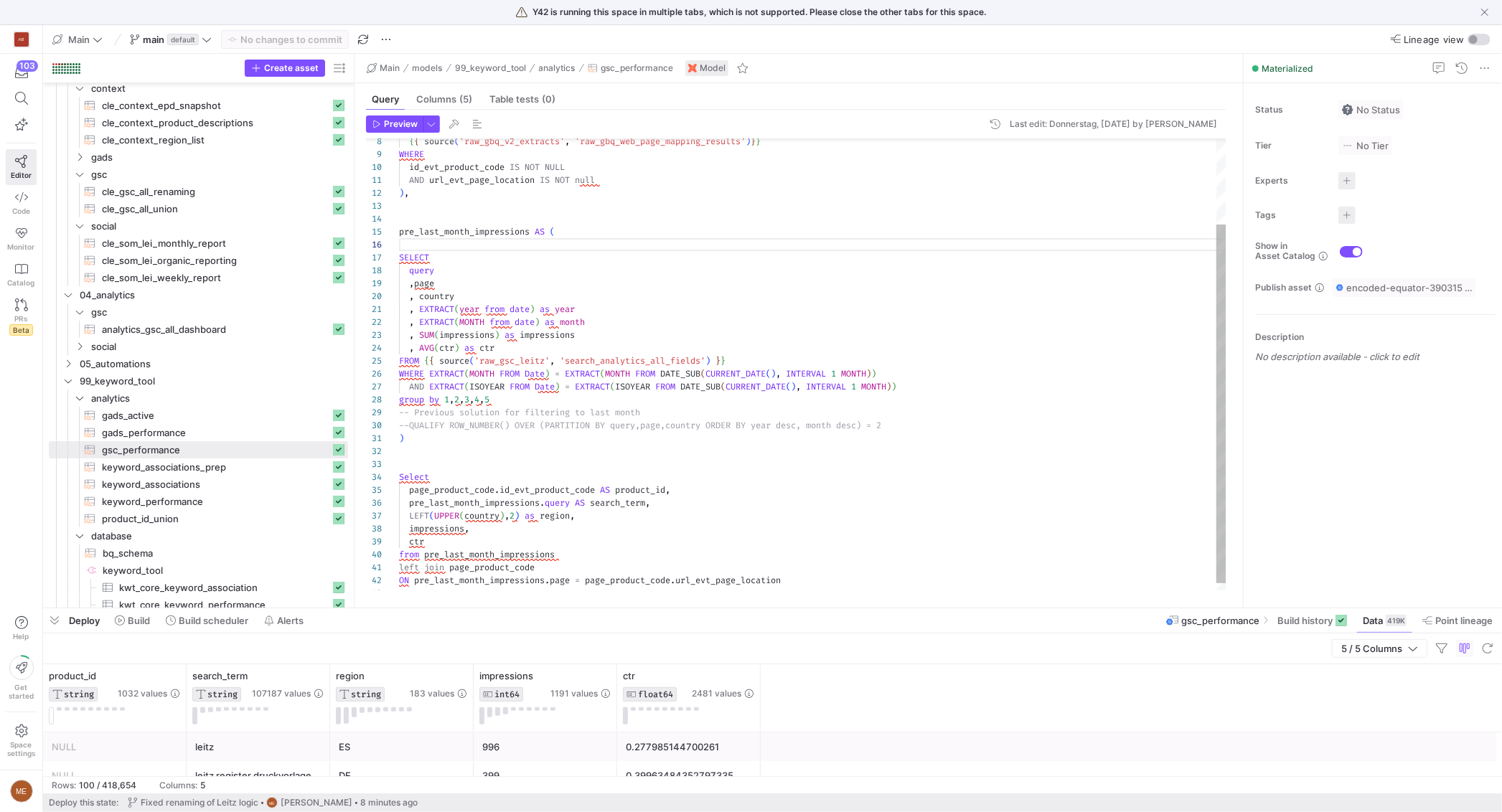
click at [722, 399] on div "WHERE id_evt_product_code IS NOT NULL AND url_evt_page_location IS NOT null ) ,…" at bounding box center [812, 316] width 827 height 566
click at [162, 335] on span "analytics_gsc_all_dashboard​​​​​​​​​​" at bounding box center [216, 329] width 228 height 17
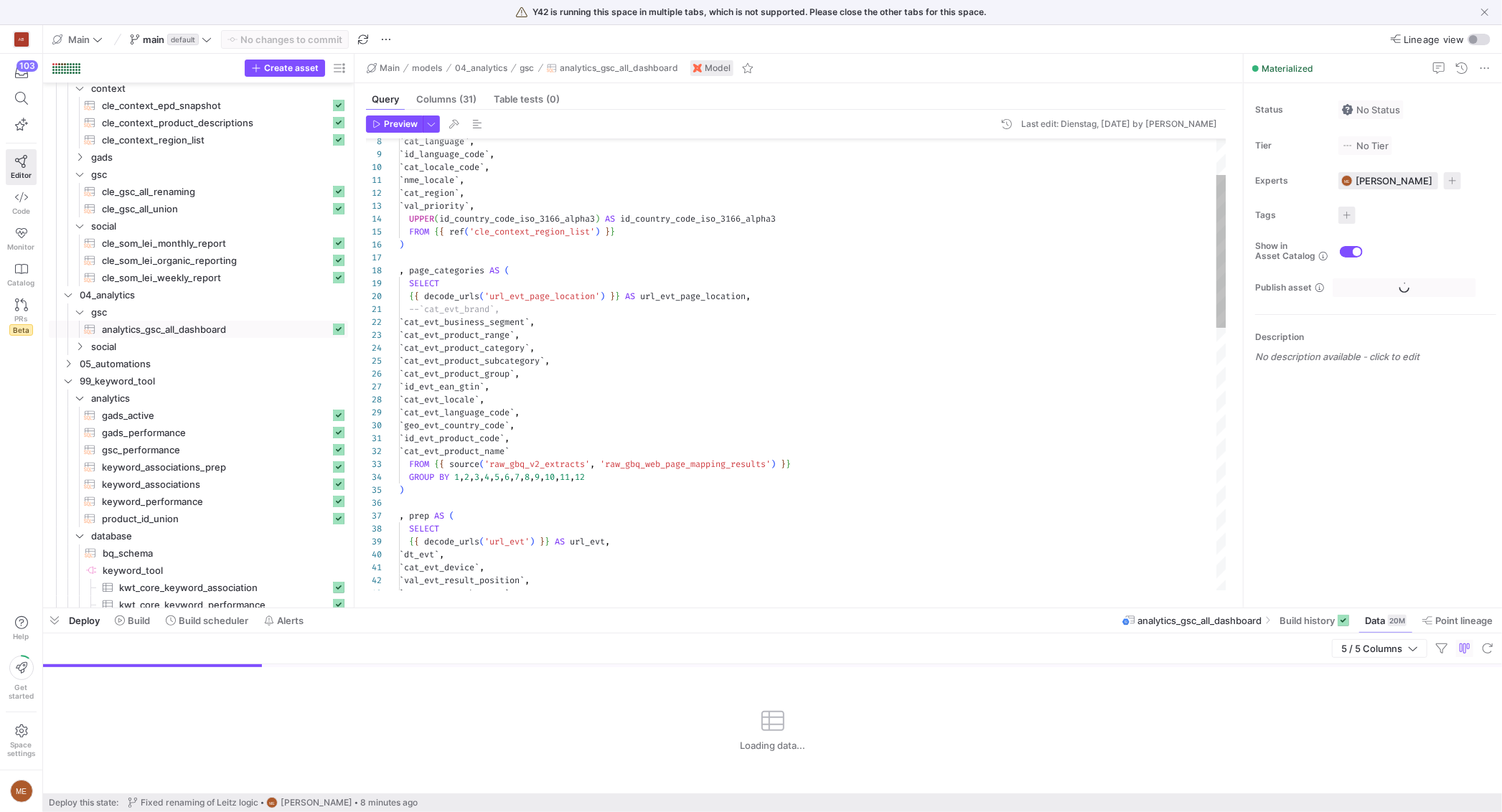
click at [707, 342] on div "` cat_language ` , ` id_language_code ` , ` cat_locale_code ` , ` nme_locale ` …" at bounding box center [812, 697] width 827 height 1328
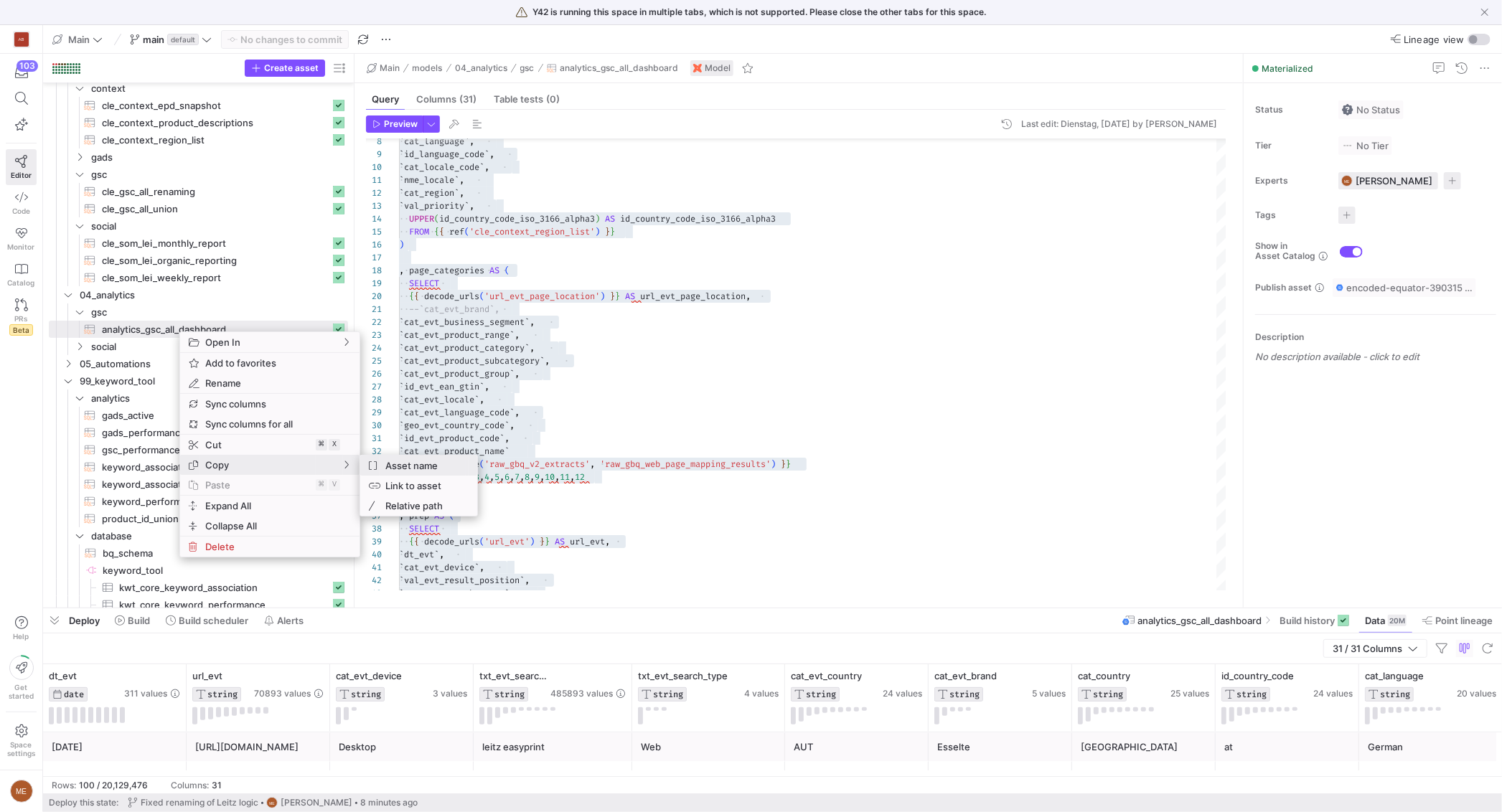
click at [405, 466] on span "Asset name" at bounding box center [422, 465] width 86 height 20
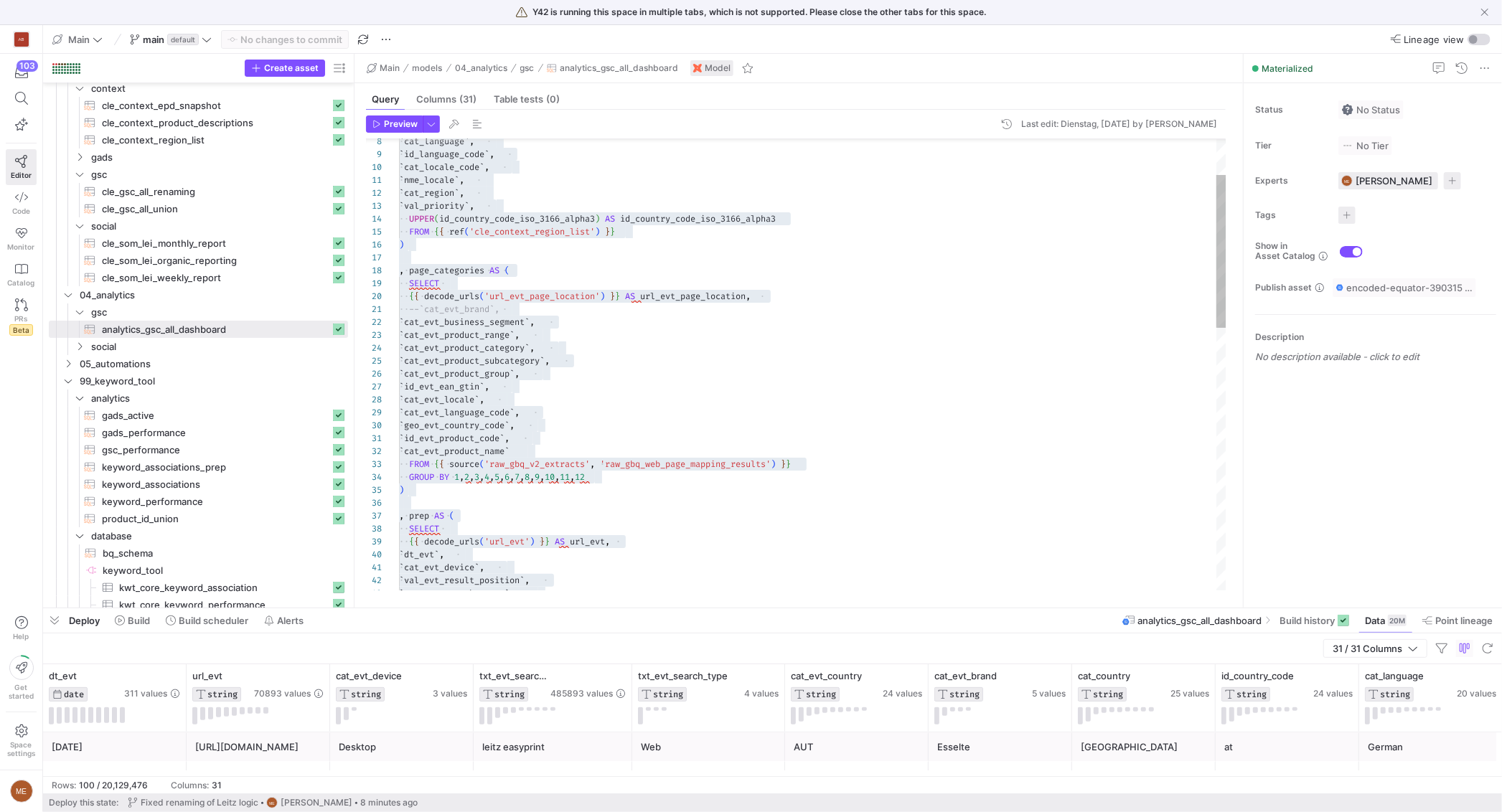
click at [662, 286] on div "` cat_language ` , ` id_language_code ` , ` cat_locale_code ` , ` nme_locale ` …" at bounding box center [812, 697] width 827 height 1328
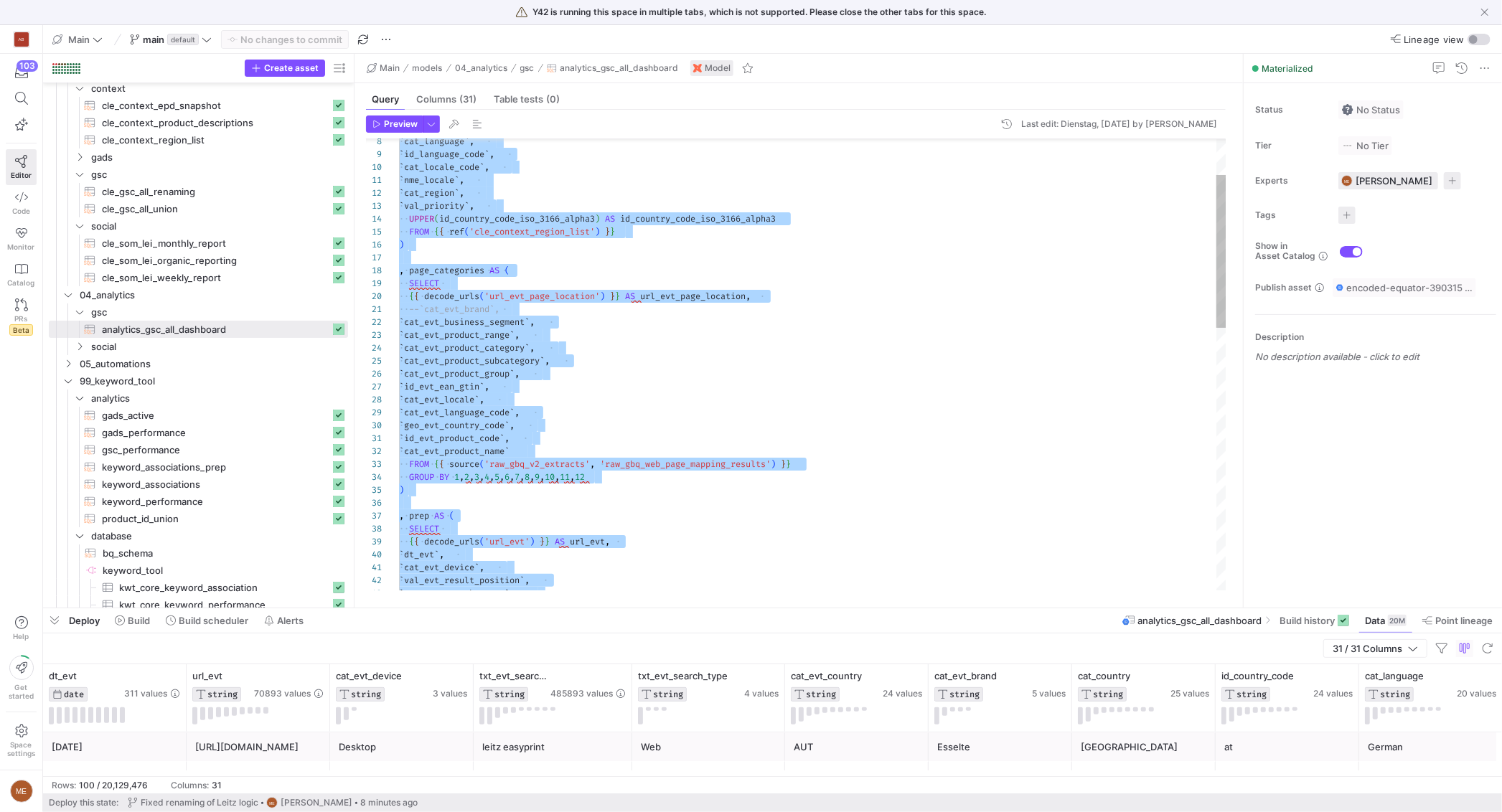
scroll to position [12, 190]
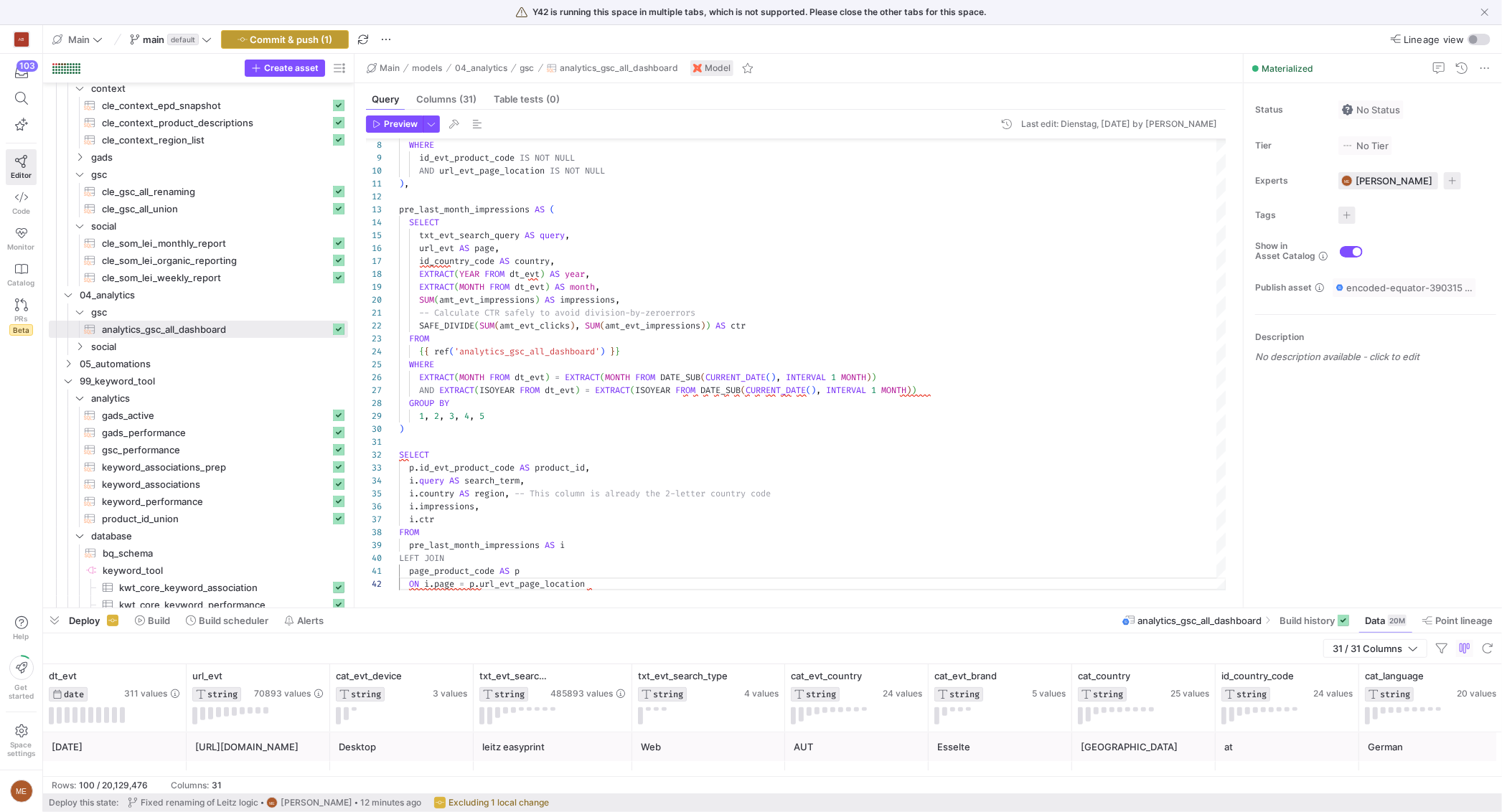
click at [296, 36] on span "Commit & push (1)" at bounding box center [292, 39] width 83 height 11
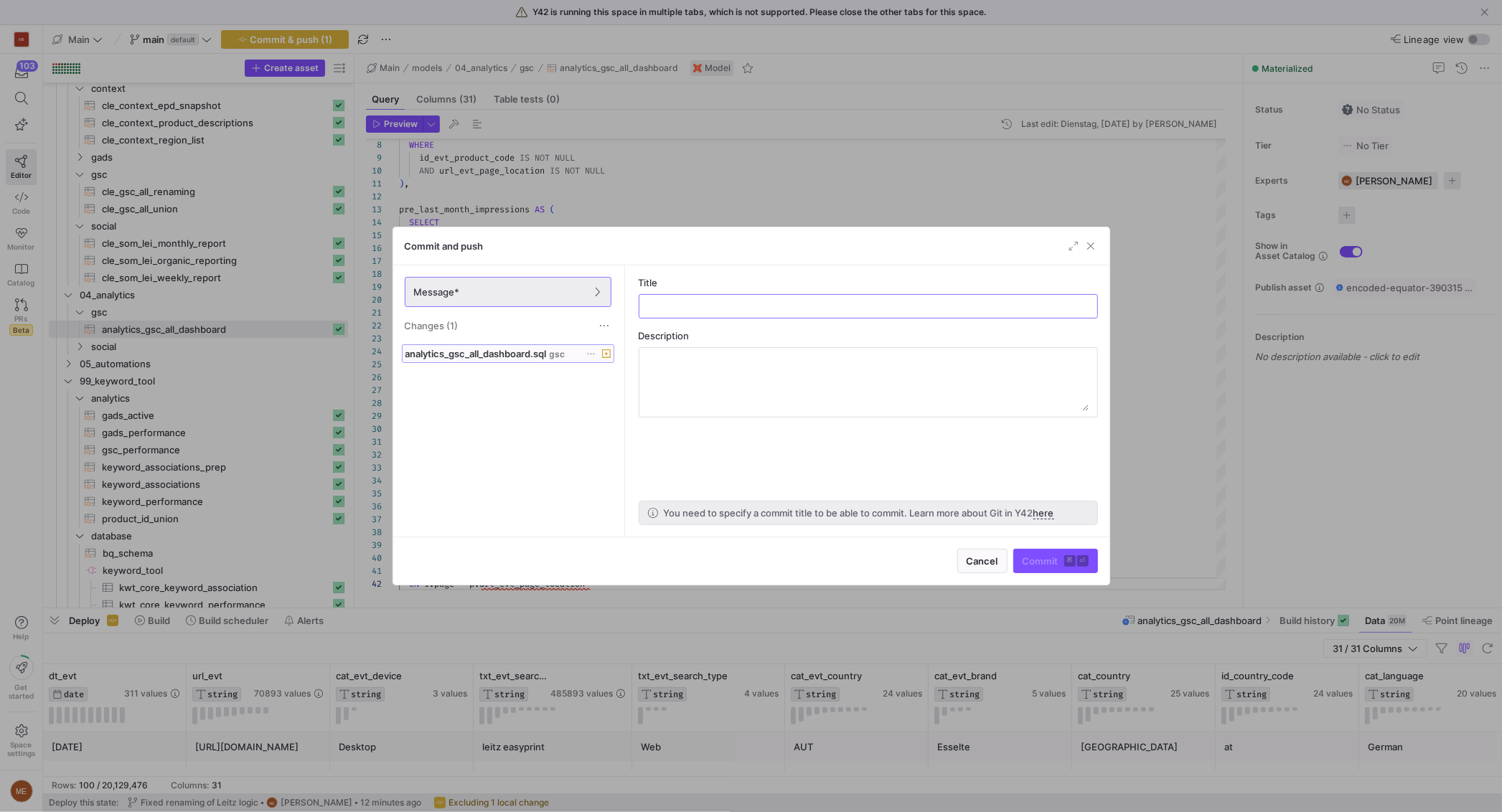
click at [467, 357] on span "analytics_gsc_all_dashboard.sql" at bounding box center [476, 353] width 141 height 11
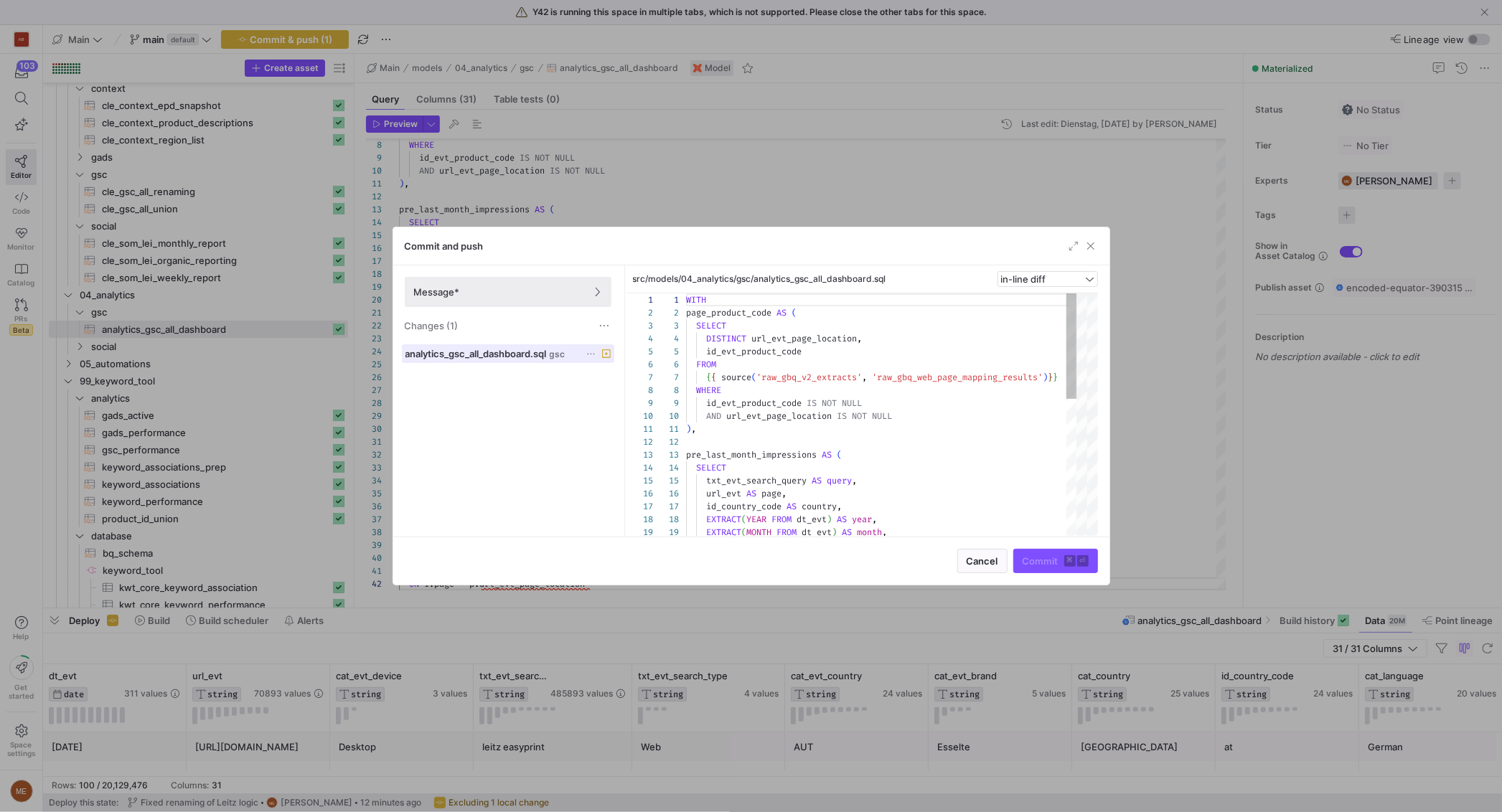
scroll to position [129, 0]
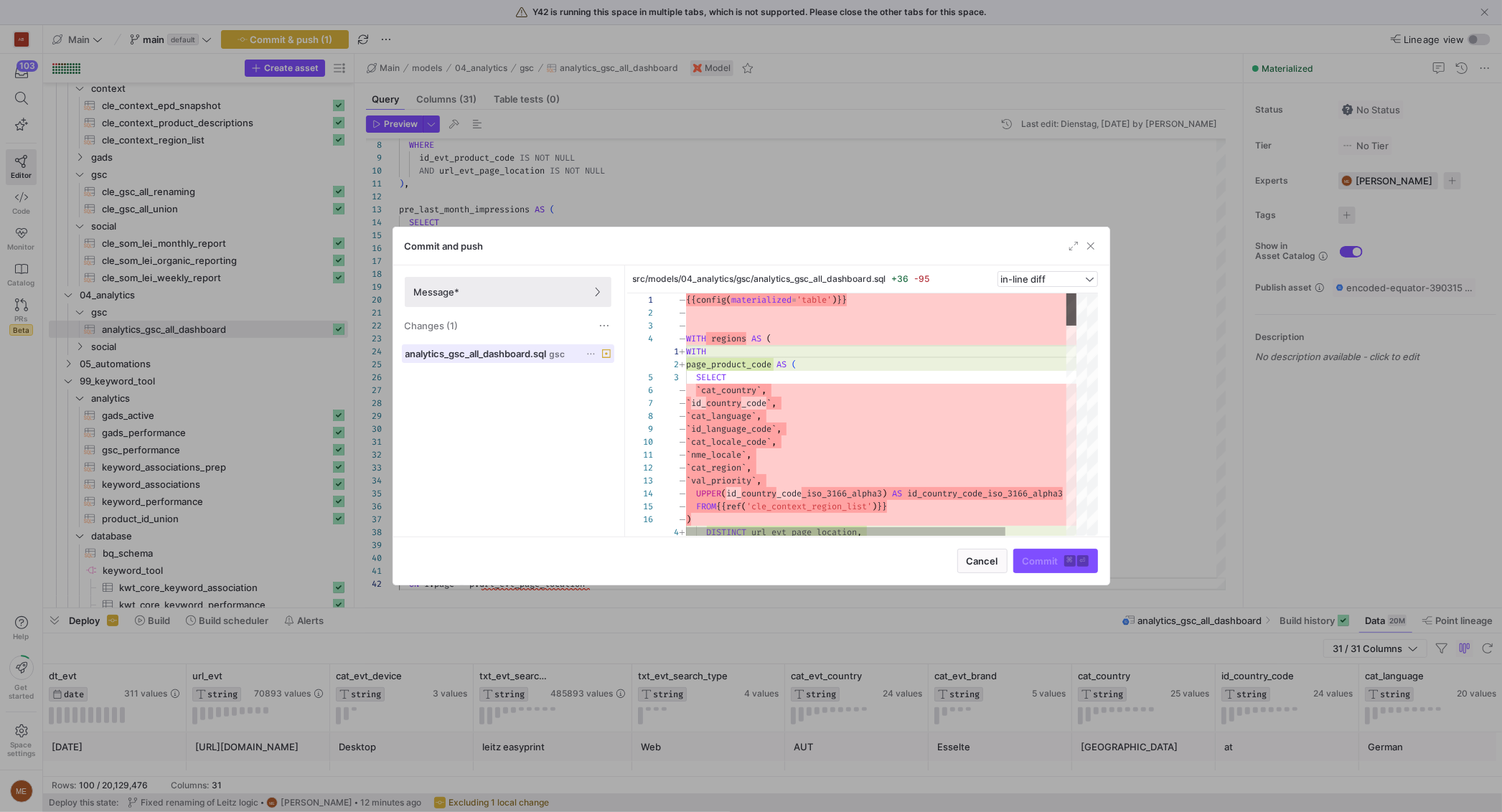
click at [1090, 299] on div at bounding box center [1087, 309] width 22 height 32
click at [816, 225] on div at bounding box center [751, 406] width 1502 height 812
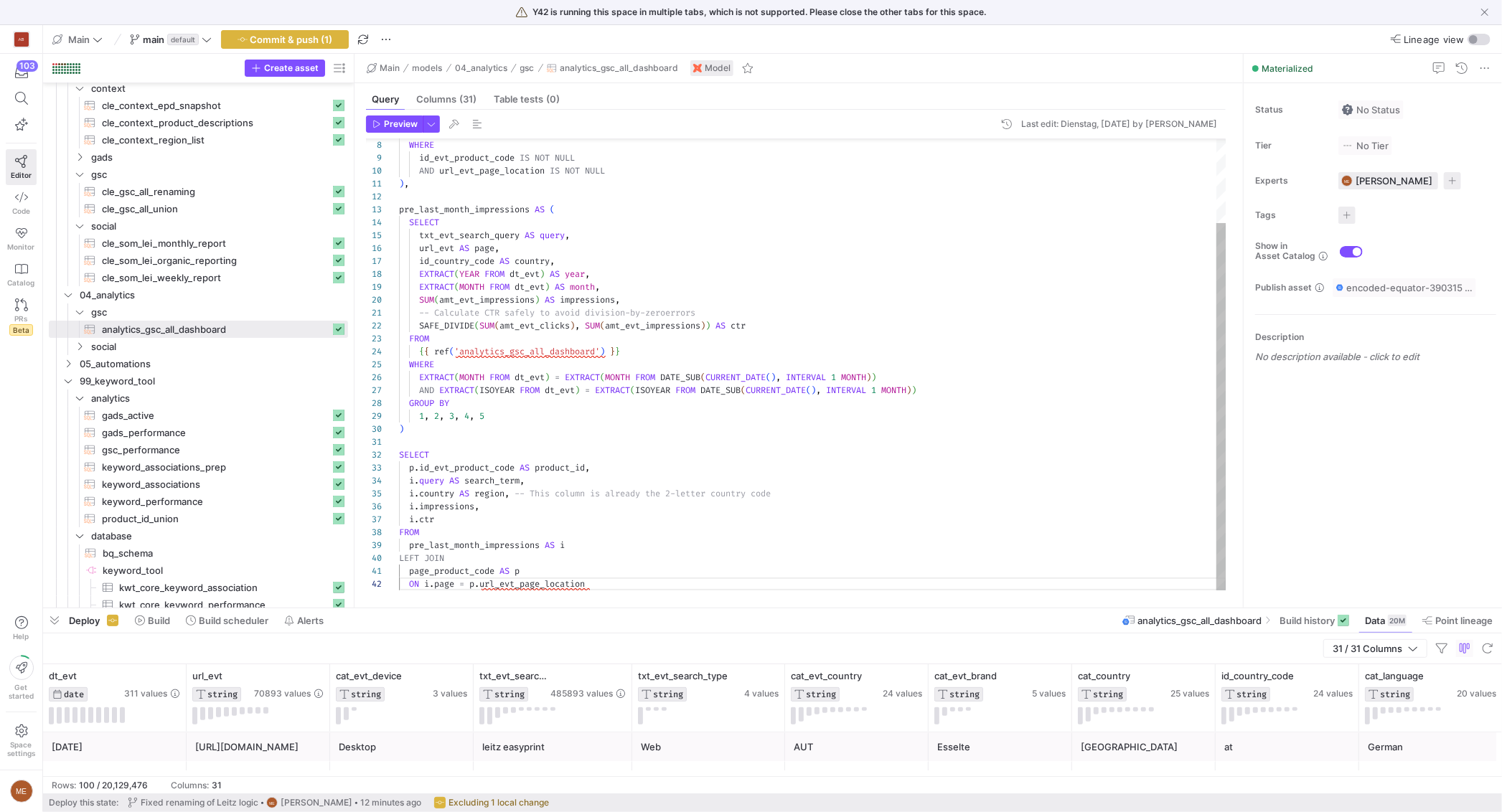
click at [826, 267] on div "WHERE id_evt_product_code IS NOT NULL AND url_evt_page_location IS NOT NULL ) ,…" at bounding box center [812, 313] width 827 height 554
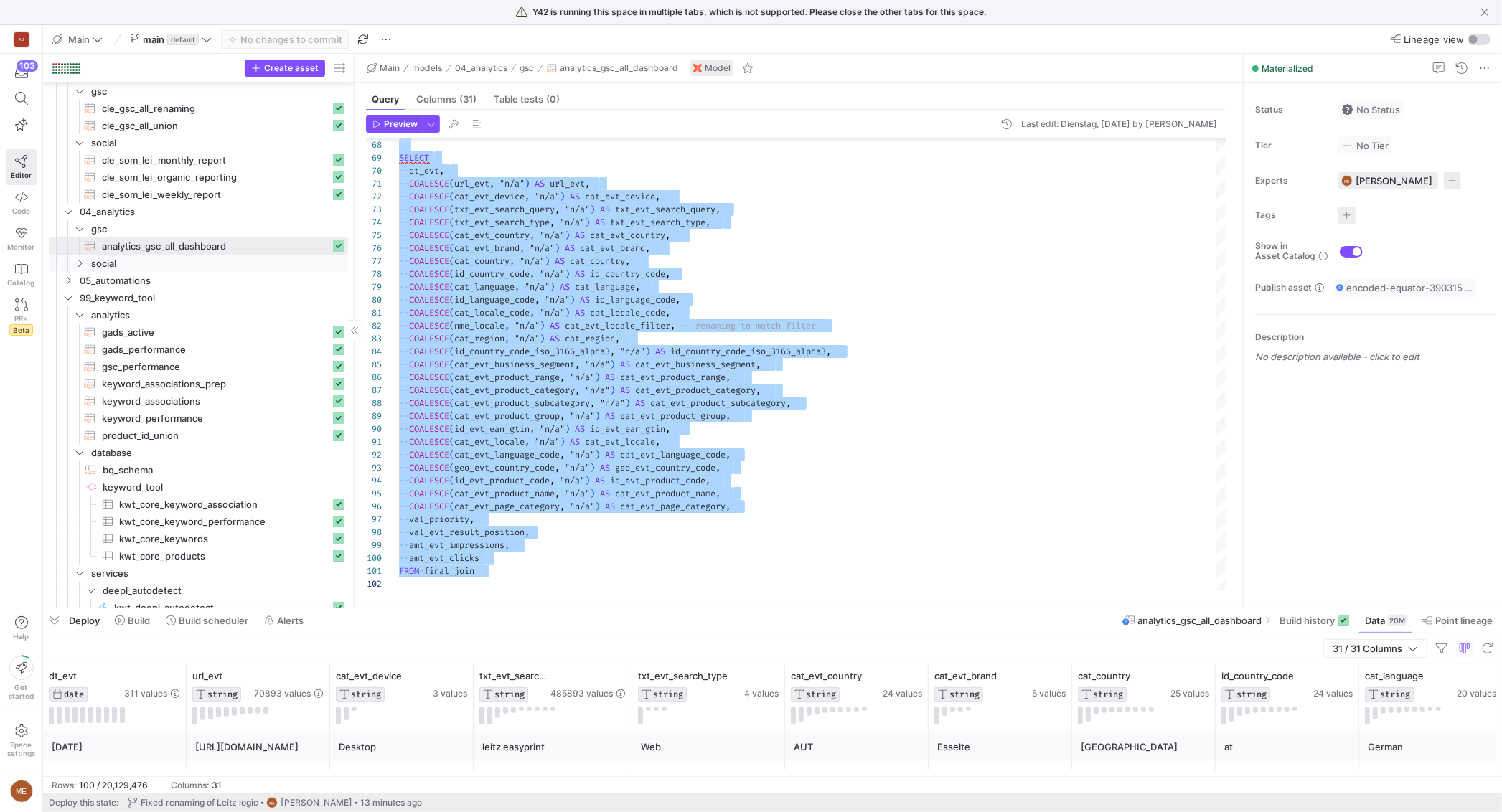
scroll to position [133, 0]
click at [250, 359] on span "gads_performance​​​​​​​​​​" at bounding box center [216, 355] width 228 height 17
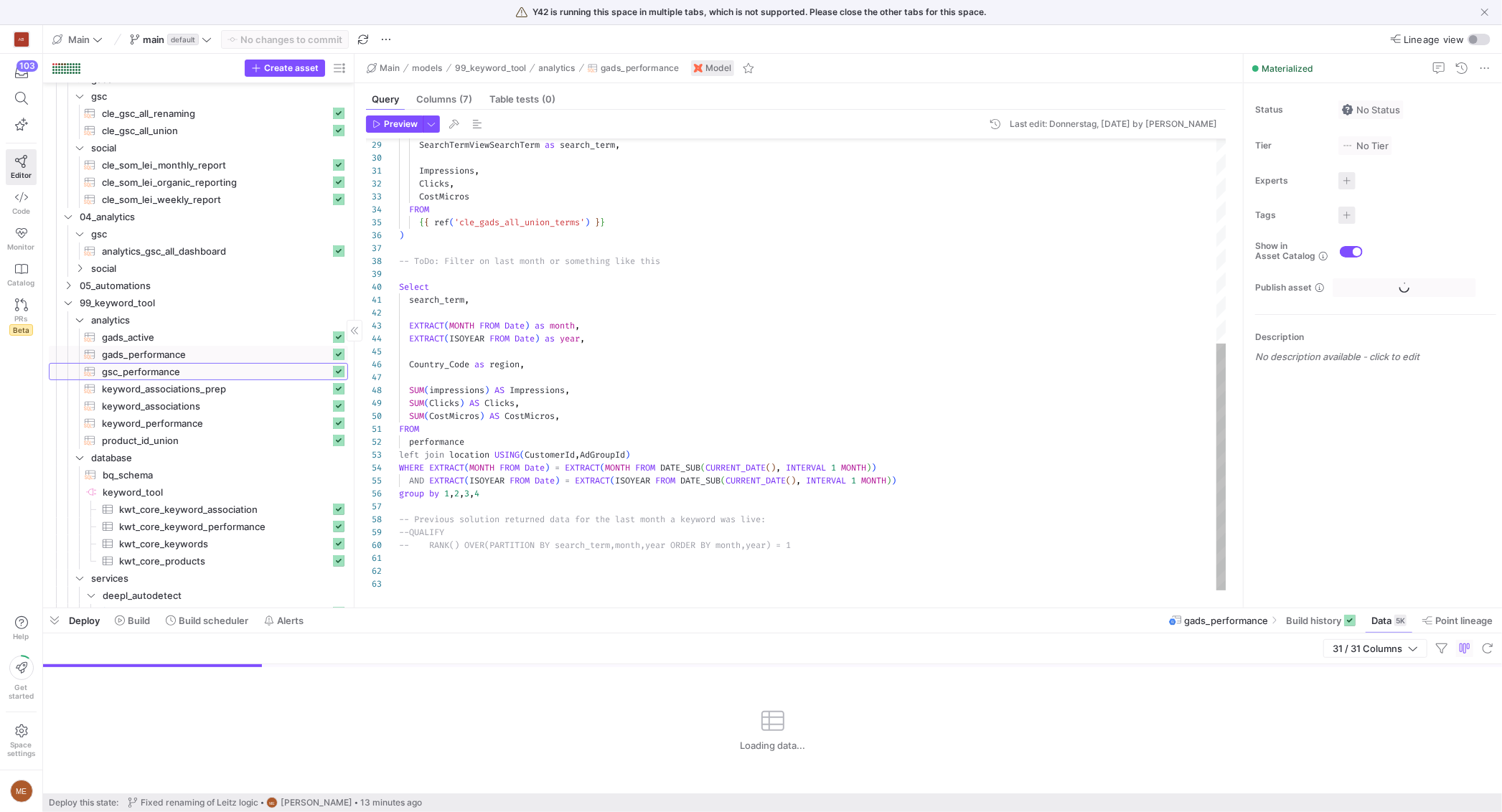
click at [254, 370] on span "gsc_performance​​​​​​​​​​" at bounding box center [216, 371] width 228 height 17
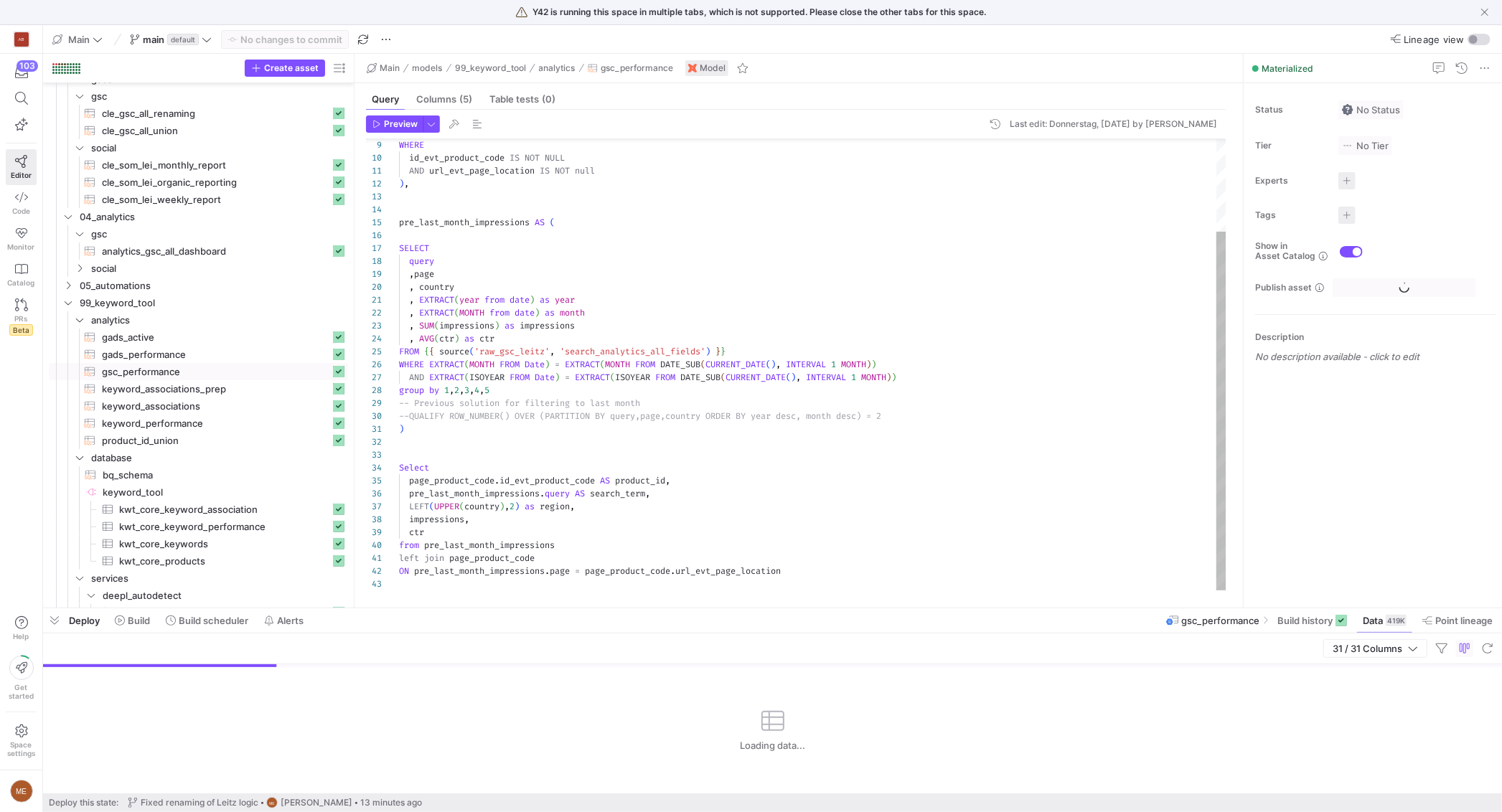
click at [746, 301] on div "WHERE id_evt_product_code IS NOT NULL AND url_evt_page_location IS NOT null ) ,…" at bounding box center [812, 306] width 827 height 566
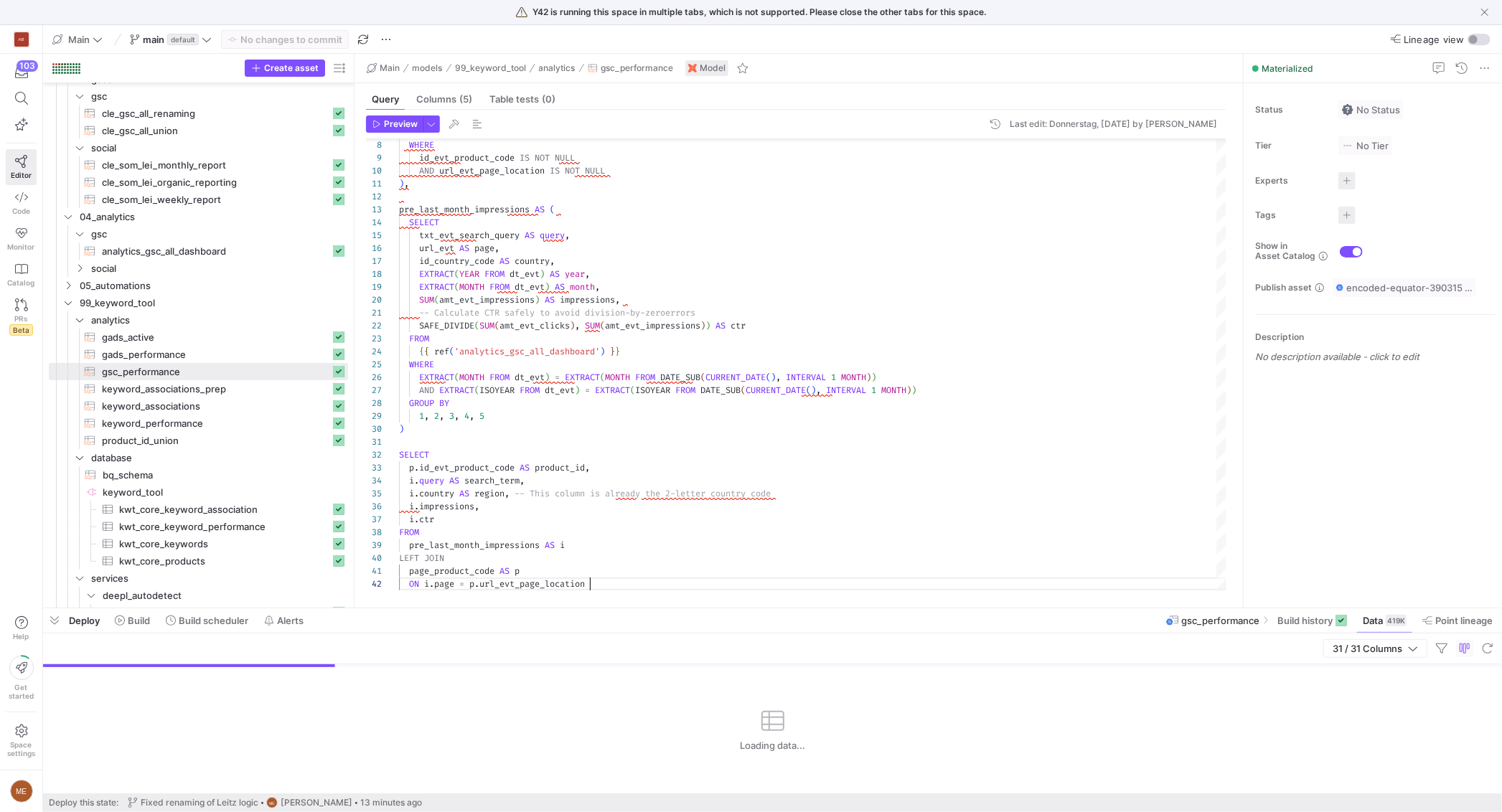
scroll to position [12, 190]
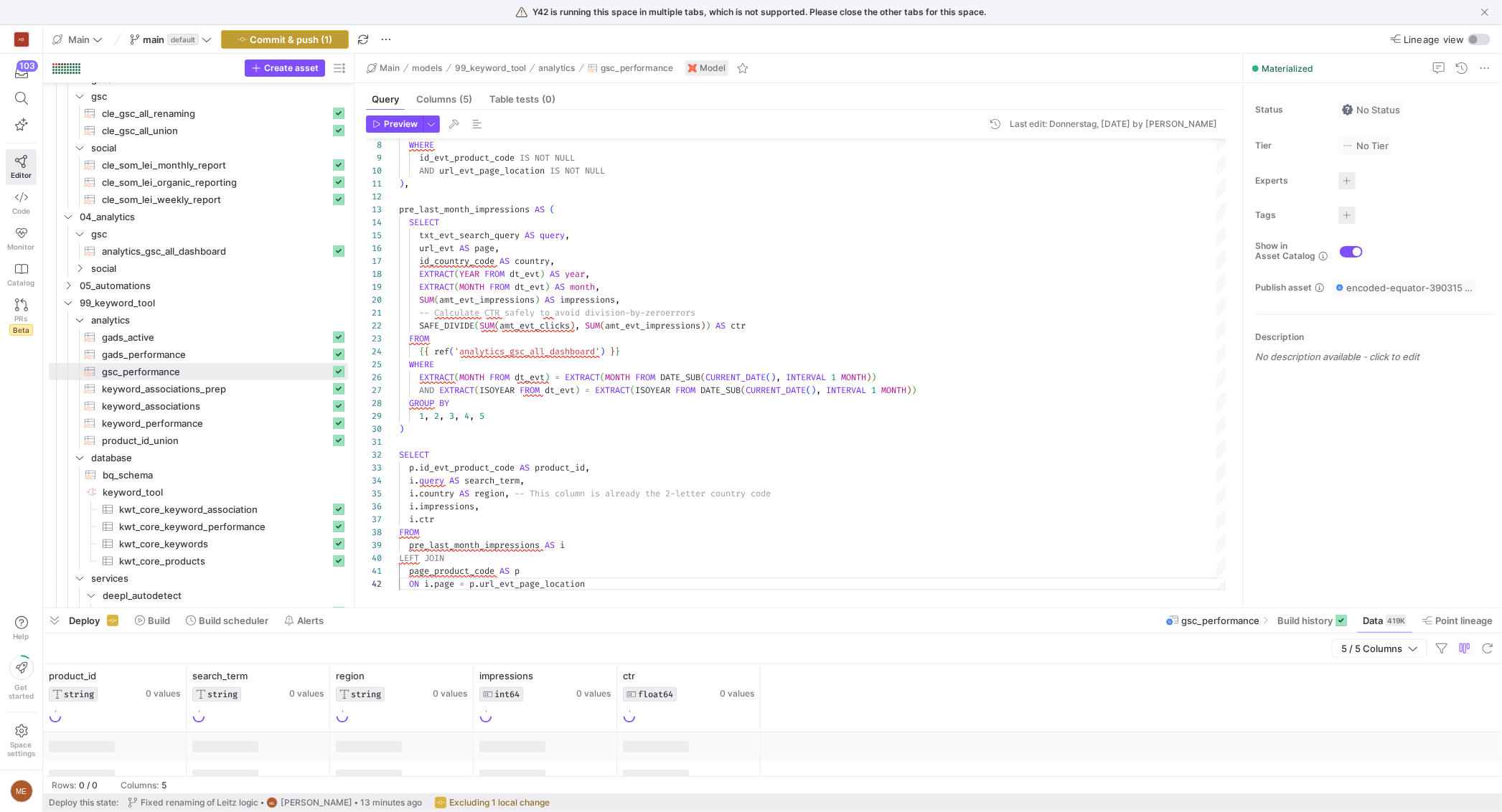
click at [261, 35] on span "Commit & push (1)" at bounding box center [292, 39] width 83 height 11
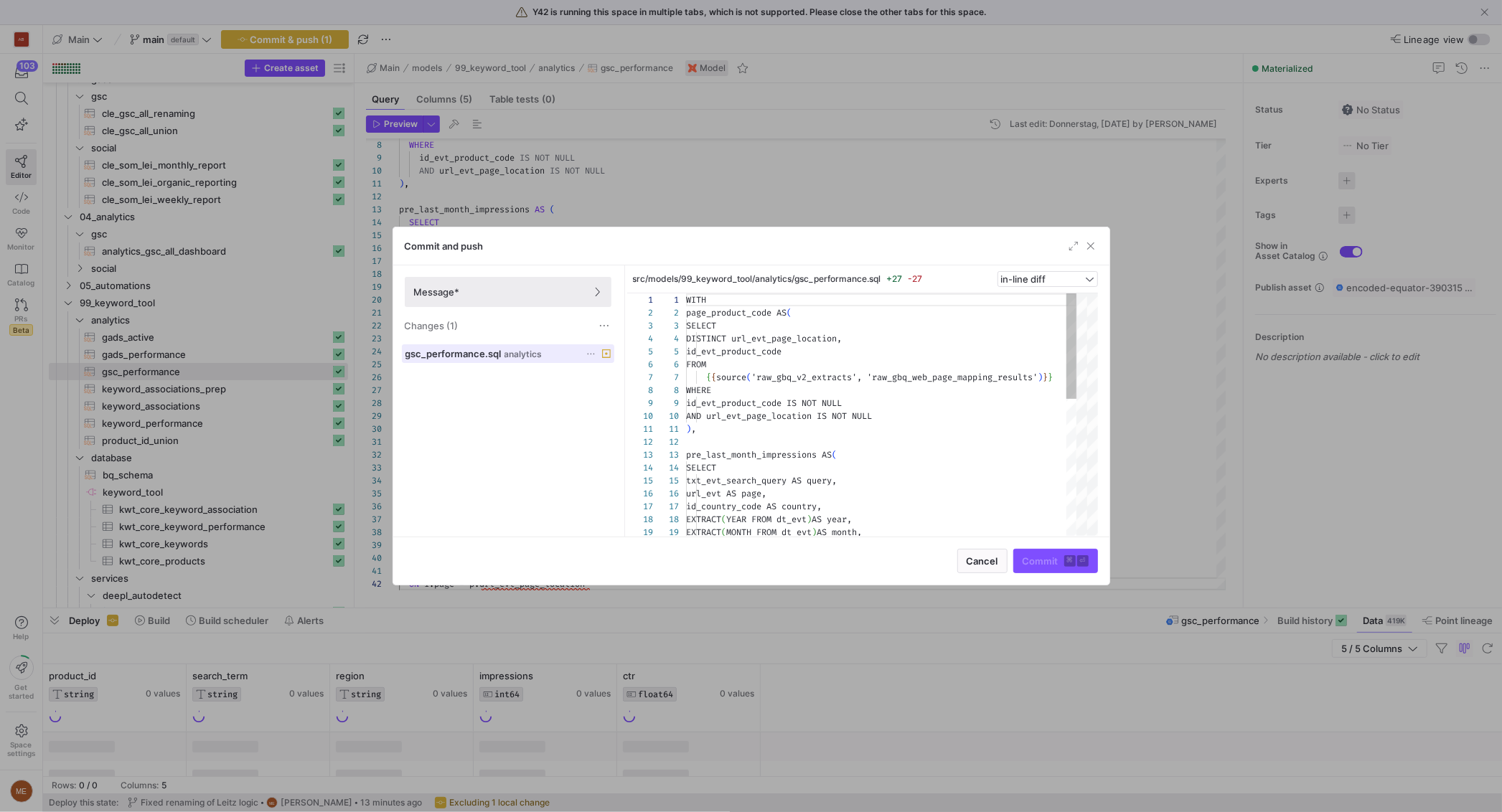
click at [508, 358] on span "analytics" at bounding box center [523, 354] width 38 height 10
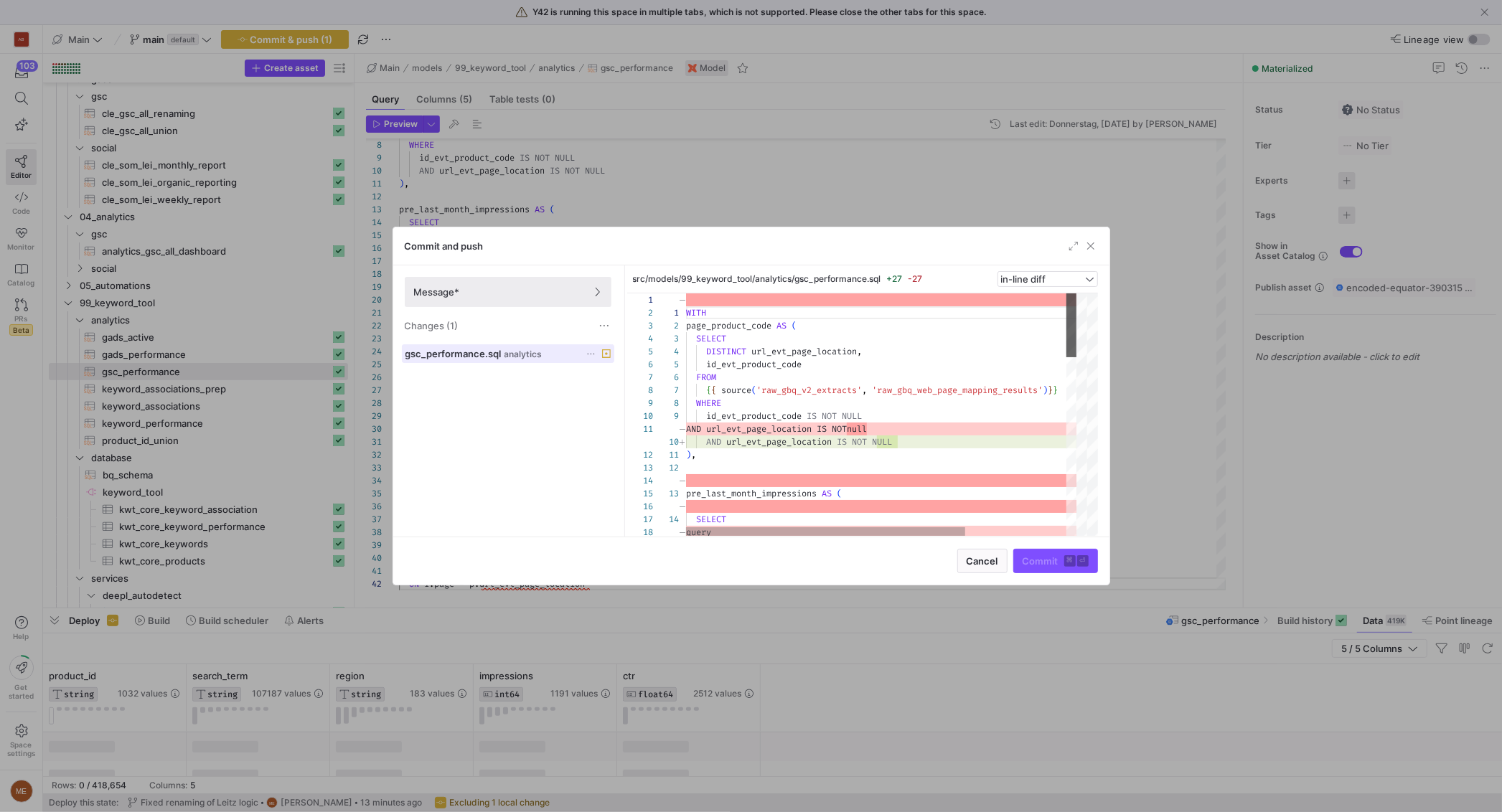
click at [1089, 334] on div at bounding box center [1087, 325] width 22 height 64
click at [1089, 332] on div at bounding box center [1087, 325] width 22 height 64
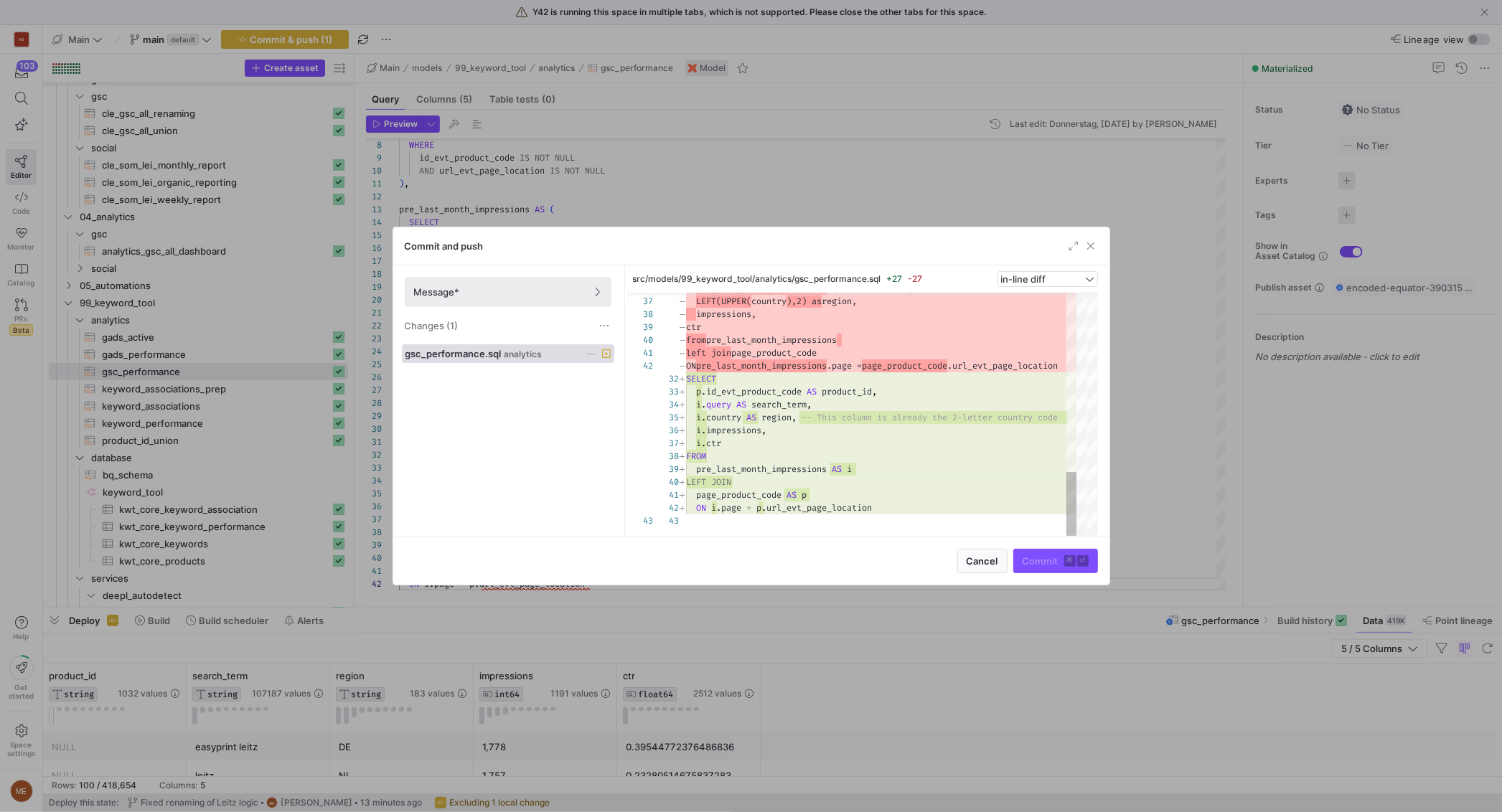
click at [1224, 377] on div at bounding box center [751, 406] width 1502 height 812
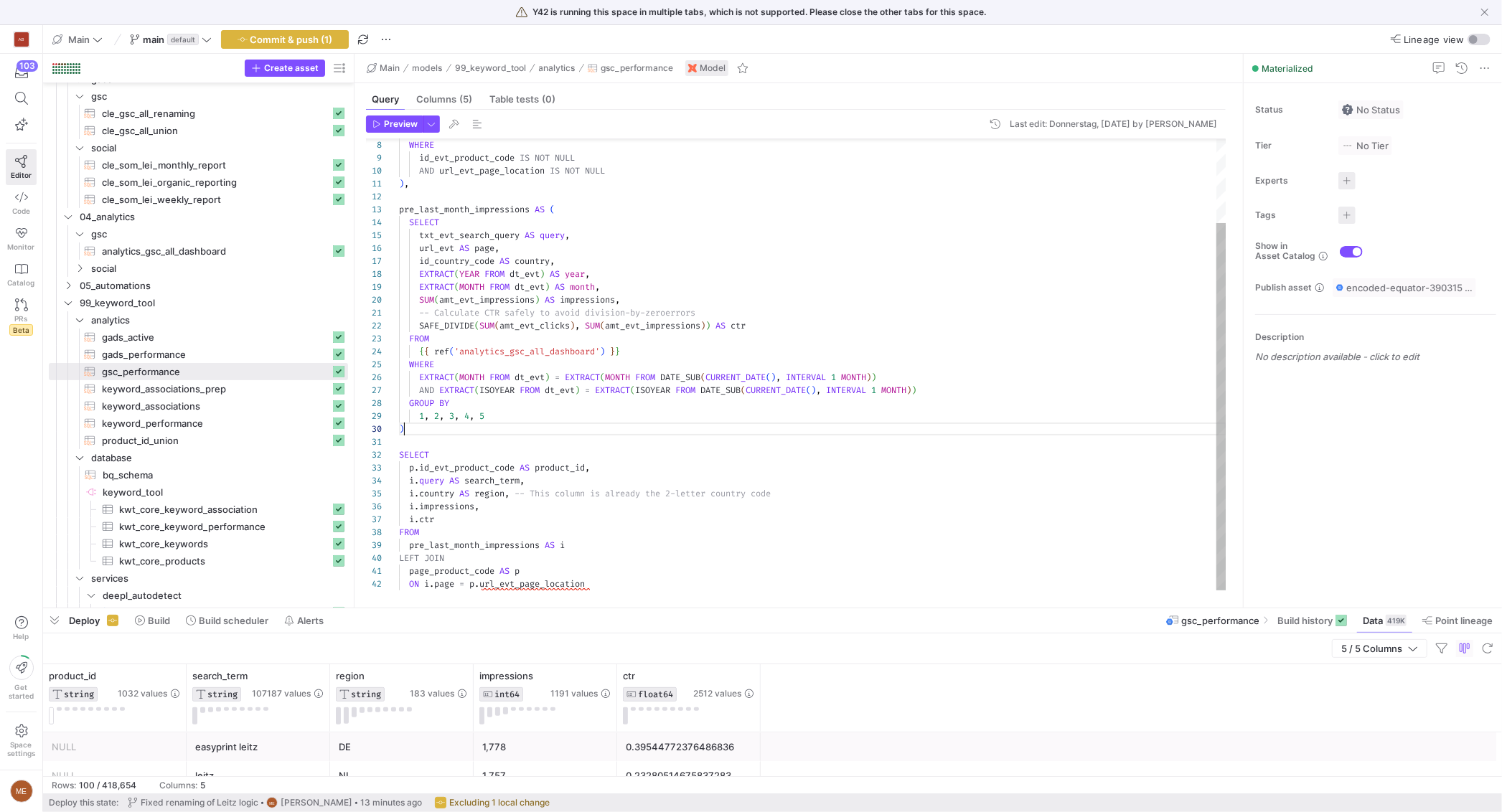
click at [1069, 428] on div ")" at bounding box center [812, 428] width 827 height 13
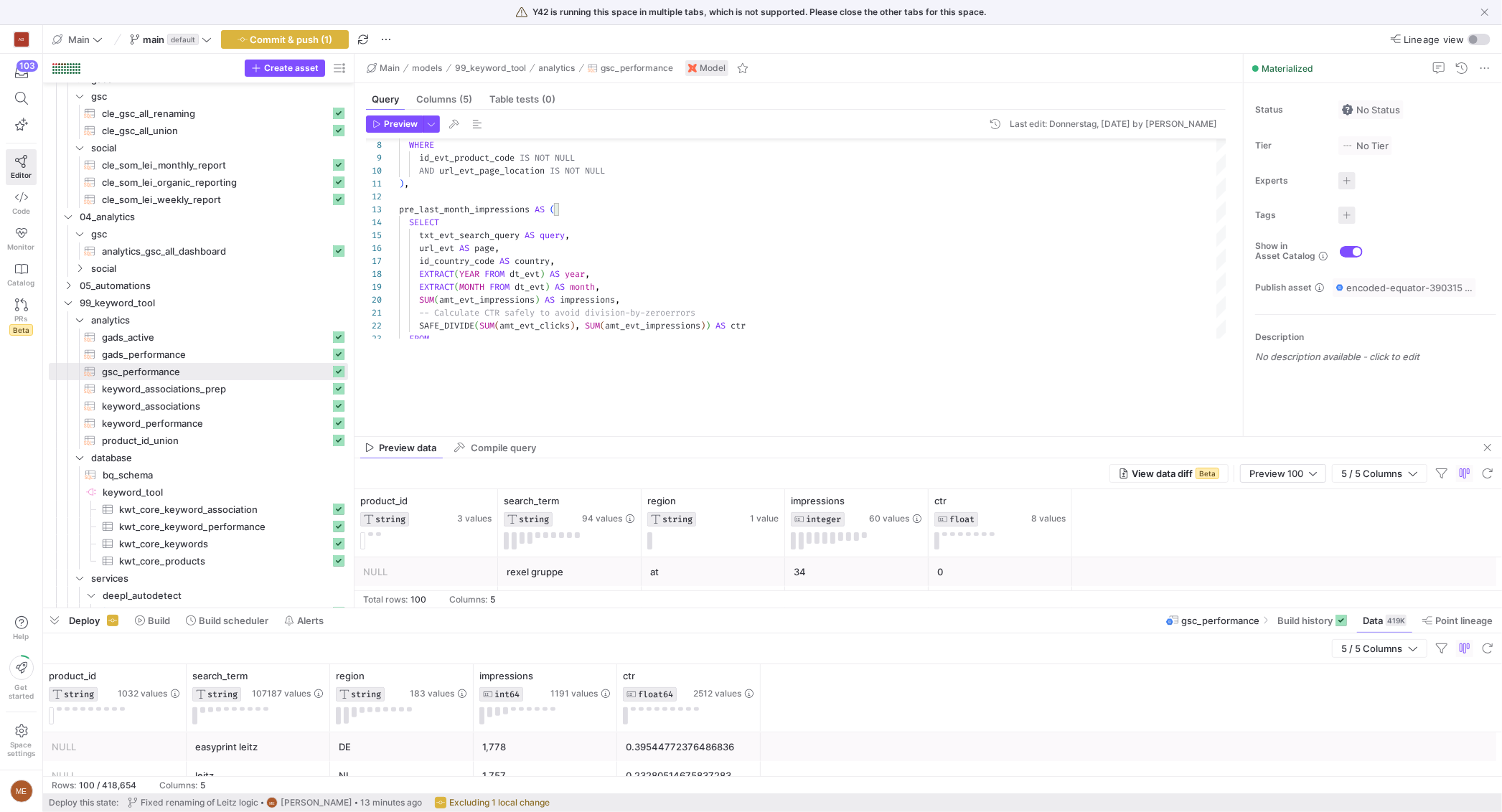
drag, startPoint x: 723, startPoint y: 355, endPoint x: 609, endPoint y: 393, distance: 120.2
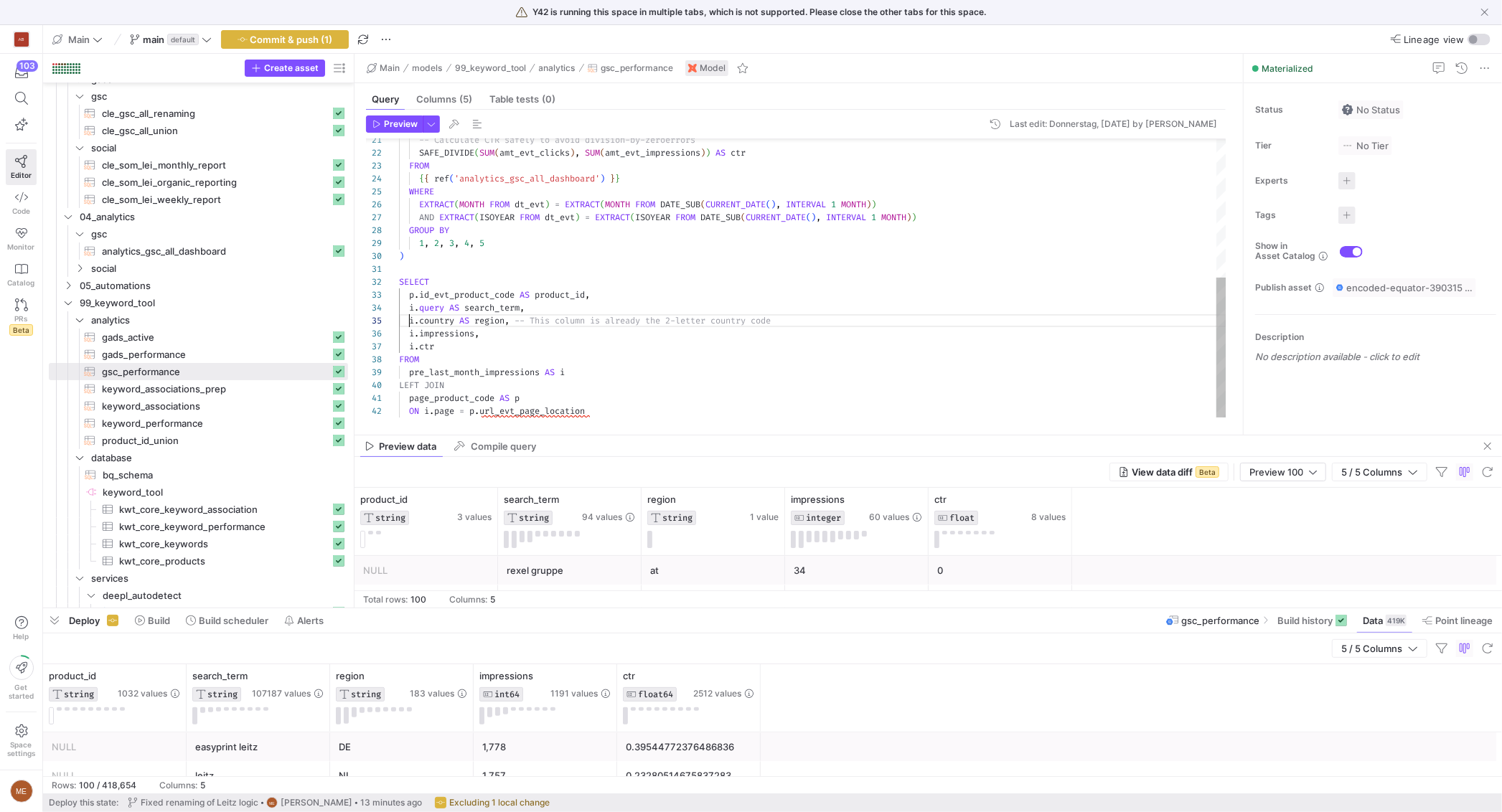
click at [407, 319] on div "-- Calculate CTR safely to avoid division-by-zero errors SAFE_DIVIDE ( SUM ( am…" at bounding box center [812, 140] width 827 height 554
drag, startPoint x: 530, startPoint y: 358, endPoint x: 741, endPoint y: 394, distance: 214.0
click at [538, 361] on div "FROM" at bounding box center [812, 359] width 827 height 13
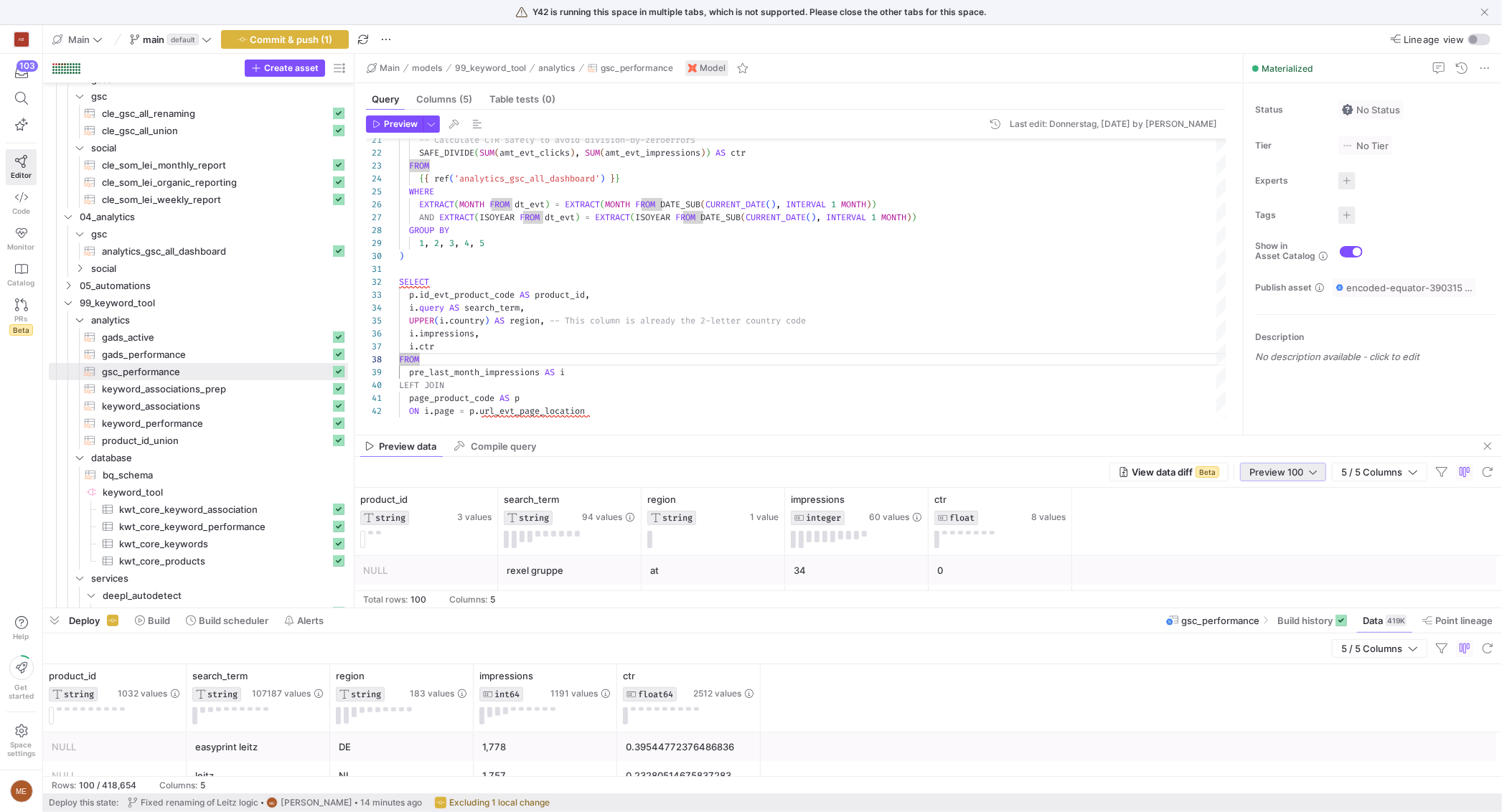
click at [1297, 469] on span "Preview 100" at bounding box center [1275, 471] width 54 height 11
click at [1283, 527] on mat-option "Full Preview" at bounding box center [1282, 519] width 85 height 23
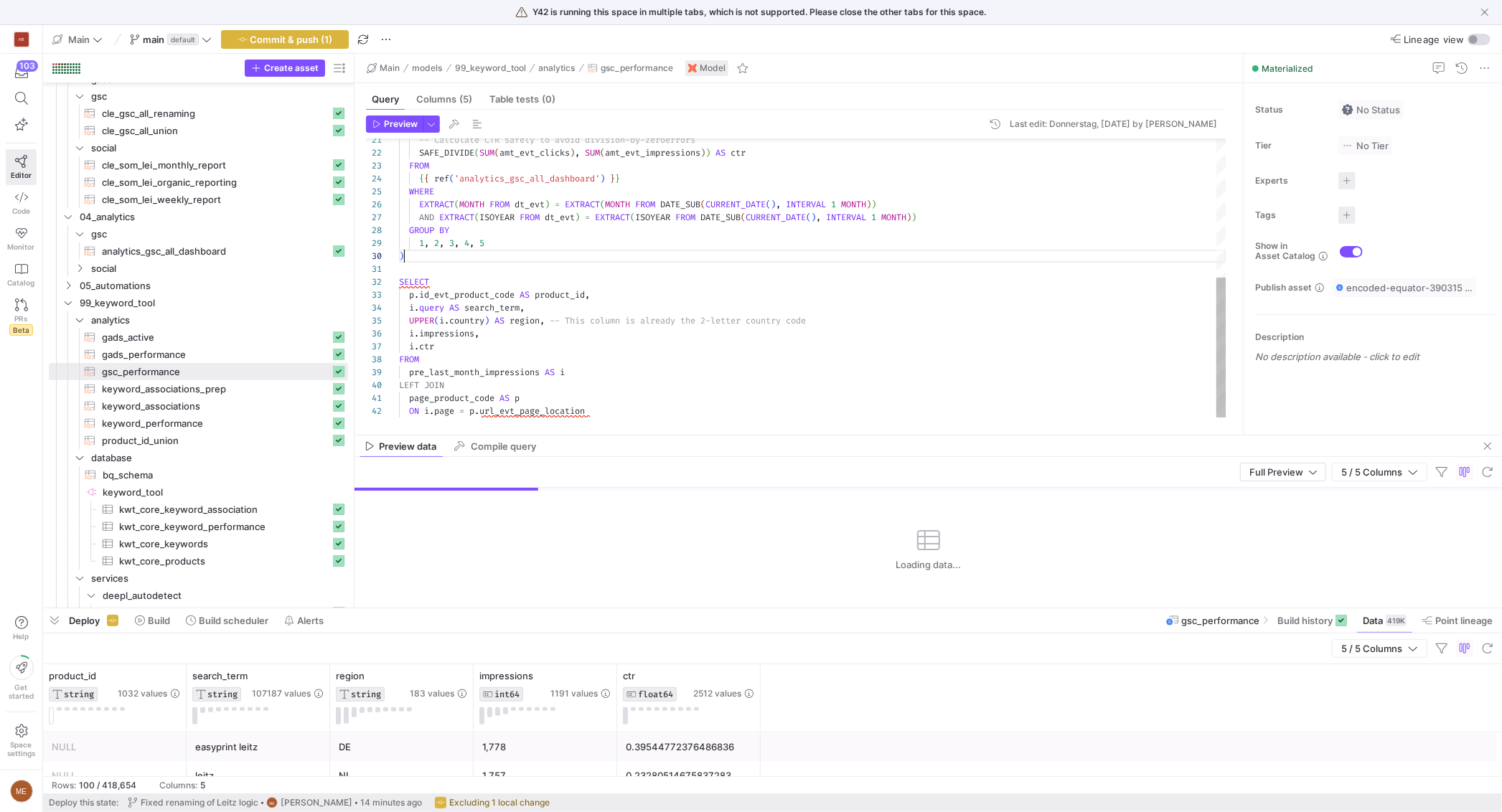
click at [637, 259] on div "-- Calculate CTR safely to avoid division-by-zero errors SAFE_DIVIDE ( SUM ( am…" at bounding box center [812, 140] width 827 height 554
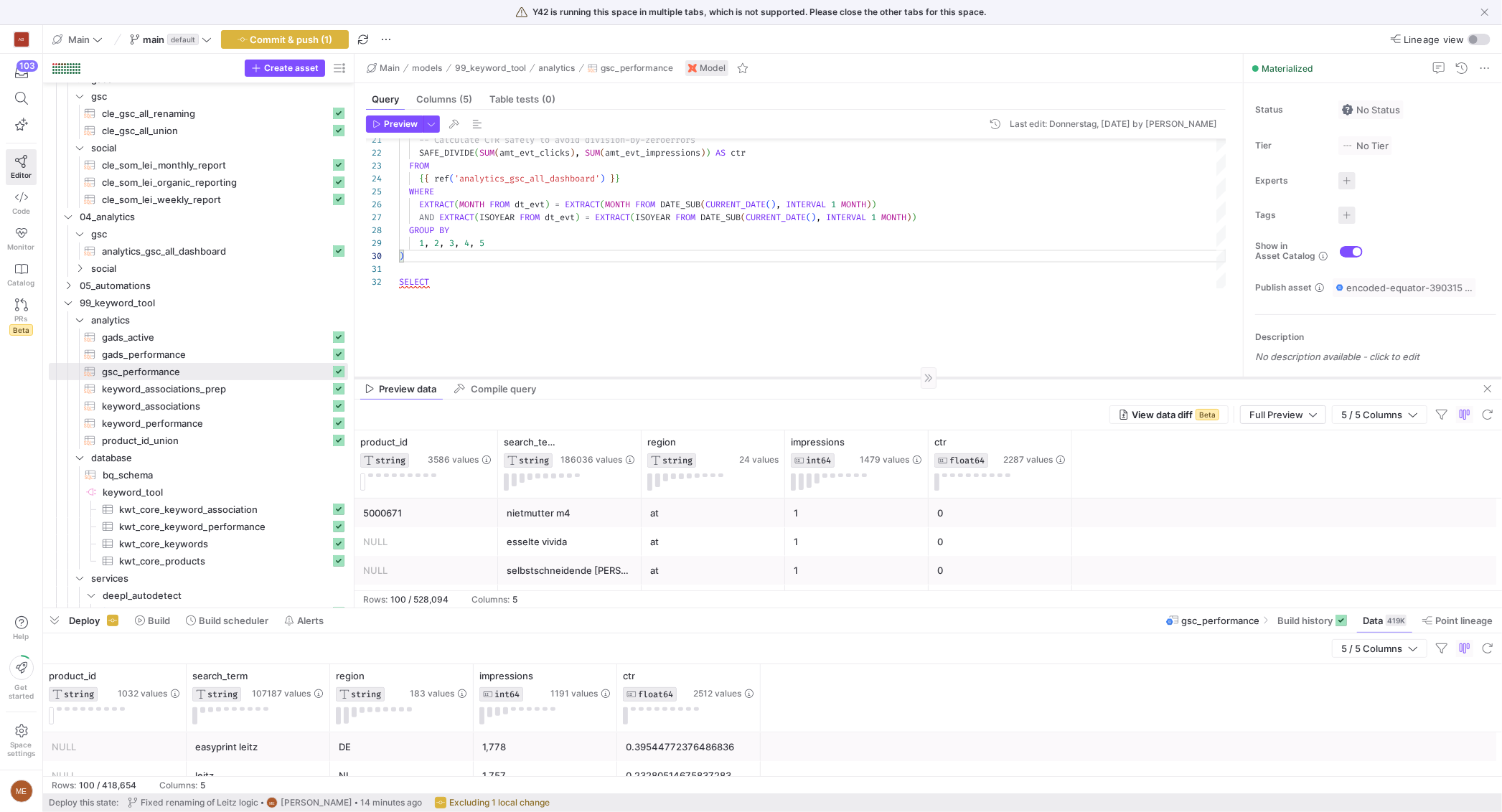
drag, startPoint x: 696, startPoint y: 435, endPoint x: 650, endPoint y: 378, distance: 73.2
click at [650, 377] on div at bounding box center [928, 377] width 1147 height 1
click at [1498, 385] on div "Preview data Compile query" at bounding box center [928, 390] width 1147 height 22
drag, startPoint x: 1494, startPoint y: 386, endPoint x: 1137, endPoint y: 363, distance: 357.7
click at [1494, 386] on span "button" at bounding box center [1487, 391] width 18 height 18
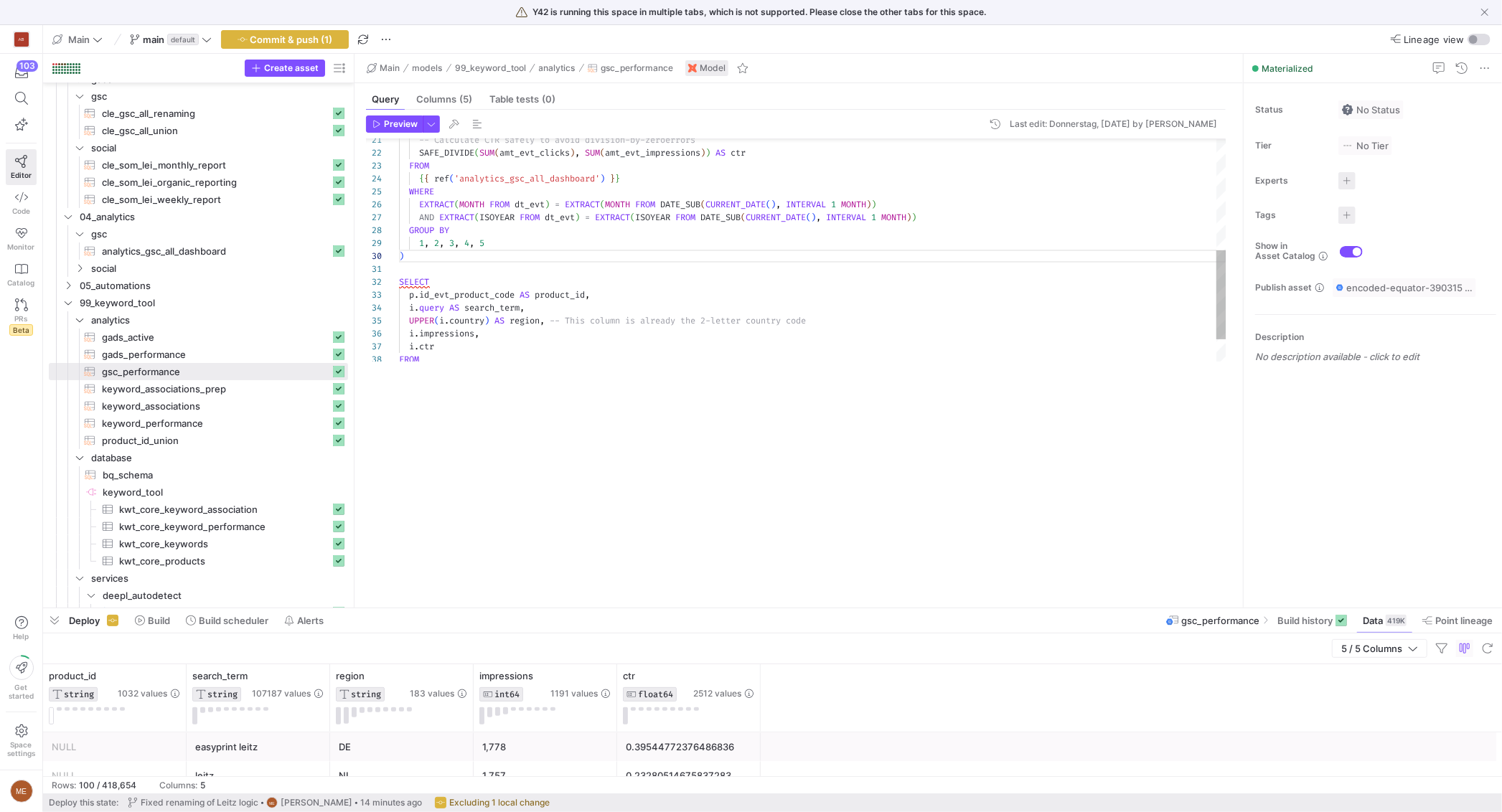
type textarea "SELECT p.id_evt_product_code AS product_id, i.query AS search_term, UPPER(i.cou…"
click at [725, 322] on div "-- Calculate CTR safely to avoid division-by-zero errors SAFE_DIVIDE ( SUM ( am…" at bounding box center [812, 140] width 827 height 554
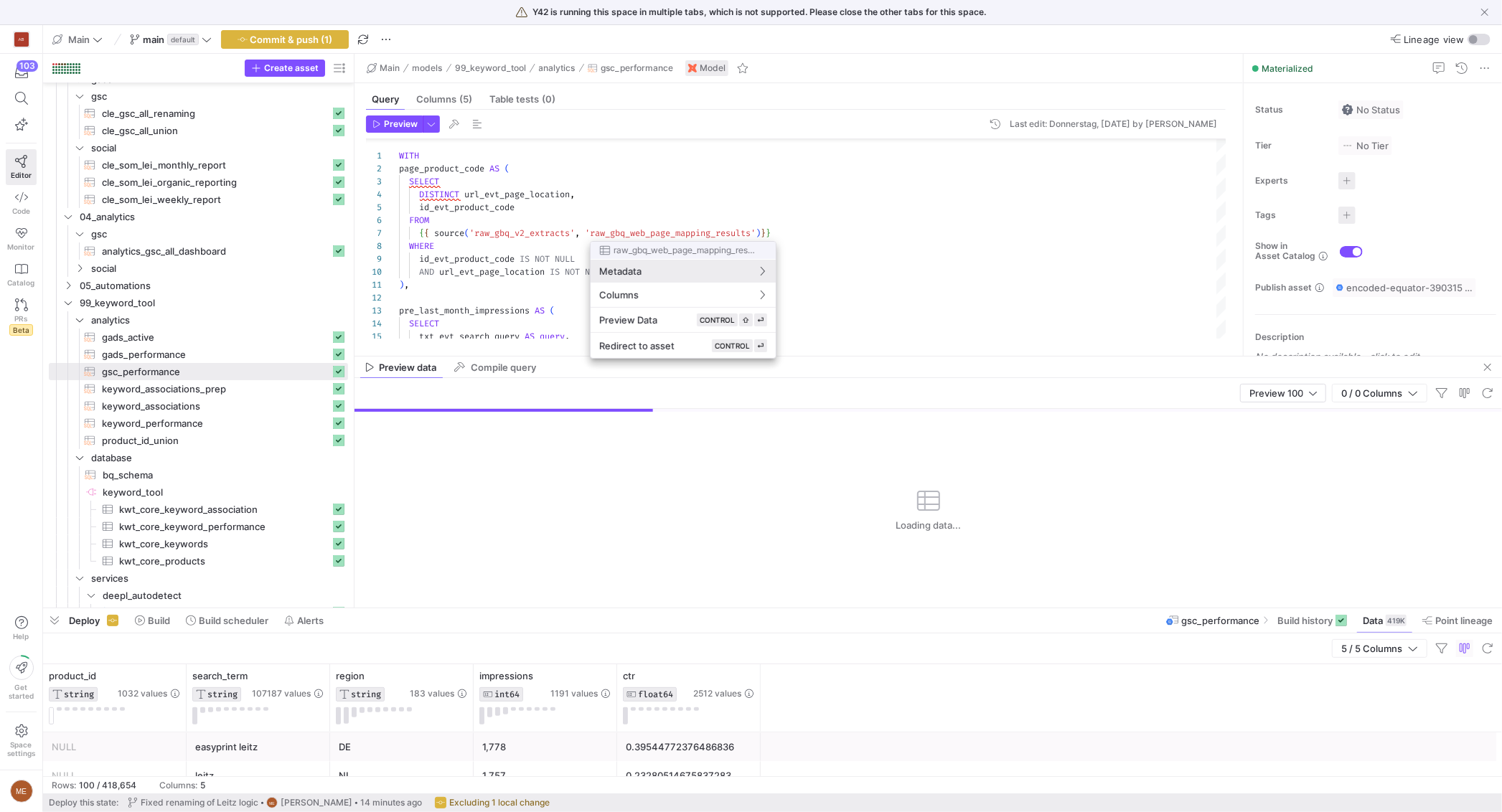
click at [894, 266] on div at bounding box center [751, 406] width 1502 height 812
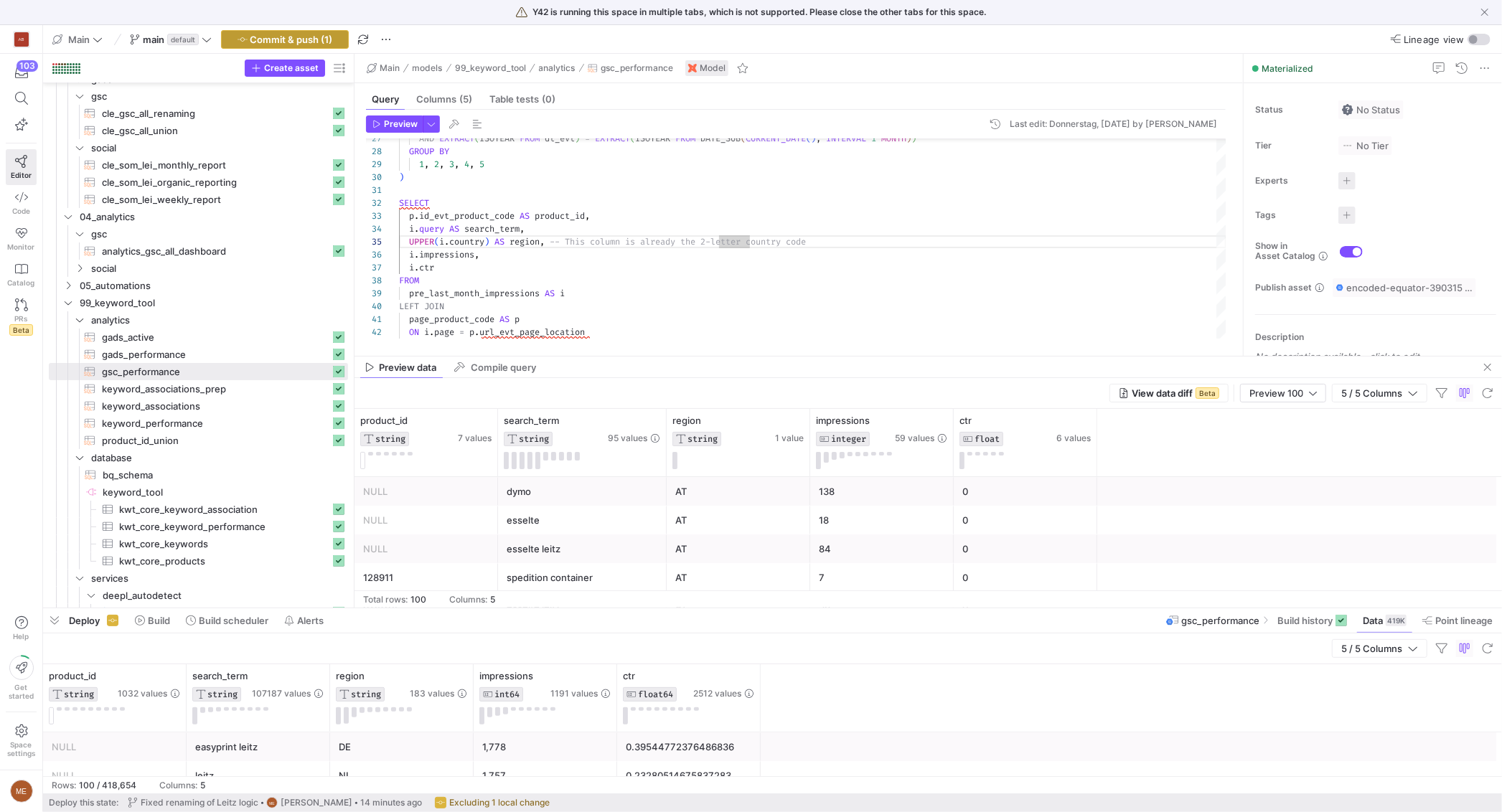
click at [292, 32] on span "button" at bounding box center [285, 40] width 126 height 18
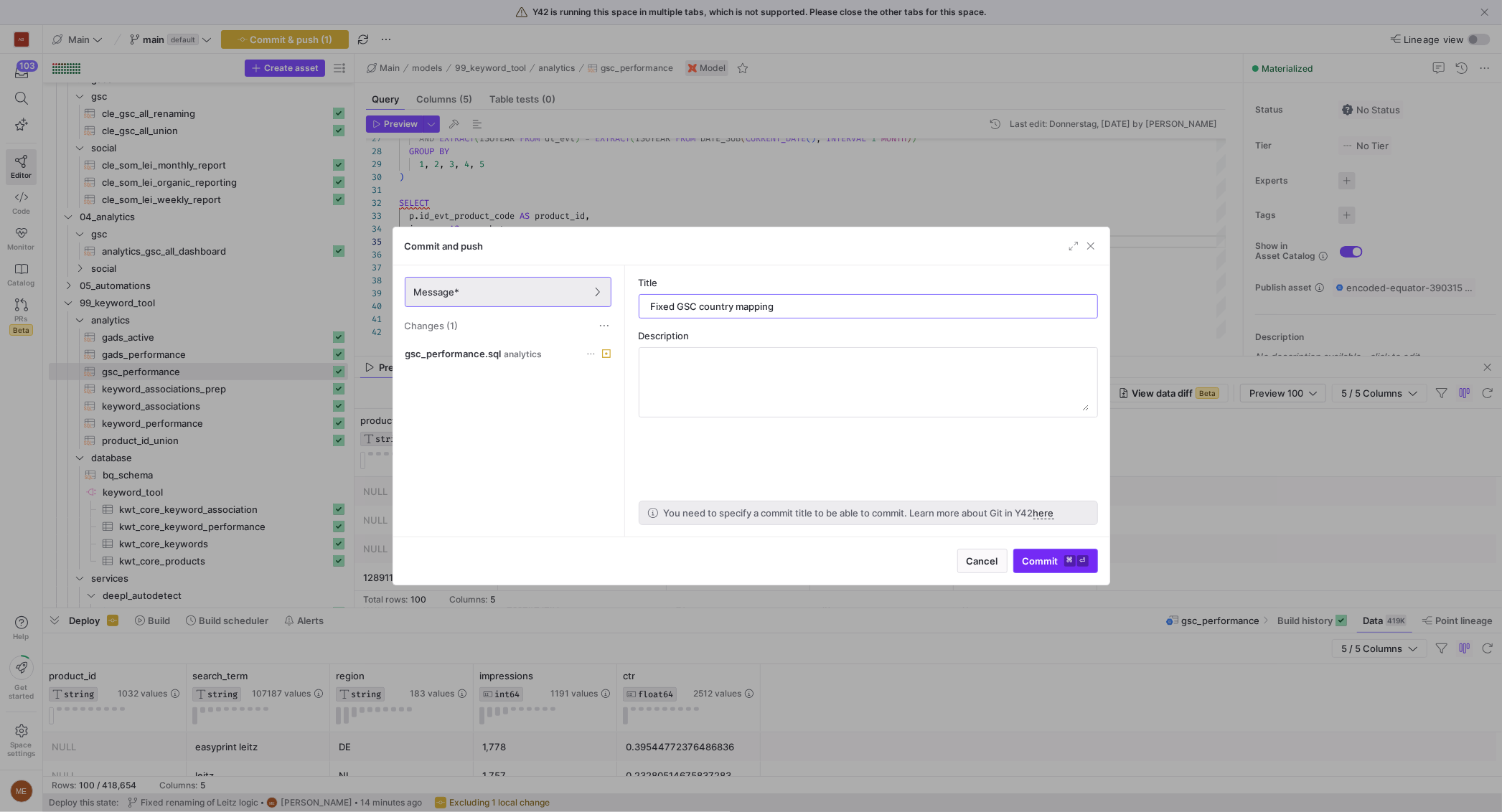
type input "Fixed GSC country mapping"
click at [1077, 555] on kbd "⏎" at bounding box center [1082, 560] width 11 height 11
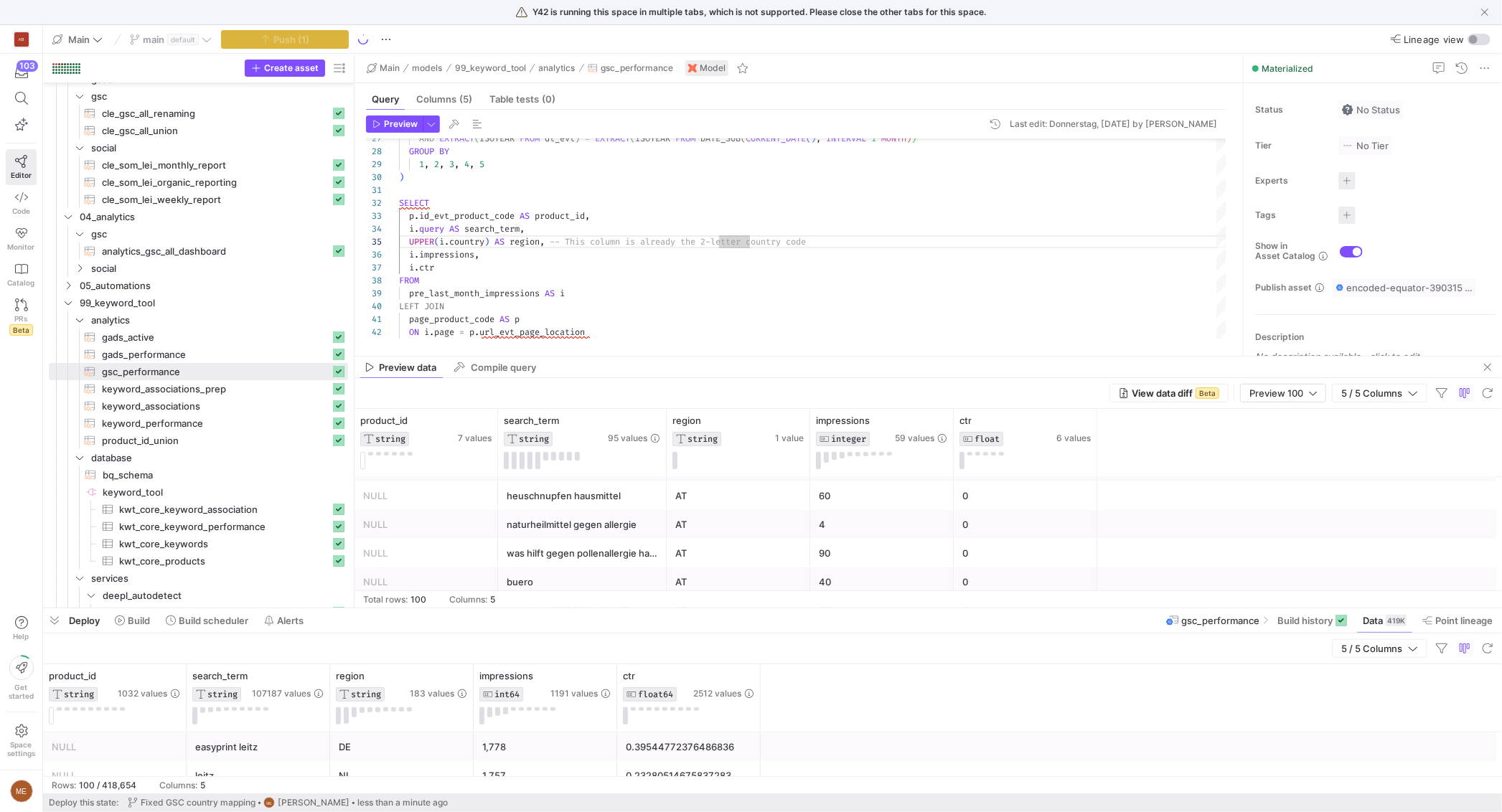
scroll to position [0, 0]
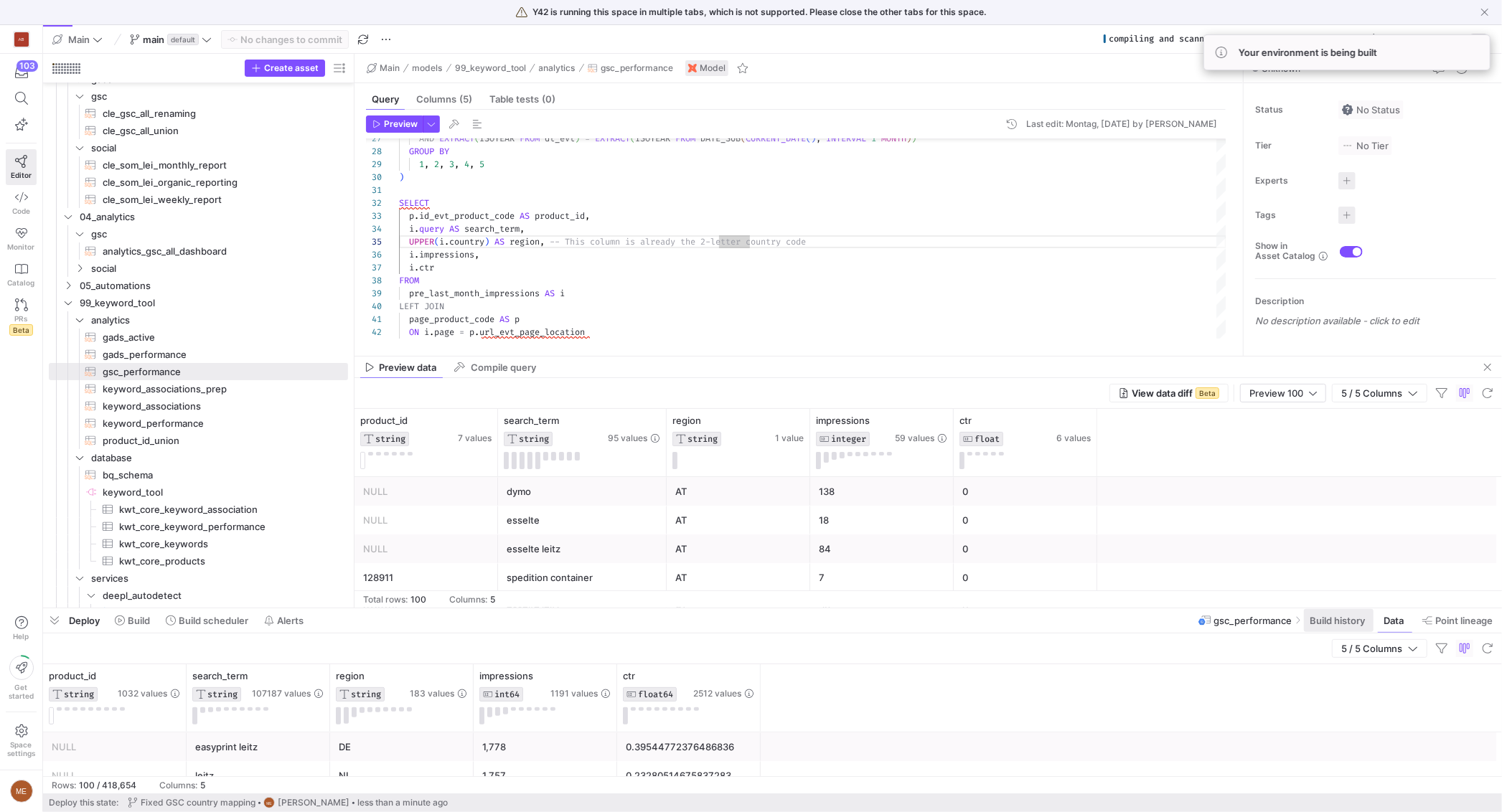
click at [1310, 616] on span "Build history" at bounding box center [1337, 620] width 55 height 11
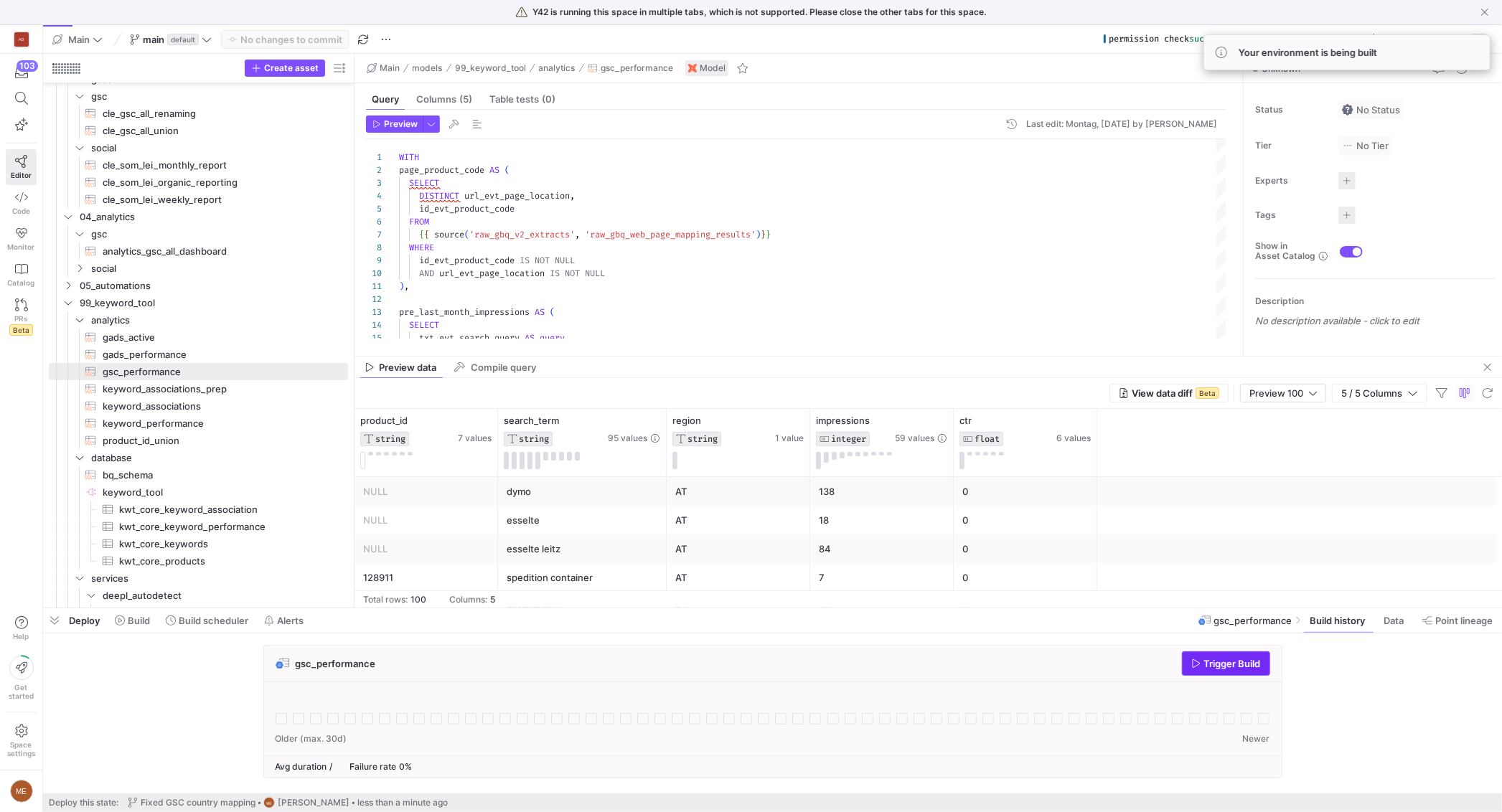
click at [1251, 666] on span "Trigger Build" at bounding box center [1232, 663] width 57 height 11
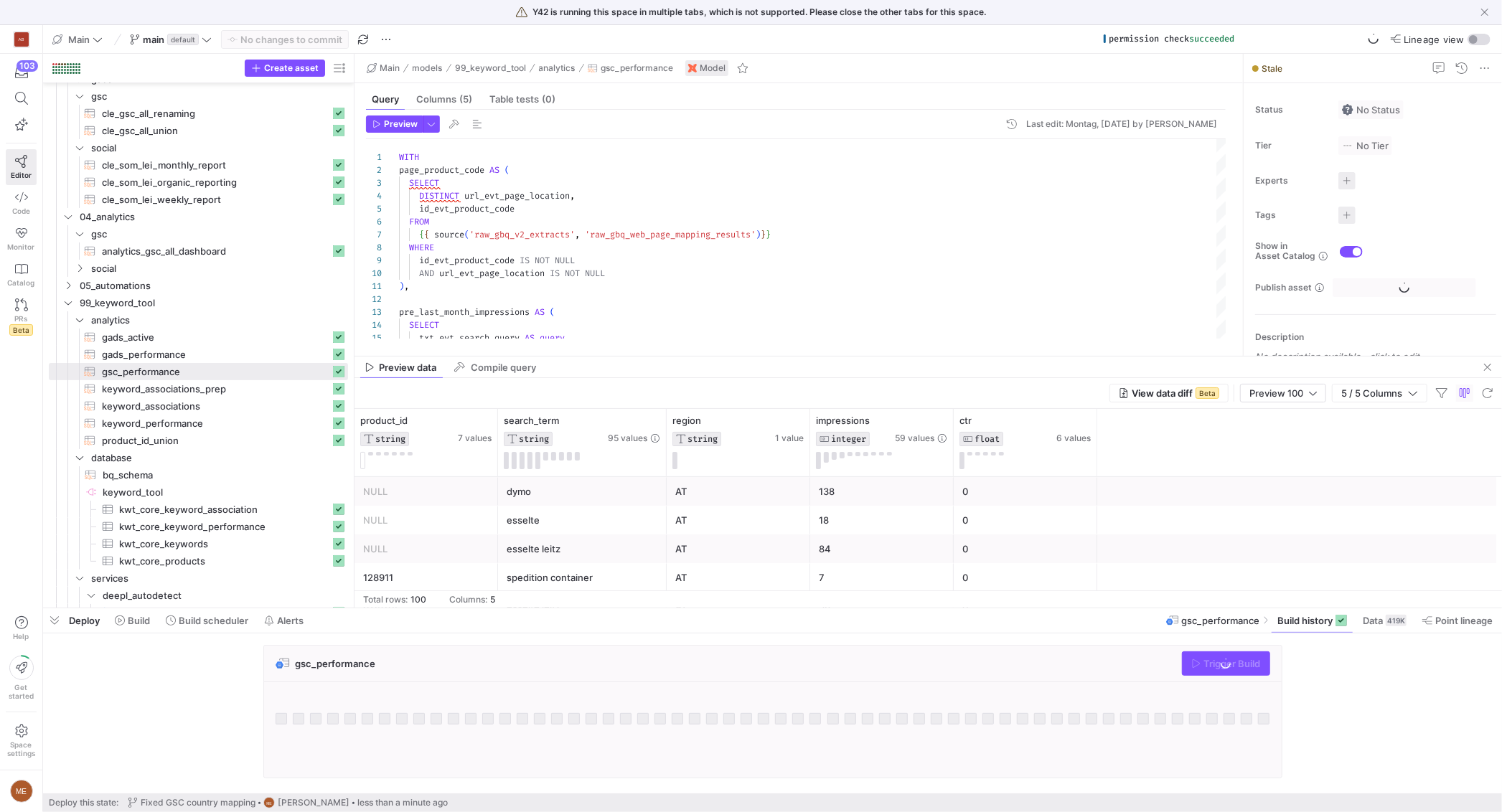
click at [1352, 701] on div "gsc_performance Trigger Build" at bounding box center [769, 715] width 1453 height 142
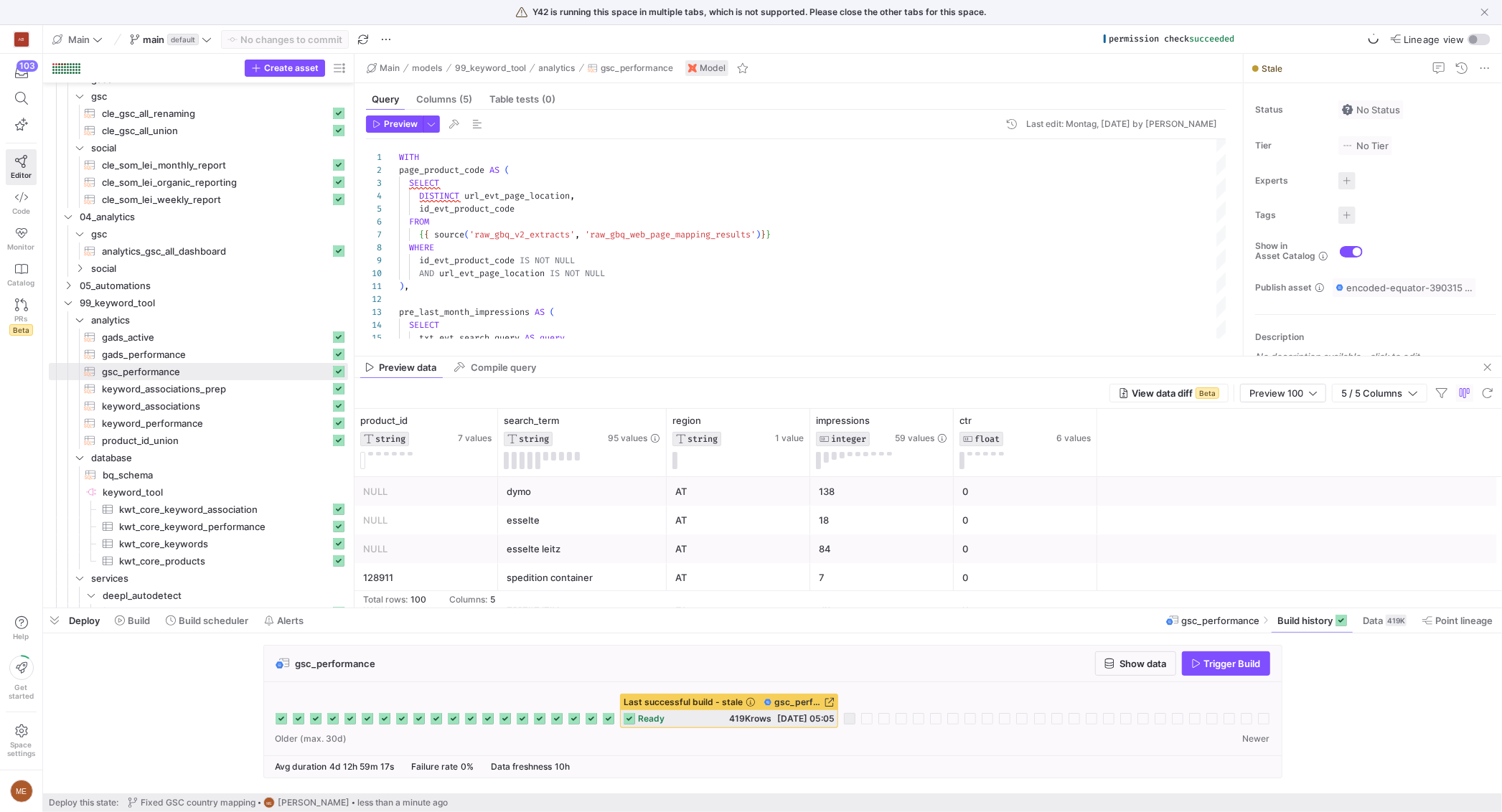
click at [778, 722] on span "11.08.25, 05:05" at bounding box center [805, 718] width 57 height 11
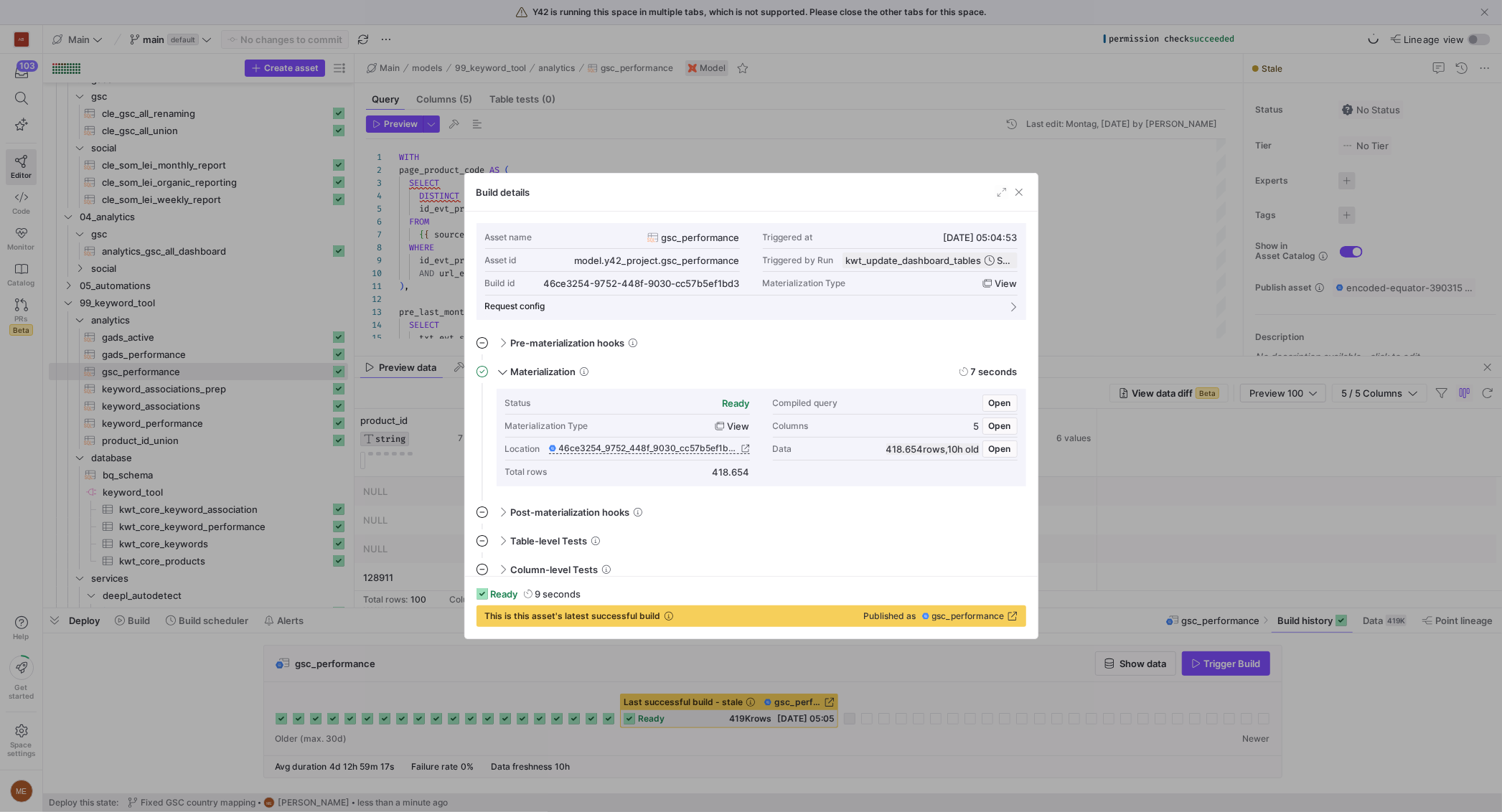
scroll to position [10, 0]
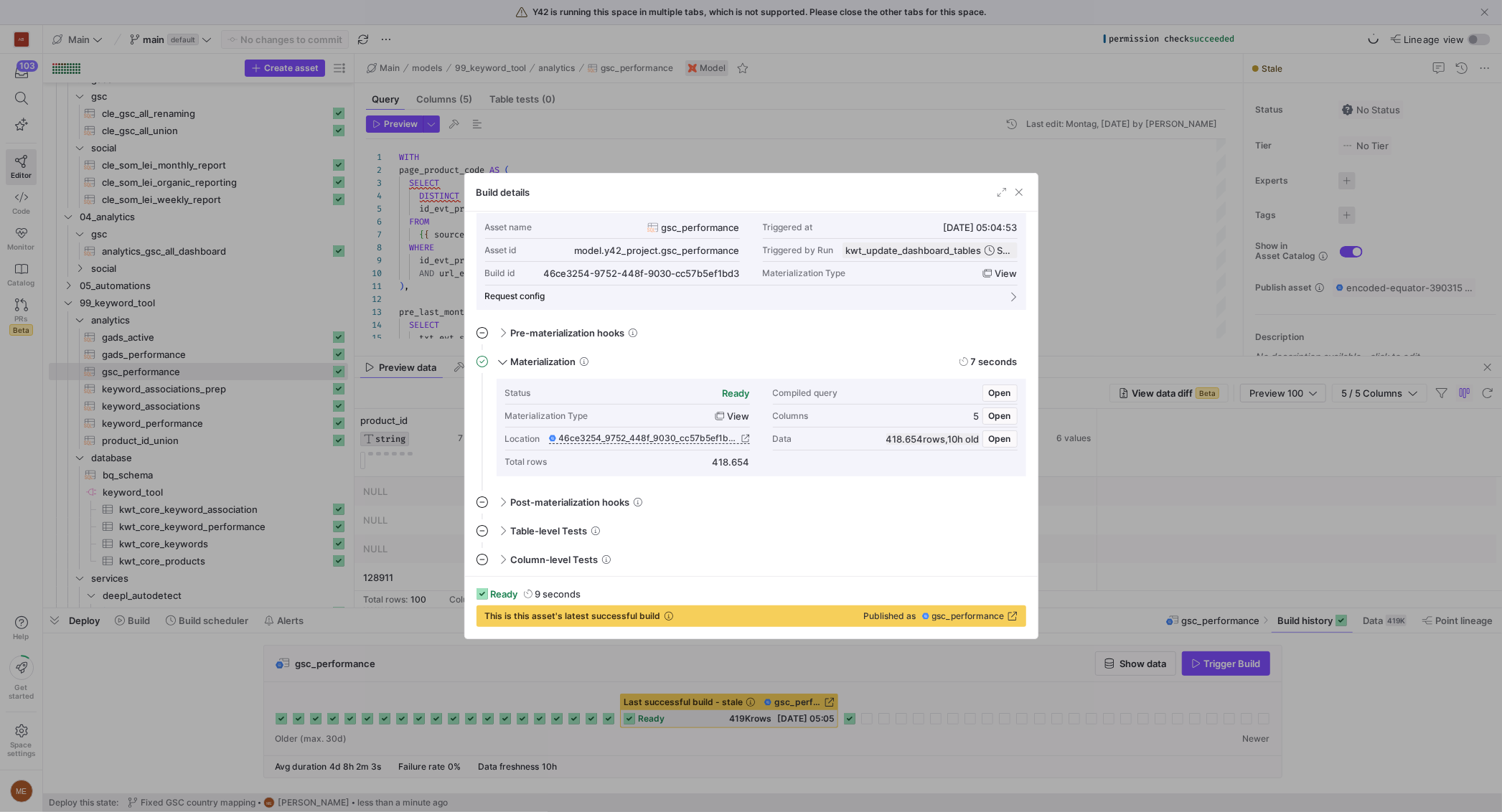
click at [1346, 727] on div at bounding box center [751, 406] width 1502 height 812
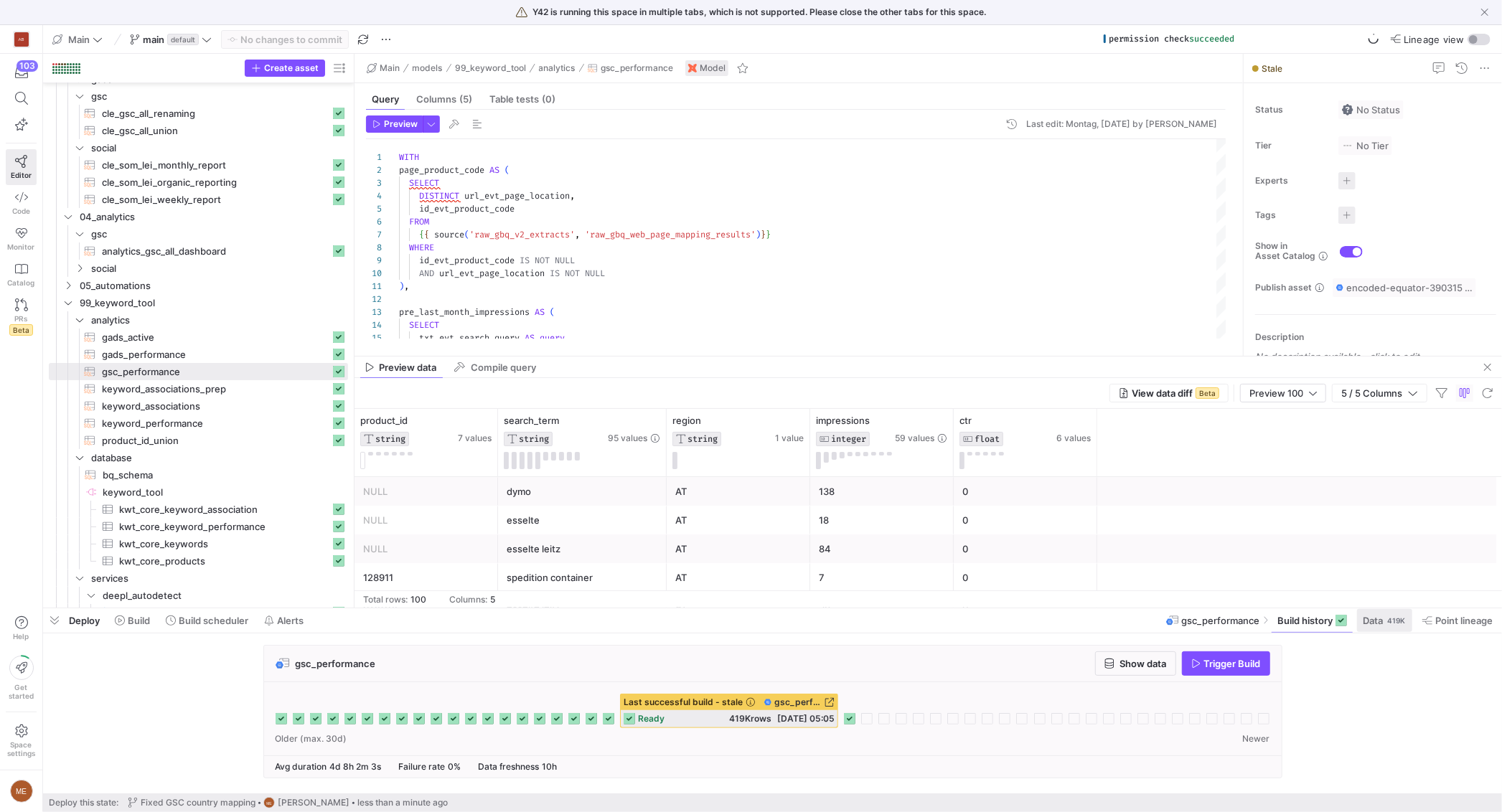
click at [1366, 631] on span at bounding box center [1384, 620] width 55 height 23
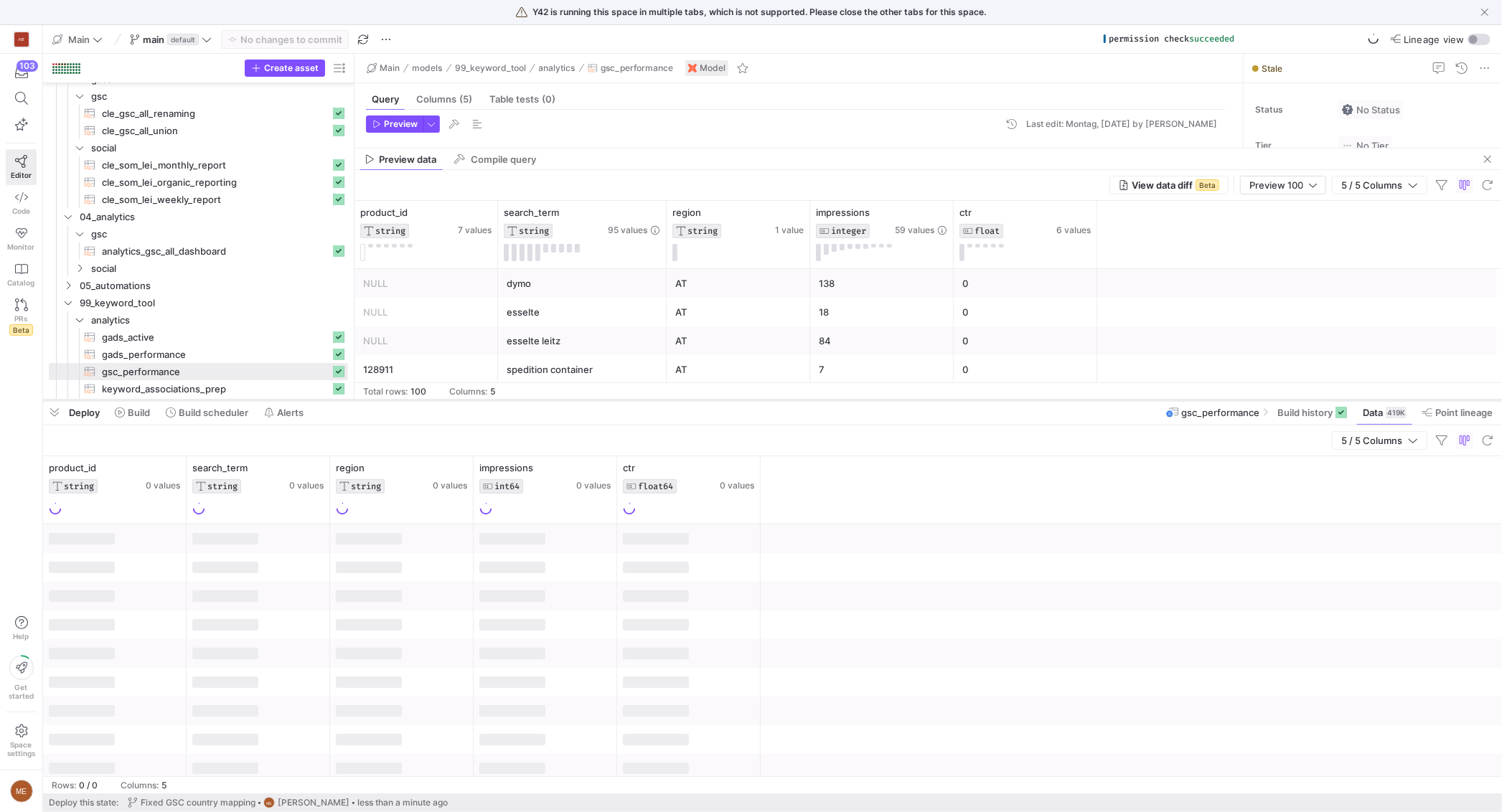
drag, startPoint x: 1025, startPoint y: 607, endPoint x: 1026, endPoint y: 399, distance: 208.0
click at [1026, 399] on div at bounding box center [772, 400] width 1459 height 6
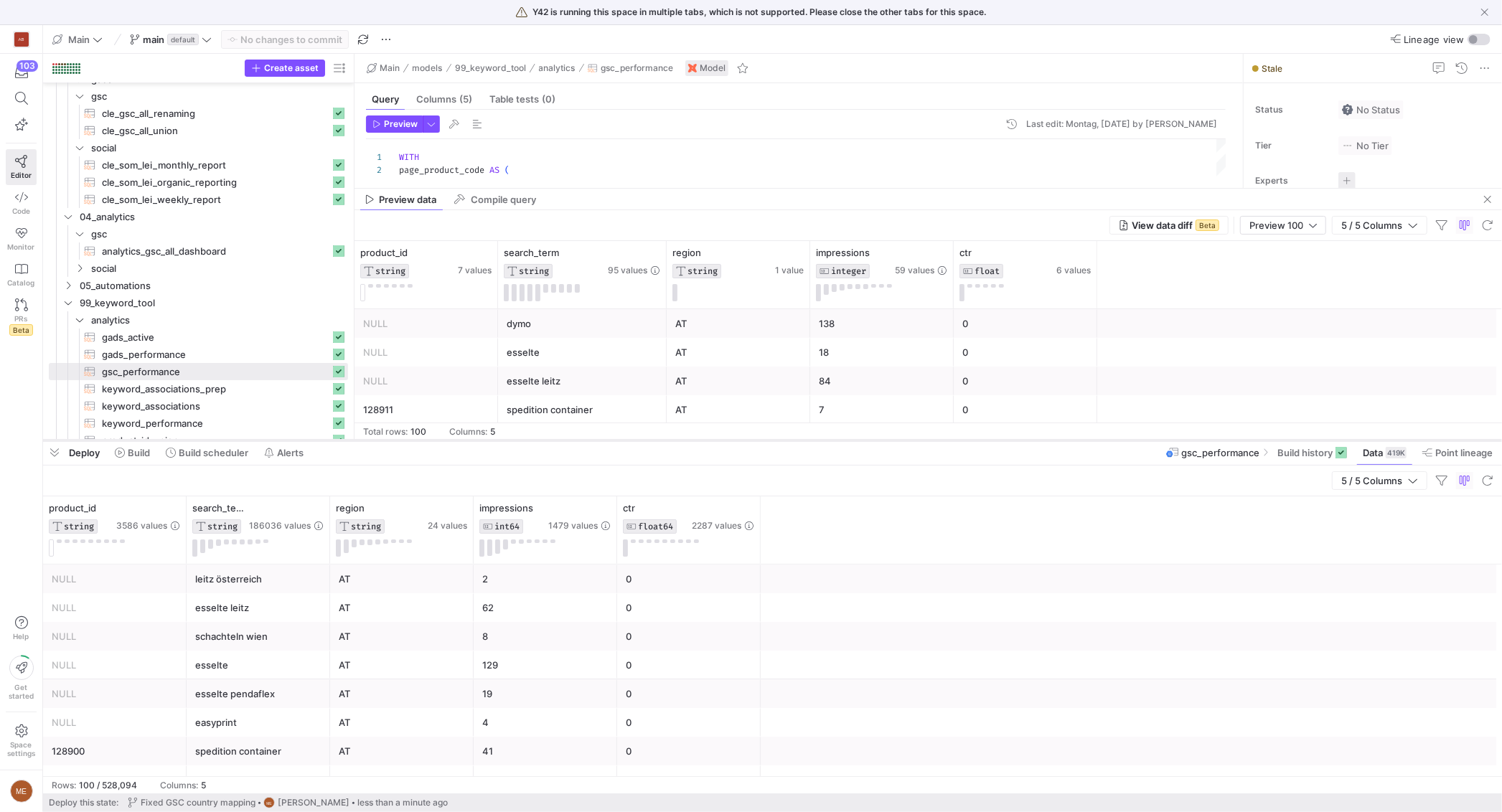
drag, startPoint x: 1232, startPoint y: 400, endPoint x: 1244, endPoint y: 441, distance: 42.7
click at [1244, 441] on div at bounding box center [772, 440] width 1459 height 6
click at [1290, 451] on span "Build history" at bounding box center [1304, 452] width 55 height 11
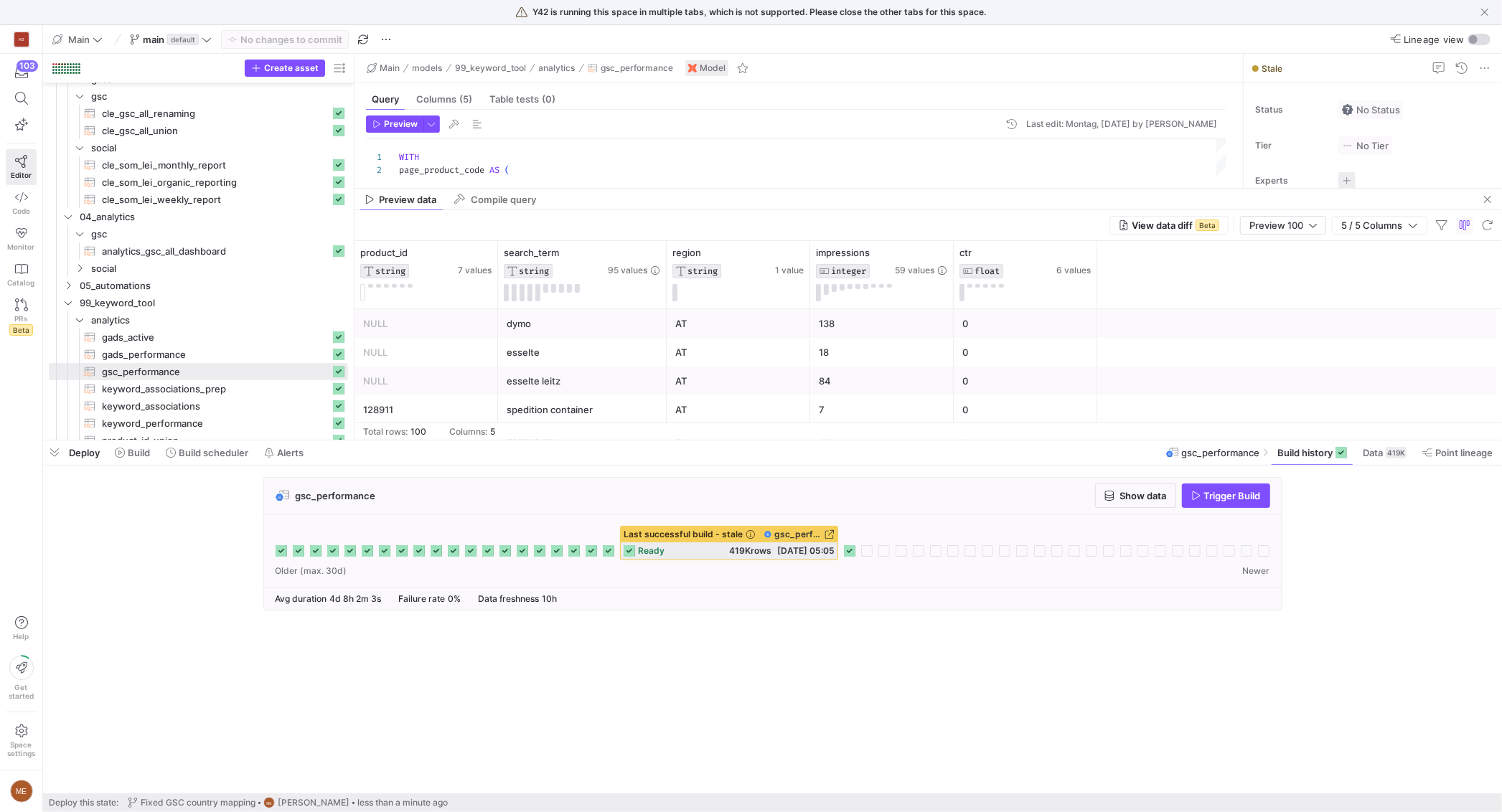
click at [734, 547] on span "419K rows" at bounding box center [750, 550] width 42 height 11
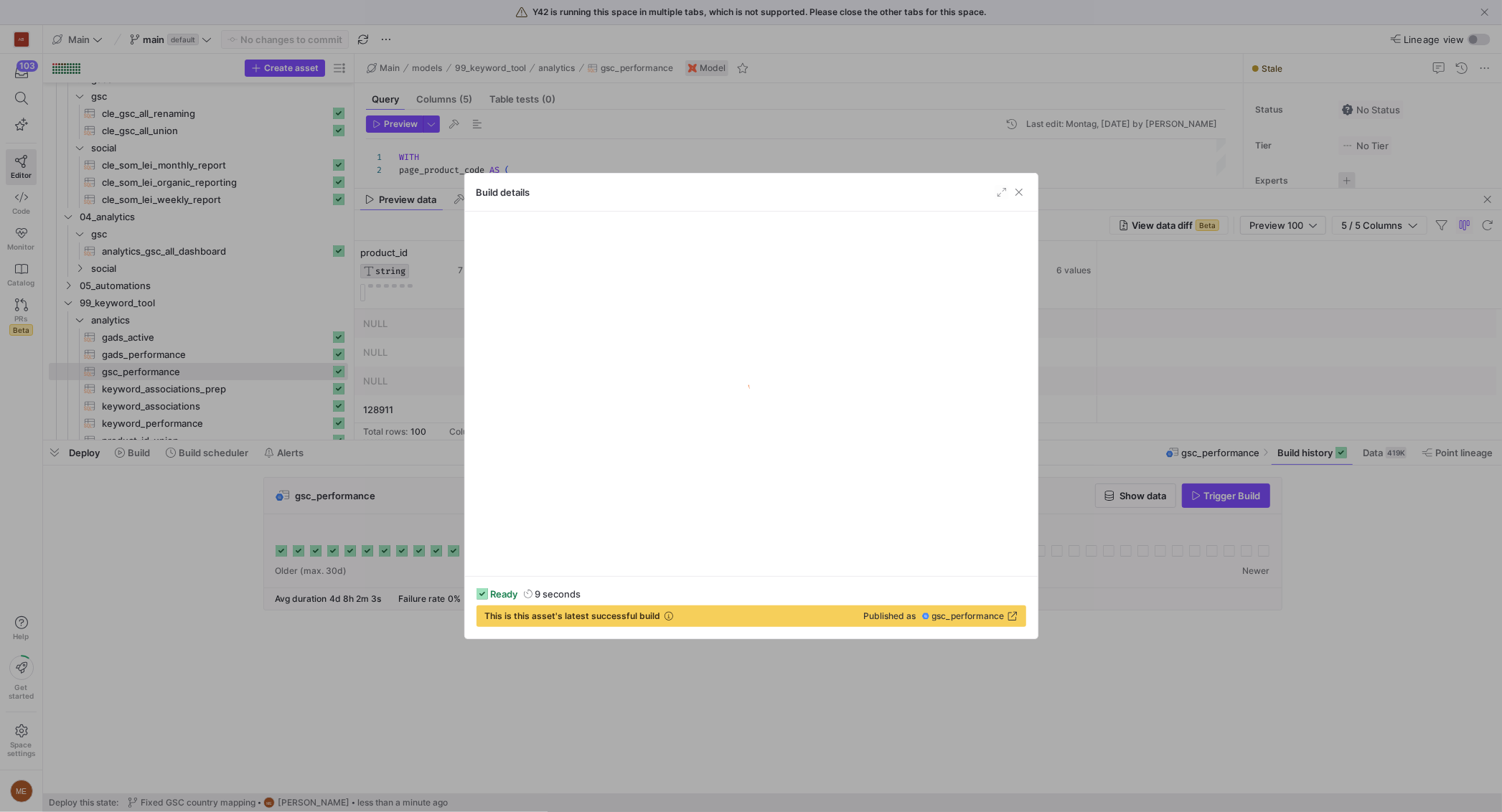
click at [1054, 625] on div at bounding box center [751, 406] width 1502 height 812
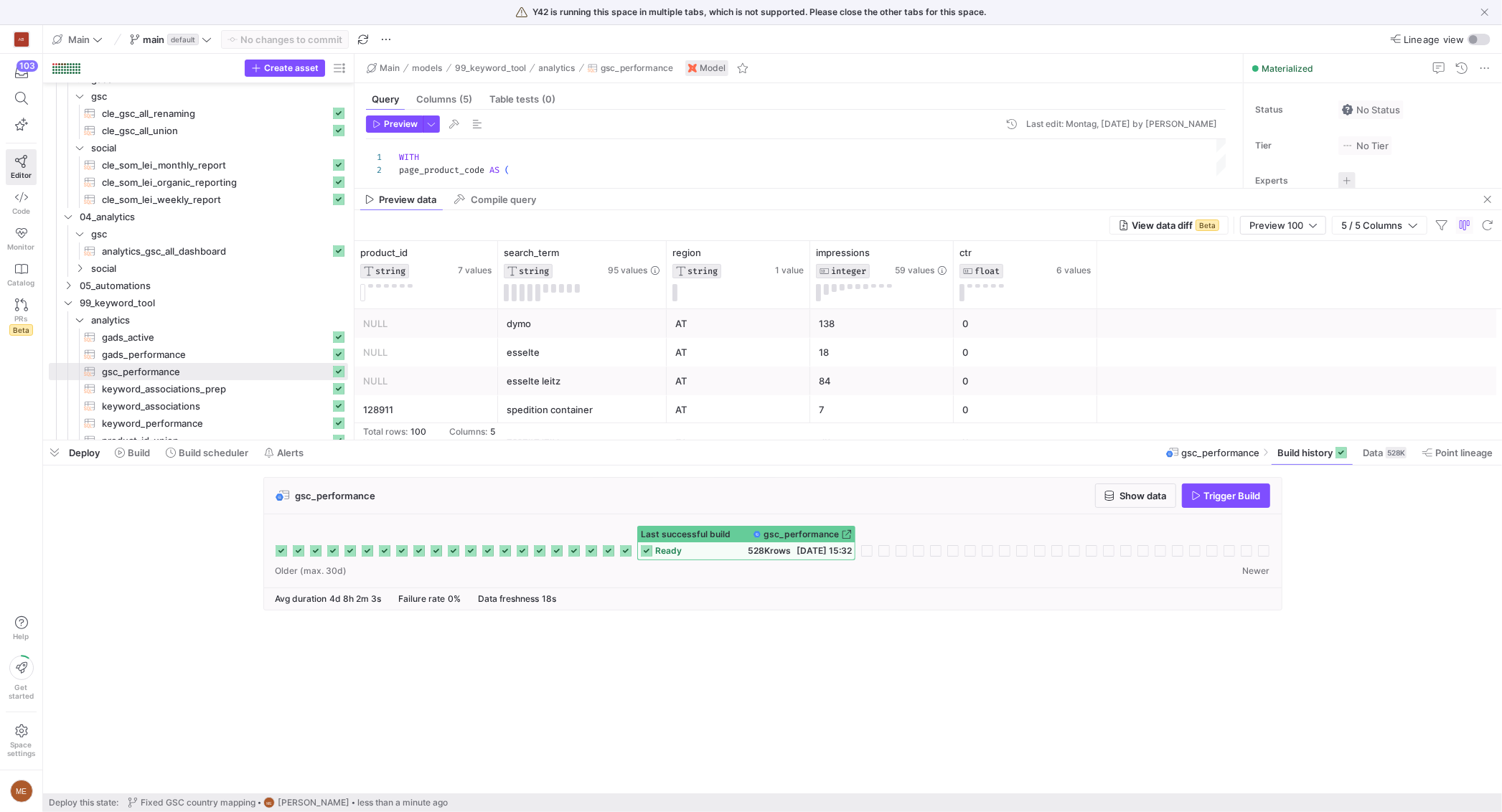
click at [624, 550] on icon at bounding box center [625, 550] width 11 height 11
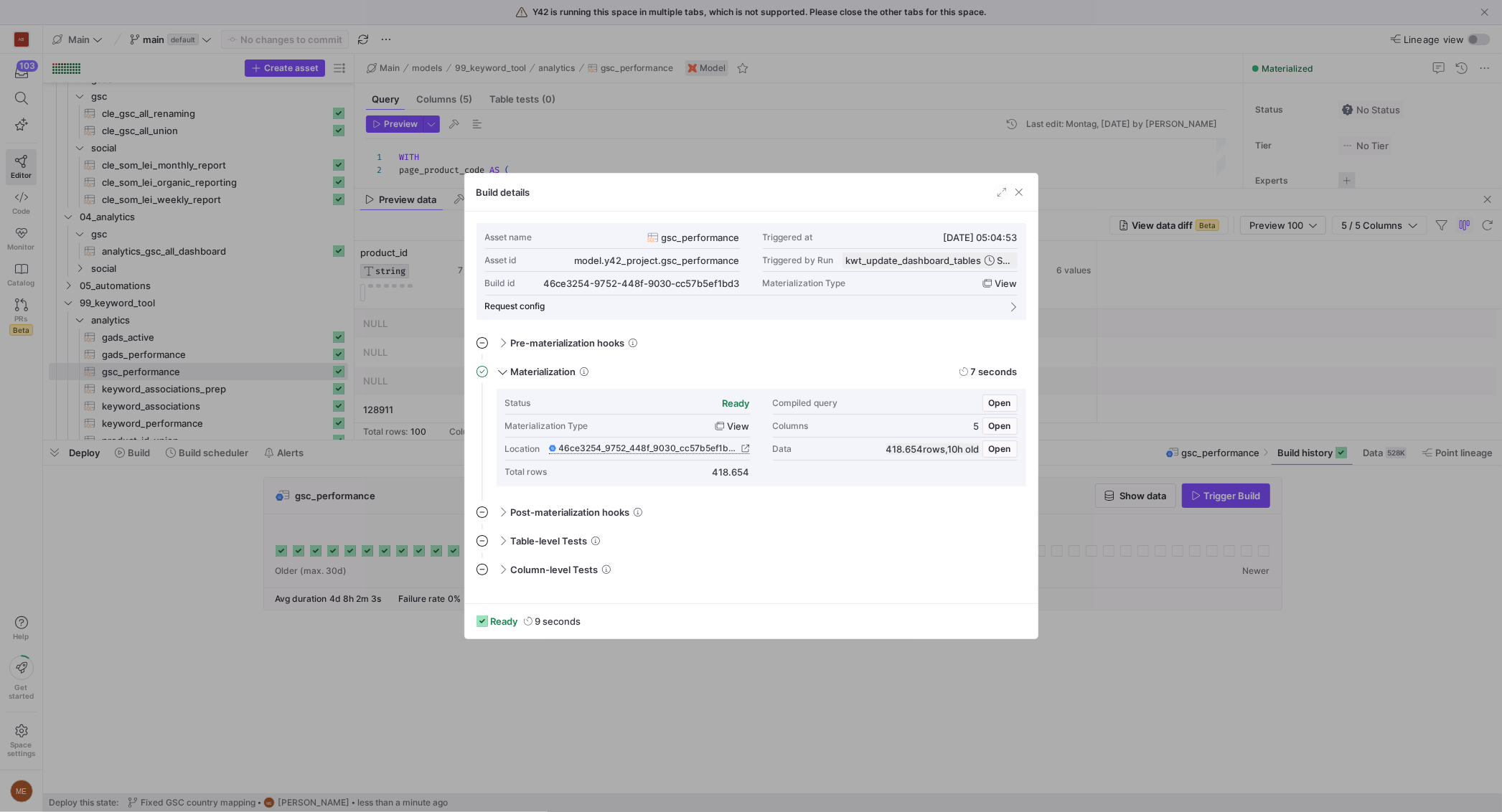
click at [702, 444] on span "46ce3254_9752_448f_9030_cc57b5ef1bd3" at bounding box center [648, 448] width 179 height 10
click at [1115, 613] on div at bounding box center [751, 406] width 1502 height 812
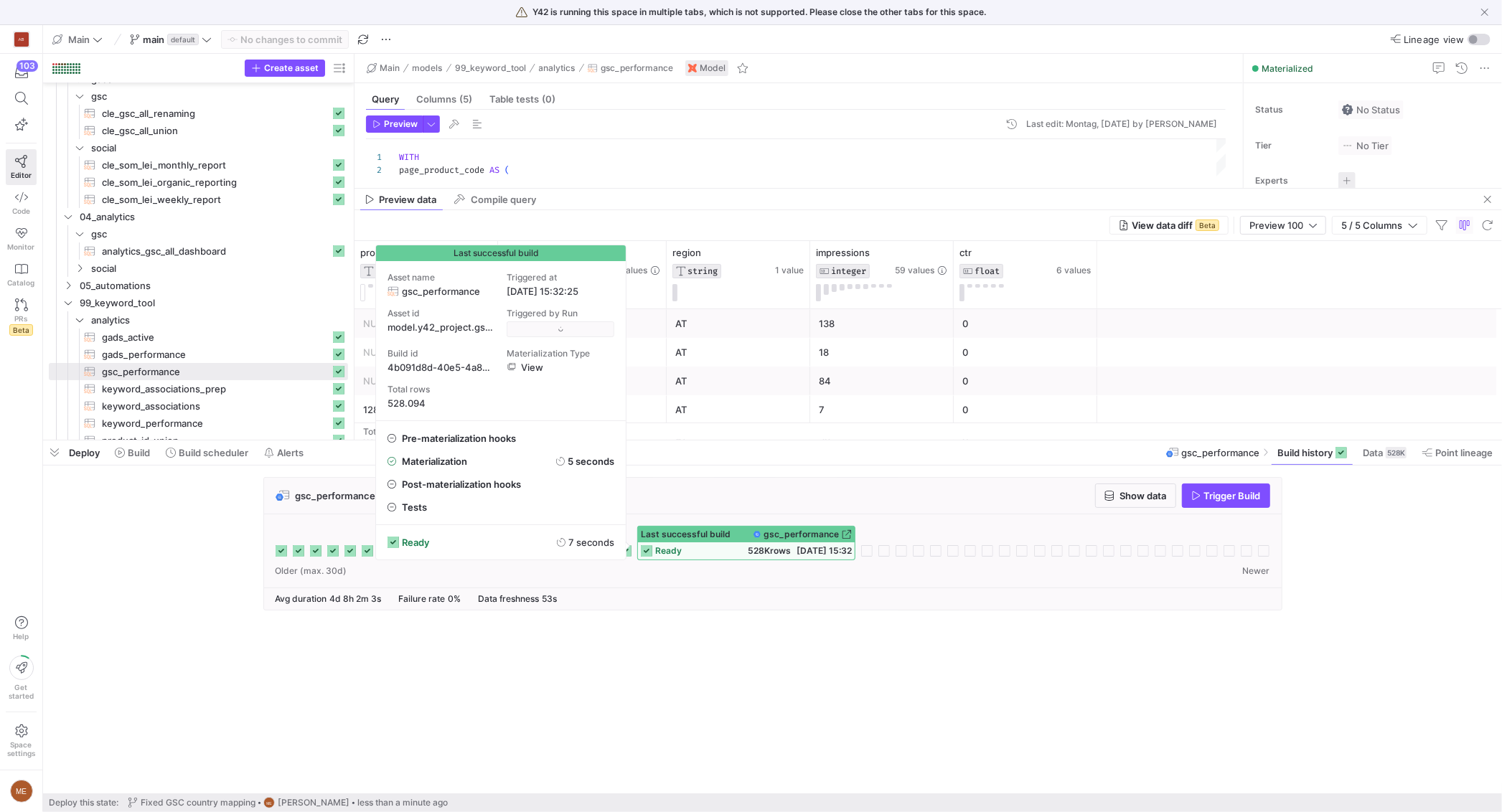
click at [841, 554] on span "[DATE] 15:32" at bounding box center [824, 550] width 55 height 11
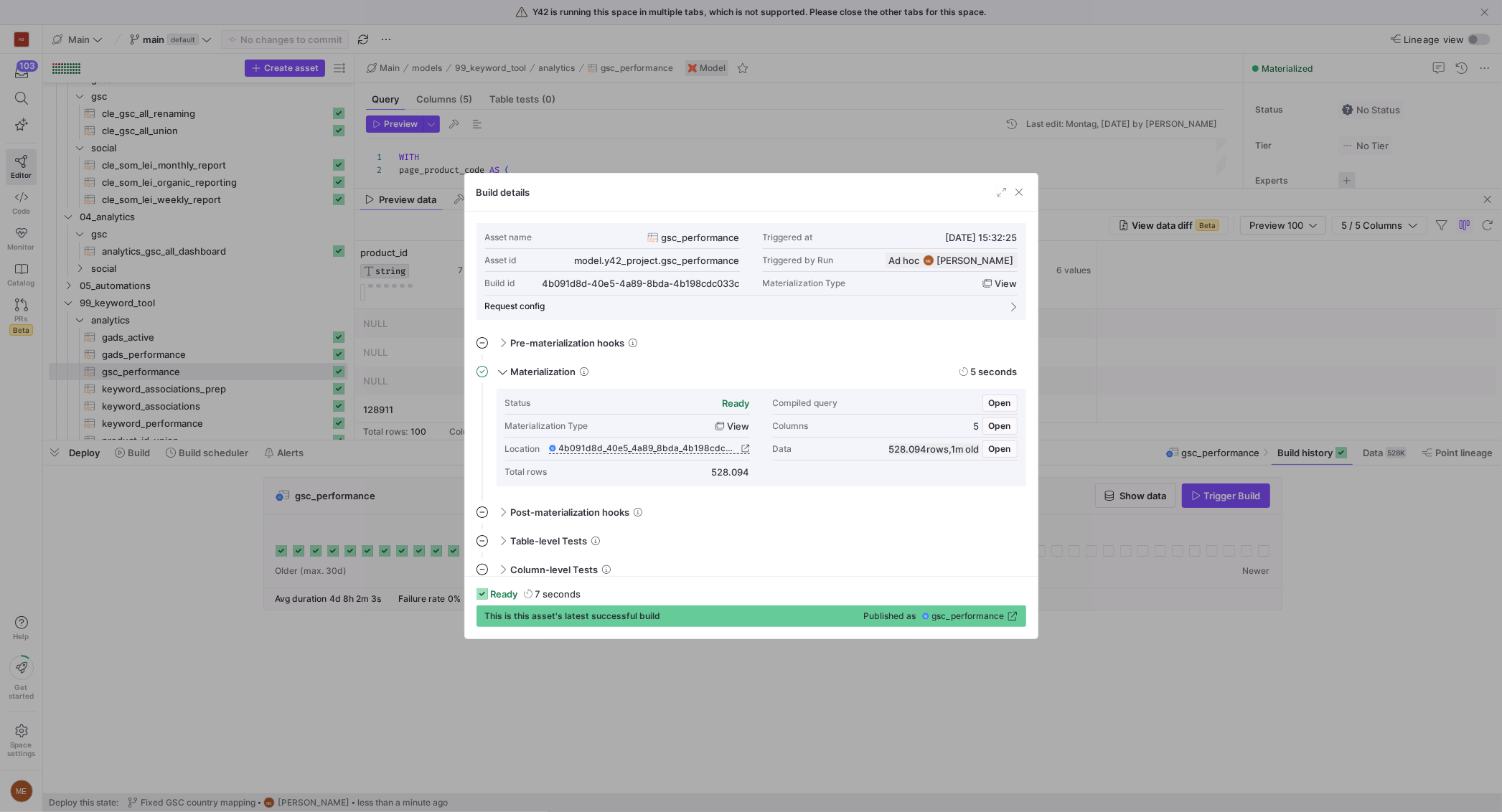
click at [905, 680] on div at bounding box center [751, 406] width 1502 height 812
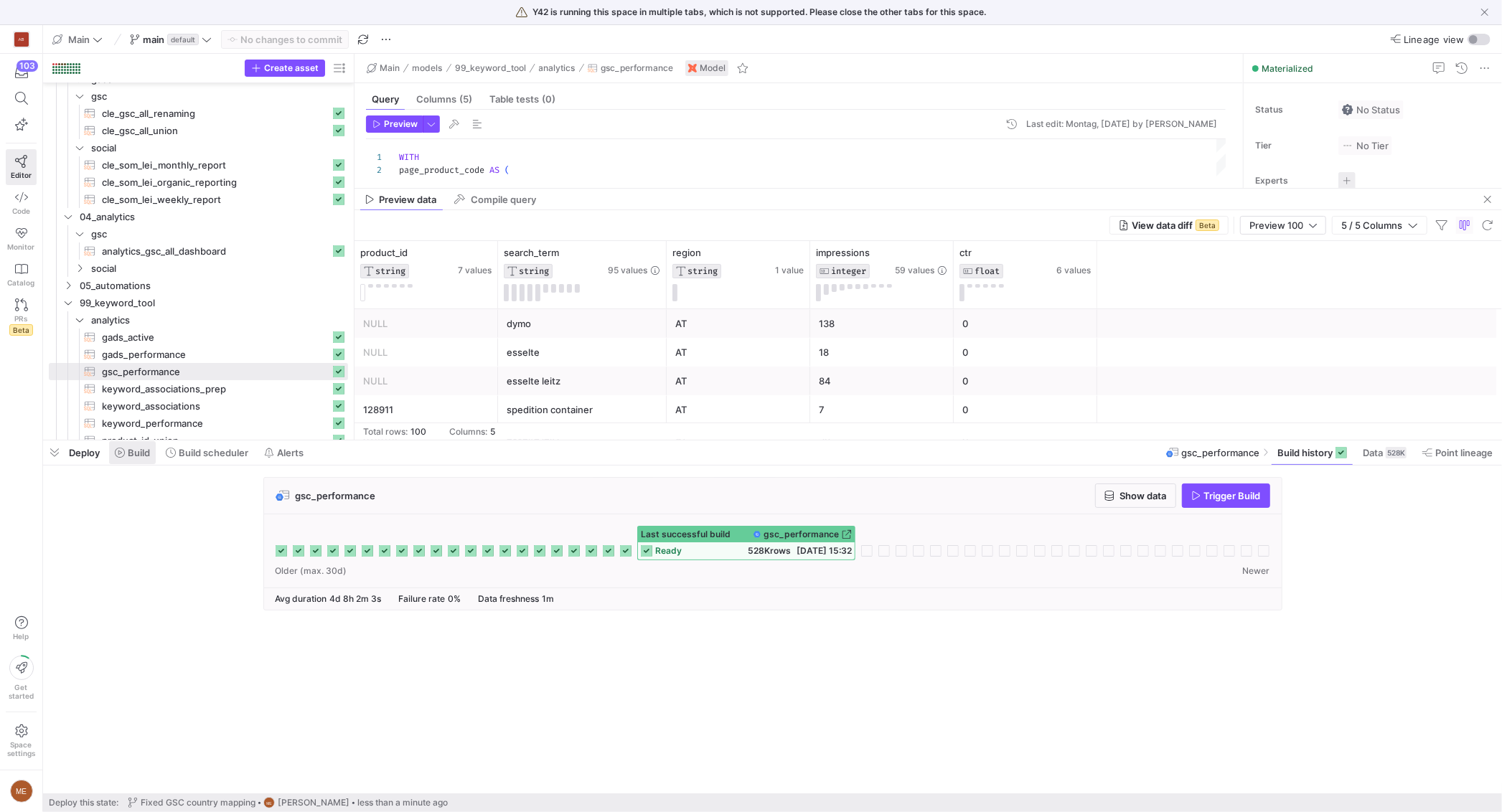
click at [141, 456] on span "Build" at bounding box center [138, 452] width 22 height 11
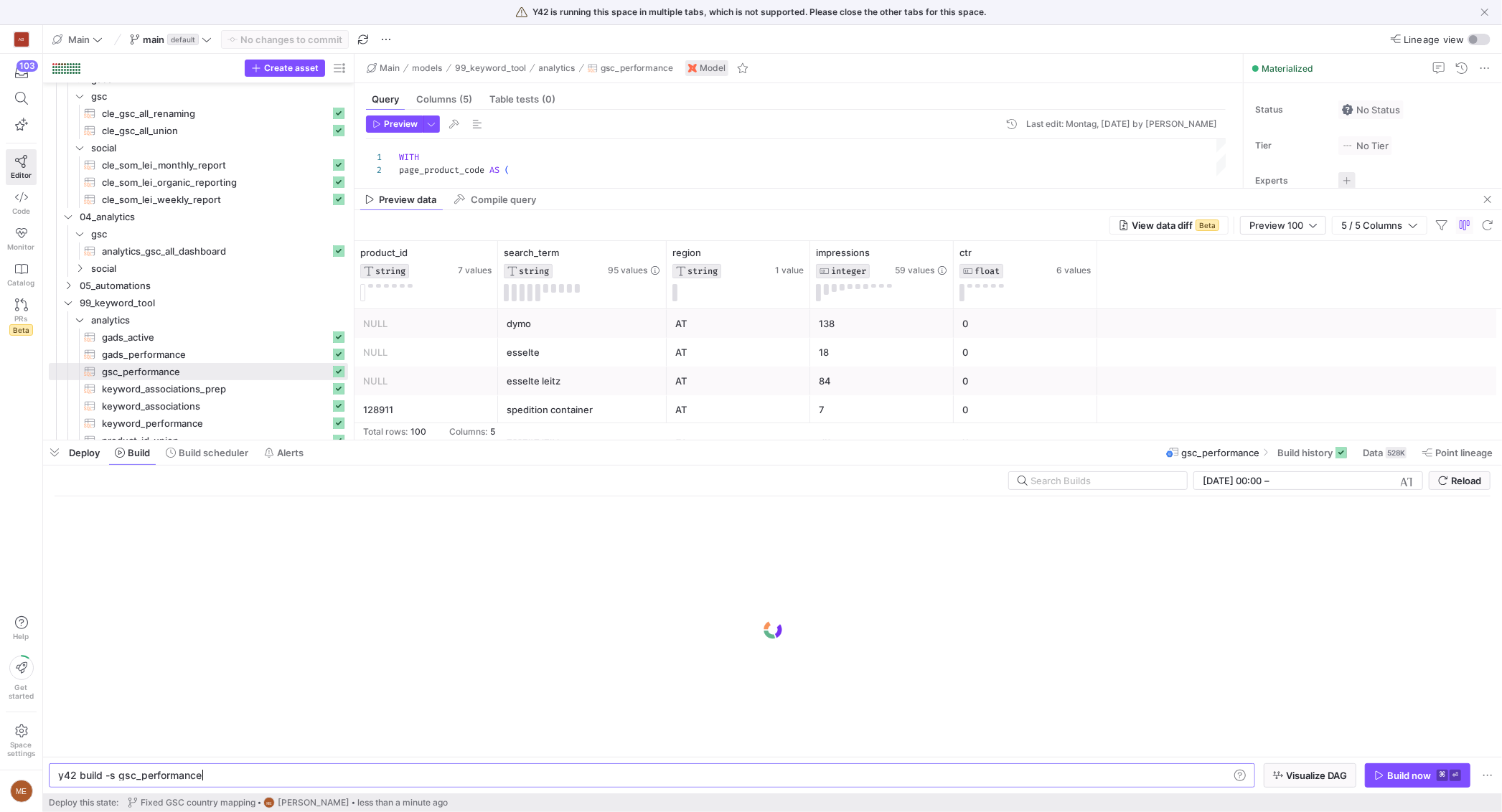
scroll to position [0, 141]
click at [1455, 451] on span "Point lineage" at bounding box center [1463, 452] width 57 height 11
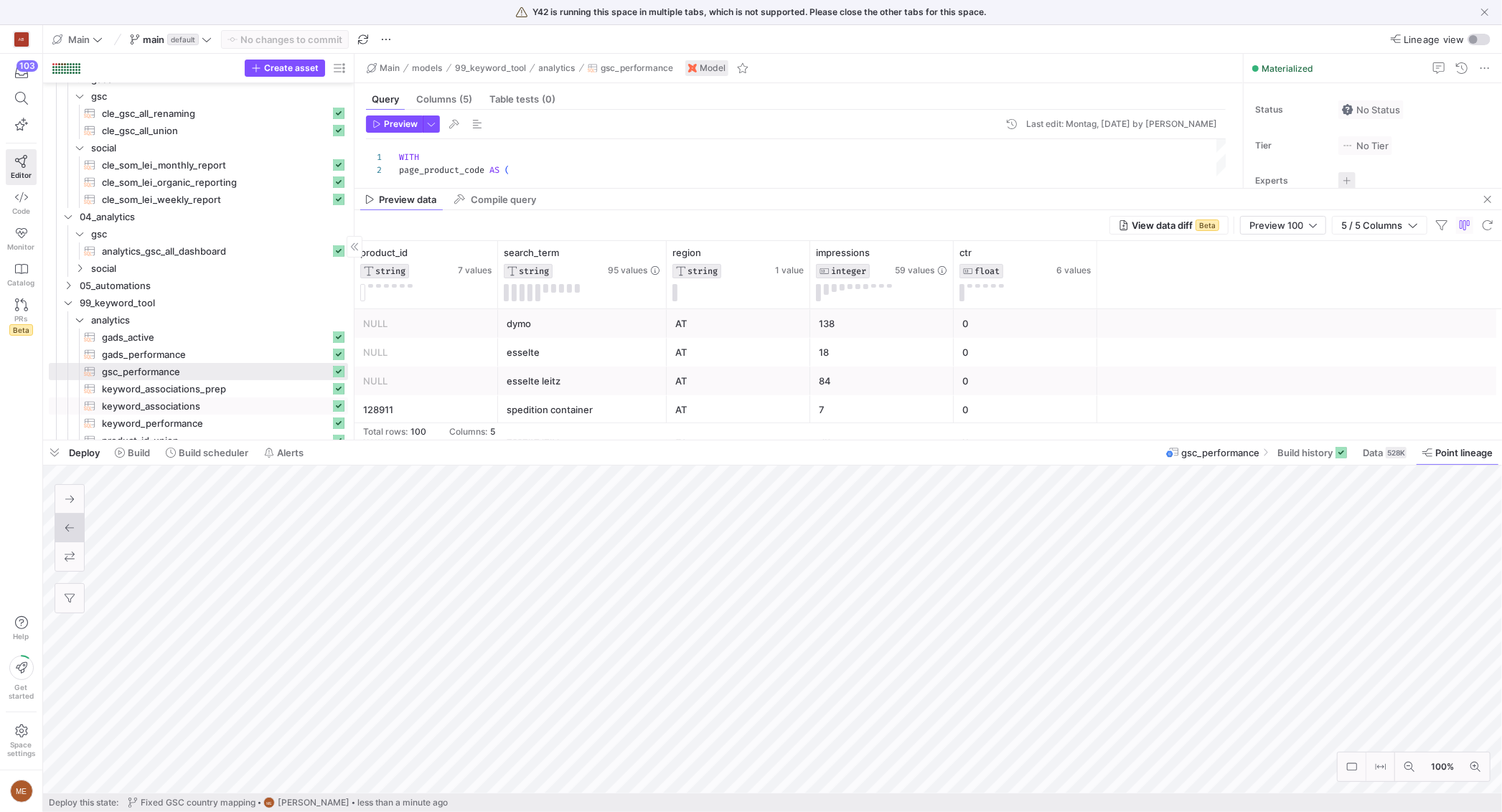
scroll to position [154, 0]
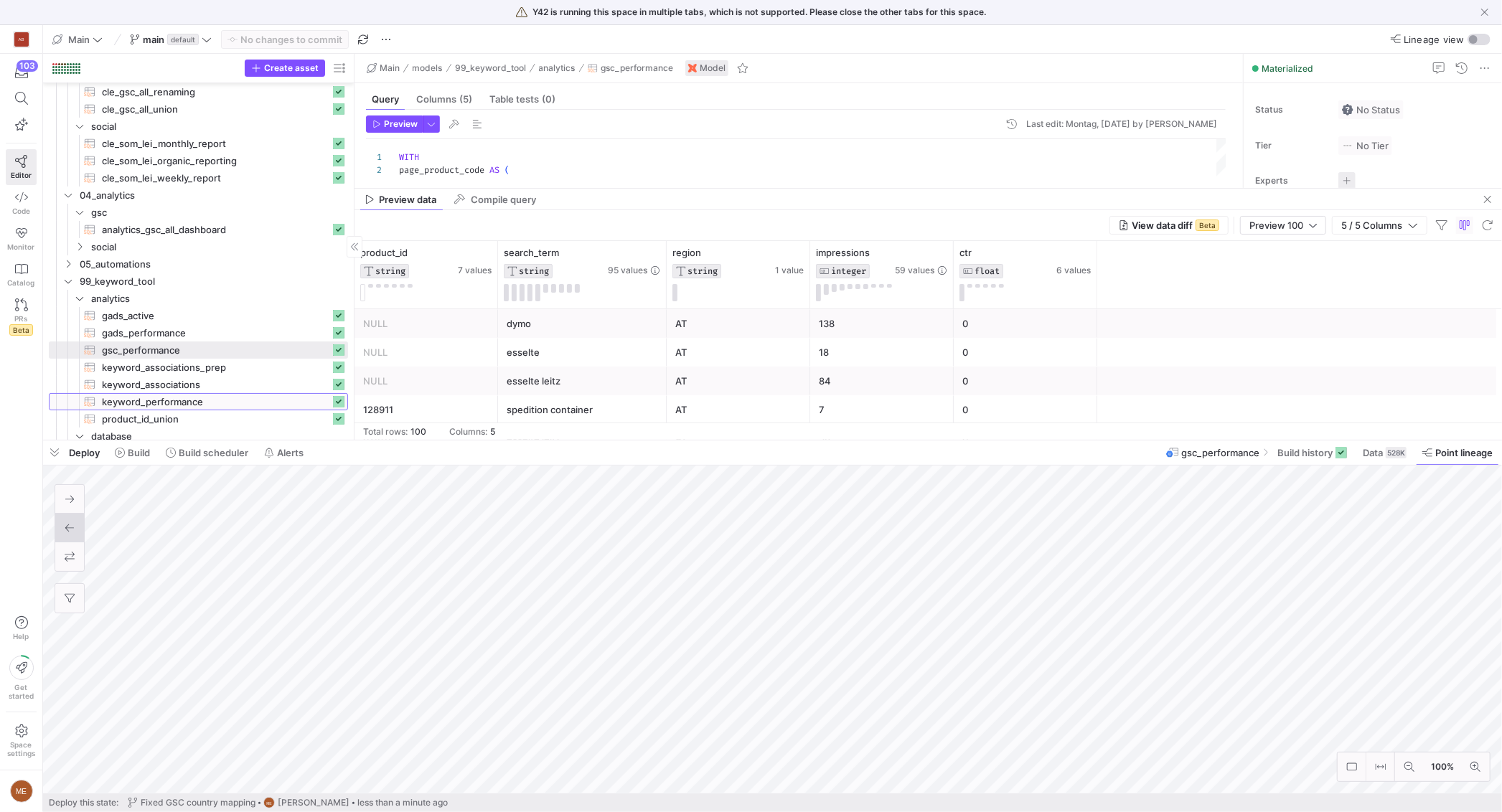
click at [218, 395] on span "keyword_performance​​​​​​​​​​" at bounding box center [216, 401] width 228 height 17
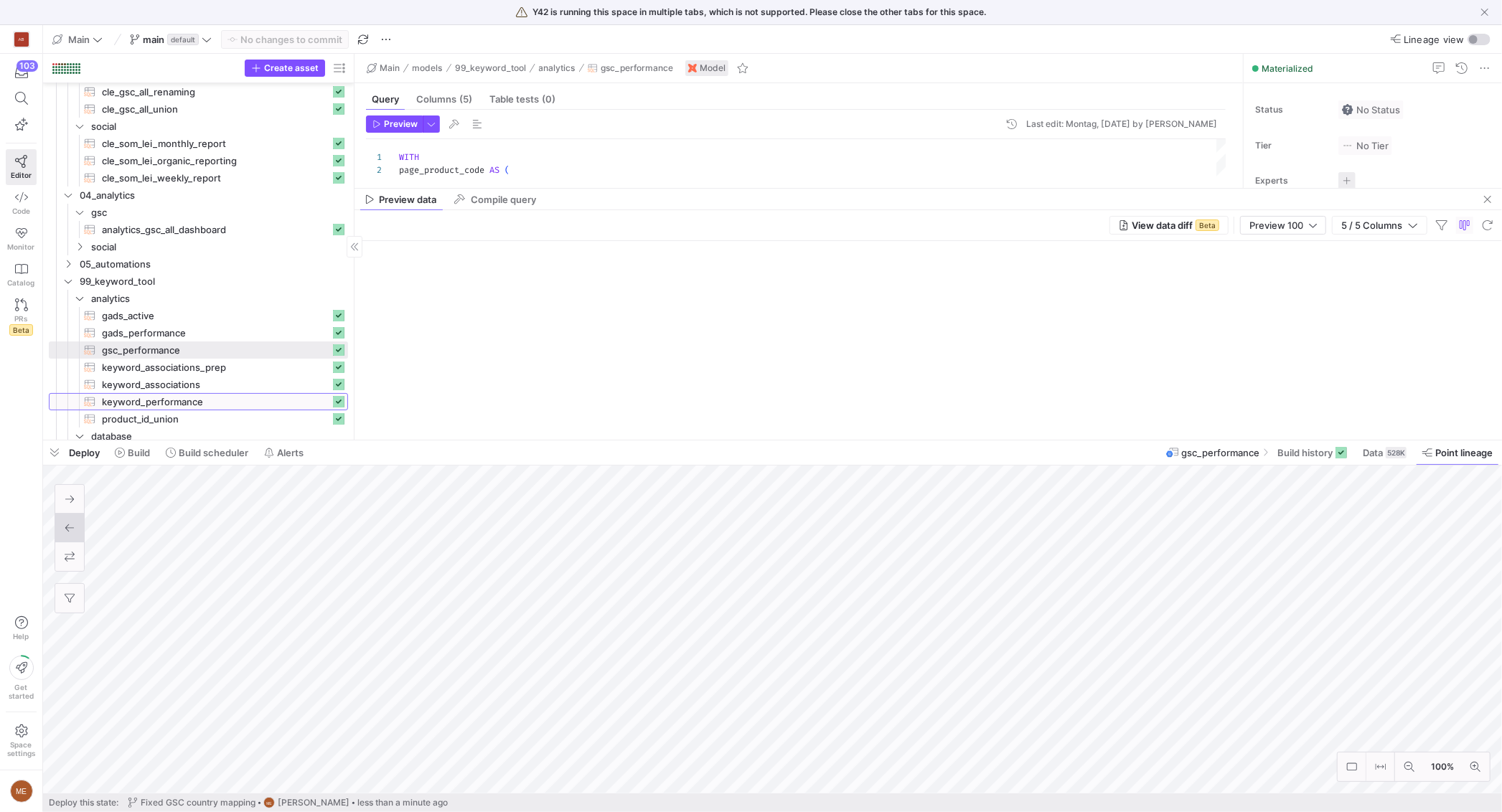
type textarea "{{ config(materialized = 'table') }} WITH gsc_performance AS ( SELECT search_te…"
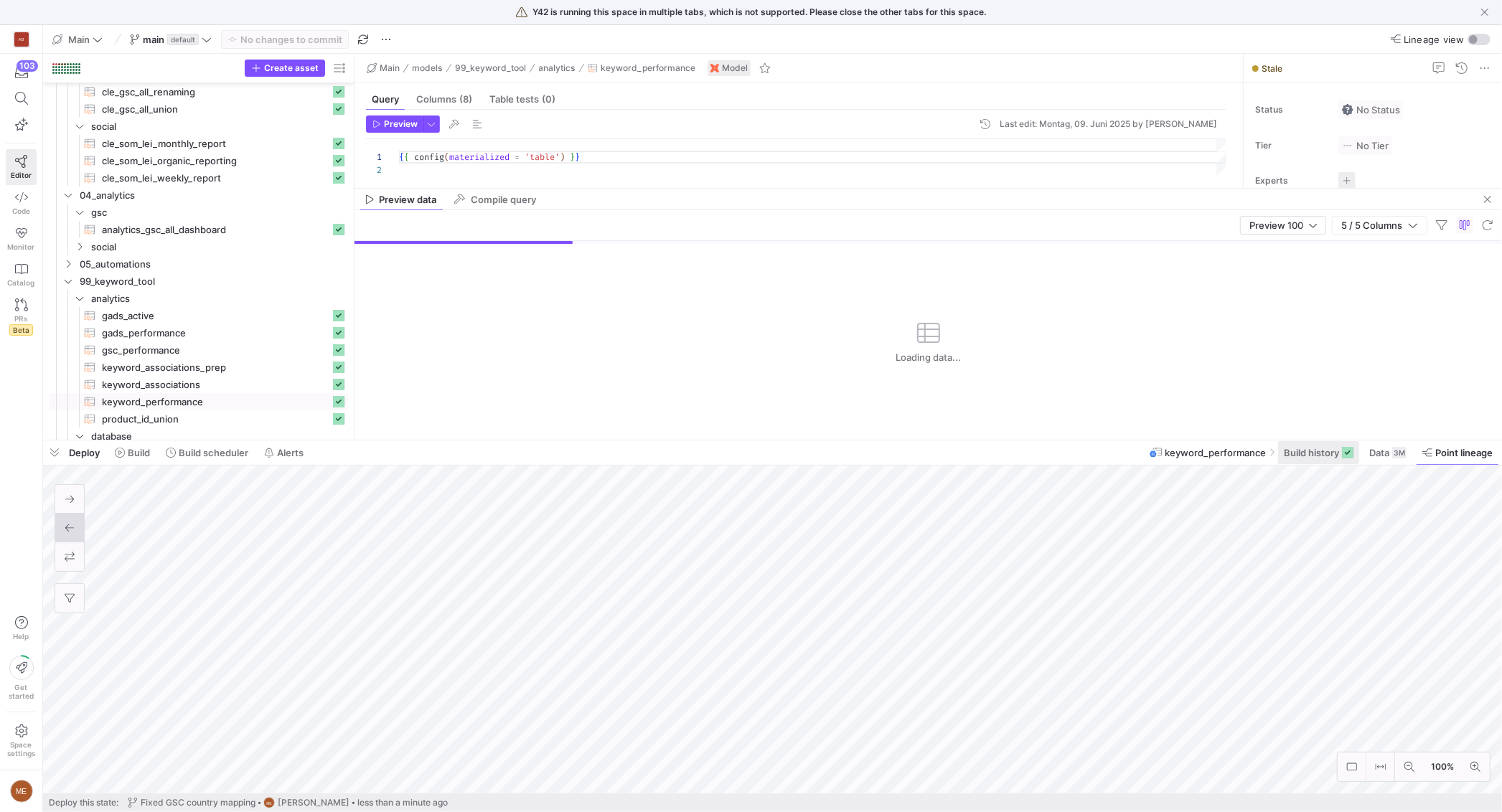
click at [1346, 457] on icon at bounding box center [1347, 452] width 11 height 11
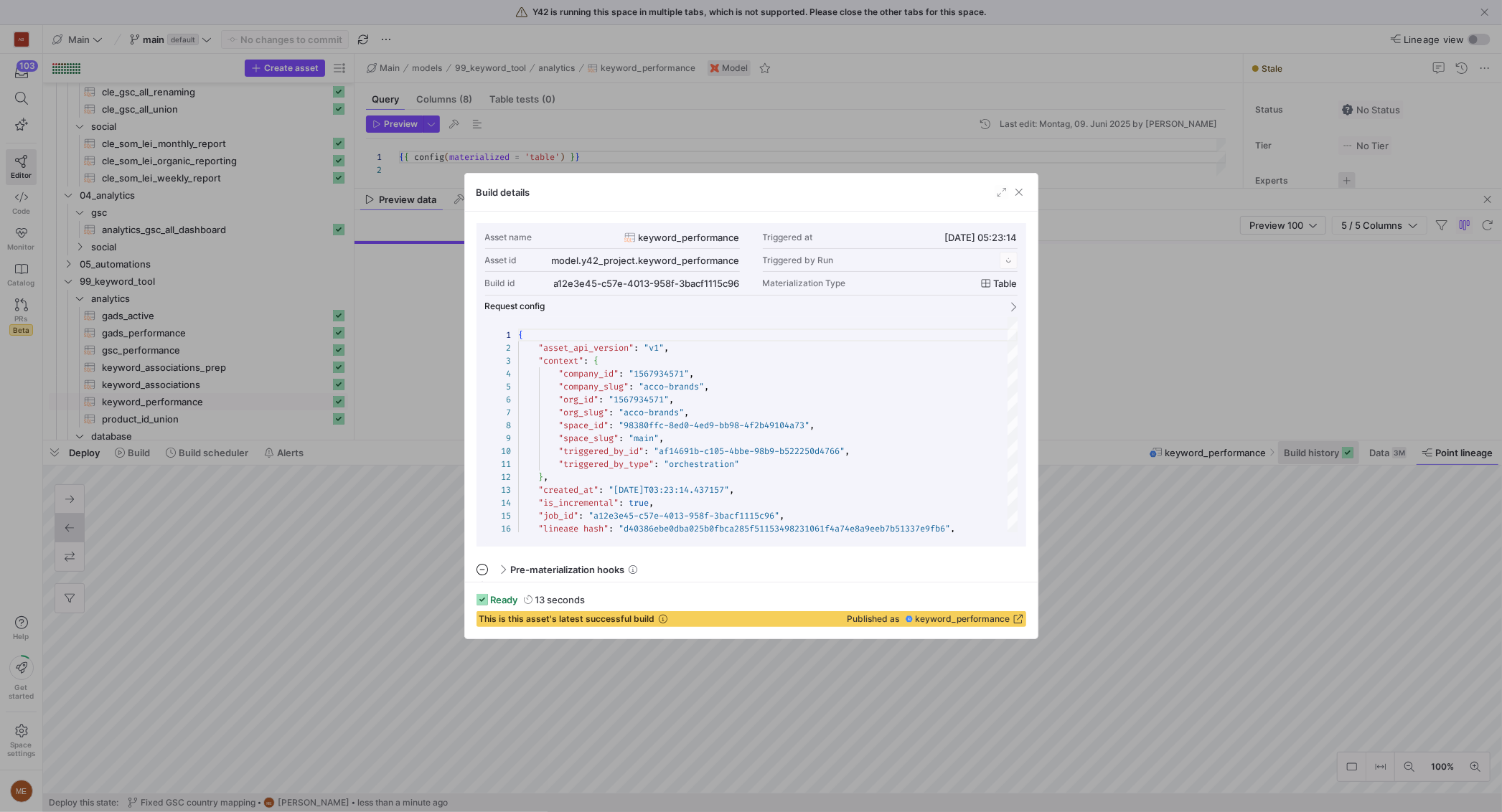
drag, startPoint x: 1235, startPoint y: 608, endPoint x: 1286, endPoint y: 452, distance: 164.1
click at [1245, 591] on div at bounding box center [751, 406] width 1502 height 812
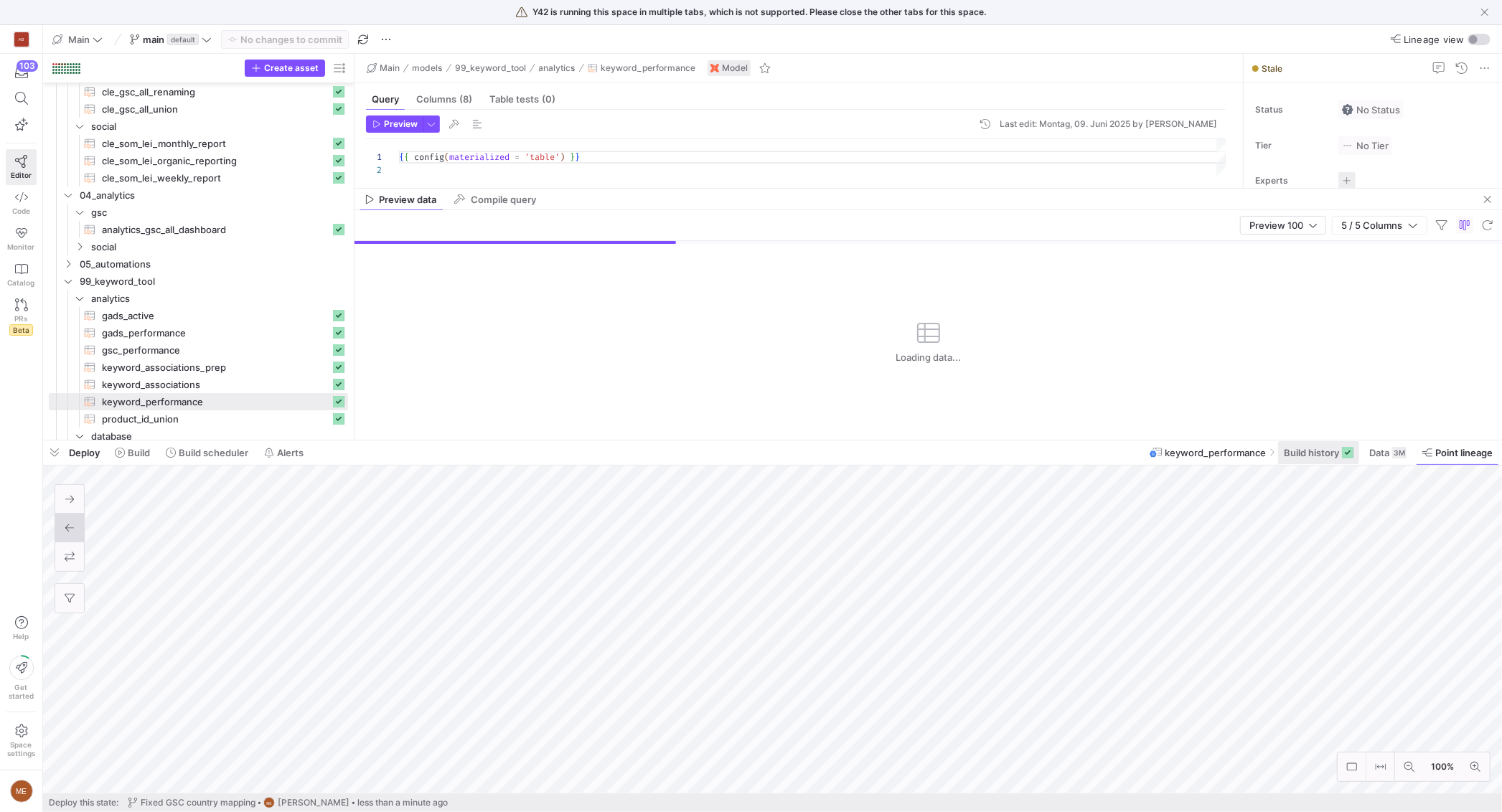
click at [1314, 453] on span "Build history" at bounding box center [1311, 452] width 55 height 11
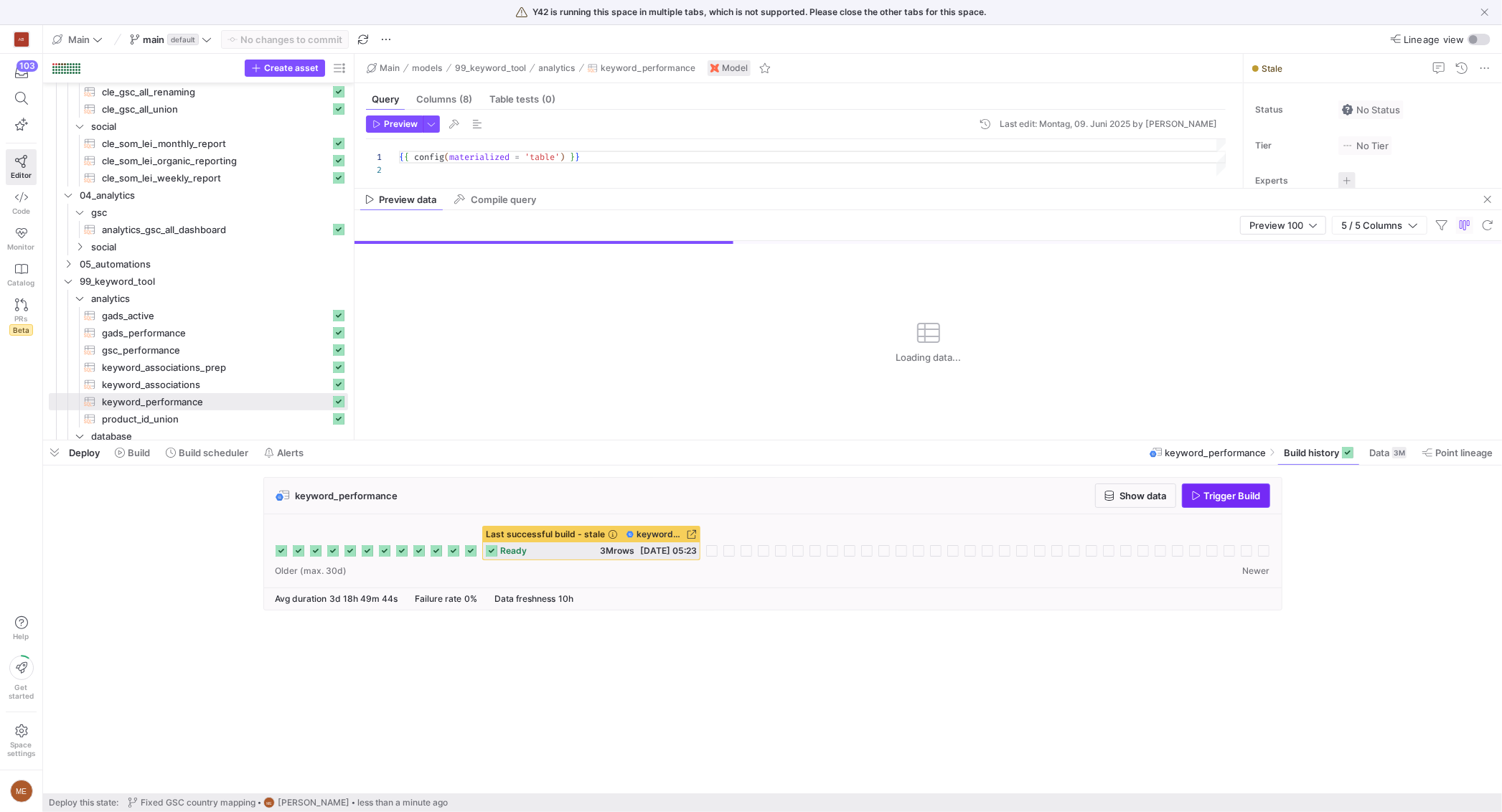
click at [1236, 495] on span "Trigger Build" at bounding box center [1232, 495] width 57 height 11
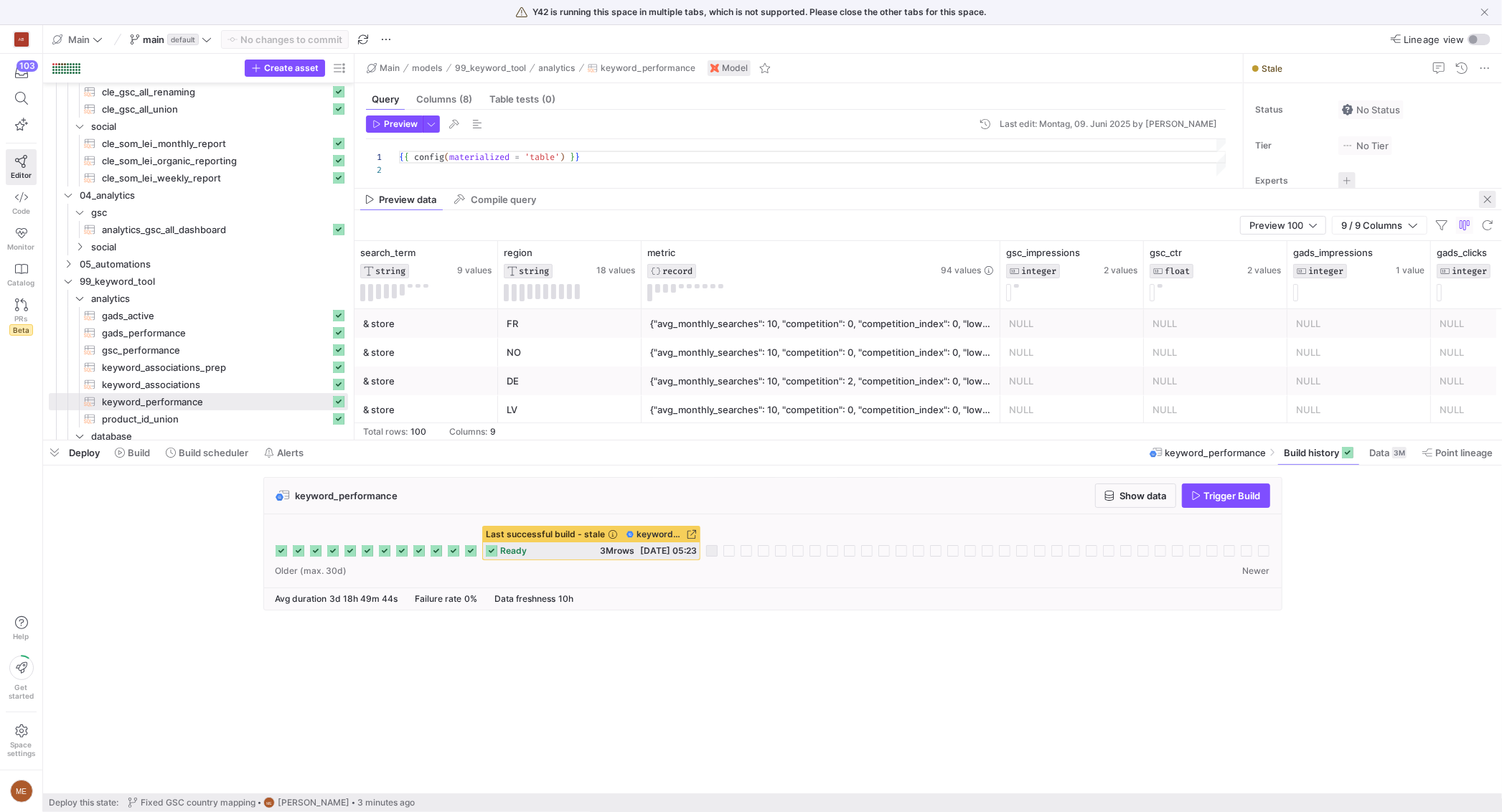
drag, startPoint x: 1498, startPoint y: 197, endPoint x: 1491, endPoint y: 198, distance: 7.1
click at [1498, 197] on div "Preview data Compile query" at bounding box center [928, 199] width 1147 height 22
click at [1489, 199] on span "button" at bounding box center [1487, 199] width 18 height 18
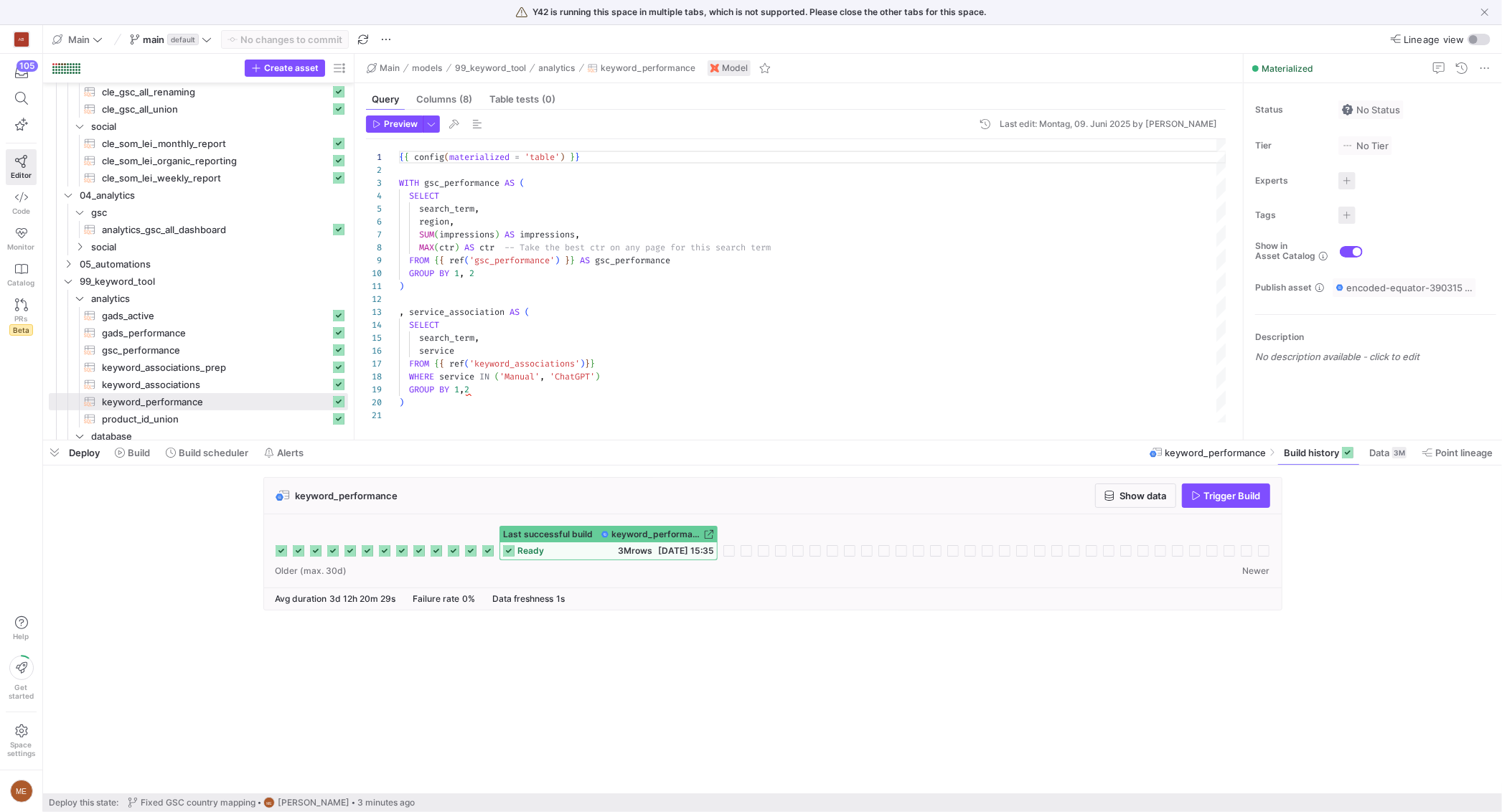
drag, startPoint x: 641, startPoint y: 621, endPoint x: 774, endPoint y: 531, distance: 160.6
click at [645, 621] on cdk-virtual-scroll-viewport "keyword_performance Show data Trigger Build Last successful build keyword_perfo…" at bounding box center [772, 635] width 1459 height 316
click at [1383, 460] on span at bounding box center [1388, 452] width 49 height 23
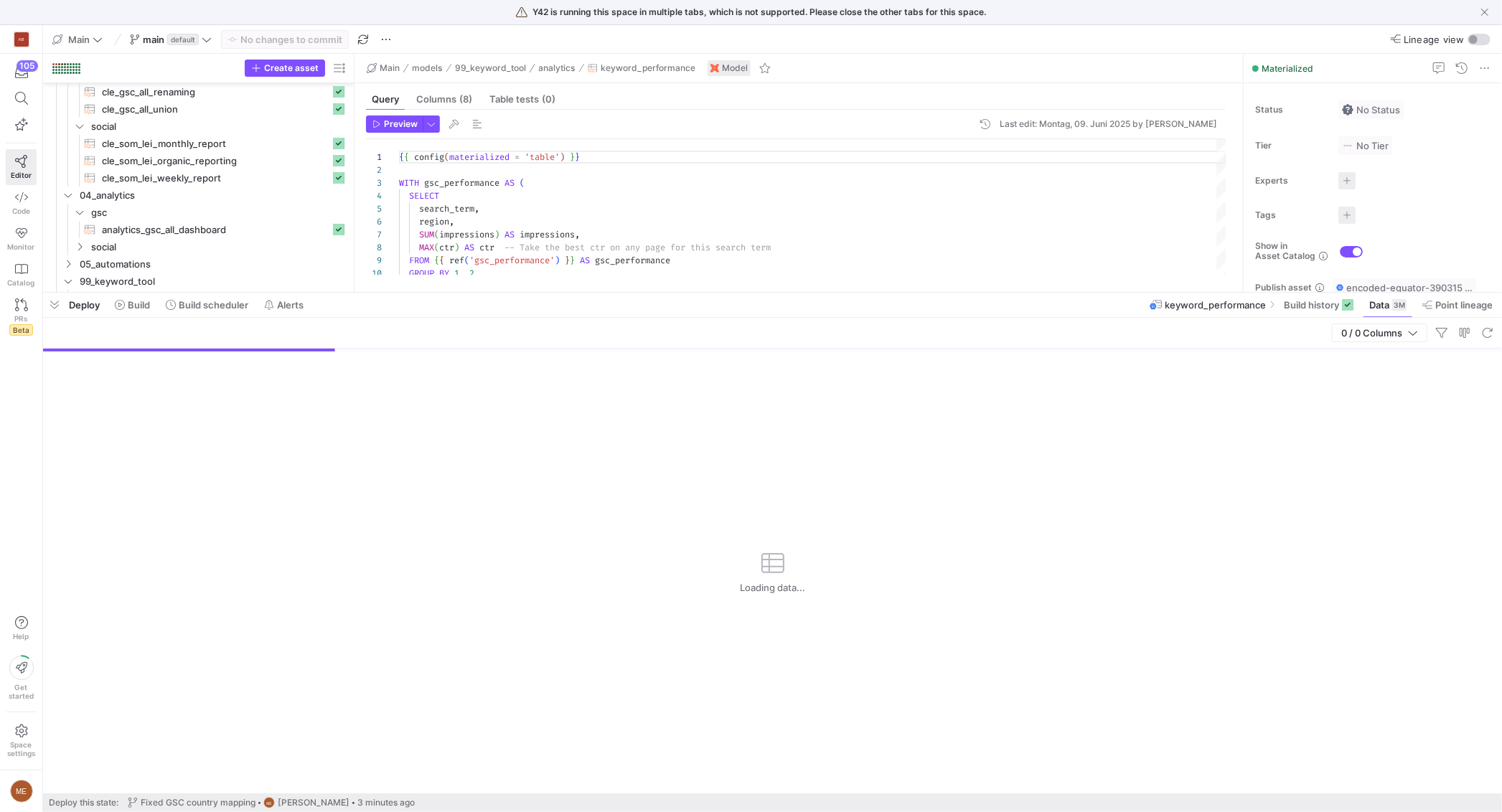
click at [863, 291] on div at bounding box center [772, 292] width 1459 height 6
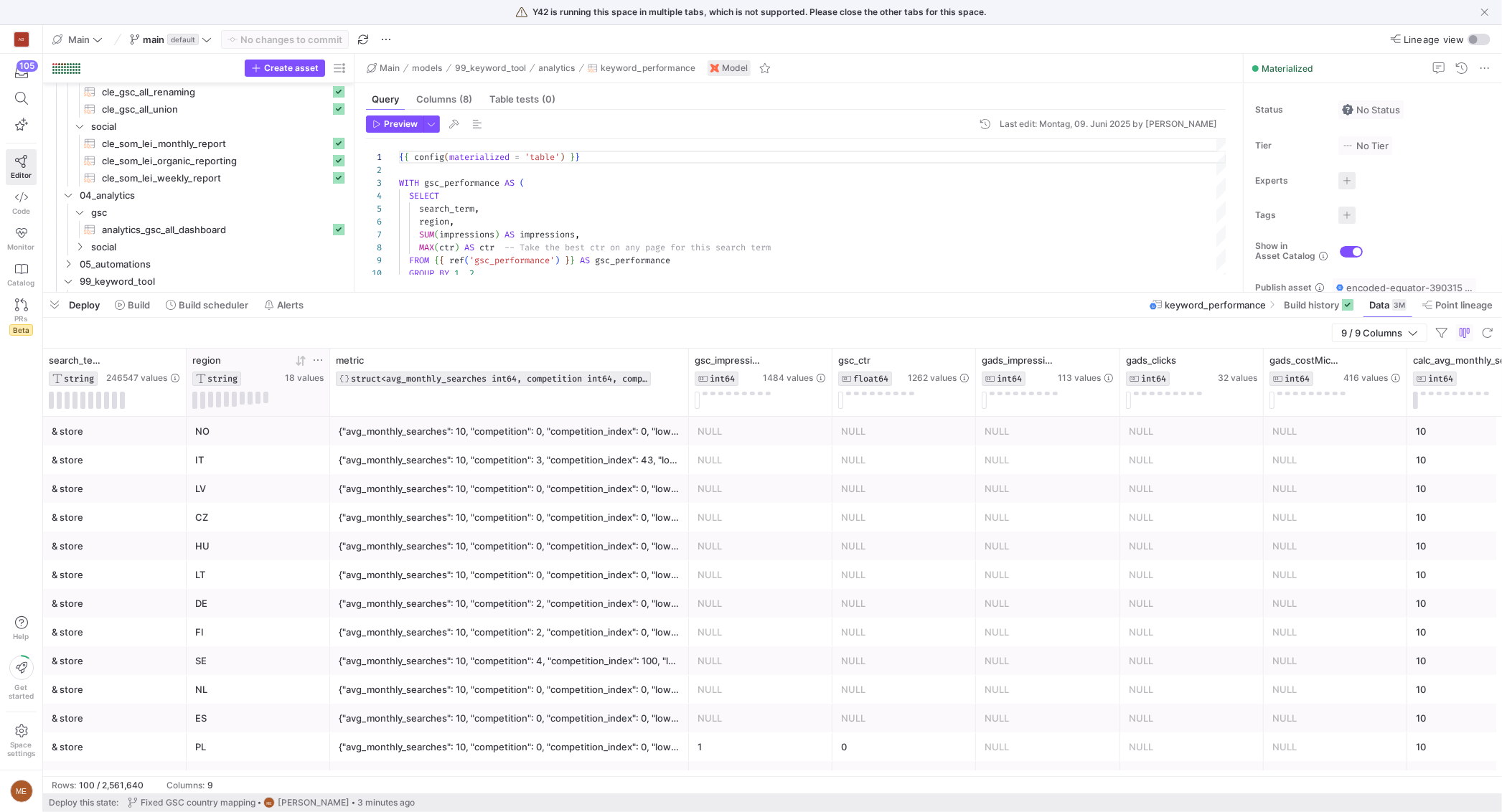
click at [312, 358] on icon at bounding box center [317, 360] width 11 height 11
type input "DK"
click at [454, 503] on button "Apply" at bounding box center [435, 507] width 44 height 18
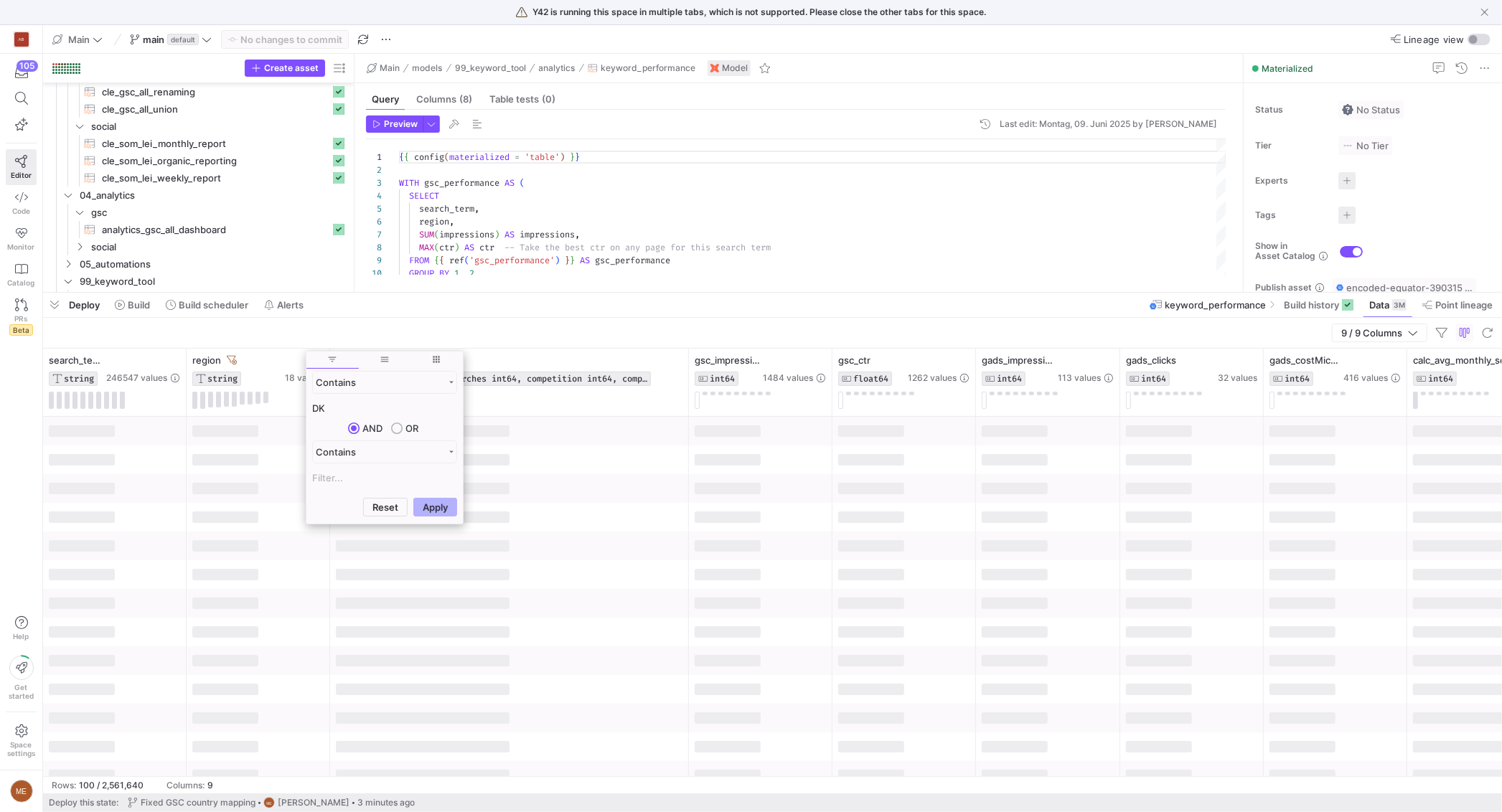
click at [572, 509] on div at bounding box center [509, 517] width 358 height 29
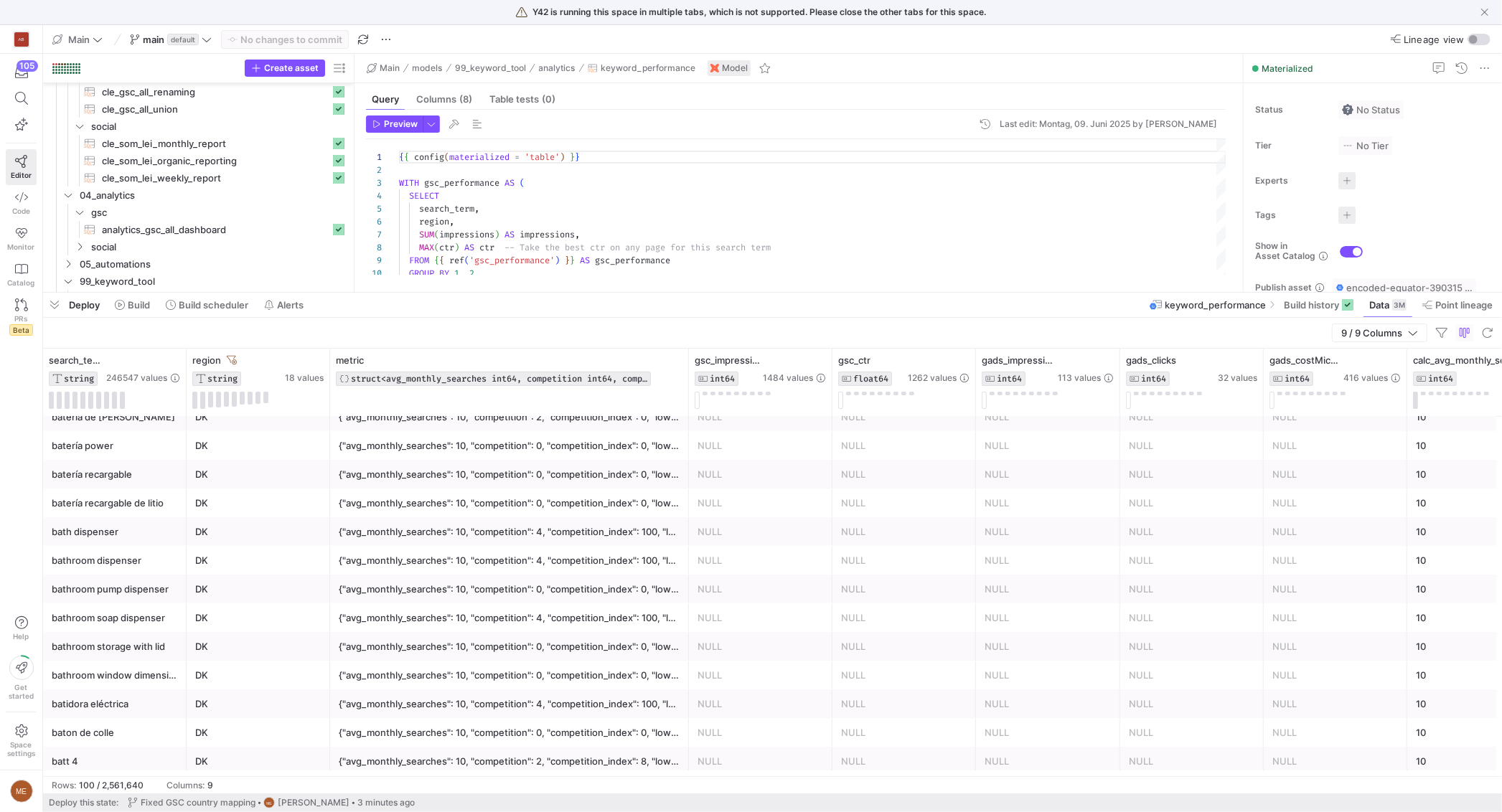
scroll to position [346, 0]
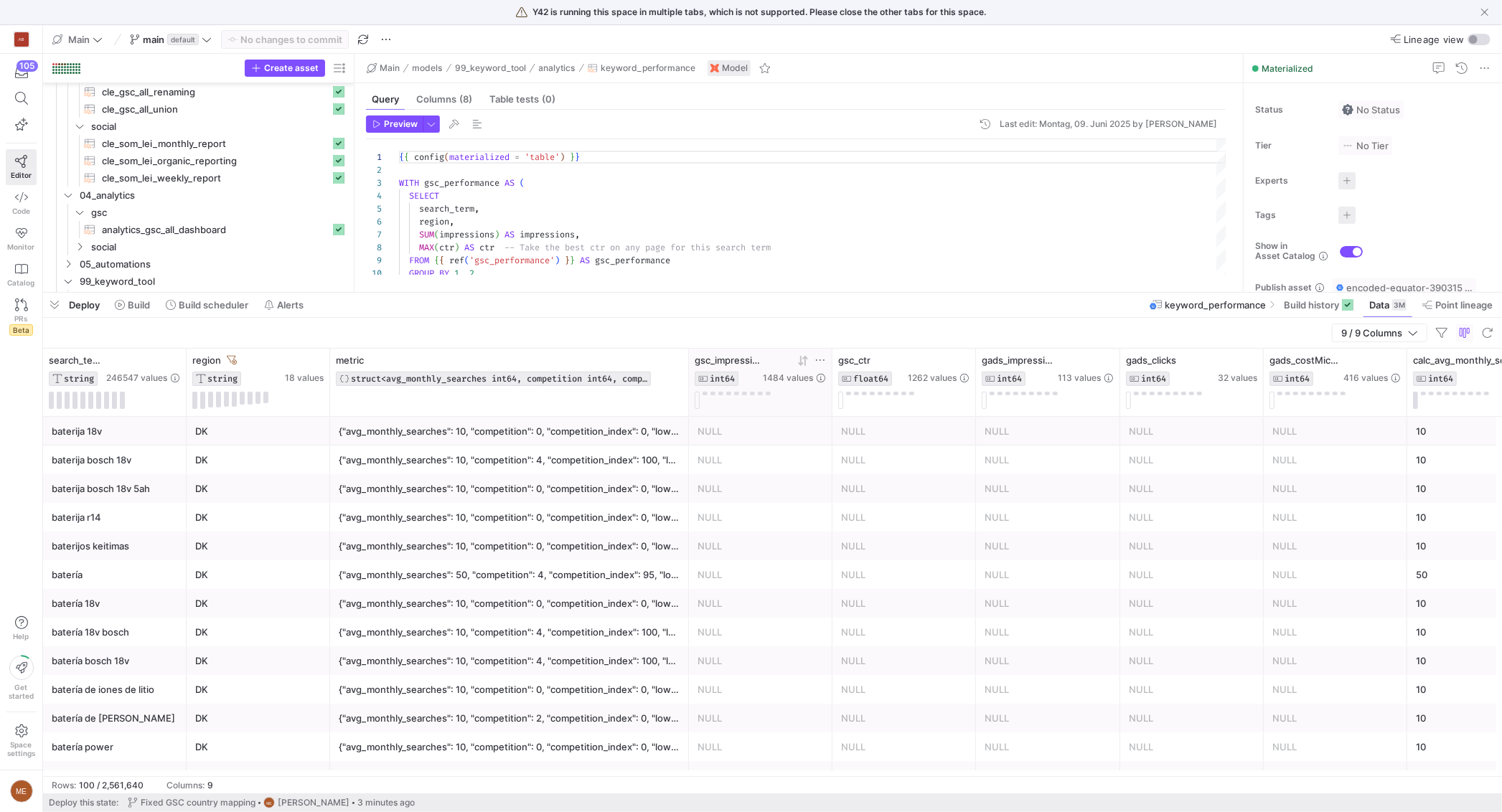
click at [808, 358] on icon at bounding box center [803, 360] width 11 height 11
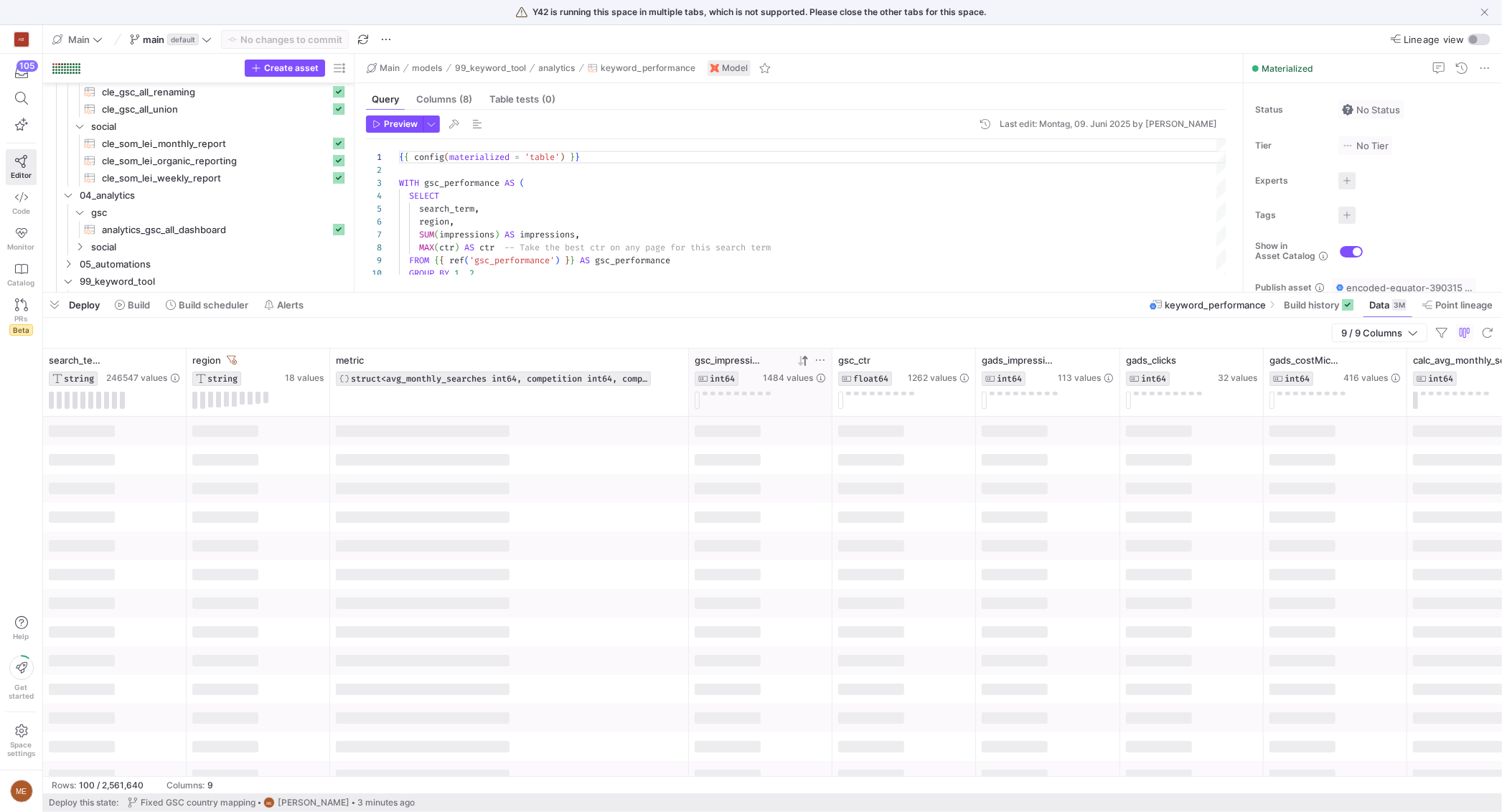
click at [808, 358] on icon at bounding box center [803, 360] width 11 height 11
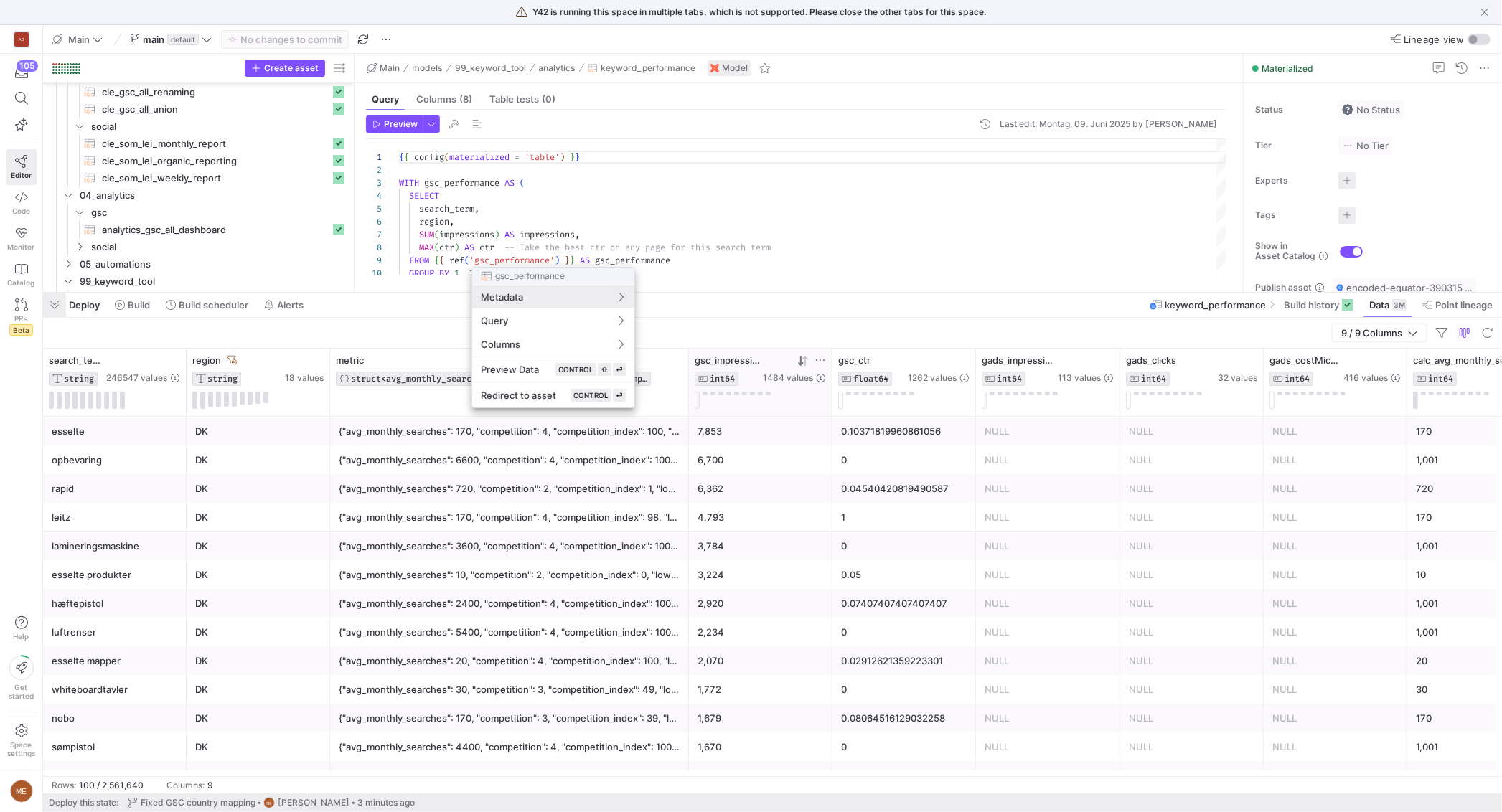
click at [61, 305] on div at bounding box center [751, 406] width 1502 height 812
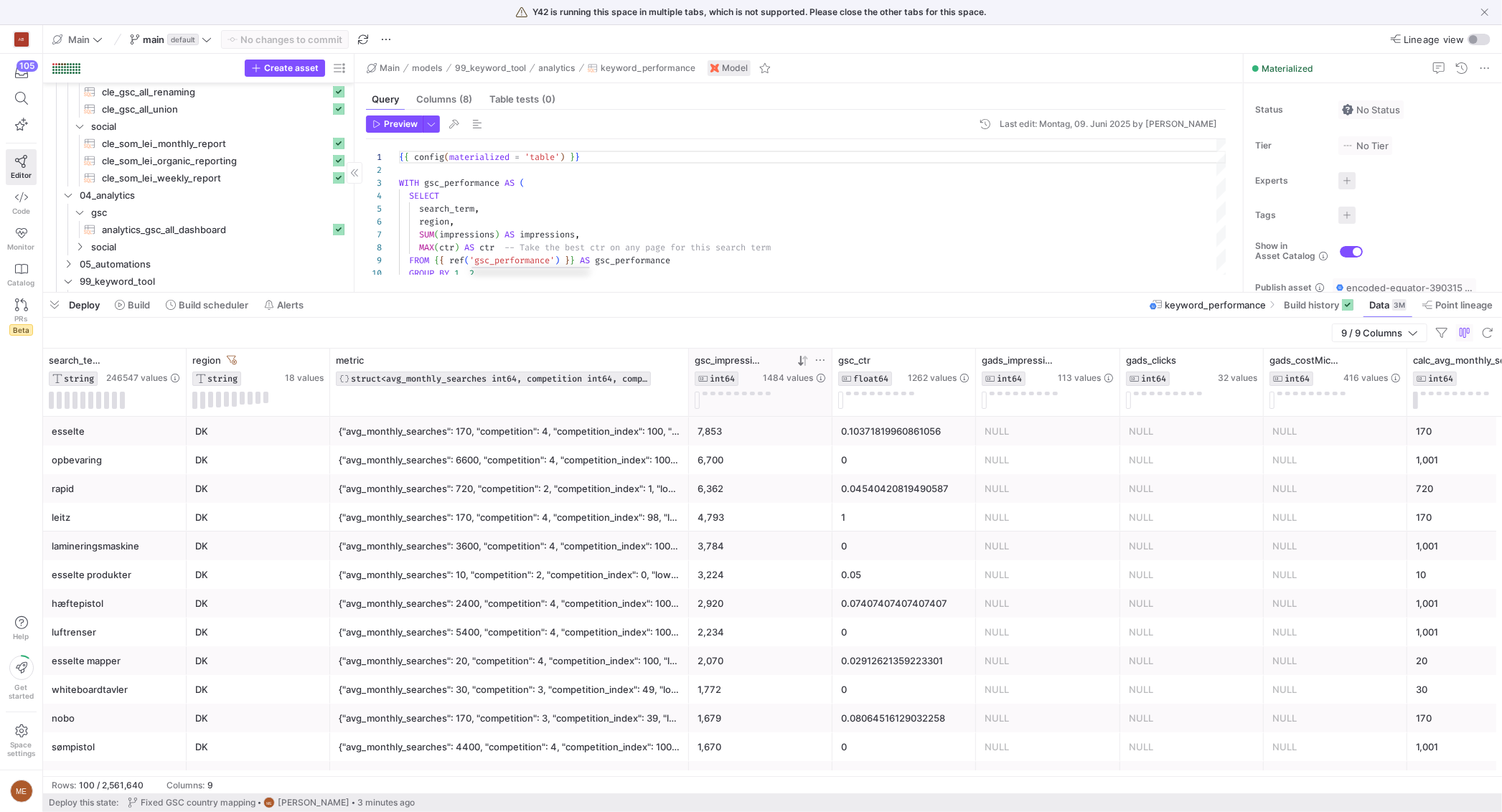
click at [52, 309] on span "button" at bounding box center [54, 305] width 23 height 25
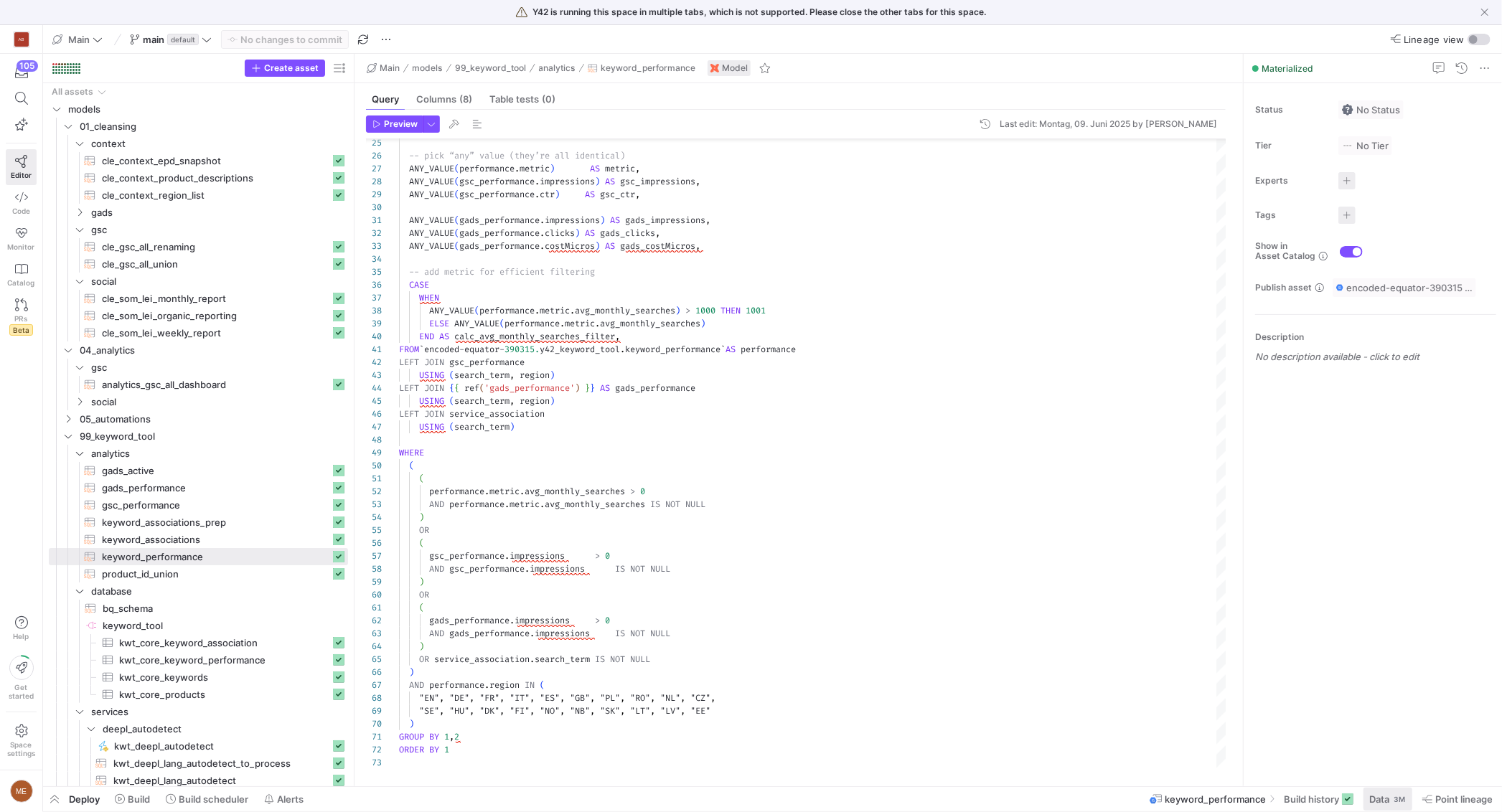
click at [1400, 807] on span at bounding box center [1388, 799] width 49 height 23
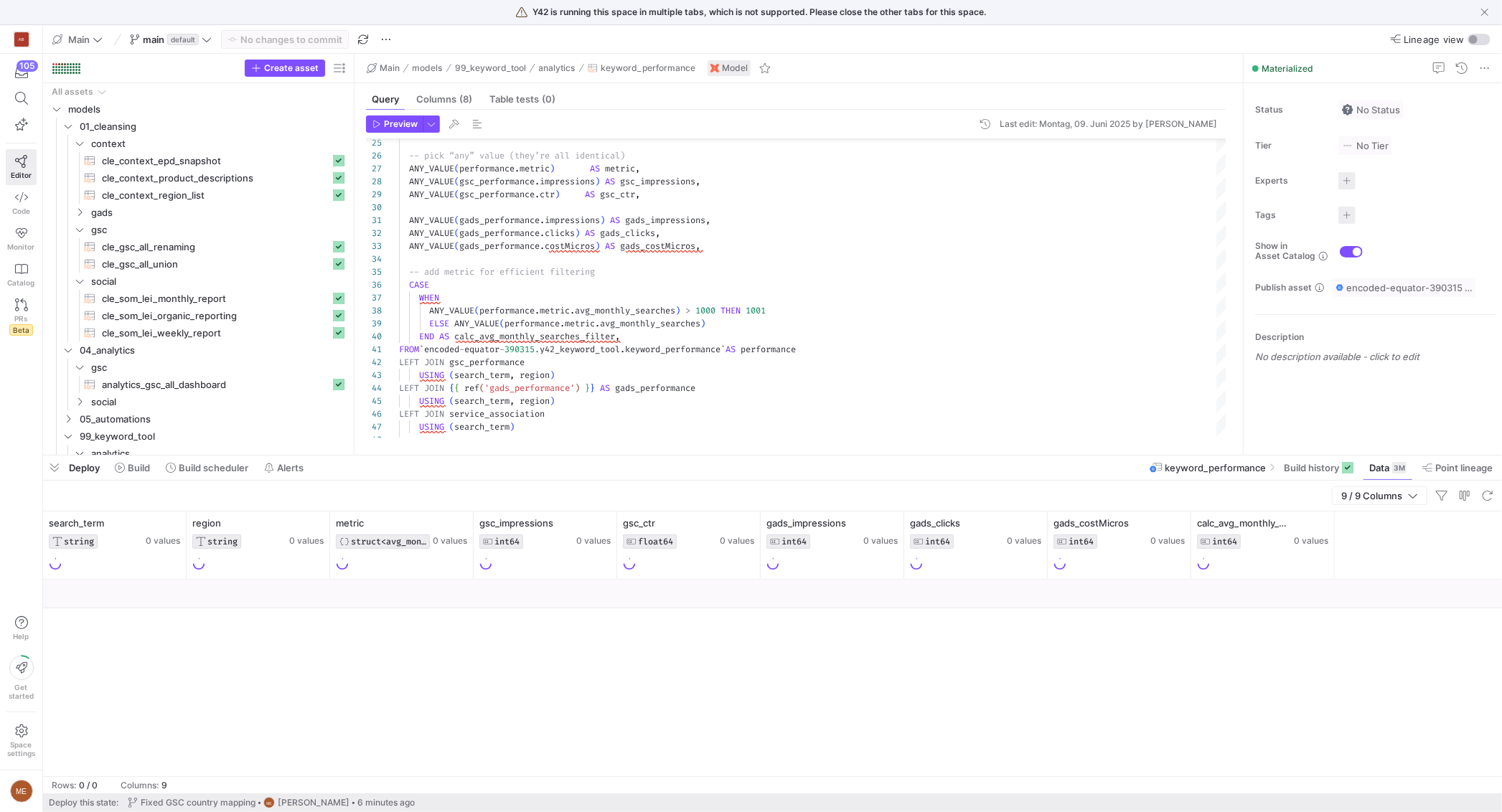
drag, startPoint x: 1122, startPoint y: 551, endPoint x: 1133, endPoint y: 460, distance: 91.7
click at [1132, 457] on div at bounding box center [772, 455] width 1459 height 6
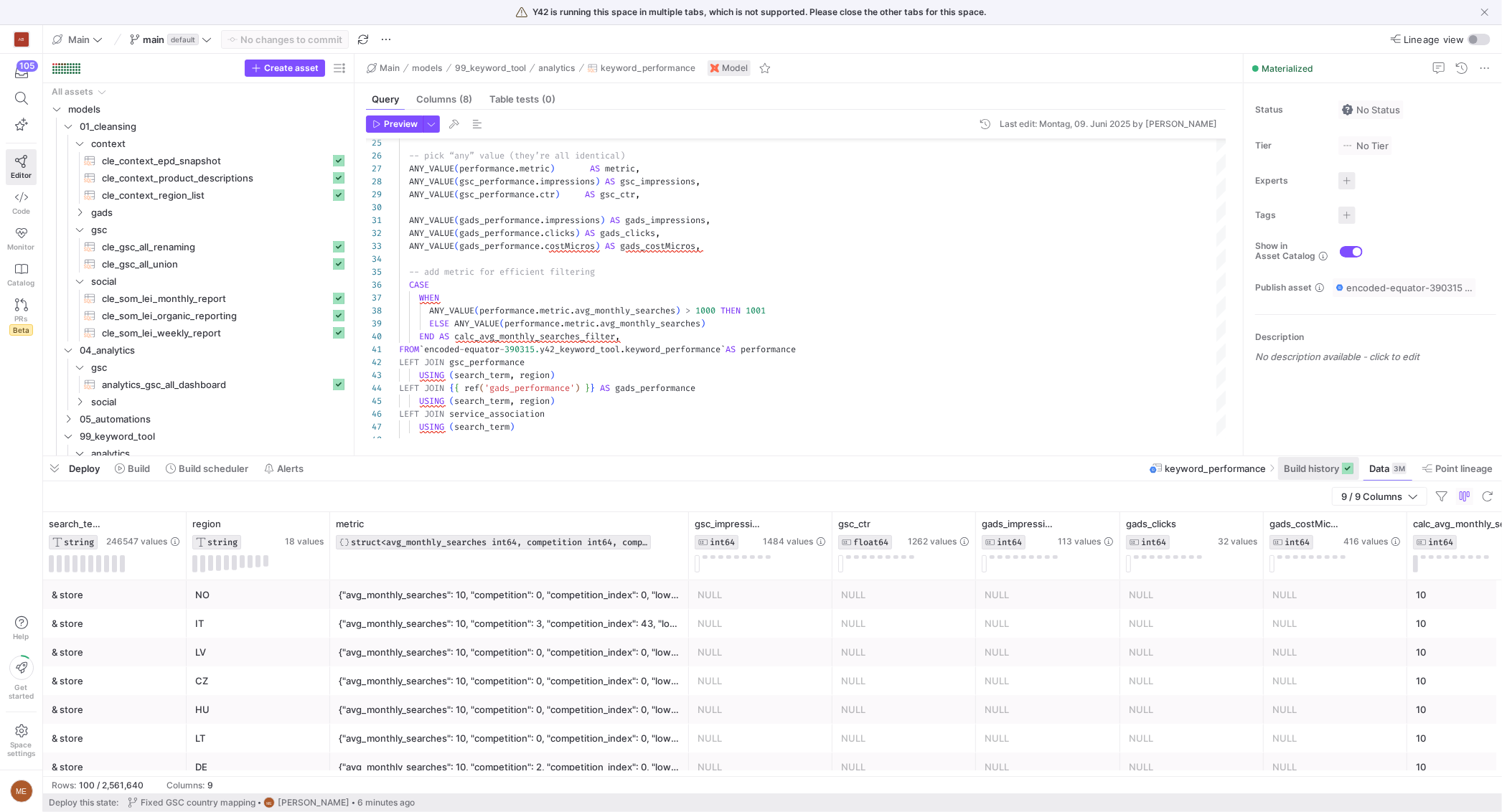
click at [1309, 476] on span at bounding box center [1318, 468] width 81 height 23
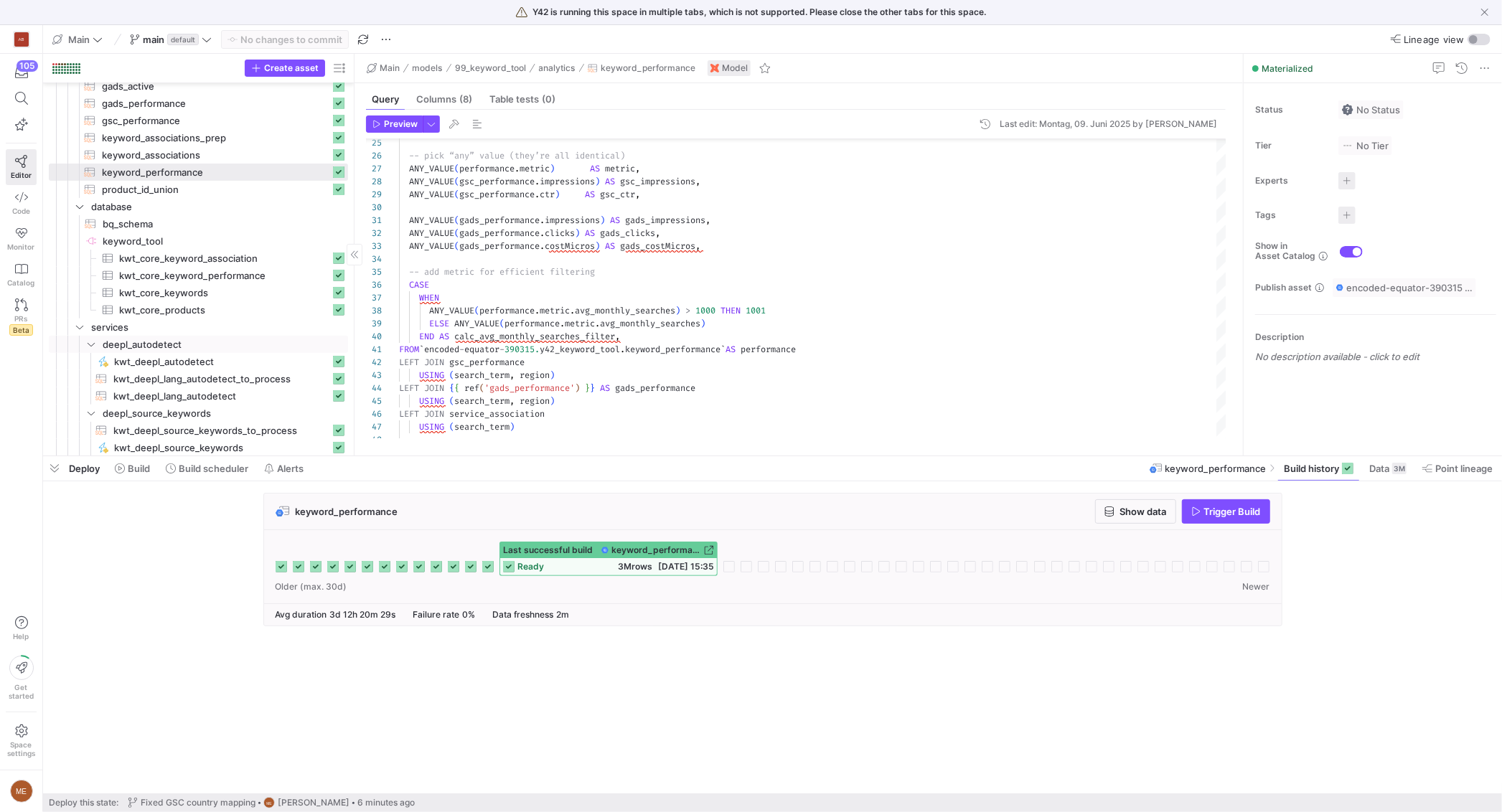
scroll to position [395, 0]
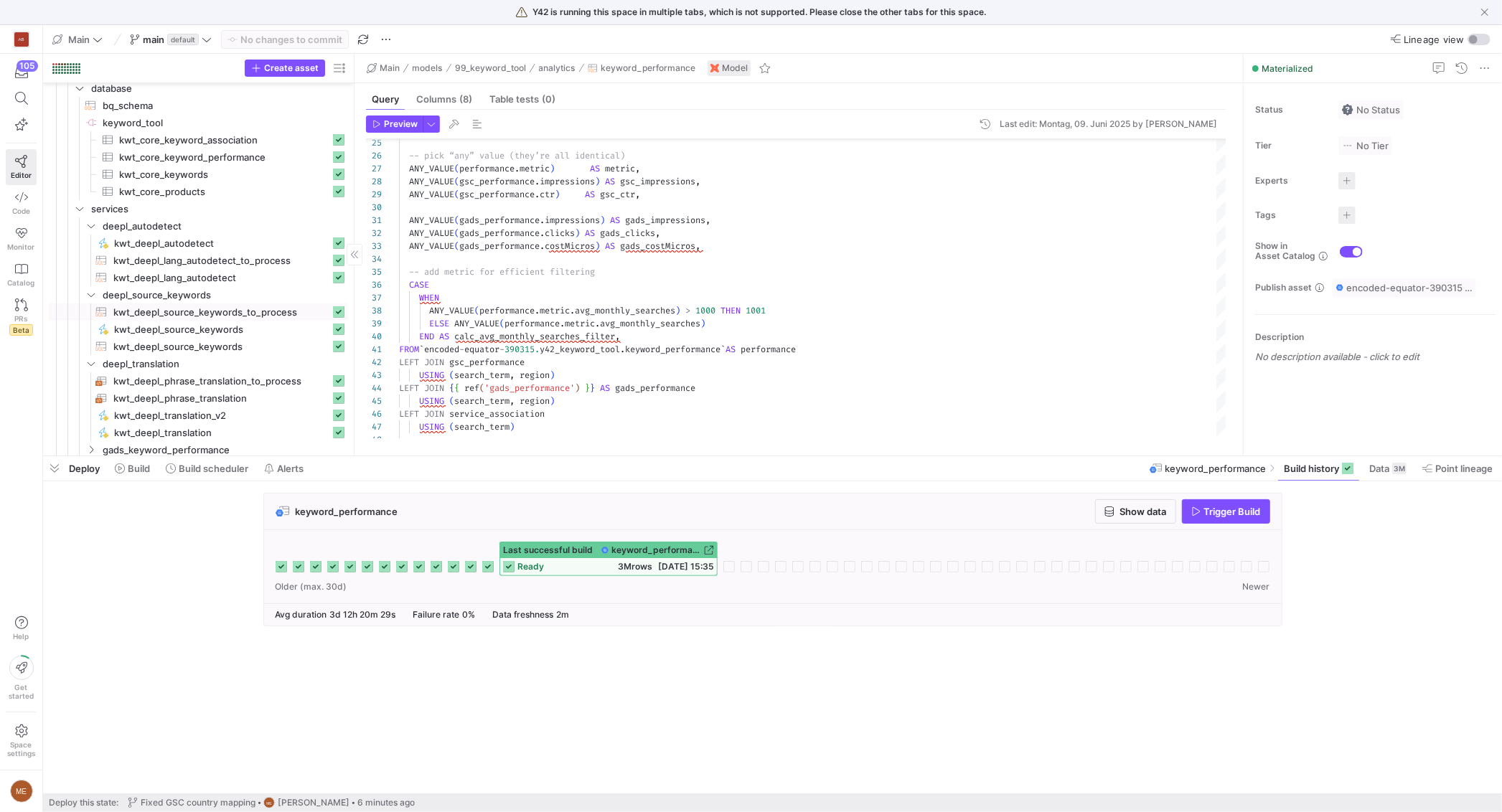
click at [242, 319] on span "kwt_deepl_source_keywords_to_process​​​​​​​​​​" at bounding box center [221, 312] width 217 height 17
type textarea "{{ config(materialized = 'view') }} SELECT product_id, phrase, lang FROM {{ ref…"
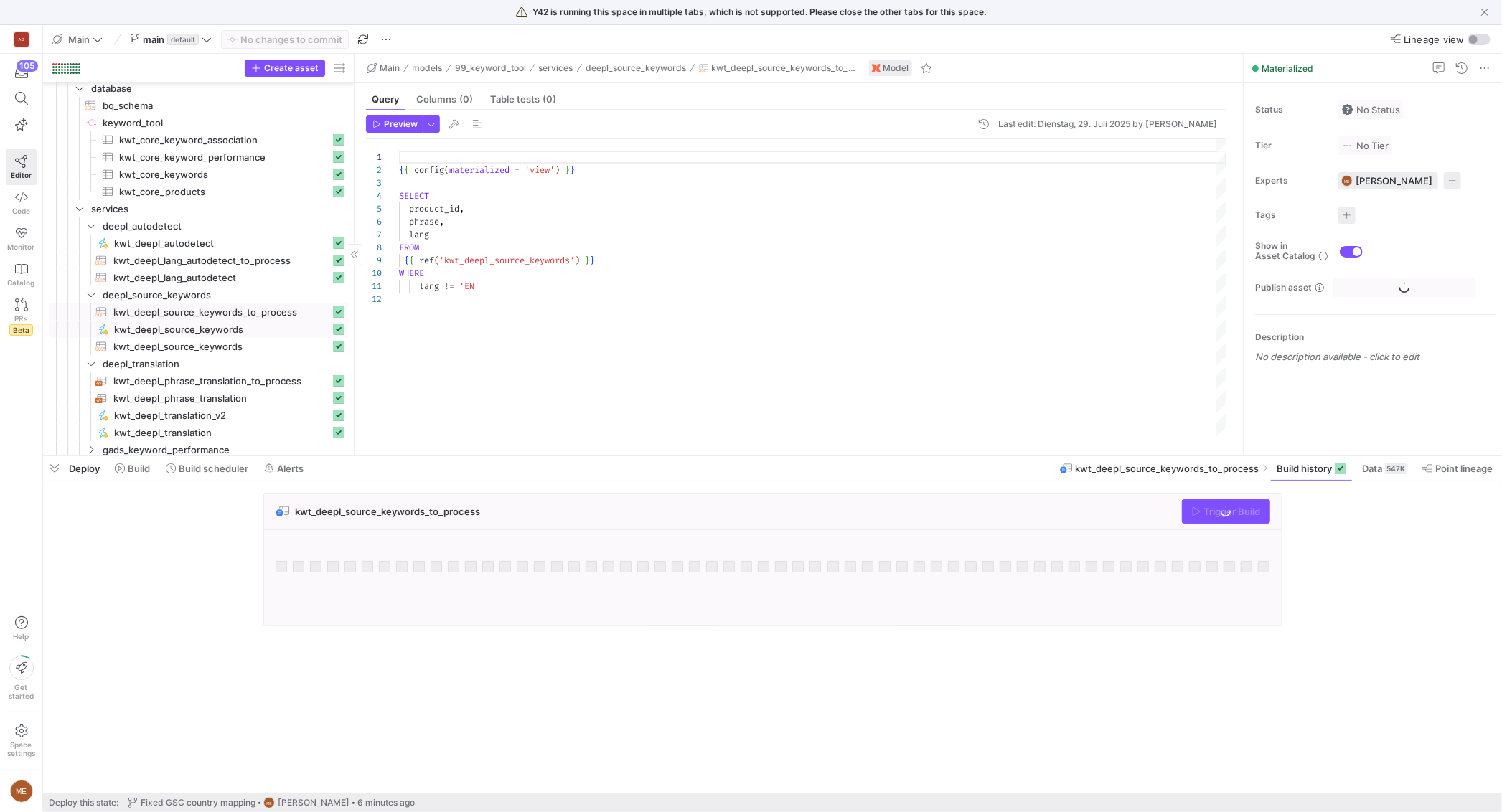
click at [241, 331] on span "kwt_deepl_source_keywords​​​​​" at bounding box center [222, 329] width 216 height 17
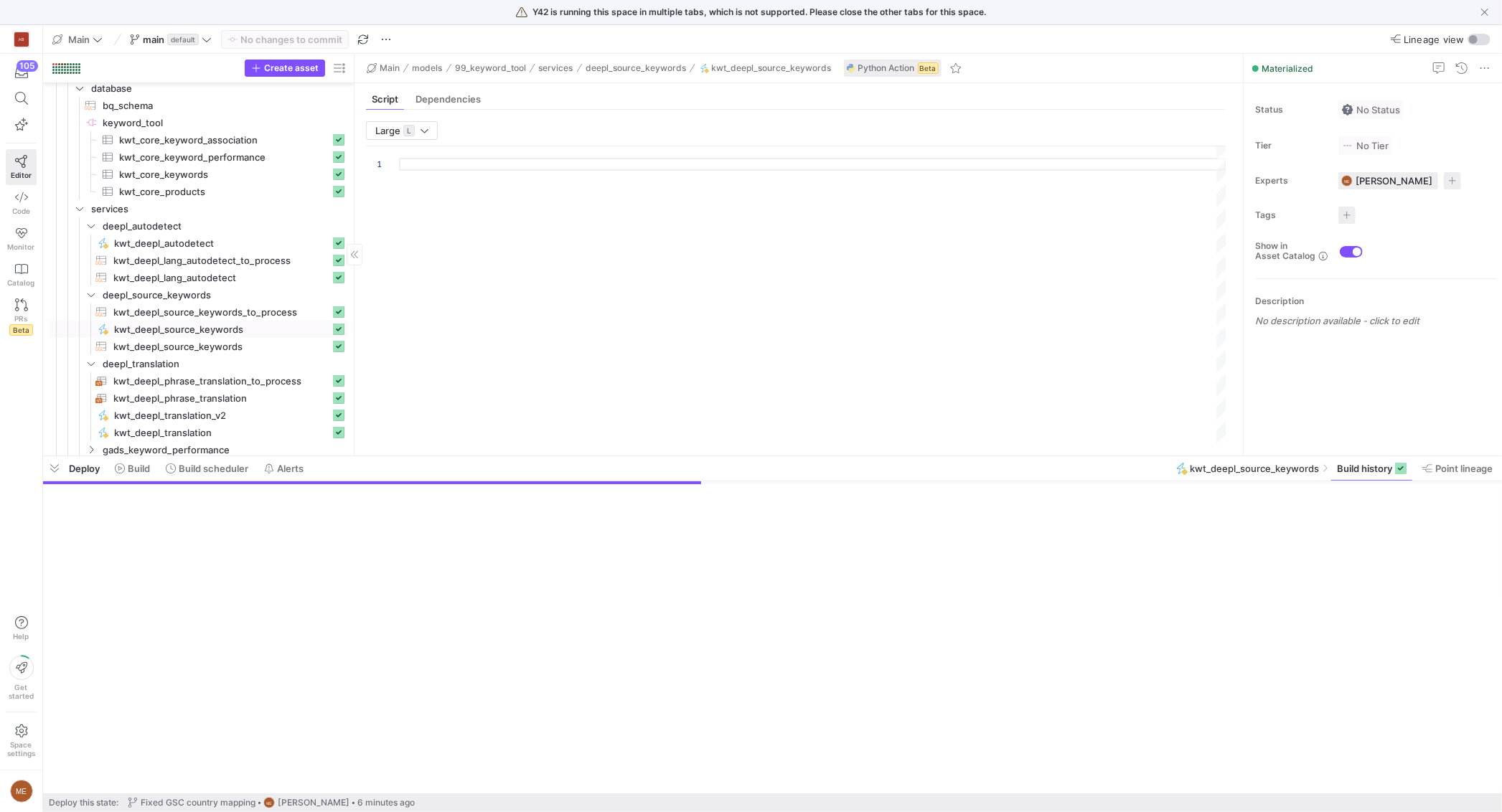
type textarea "import json import logging import pandas as pd import numpy as np import deepl …"
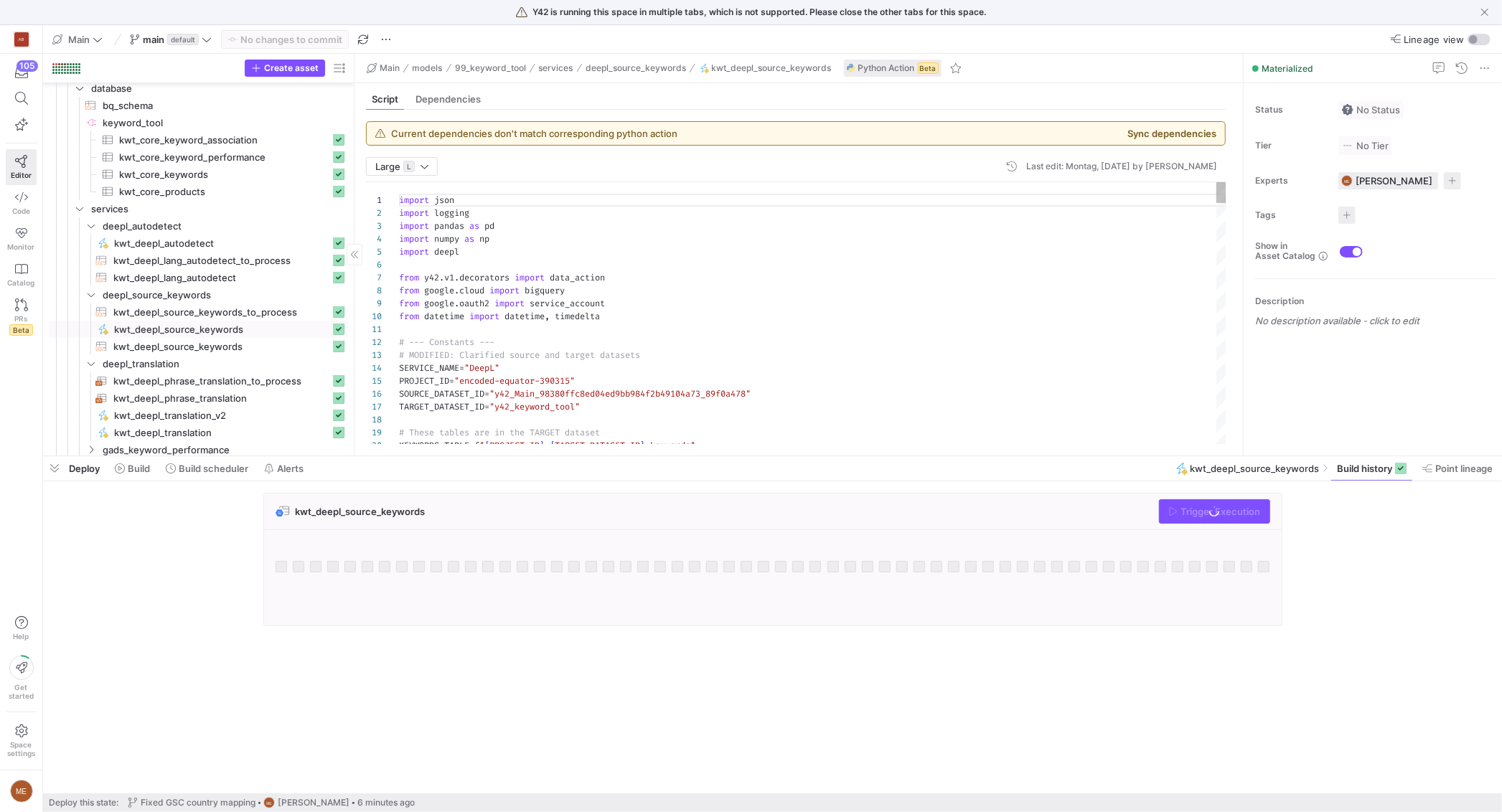
scroll to position [129, 0]
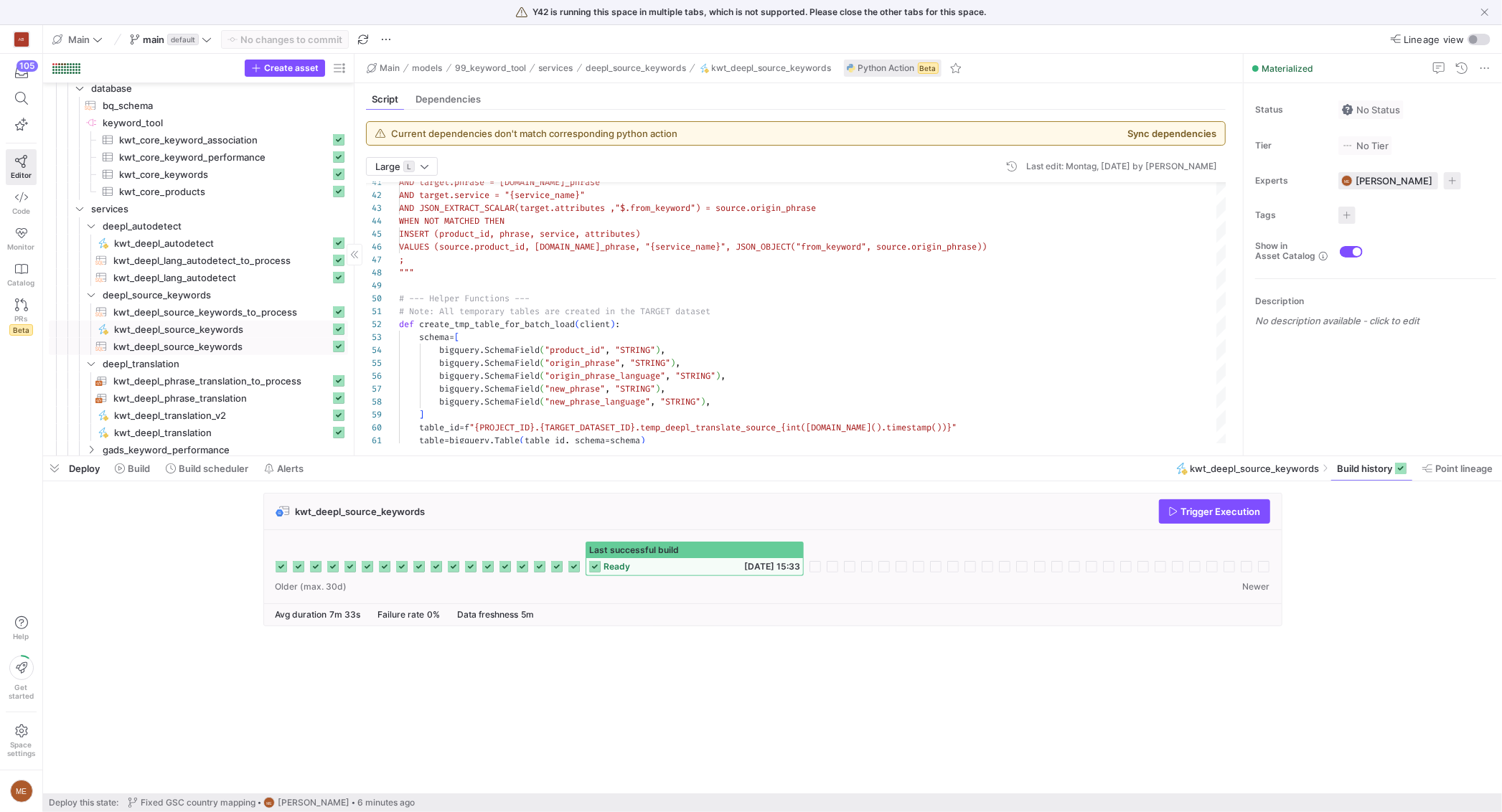
click at [206, 347] on span "kwt_deepl_source_keywords​​​​​​​​​​" at bounding box center [221, 347] width 217 height 17
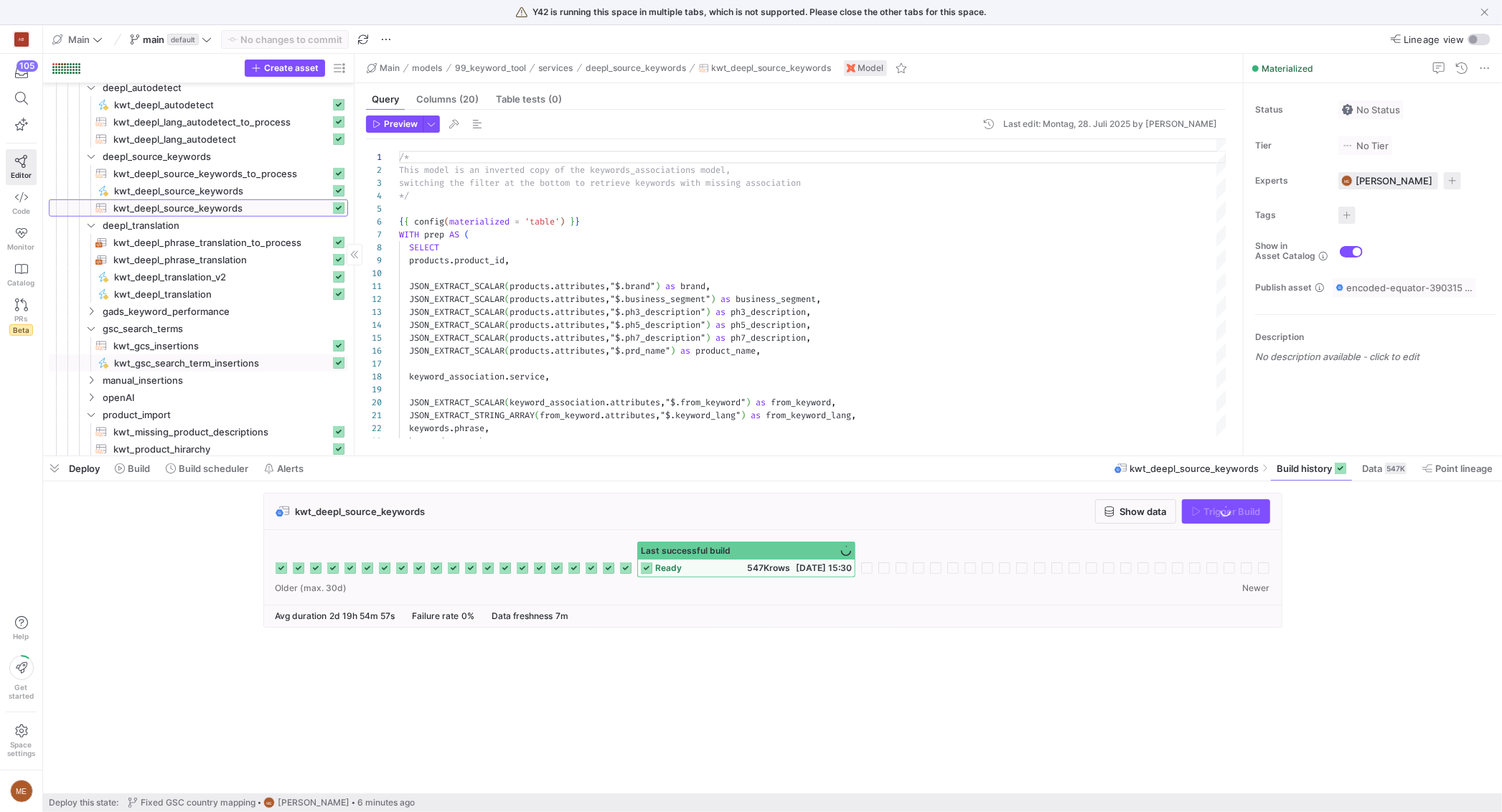
scroll to position [642, 0]
click at [206, 296] on span "kwt_deepl_translation​​​​​" at bounding box center [222, 293] width 216 height 17
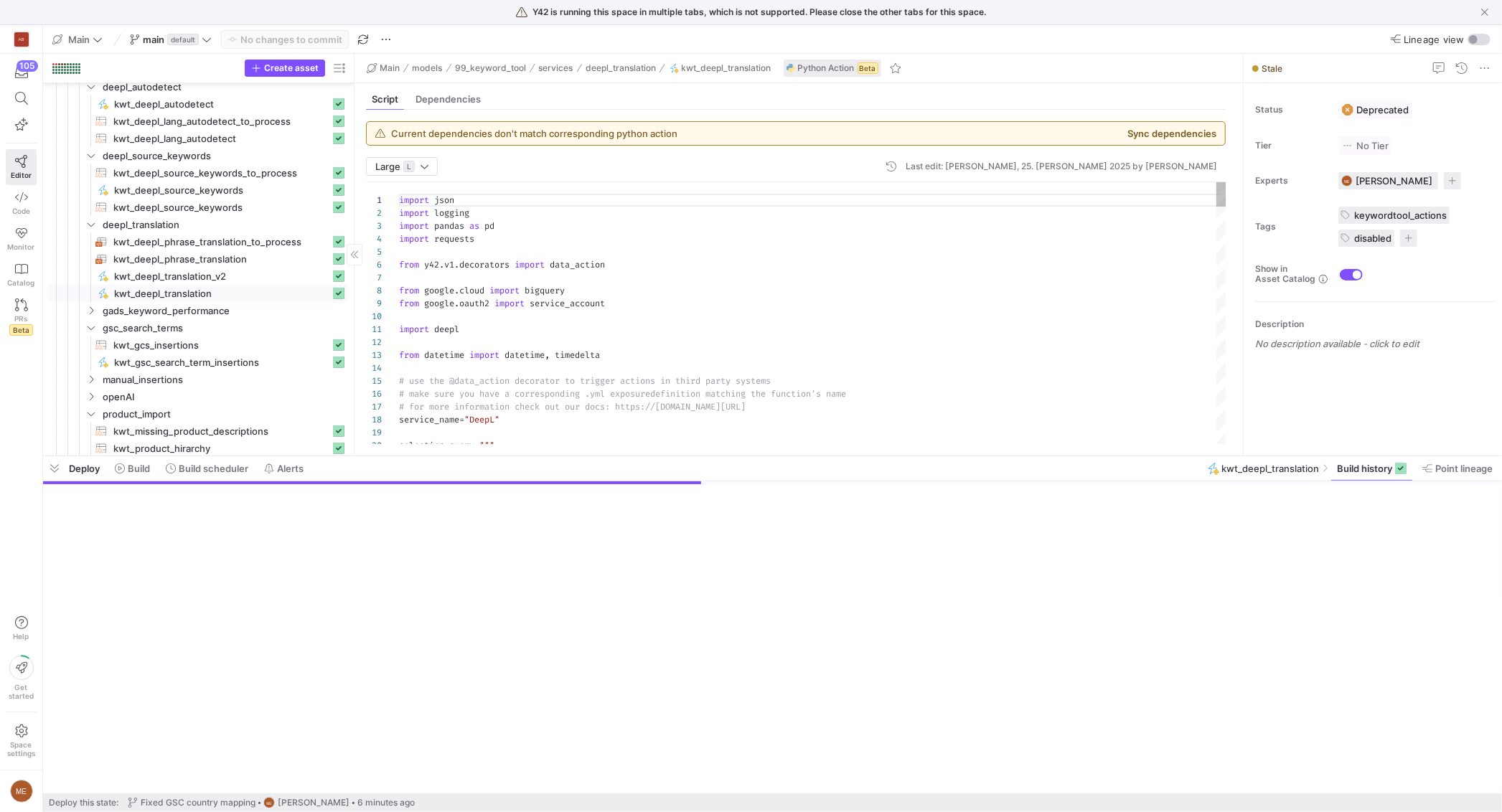
scroll to position [129, 0]
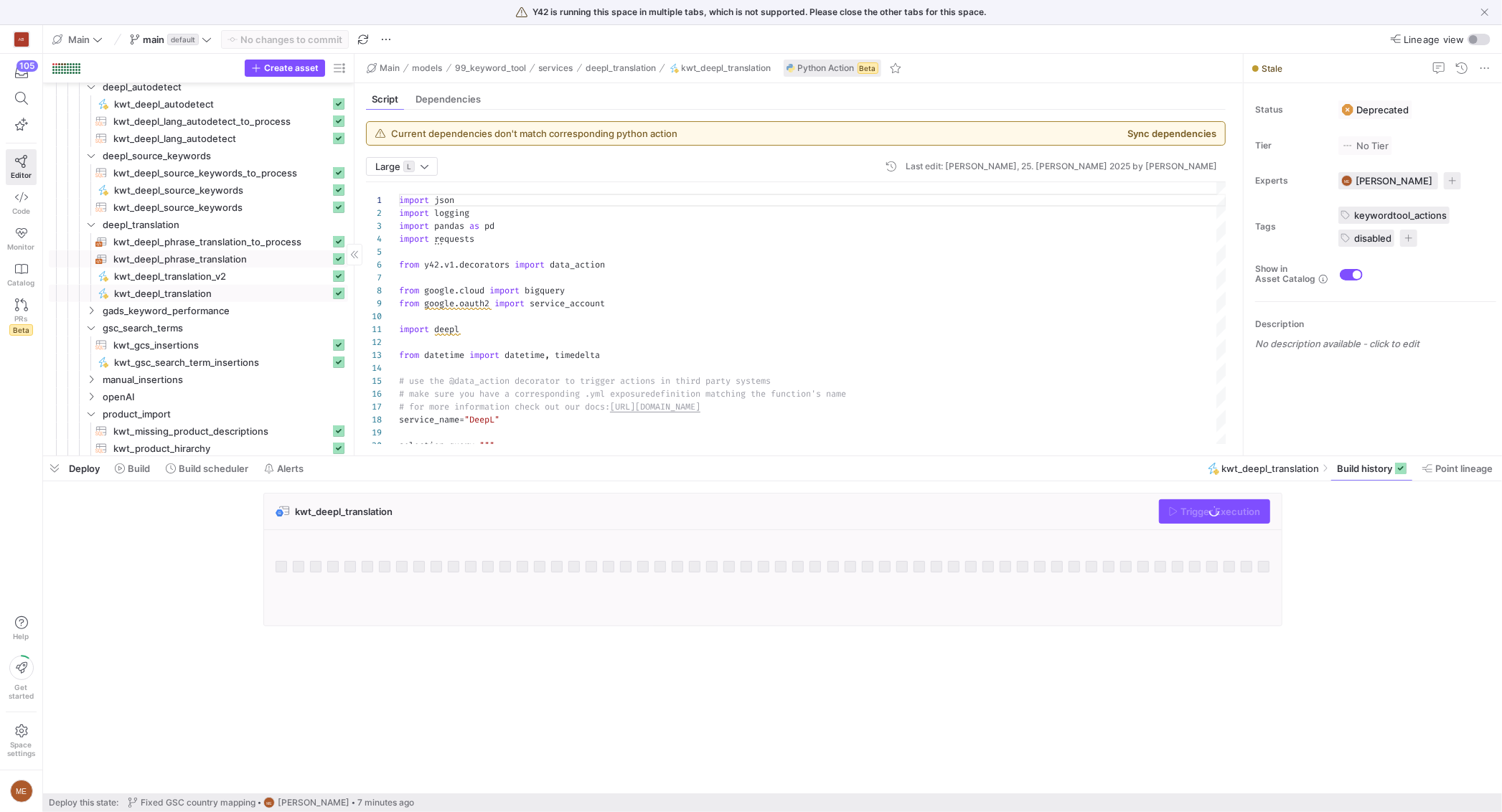
click at [229, 265] on span "kwt_deepl_phrase_translation​​​​​​​​​​" at bounding box center [221, 259] width 217 height 17
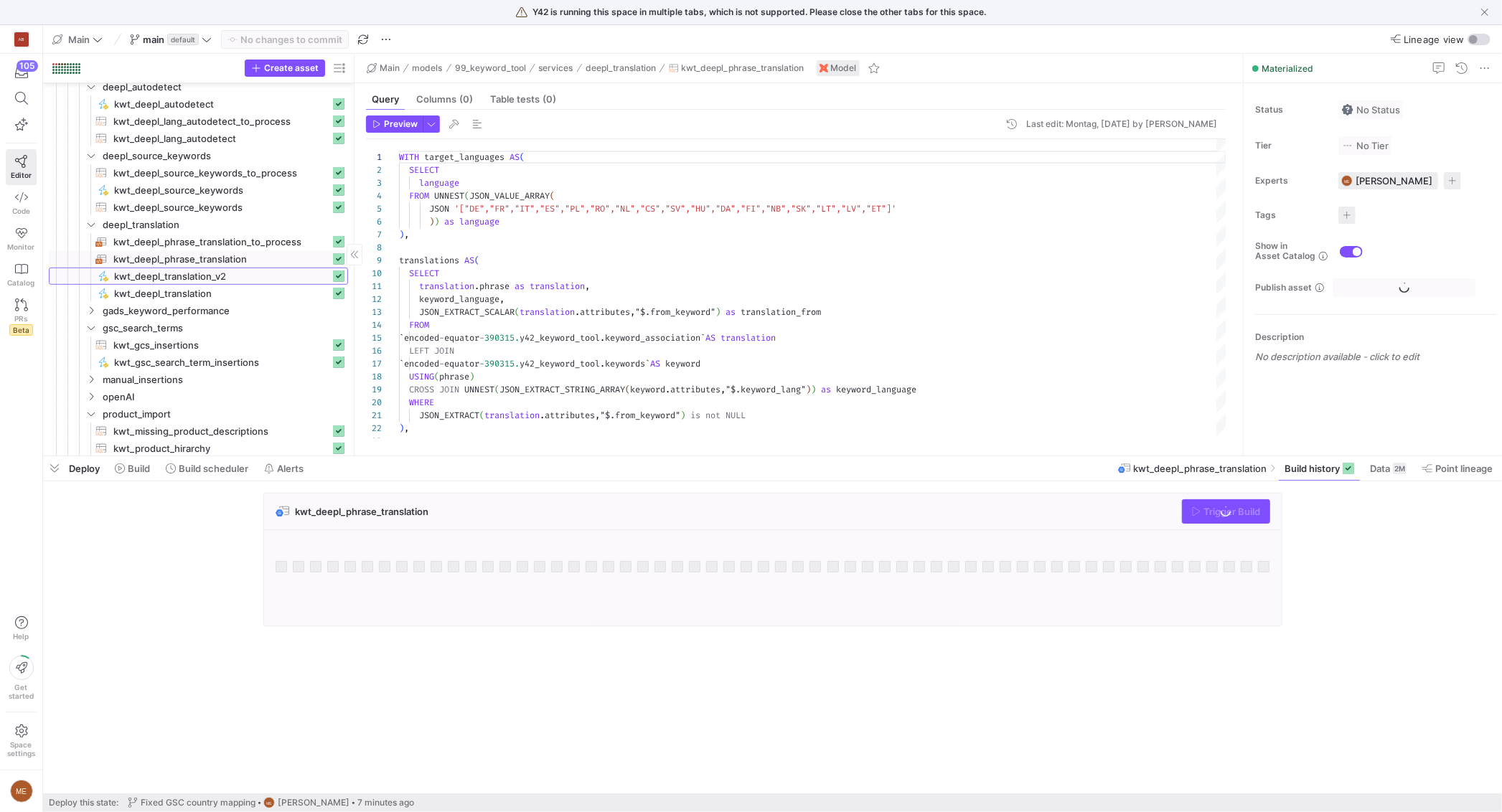
click at [238, 276] on span "kwt_deepl_translation_v2​​​​​" at bounding box center [222, 276] width 216 height 17
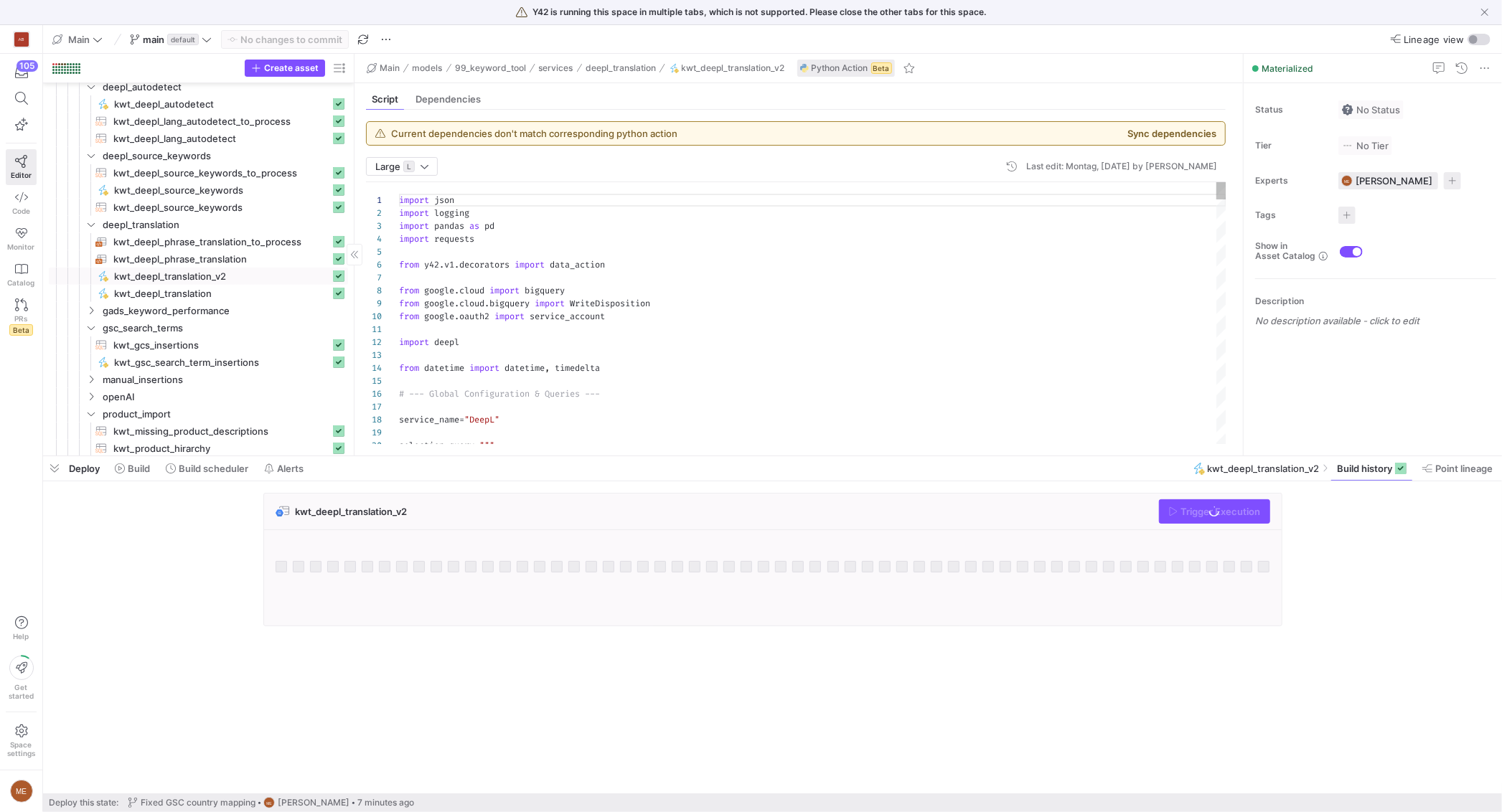
scroll to position [129, 0]
click at [251, 253] on span "kwt_deepl_phrase_translation​​​​​​​​​​" at bounding box center [221, 259] width 217 height 17
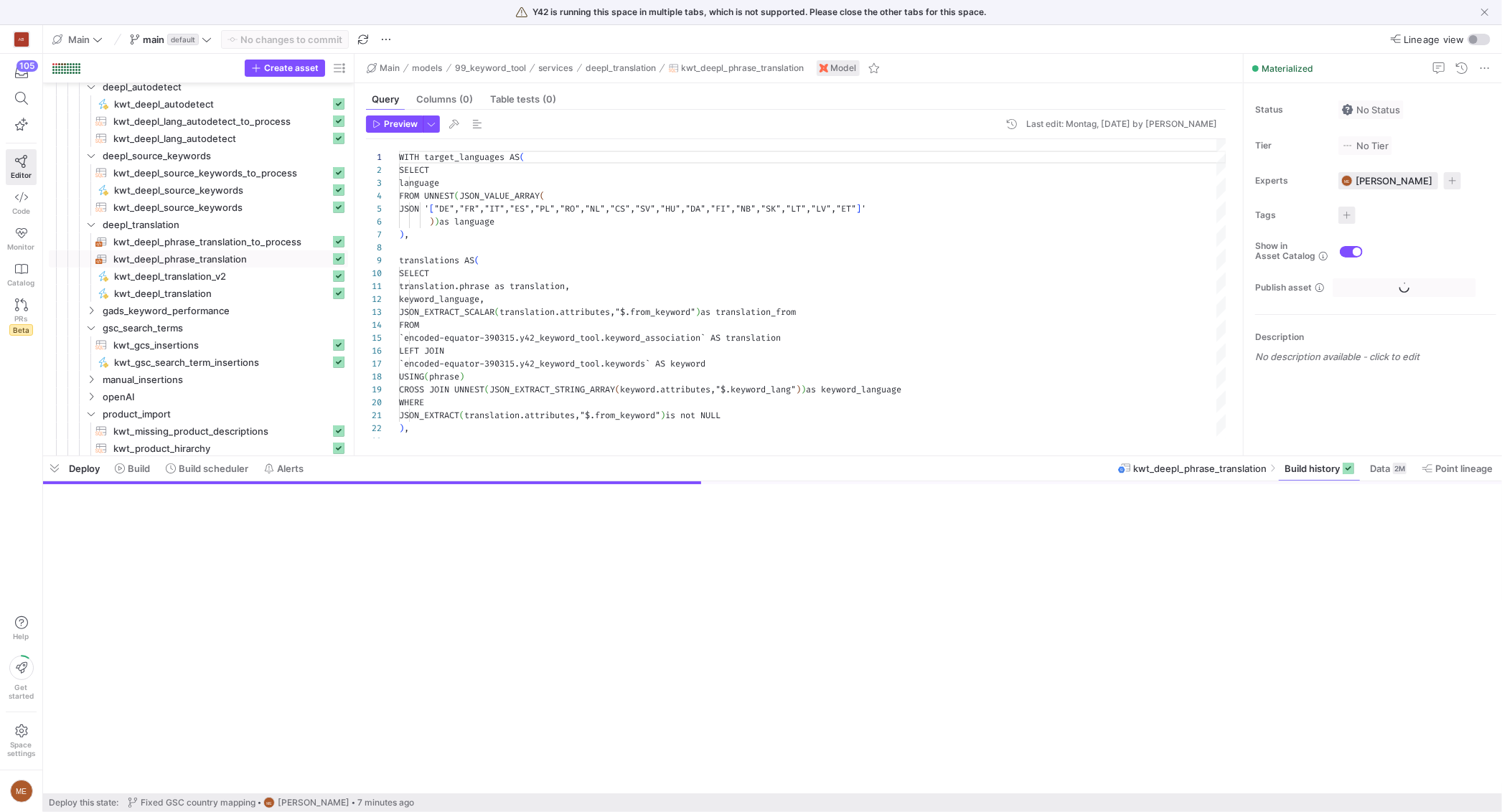
scroll to position [129, 0]
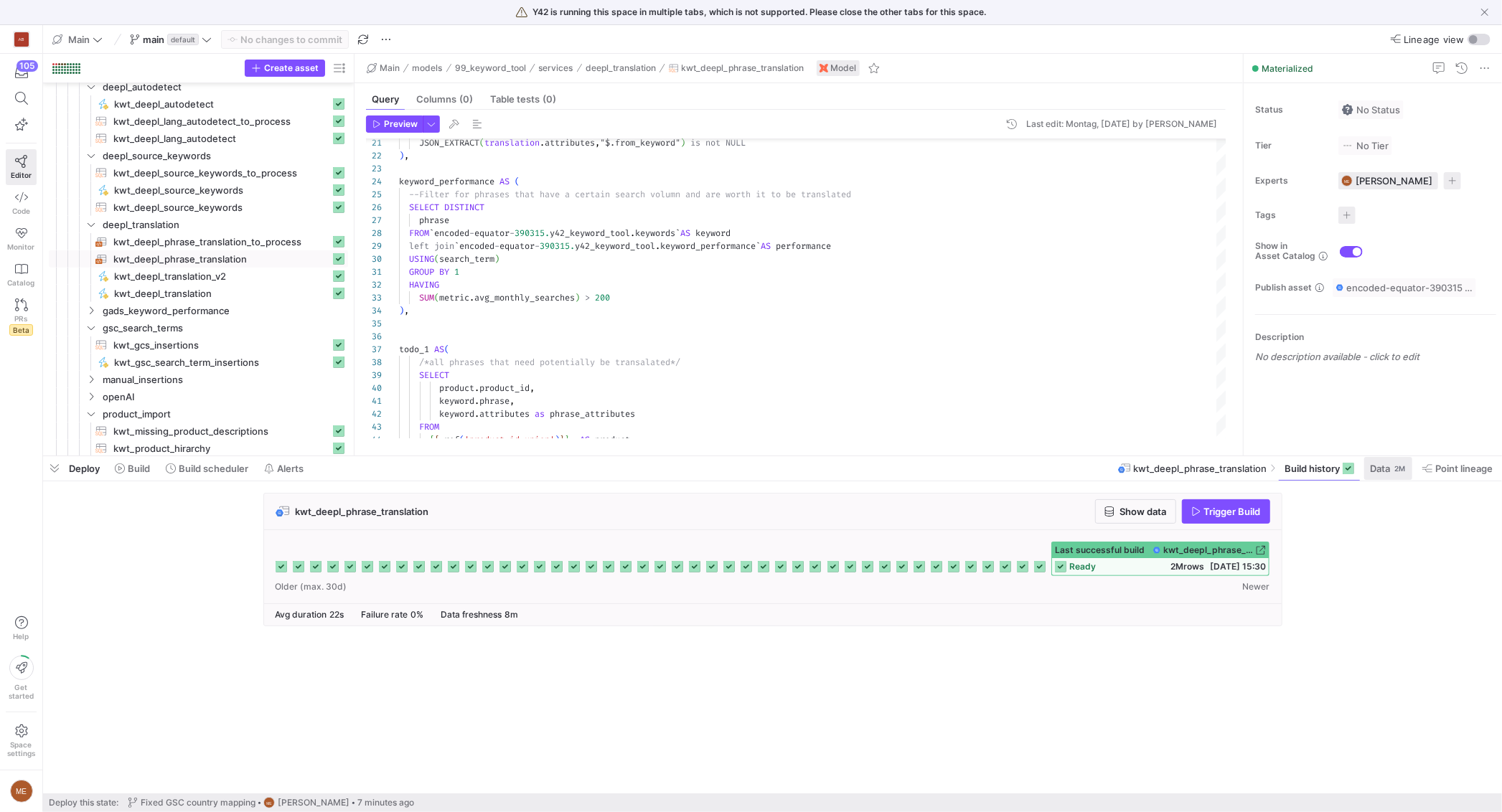
click at [1390, 461] on span at bounding box center [1388, 468] width 48 height 23
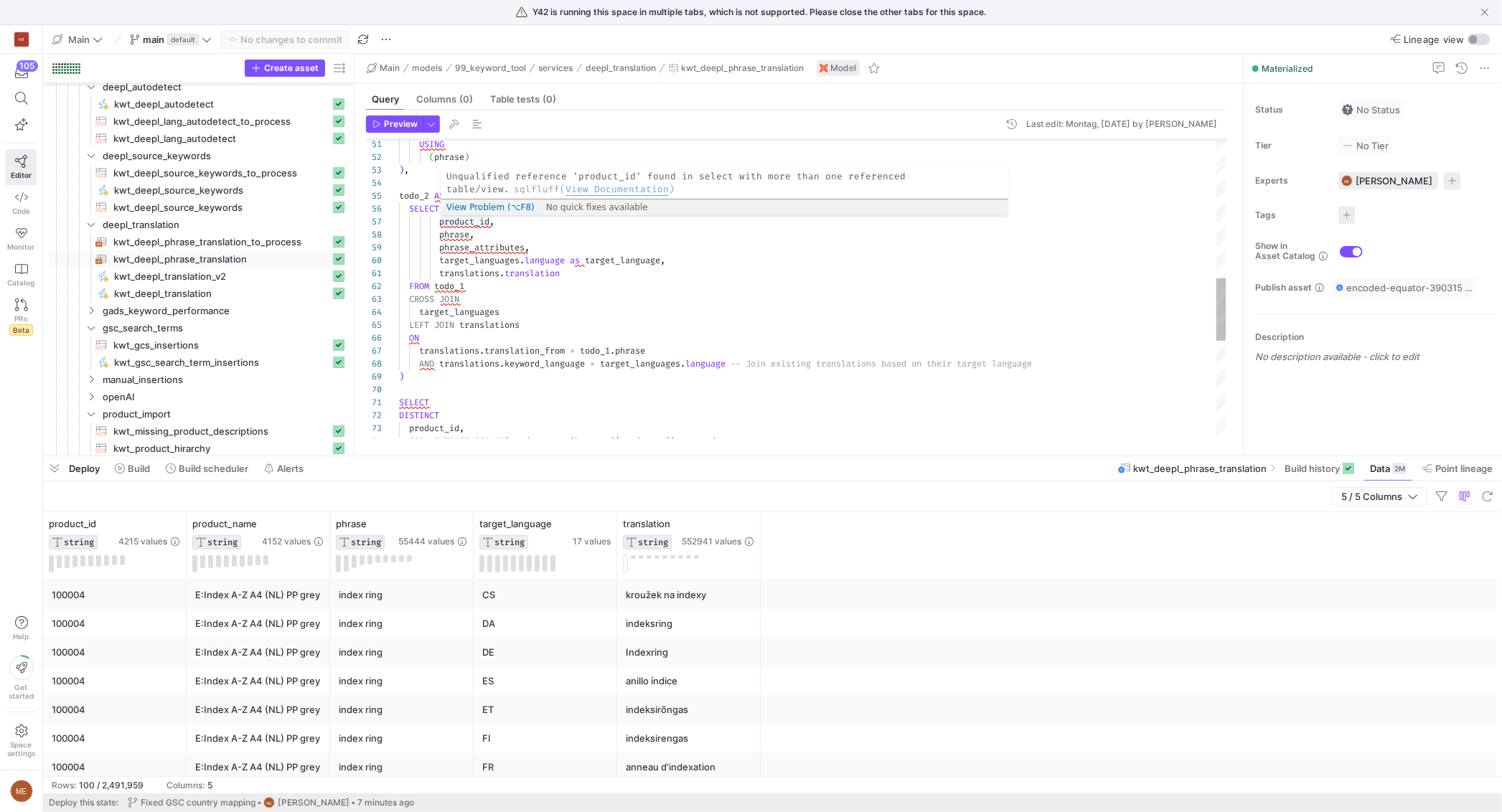
click at [464, 222] on div "USING ( phrase ) ) , todo_2 AS ( SELECT product_id , phrase , phrase_attributes…" at bounding box center [812, 190] width 827 height 1419
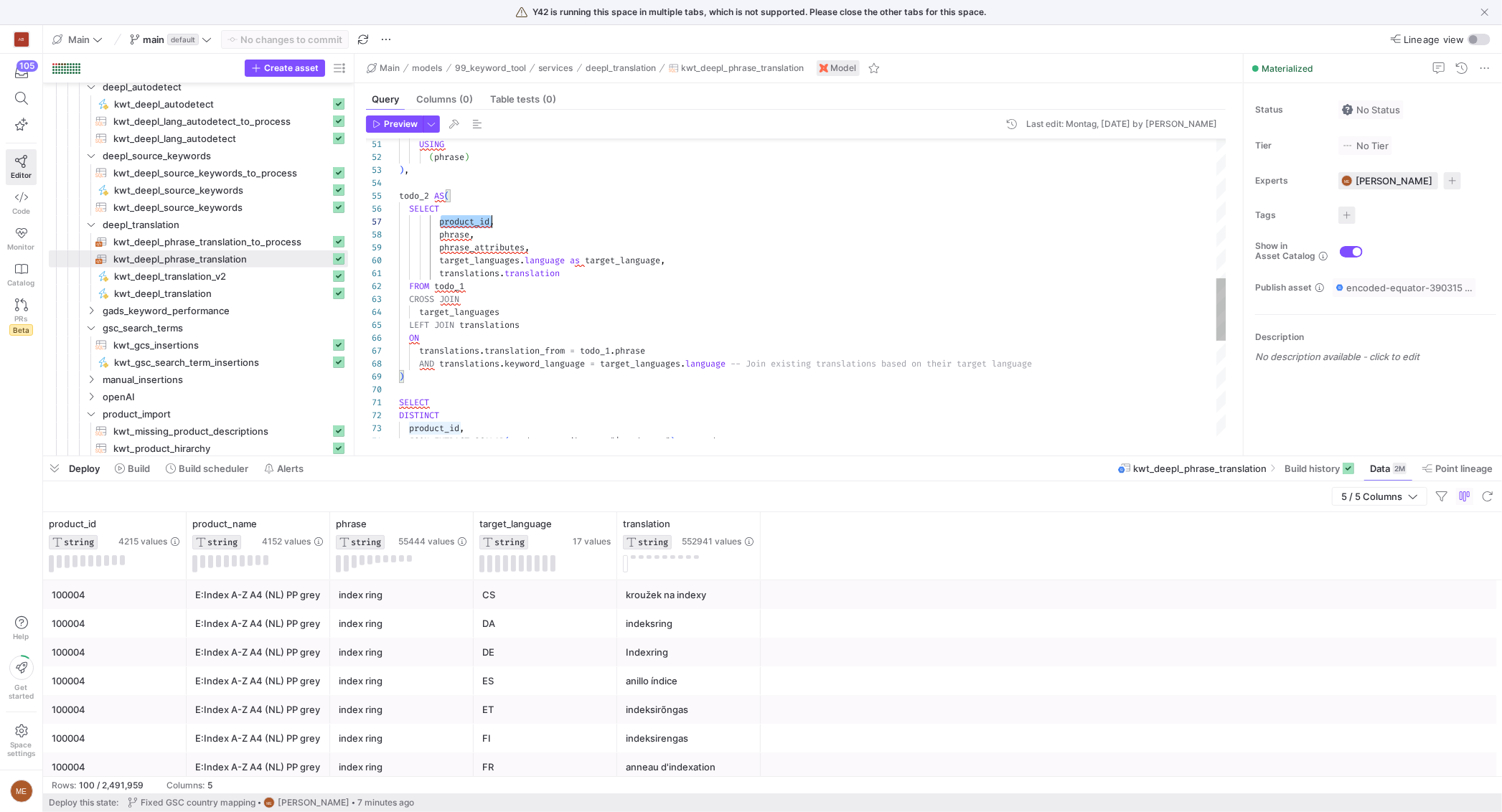
scroll to position [76, 92]
click at [464, 222] on div "USING ( phrase ) ) , todo_2 AS ( SELECT product_id , phrase , phrase_attributes…" at bounding box center [812, 190] width 827 height 1419
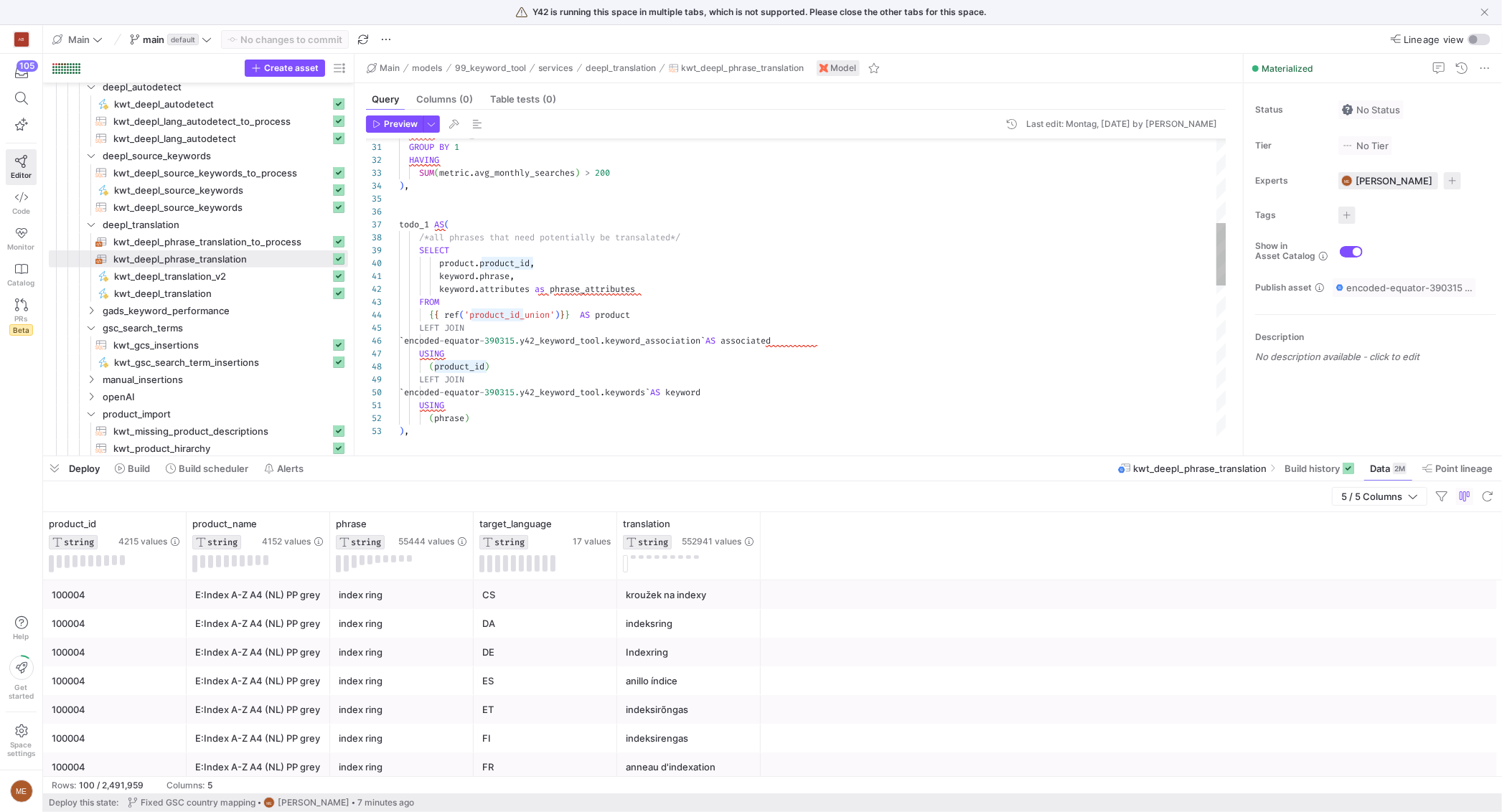
scroll to position [116, 139]
click at [578, 269] on div "USING ( phrase ) ) , ( product_id ) LEFT JOIN ` encoded - equator - 390315. y42…" at bounding box center [812, 451] width 827 height 1419
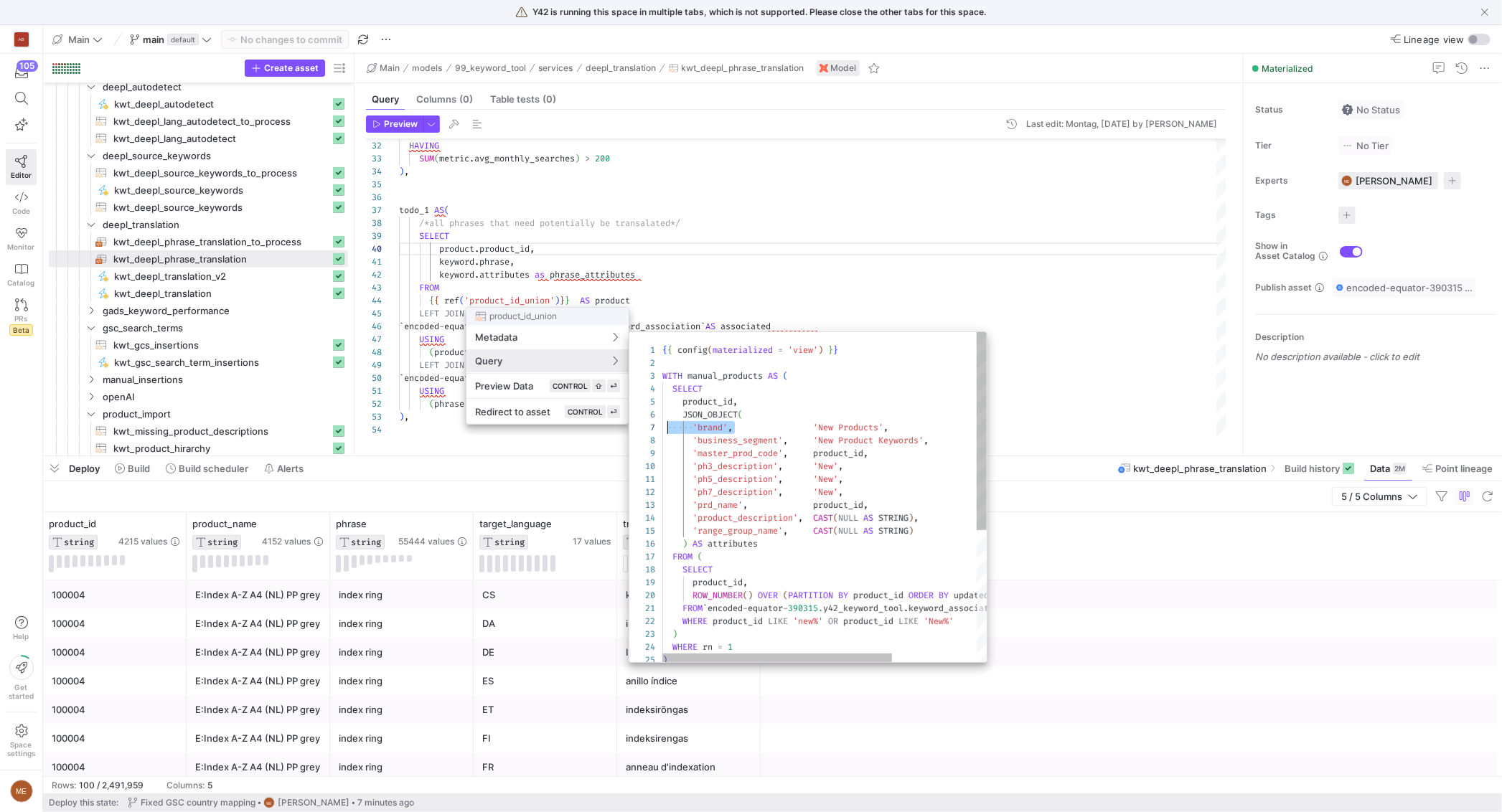
drag, startPoint x: 735, startPoint y: 428, endPoint x: 668, endPoint y: 430, distance: 67.0
click at [668, 430] on div "{ { config ( materialized = 'view' ) } } WITH manual_products AS ( SELECT produ…" at bounding box center [884, 607] width 444 height 550
drag, startPoint x: 765, startPoint y: 435, endPoint x: 802, endPoint y: 445, distance: 38.3
click at [767, 435] on span "'business_segment'" at bounding box center [737, 440] width 90 height 11
drag, startPoint x: 803, startPoint y: 444, endPoint x: 706, endPoint y: 441, distance: 97.0
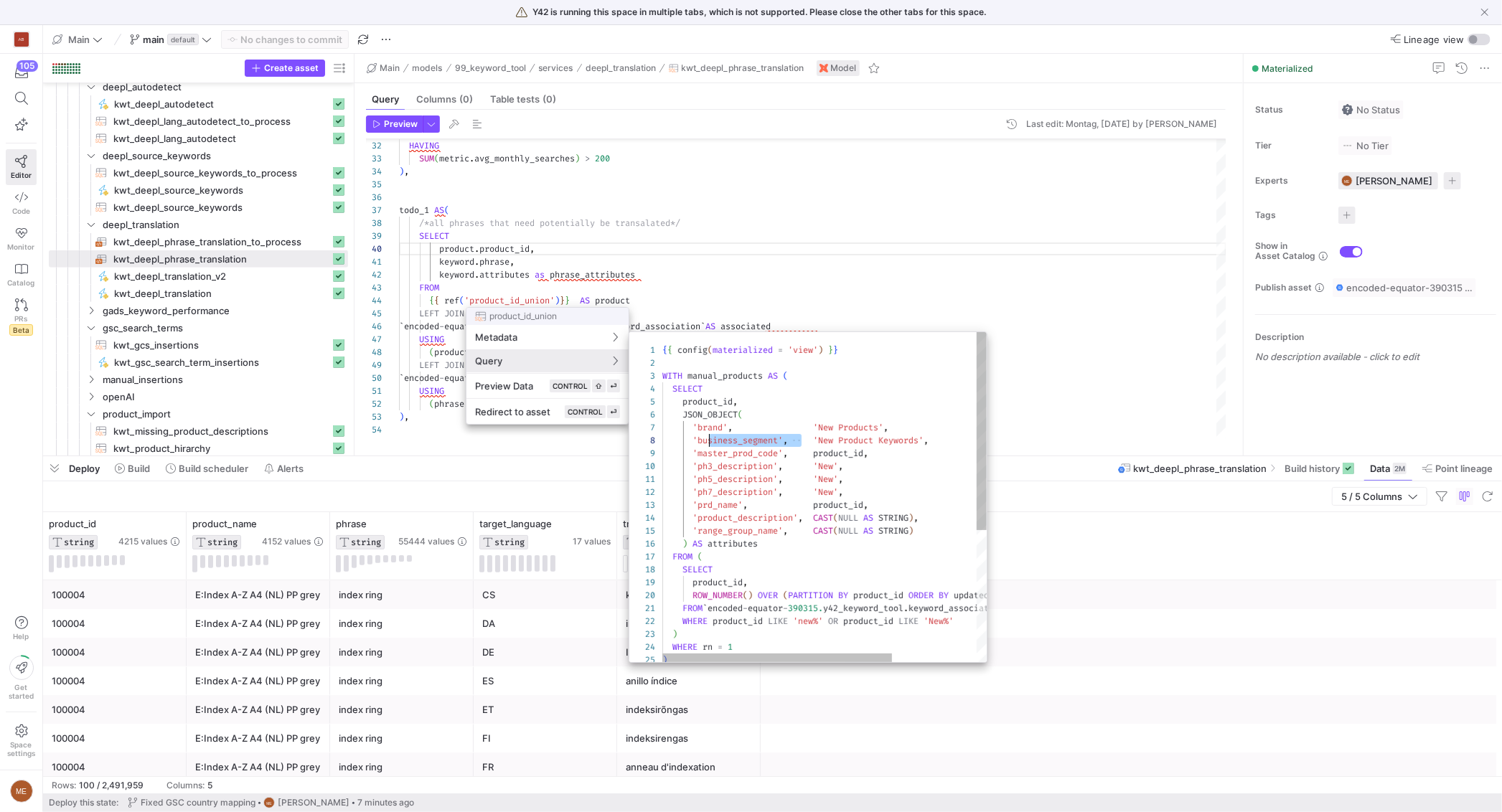
click at [706, 441] on div "{ { config ( materialized = 'view' ) } } WITH manual_products AS ( SELECT produ…" at bounding box center [884, 607] width 444 height 550
click at [772, 268] on div at bounding box center [751, 406] width 1502 height 812
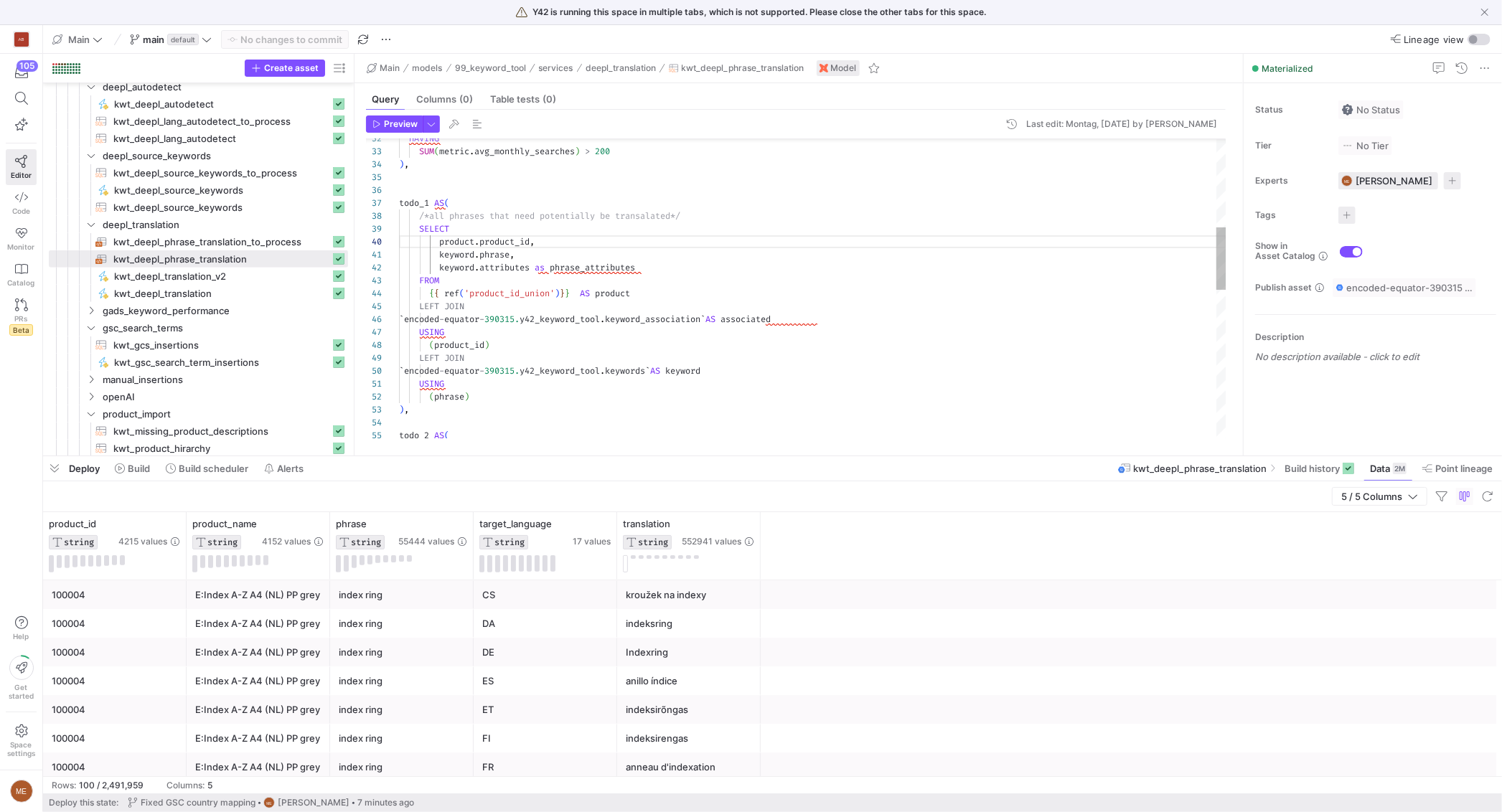
click at [570, 248] on div "keyword . phrase ," at bounding box center [812, 255] width 827 height 13
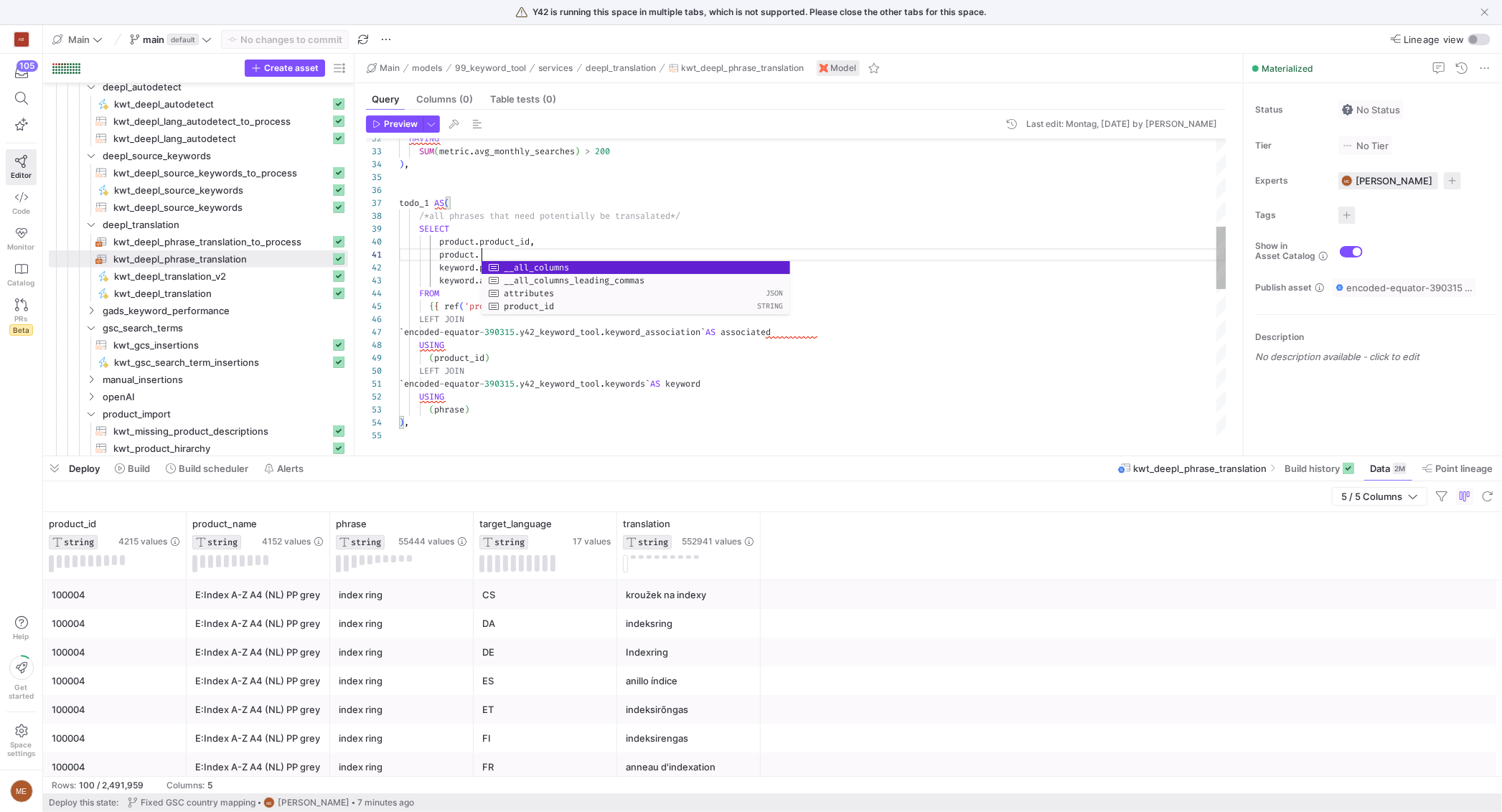
scroll to position [0, 83]
click at [528, 239] on div "( phrase ) ) , ` encoded - equator - 390315. y42_keyword_tool . keywords ` AS k…" at bounding box center [812, 435] width 827 height 1431
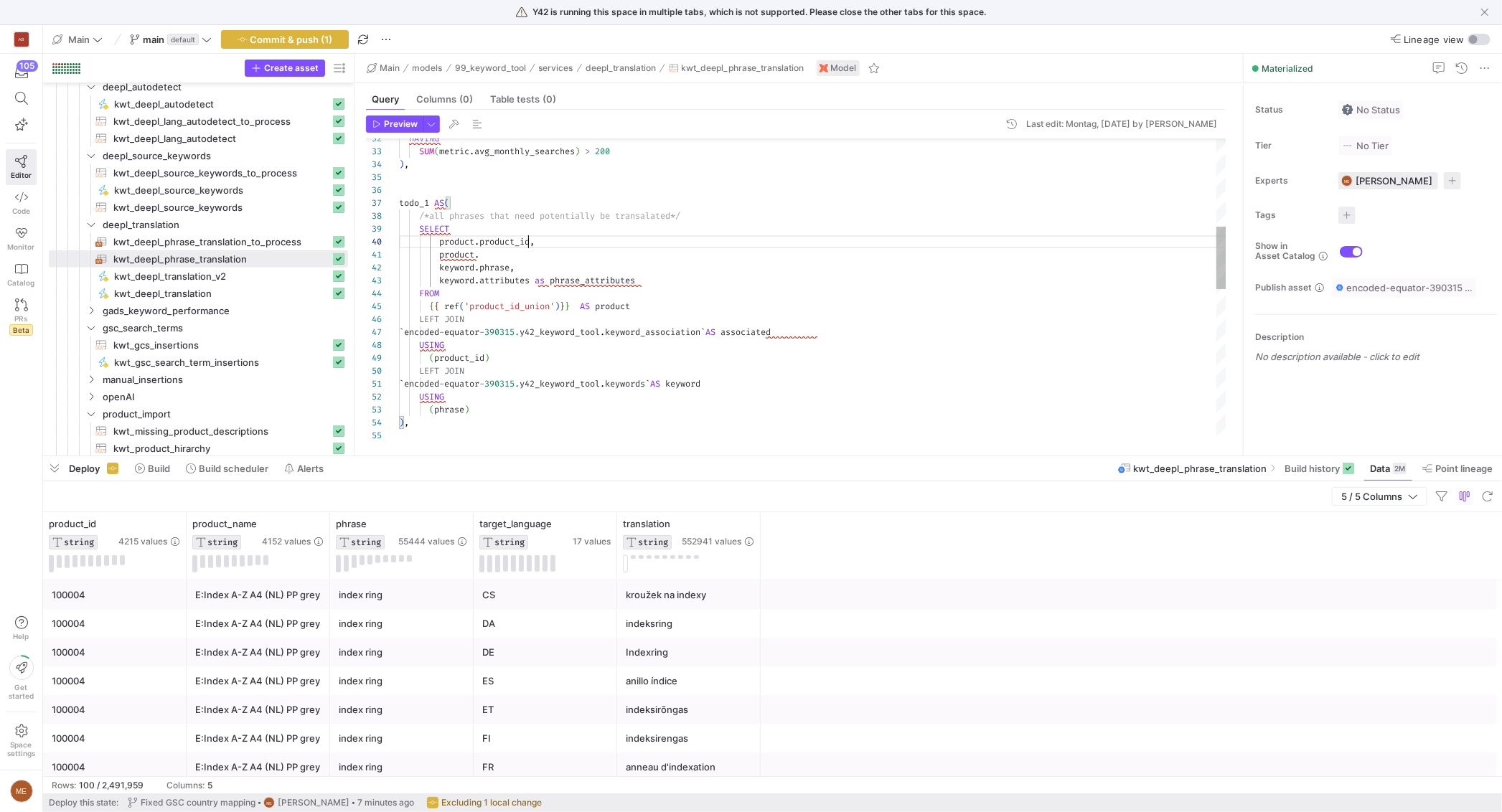
scroll to position [116, 129]
click at [497, 248] on div "( phrase ) ) , ` encoded - equator - 390315. y42_keyword_tool . keywords ` AS k…" at bounding box center [812, 435] width 827 height 1431
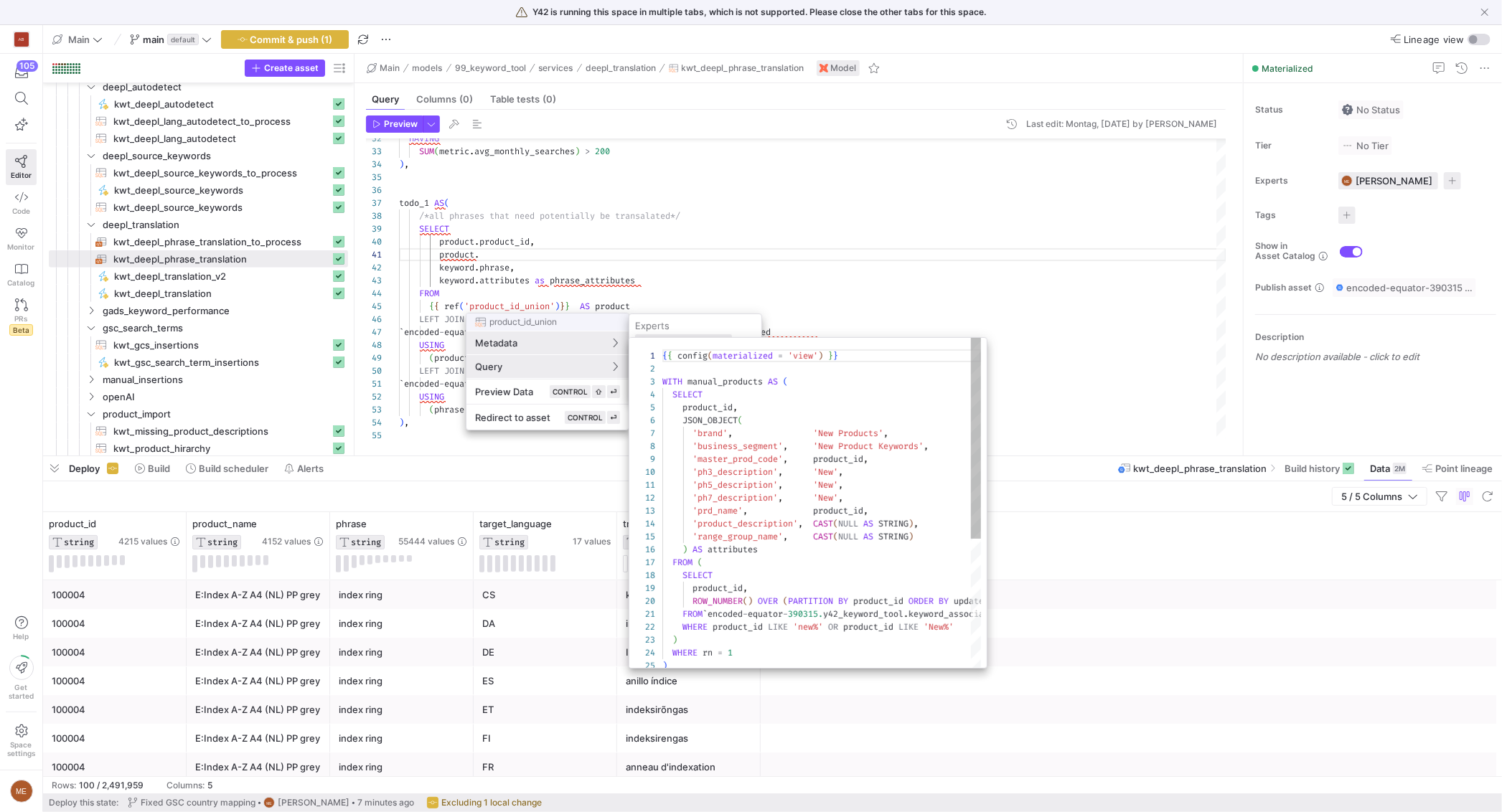
scroll to position [129, 0]
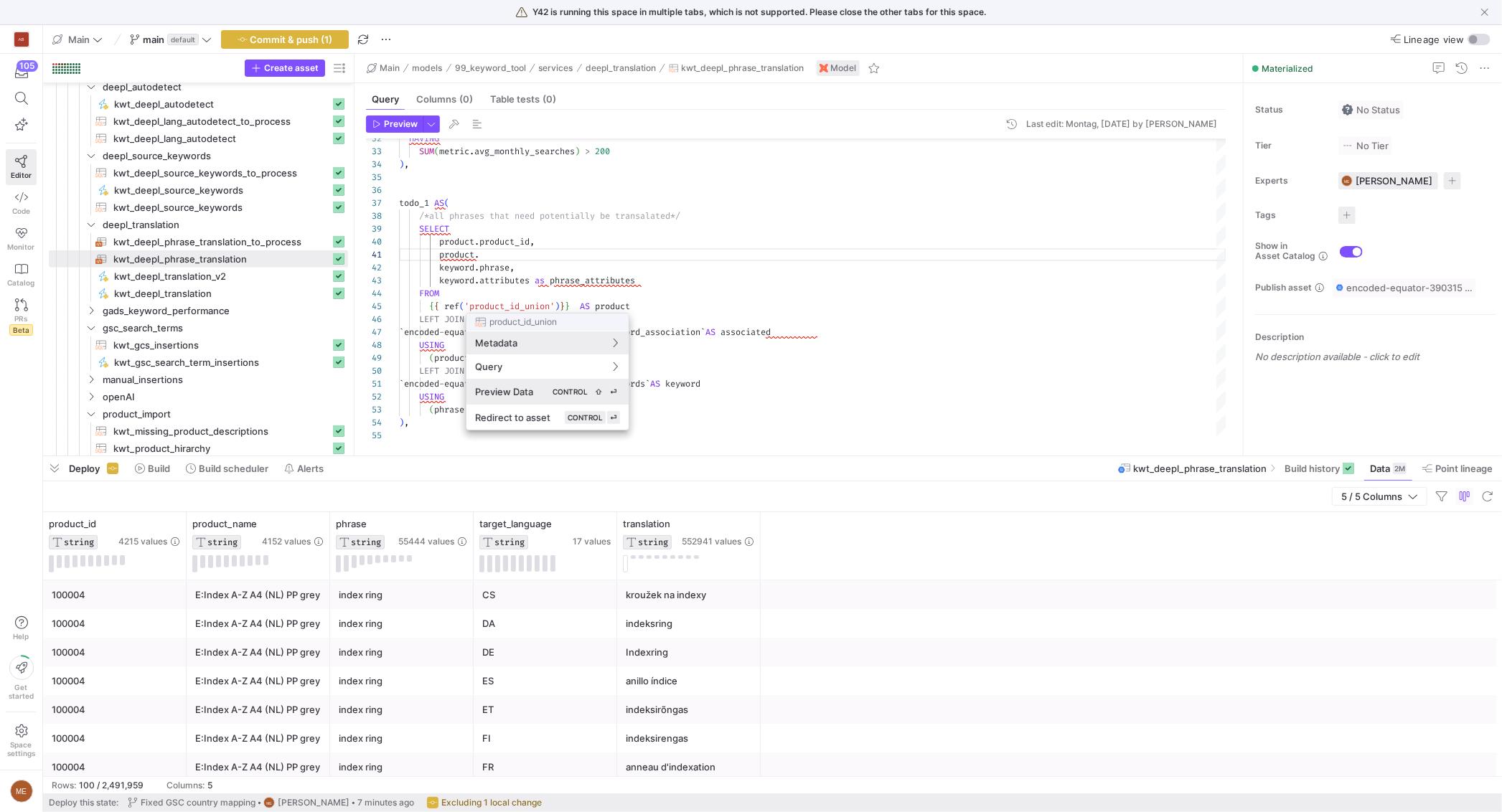
click at [538, 393] on div "Preview Data CONTROL ⇧ ⏎" at bounding box center [547, 392] width 145 height 13
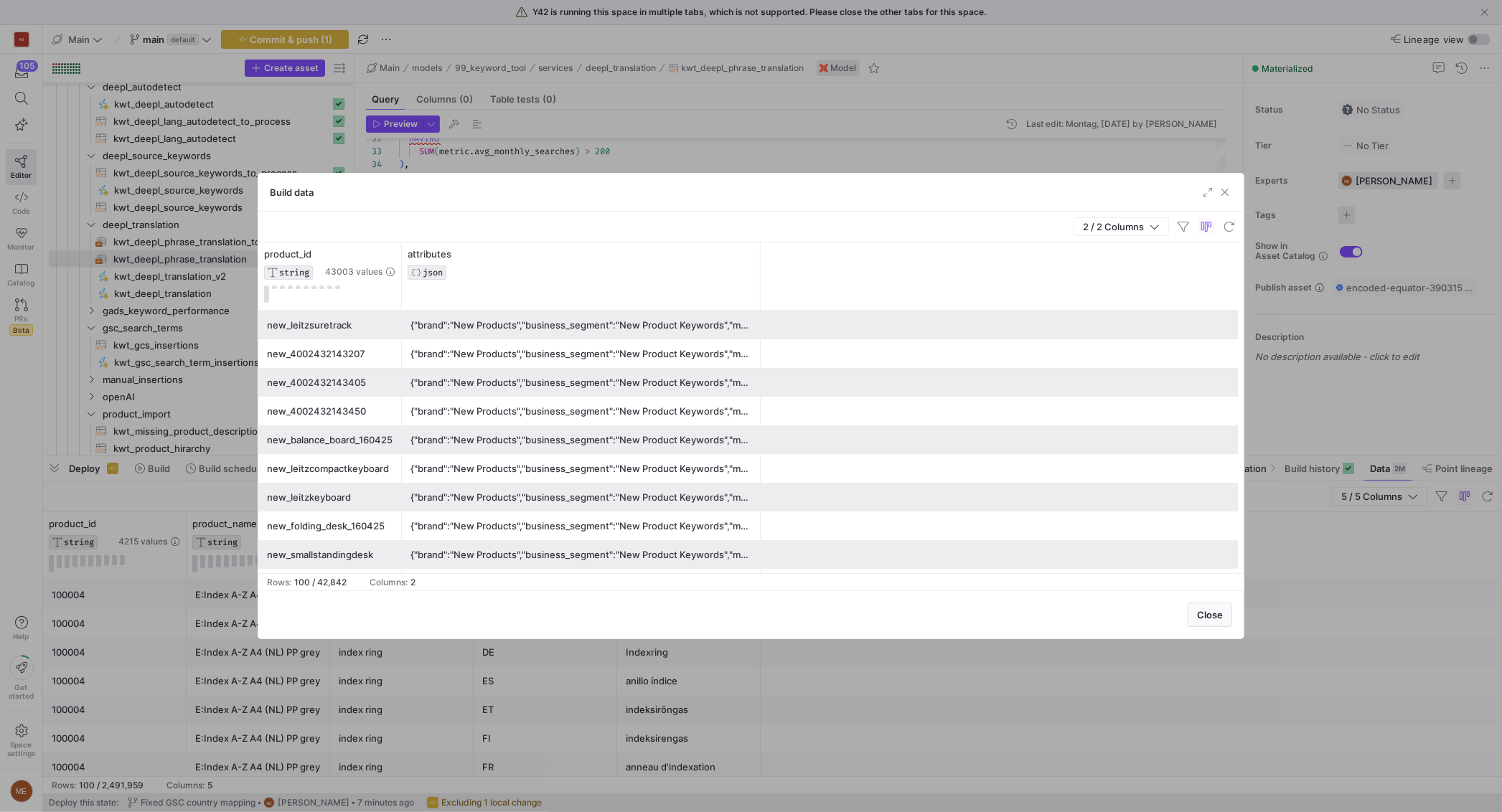
drag, startPoint x: 544, startPoint y: 292, endPoint x: 930, endPoint y: 169, distance: 405.1
click at [1200, 323] on div "product_id STRING 43003 values attributes JSON new_leitzsuretrack {"brand":"New…" at bounding box center [751, 407] width 986 height 331
click at [834, 101] on div at bounding box center [751, 406] width 1502 height 812
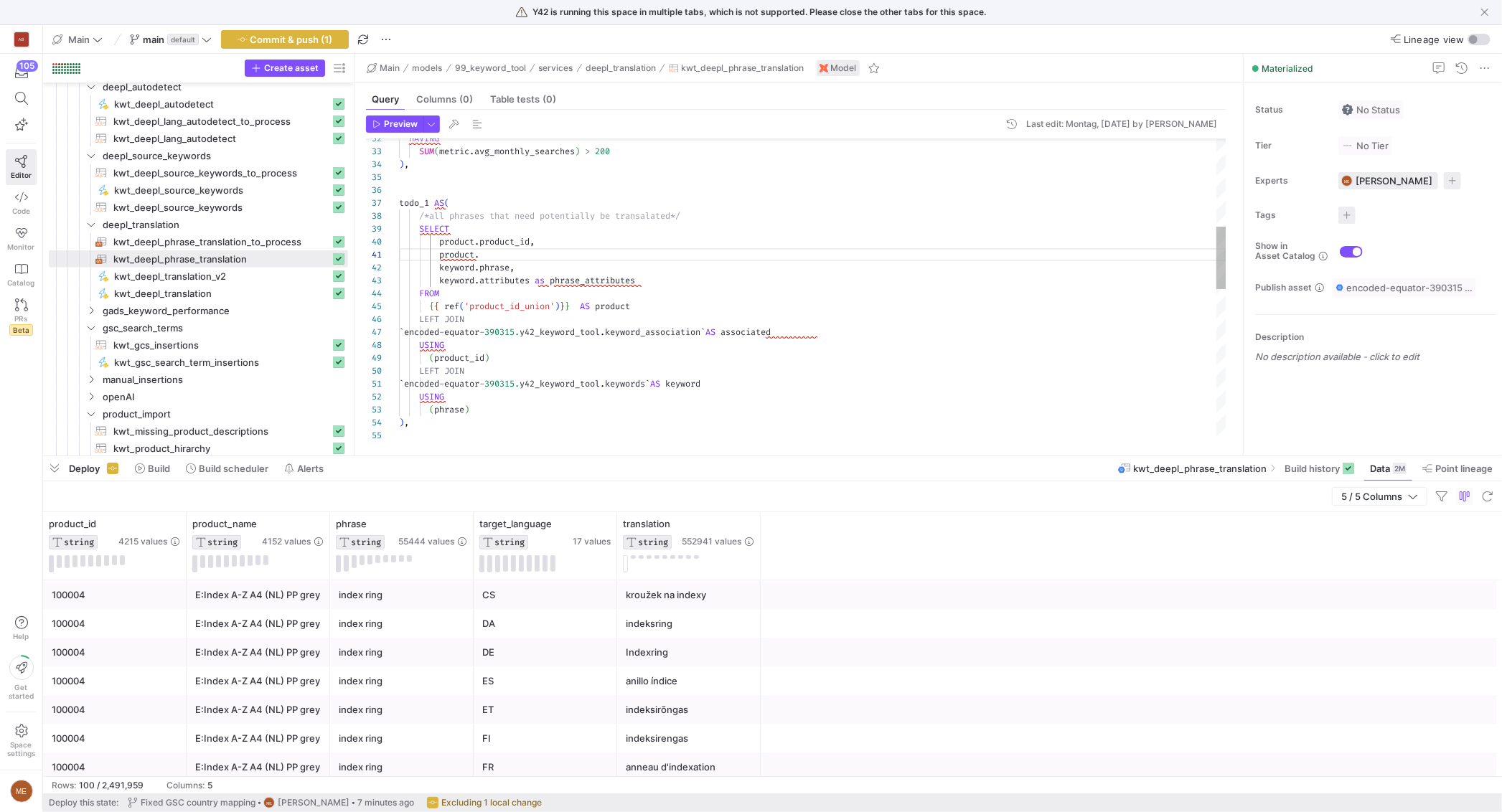
click at [586, 254] on div "( phrase ) ) , ` encoded - equator - 390315. y42_keyword_tool . keywords ` AS k…" at bounding box center [812, 435] width 827 height 1431
drag, startPoint x: 581, startPoint y: 253, endPoint x: 581, endPoint y: 245, distance: 8.0
click at [581, 245] on div "( phrase ) ) , ` encoded - equator - 390315. y42_keyword_tool . keywords ` AS k…" at bounding box center [812, 435] width 827 height 1431
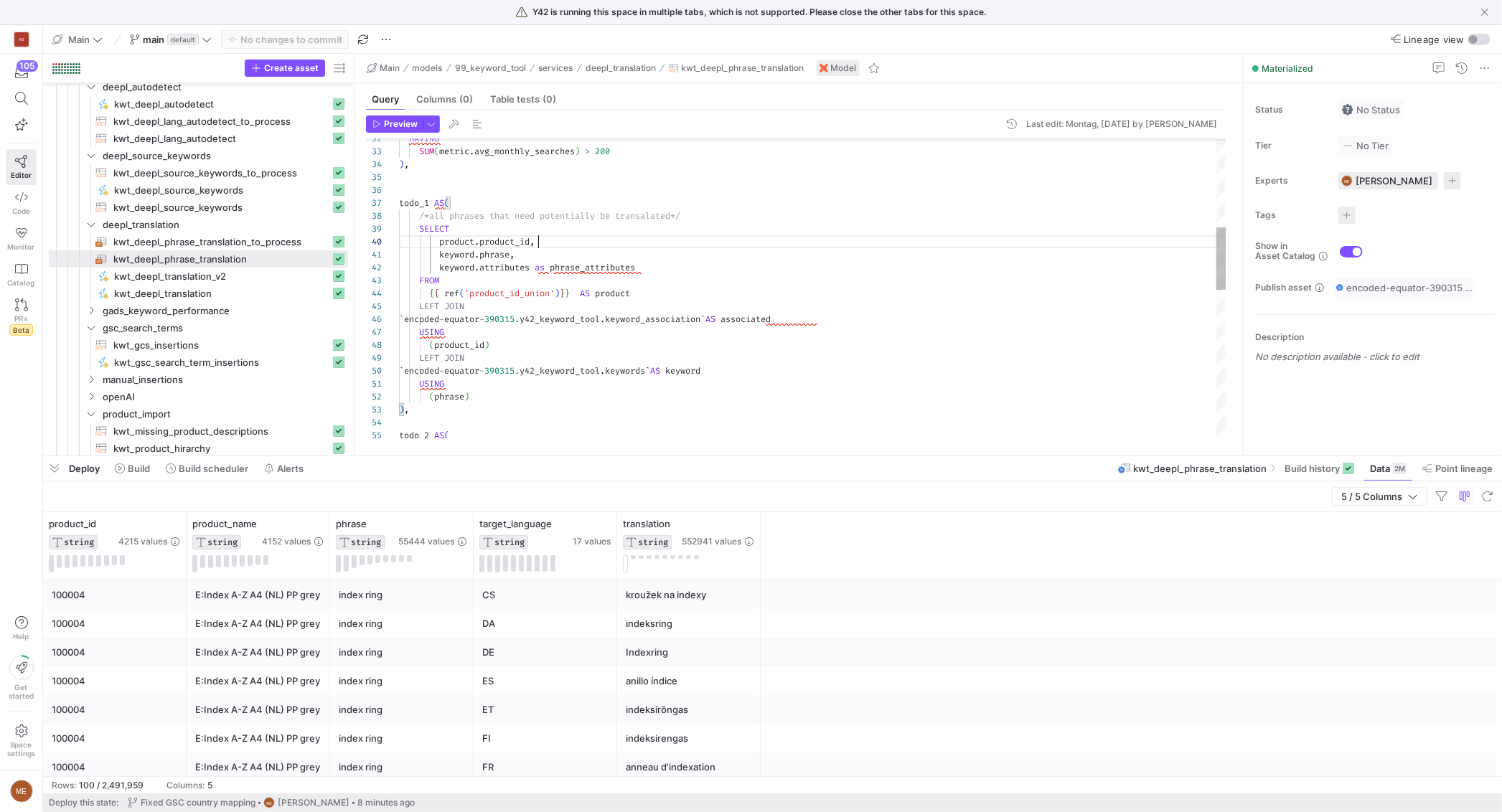
click at [711, 294] on div "( phrase ) ) , ` encoded - equator - 390315. y42_keyword_tool . keywords ` AS k…" at bounding box center [812, 429] width 827 height 1419
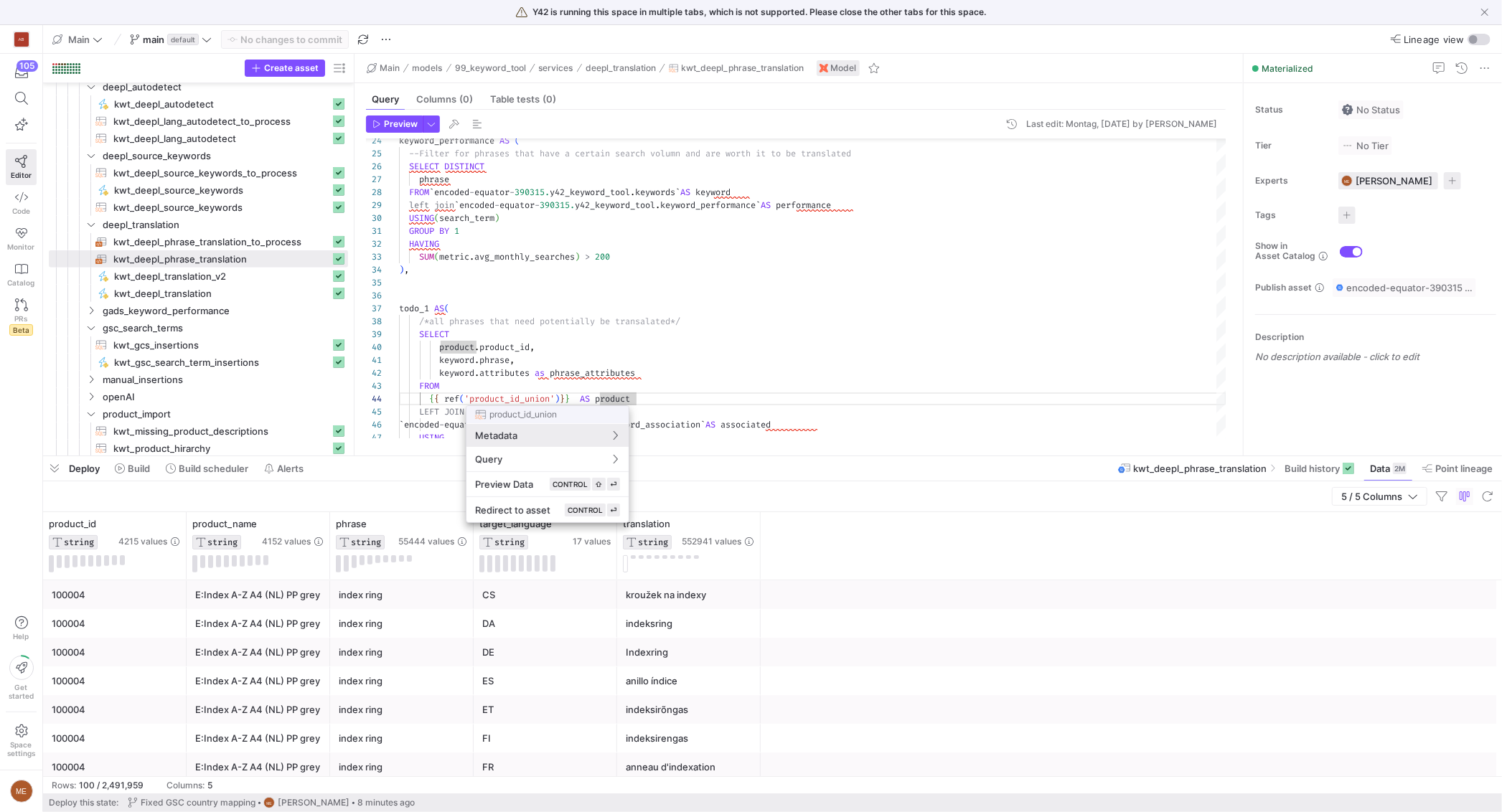
click at [617, 398] on div at bounding box center [751, 406] width 1502 height 812
click at [617, 398] on span "product" at bounding box center [612, 399] width 35 height 11
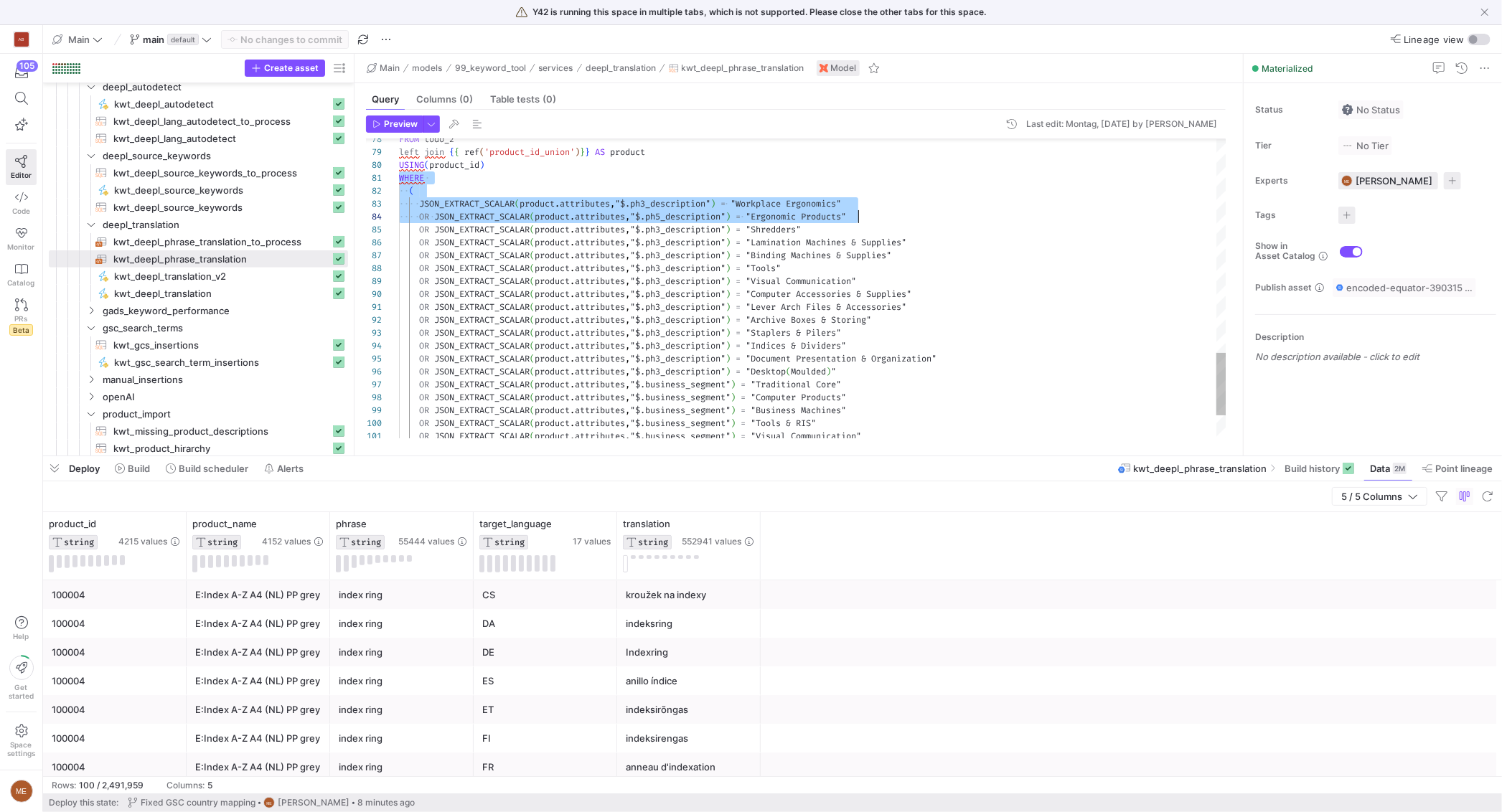
scroll to position [0, 459]
drag, startPoint x: 399, startPoint y: 180, endPoint x: 909, endPoint y: 215, distance: 511.2
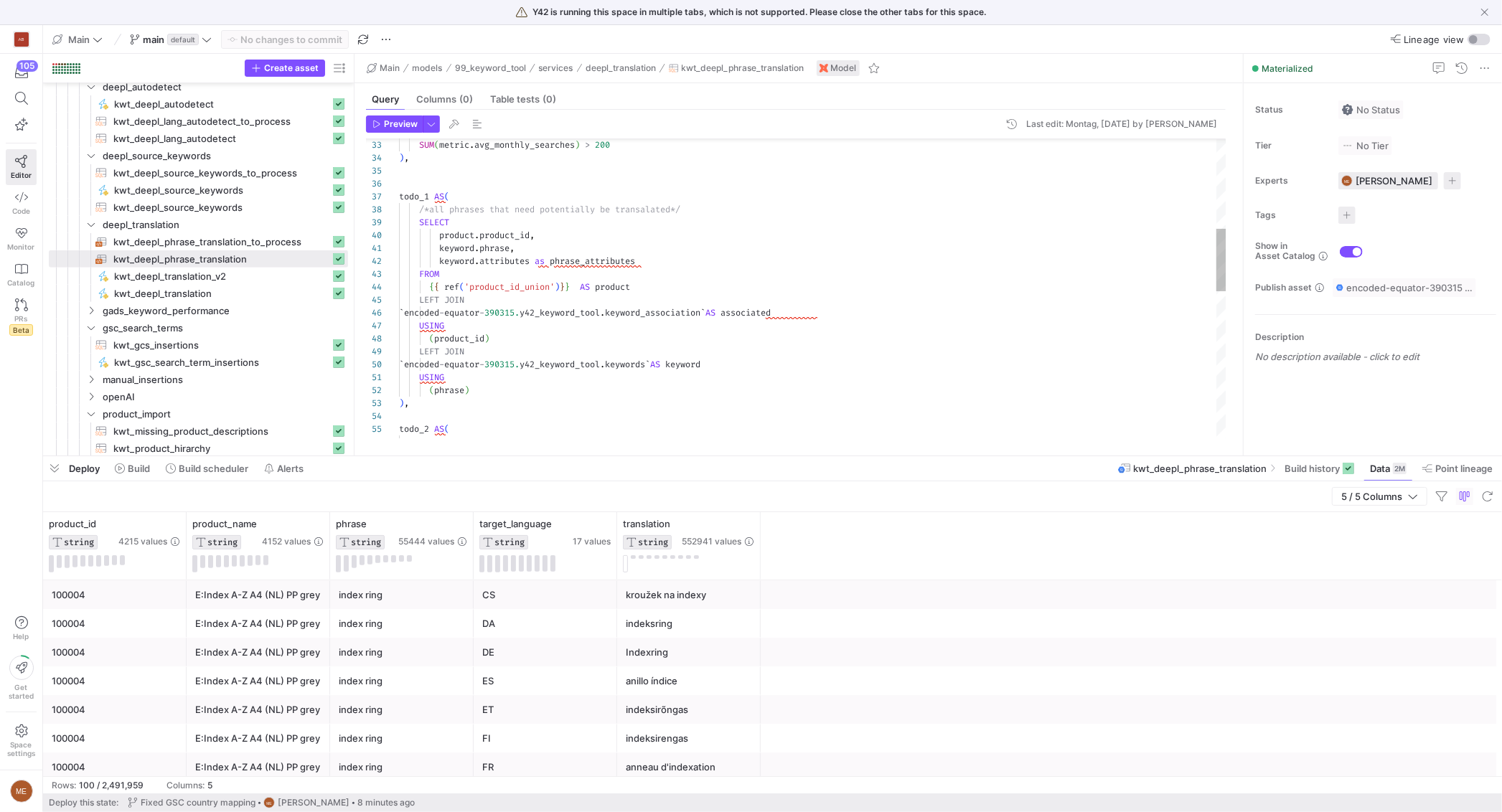
click at [532, 384] on div "SELECT todo_2 AS ( ) , ( phrase ) USING ` encoded - equator - 390315. y42_keywo…" at bounding box center [812, 423] width 827 height 1419
click at [535, 392] on div "( phrase )" at bounding box center [812, 390] width 827 height 13
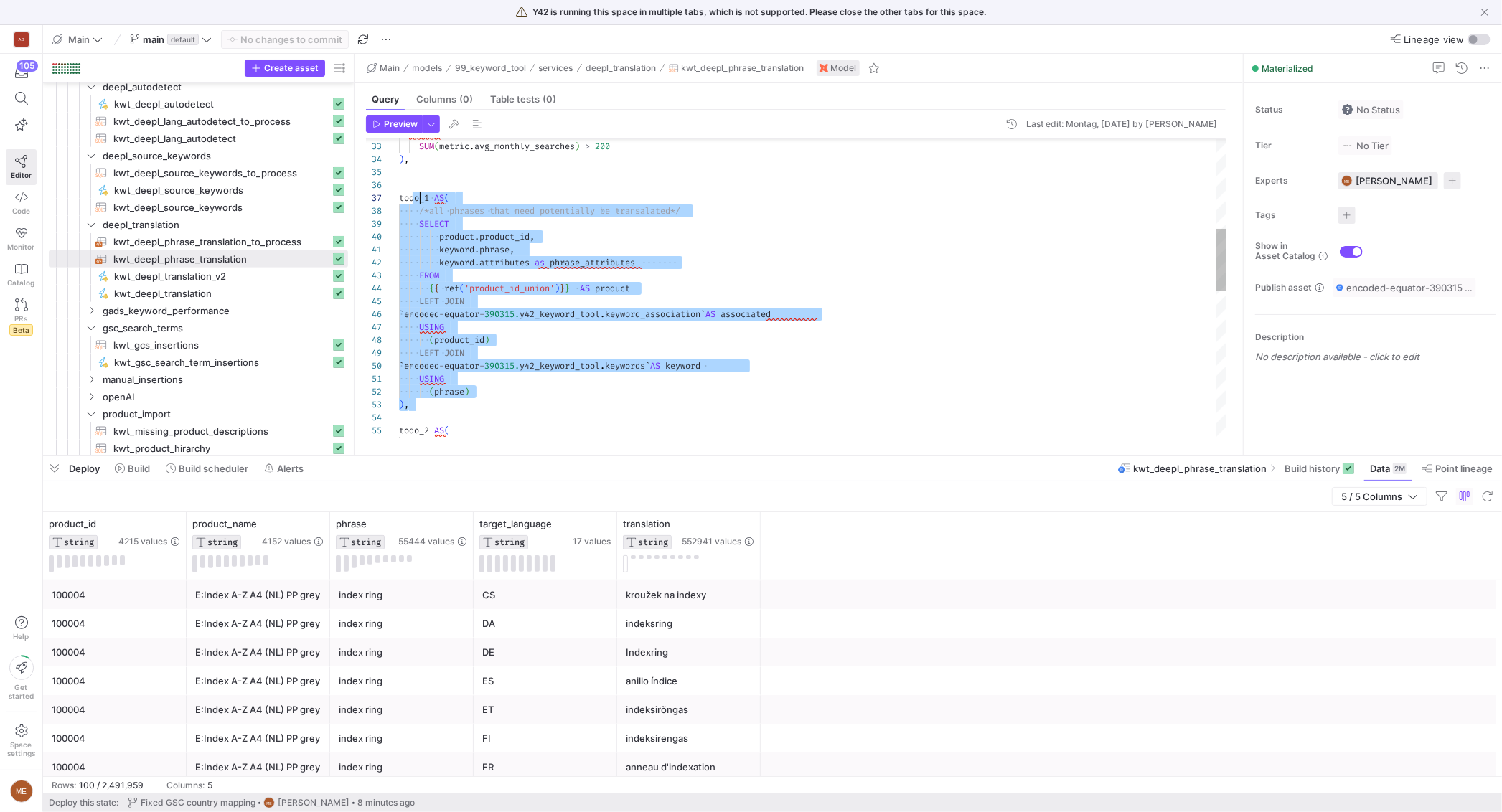
scroll to position [76, 16]
click at [394, 191] on div "56 55 54 53 52 51 50 49 48 47 46 45 44 43 42 41 40 39 38 37 36 35 34 33 32 SELE…" at bounding box center [796, 288] width 860 height 299
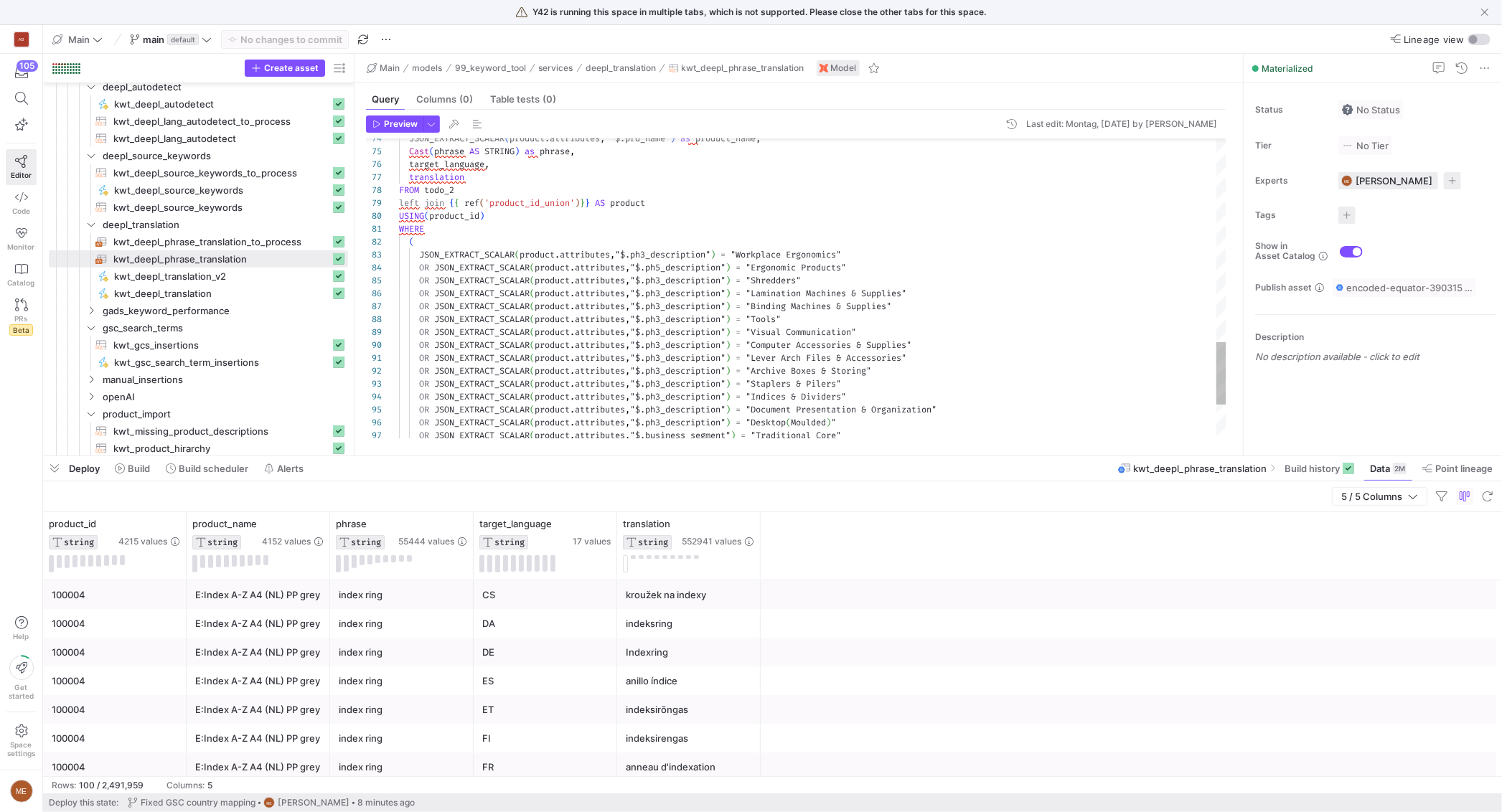
drag, startPoint x: 400, startPoint y: 229, endPoint x: 463, endPoint y: 240, distance: 64.0
click at [516, 246] on div "86 87 88 89 90 91 92 93 94 95 96 97 85 83 84 81 82 80 79 78 77 76 75 74 OR JSON…" at bounding box center [796, 288] width 860 height 299
click at [401, 232] on div "86 87 88 89 90 91 92 93 94 95 96 97 85 83 84 81 82 80 79 78 77 76 75 74 OR JSON…" at bounding box center [796, 288] width 860 height 299
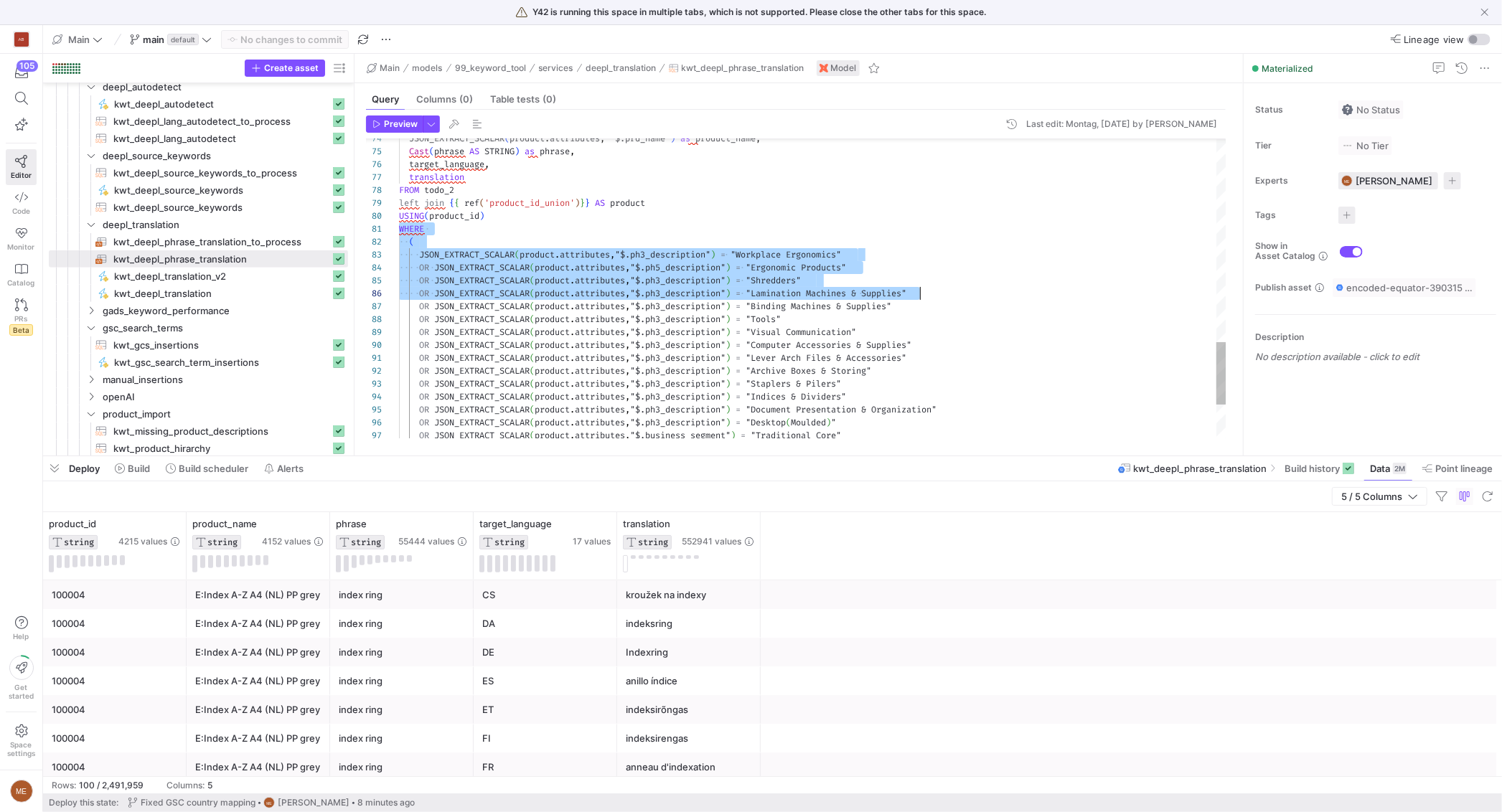
scroll to position [0, 520]
drag, startPoint x: 400, startPoint y: 231, endPoint x: 961, endPoint y: 292, distance: 564.3
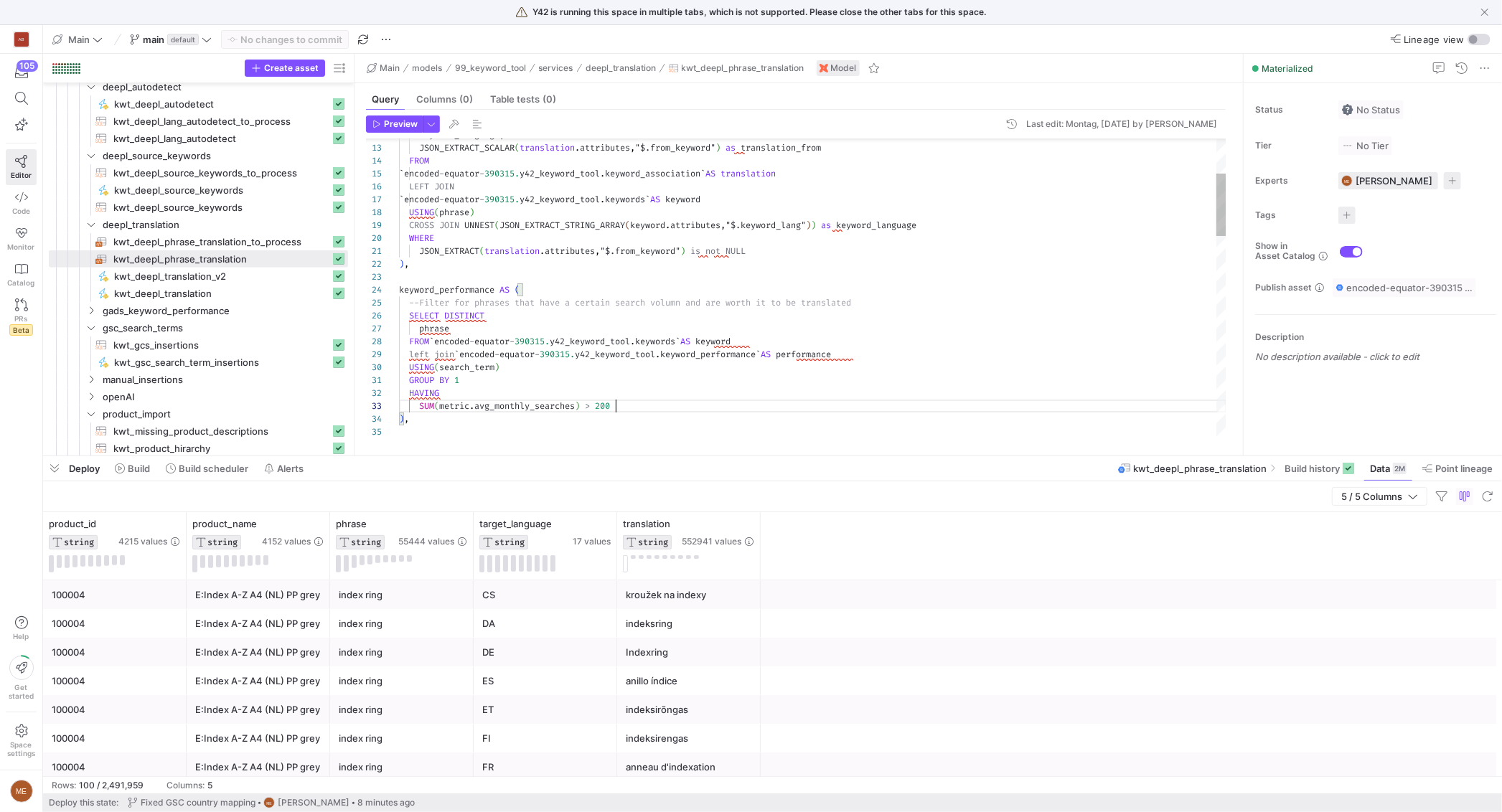
click at [625, 408] on div ") , SUM ( metric . avg_monthly_searches ) > 200 HAVING GROUP BY 1 USING ( searc…" at bounding box center [812, 684] width 827 height 1419
click at [533, 420] on div ") , SUM ( metric . avg_monthly_searches ) > 200 HAVING GROUP BY 1 USING ( searc…" at bounding box center [812, 684] width 827 height 1419
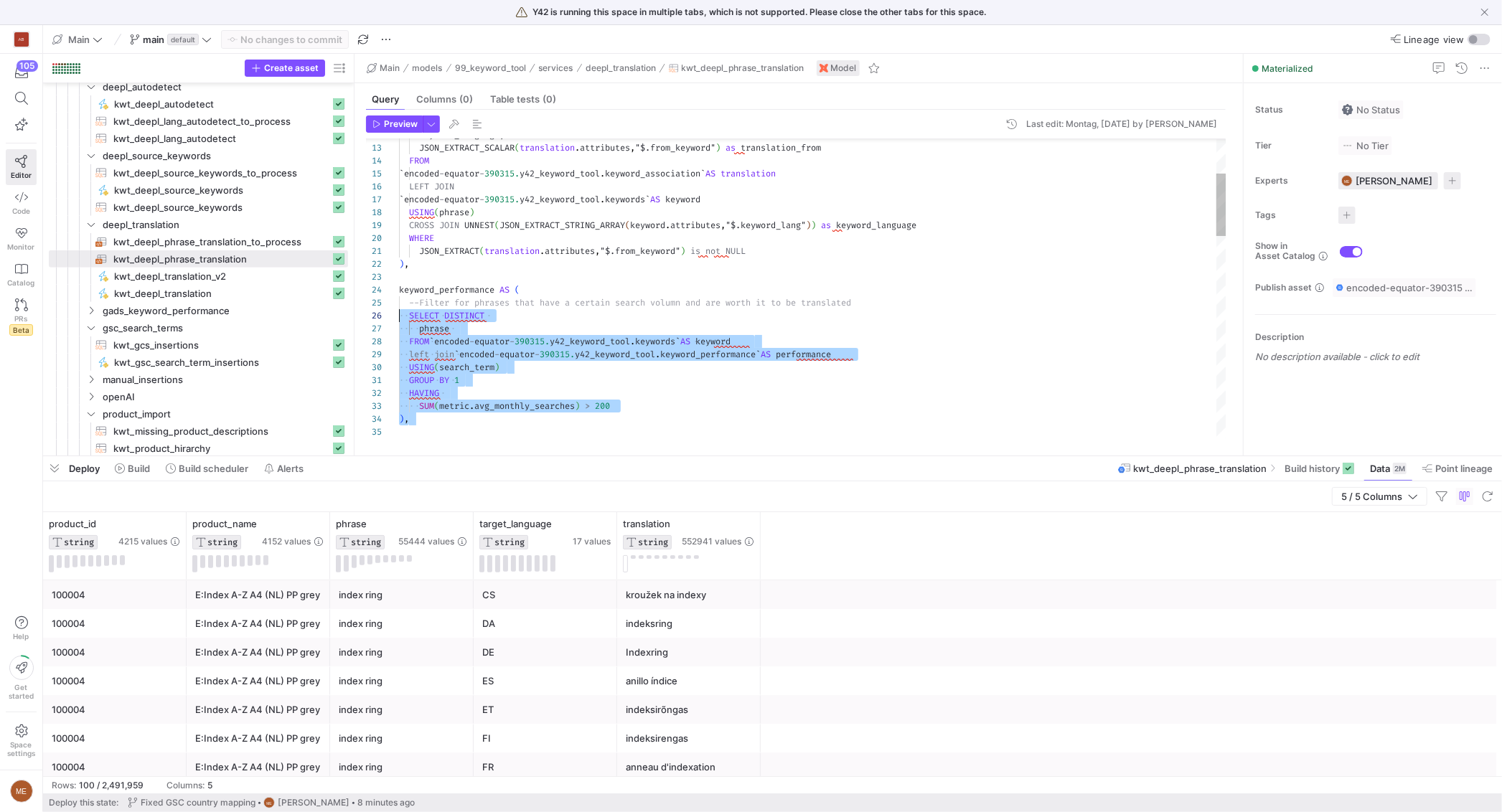
scroll to position [39, 0]
drag, startPoint x: 487, startPoint y: 423, endPoint x: 401, endPoint y: 291, distance: 157.5
click at [391, 291] on div "35 34 33 32 31 30 29 28 27 26 25 24 23 22 21 20 19 17 18 16 15 14 13 12 ) , SUM…" at bounding box center [796, 288] width 860 height 299
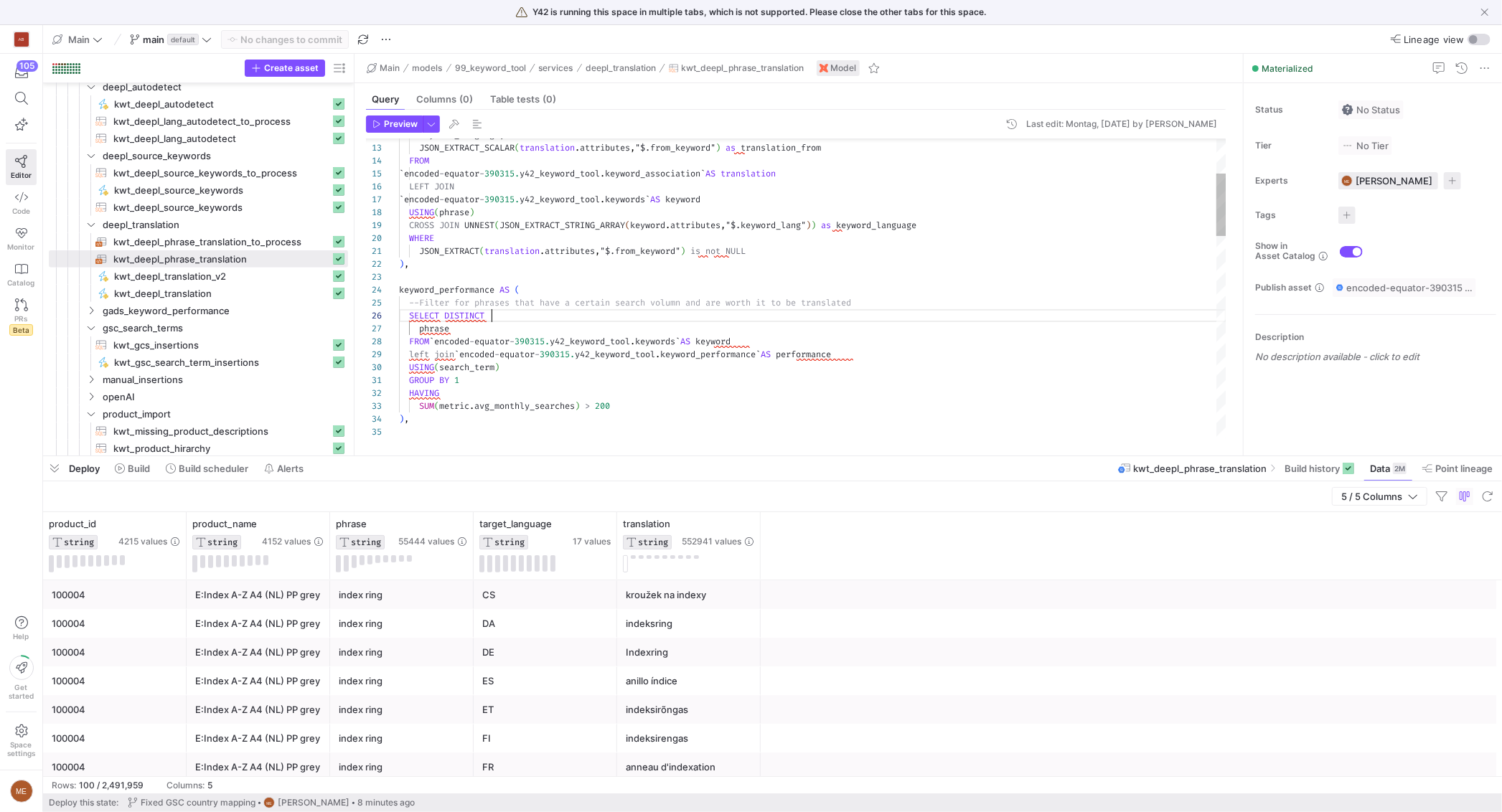
drag, startPoint x: 570, startPoint y: 320, endPoint x: 578, endPoint y: 321, distance: 8.1
click at [572, 320] on div "SELECT DISTINCT" at bounding box center [812, 315] width 827 height 13
drag, startPoint x: 639, startPoint y: 399, endPoint x: 649, endPoint y: 406, distance: 12.2
click at [632, 388] on div "HAVING" at bounding box center [812, 392] width 827 height 13
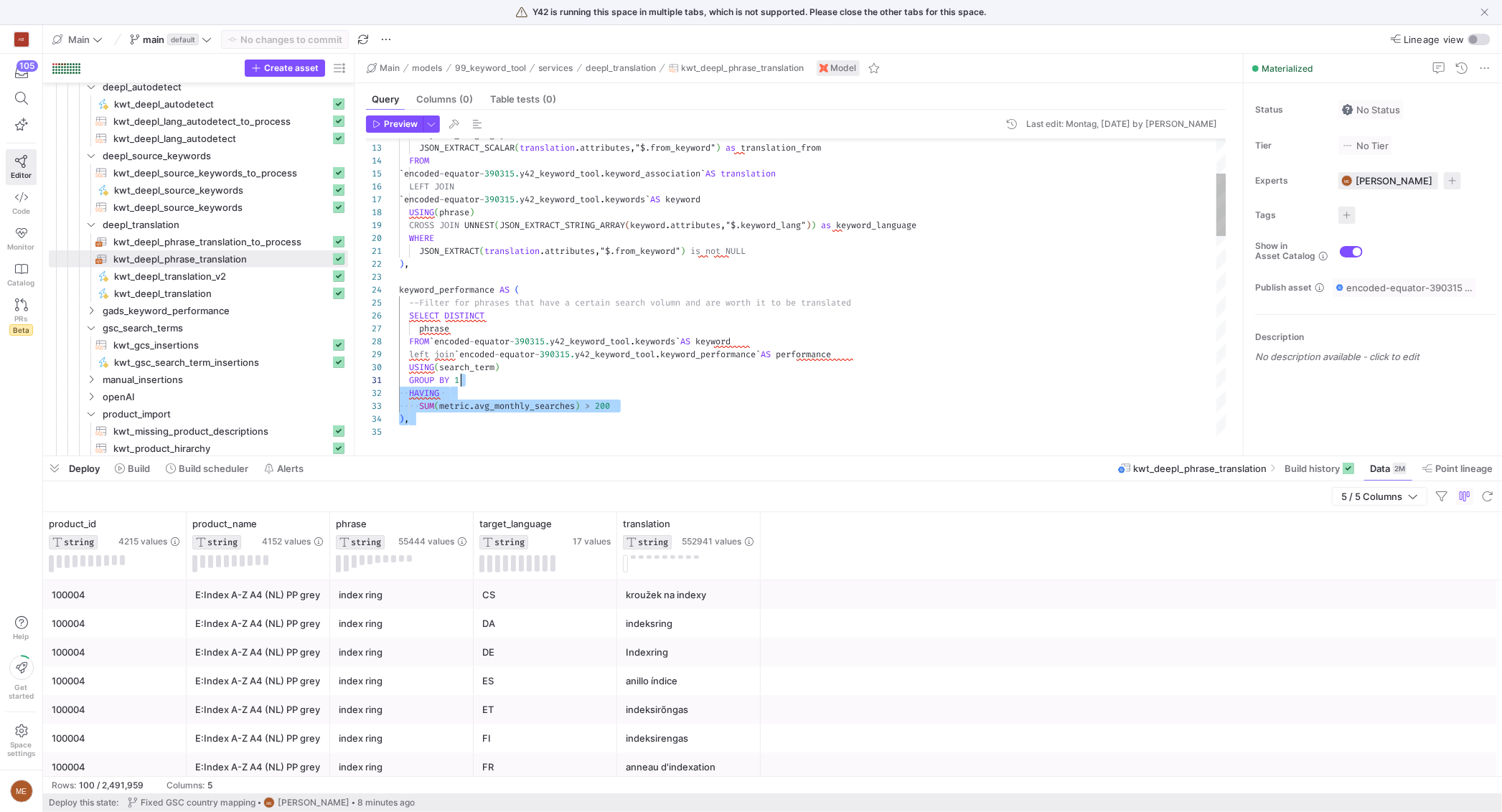
drag, startPoint x: 656, startPoint y: 413, endPoint x: 632, endPoint y: 383, distance: 38.4
click at [632, 383] on div ") , SUM ( metric . avg_monthly_searches ) > 200 HAVING GROUP BY 1 USING ( searc…" at bounding box center [812, 684] width 827 height 1419
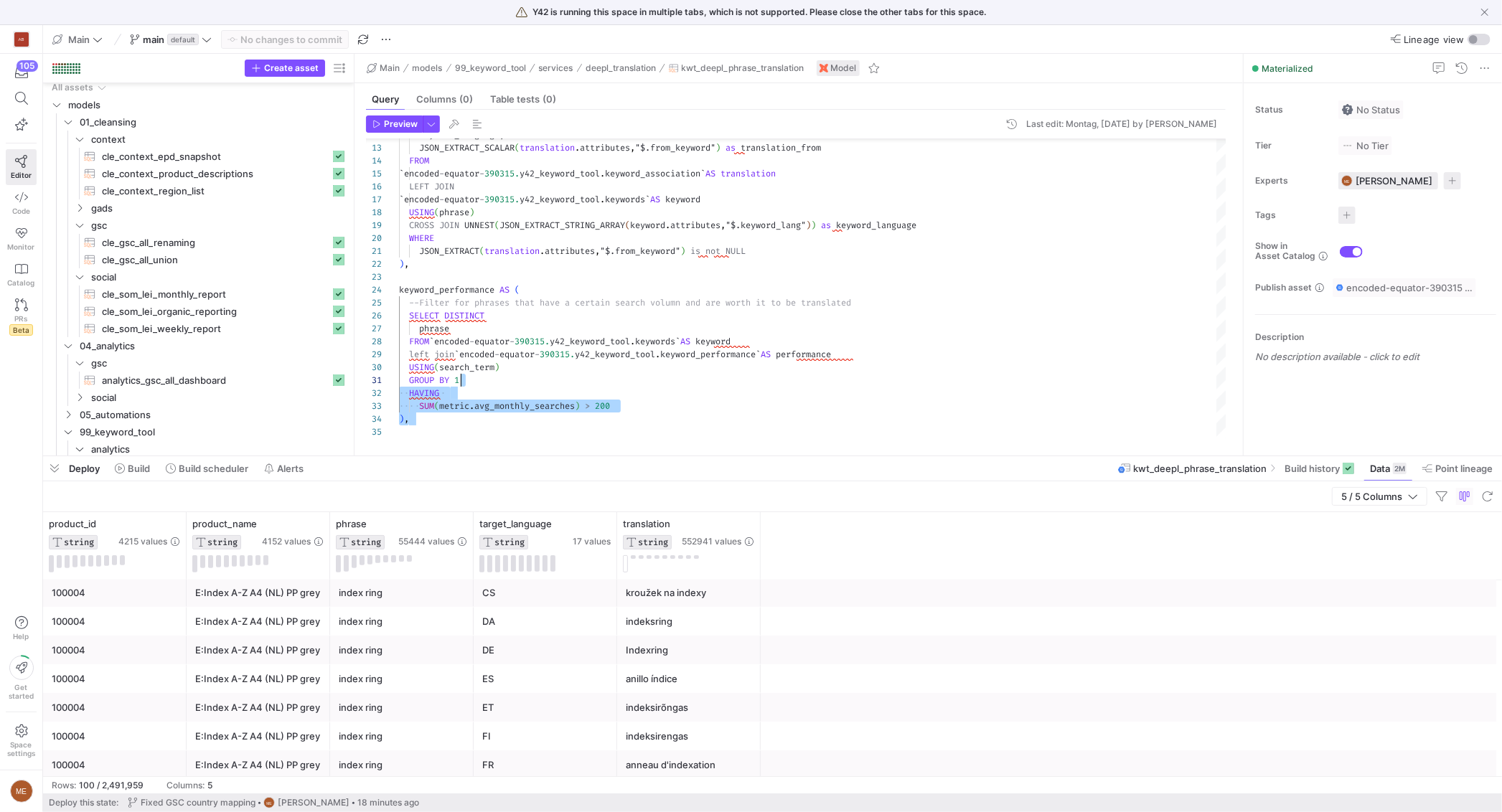
scroll to position [4, 0]
click at [1314, 481] on div "5 / 5 Columns" at bounding box center [772, 496] width 1459 height 31
click at [754, 557] on div "translation STRING 552941 values" at bounding box center [688, 545] width 143 height 68
click at [747, 283] on div at bounding box center [812, 277] width 827 height 13
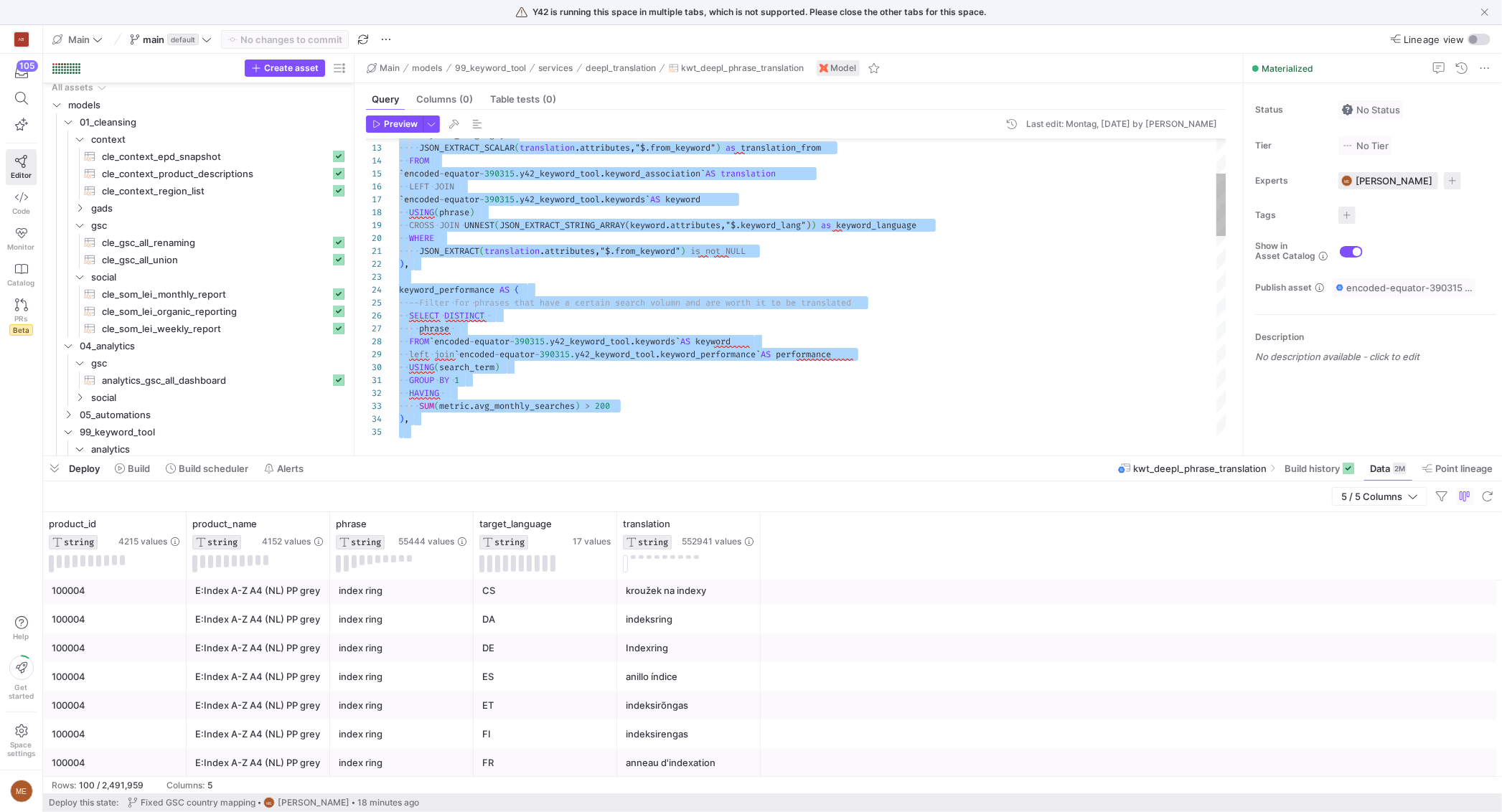
type textarea "product_id, phrase, target_language"
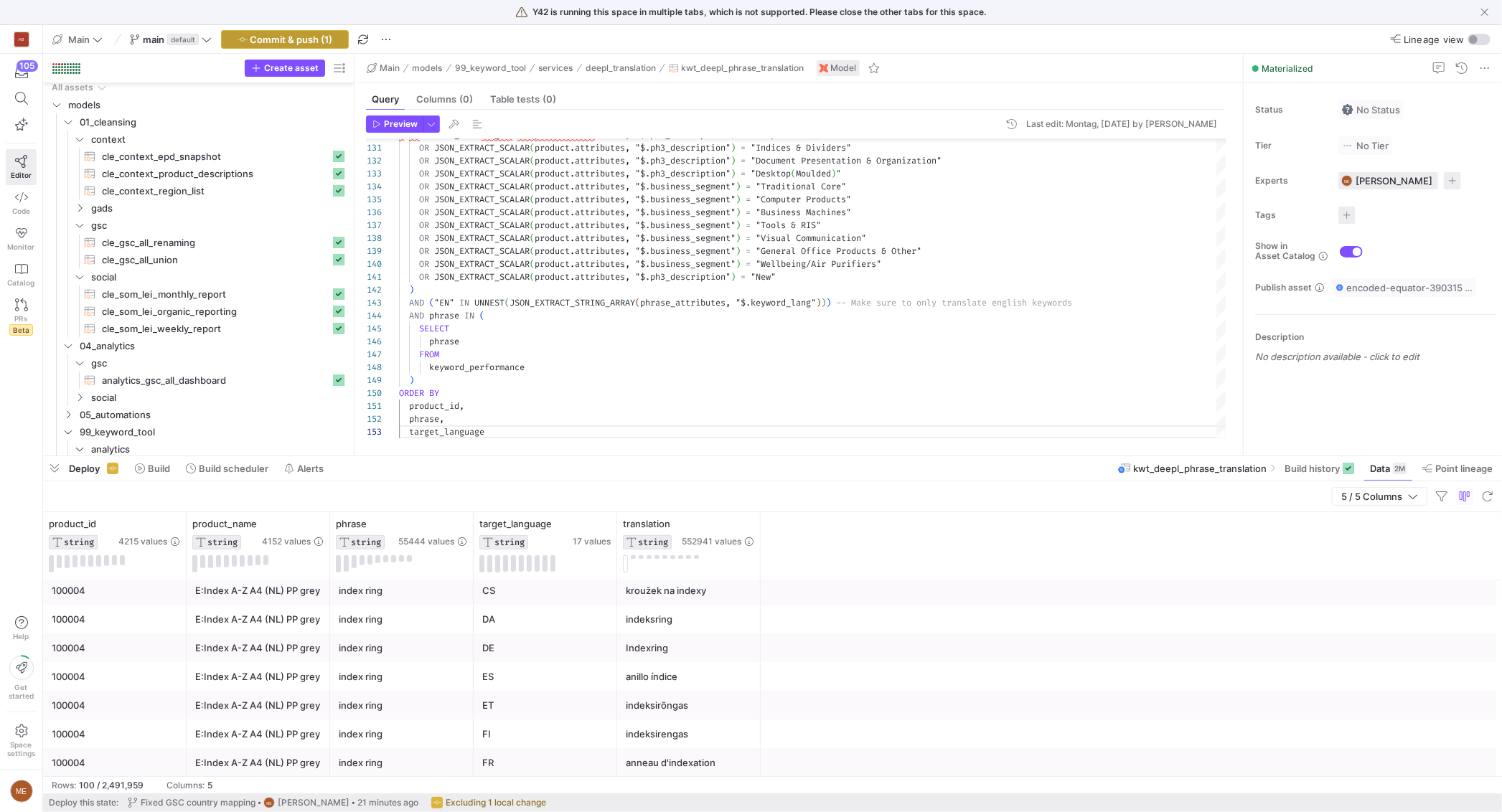
click at [321, 41] on span "Commit & push (1)" at bounding box center [292, 39] width 83 height 11
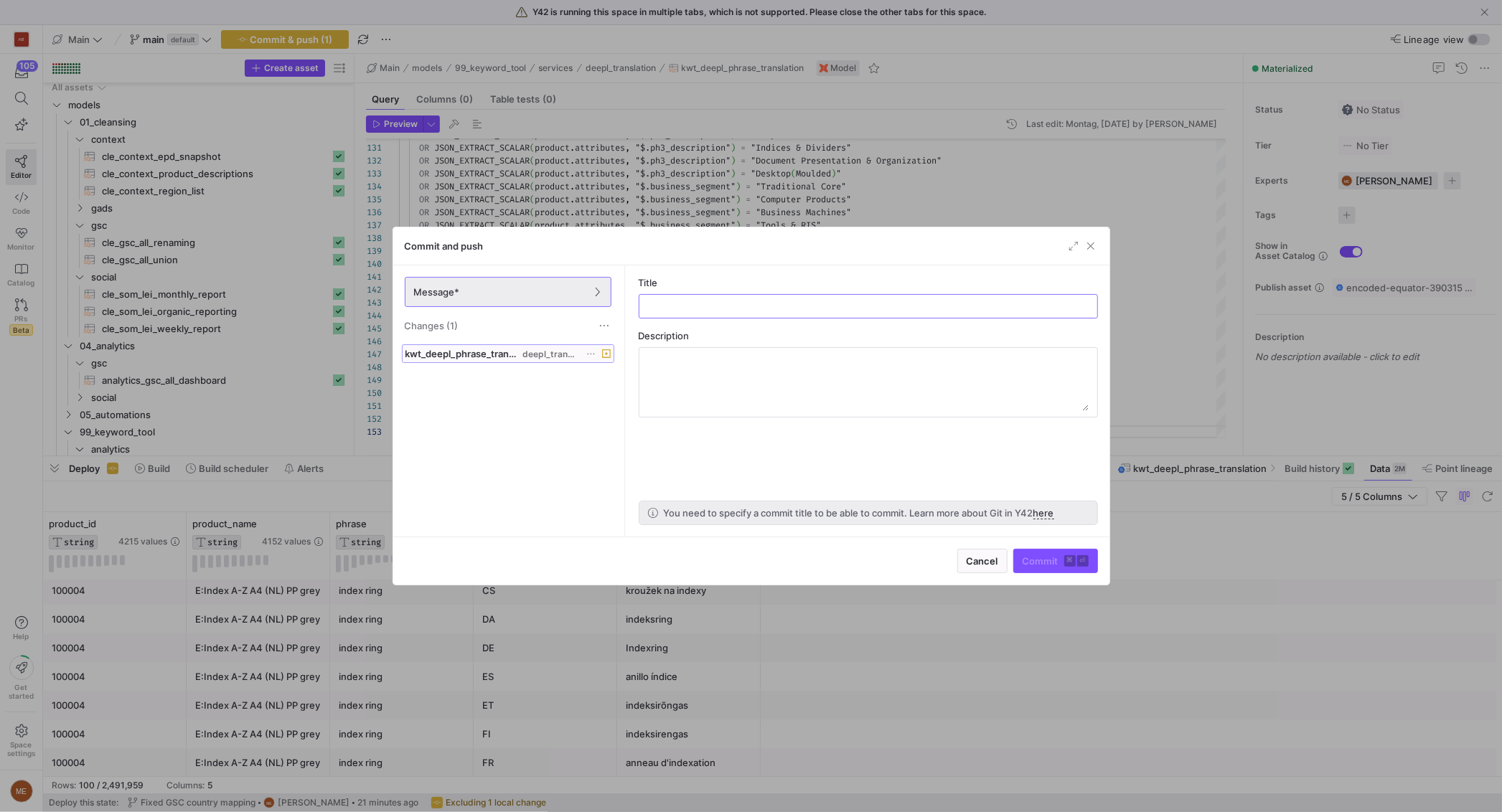
click at [549, 352] on span "deepl_translation" at bounding box center [551, 354] width 56 height 10
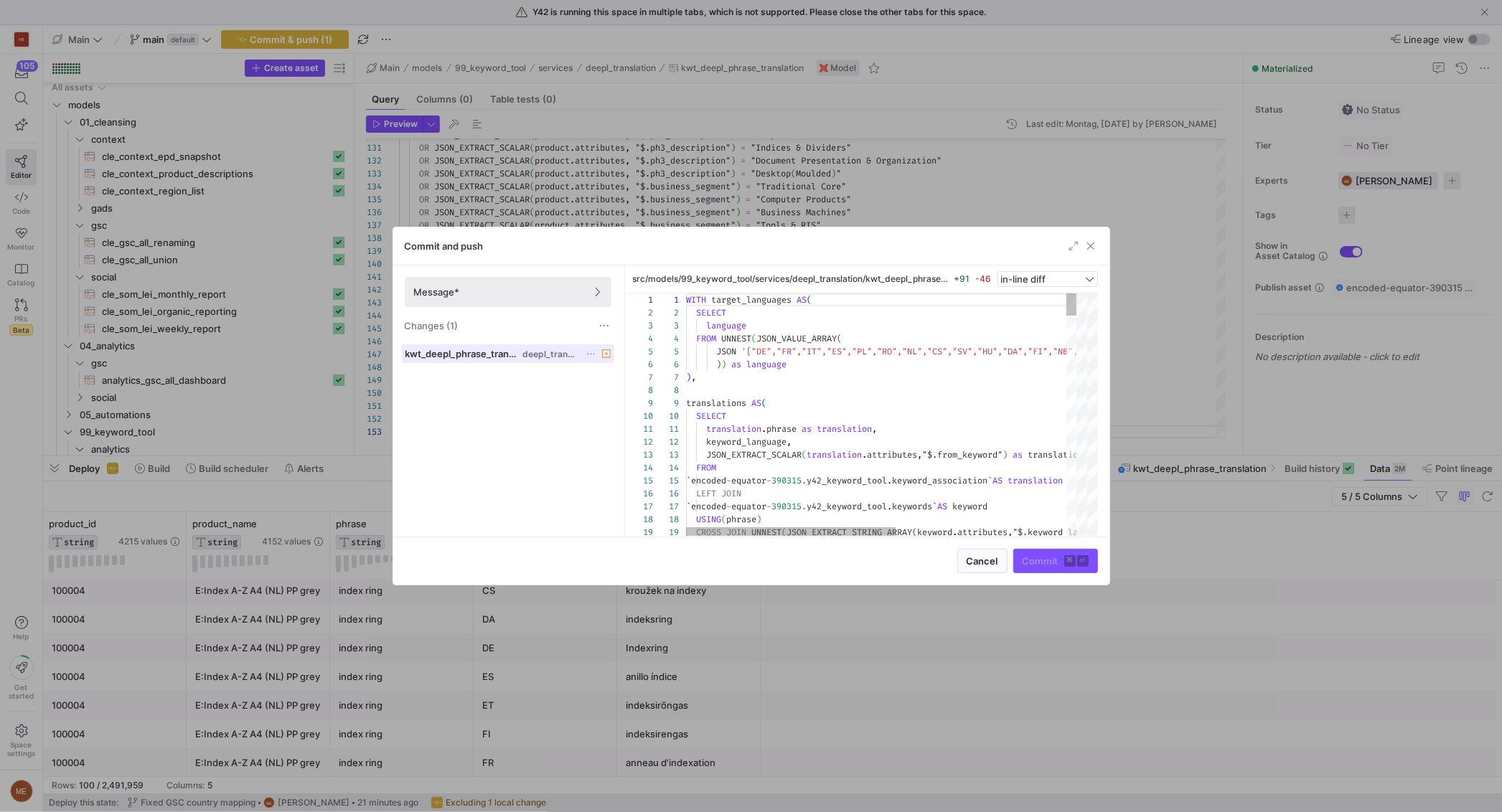
scroll to position [129, 0]
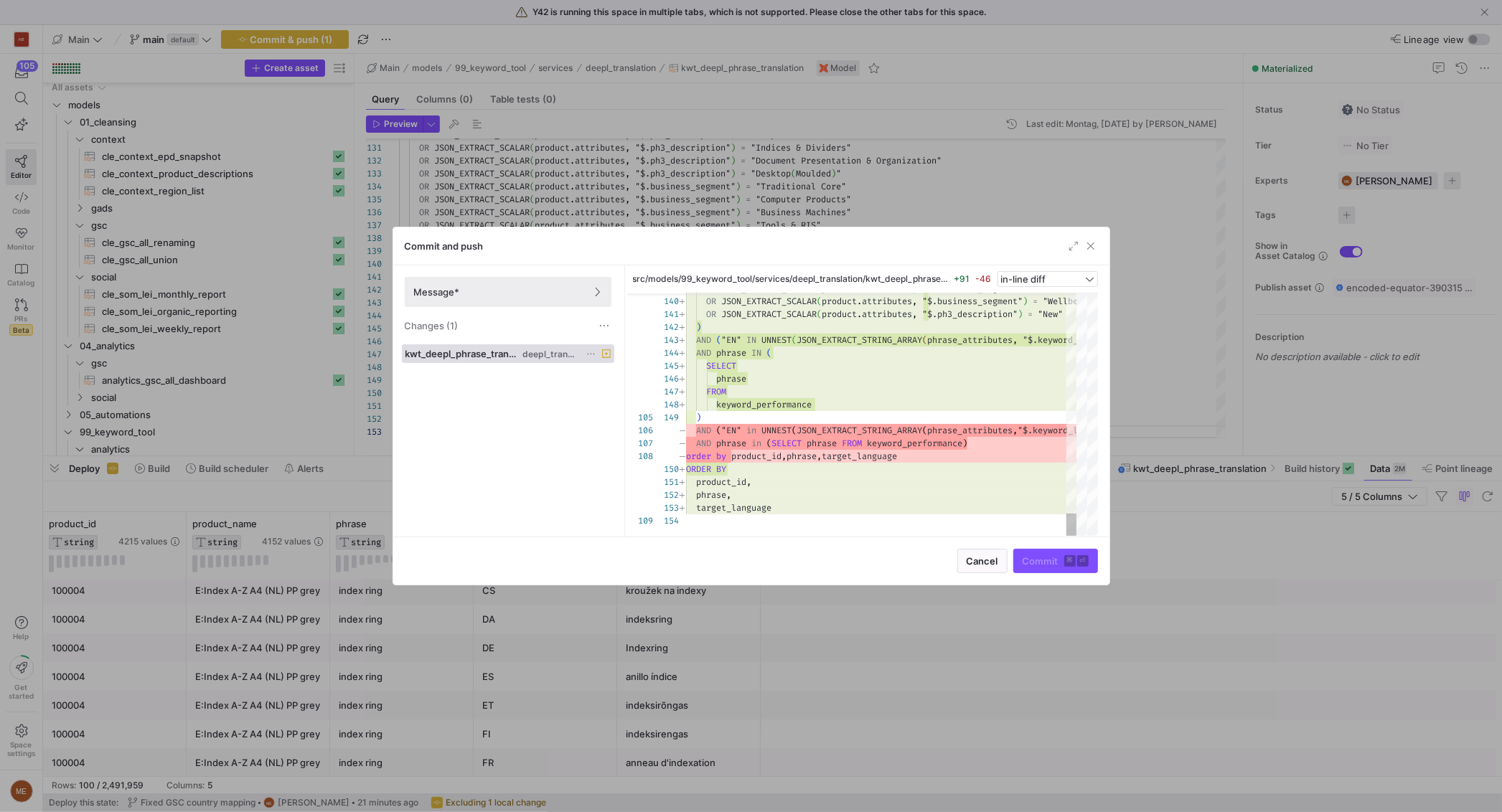
drag, startPoint x: 1167, startPoint y: 456, endPoint x: 1146, endPoint y: 440, distance: 26.4
click at [1167, 456] on div at bounding box center [751, 406] width 1502 height 812
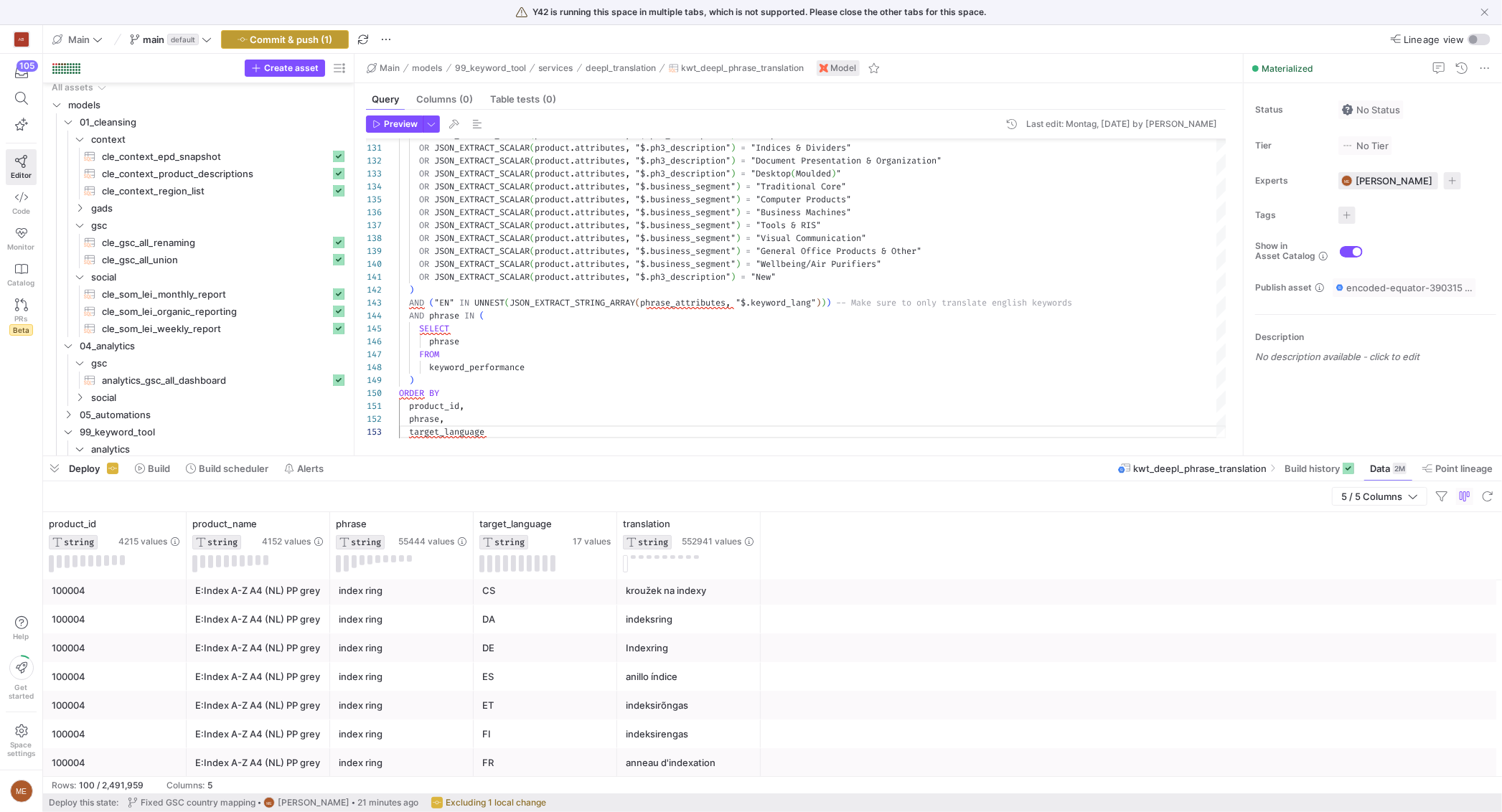
click at [298, 30] on button "Commit & push (1)" at bounding box center [285, 39] width 127 height 18
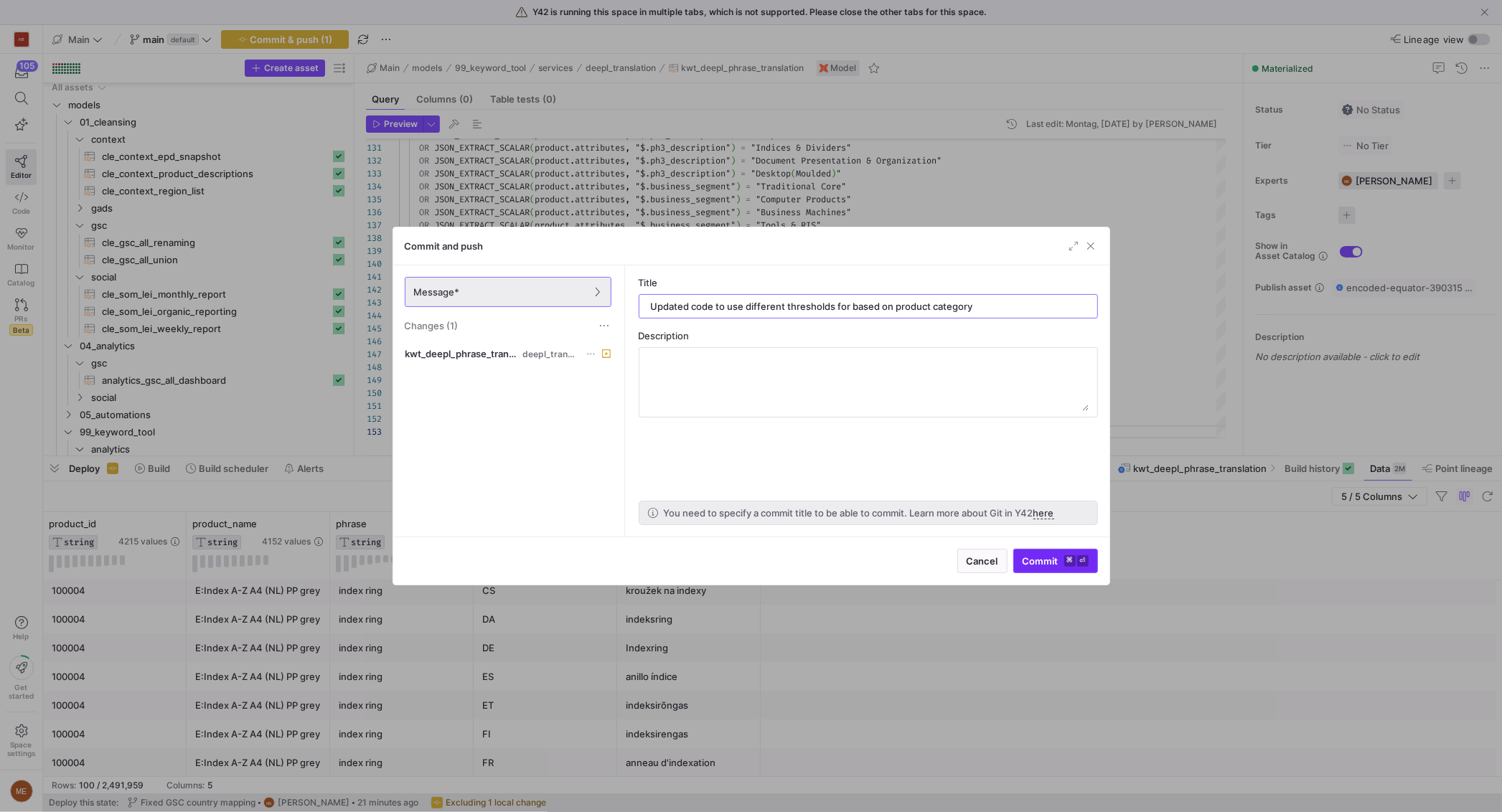
type input "Updated code to use different thresholds for based on product category"
click at [1046, 558] on span "Commit ⌘ ⏎" at bounding box center [1055, 560] width 66 height 11
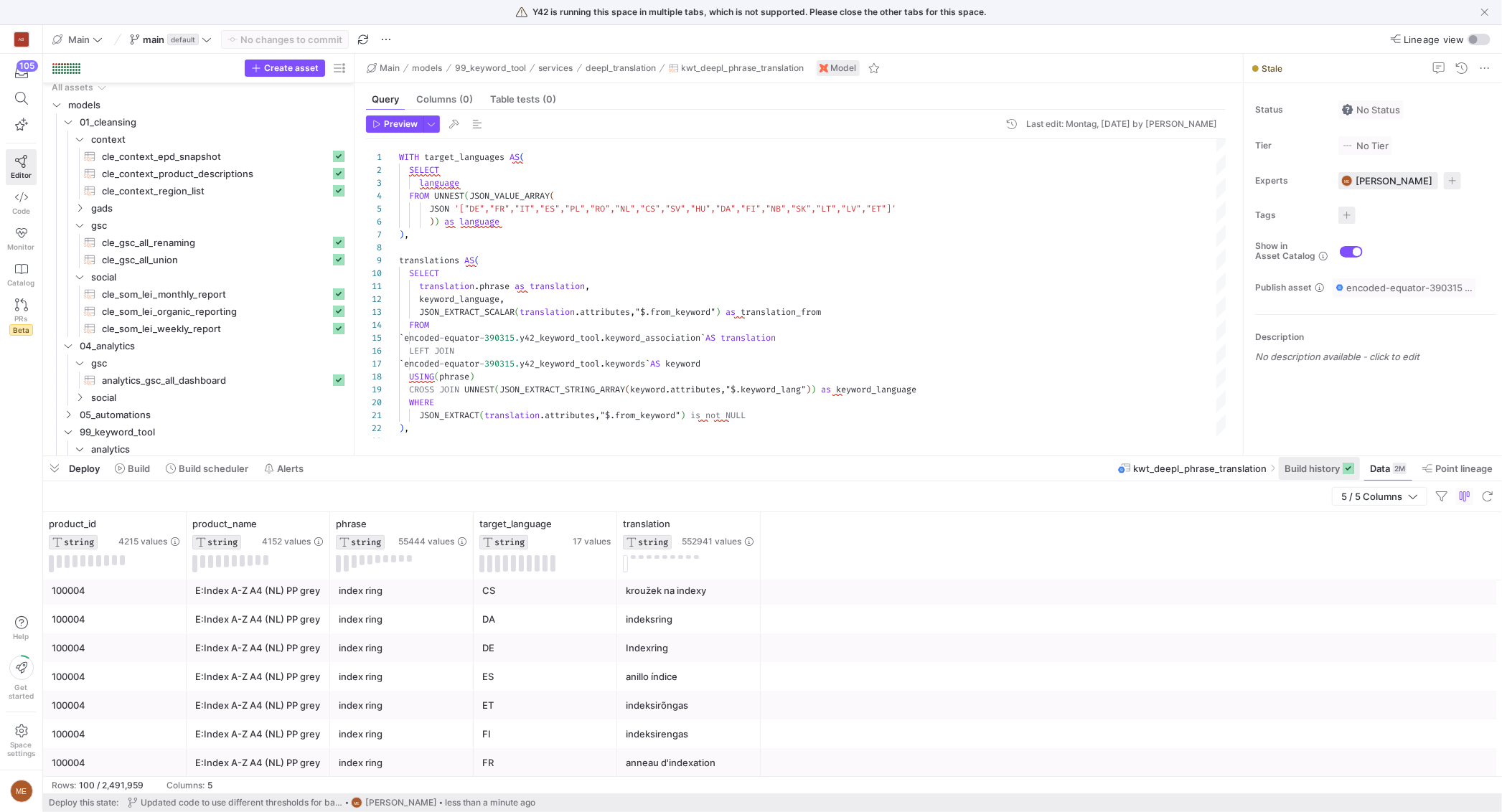
click at [1332, 466] on span "Build history" at bounding box center [1311, 468] width 55 height 11
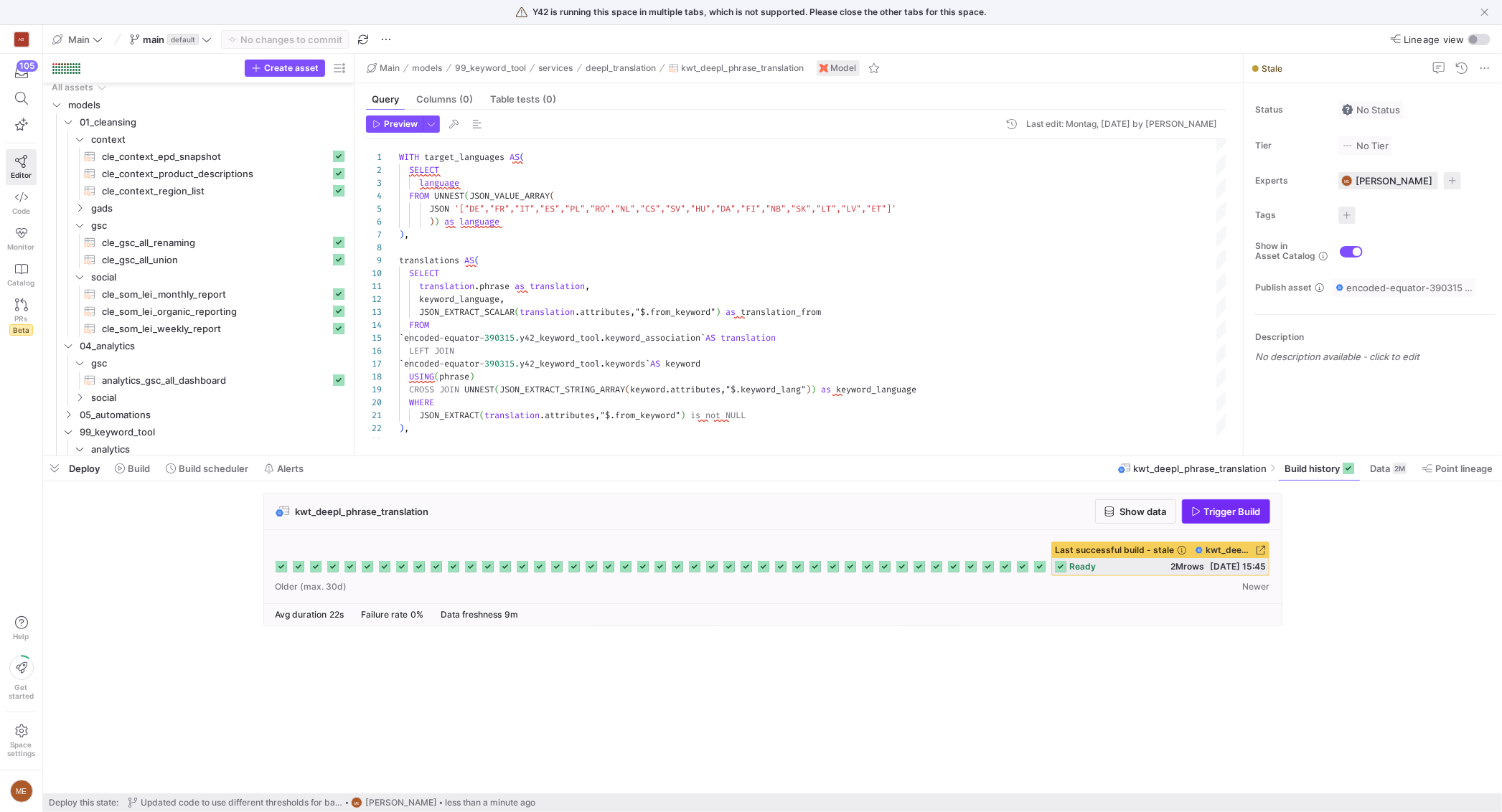
click at [1228, 511] on span "Trigger Build" at bounding box center [1232, 511] width 57 height 11
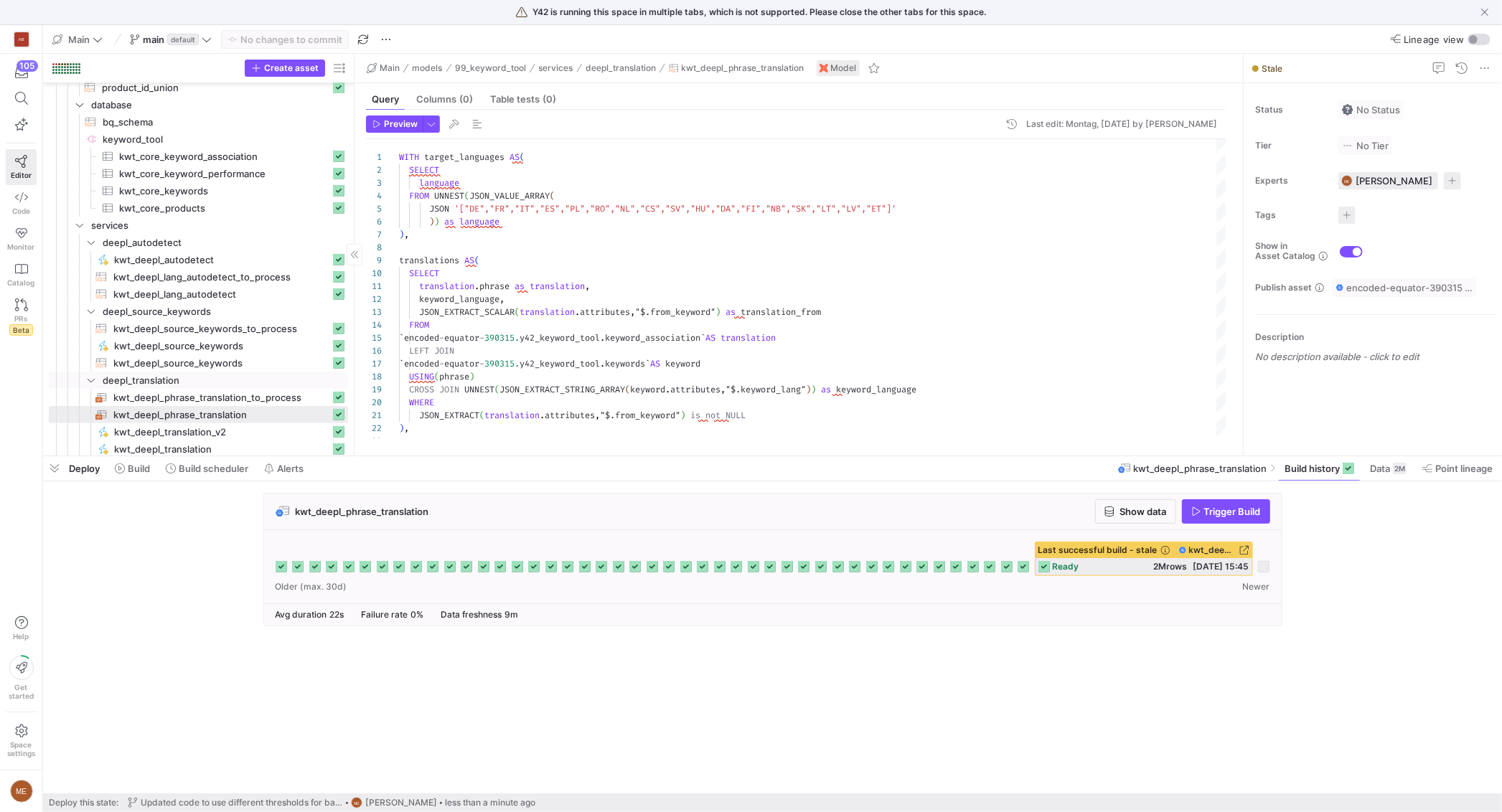
scroll to position [545, 0]
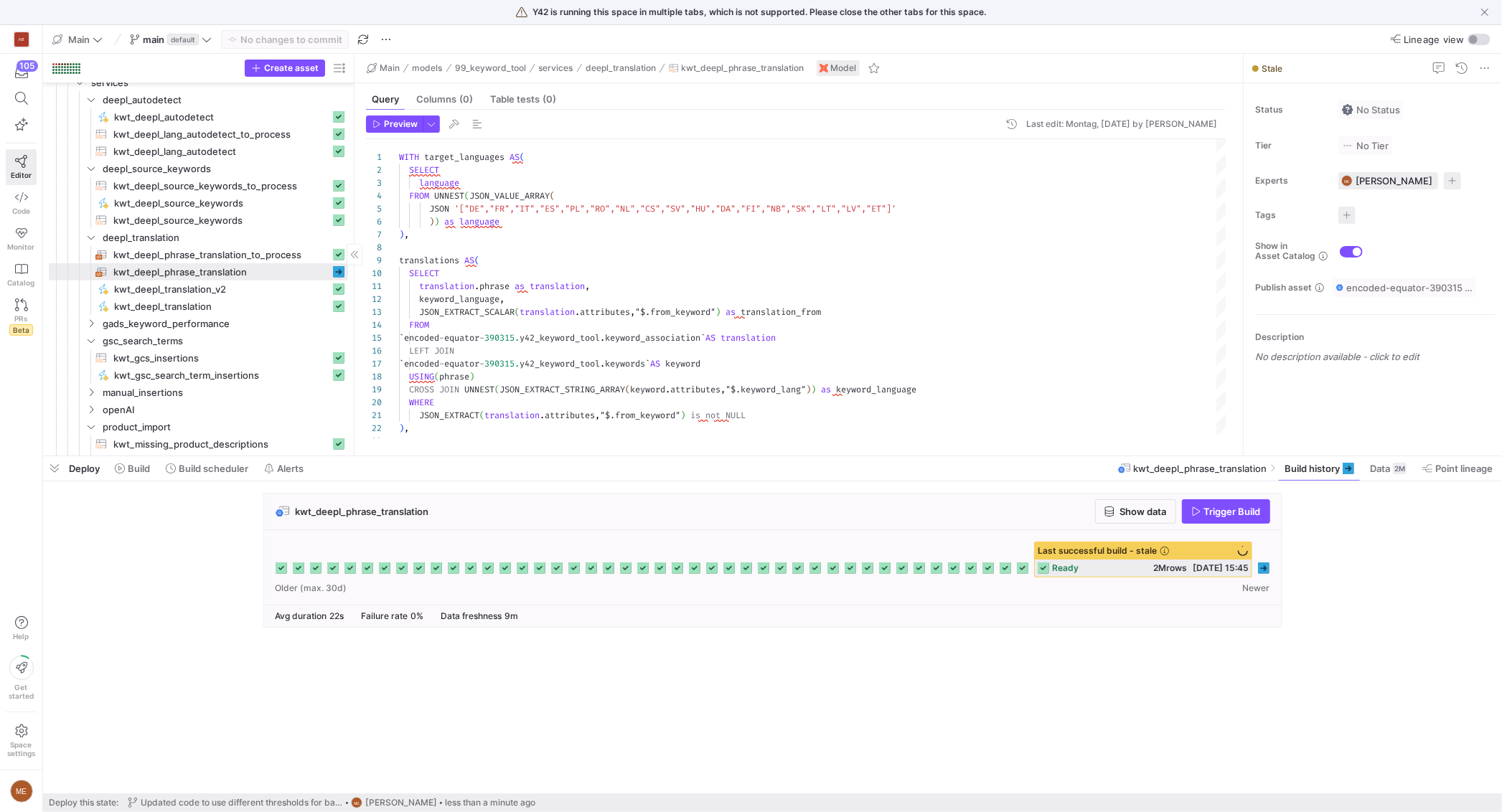
click at [274, 257] on span "kwt_deepl_phrase_translation_to_process​​​​​​​​​​" at bounding box center [221, 255] width 217 height 17
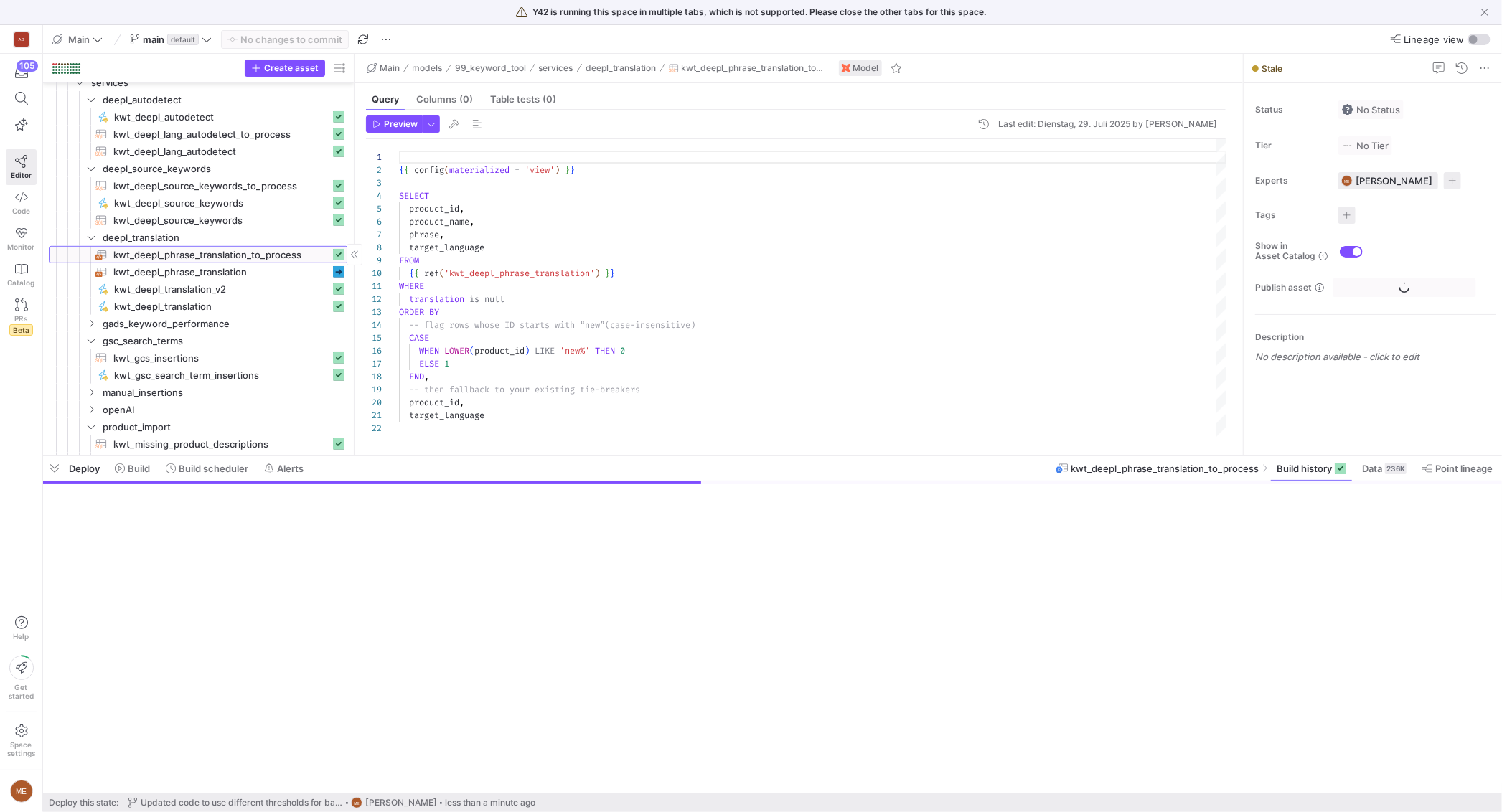
scroll to position [129, 0]
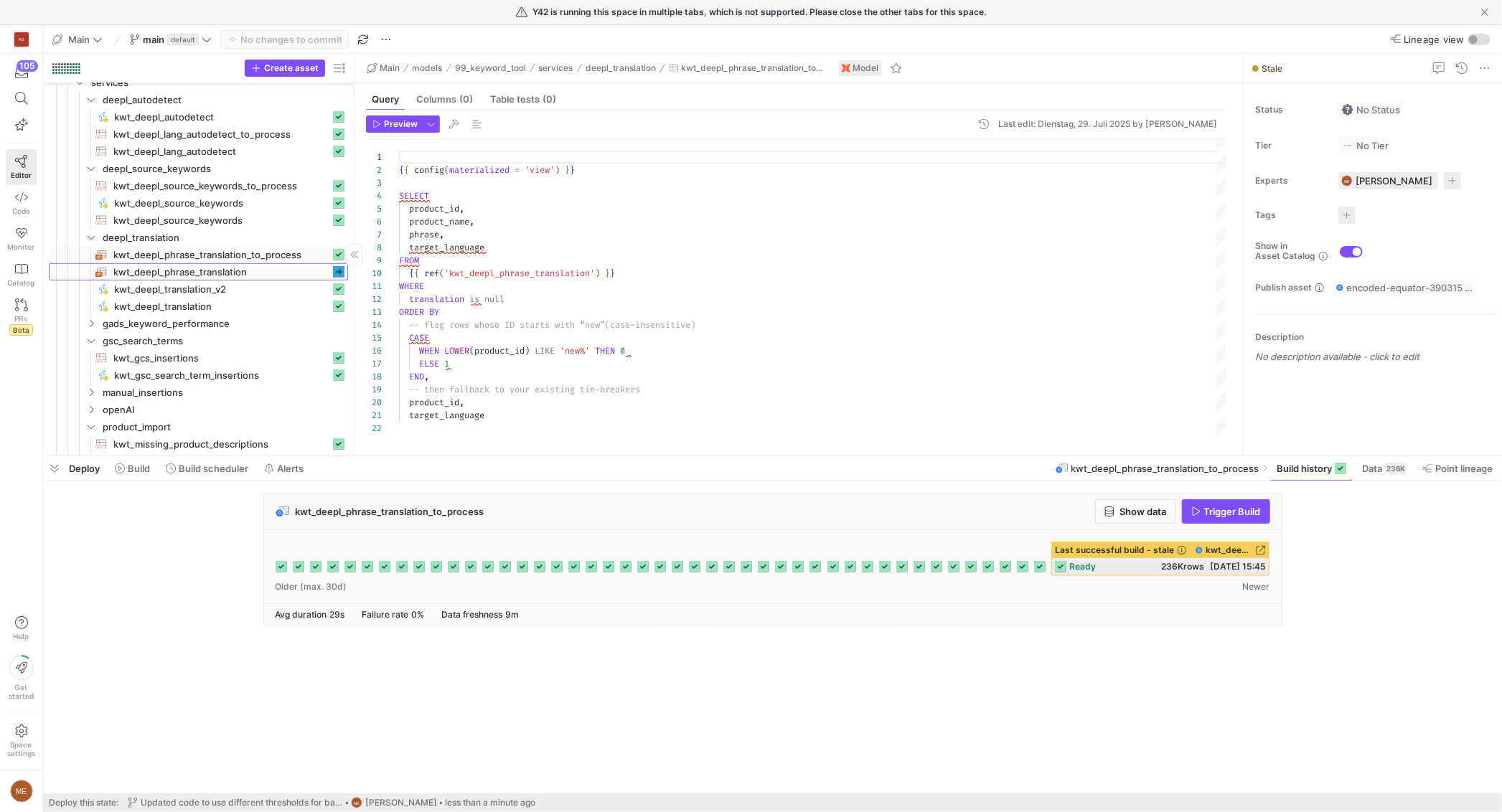
click at [269, 269] on span "kwt_deepl_phrase_translation​​​​​​​​​​" at bounding box center [221, 272] width 217 height 17
type textarea "WITH target_languages AS( SELECT language FROM UNNEST(JSON_VALUE_ARRAY( JSON '[…"
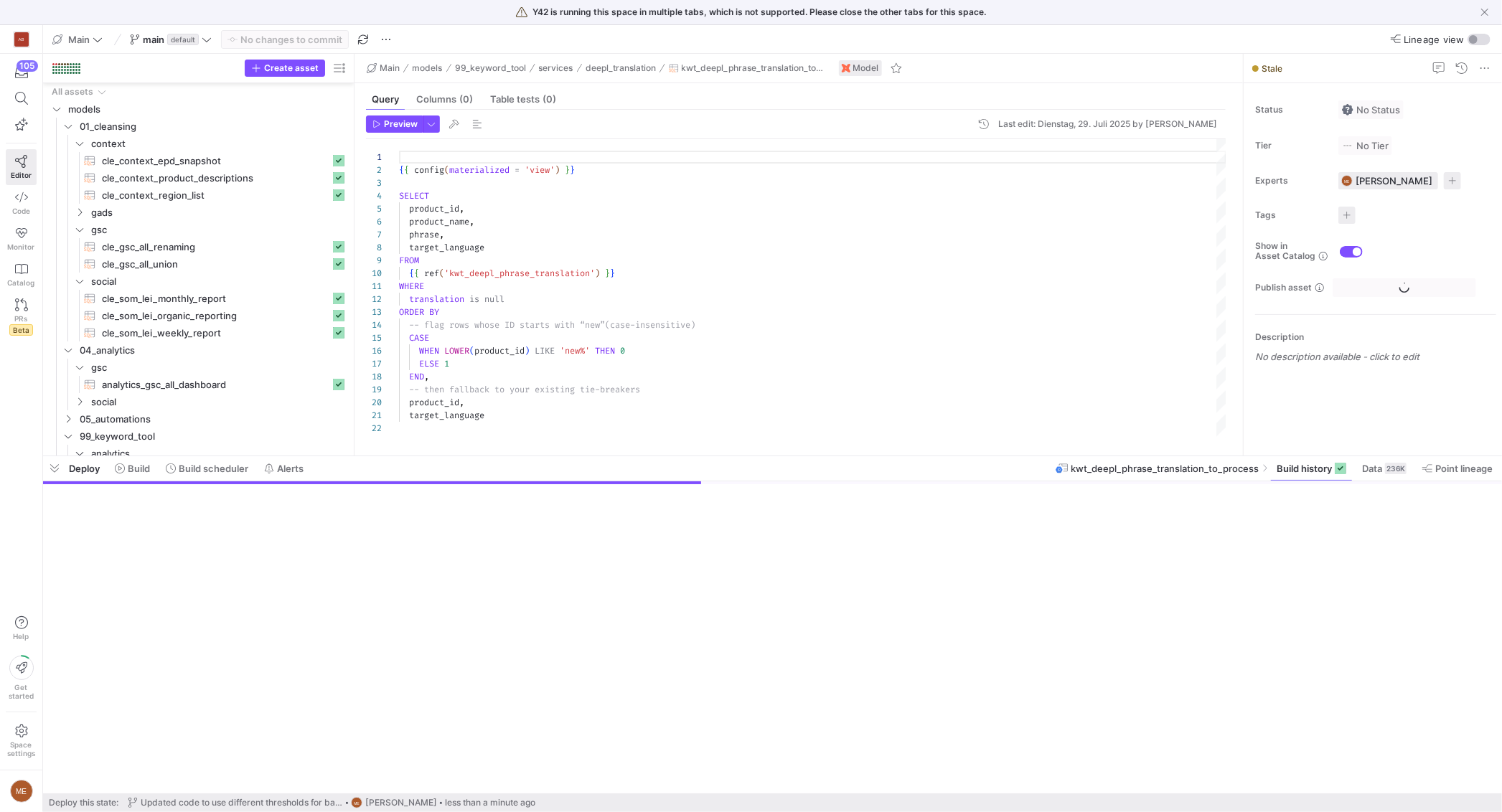
scroll to position [129, 0]
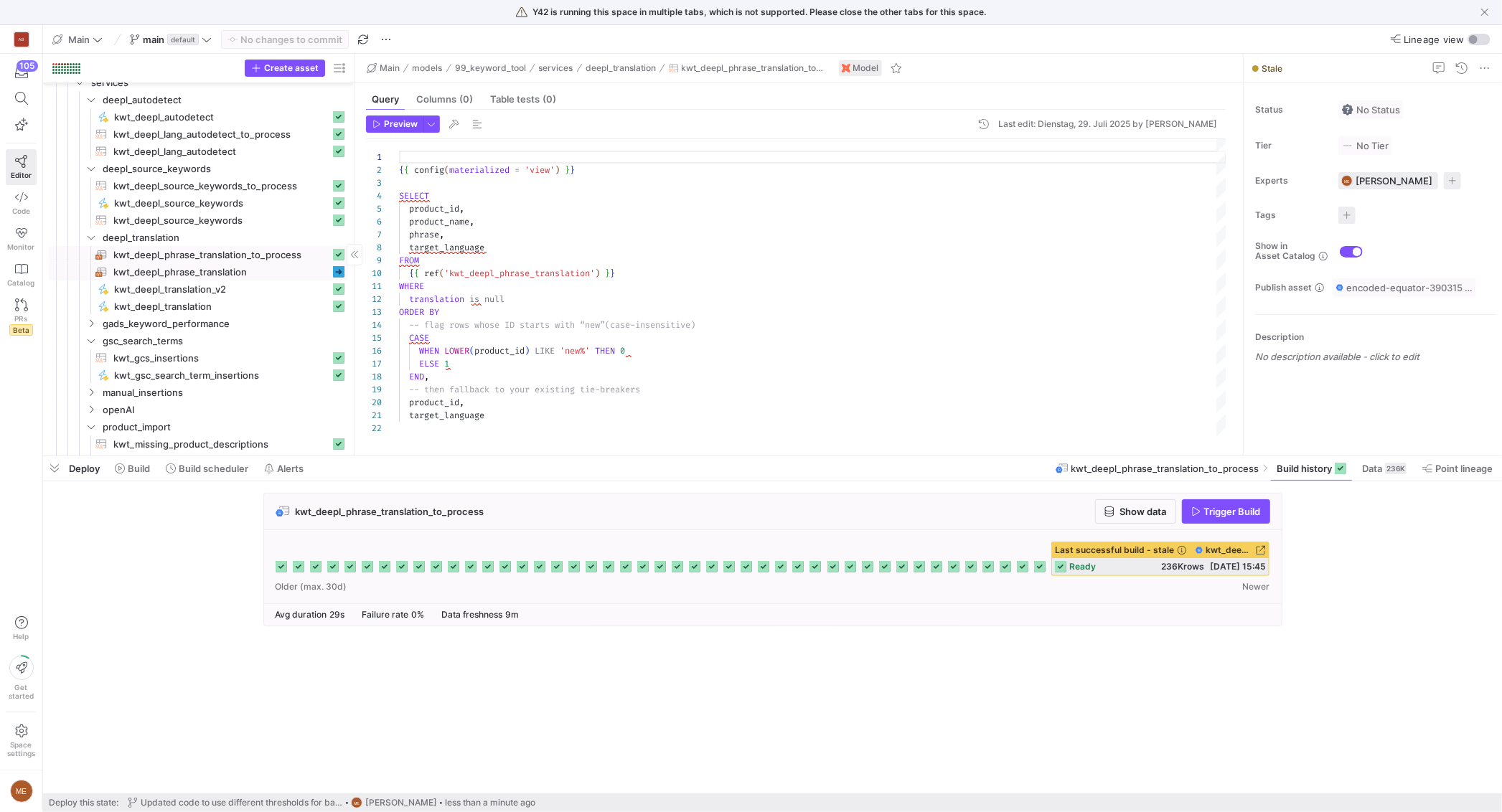
click at [289, 273] on span "kwt_deepl_phrase_translation​​​​​​​​​​" at bounding box center [221, 272] width 217 height 17
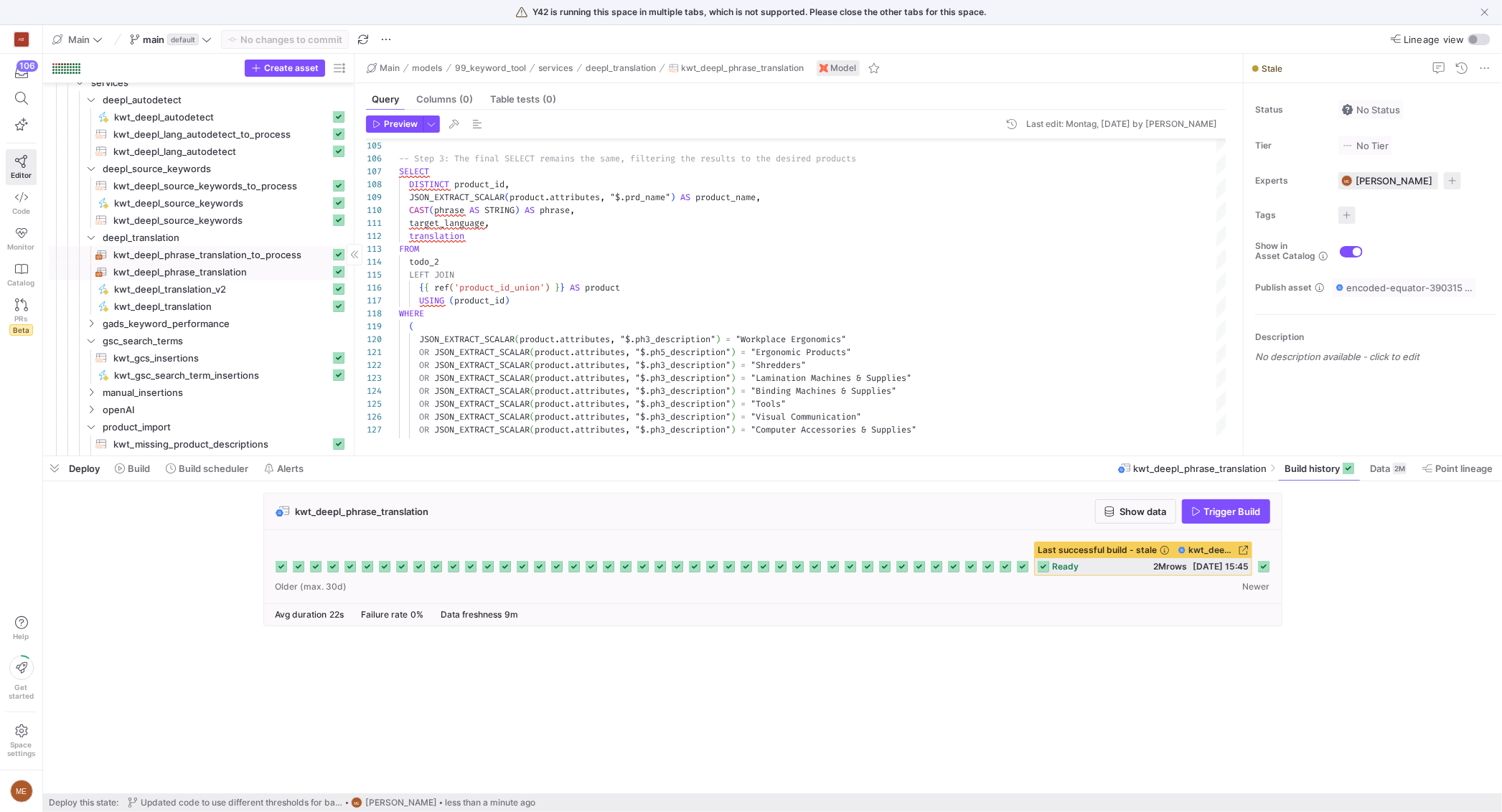
click at [285, 256] on span "kwt_deepl_phrase_translation_to_process​​​​​​​​​​" at bounding box center [221, 255] width 217 height 17
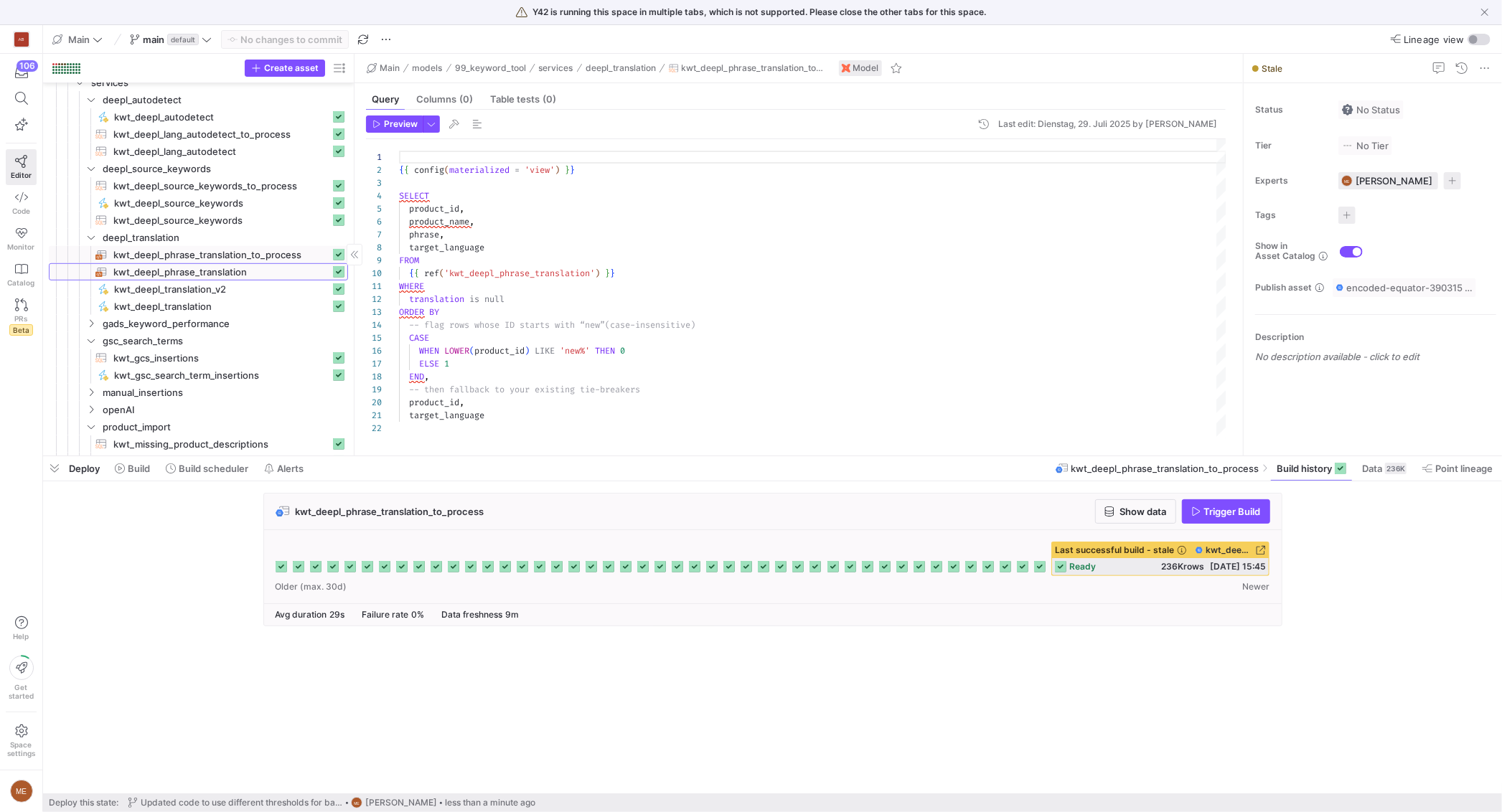
click at [194, 268] on span "kwt_deepl_phrase_translation​​​​​​​​​​" at bounding box center [221, 272] width 217 height 17
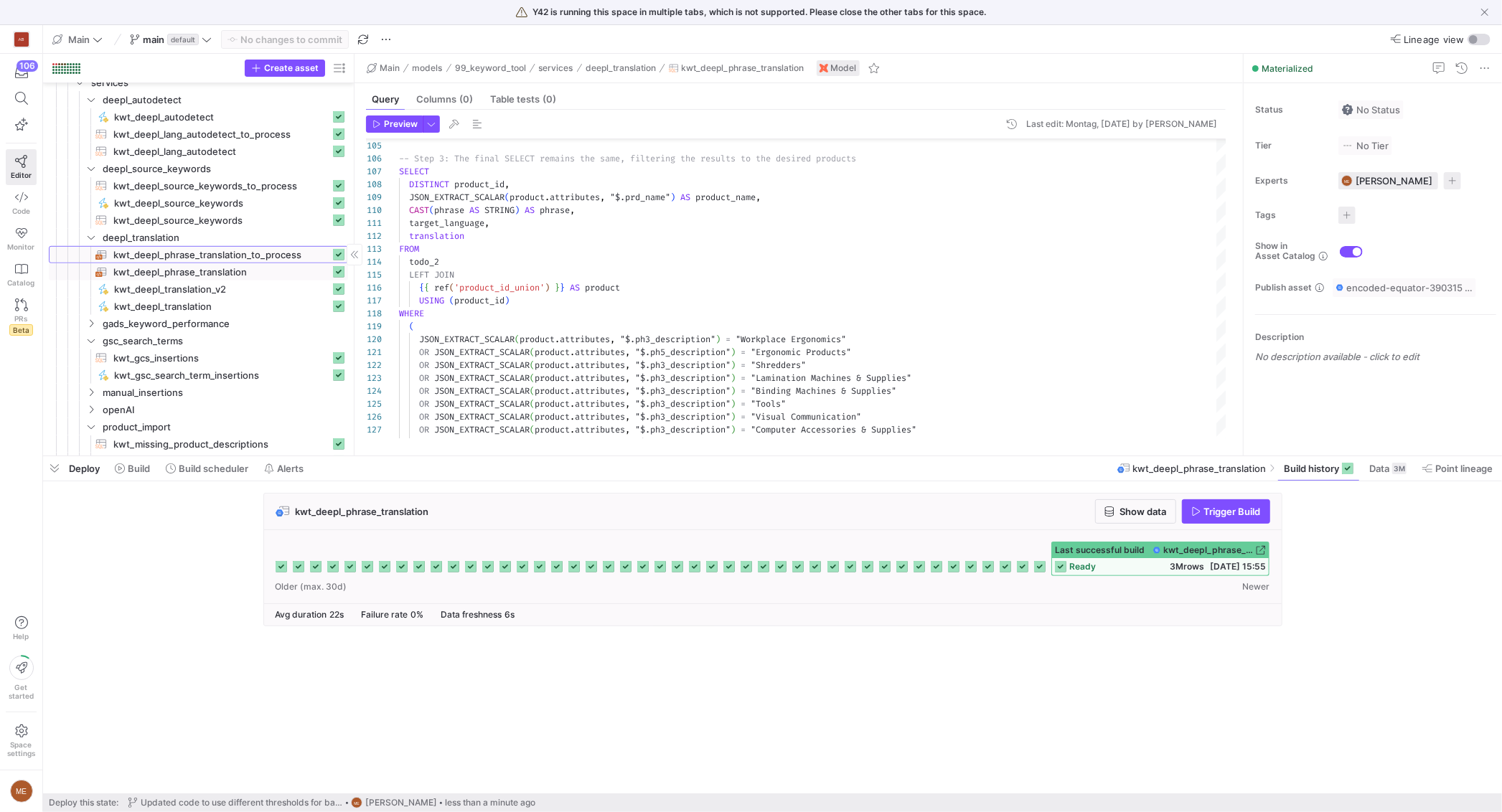
click at [197, 252] on span "kwt_deepl_phrase_translation_to_process​​​​​​​​​​" at bounding box center [221, 255] width 217 height 17
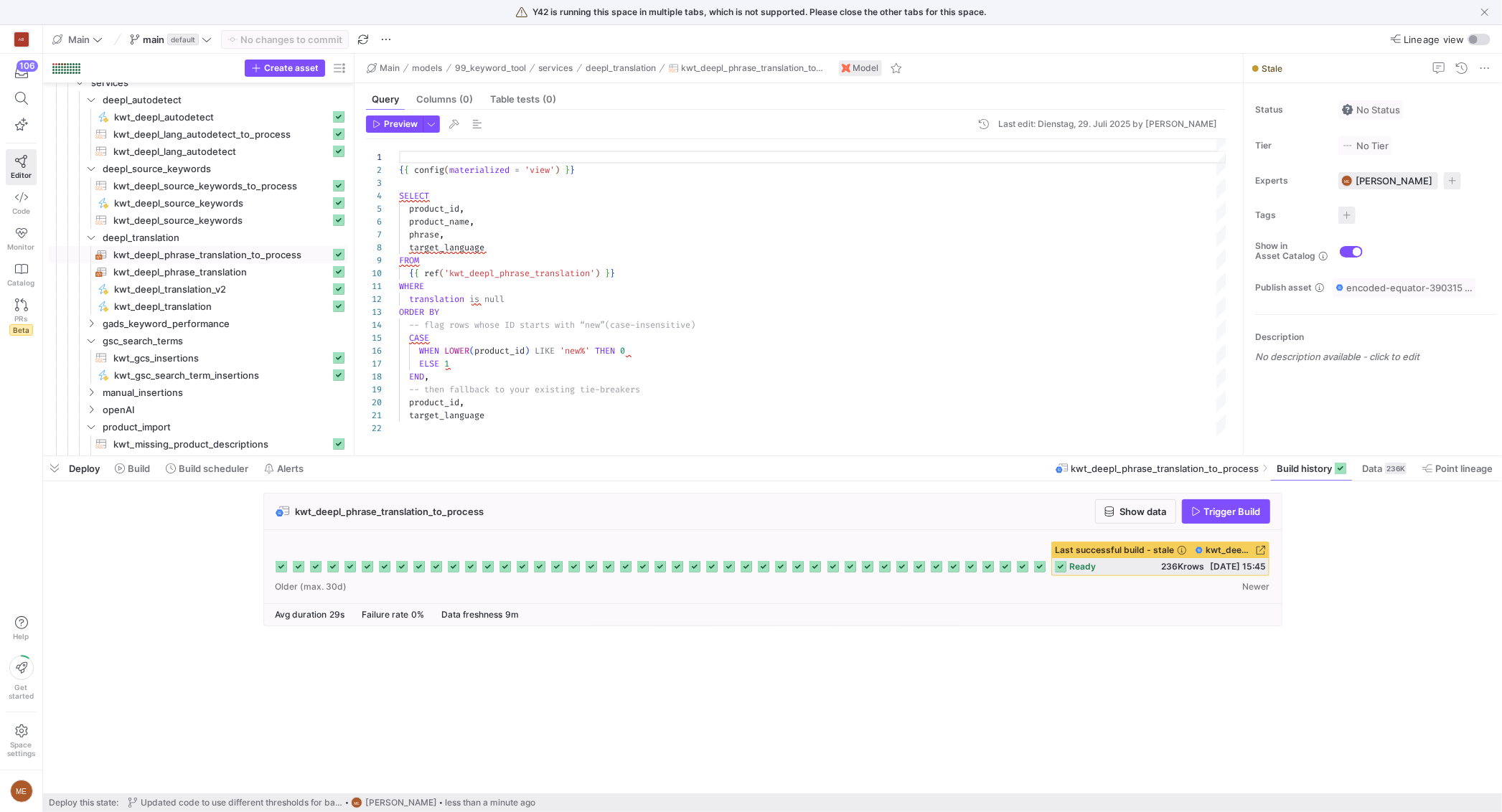
drag, startPoint x: 1361, startPoint y: 524, endPoint x: 1275, endPoint y: 512, distance: 86.8
click at [1361, 524] on div "kwt_deepl_phrase_translation_to_process Show data Trigger Build" at bounding box center [769, 564] width 1453 height 142
click at [1245, 505] on span "button" at bounding box center [1225, 511] width 87 height 23
click at [1262, 571] on icon at bounding box center [1263, 566] width 11 height 11
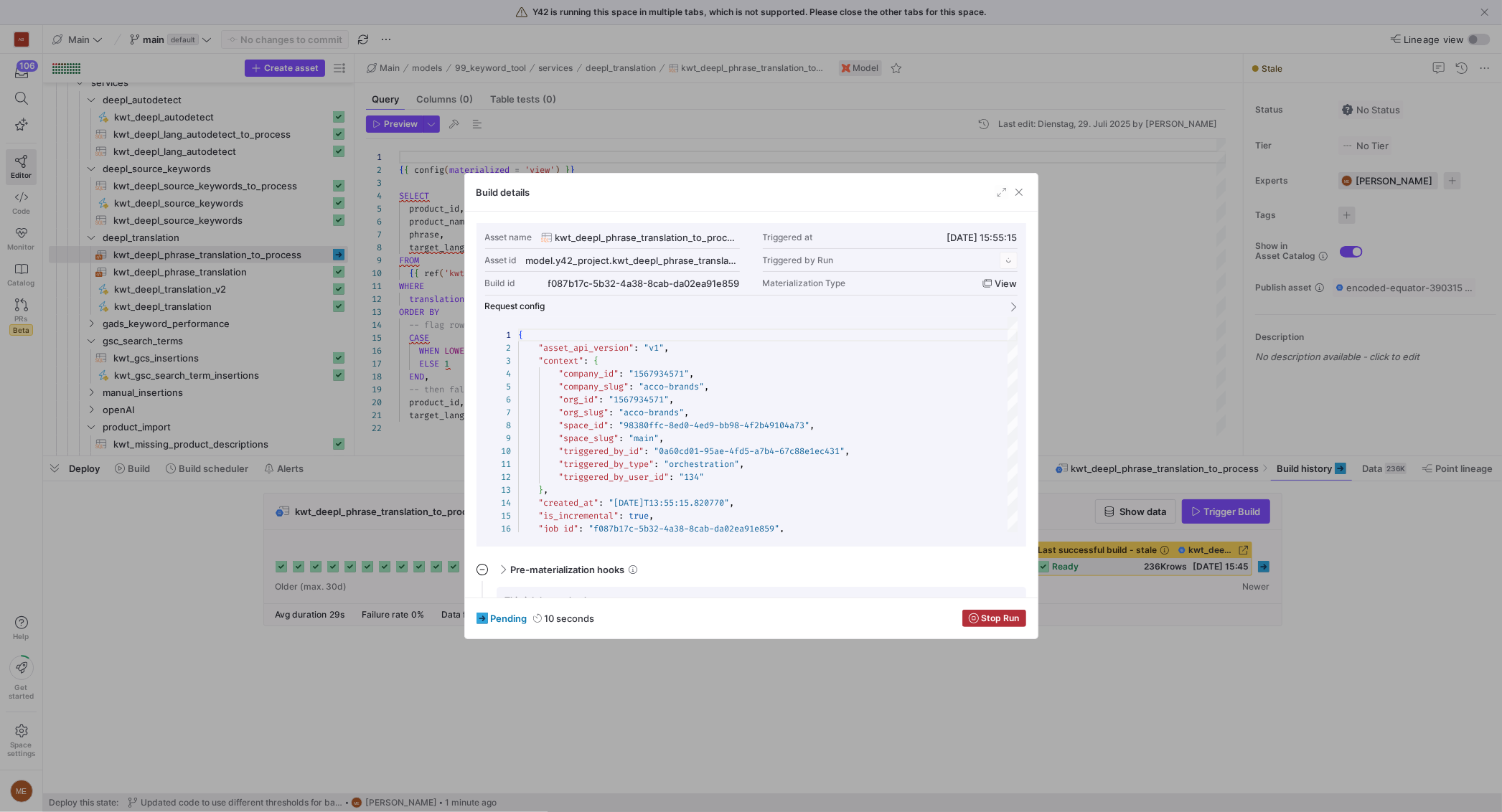
scroll to position [129, 0]
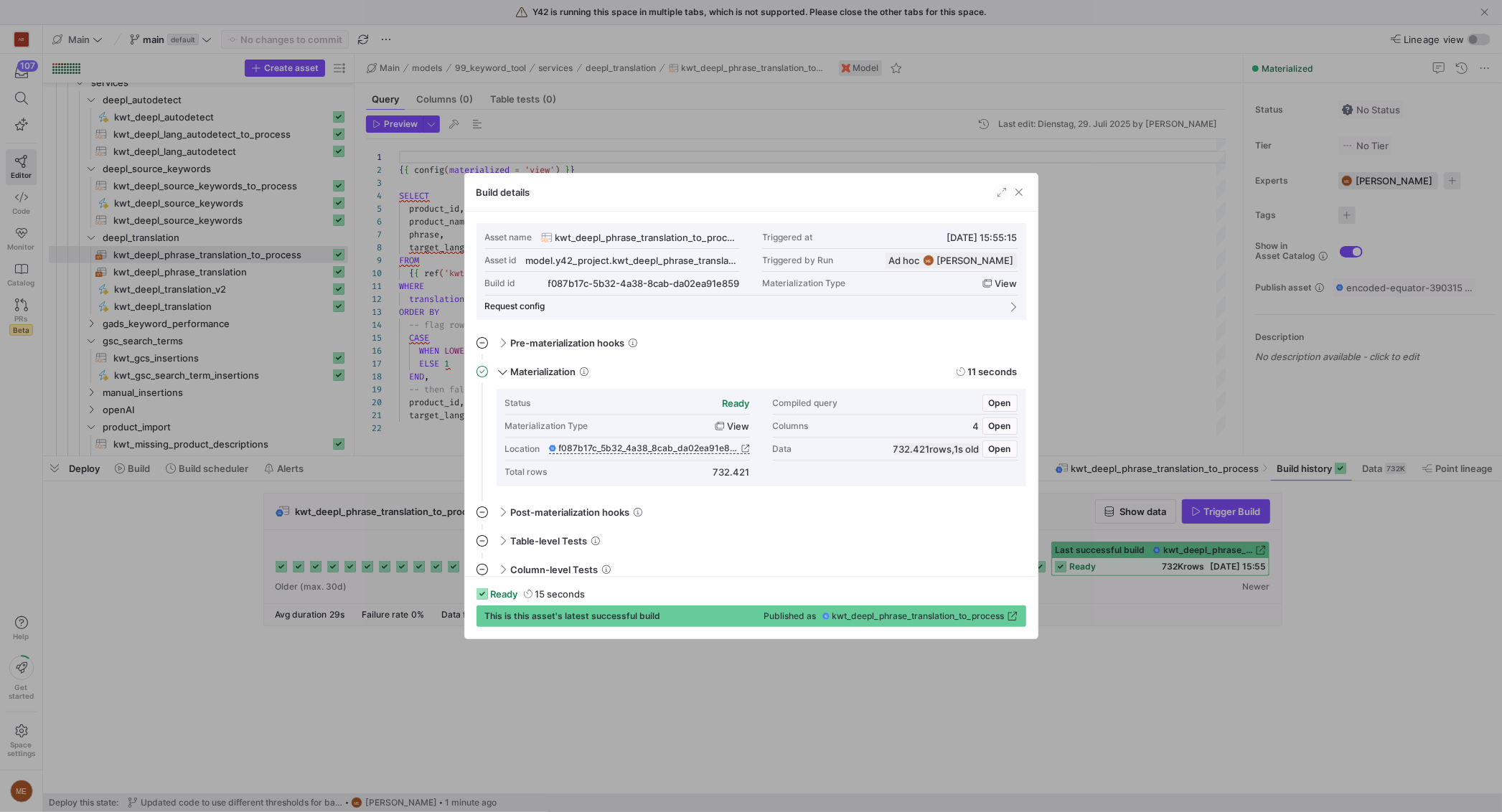
click at [1213, 663] on div at bounding box center [751, 406] width 1502 height 812
drag, startPoint x: 1213, startPoint y: 663, endPoint x: 1224, endPoint y: 659, distance: 11.7
click at [1220, 660] on cdk-virtual-scroll-viewport "kwt_deepl_phrase_translation_to_process Show data Trigger Build Last successful…" at bounding box center [772, 643] width 1459 height 300
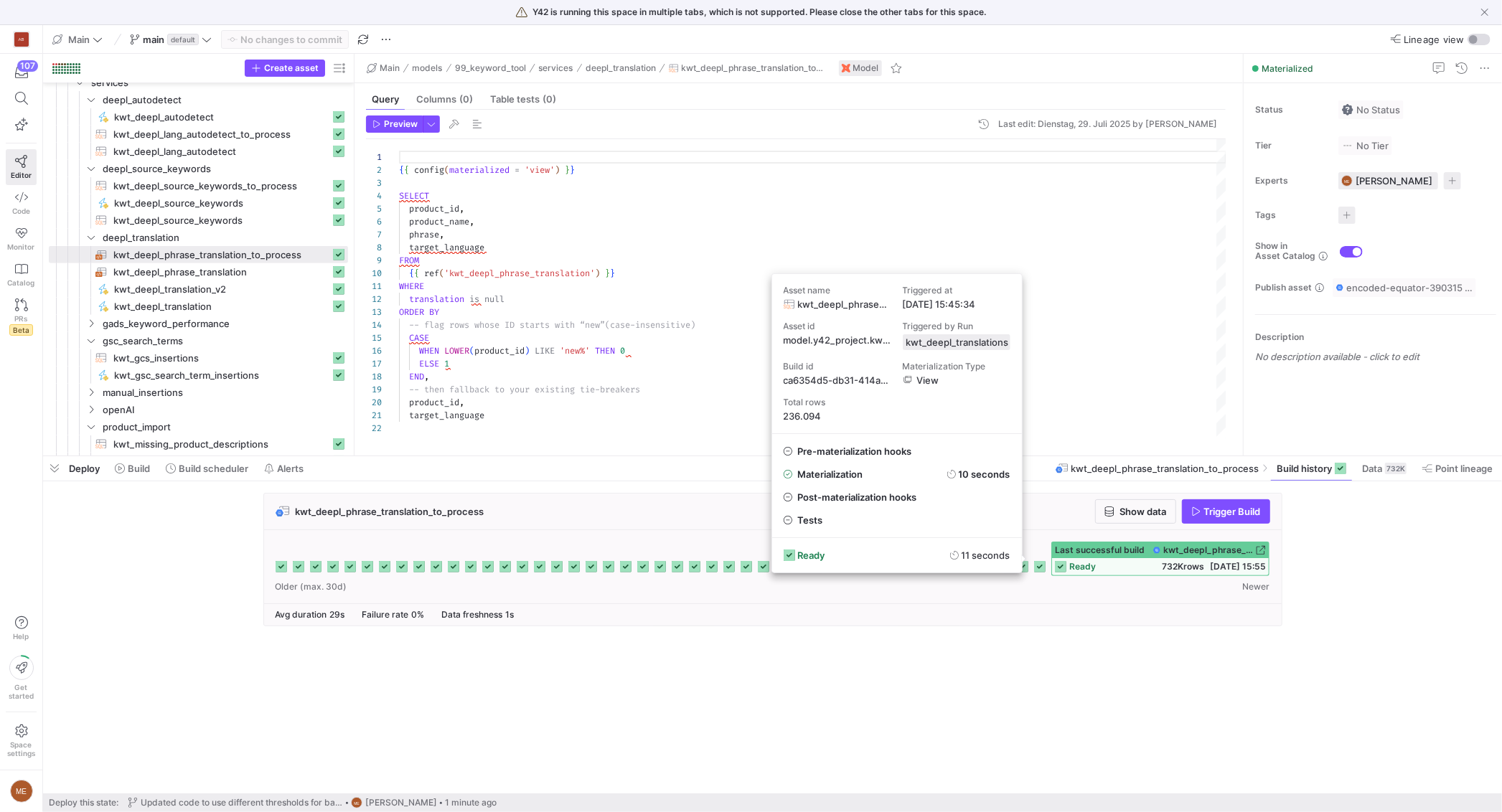
click at [816, 413] on span "236.094" at bounding box center [897, 415] width 227 height 11
copy span "236.094"
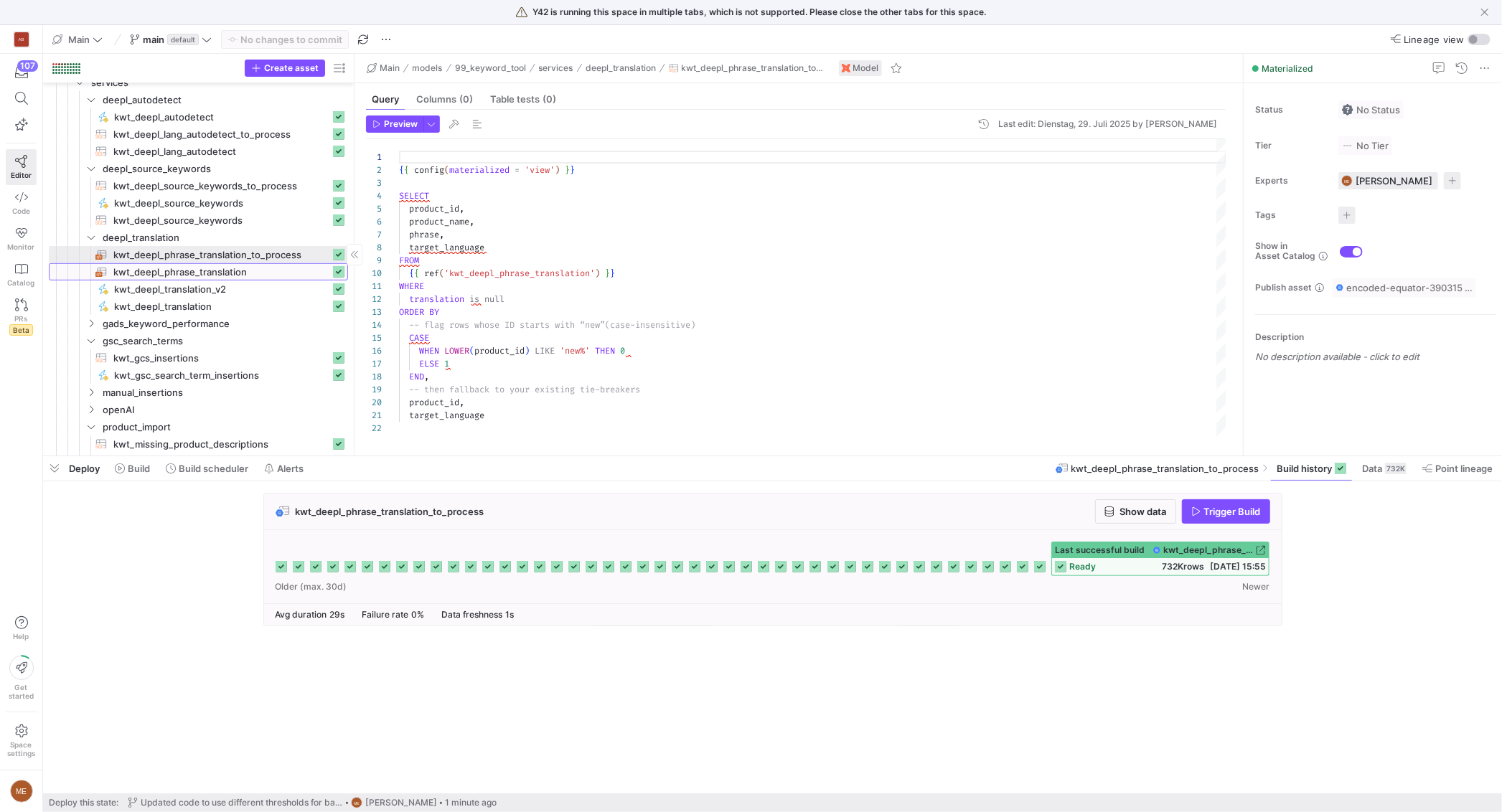
click at [184, 272] on span "kwt_deepl_phrase_translation​​​​​​​​​​" at bounding box center [221, 272] width 217 height 17
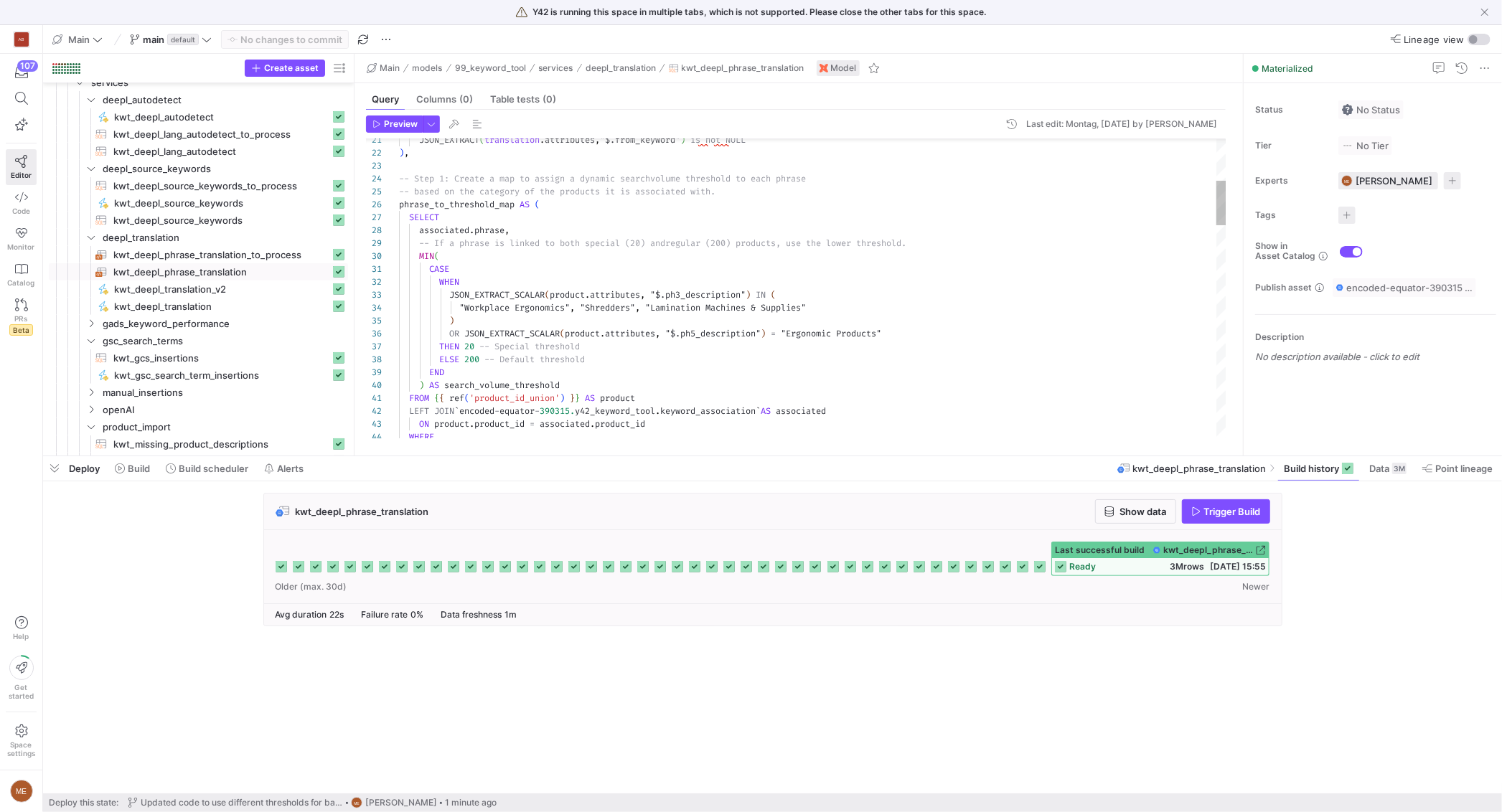
type textarea "CASE WHEN JSON_EXTRACT_SCALAR(product.attributes, "$.ph3_description") IN ( "Wo…"
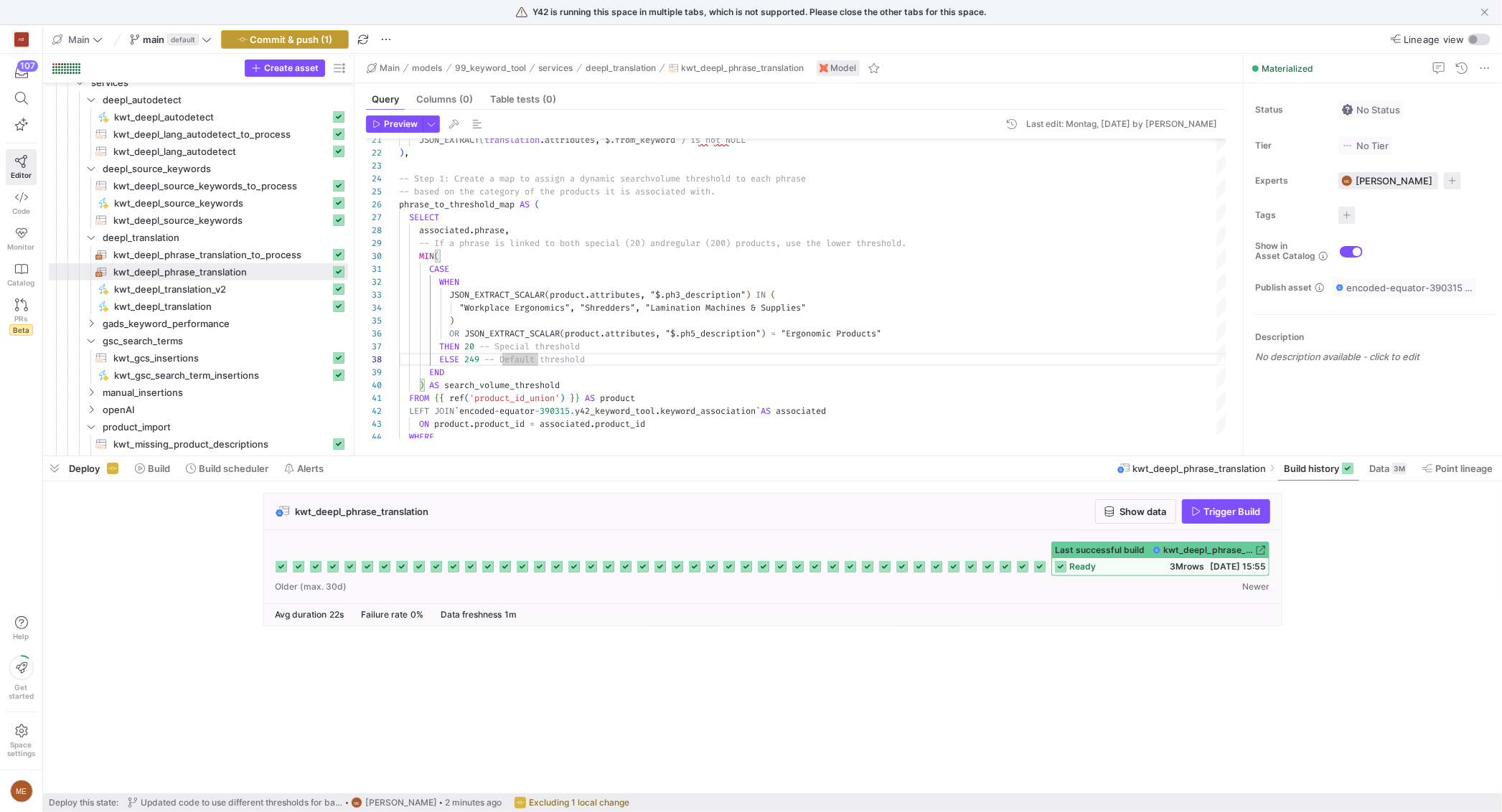
click at [329, 44] on span "Commit & push (1)" at bounding box center [292, 39] width 83 height 11
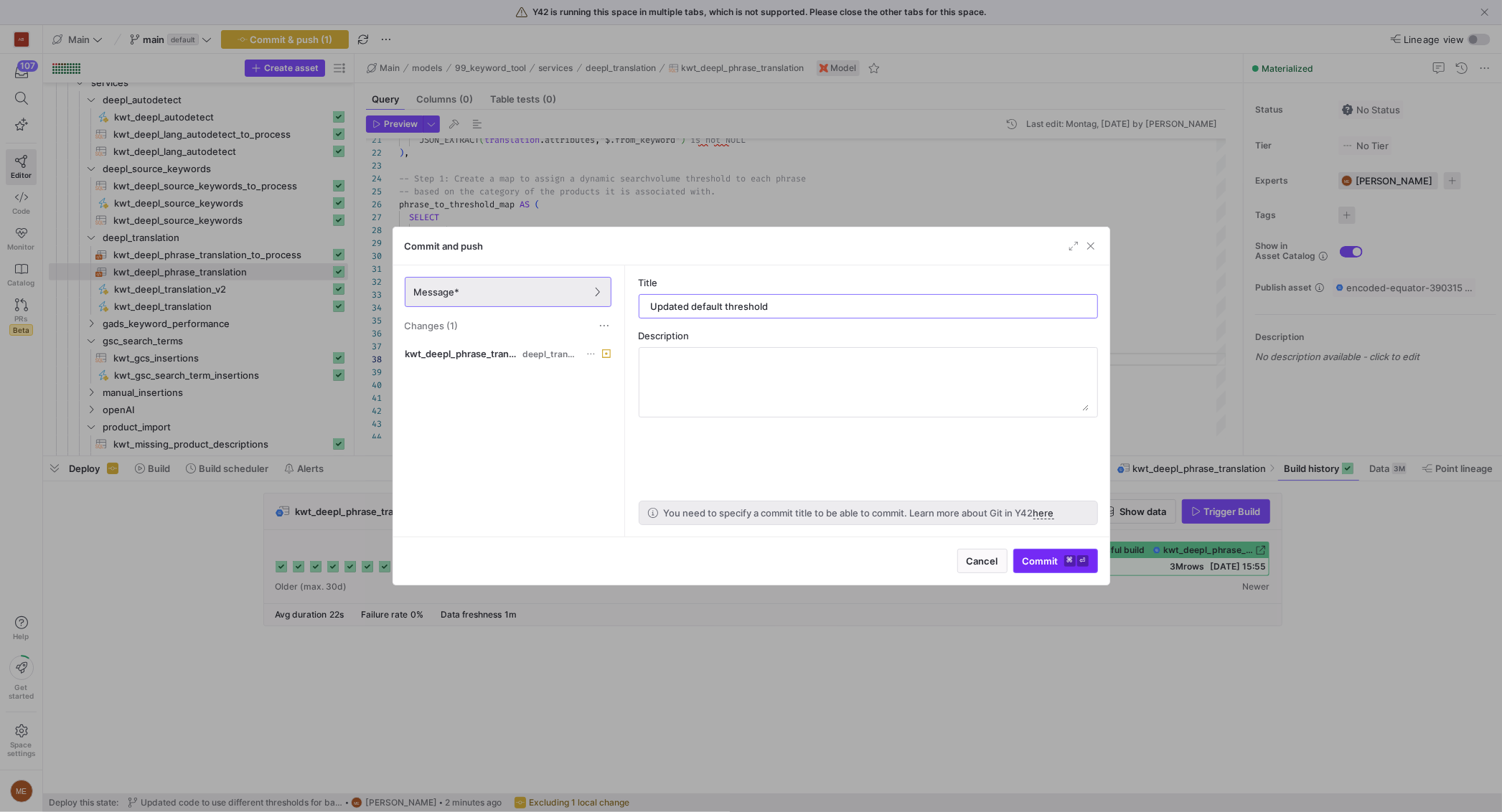
type input "Updated default threshold"
click at [1078, 562] on kbd "⏎" at bounding box center [1082, 560] width 11 height 11
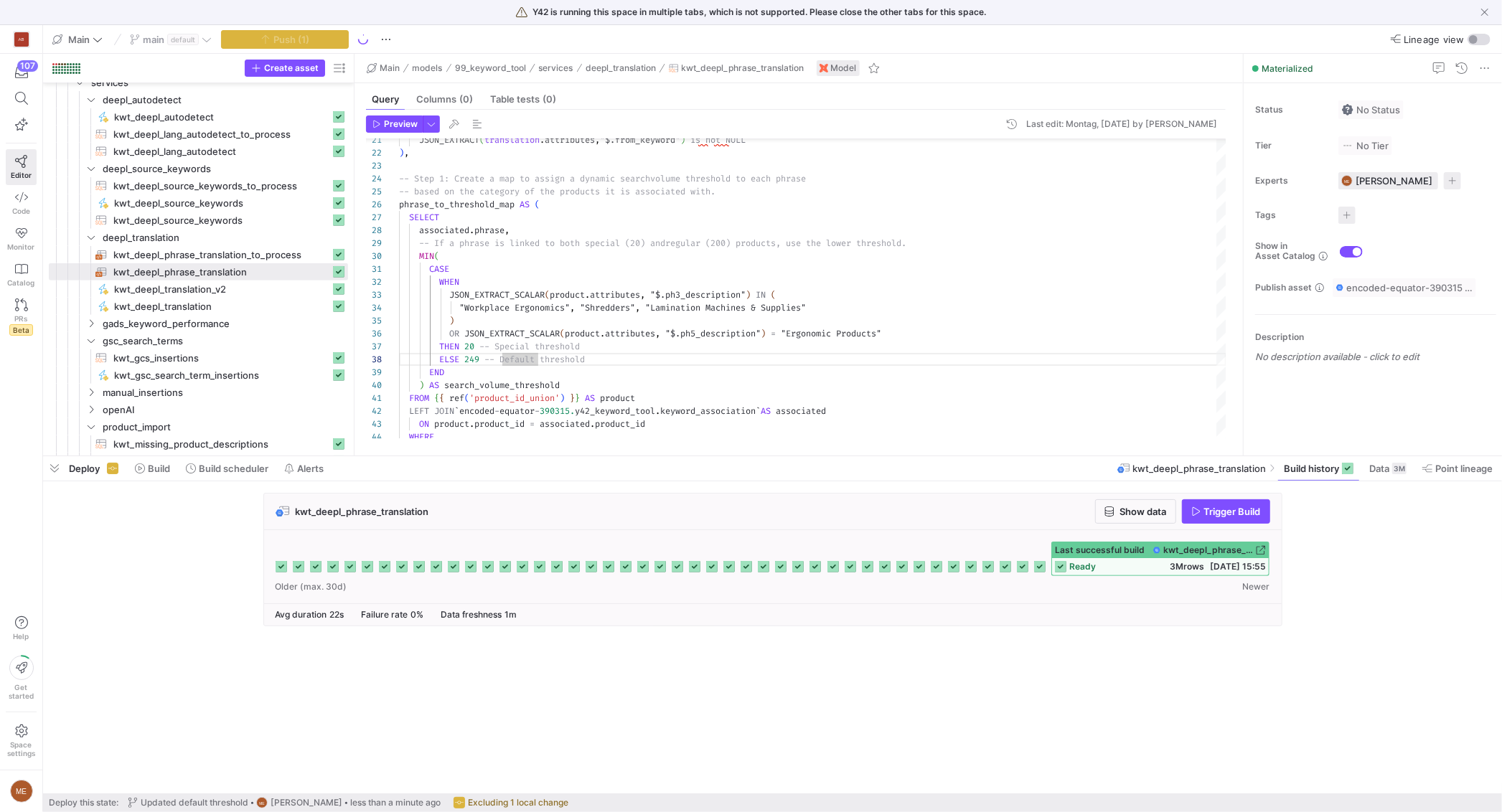
click at [1452, 567] on div "kwt_deepl_phrase_translation Show data Trigger Build Last successful build" at bounding box center [769, 564] width 1453 height 142
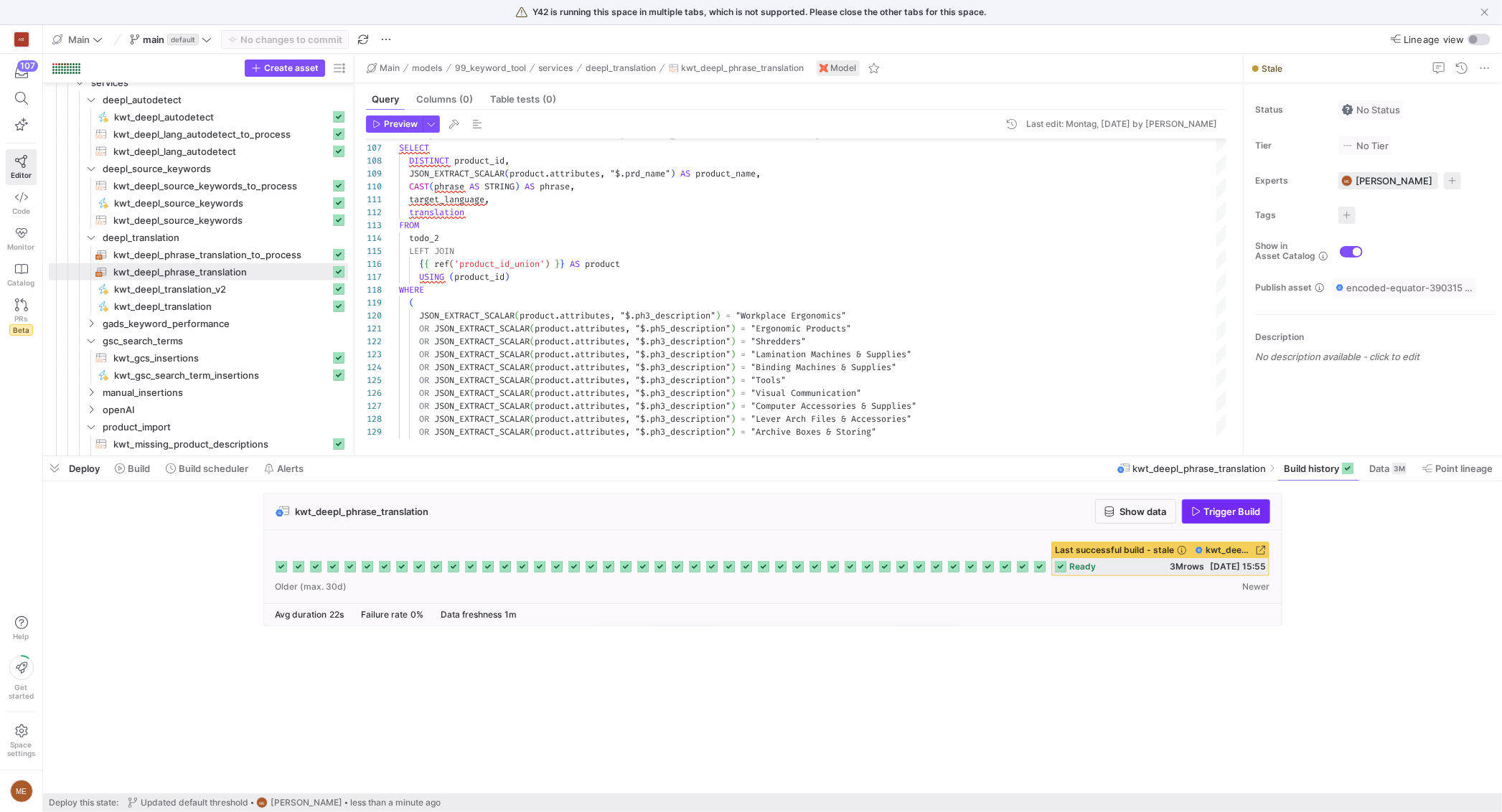
click at [1251, 514] on span "Trigger Build" at bounding box center [1232, 511] width 57 height 11
click at [1346, 522] on div "kwt_deepl_phrase_translation Show data Trigger Build Last successful build - st…" at bounding box center [769, 564] width 1453 height 142
click at [249, 283] on span "kwt_deepl_translation_v2​​​​​" at bounding box center [222, 289] width 216 height 17
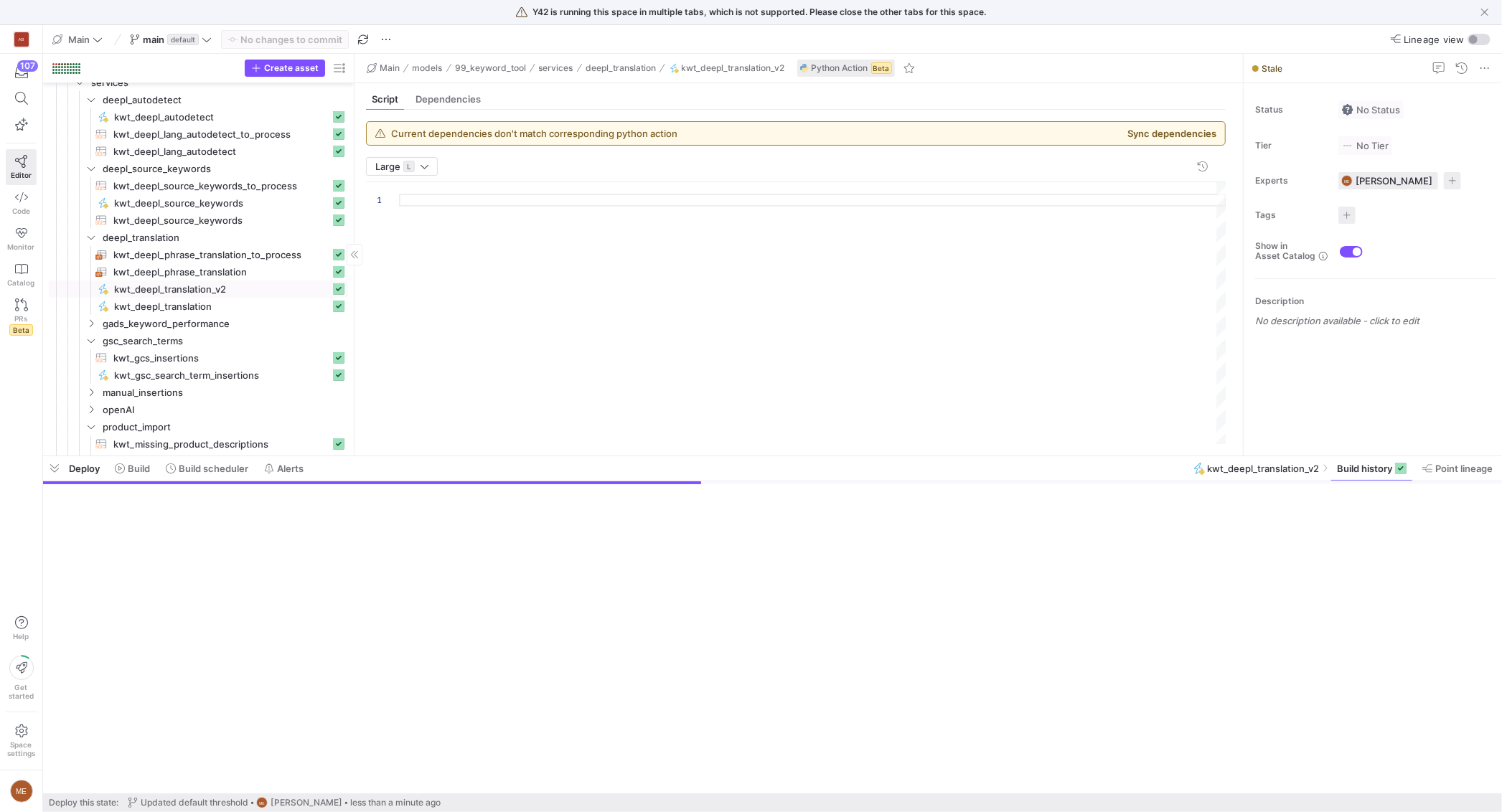
scroll to position [129, 0]
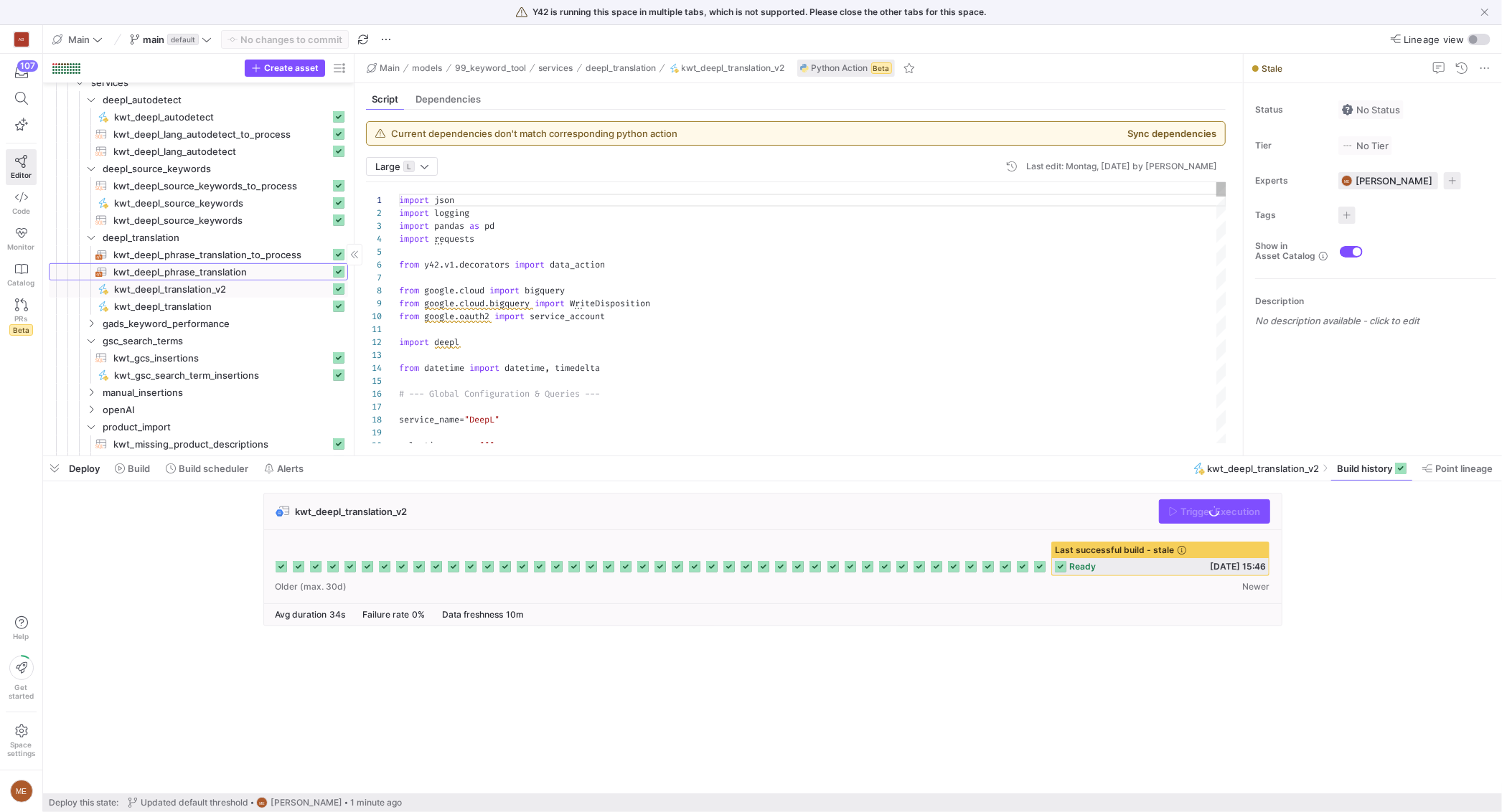
click at [258, 272] on span "kwt_deepl_phrase_translation​​​​​​​​​​" at bounding box center [221, 272] width 217 height 17
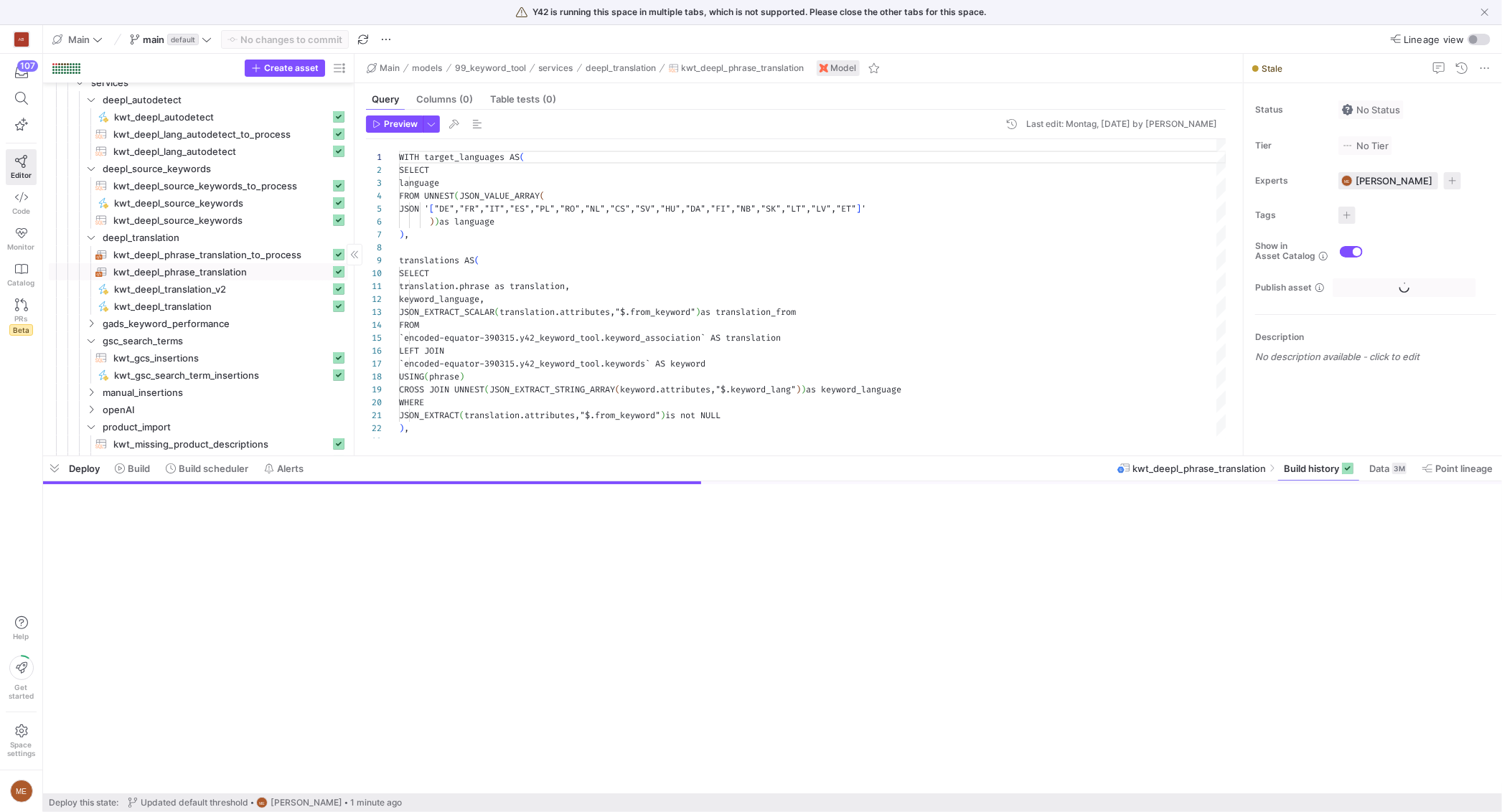
scroll to position [129, 0]
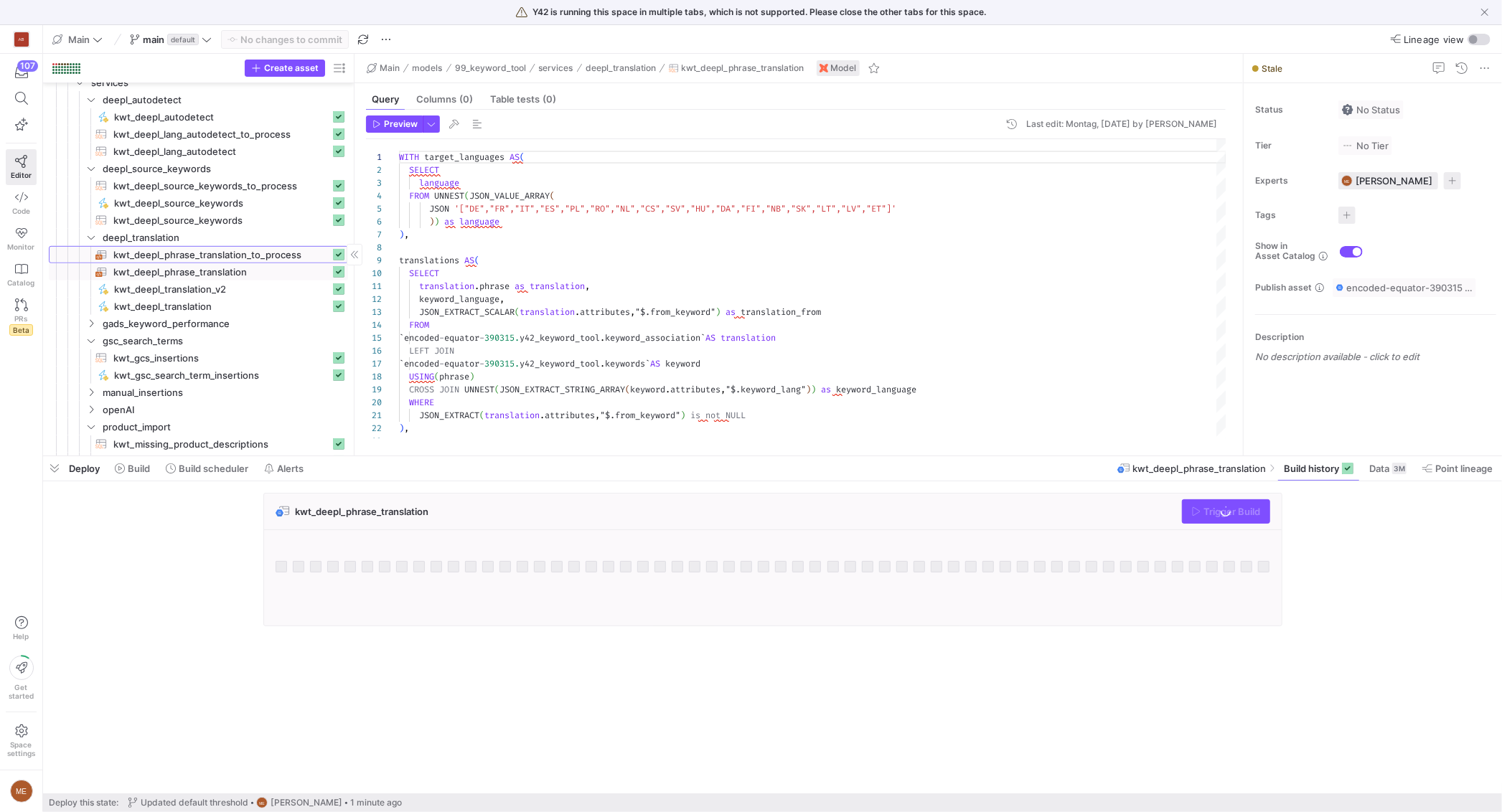
click at [279, 248] on span "kwt_deepl_phrase_translation_to_process​​​​​​​​​​" at bounding box center [221, 255] width 217 height 17
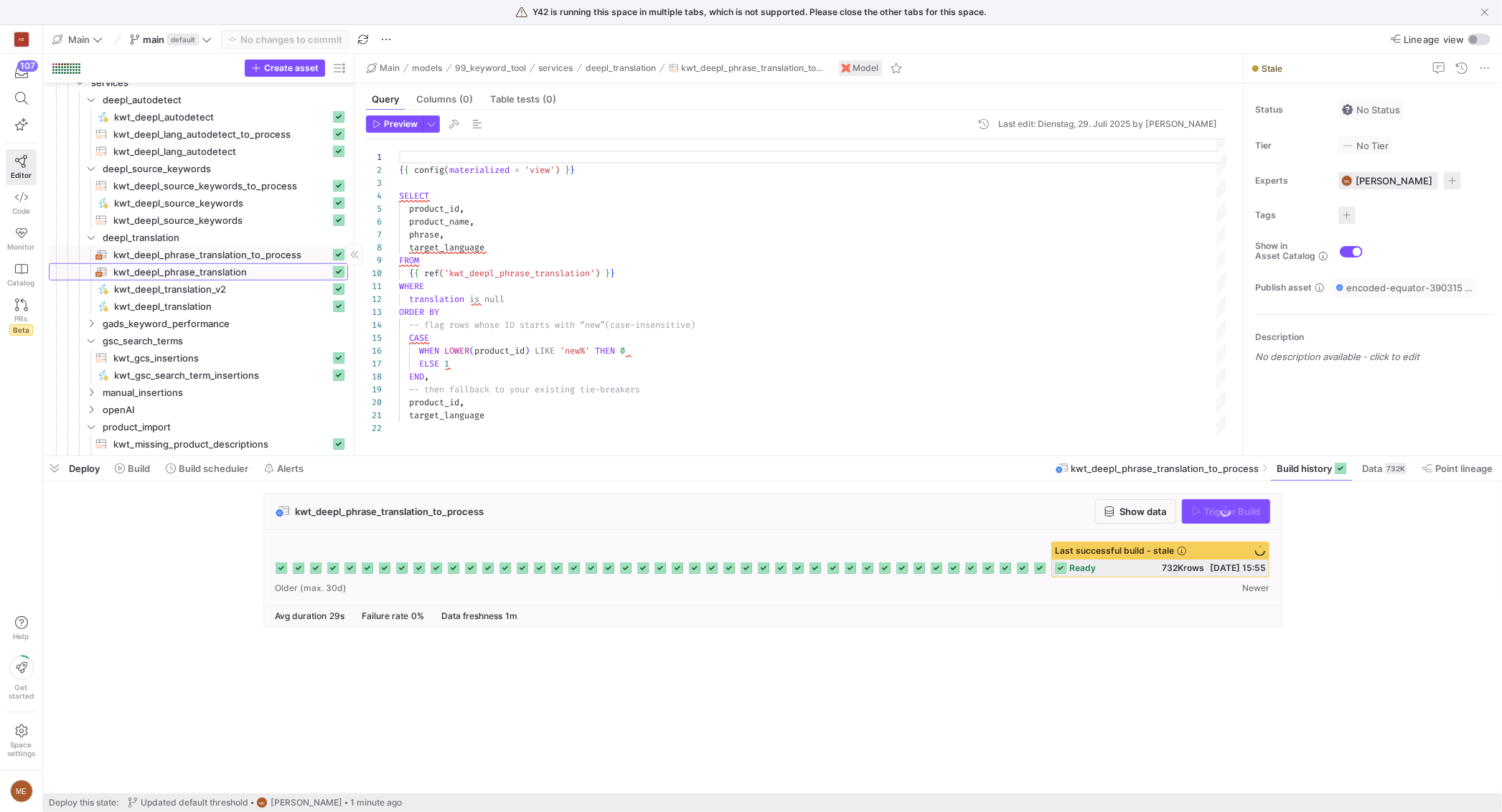
click at [233, 265] on span "kwt_deepl_phrase_translation​​​​​​​​​​" at bounding box center [221, 272] width 217 height 17
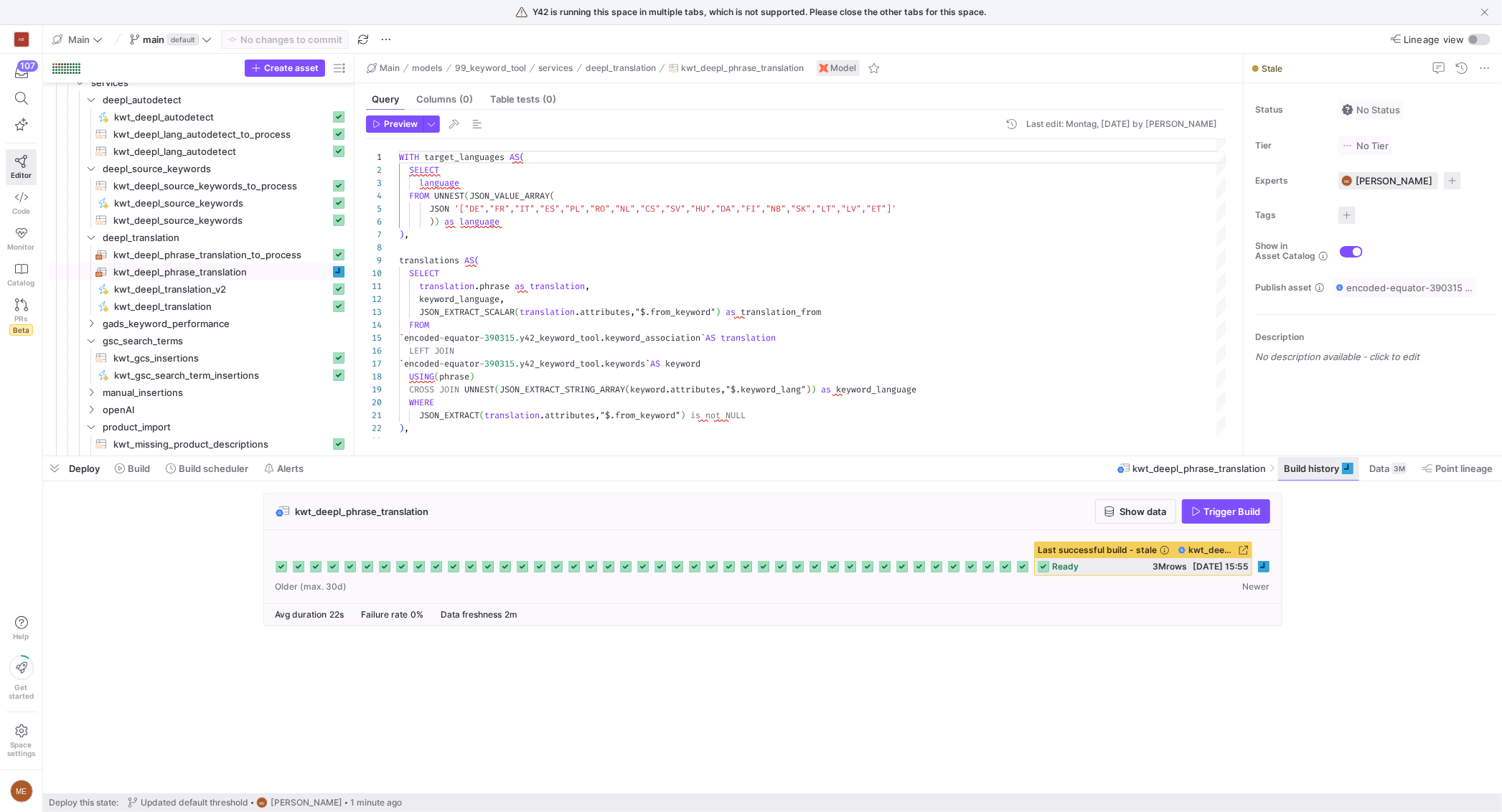
drag, startPoint x: 1393, startPoint y: 472, endPoint x: 1311, endPoint y: 476, distance: 82.1
click at [1392, 472] on div "3M" at bounding box center [1399, 468] width 14 height 11
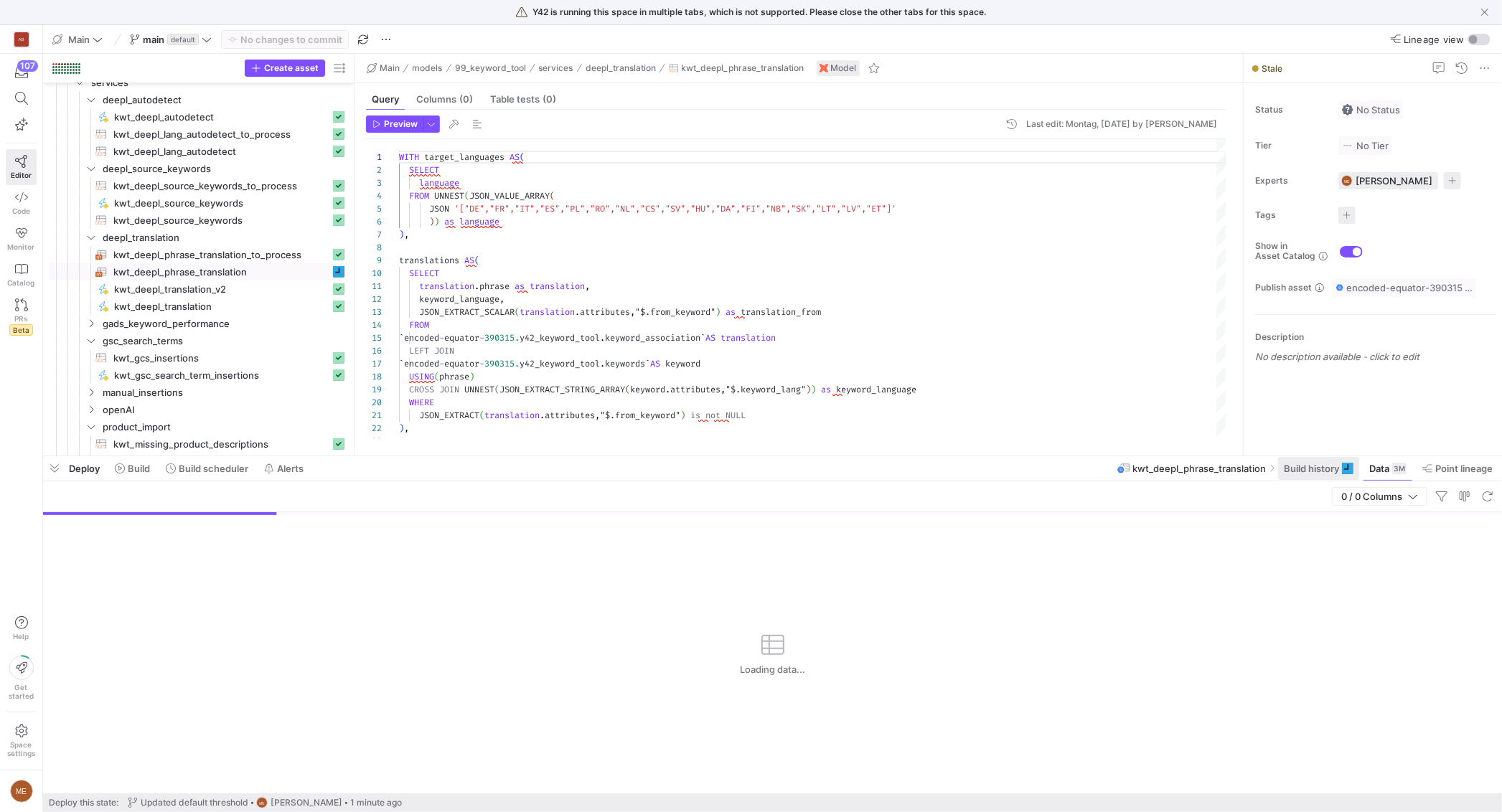
click at [1322, 471] on span "Build history" at bounding box center [1311, 468] width 55 height 11
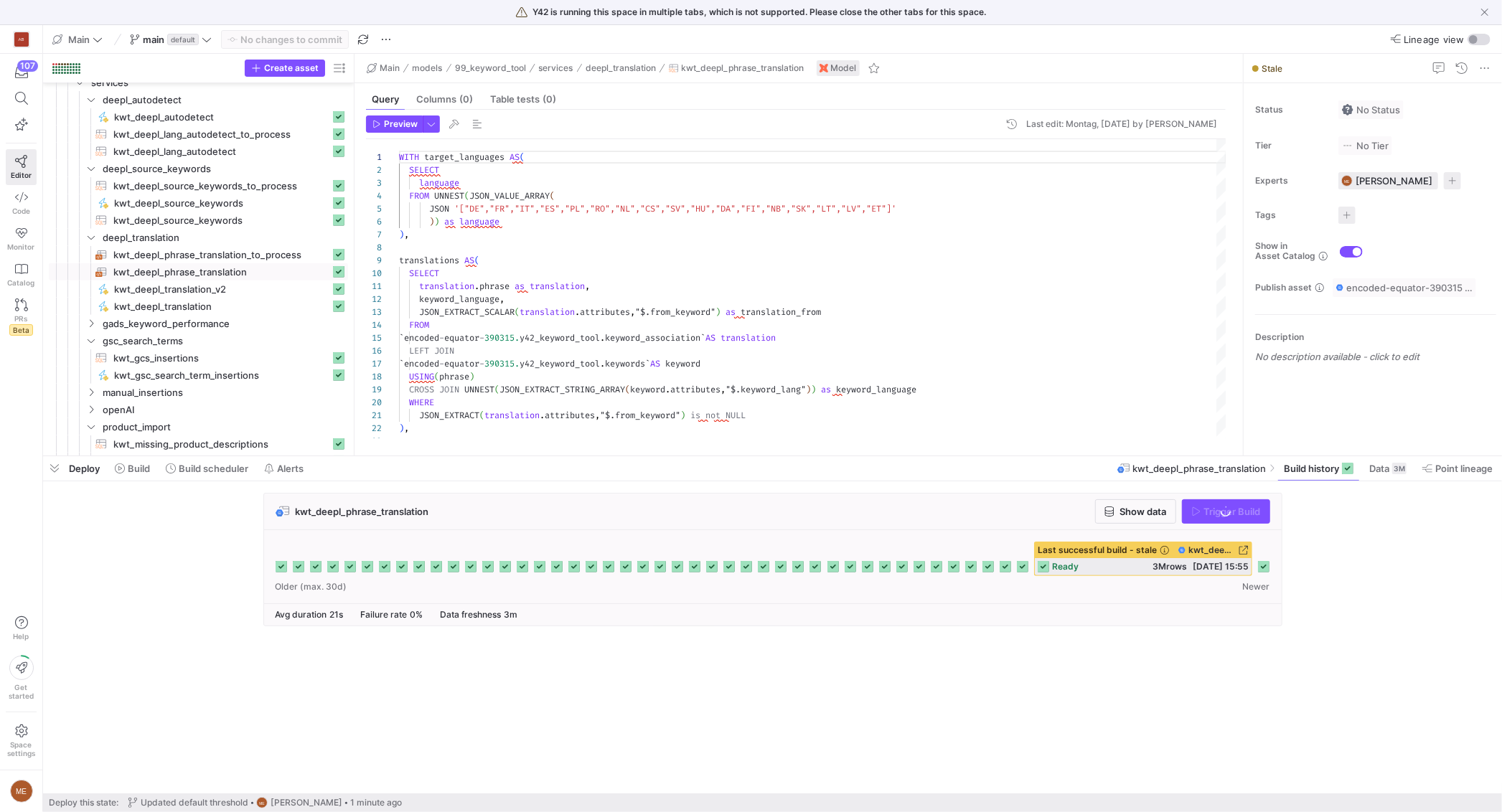
click at [1261, 564] on icon at bounding box center [1263, 566] width 11 height 11
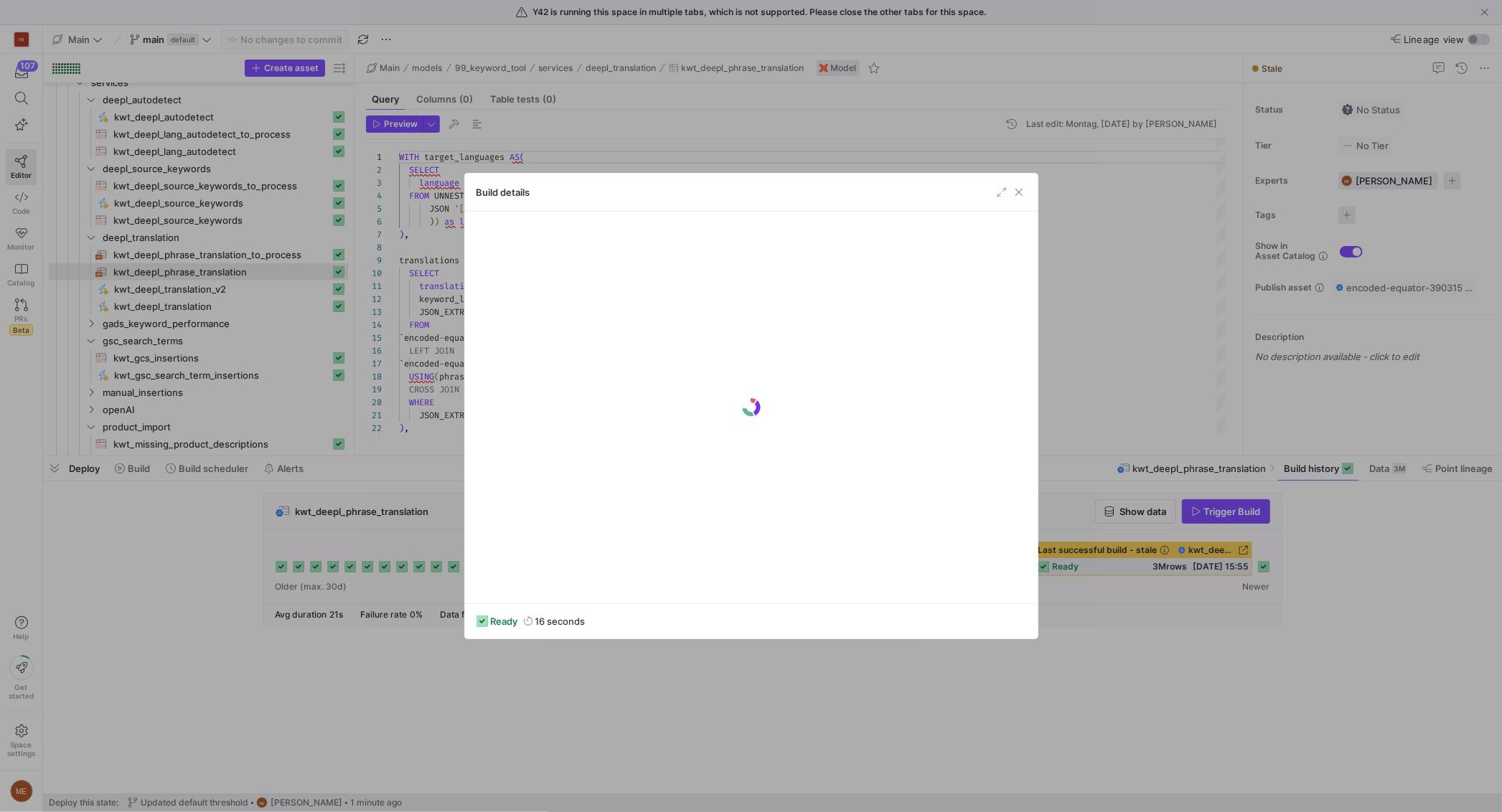
click at [1326, 583] on div at bounding box center [751, 406] width 1502 height 812
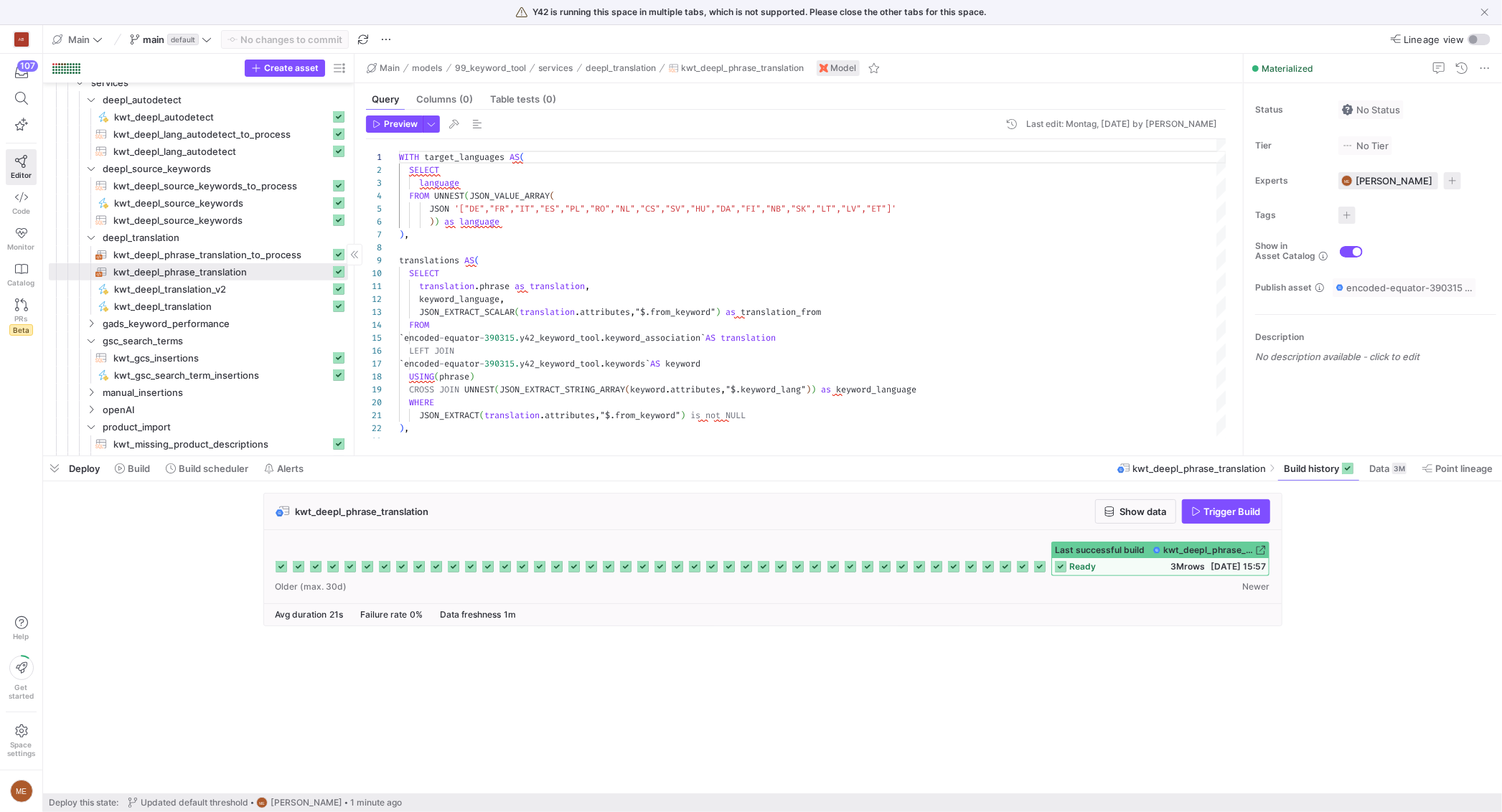
click at [236, 257] on span "kwt_deepl_phrase_translation_to_process​​​​​​​​​​" at bounding box center [221, 255] width 217 height 17
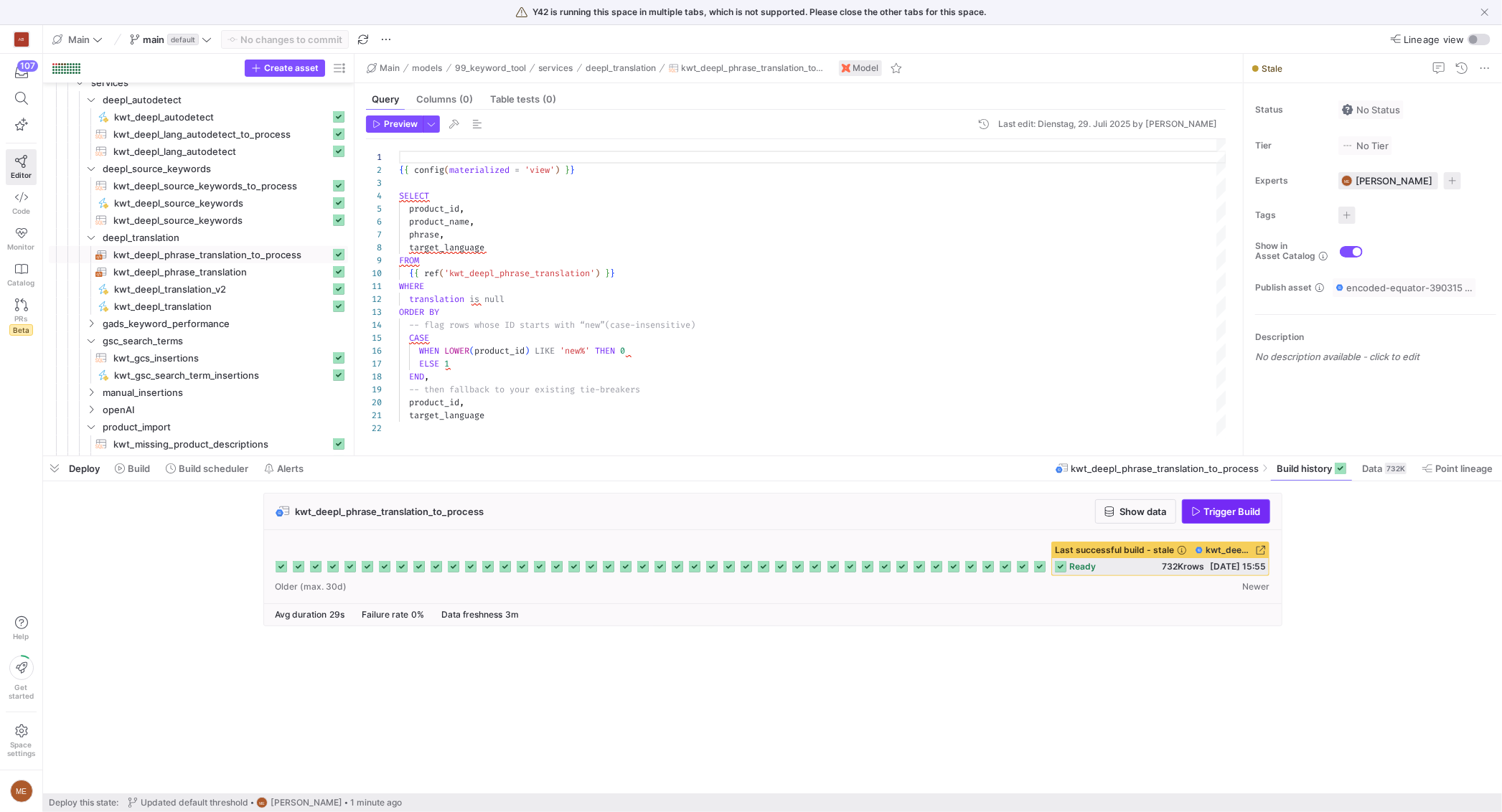
click at [1207, 513] on span "Trigger Build" at bounding box center [1232, 511] width 57 height 11
click at [1356, 530] on div "kwt_deepl_phrase_translation_to_process Show data Trigger Build" at bounding box center [769, 564] width 1453 height 142
click at [643, 663] on cdk-virtual-scroll-viewport "kwt_deepl_phrase_translation_to_process Show data Trigger Build Last successful…" at bounding box center [772, 643] width 1459 height 300
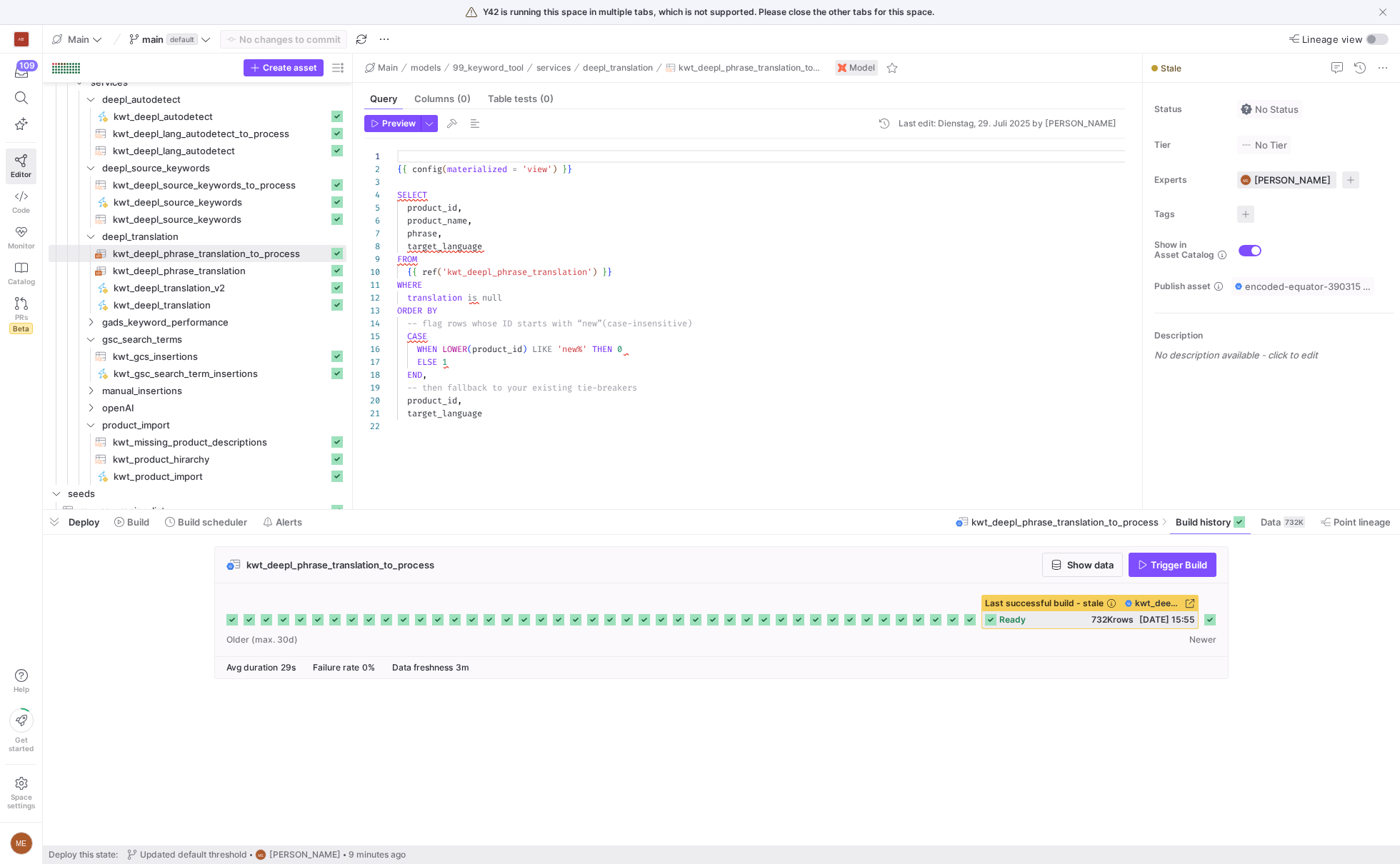
scroll to position [129, 0]
click at [1215, 714] on cdk-virtual-scroll-viewport "kwt_deepl_phrase_translation_to_process Show data Trigger Build Last successful…" at bounding box center [721, 696] width 1357 height 299
click at [1212, 618] on rect at bounding box center [1209, 619] width 11 height 11
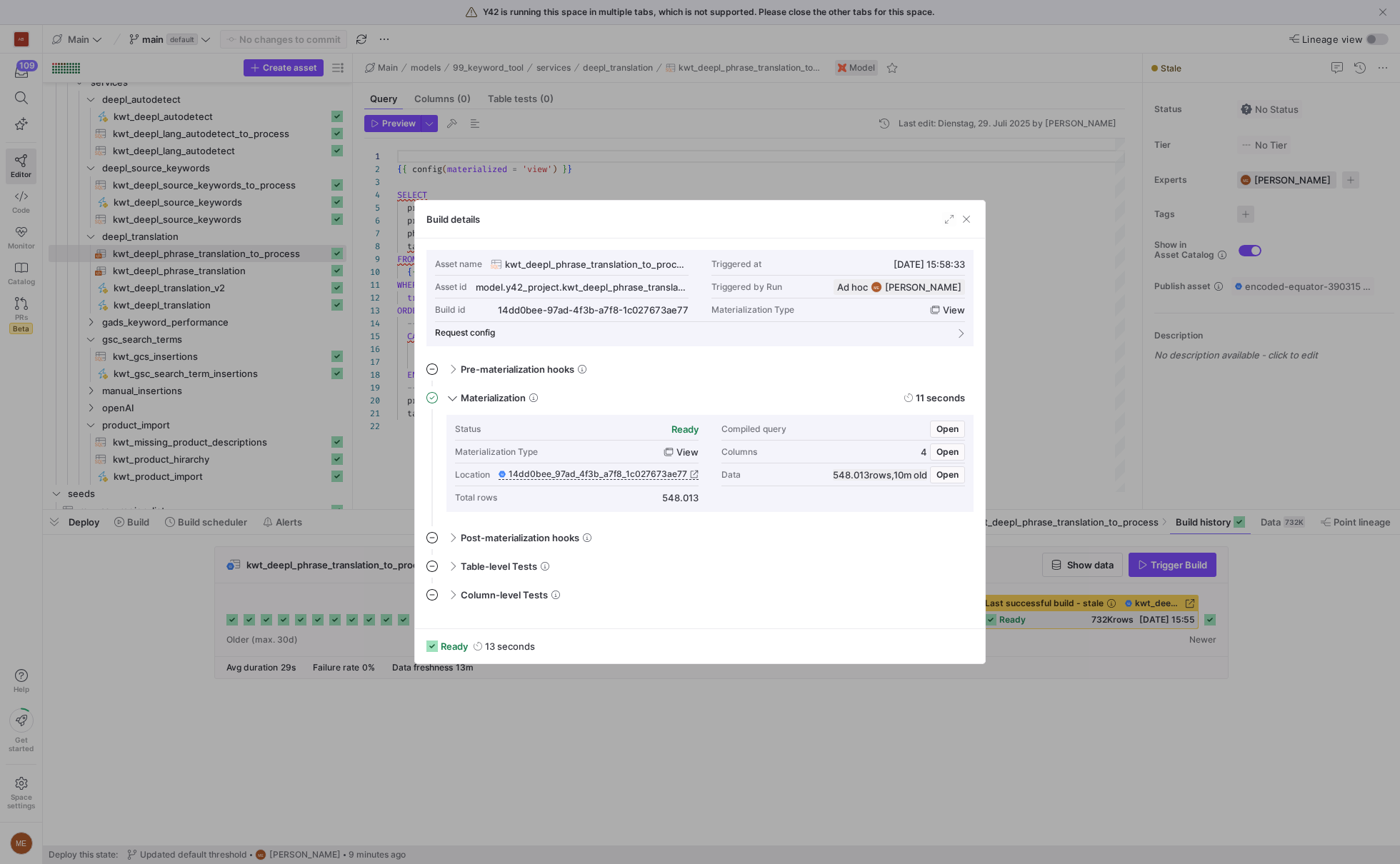
click at [680, 490] on div "Total rows 548.013" at bounding box center [576, 498] width 244 height 23
click at [677, 496] on div "548.013" at bounding box center [680, 498] width 37 height 11
copy div "548.013"
click at [1076, 320] on div at bounding box center [700, 432] width 1400 height 864
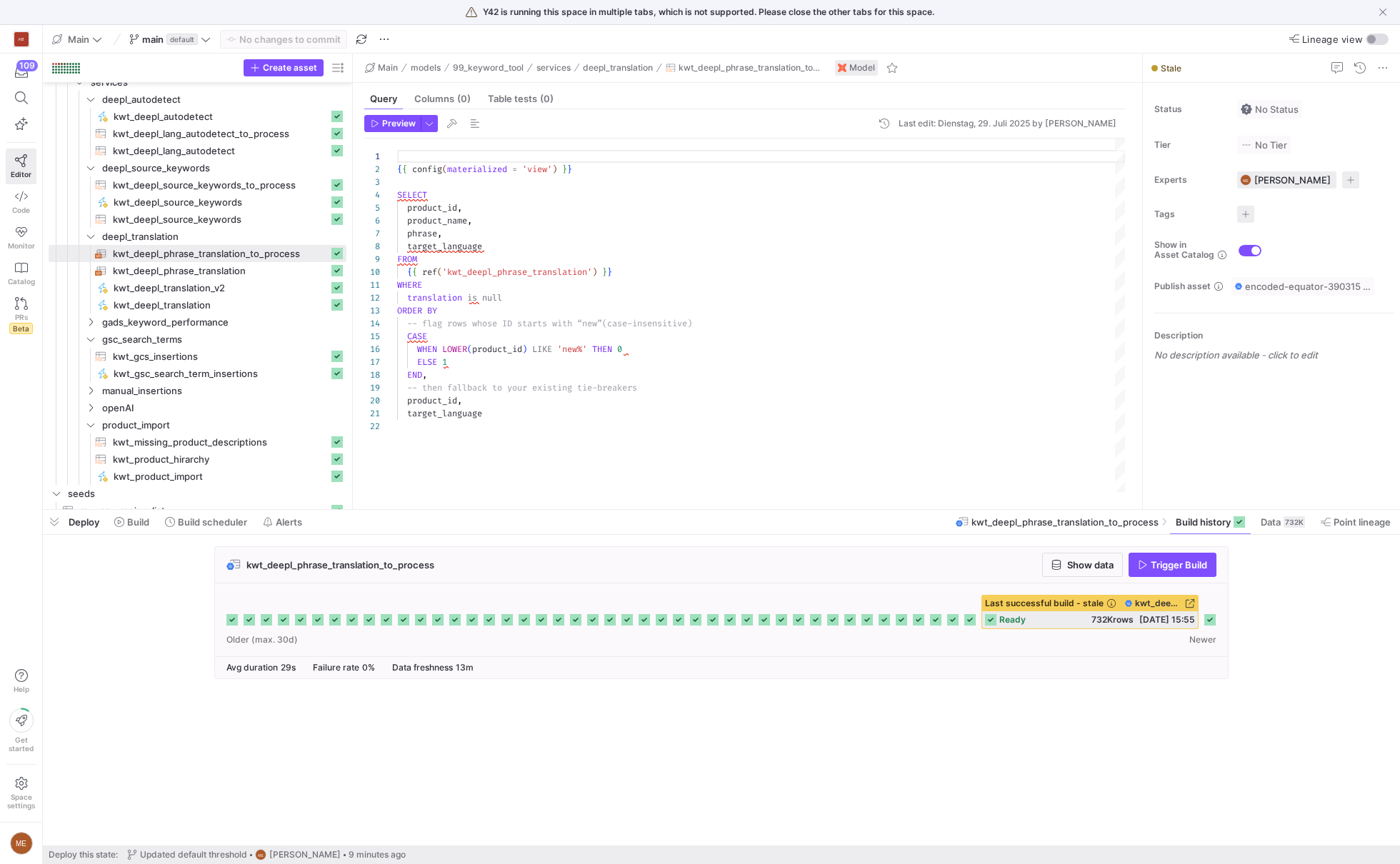
click at [1292, 707] on cdk-virtual-scroll-viewport "kwt_deepl_phrase_translation_to_process Show data Trigger Build Last successful…" at bounding box center [721, 696] width 1357 height 299
click at [1271, 531] on span at bounding box center [1283, 522] width 56 height 23
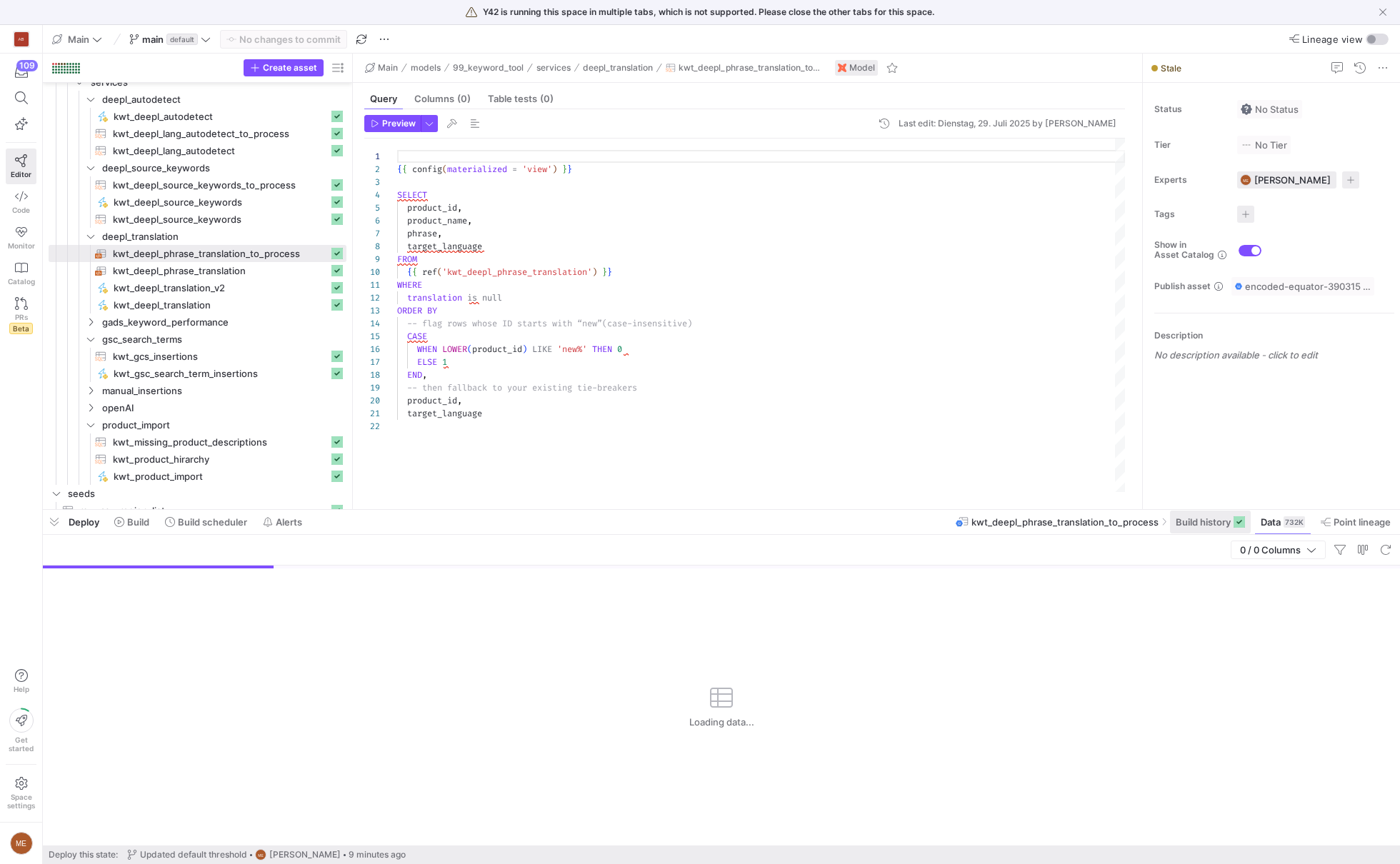
click at [1222, 526] on span "Build history" at bounding box center [1203, 522] width 55 height 11
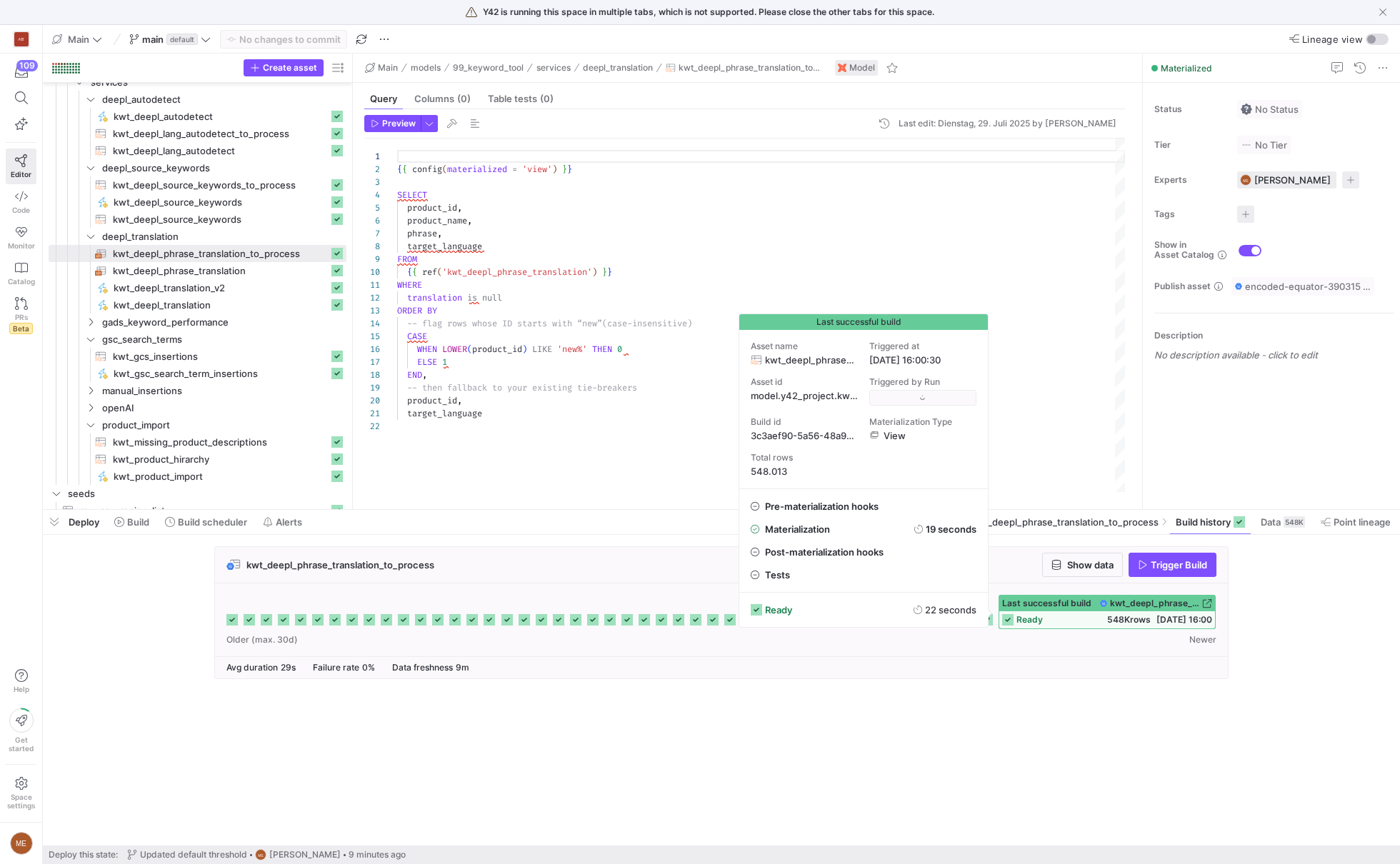
click at [1264, 589] on div "kwt_deepl_phrase_translation_to_process Show data Trigger Build Last successful…" at bounding box center [718, 617] width 1351 height 142
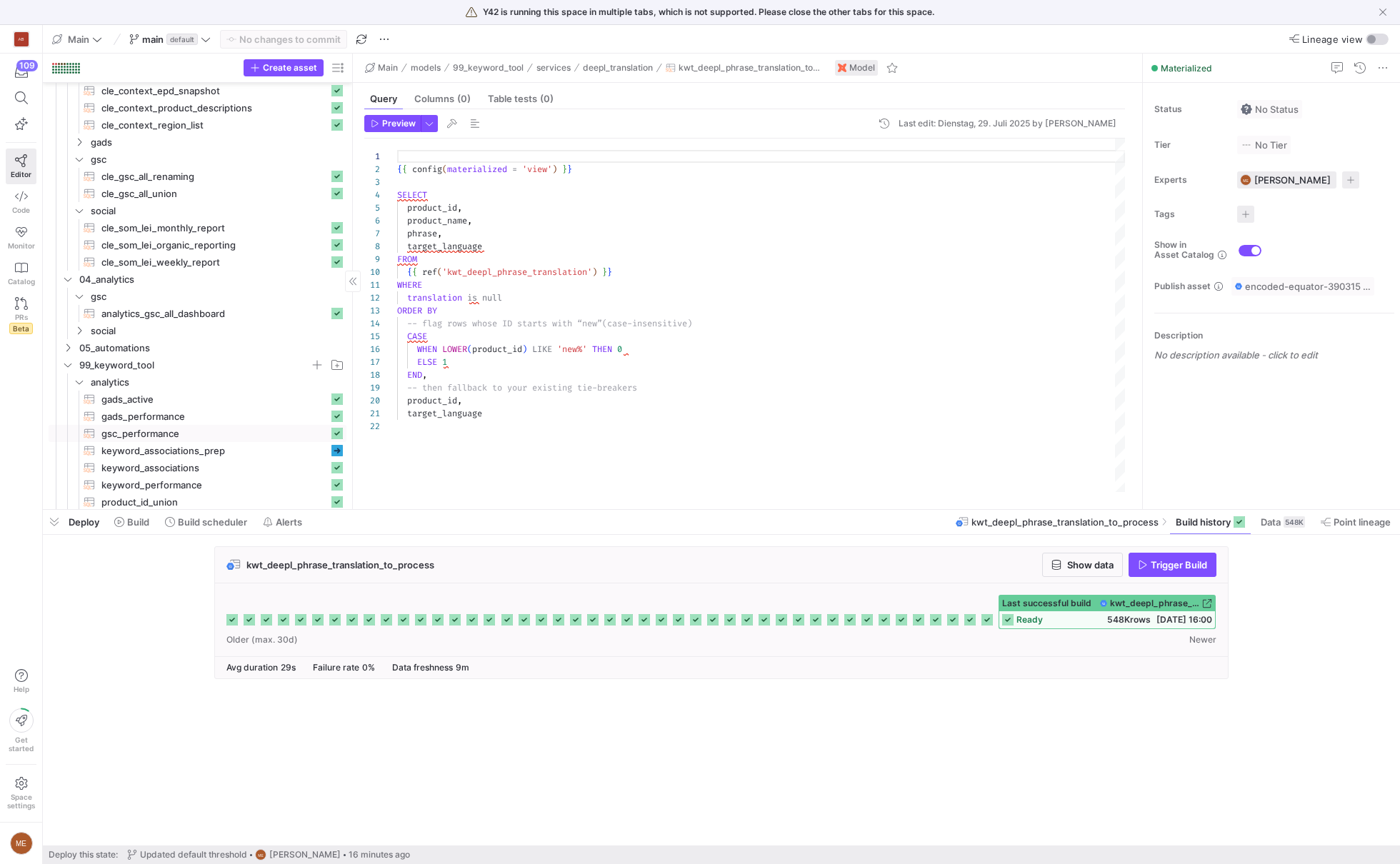
scroll to position [169, 0]
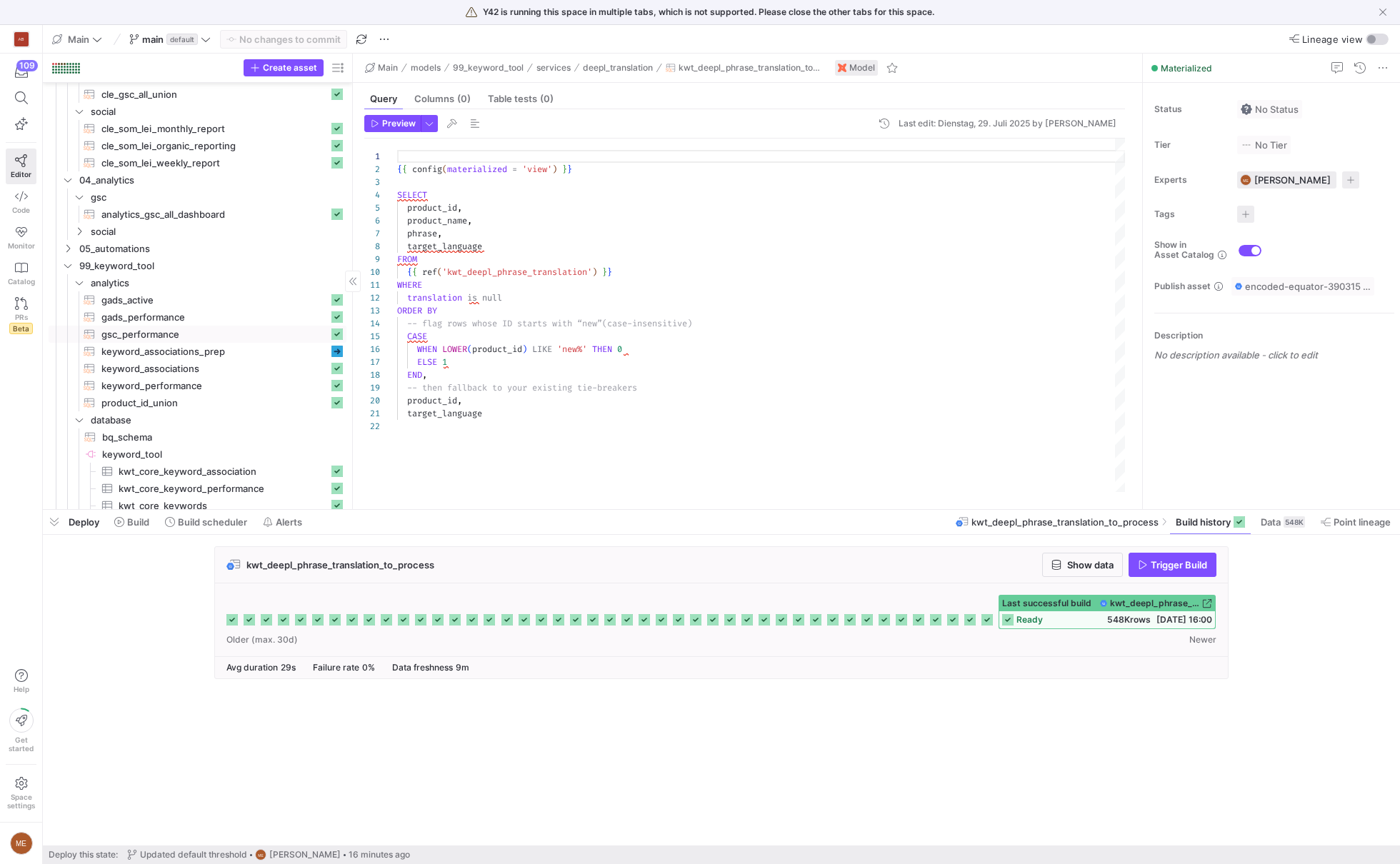
click at [246, 349] on span "keyword_associations_prep​​​​​​​​​​" at bounding box center [215, 352] width 227 height 17
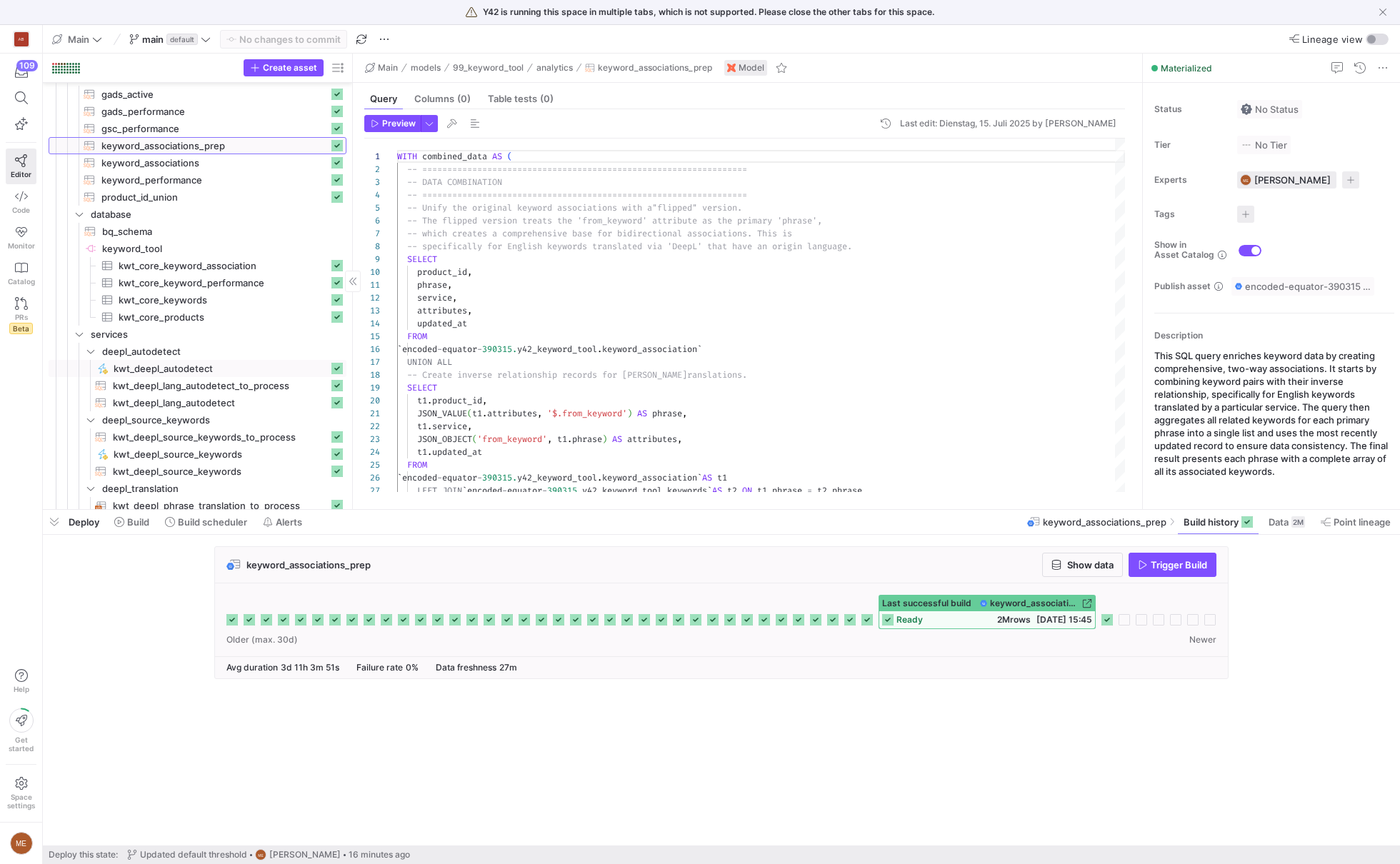
scroll to position [384, 0]
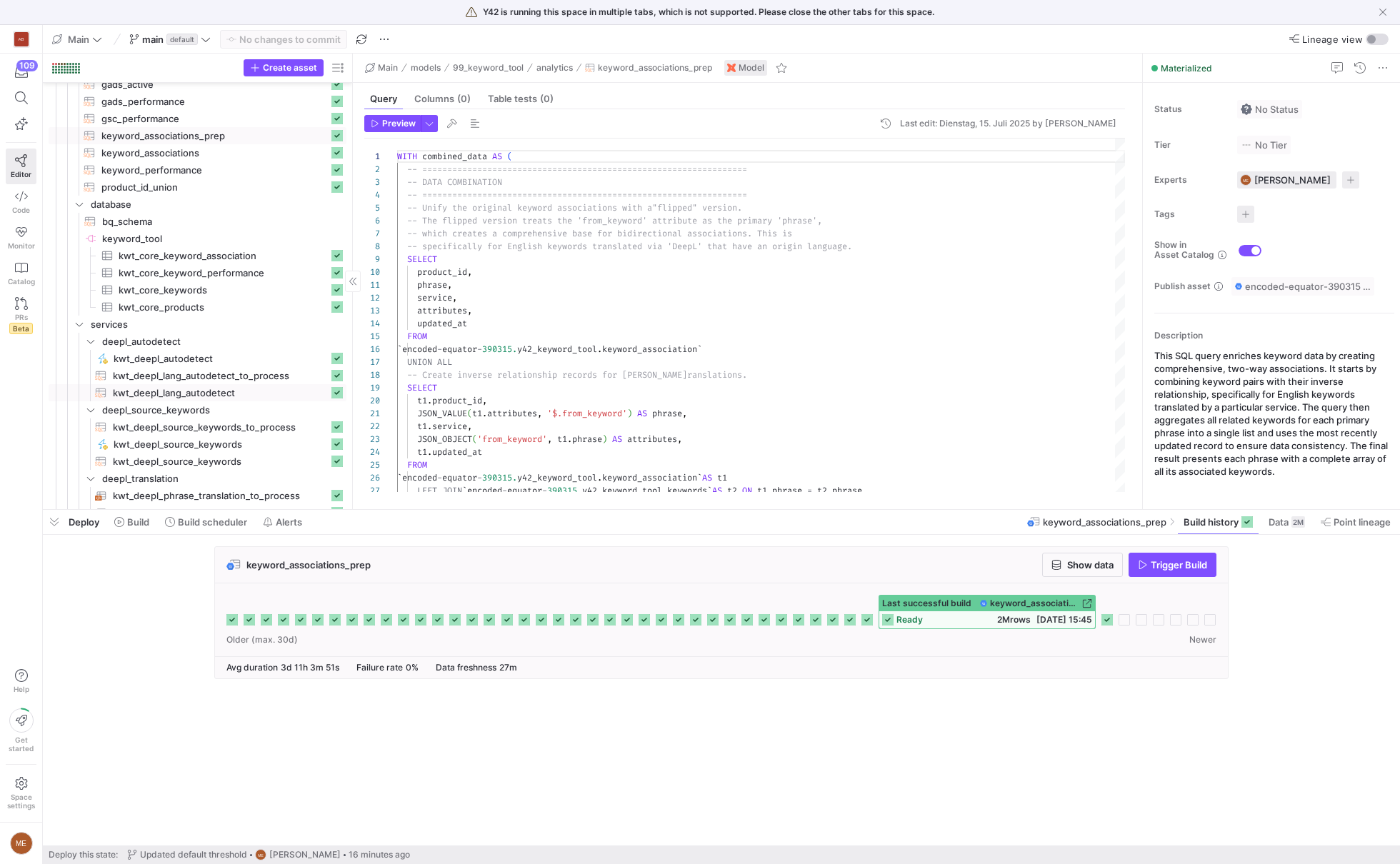
click at [268, 396] on span "kwt_deepl_lang_autodetect​​​​​​​​​​" at bounding box center [220, 393] width 216 height 17
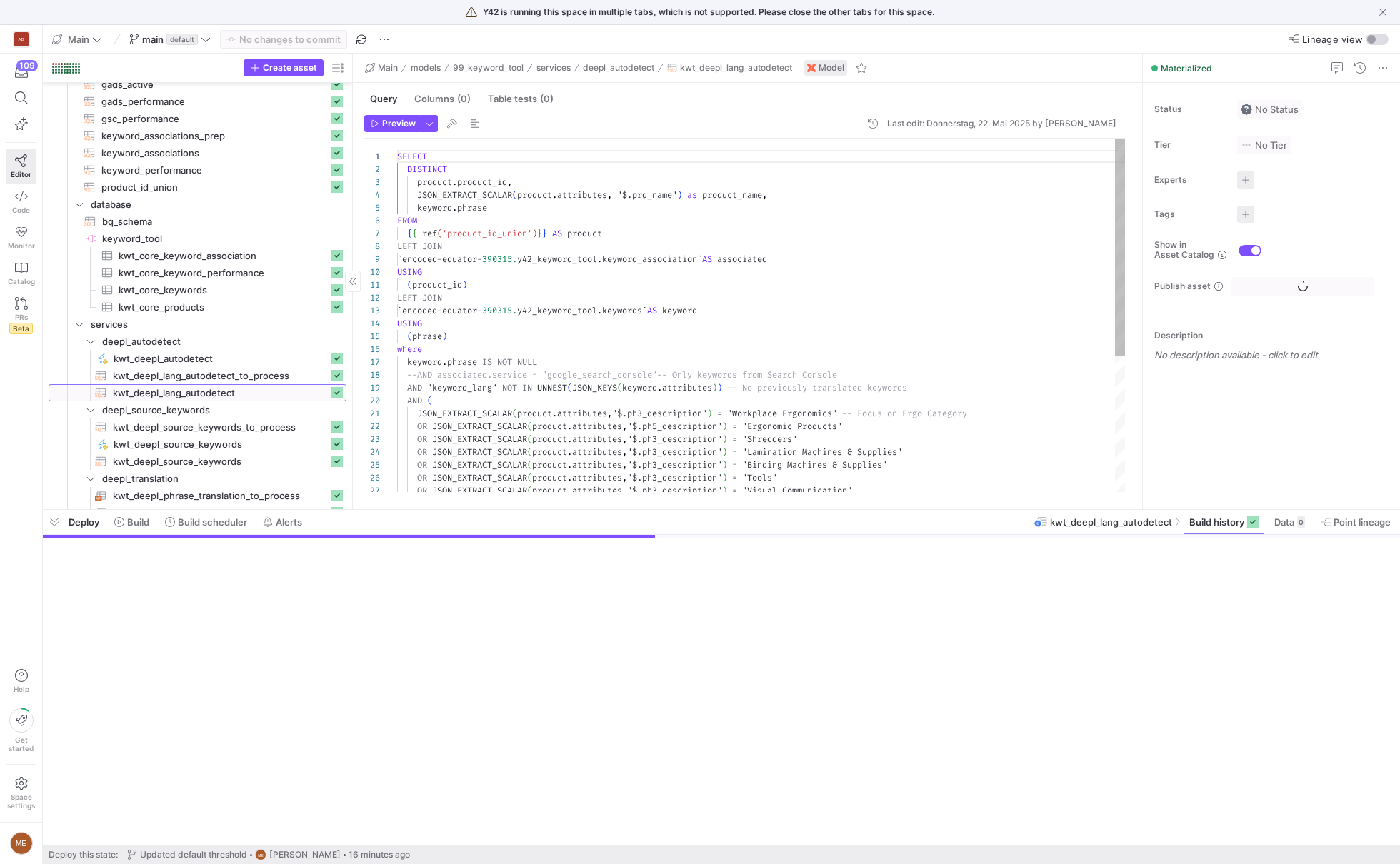
scroll to position [129, 0]
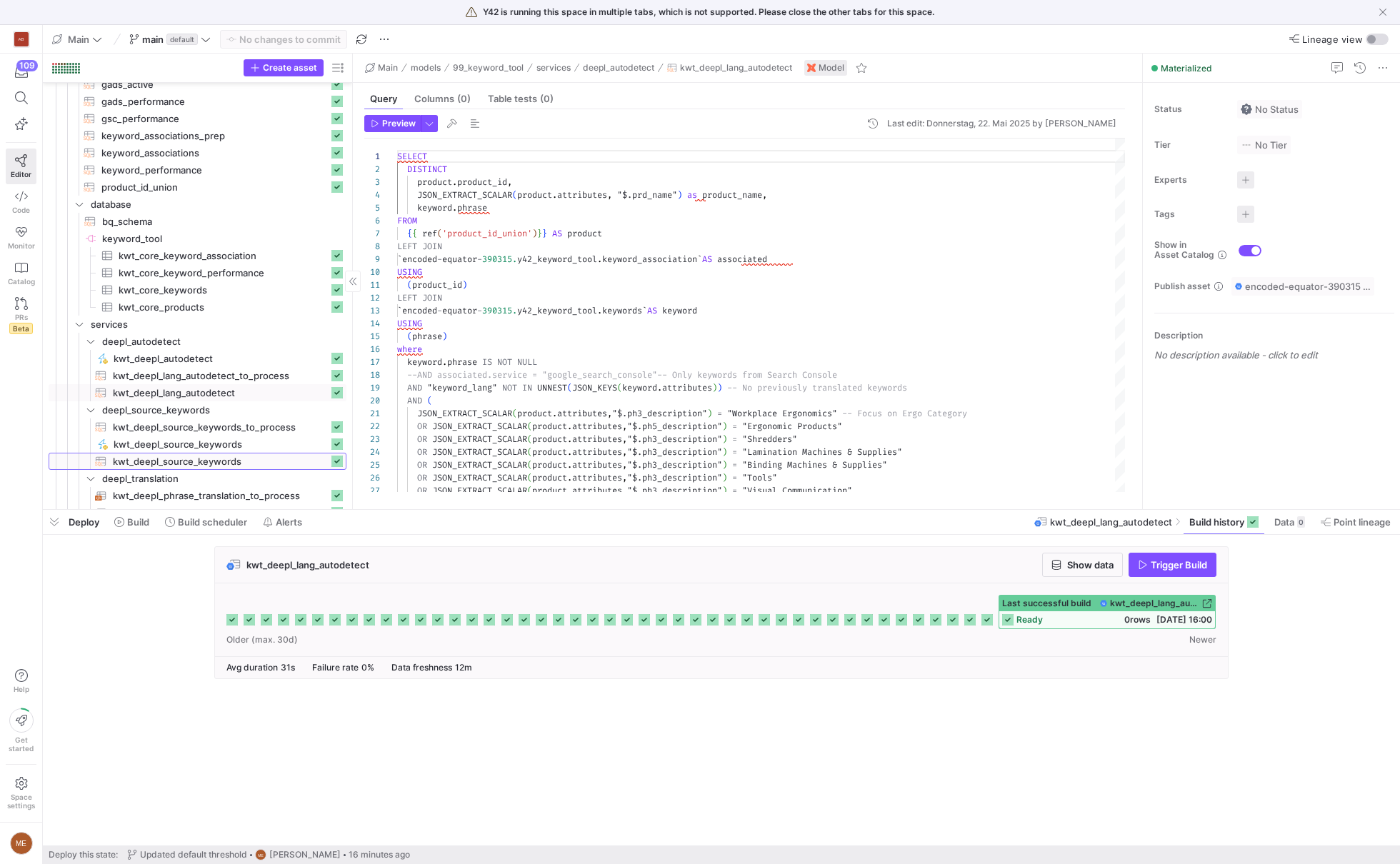
click at [193, 453] on link "kwt_deepl_source_keywords​​​​​​​​​​" at bounding box center [198, 462] width 298 height 17
type textarea "/* This model is an inverted copy of the keywords_associations model, switching…"
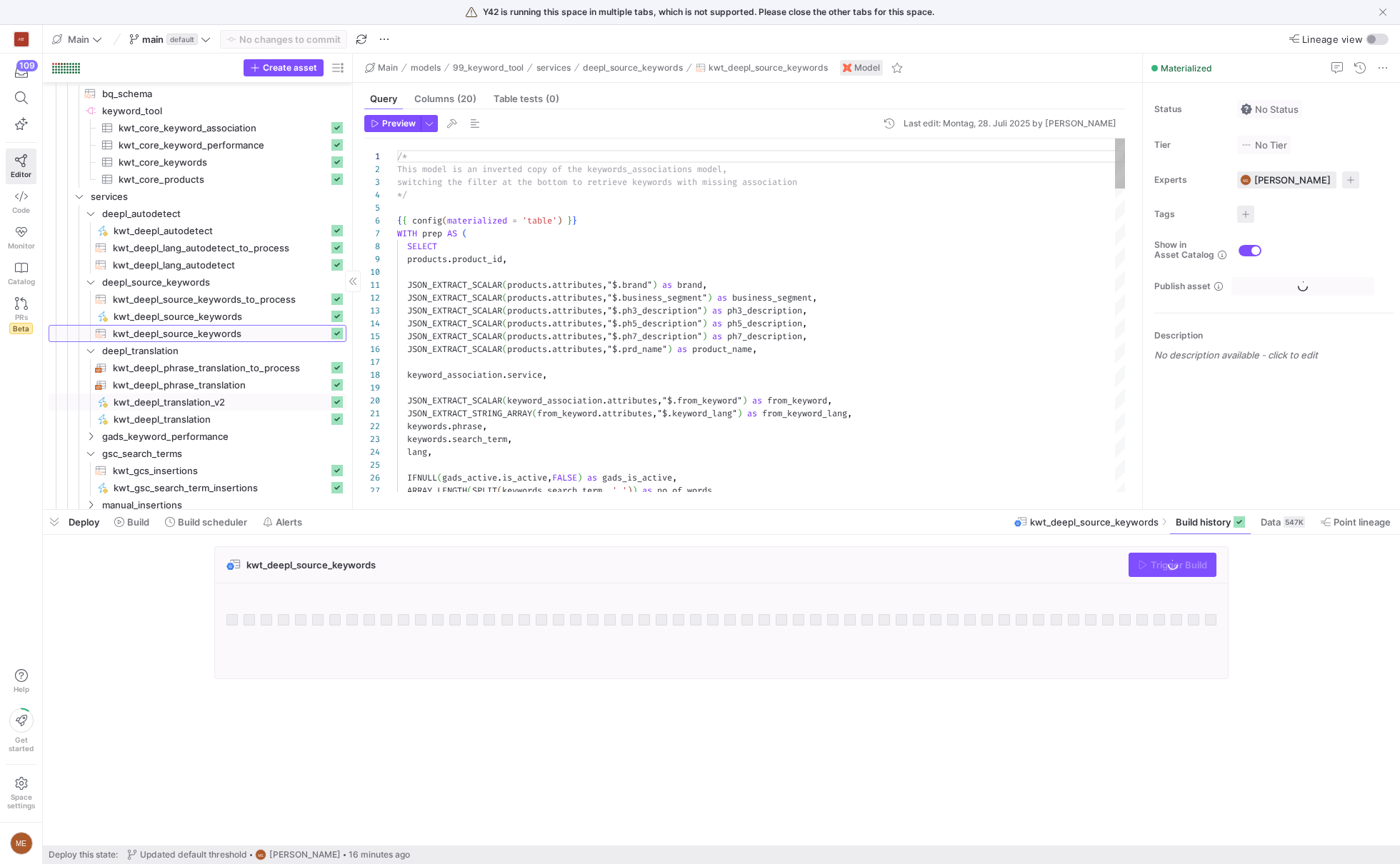
scroll to position [514, 0]
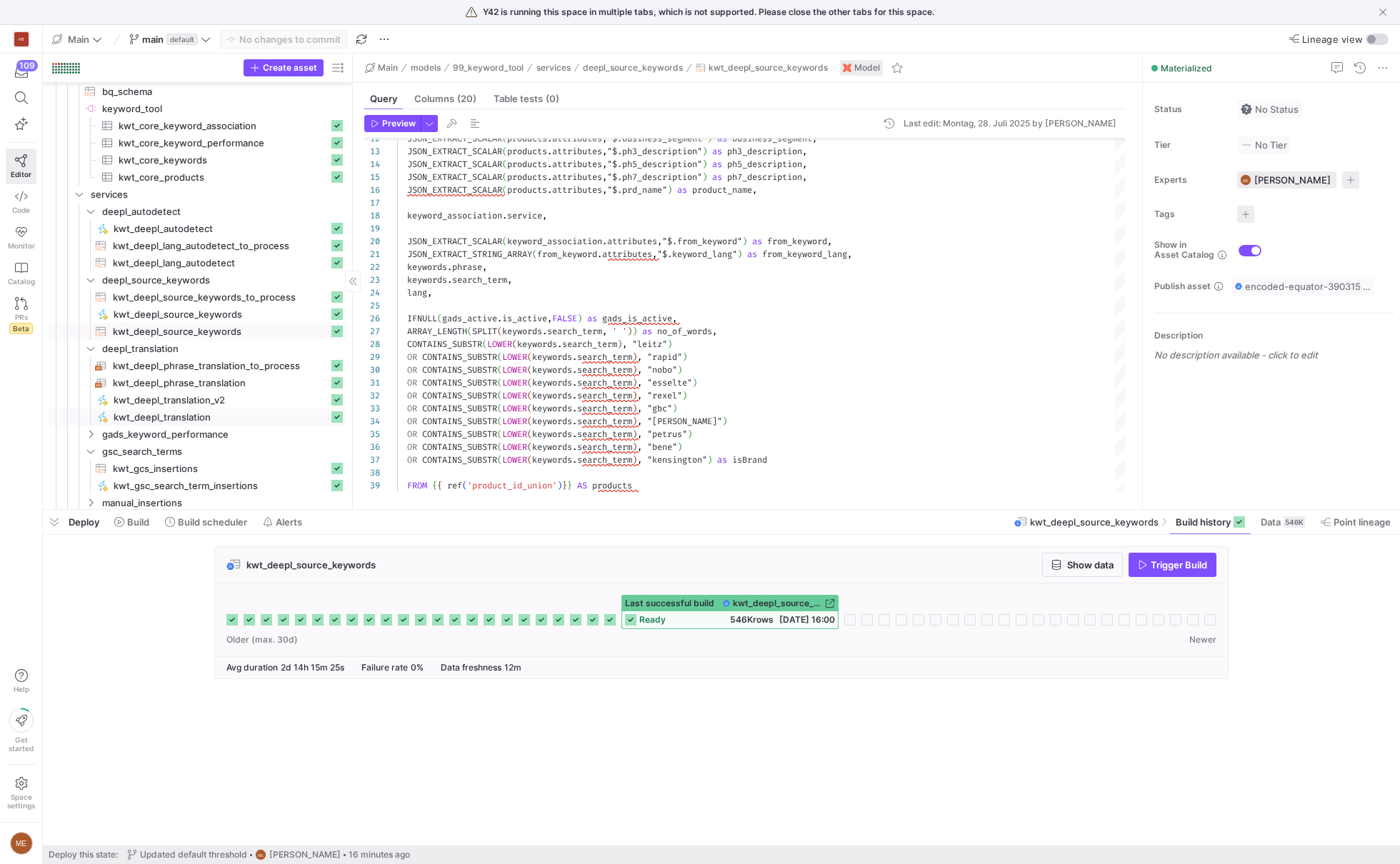
click at [209, 415] on span "kwt_deepl_translation​​​​​" at bounding box center [221, 417] width 215 height 17
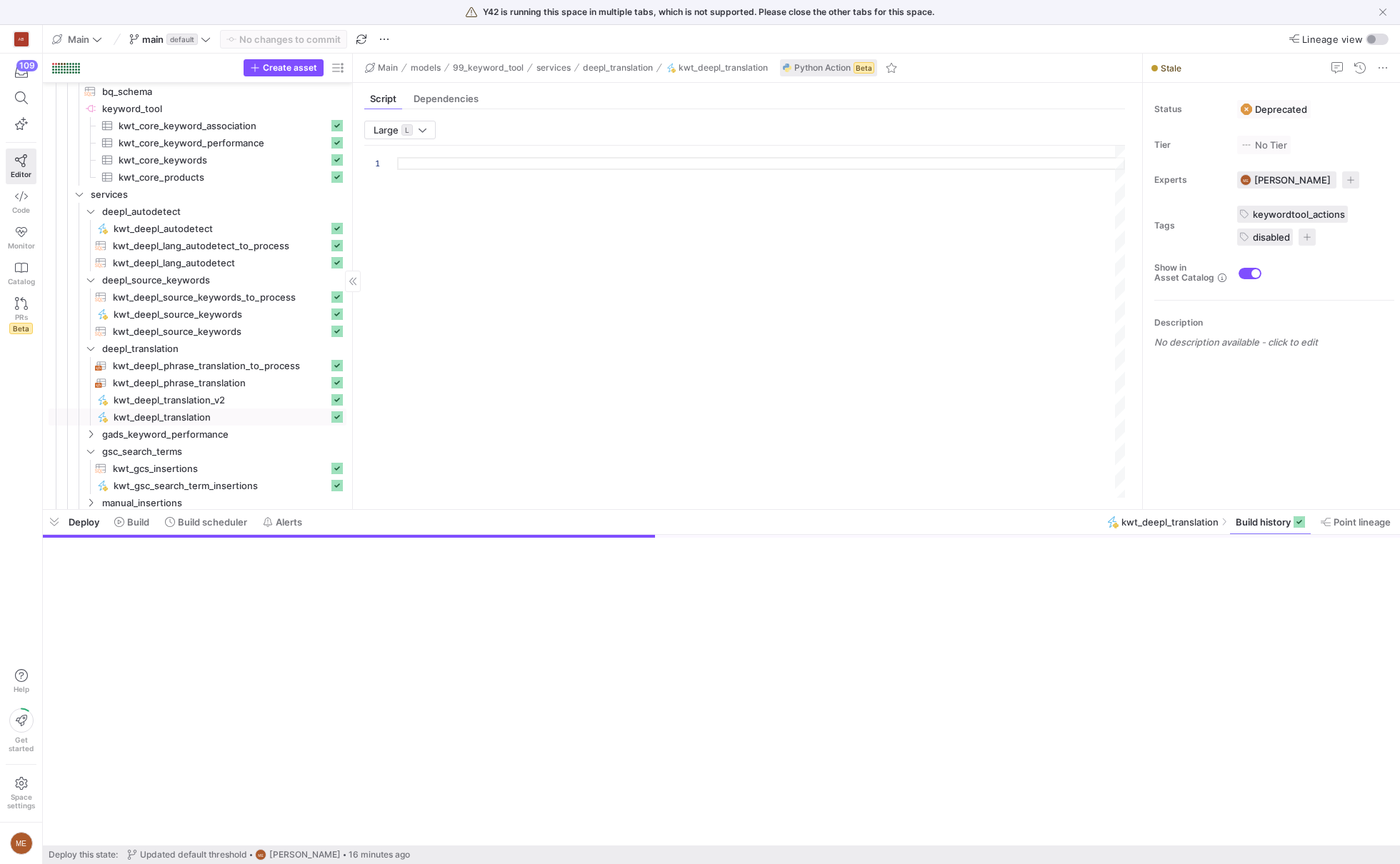
type textarea "import json import logging import pandas as pd import requests from y42.v1.deco…"
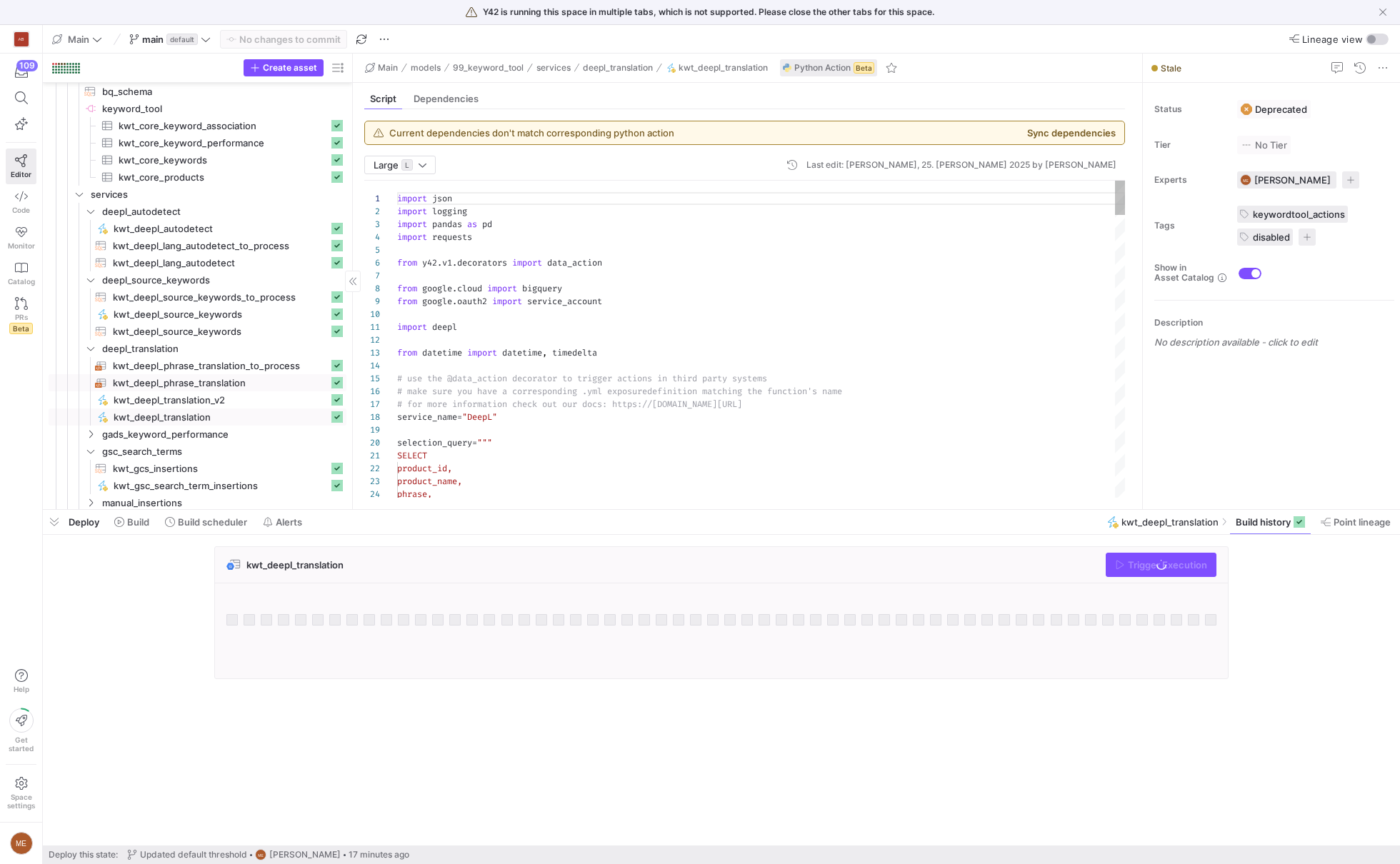
scroll to position [129, 0]
click at [224, 390] on span "kwt_deepl_phrase_translation​​​​​​​​​​" at bounding box center [220, 383] width 216 height 17
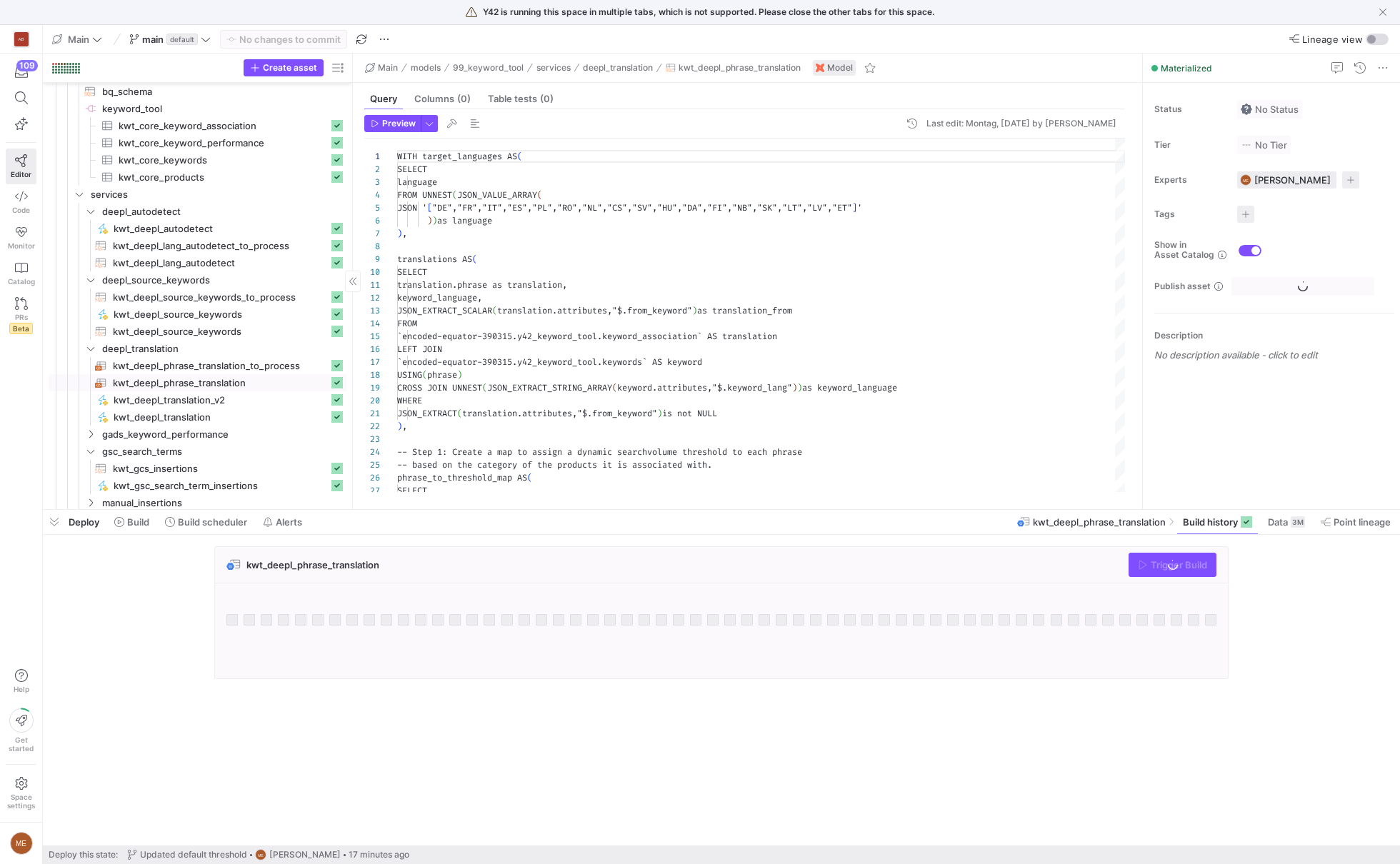
scroll to position [129, 0]
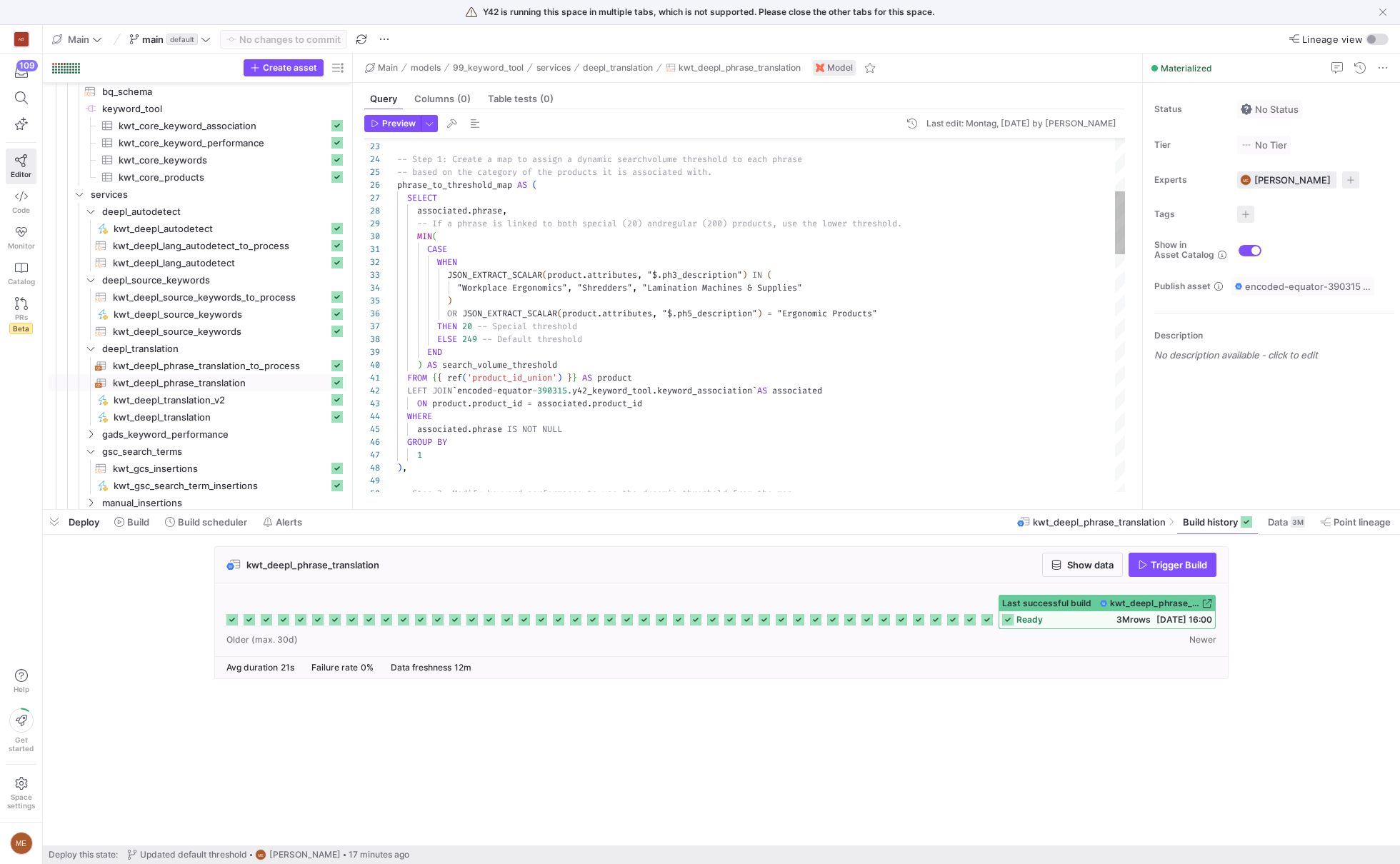
type textarea "CASE WHEN JSON_EXTRACT_SCALAR(product.attributes, "$.ph3_description") IN ( "Wo…"
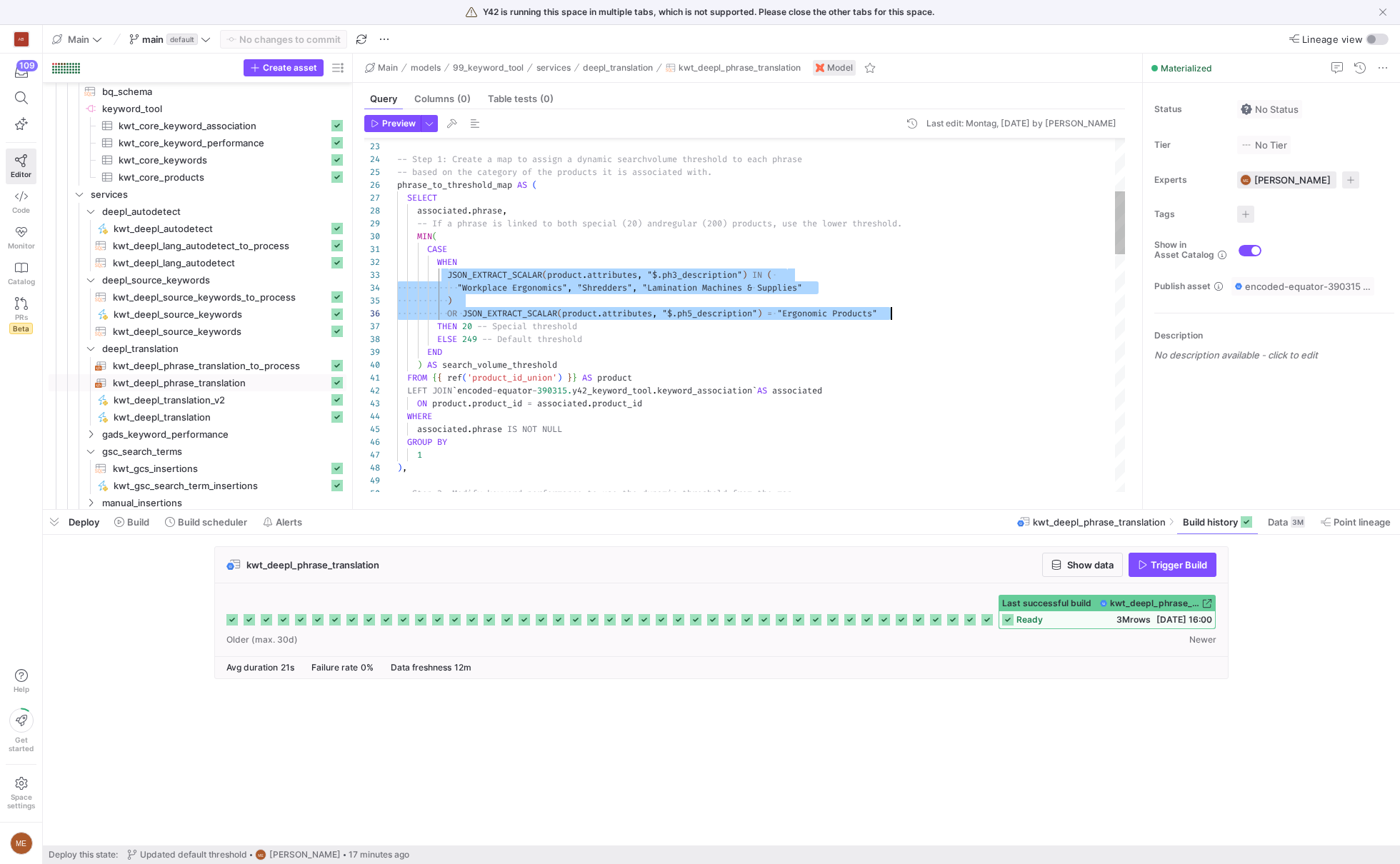
scroll to position [25, 493]
drag, startPoint x: 447, startPoint y: 276, endPoint x: 972, endPoint y: 314, distance: 526.4
click at [972, 314] on div ") , 1 GROUP BY associated . phrase IS NOT NULL WHERE ON product . product_id = …" at bounding box center [761, 835] width 728 height 1979
